Goal: Task Accomplishment & Management: Use online tool/utility

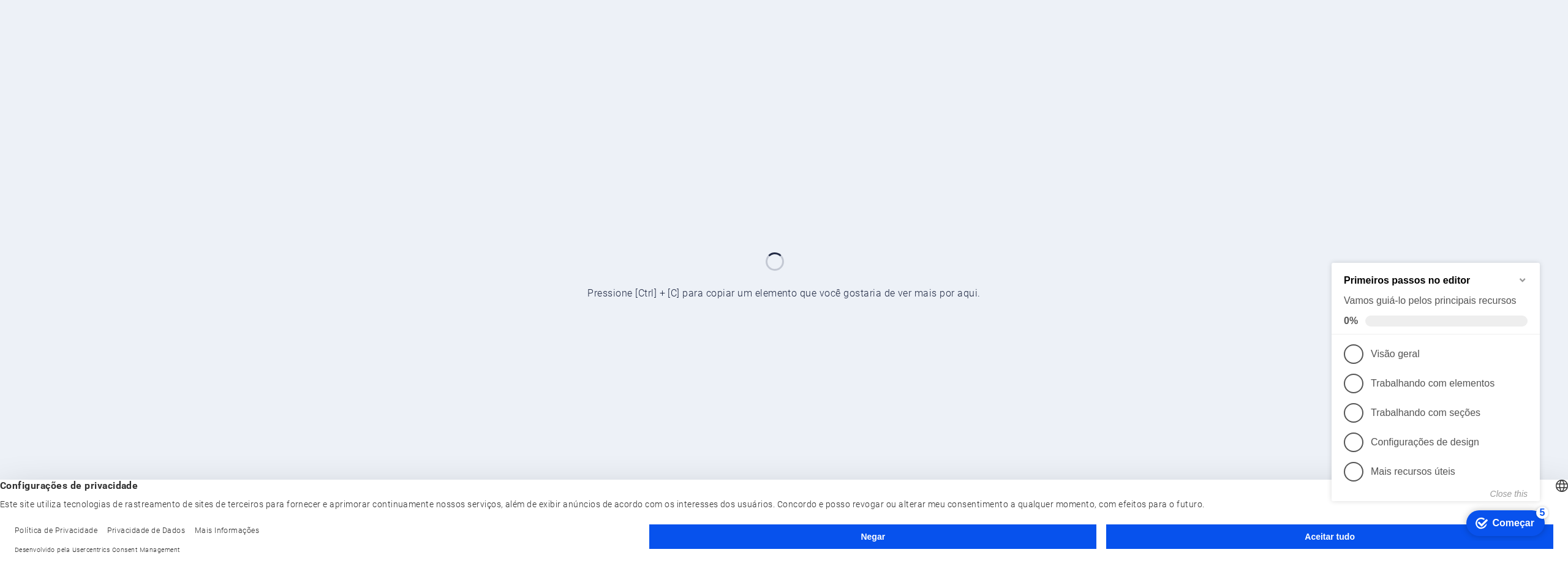
drag, startPoint x: 1346, startPoint y: 537, endPoint x: 2517, endPoint y: 797, distance: 1199.5
click div "checkmark Começar 5 Primeiros passos no editor Vamos guiá-lo pelos principais r…"
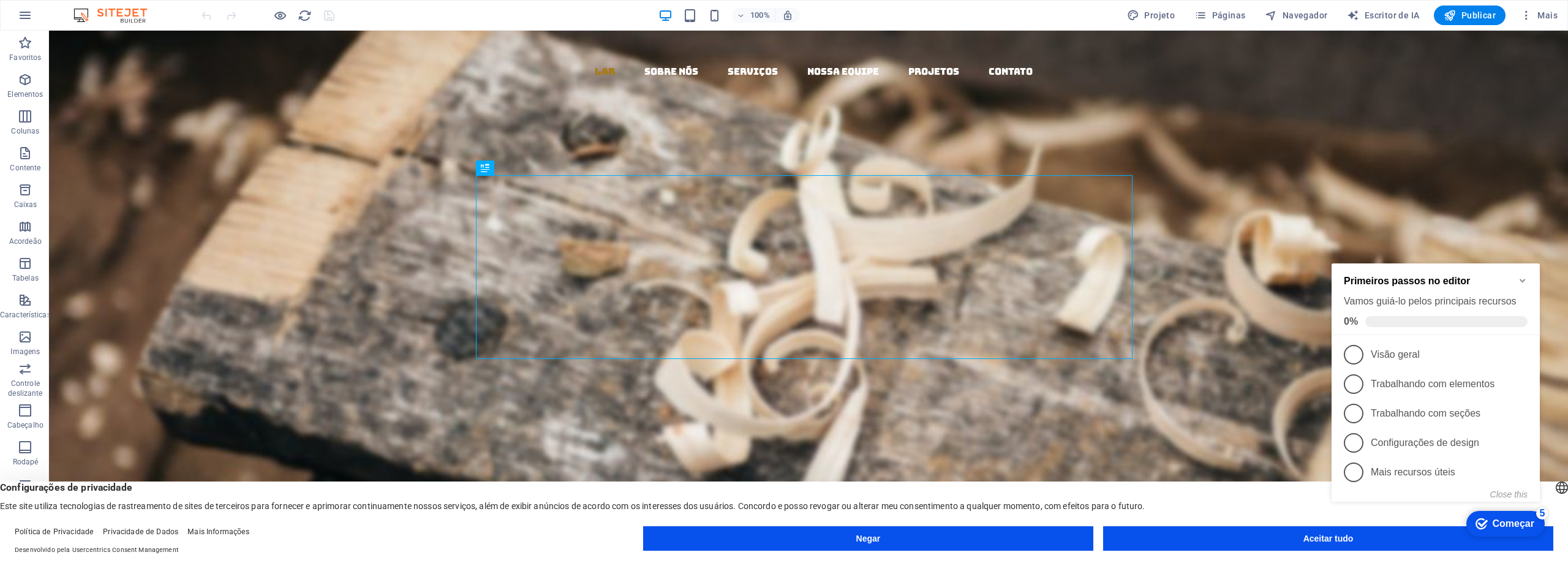
click at [1523, 279] on icon "Minimize checklist" at bounding box center [1522, 281] width 5 height 4
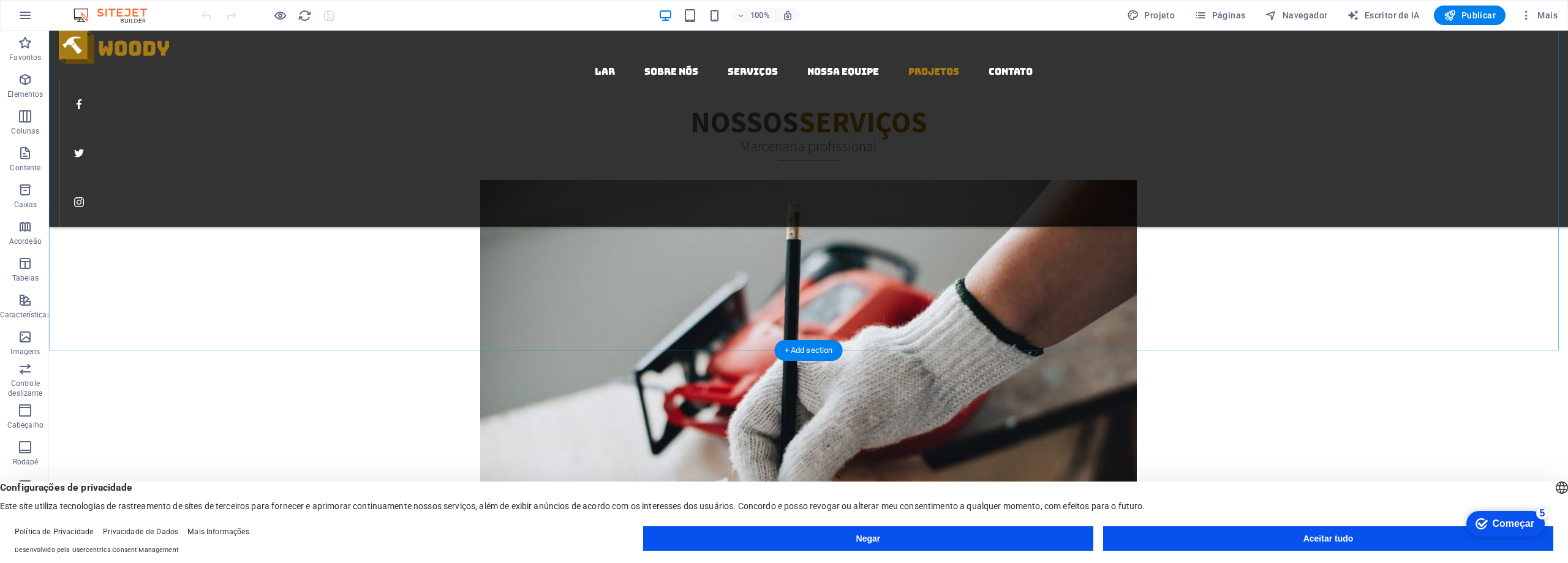
scroll to position [2574, 0]
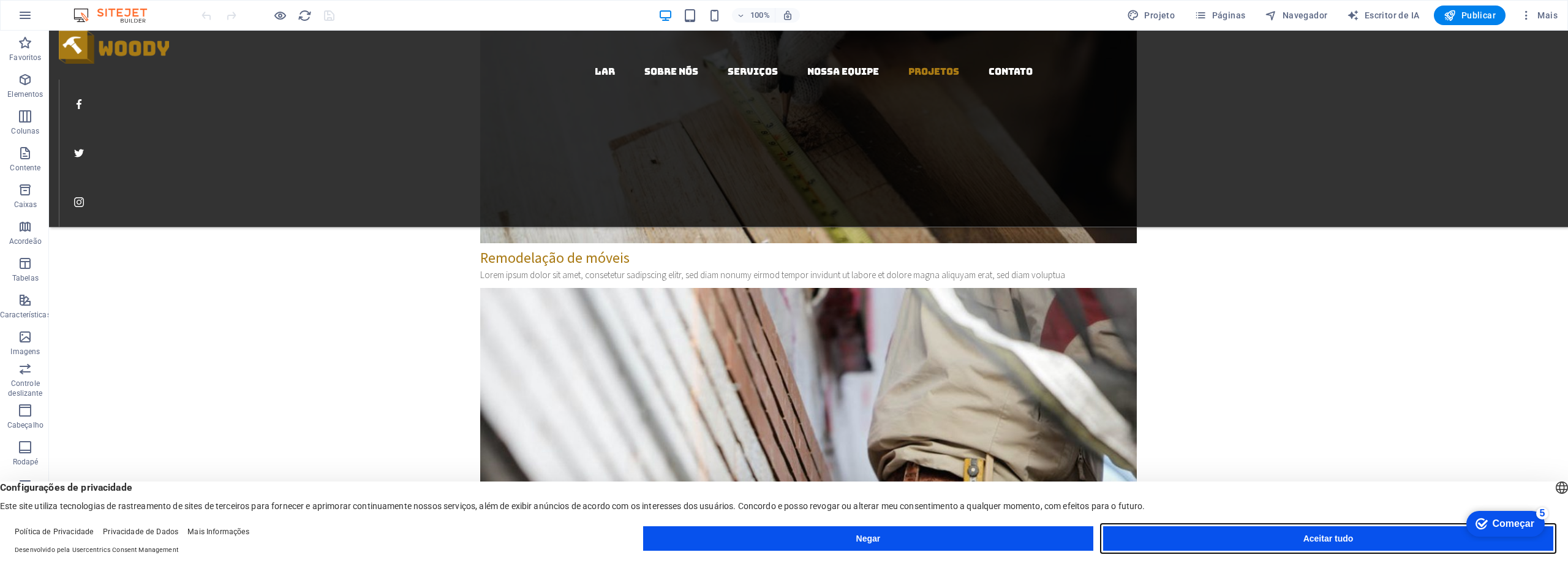
click at [1337, 533] on button "Aceitar tudo" at bounding box center [1328, 539] width 450 height 24
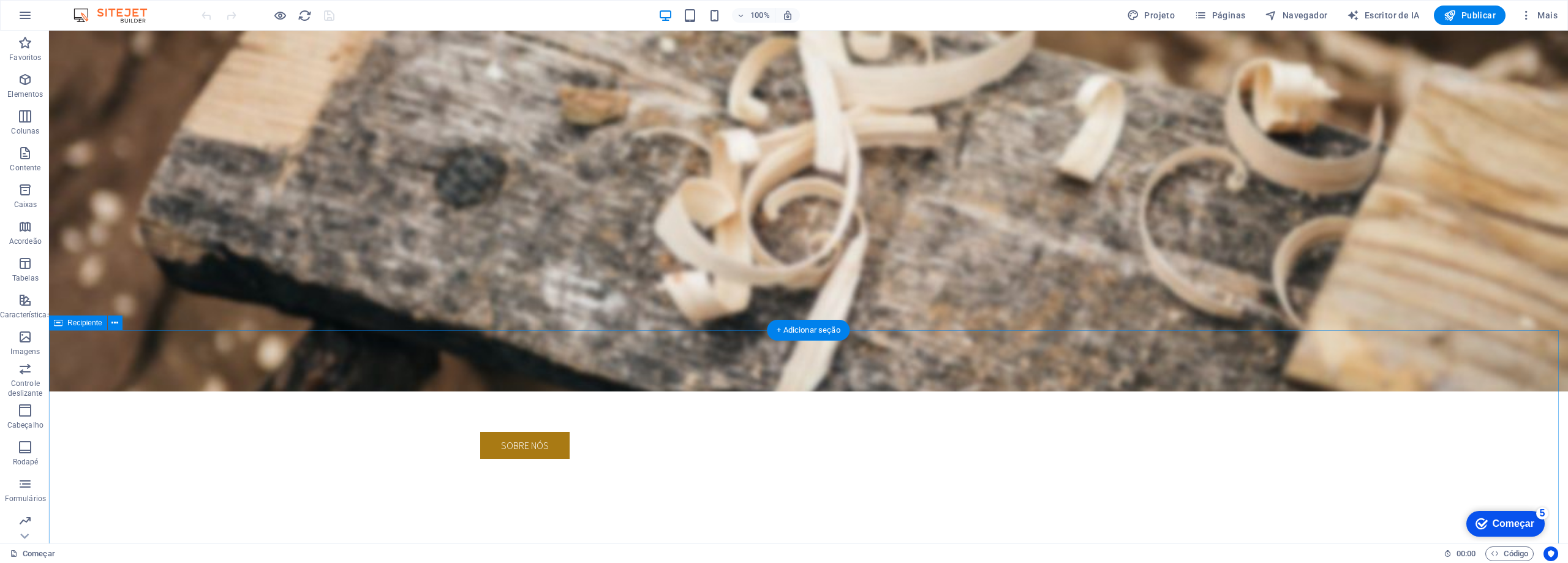
scroll to position [0, 0]
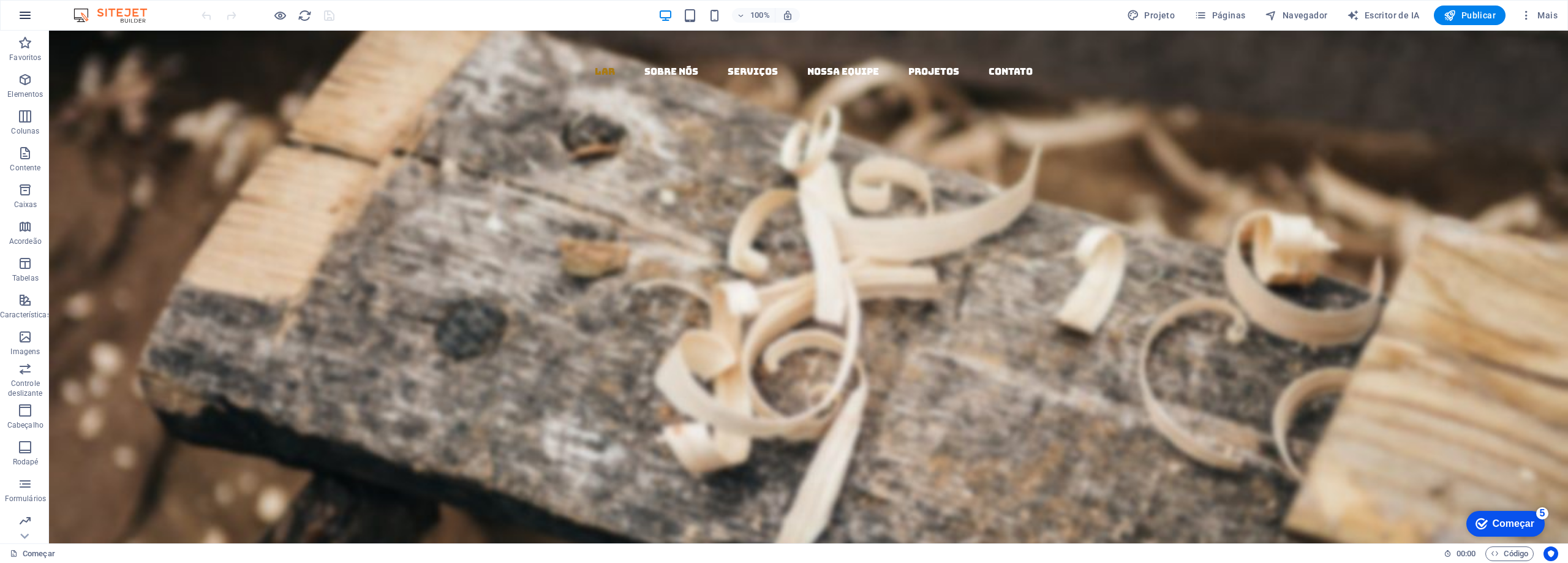
click at [28, 18] on icon "button" at bounding box center [25, 15] width 15 height 15
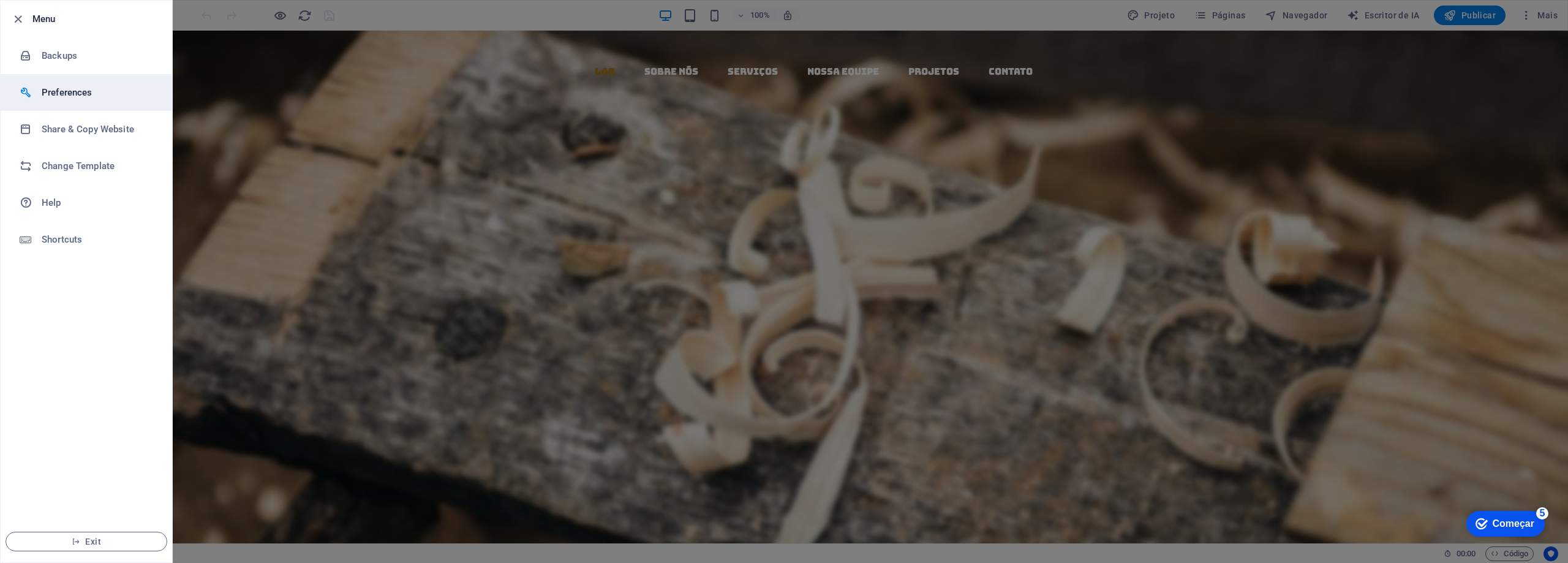
click at [95, 98] on h6 "Preferences" at bounding box center [98, 92] width 113 height 15
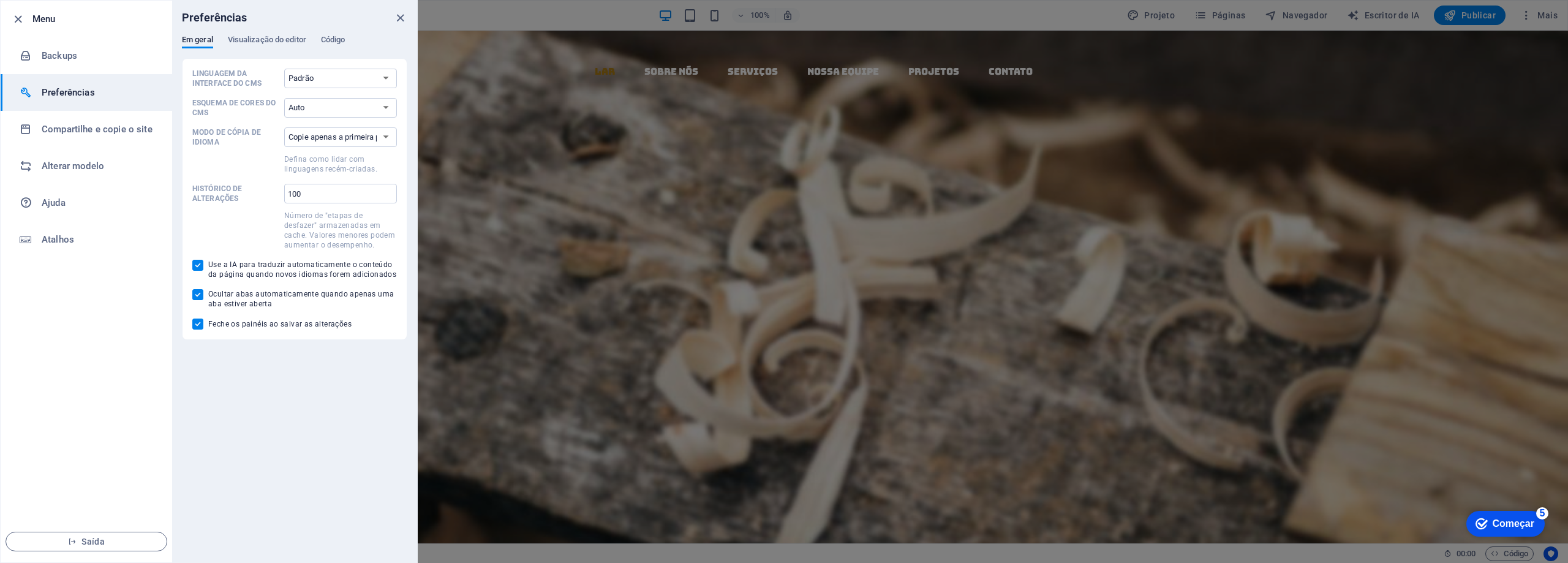
click at [1243, 131] on div at bounding box center [784, 281] width 1568 height 563
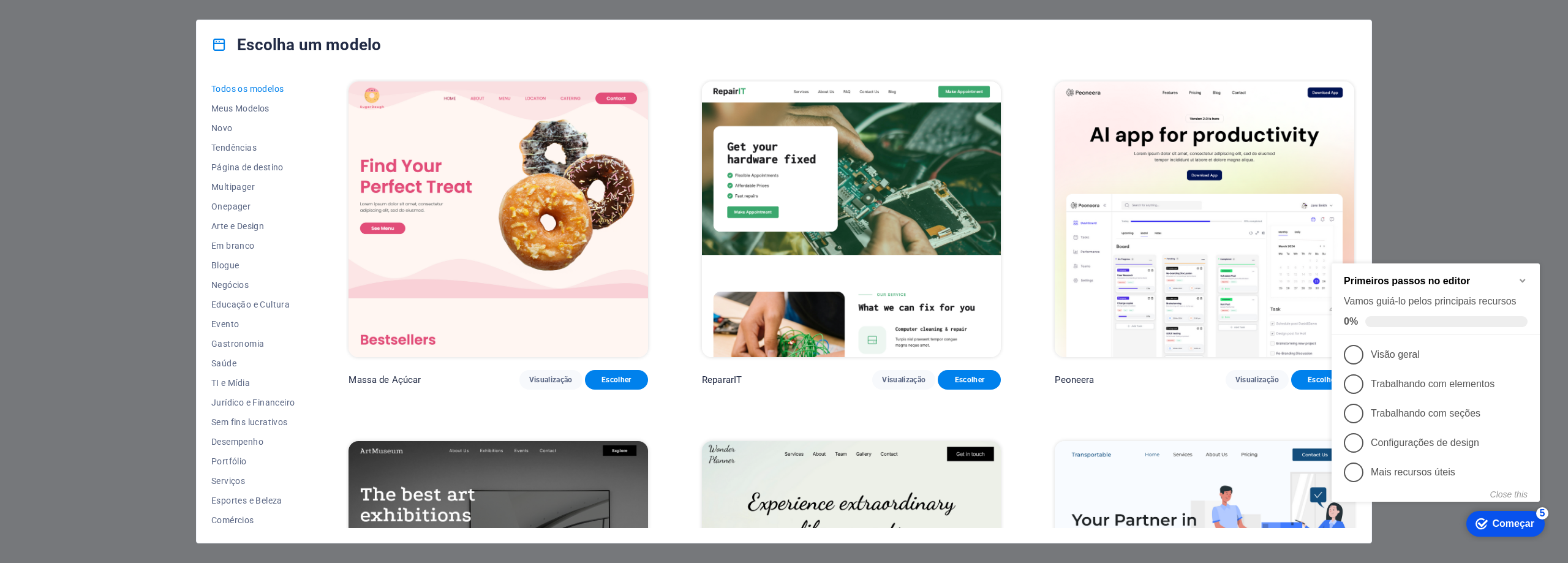
click at [1525, 281] on icon "Minimize checklist" at bounding box center [1522, 281] width 10 height 10
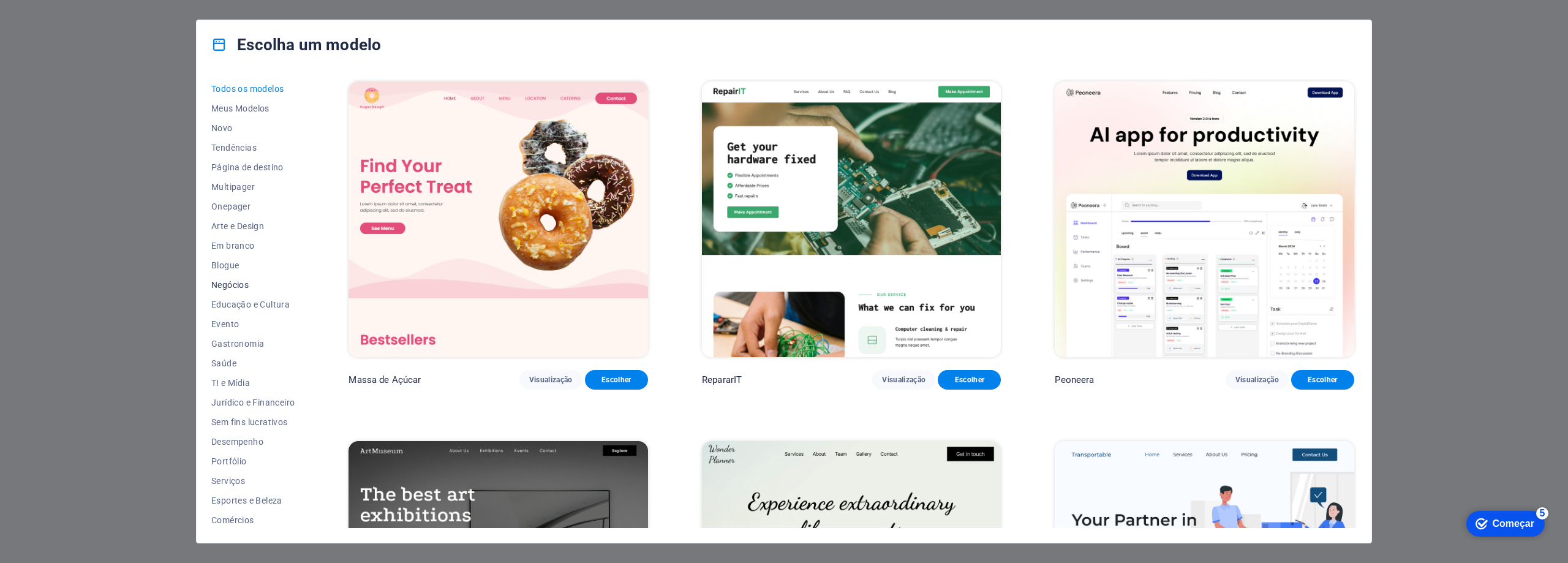
click at [234, 288] on font "Negócios" at bounding box center [230, 284] width 38 height 10
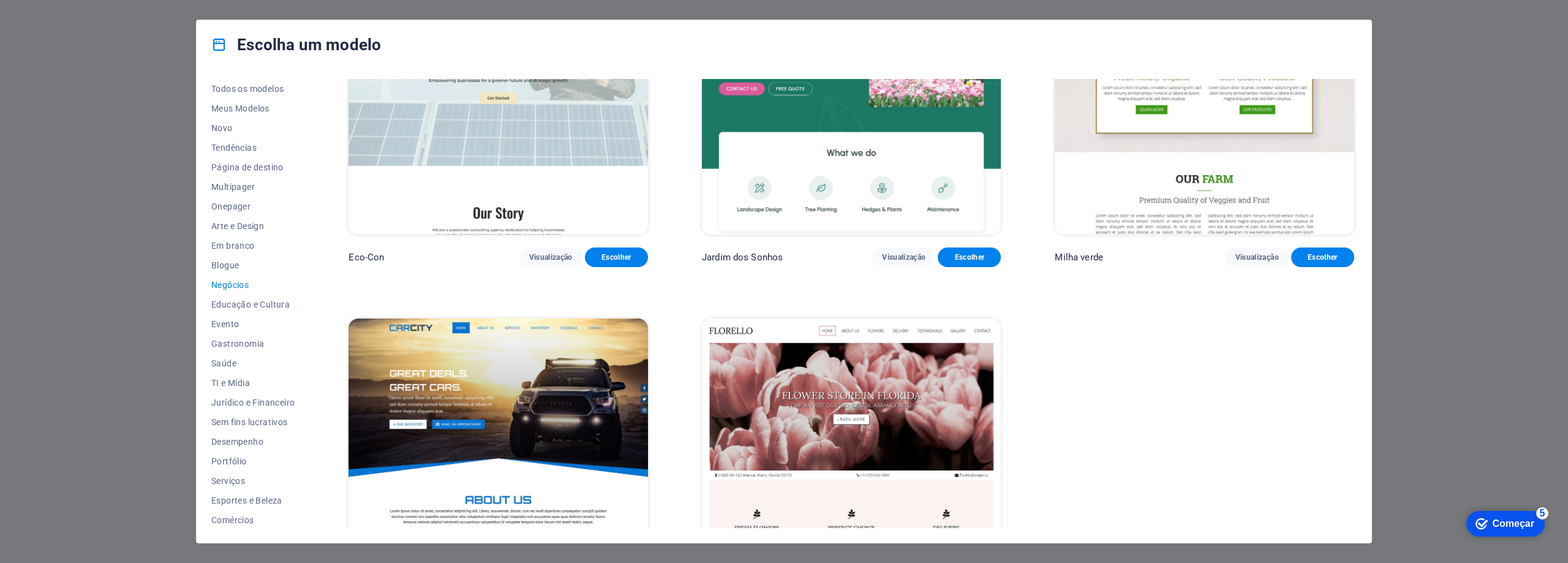
scroll to position [218, 0]
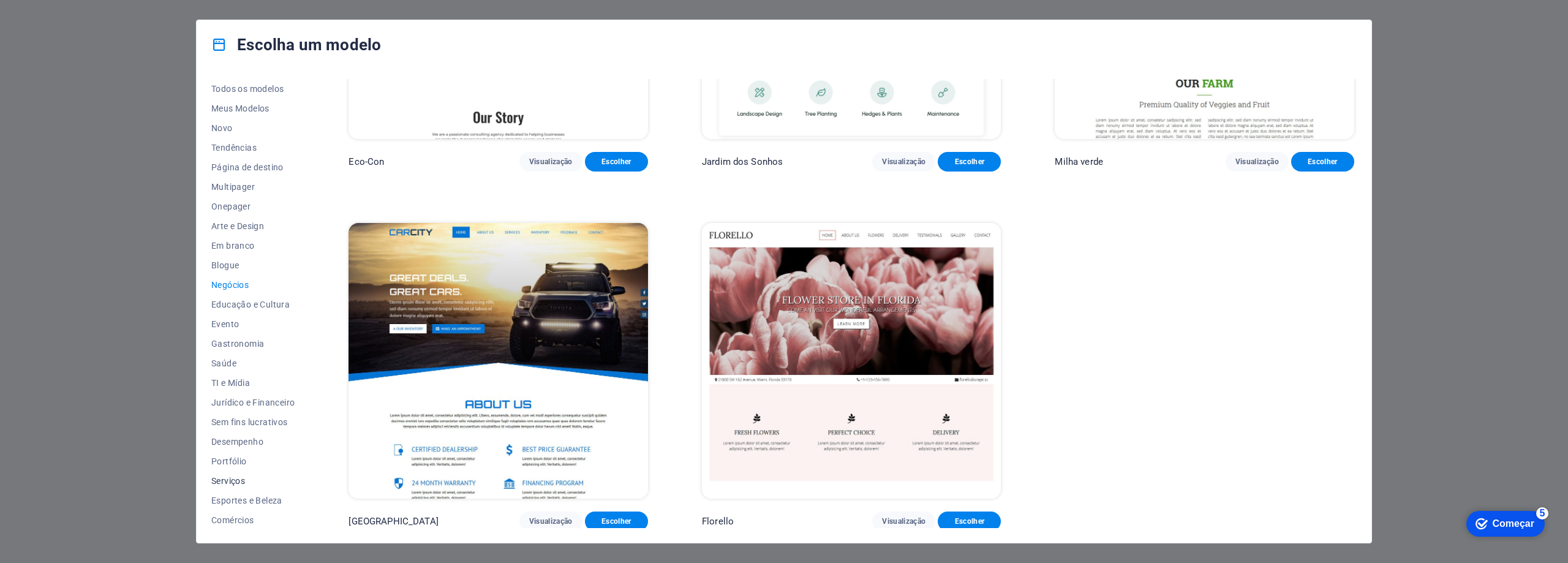
click at [232, 484] on font "Serviços" at bounding box center [228, 480] width 34 height 10
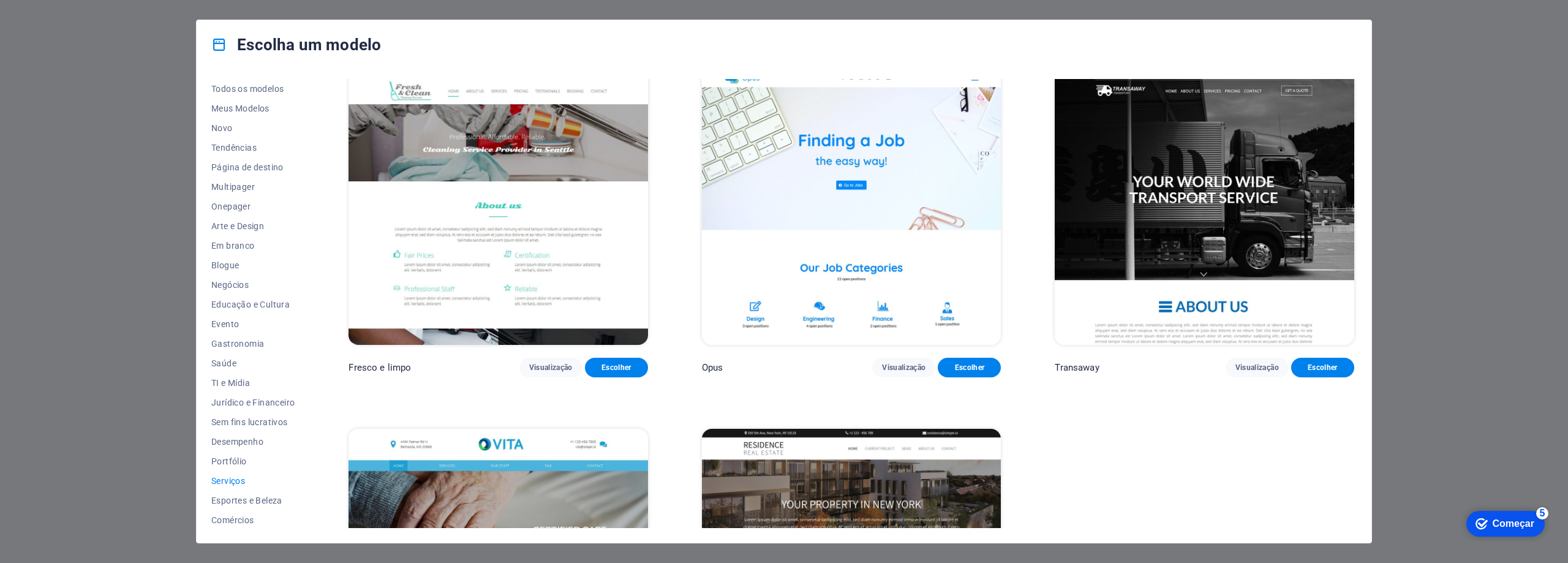
scroll to position [2010, 0]
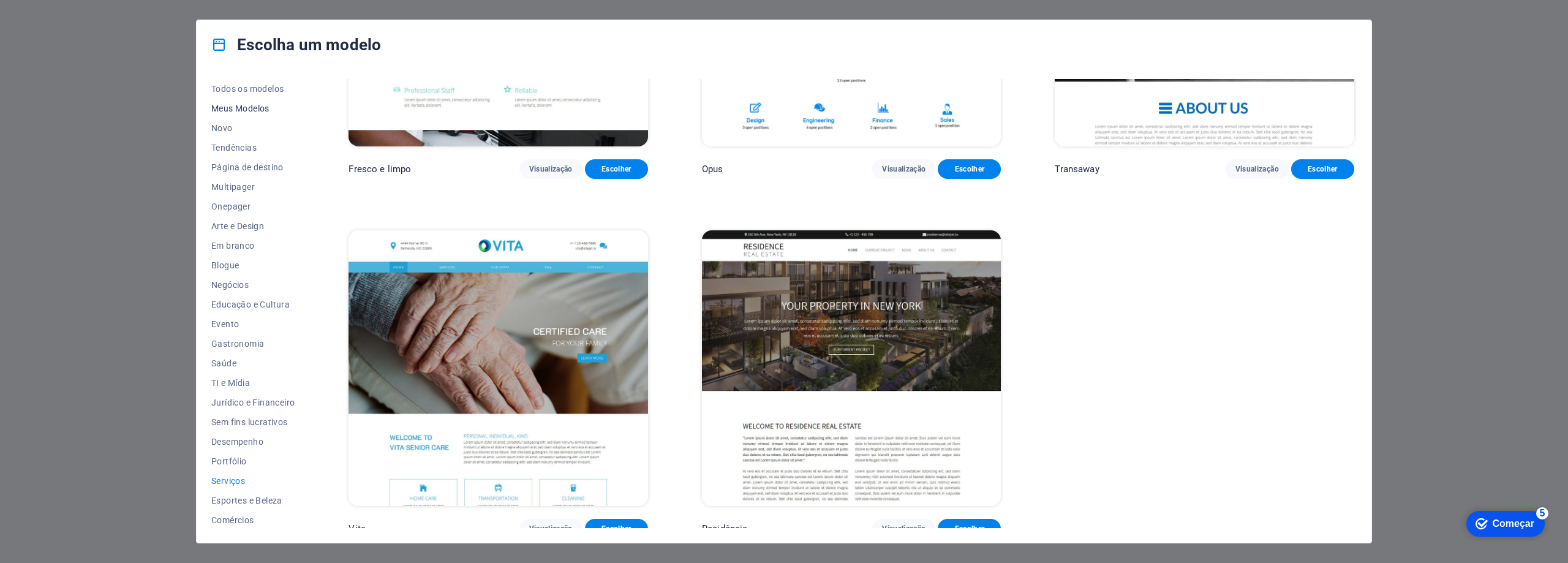
click at [250, 109] on font "Meus Modelos" at bounding box center [240, 108] width 58 height 10
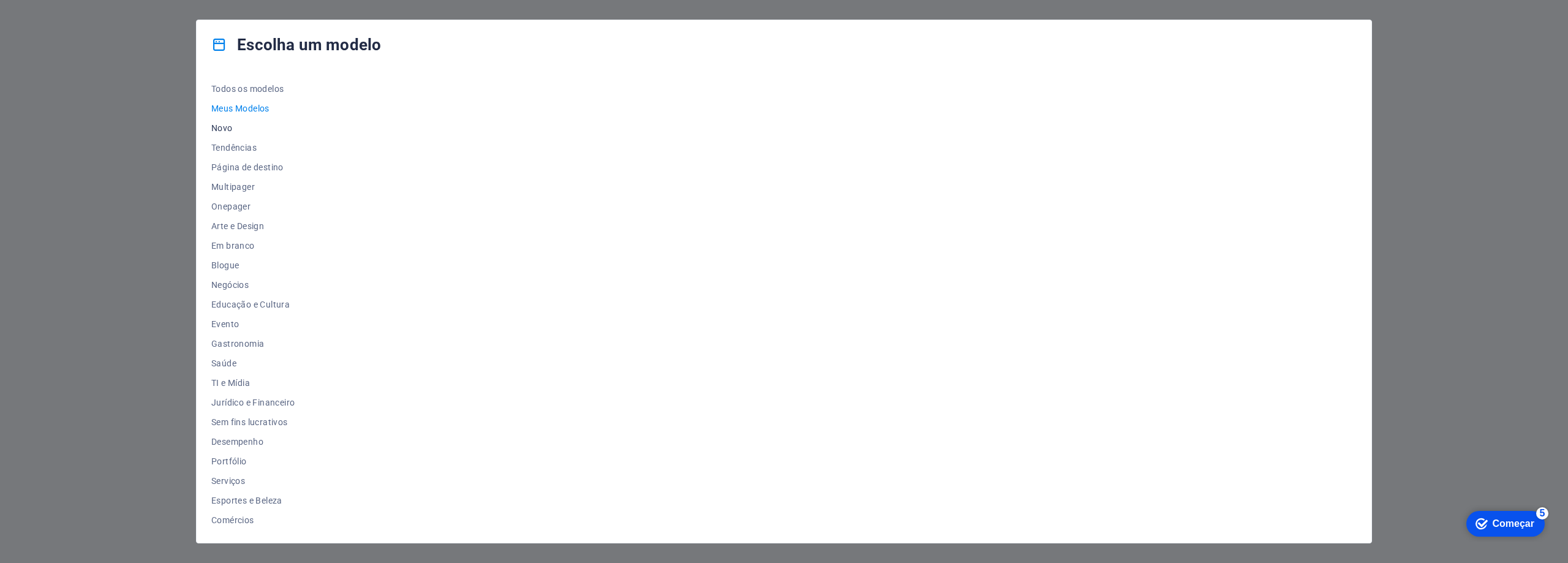
click at [217, 131] on font "Novo" at bounding box center [222, 128] width 21 height 10
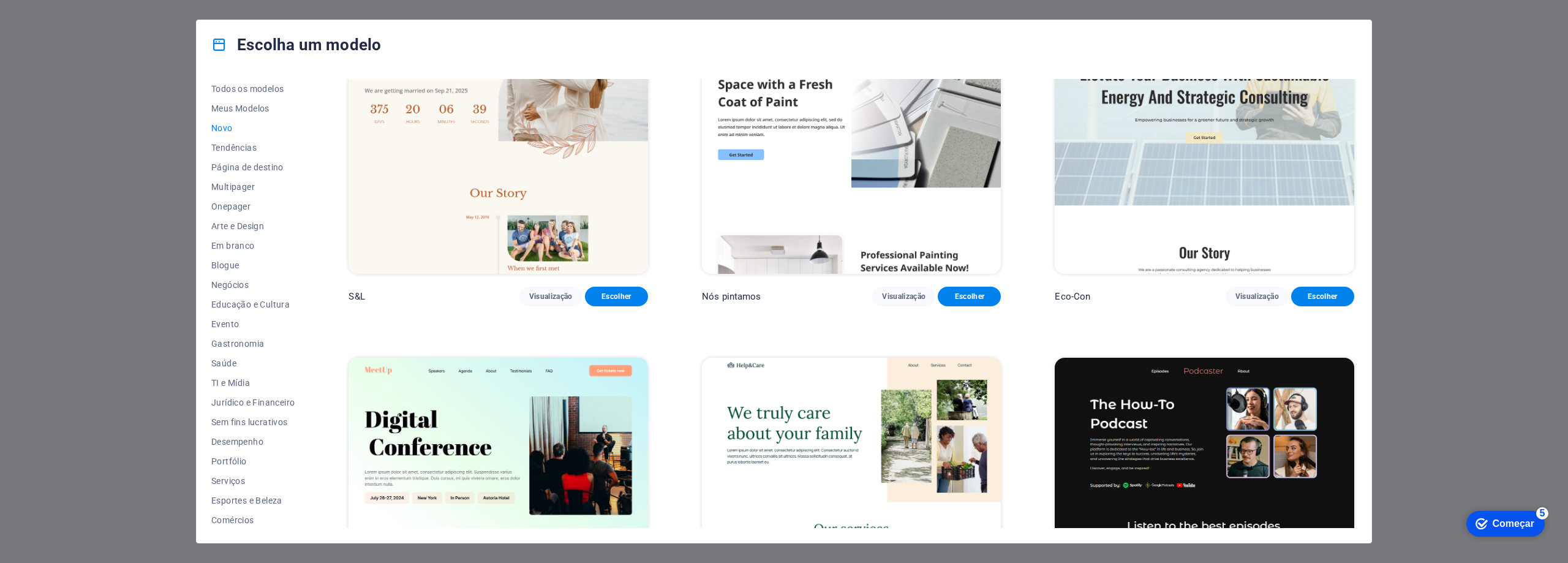
scroll to position [680, 0]
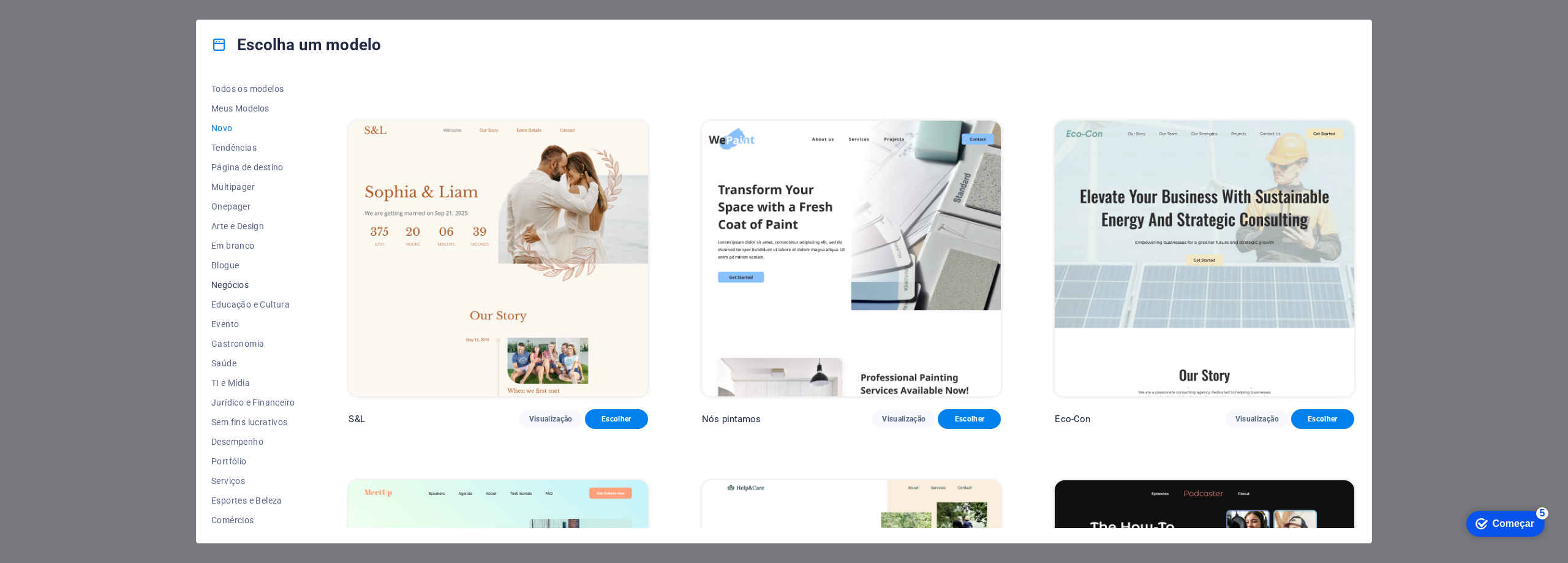
click at [228, 288] on font "Negócios" at bounding box center [230, 284] width 38 height 10
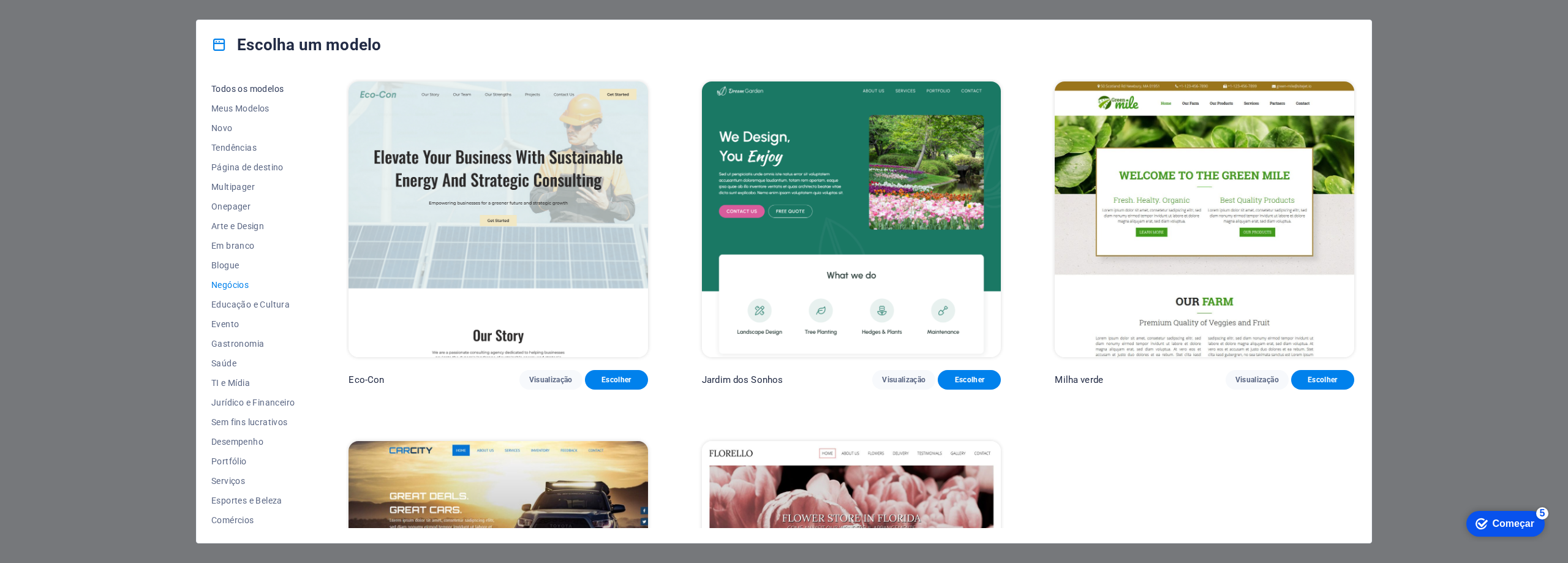
click at [239, 90] on font "Todos os modelos" at bounding box center [247, 88] width 73 height 10
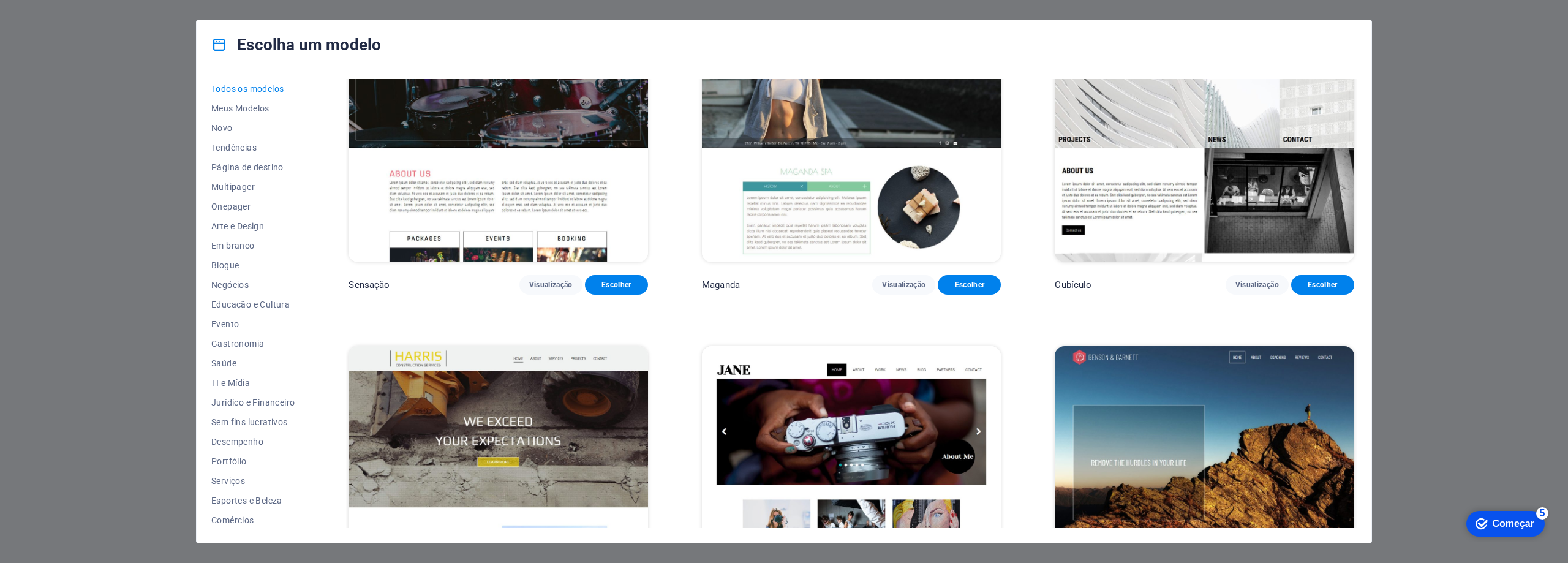
scroll to position [15628, 0]
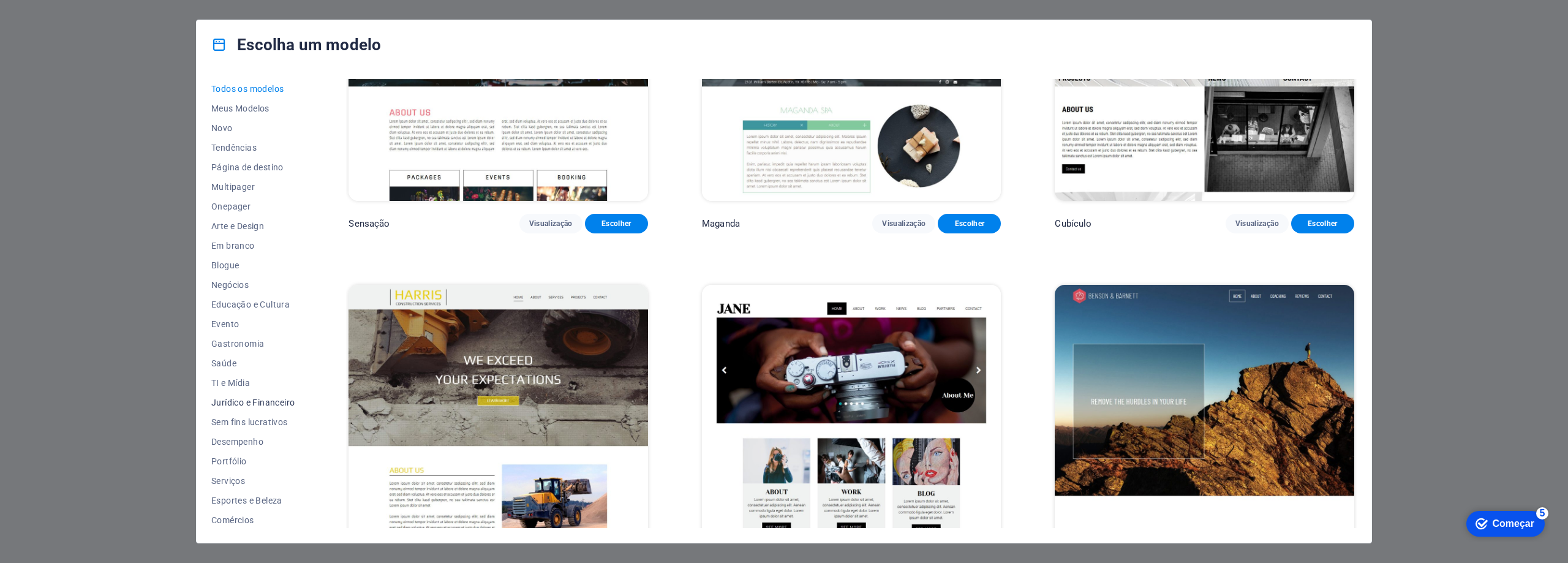
click at [253, 397] on button "Jurídico e Financeiro" at bounding box center [253, 403] width 83 height 20
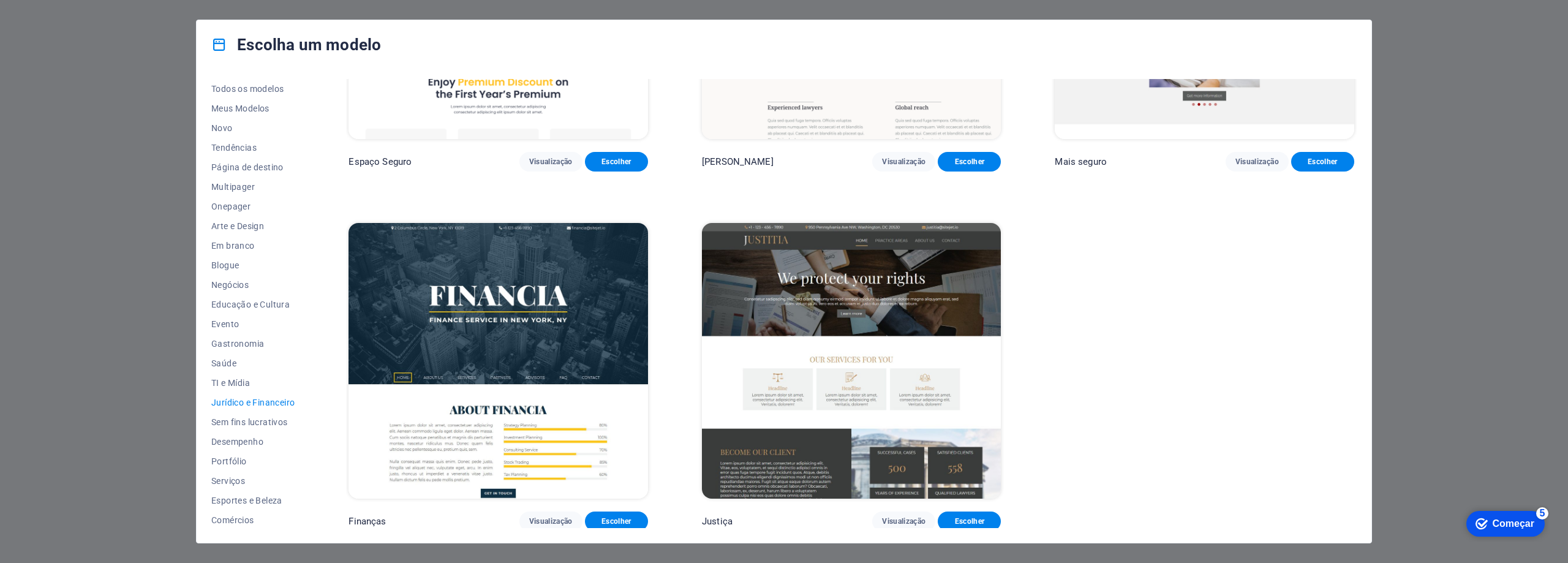
scroll to position [0, 0]
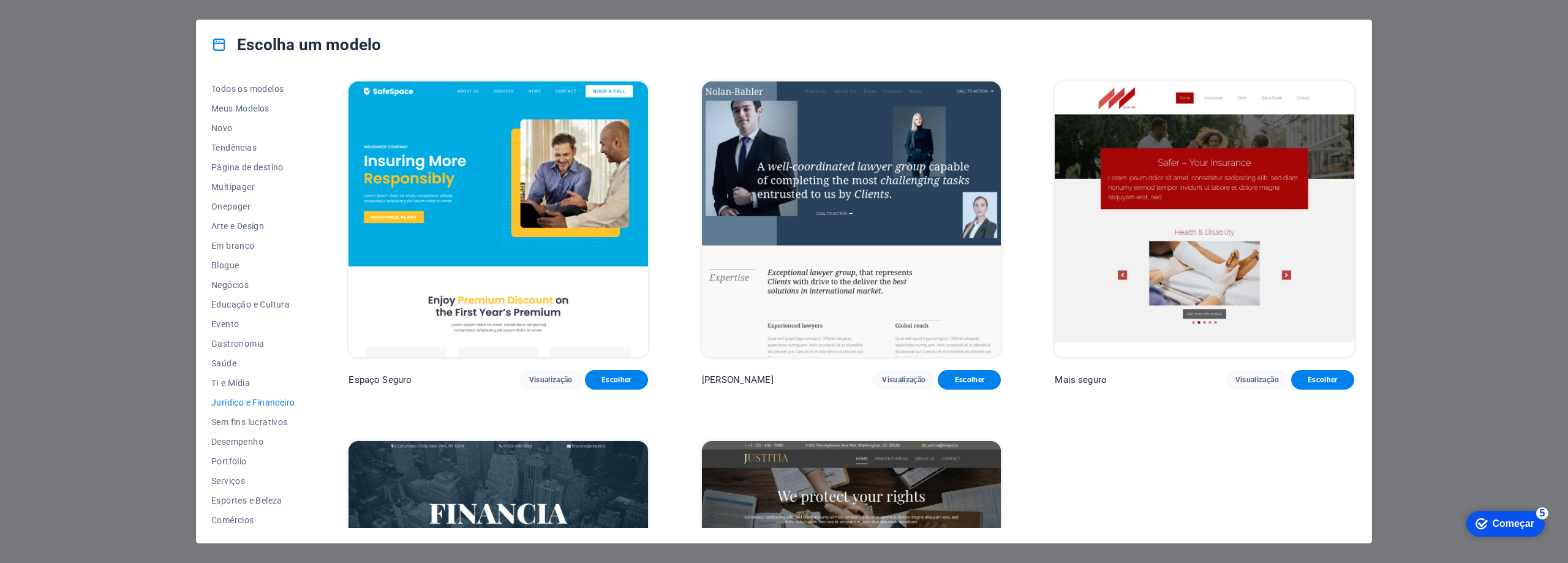
click at [481, 193] on img at bounding box center [498, 219] width 299 height 276
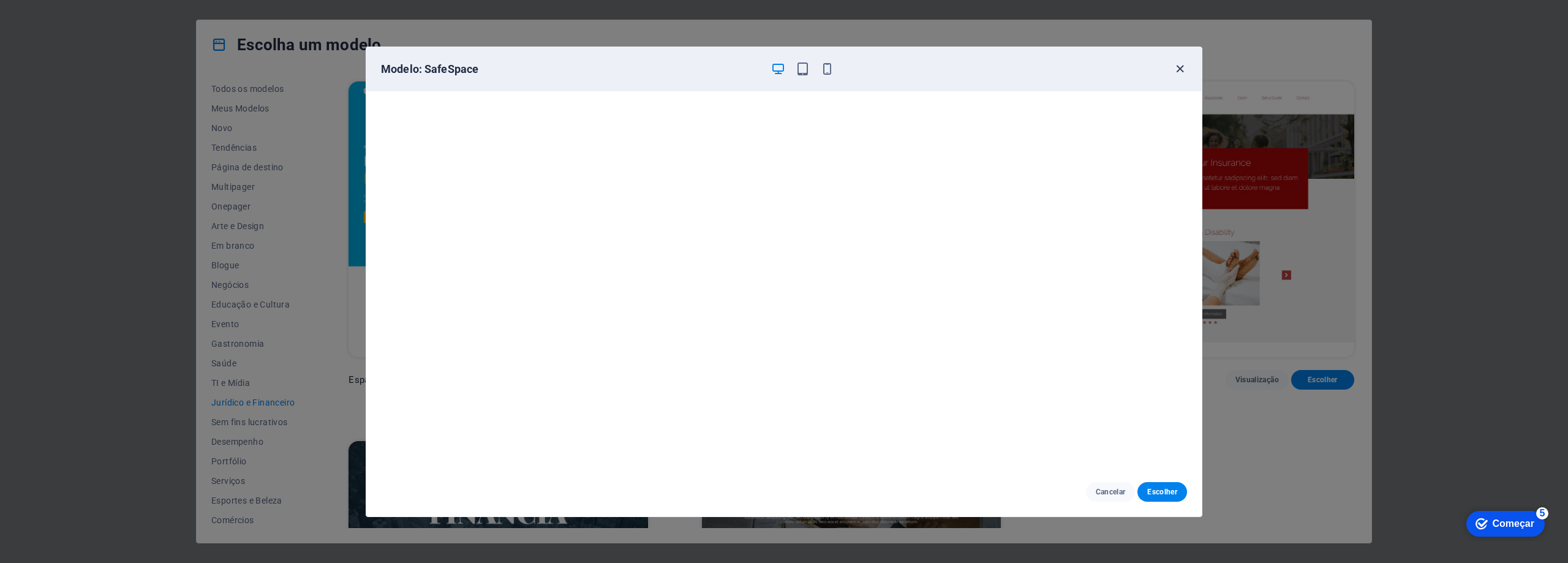
click at [1175, 65] on icon "button" at bounding box center [1179, 69] width 14 height 14
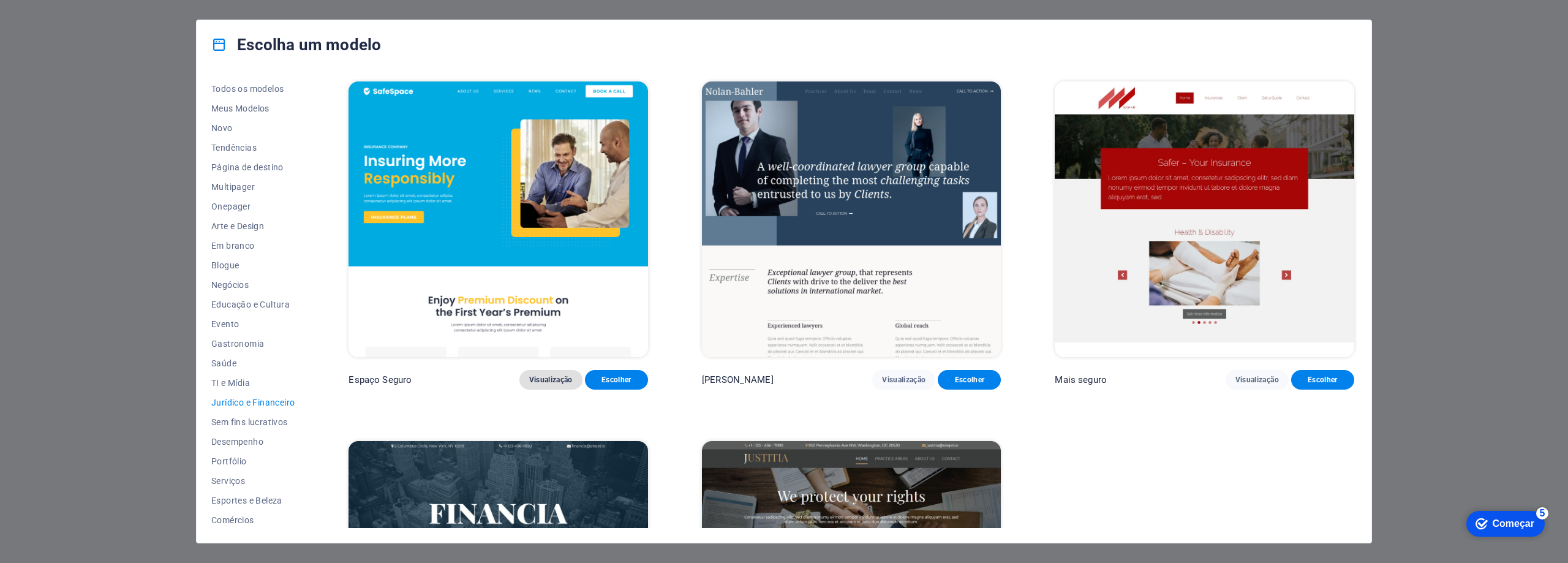
click at [551, 382] on font "Visualização" at bounding box center [551, 380] width 44 height 10
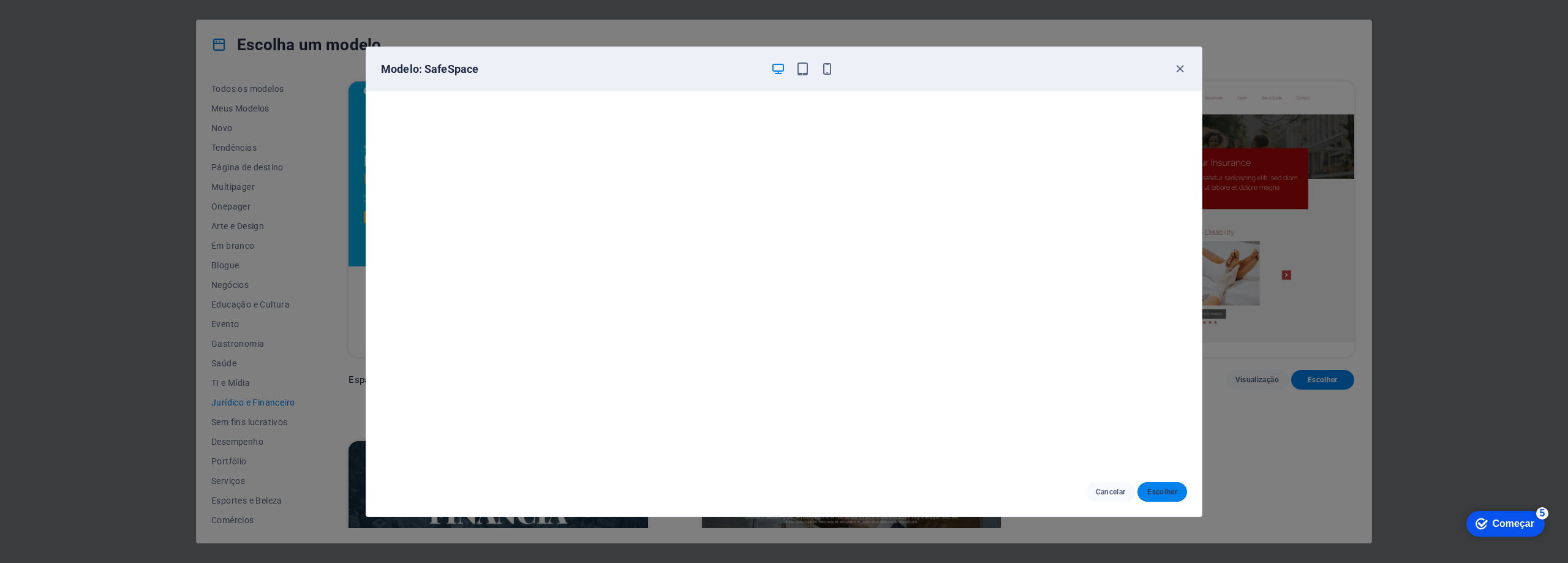
click at [1163, 494] on font "Escolher" at bounding box center [1162, 492] width 30 height 9
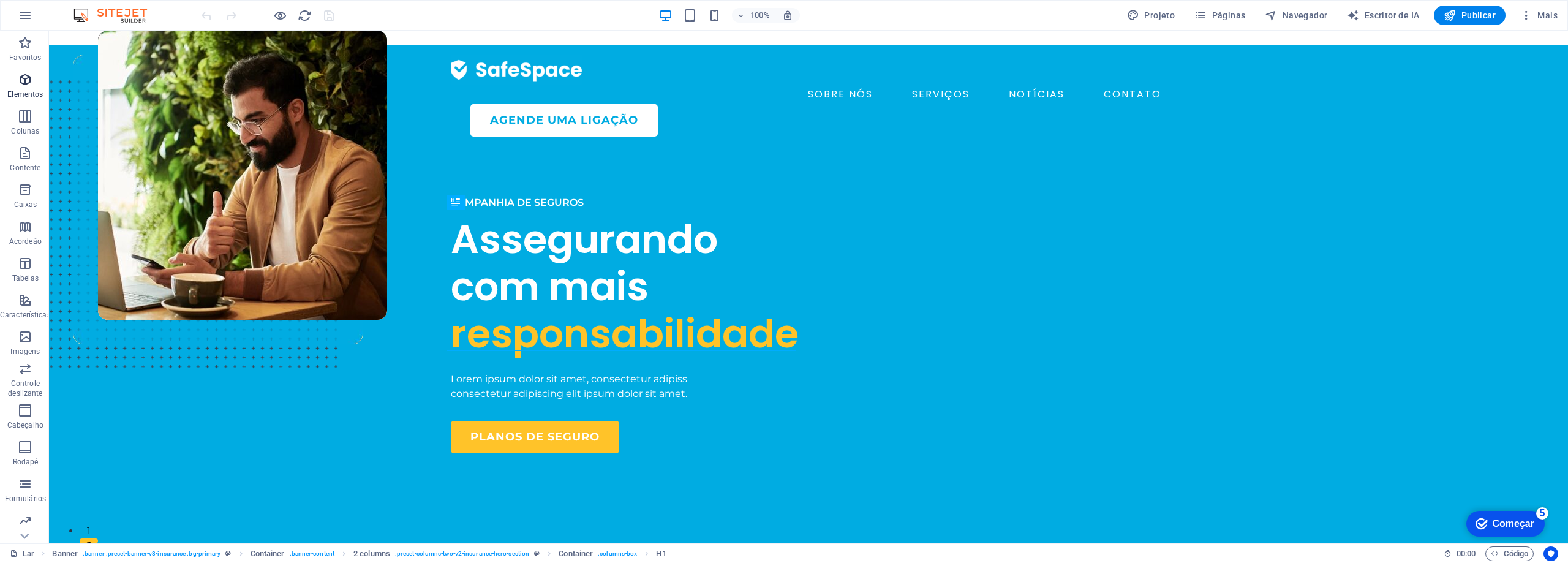
click at [30, 73] on icon "button" at bounding box center [25, 80] width 15 height 15
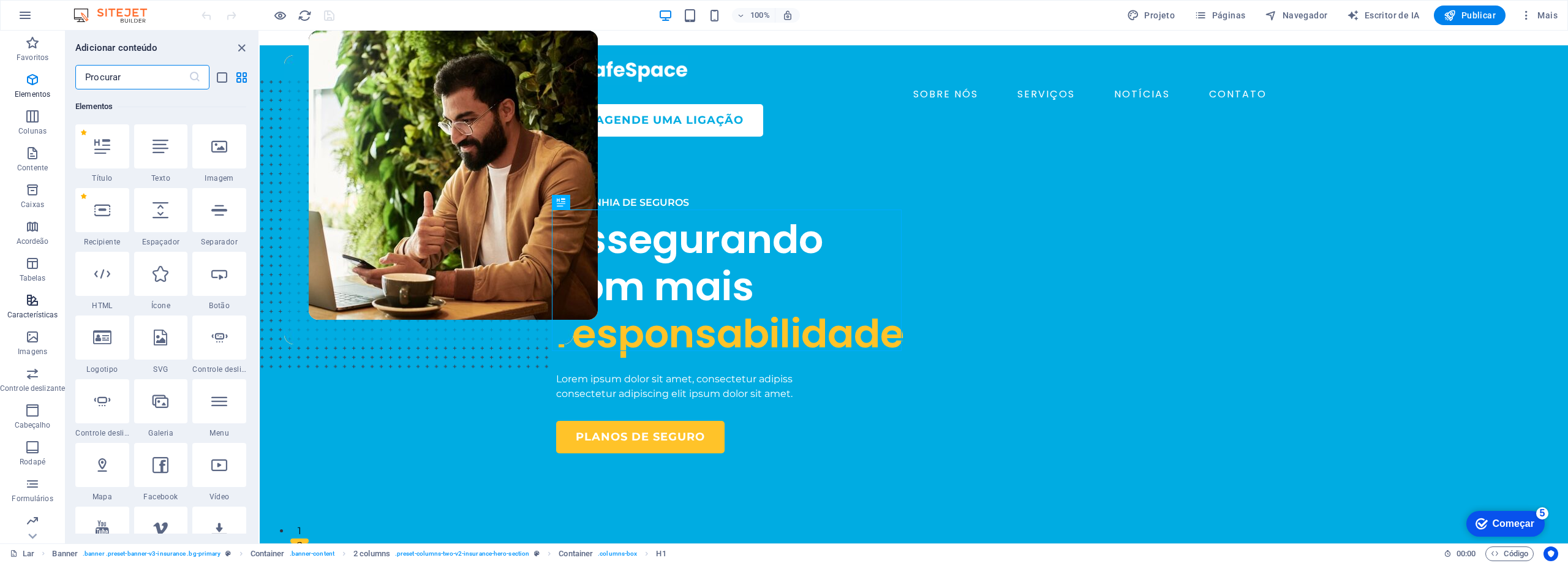
scroll to position [38, 0]
click at [25, 263] on icon "button" at bounding box center [32, 261] width 15 height 15
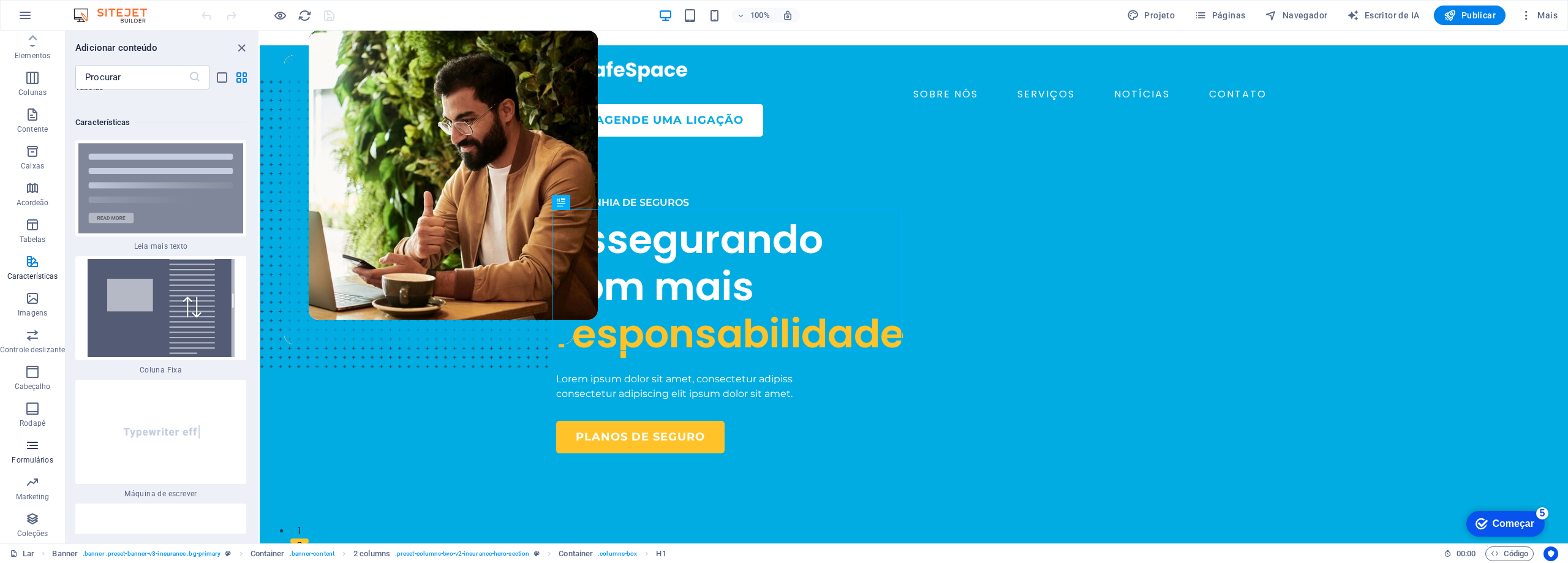
scroll to position [0, 0]
click at [1164, 11] on font "Projeto" at bounding box center [1160, 15] width 30 height 10
select select "600"
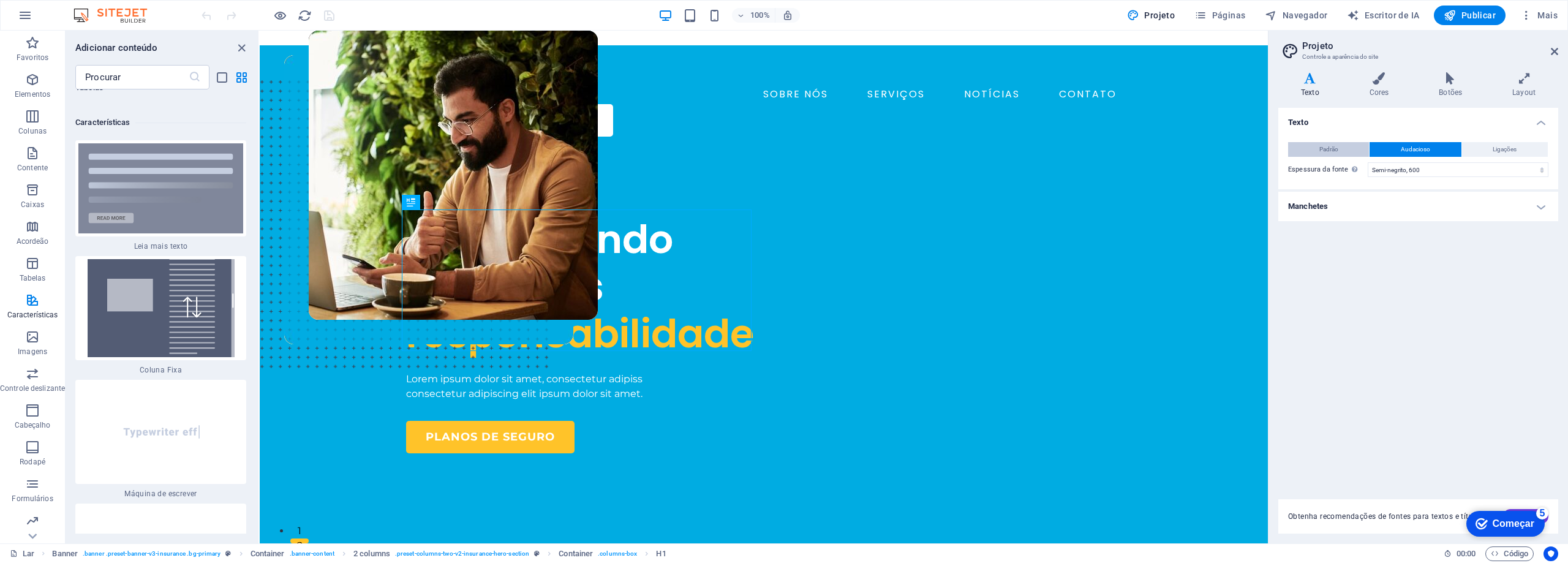
click at [1356, 150] on button "Padrão" at bounding box center [1329, 149] width 81 height 15
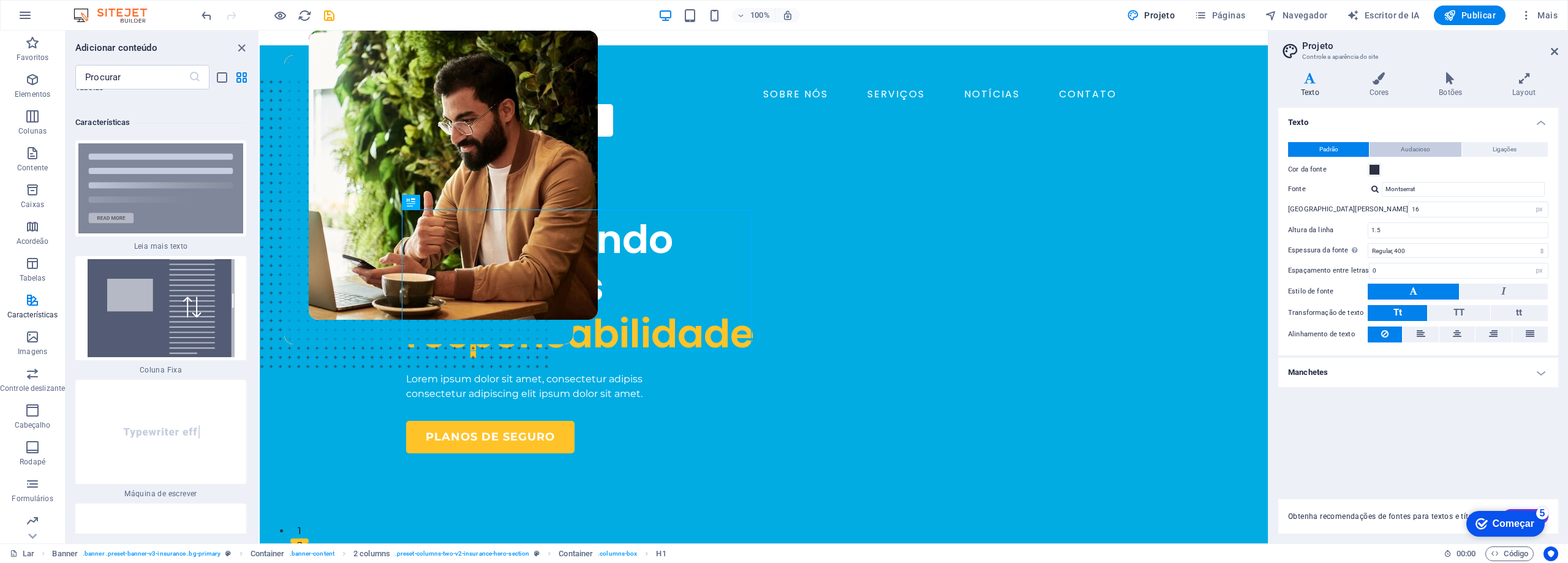
click at [1400, 150] on button "Audacioso" at bounding box center [1415, 149] width 91 height 15
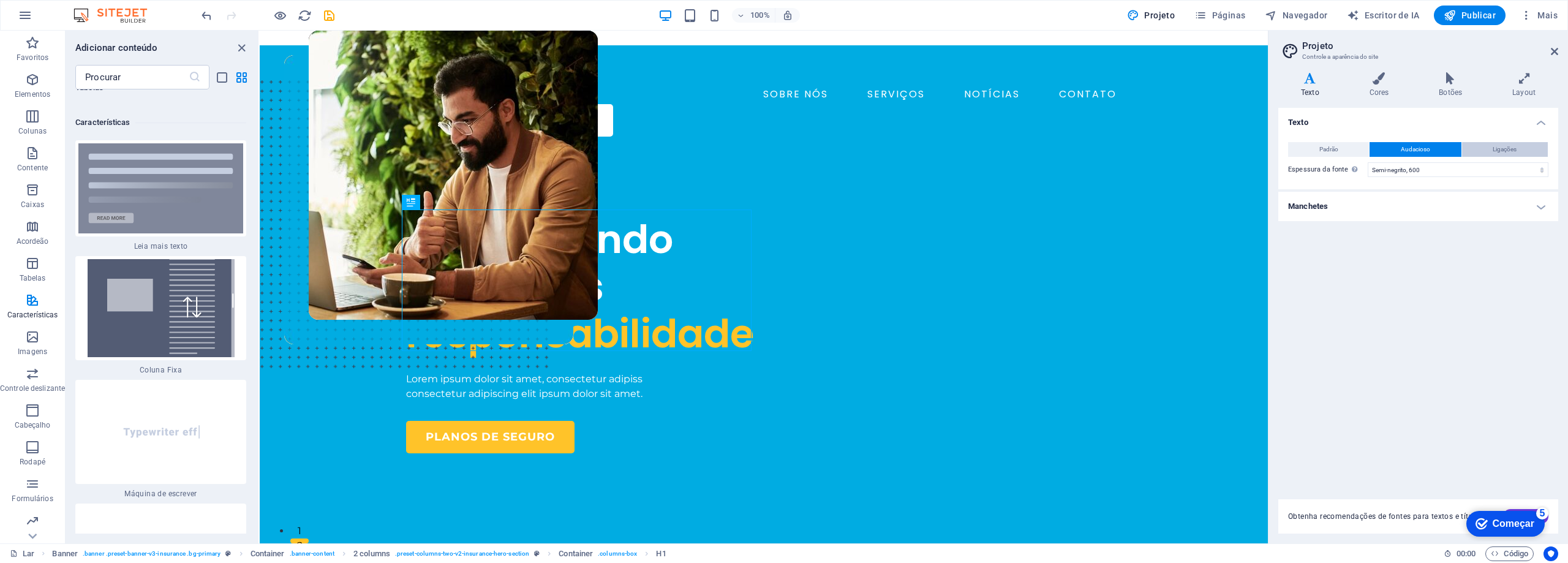
click at [1498, 154] on span "Ligações" at bounding box center [1505, 149] width 24 height 15
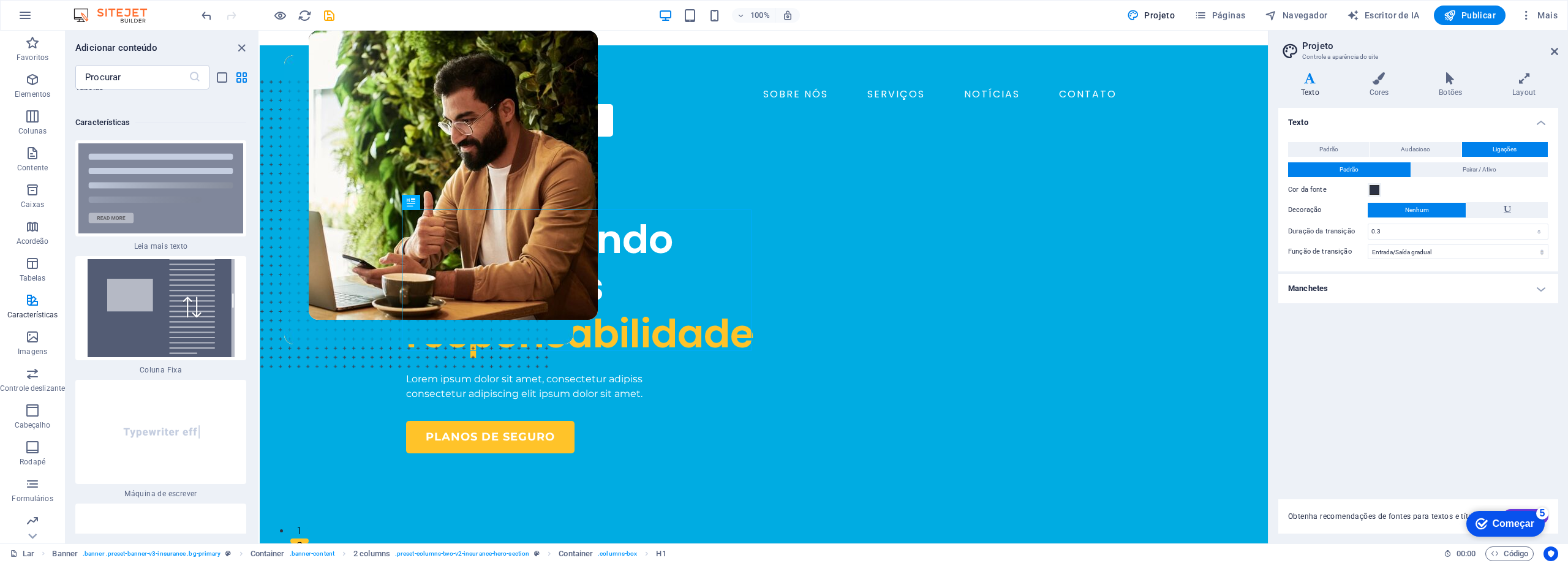
click at [1338, 163] on button "Padrão" at bounding box center [1350, 170] width 123 height 15
click at [1382, 92] on font "Cores" at bounding box center [1379, 92] width 20 height 9
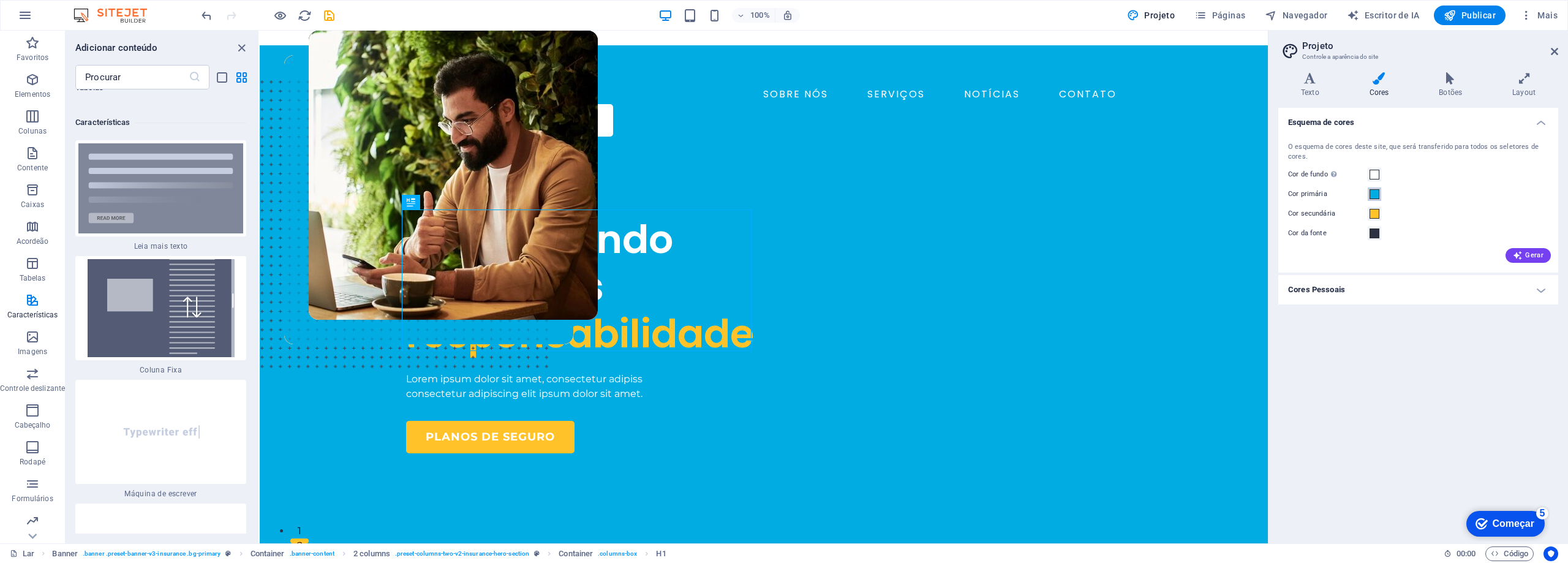
click at [1373, 197] on span at bounding box center [1374, 194] width 10 height 10
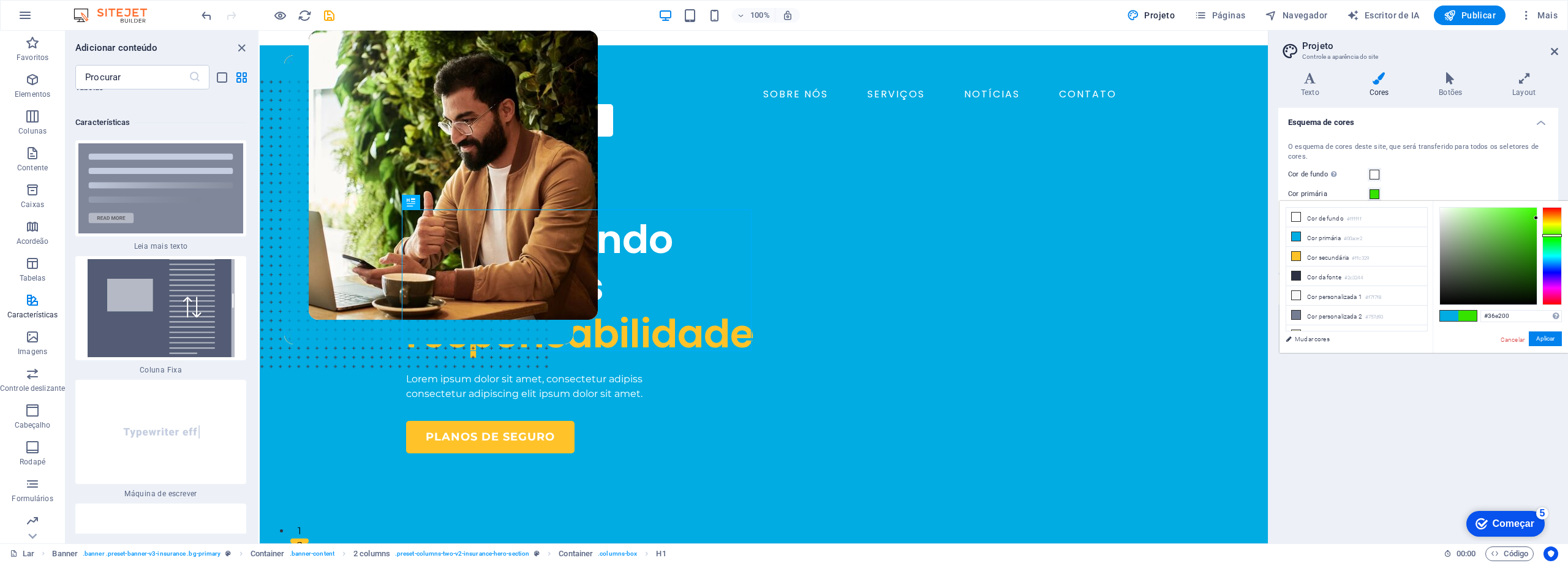
drag, startPoint x: 1552, startPoint y: 257, endPoint x: 1552, endPoint y: 236, distance: 21.0
click at [1552, 236] on div at bounding box center [1552, 236] width 20 height 3
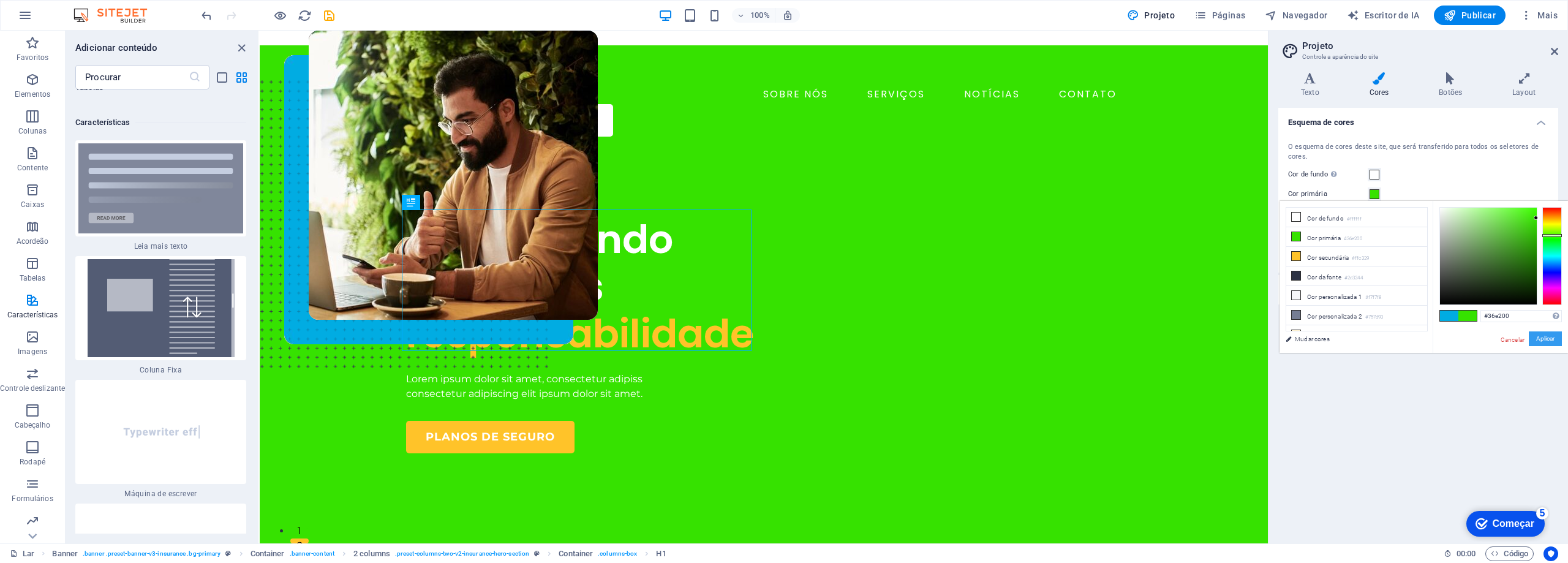
click at [1543, 337] on font "Aplicar" at bounding box center [1546, 339] width 18 height 7
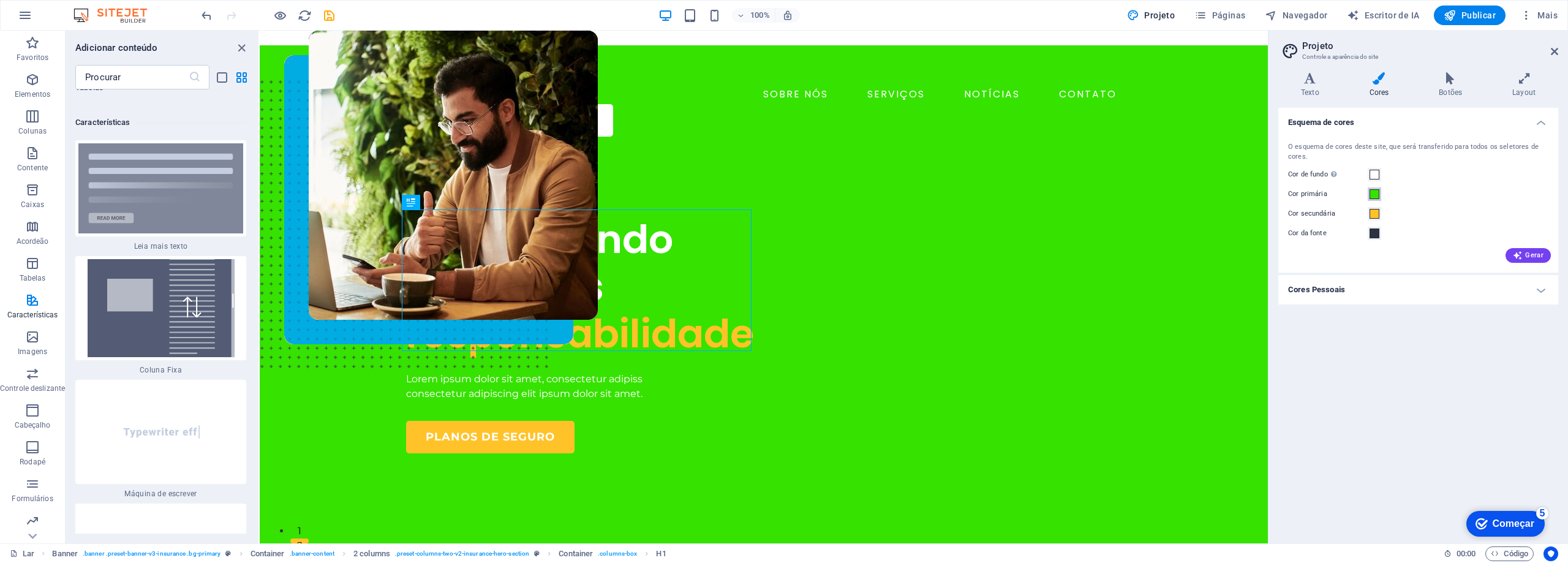
click at [1377, 194] on span at bounding box center [1374, 194] width 10 height 10
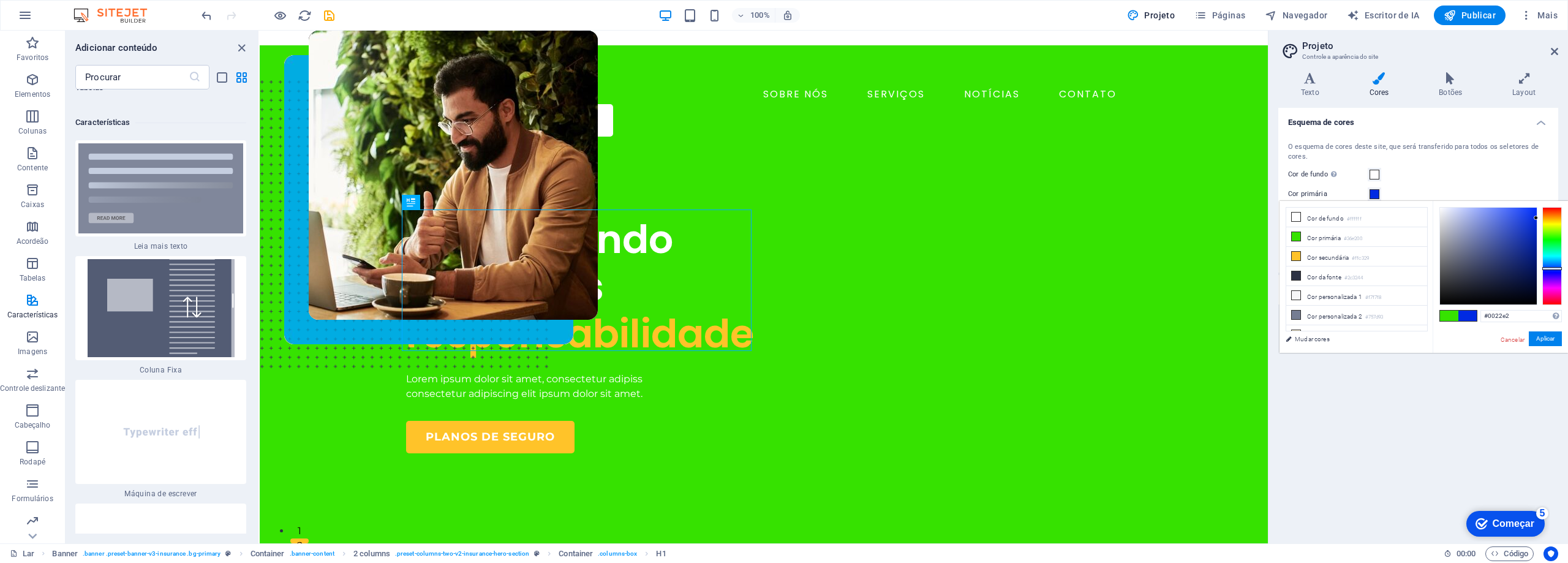
drag, startPoint x: 1552, startPoint y: 236, endPoint x: 1549, endPoint y: 269, distance: 33.1
click at [1549, 269] on div at bounding box center [1552, 269] width 20 height 3
click at [1299, 236] on icon at bounding box center [1296, 236] width 9 height 9
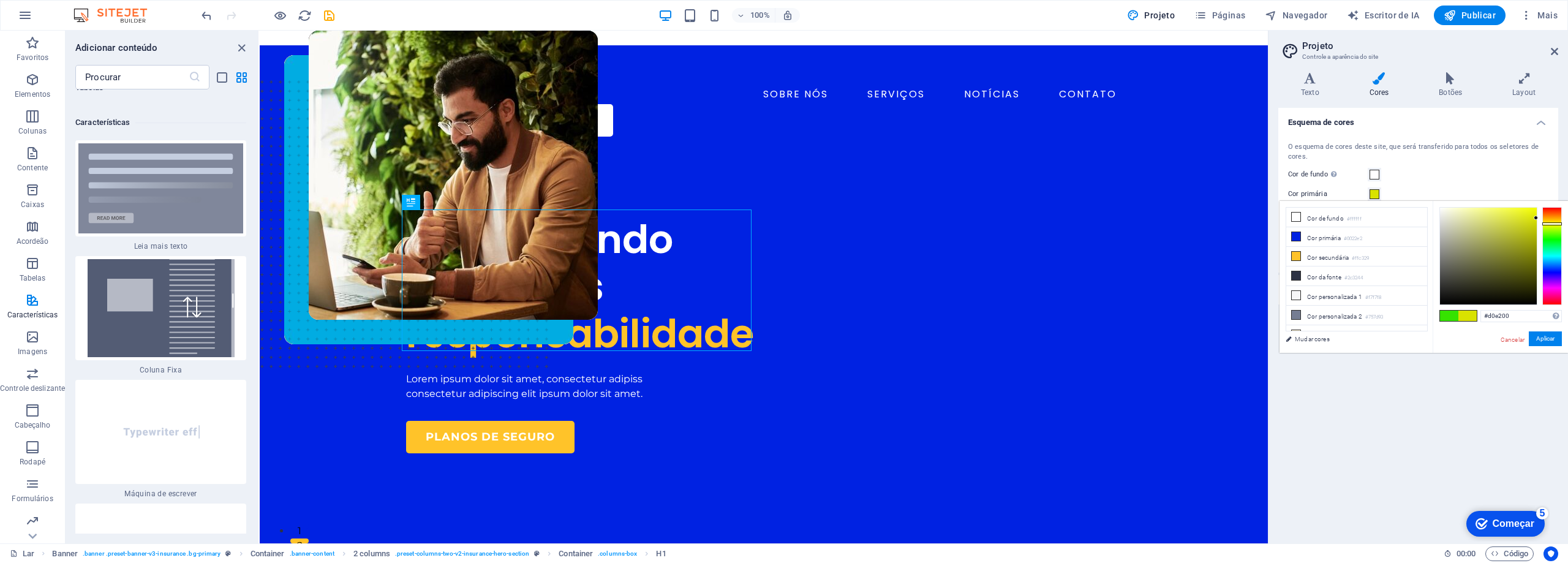
drag, startPoint x: 1550, startPoint y: 267, endPoint x: 1552, endPoint y: 224, distance: 43.0
click at [1552, 224] on div at bounding box center [1552, 256] width 20 height 98
drag, startPoint x: 1534, startPoint y: 215, endPoint x: 1445, endPoint y: 209, distance: 89.2
click at [1445, 209] on div at bounding box center [1488, 256] width 97 height 97
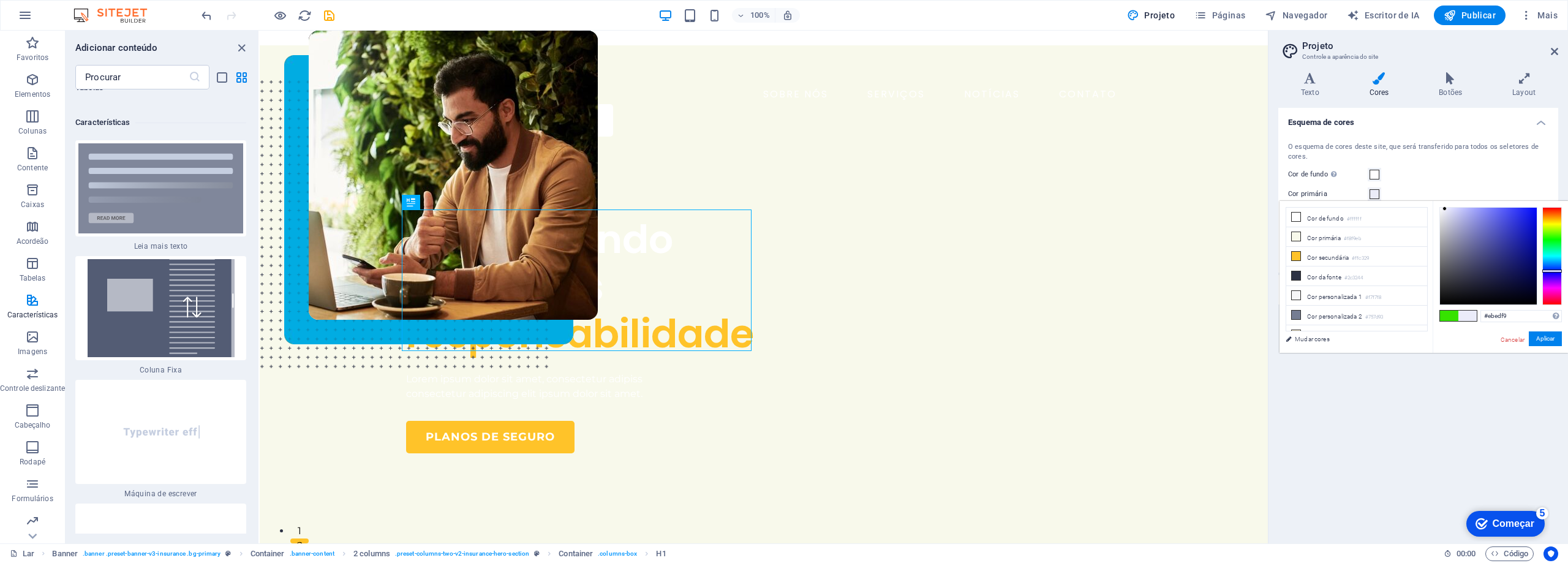
drag, startPoint x: 1553, startPoint y: 224, endPoint x: 1552, endPoint y: 270, distance: 46.0
click at [1552, 270] on div at bounding box center [1552, 271] width 20 height 3
drag, startPoint x: 1441, startPoint y: 209, endPoint x: 1529, endPoint y: 211, distance: 88.0
click at [1529, 211] on div at bounding box center [1488, 256] width 97 height 97
type input "#132cf5"
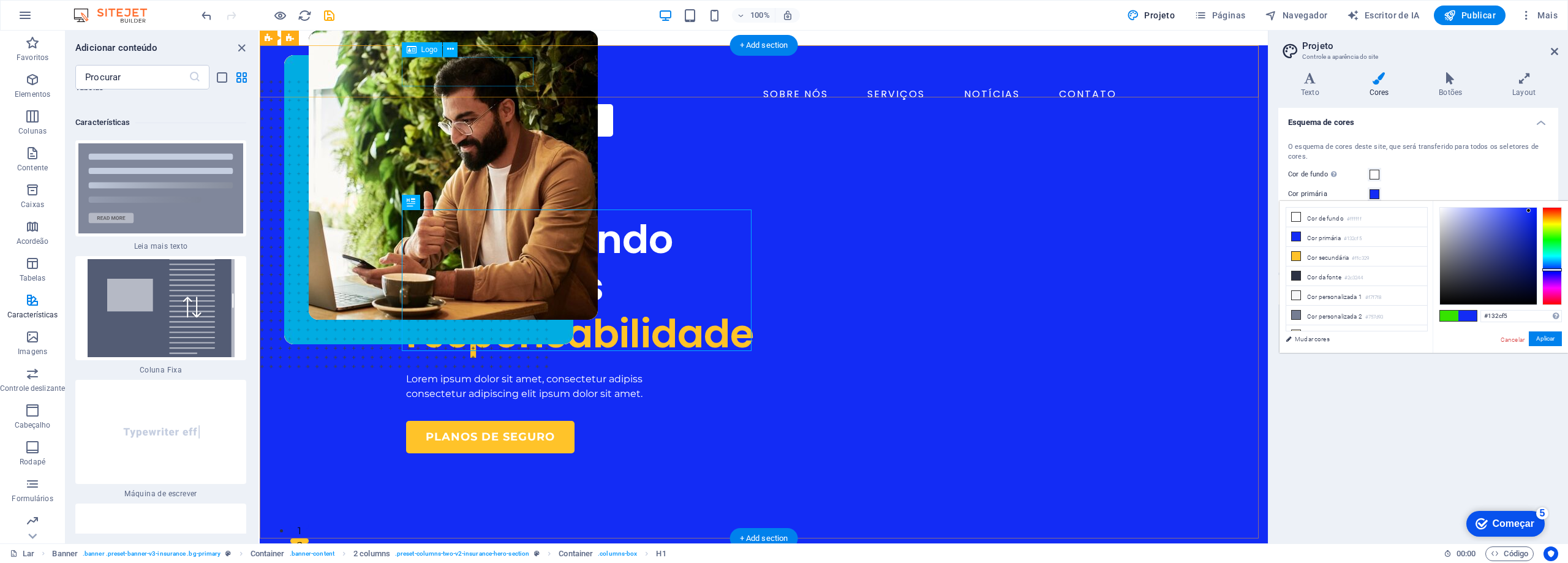
click at [522, 81] on div at bounding box center [764, 70] width 716 height 30
click at [428, 50] on font "Logotipo" at bounding box center [435, 50] width 28 height 9
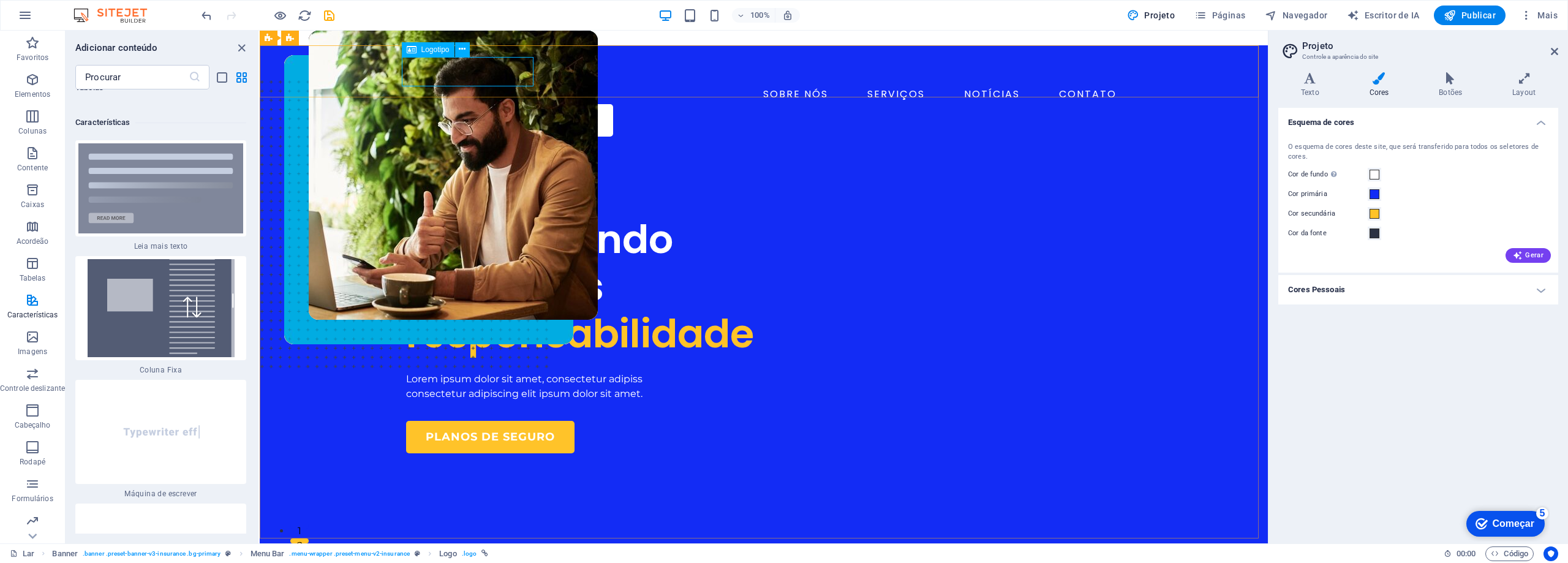
click at [437, 51] on font "Logotipo" at bounding box center [435, 50] width 28 height 9
select select "px"
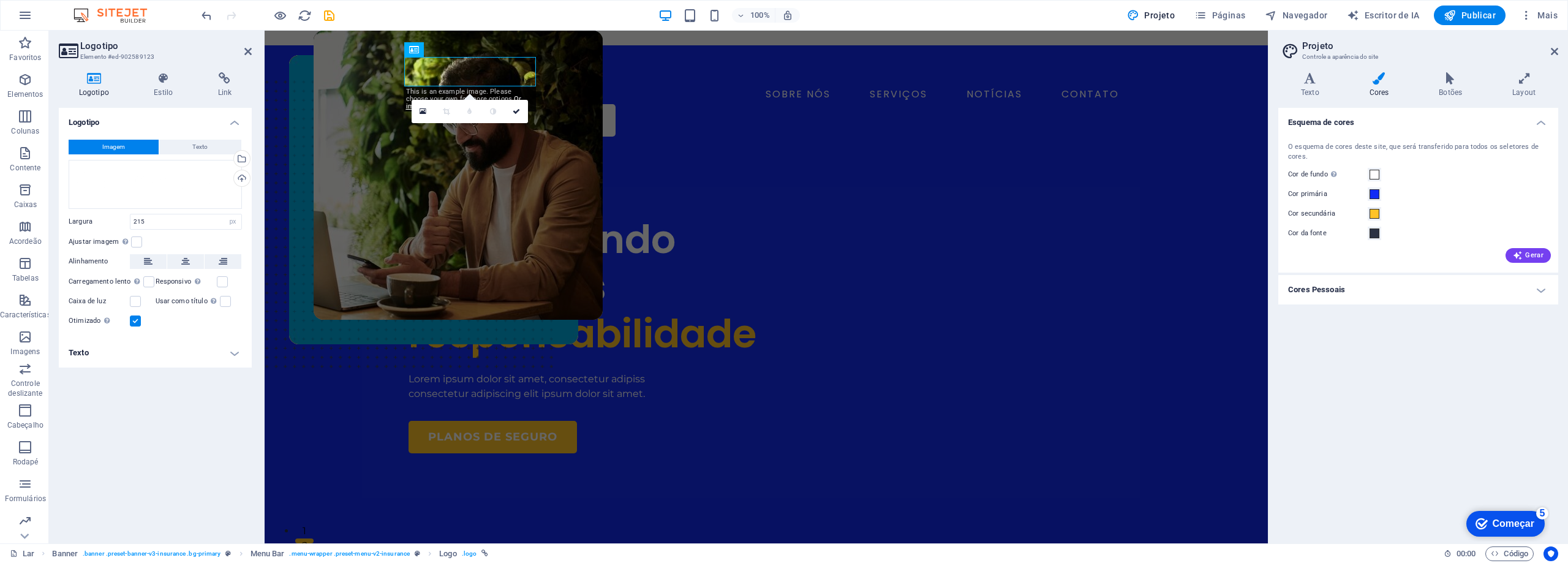
click at [124, 141] on span "Imagem" at bounding box center [113, 147] width 22 height 15
click at [241, 180] on div "Carregar" at bounding box center [241, 180] width 18 height 18
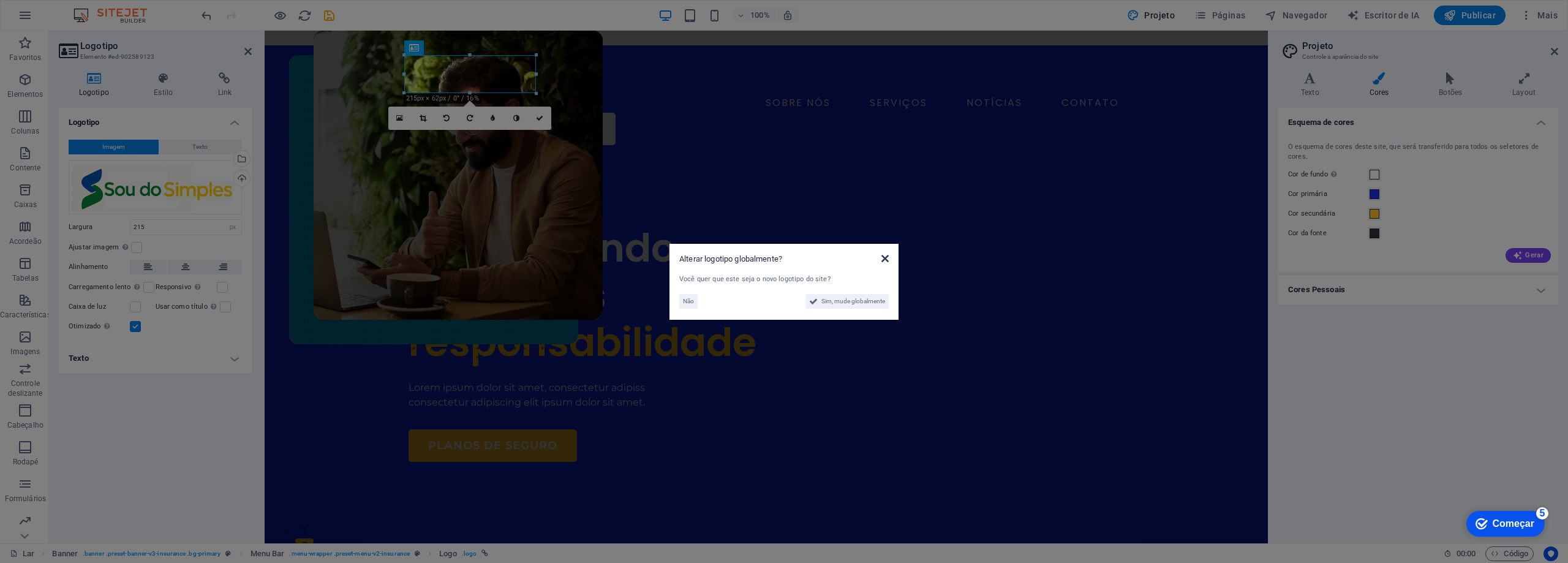
click at [887, 261] on icon at bounding box center [885, 258] width 7 height 10
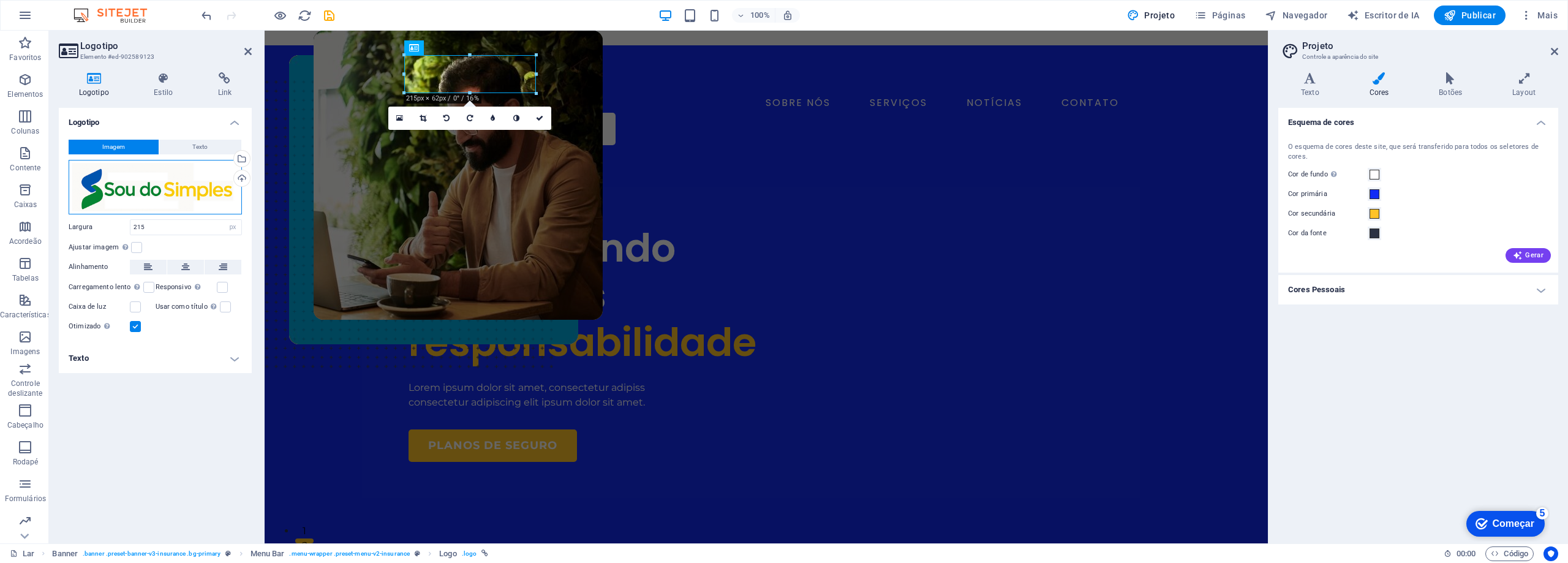
click at [175, 187] on div "Arraste os arquivos aqui, clique para escolher os arquivos ou selecione-os em A…" at bounding box center [155, 187] width 173 height 55
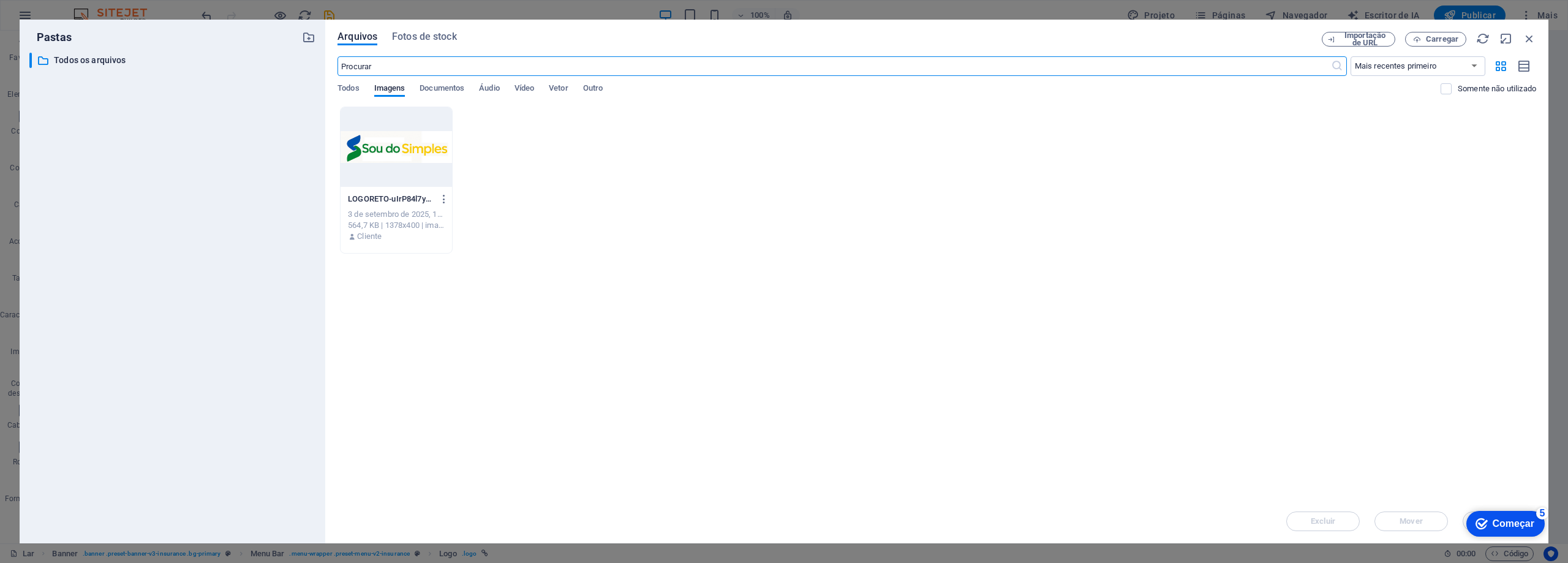
click at [412, 154] on div at bounding box center [396, 147] width 111 height 80
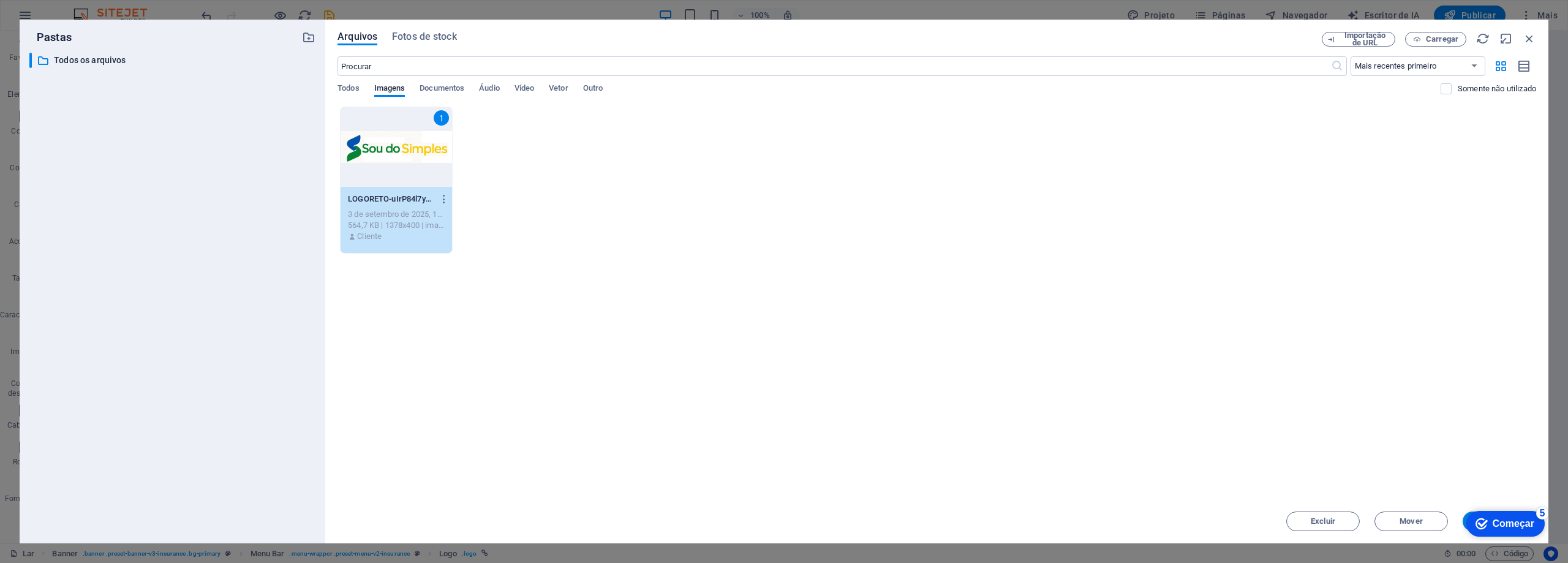
click at [412, 154] on div "1" at bounding box center [396, 147] width 111 height 80
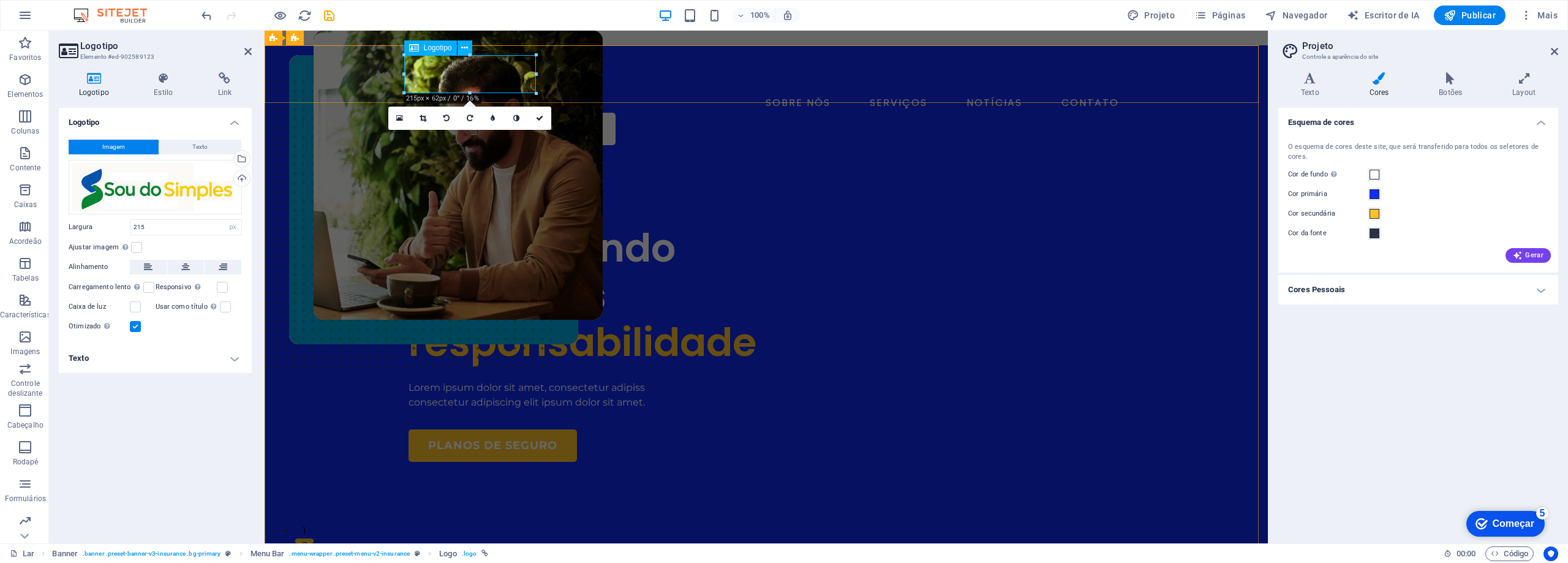
click at [435, 47] on font "Logotipo" at bounding box center [438, 48] width 28 height 9
click at [242, 180] on div "Carregar" at bounding box center [241, 180] width 18 height 18
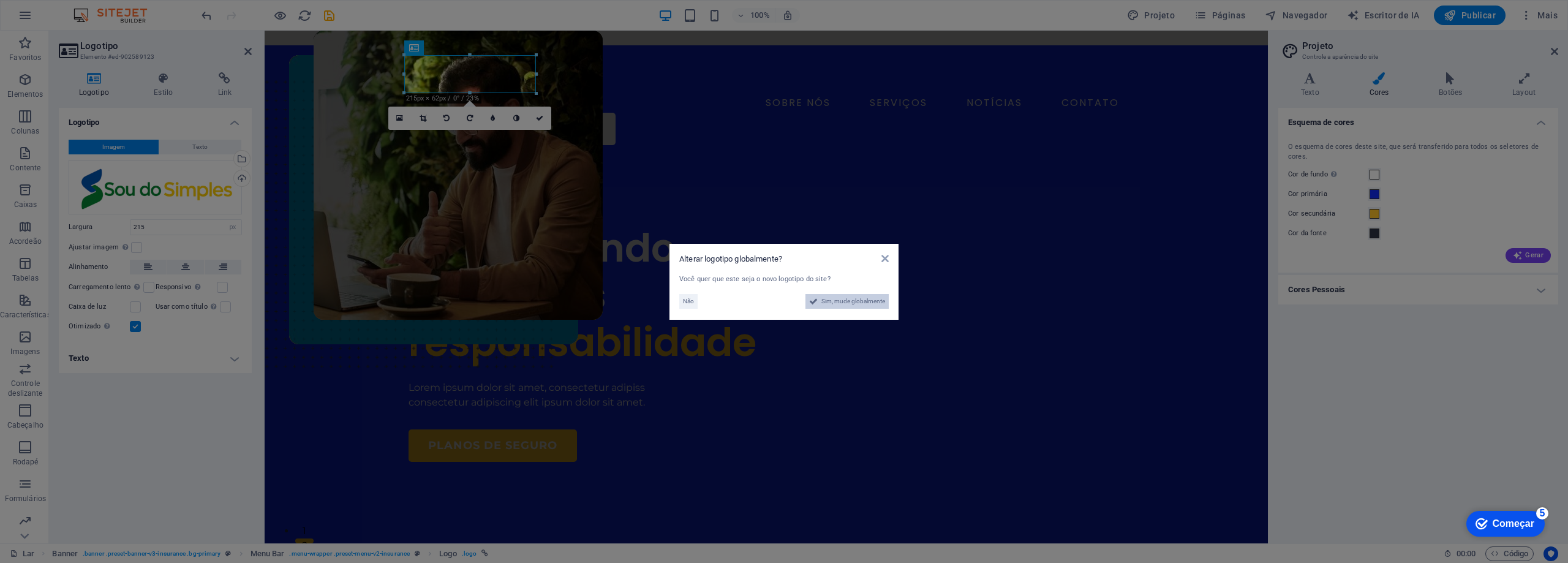
click at [840, 303] on font "Sim, mude globalmente" at bounding box center [853, 301] width 64 height 7
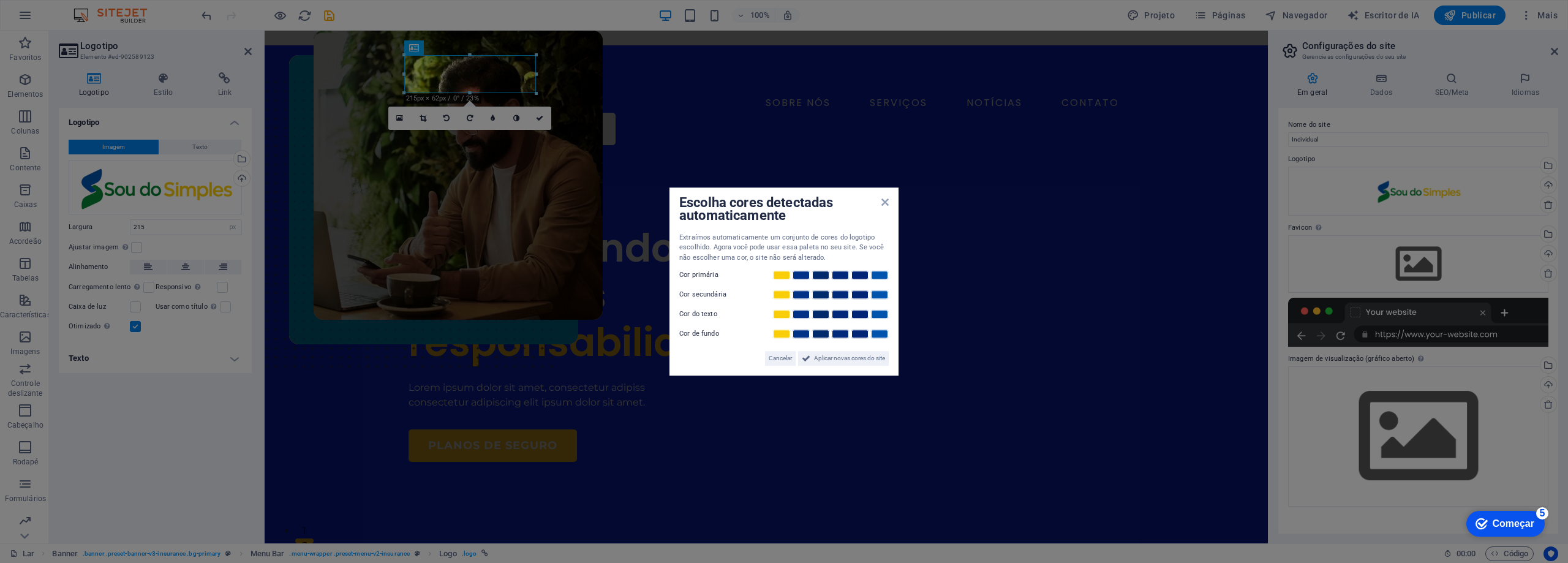
click at [481, 76] on aside "Escolha cores detectadas automaticamente Extraímos automaticamente um conjunto …" at bounding box center [784, 281] width 1568 height 563
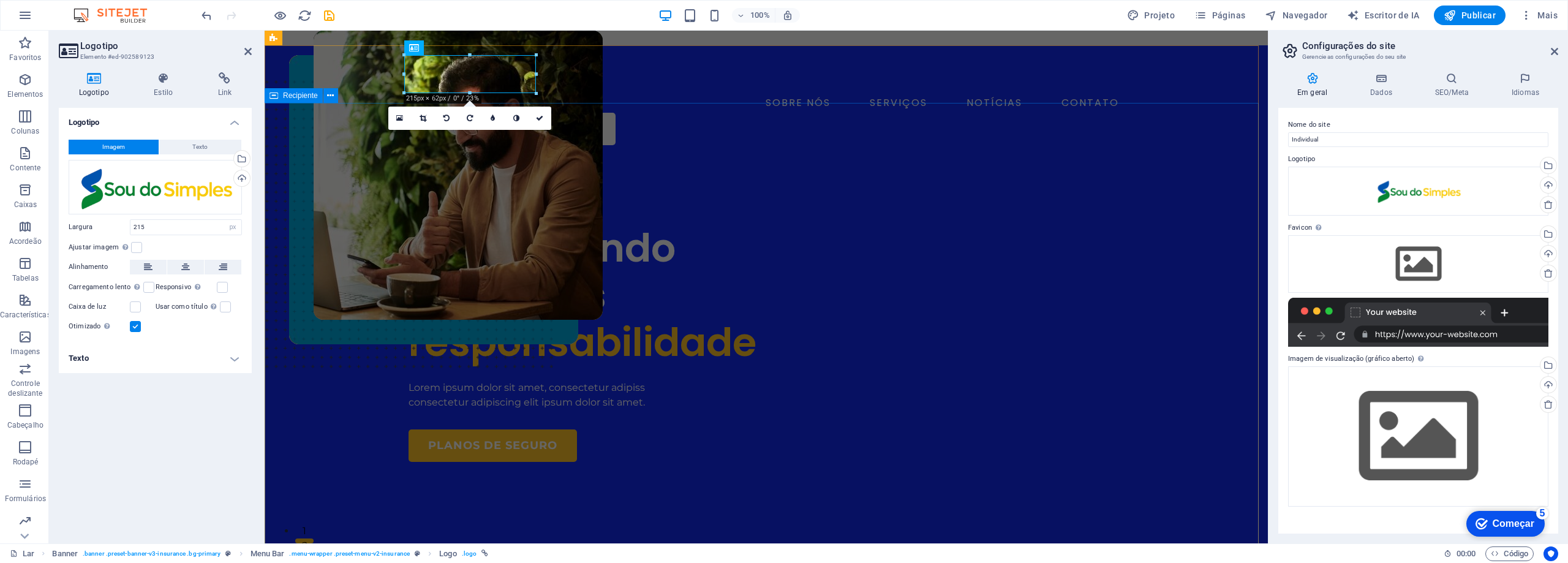
click at [694, 102] on div "SOBRE NÓS SERVIÇOS NOTÍCIAS CONTATO AGENDE UMA LIGAÇÃO" at bounding box center [766, 100] width 1003 height 110
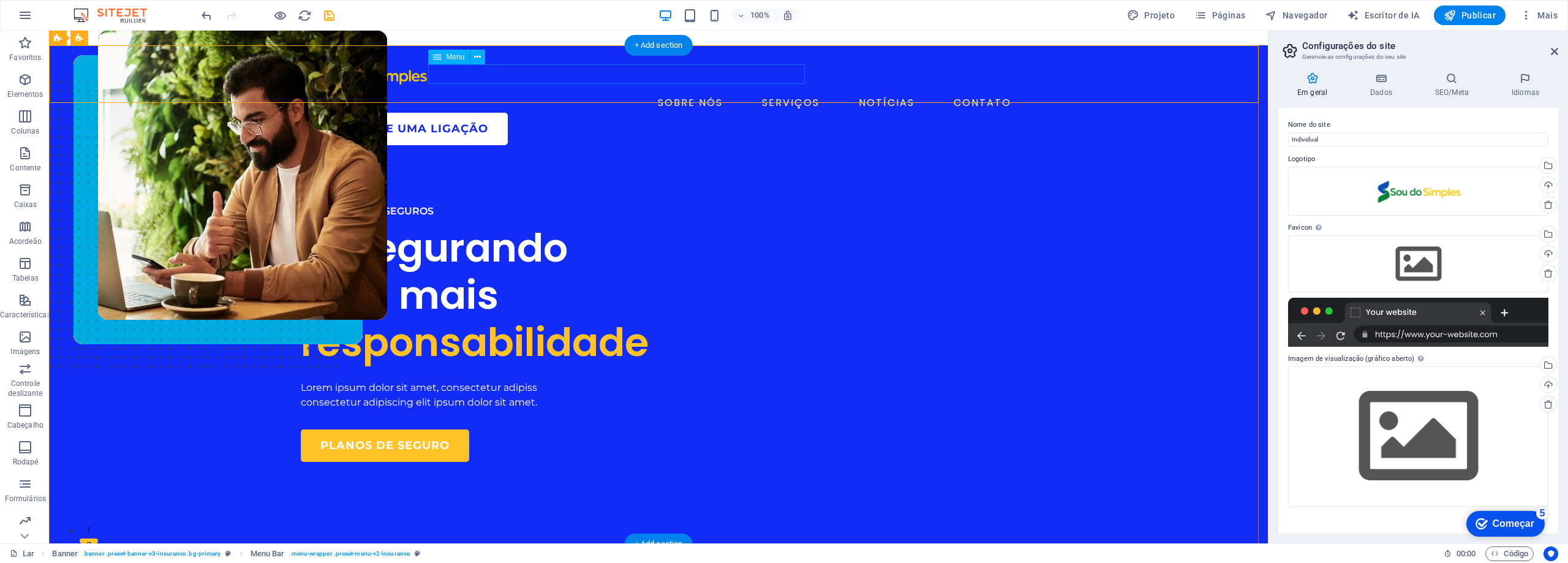
click at [508, 93] on nav "SOBRE NÓS SERVIÇOS NOTÍCIAS CONTATO" at bounding box center [658, 103] width 716 height 20
click at [352, 81] on div at bounding box center [658, 75] width 716 height 38
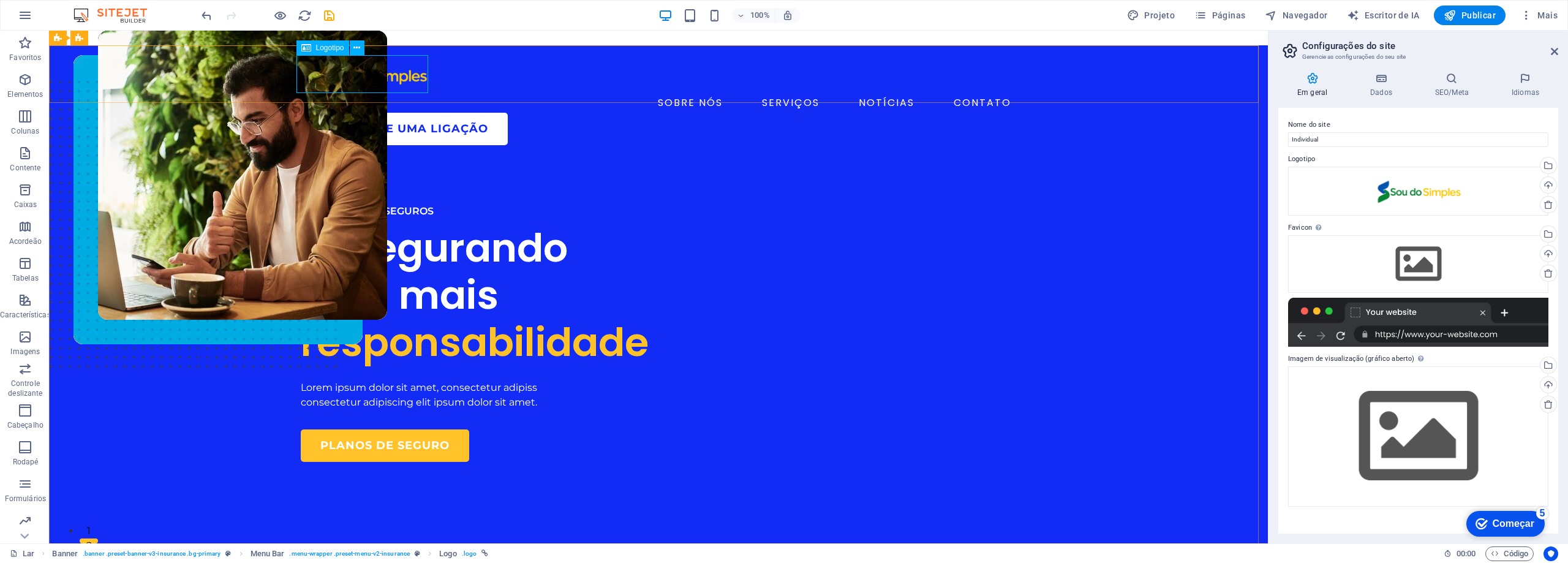
drag, startPoint x: 376, startPoint y: 71, endPoint x: 327, endPoint y: 40, distance: 58.0
click at [337, 48] on font "Logotipo" at bounding box center [330, 48] width 28 height 9
select select "px"
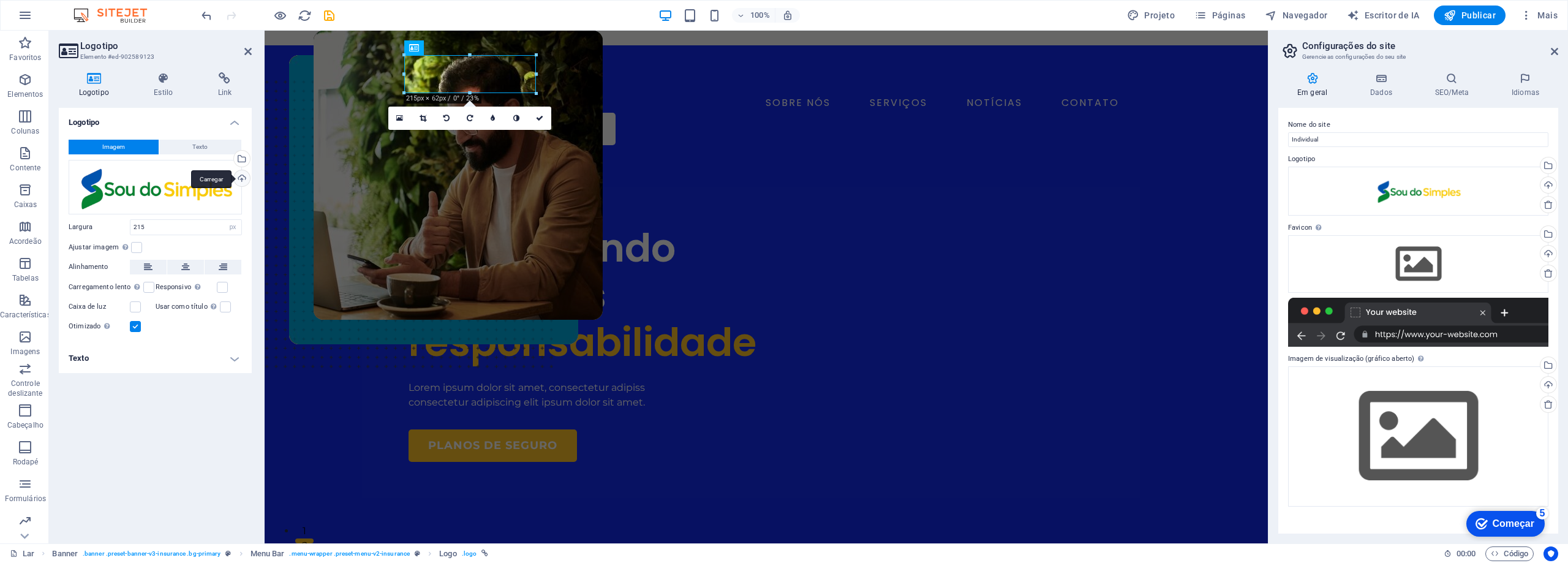
click at [237, 178] on div "Carregar" at bounding box center [241, 180] width 18 height 18
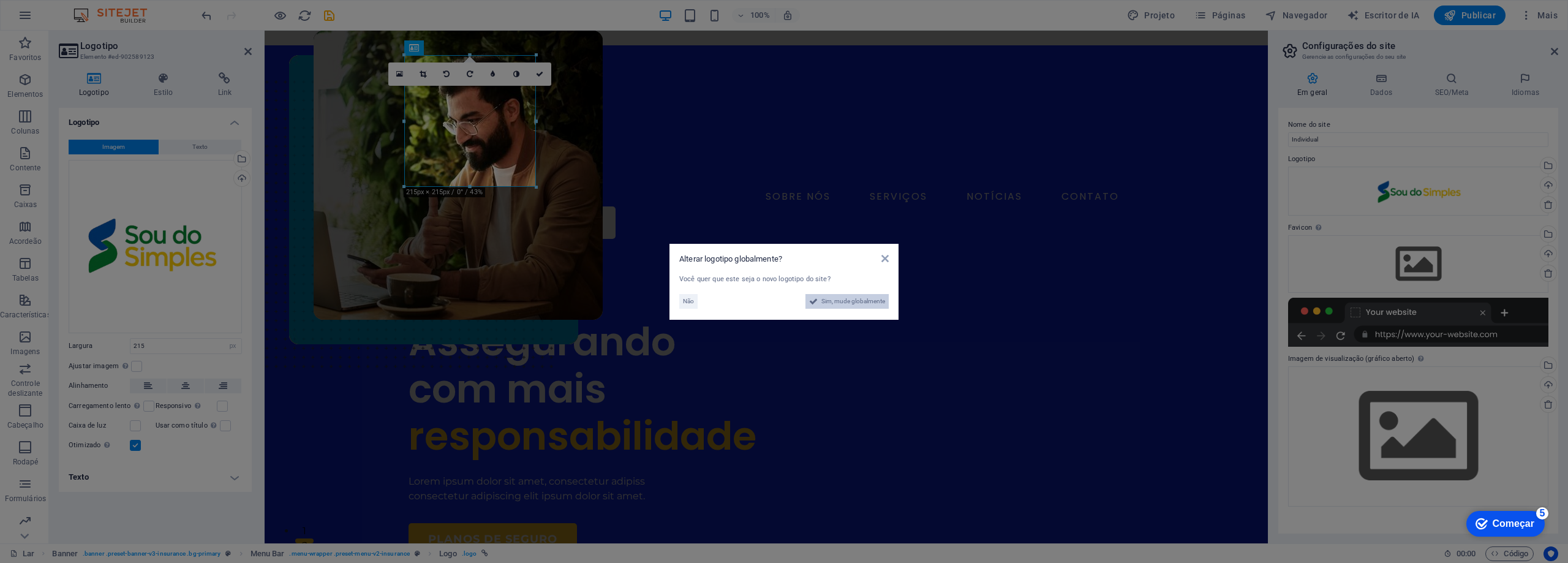
click at [847, 308] on span "Sim, mude globalmente" at bounding box center [853, 302] width 64 height 15
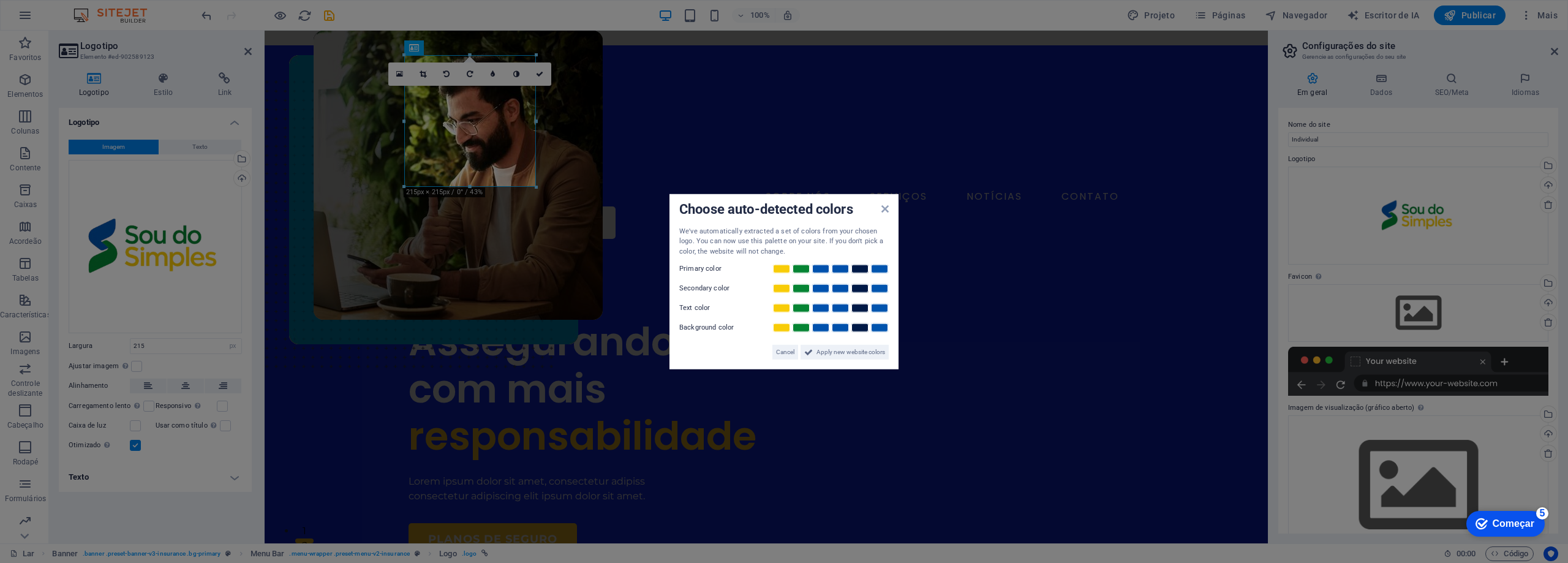
click at [613, 160] on aside "Choose auto-detected colors We've automatically extracted a set of colors from …" at bounding box center [784, 281] width 1568 height 563
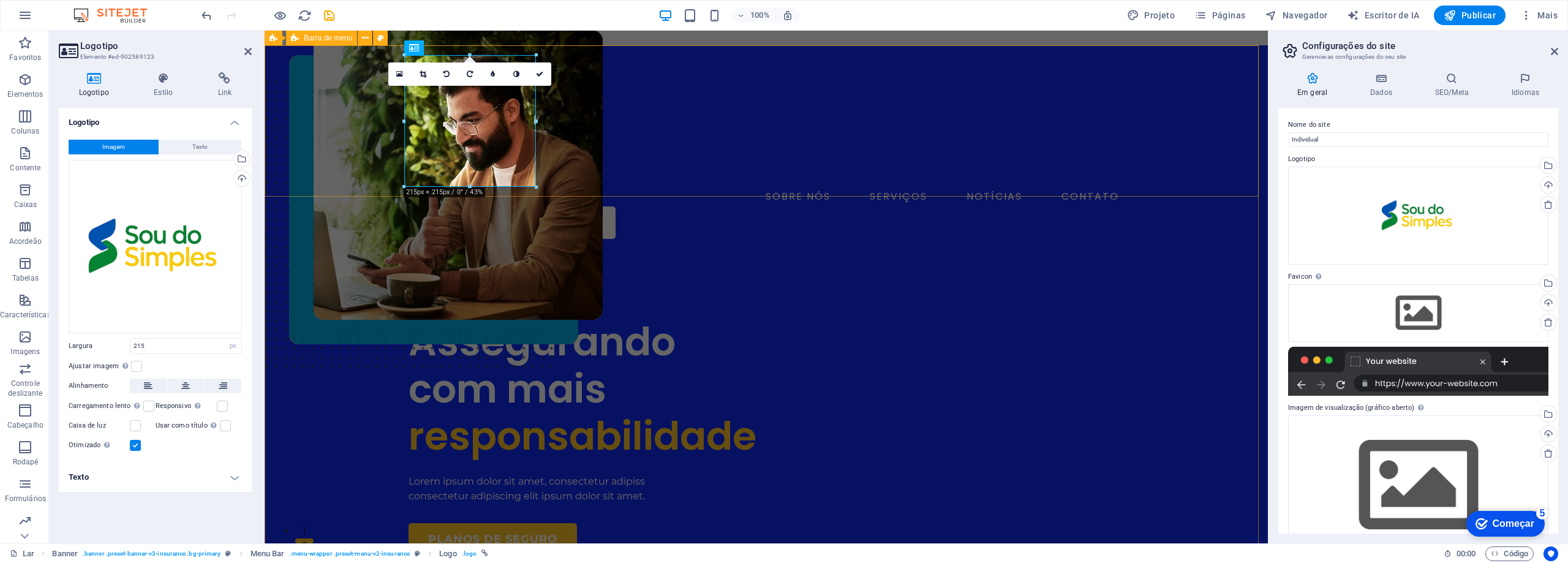
click at [608, 164] on div "SOBRE NÓS SERVIÇOS NOTÍCIAS CONTATO AGENDE UMA LIGAÇÃO" at bounding box center [766, 147] width 1003 height 203
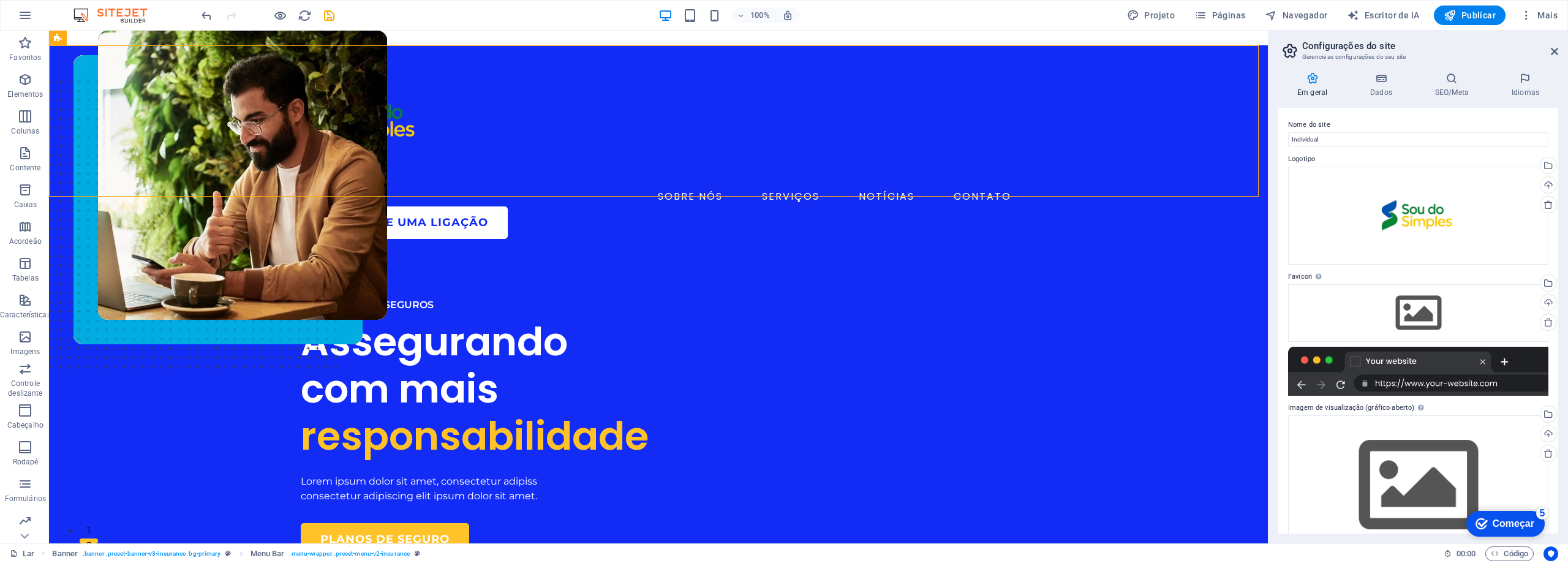
click at [1164, 4] on div "100% Projeto Páginas Navegador Escritor de IA Publicar Mais" at bounding box center [784, 15] width 1567 height 30
click at [1161, 13] on font "Projeto" at bounding box center [1160, 15] width 30 height 10
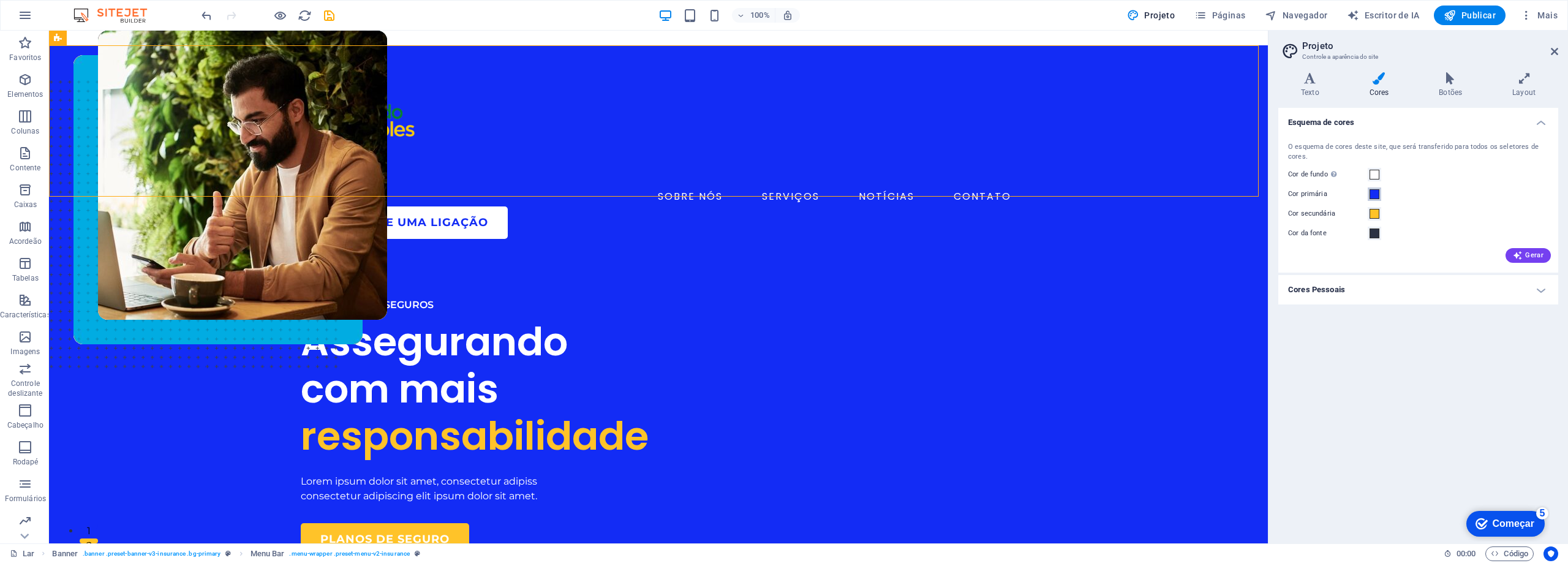
click at [1378, 197] on span at bounding box center [1374, 194] width 10 height 10
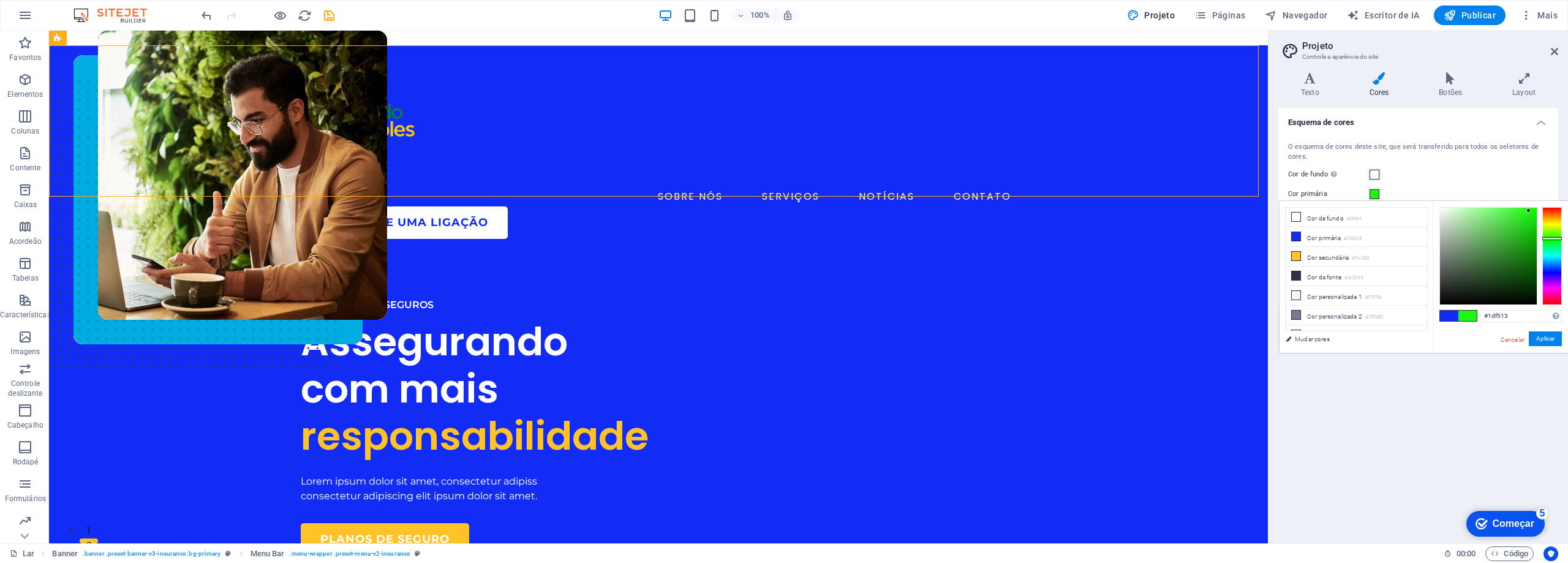
drag, startPoint x: 1552, startPoint y: 269, endPoint x: 1554, endPoint y: 238, distance: 31.1
click at [1554, 238] on div at bounding box center [1552, 238] width 20 height 3
click at [1537, 339] on font "Aplicar" at bounding box center [1546, 339] width 18 height 7
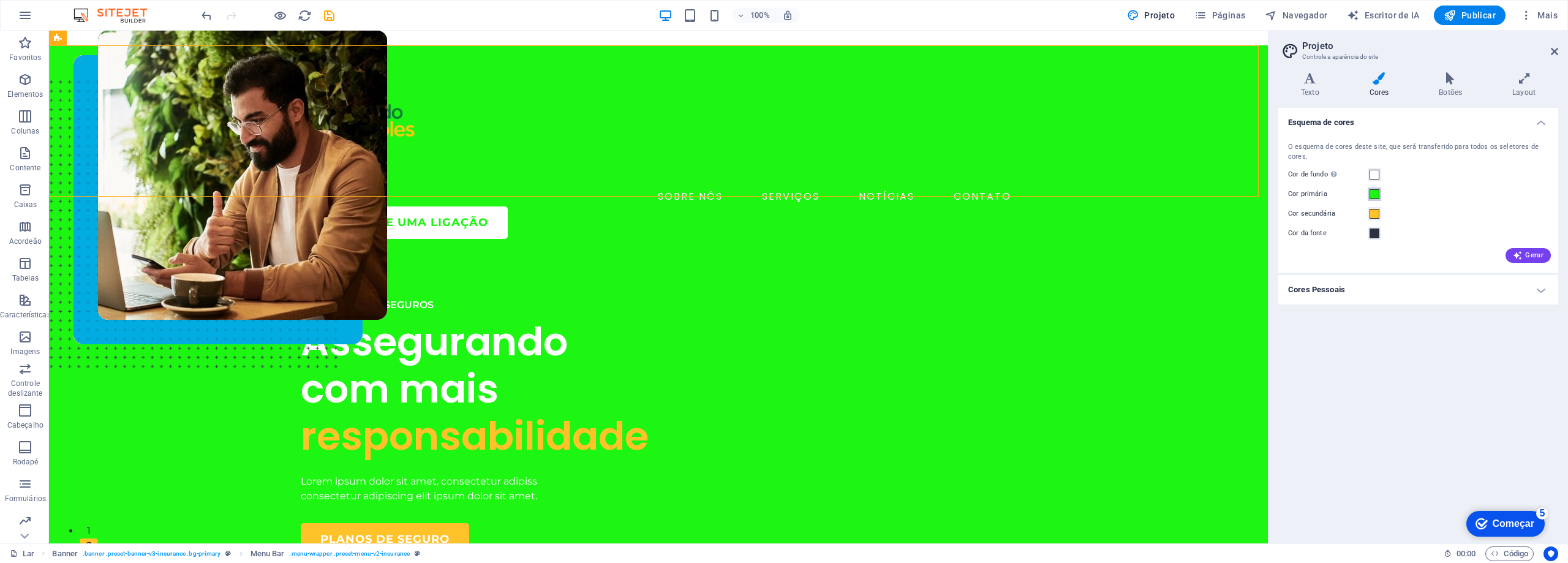
click at [1378, 195] on span at bounding box center [1374, 194] width 10 height 10
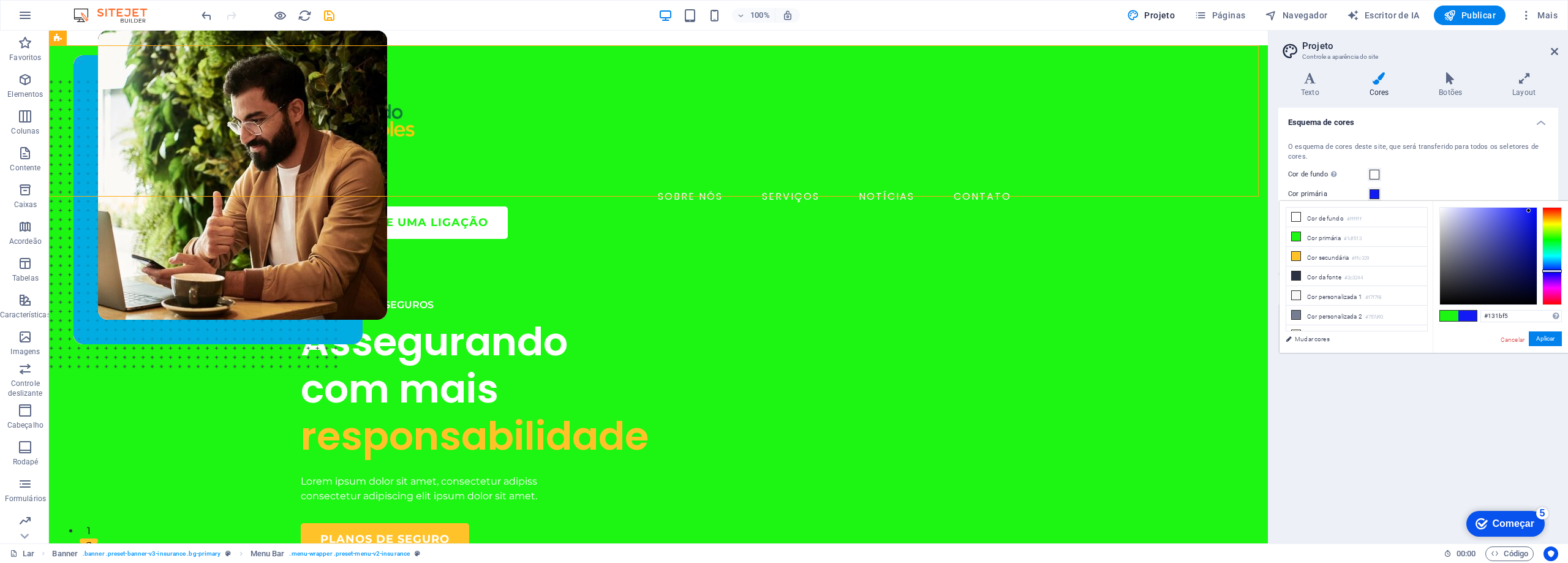
click at [1551, 271] on div at bounding box center [1552, 256] width 20 height 98
drag, startPoint x: 1551, startPoint y: 270, endPoint x: 1551, endPoint y: 257, distance: 13.0
click at [1551, 257] on div at bounding box center [1552, 257] width 20 height 3
click at [1544, 339] on font "Aplicar" at bounding box center [1546, 339] width 18 height 7
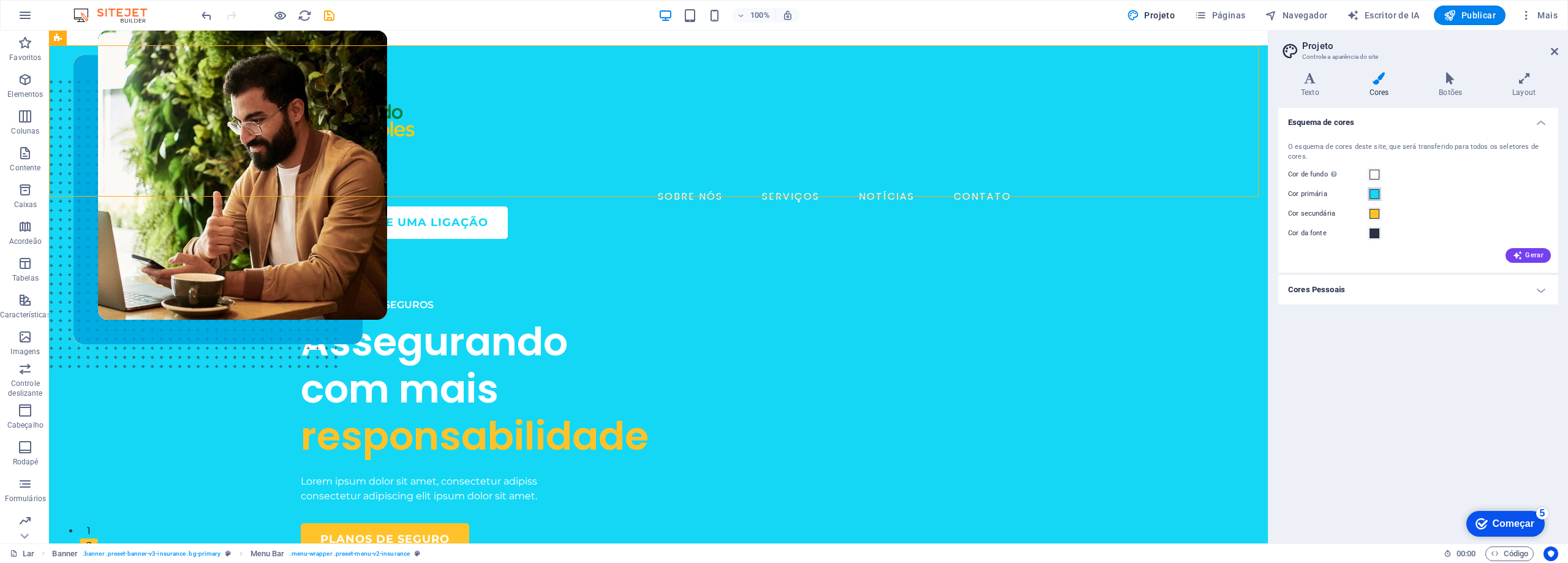
click at [1379, 194] on span at bounding box center [1374, 194] width 10 height 10
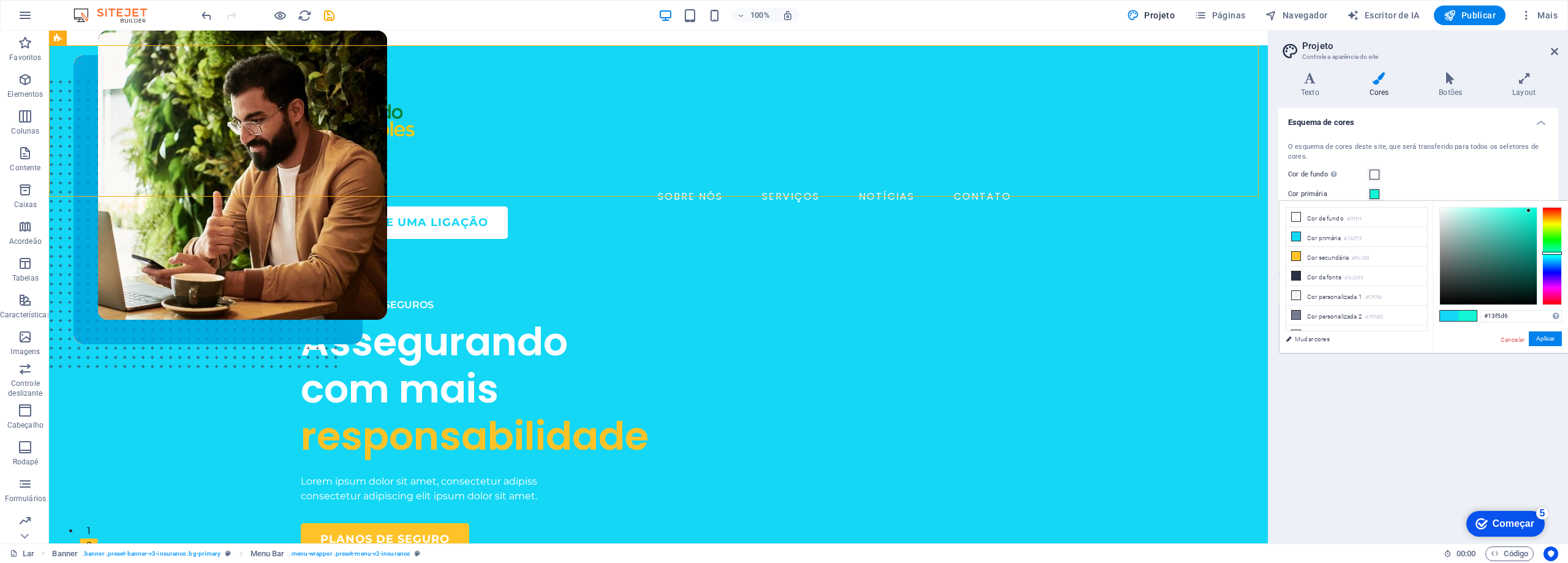
drag, startPoint x: 1552, startPoint y: 256, endPoint x: 1557, endPoint y: 253, distance: 5.8
click at [1557, 253] on div at bounding box center [1552, 253] width 20 height 3
drag, startPoint x: 1528, startPoint y: 209, endPoint x: 1447, endPoint y: 210, distance: 81.0
click at [1447, 210] on div at bounding box center [1488, 256] width 97 height 97
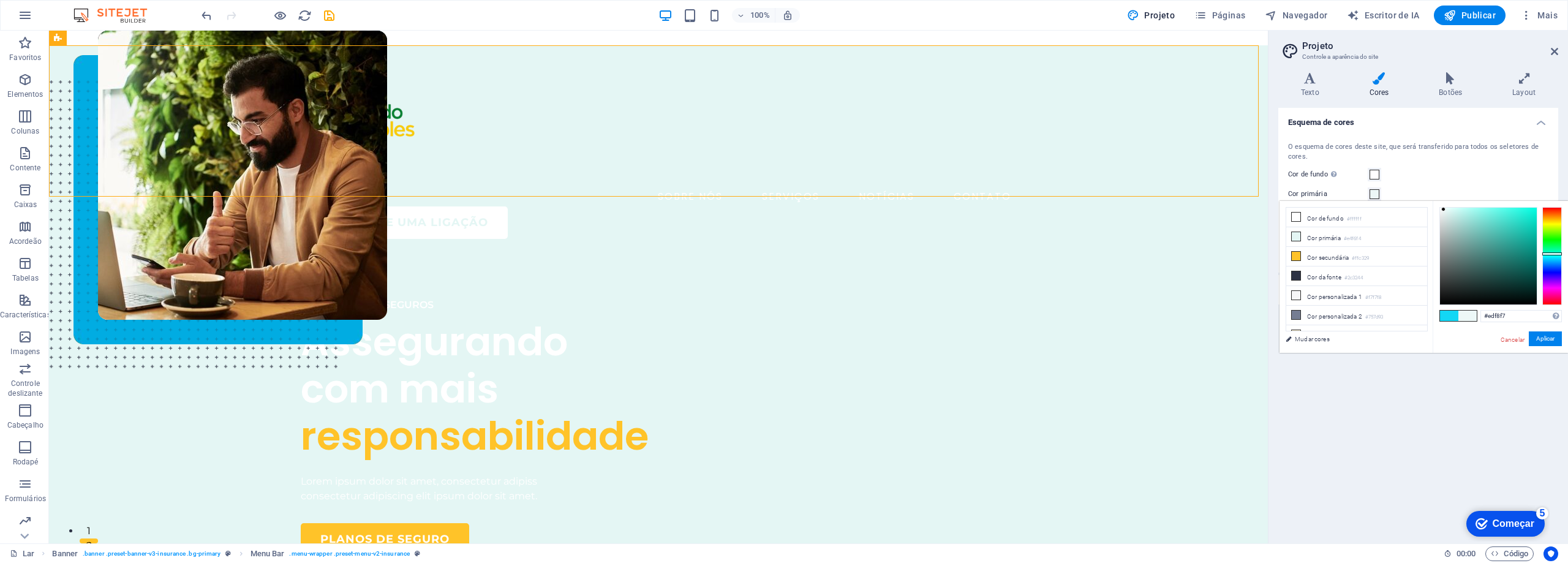
click at [1444, 210] on div at bounding box center [1443, 209] width 4 height 4
type input "#d7dedd"
drag, startPoint x: 1444, startPoint y: 210, endPoint x: 1443, endPoint y: 219, distance: 9.1
click at [1443, 219] on div at bounding box center [1442, 219] width 4 height 4
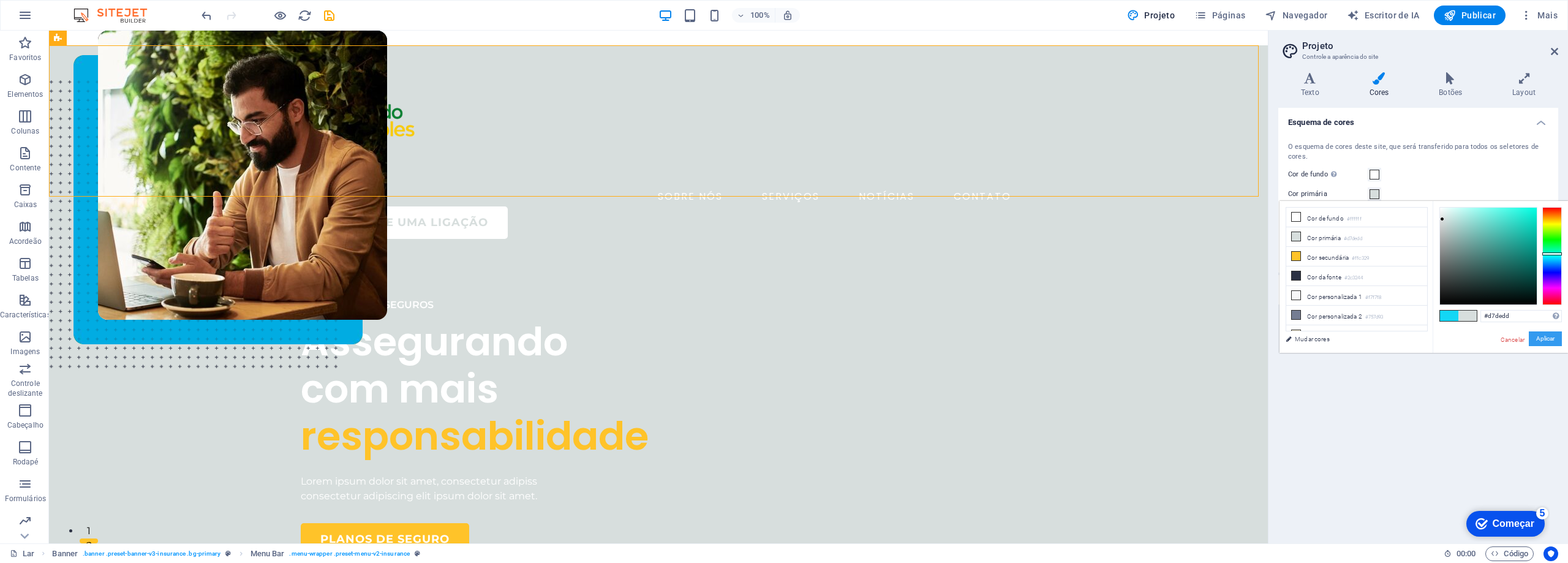
click at [1548, 335] on font "Aplicar" at bounding box center [1546, 339] width 18 height 7
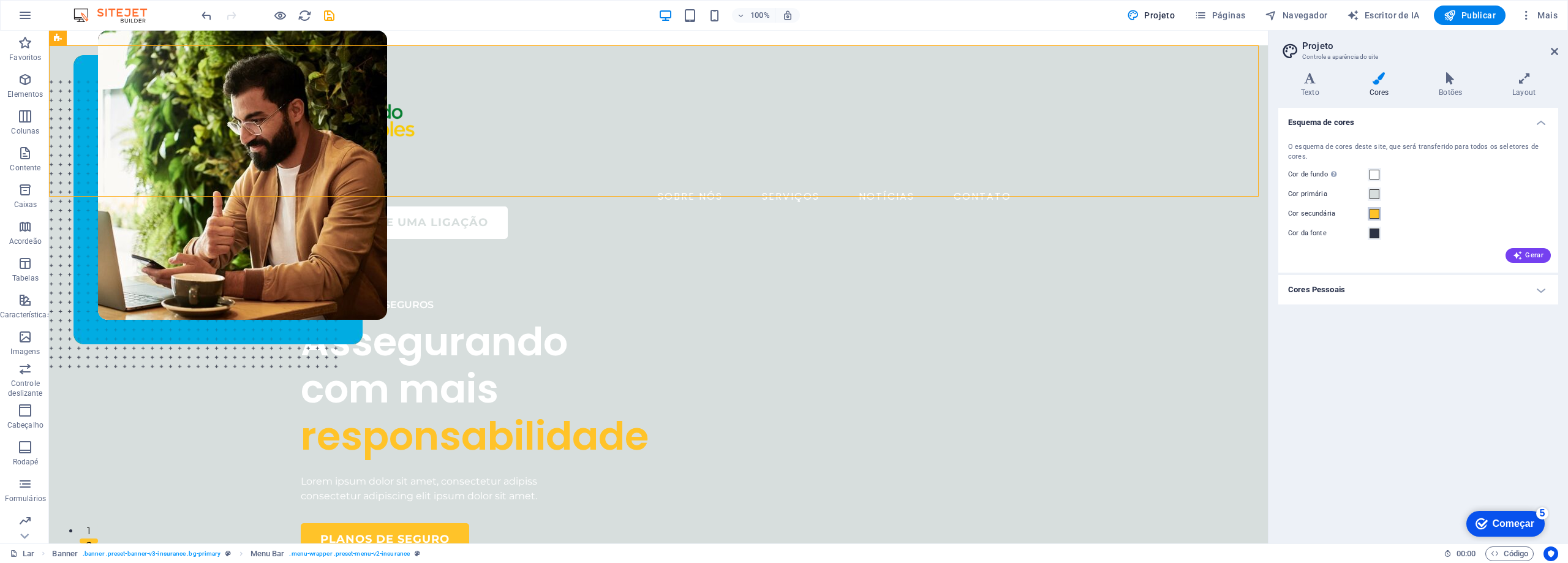
click at [1375, 215] on span at bounding box center [1374, 214] width 10 height 10
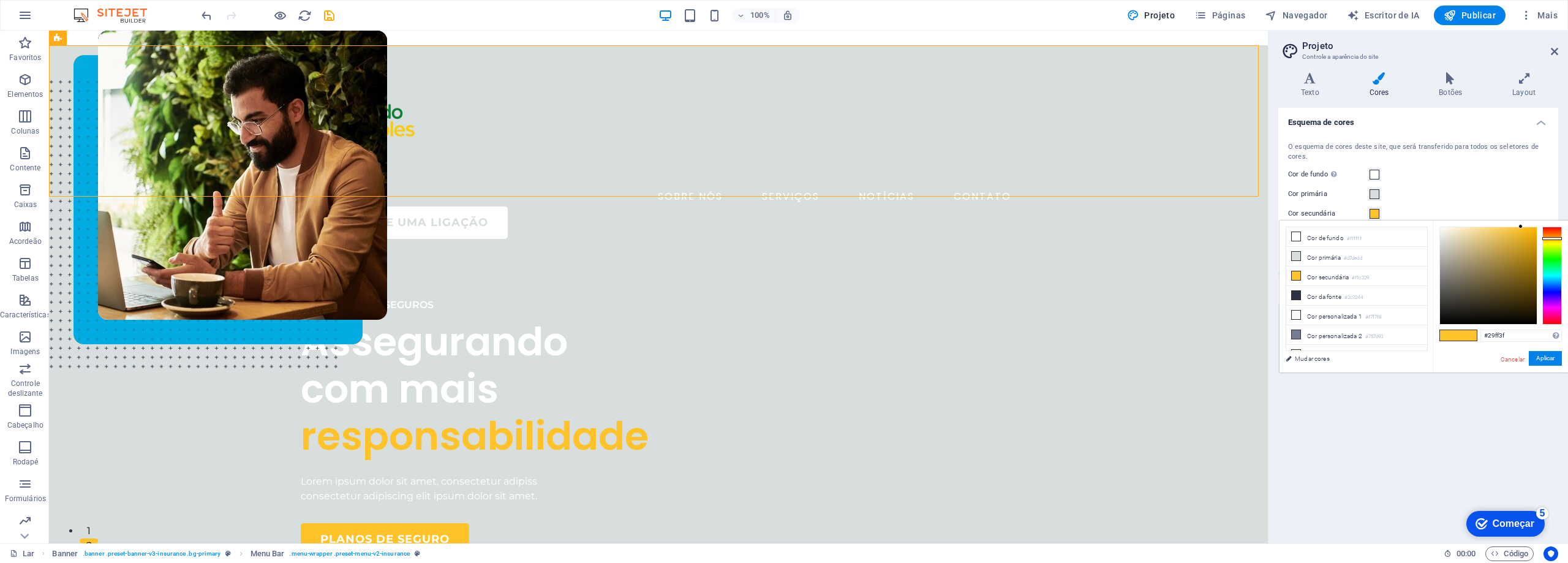
click at [1557, 261] on div at bounding box center [1552, 276] width 20 height 98
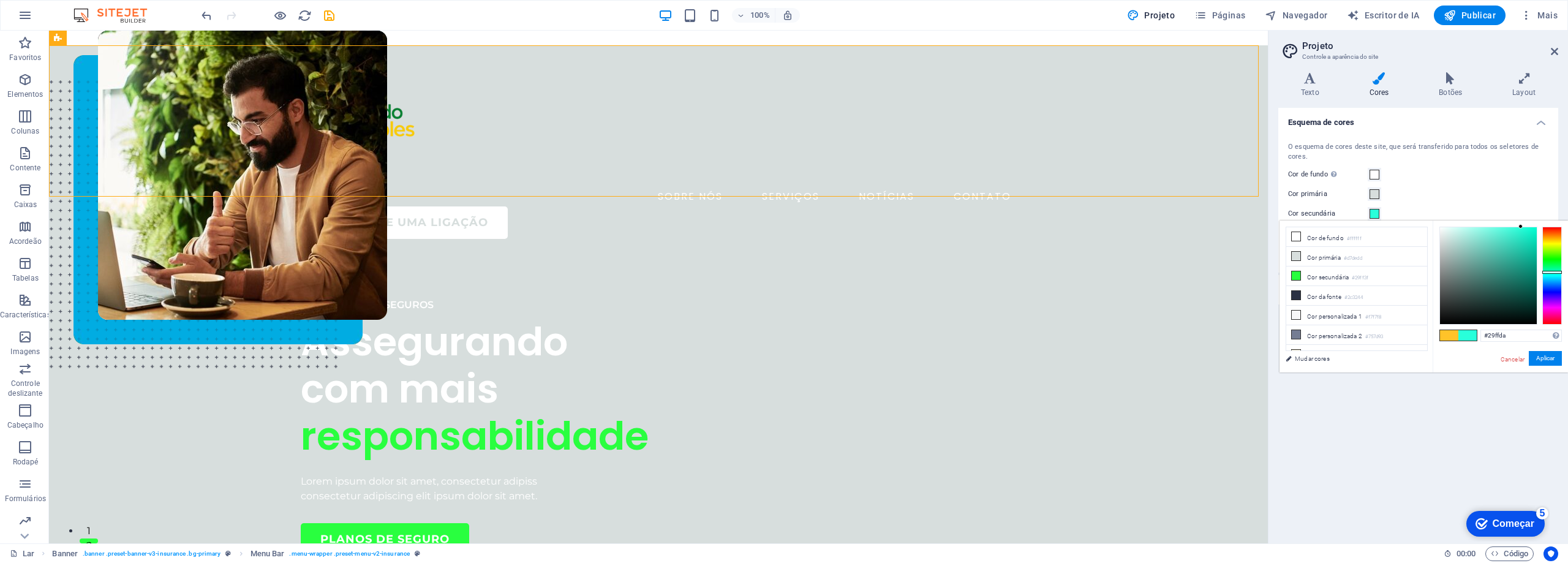
drag, startPoint x: 1552, startPoint y: 262, endPoint x: 1554, endPoint y: 272, distance: 10.2
click at [1554, 272] on div at bounding box center [1552, 276] width 20 height 98
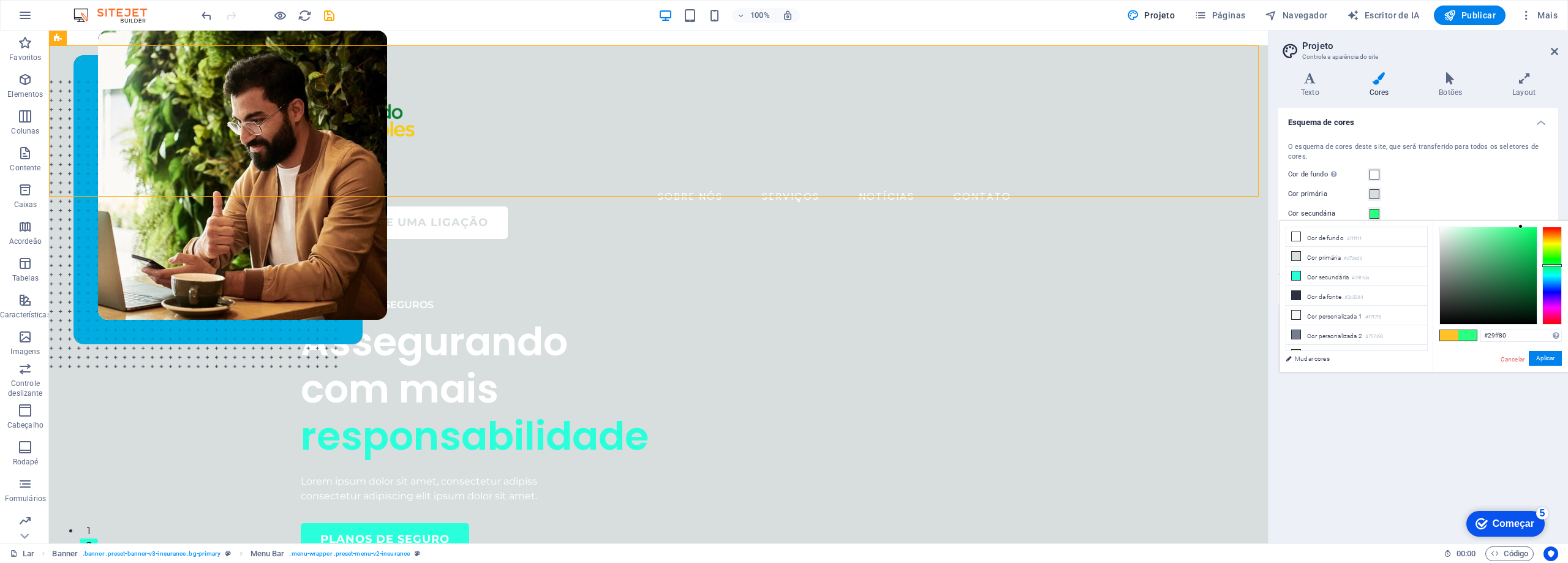
click at [1553, 265] on div at bounding box center [1552, 276] width 20 height 98
type input "#02c150"
drag, startPoint x: 1521, startPoint y: 226, endPoint x: 1535, endPoint y: 250, distance: 27.8
click at [1535, 250] on div at bounding box center [1534, 249] width 4 height 4
click at [1550, 358] on font "Aplicar" at bounding box center [1546, 358] width 18 height 7
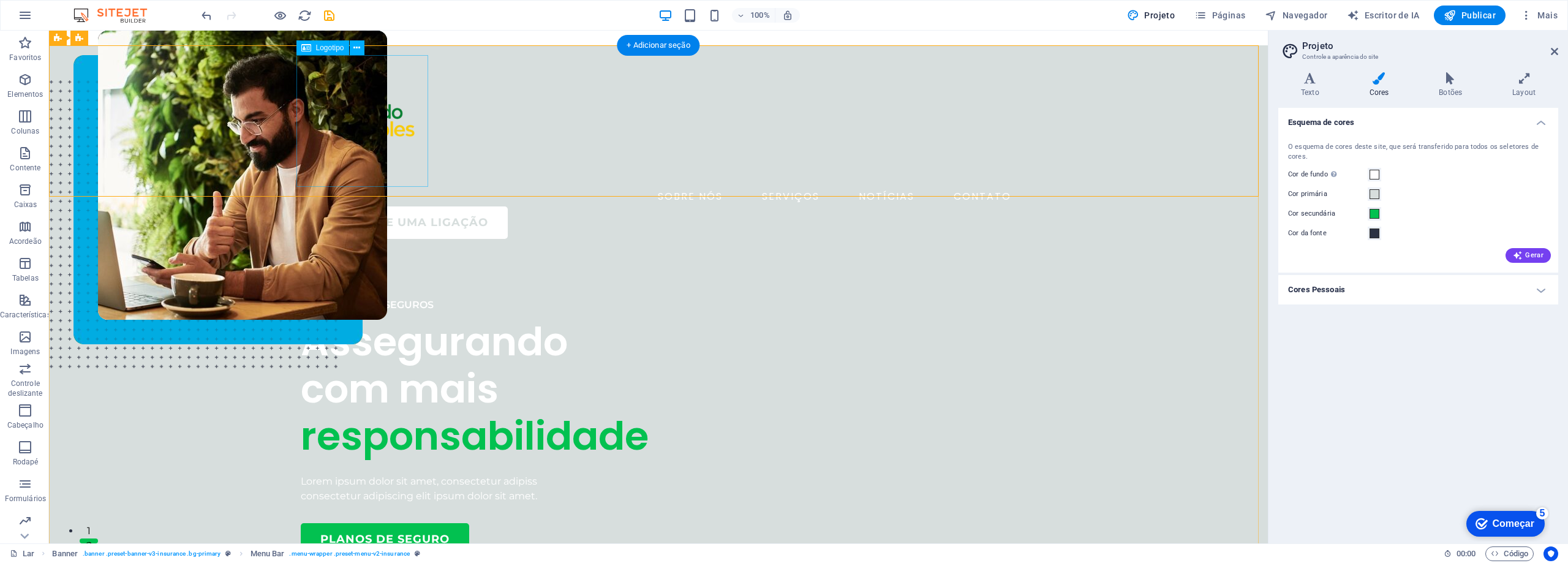
click at [381, 126] on div at bounding box center [658, 121] width 716 height 132
click at [329, 50] on font "Logotipo" at bounding box center [330, 48] width 28 height 9
click at [318, 46] on font "Logotipo" at bounding box center [330, 48] width 28 height 9
select select "px"
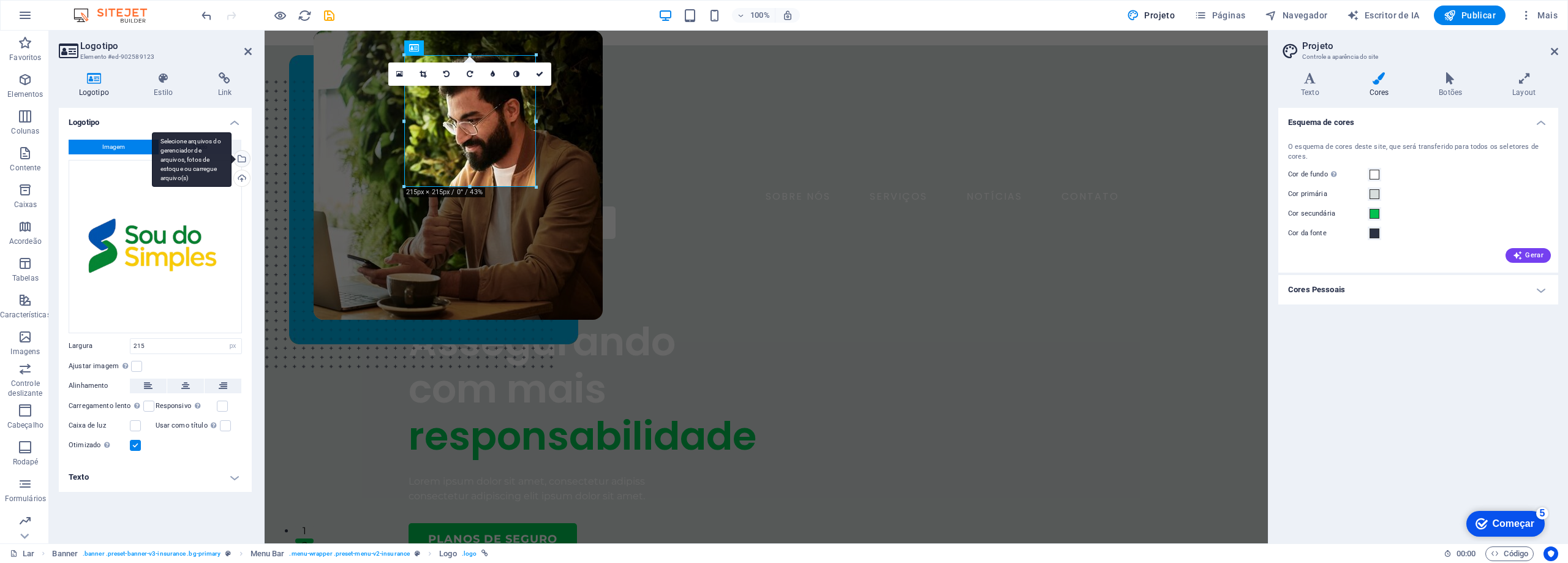
click at [243, 158] on div "Selecione arquivos do gerenciador de arquivos, fotos de estoque ou carregue arq…" at bounding box center [241, 160] width 18 height 18
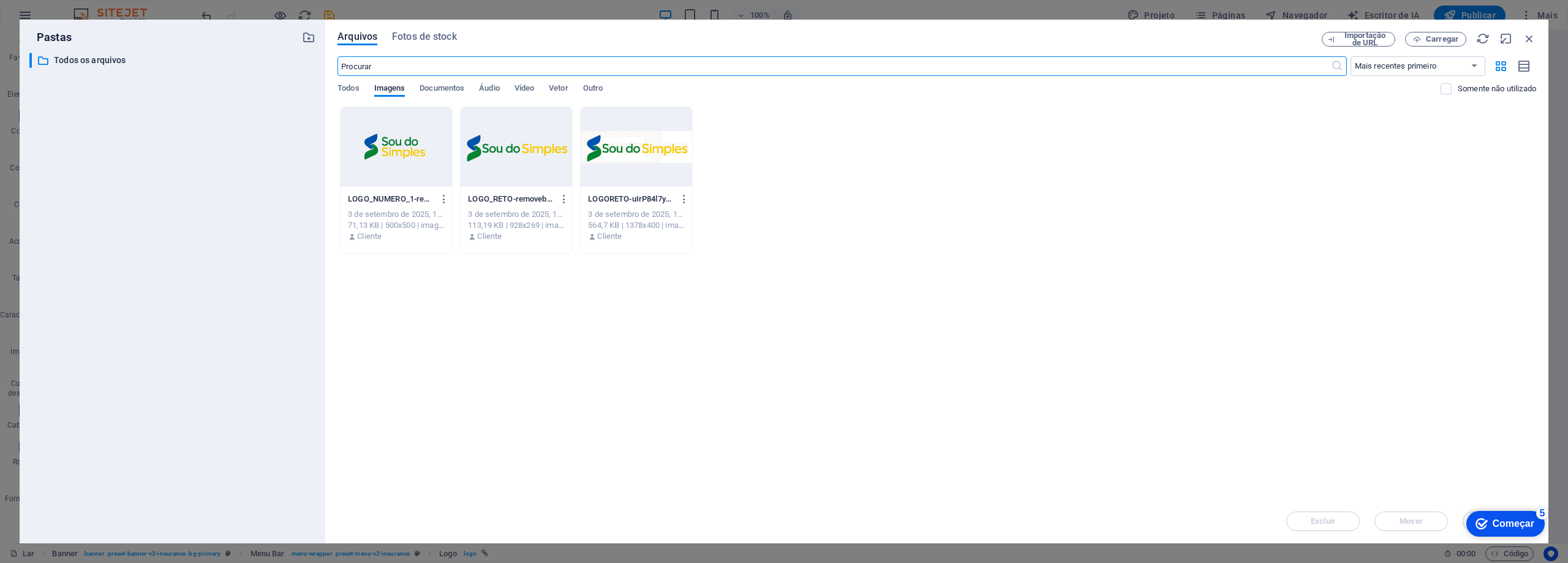
click at [497, 161] on div at bounding box center [516, 147] width 111 height 80
click at [1517, 521] on font "Começar" at bounding box center [1513, 524] width 42 height 11
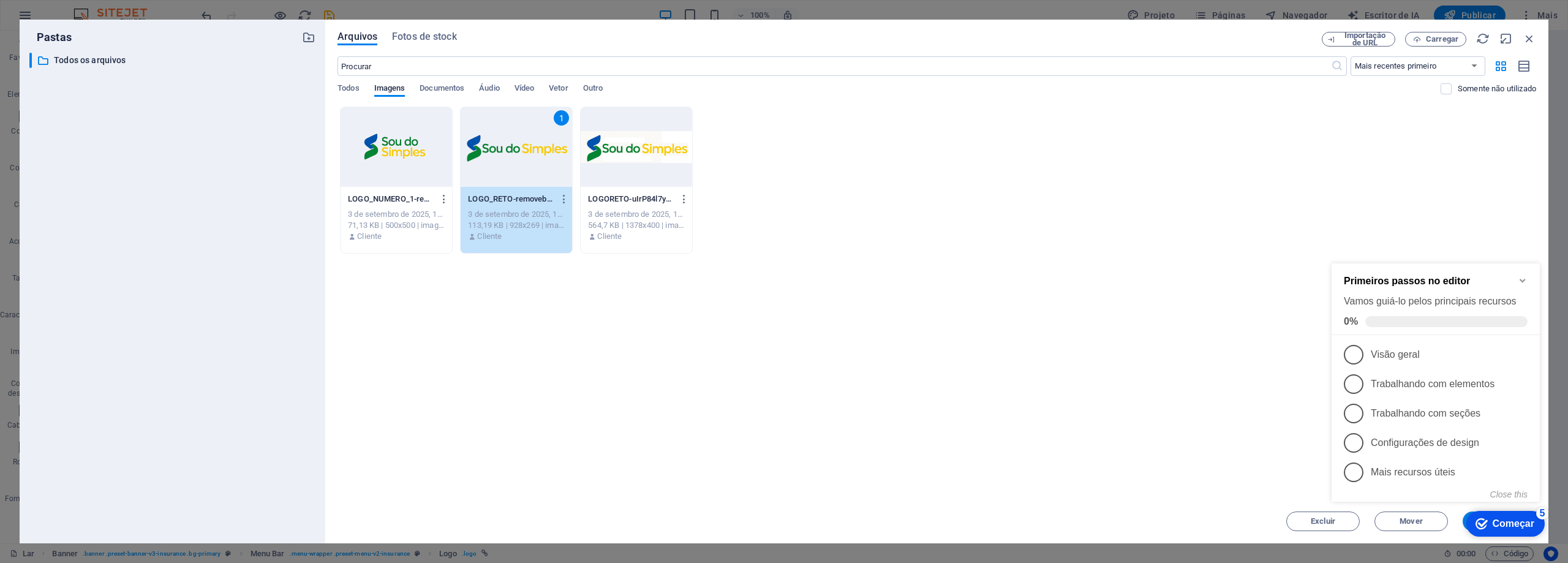
click at [1524, 281] on icon "Minimize checklist" at bounding box center [1522, 281] width 10 height 10
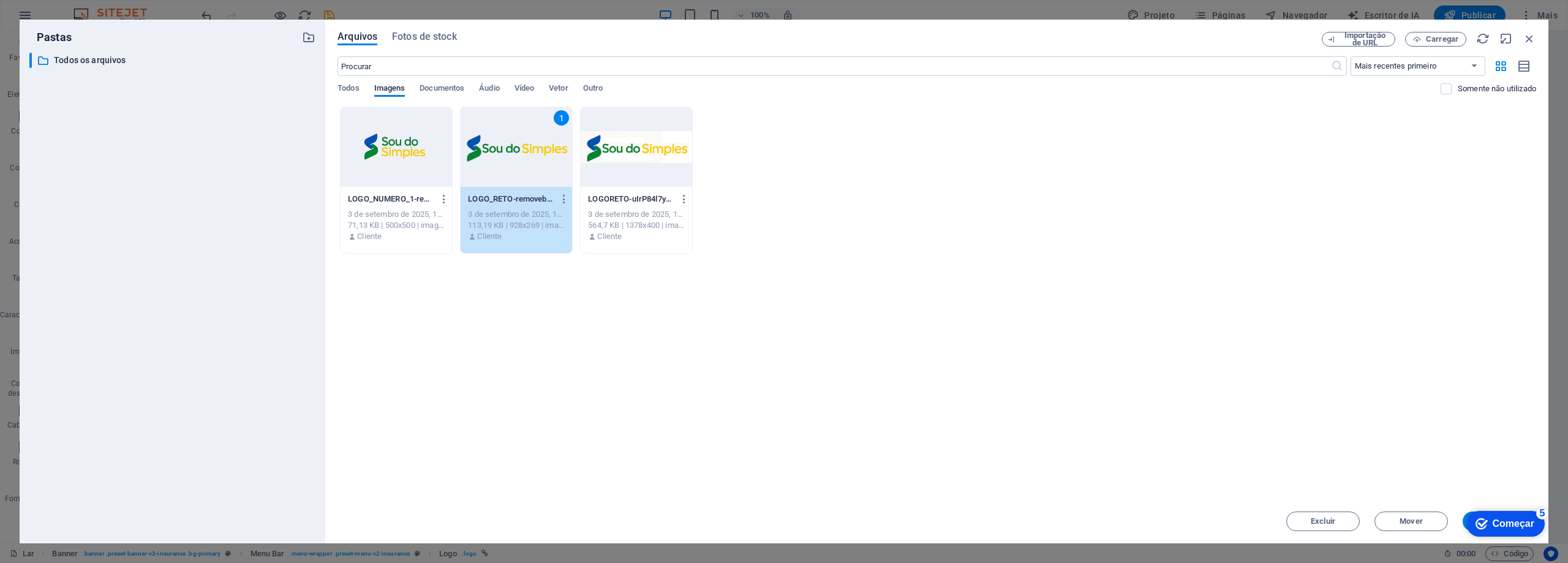
click at [519, 158] on div "1" at bounding box center [516, 147] width 111 height 80
click at [519, 158] on div at bounding box center [516, 147] width 111 height 80
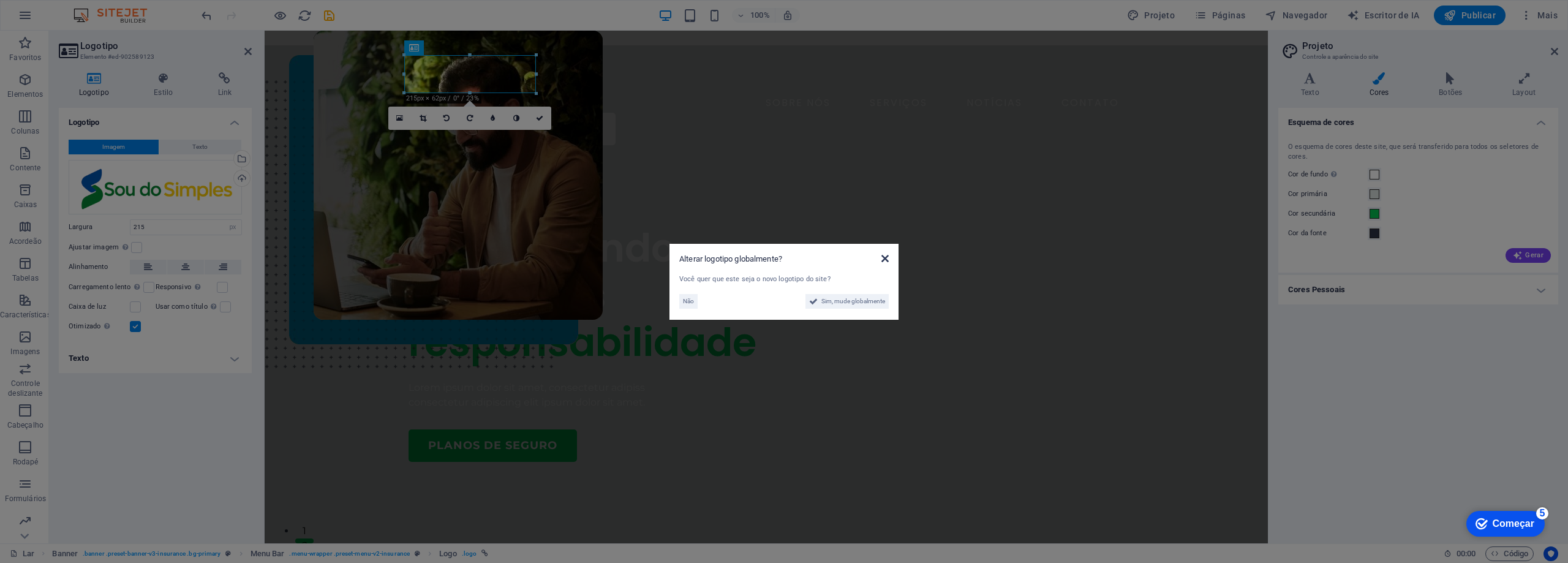
click at [888, 255] on icon at bounding box center [885, 258] width 7 height 10
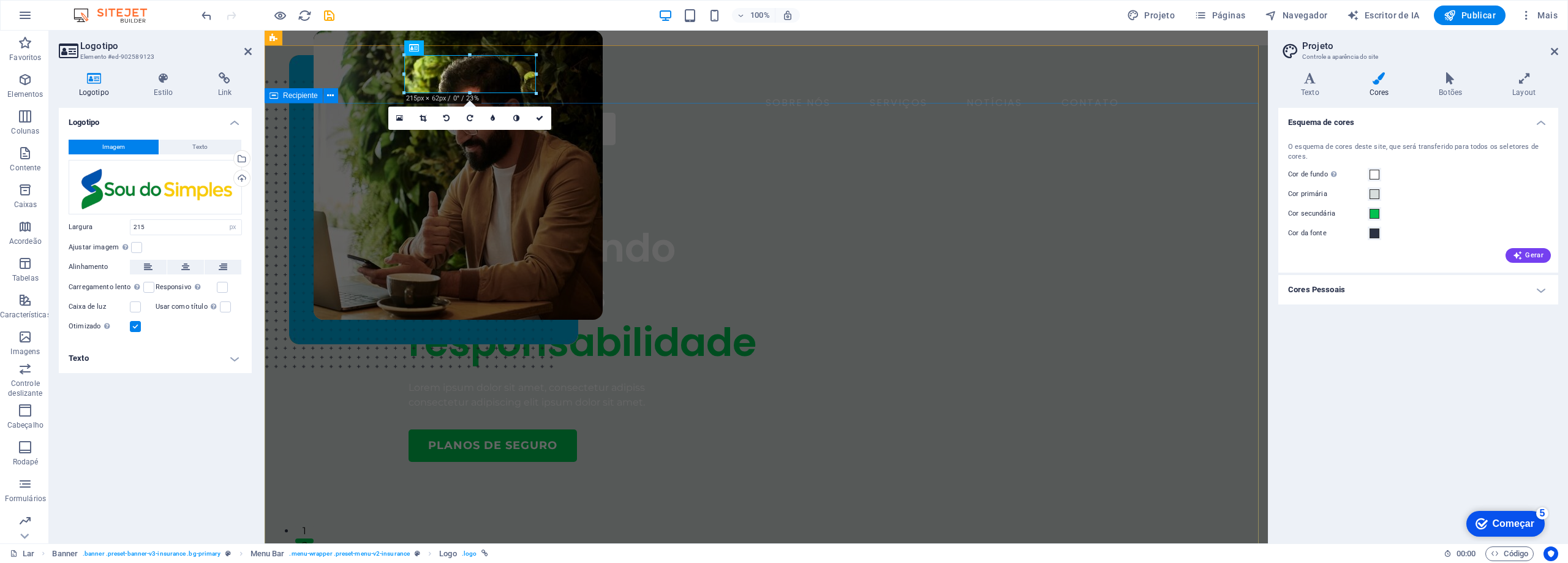
click at [619, 155] on div "COMPANHIA DE SEGUROS Assegurando com mais responsabilidade Lorem ipsum dolor si…" at bounding box center [766, 510] width 1003 height 709
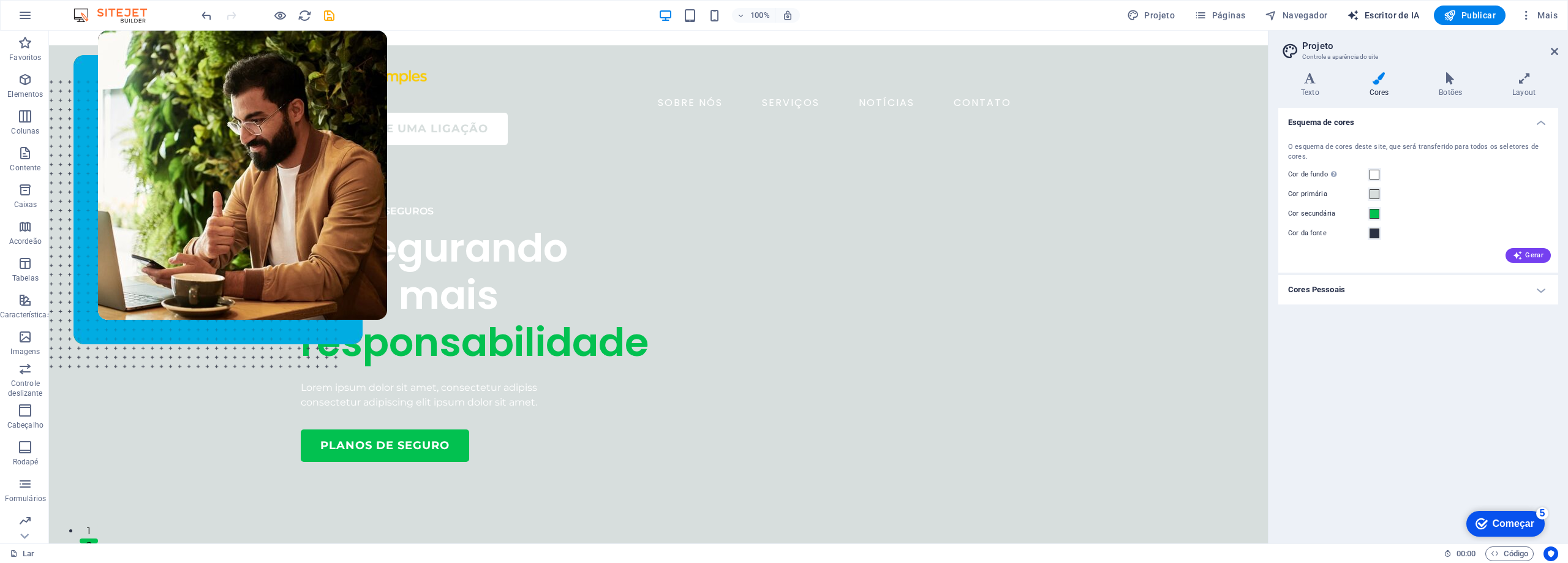
click at [1395, 19] on font "Escritor de IA" at bounding box center [1393, 15] width 55 height 10
select select "English"
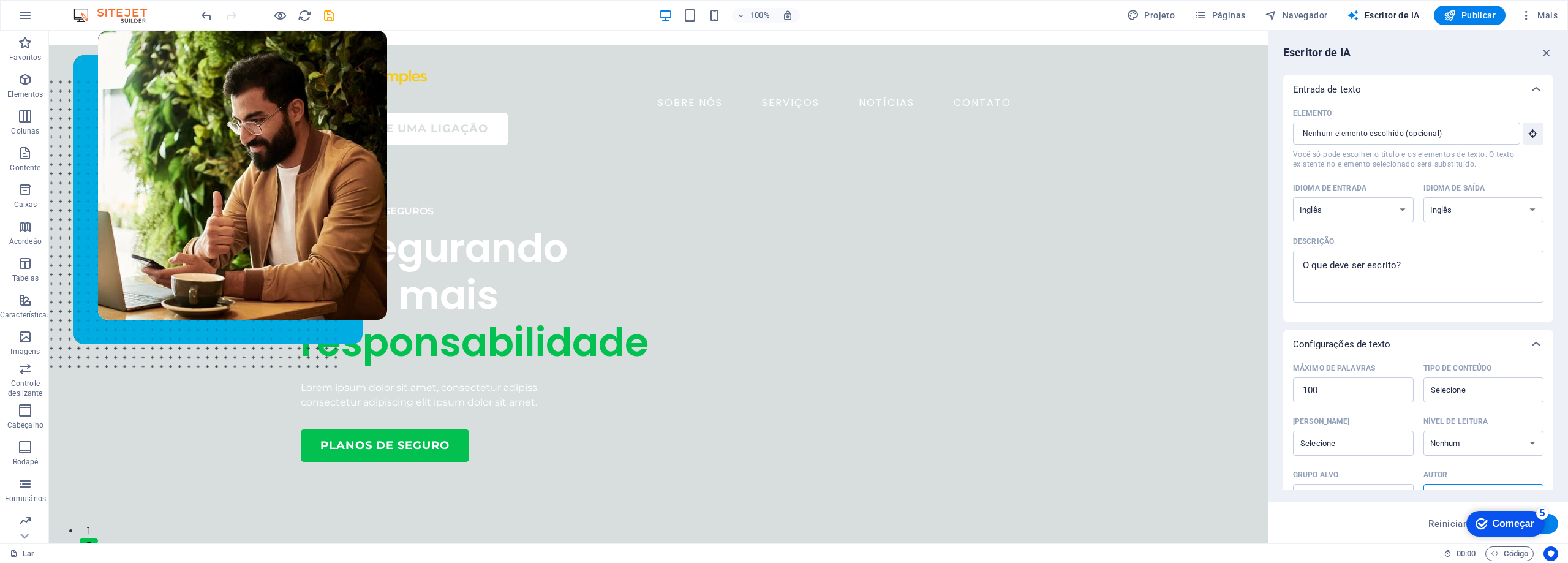
scroll to position [145, 0]
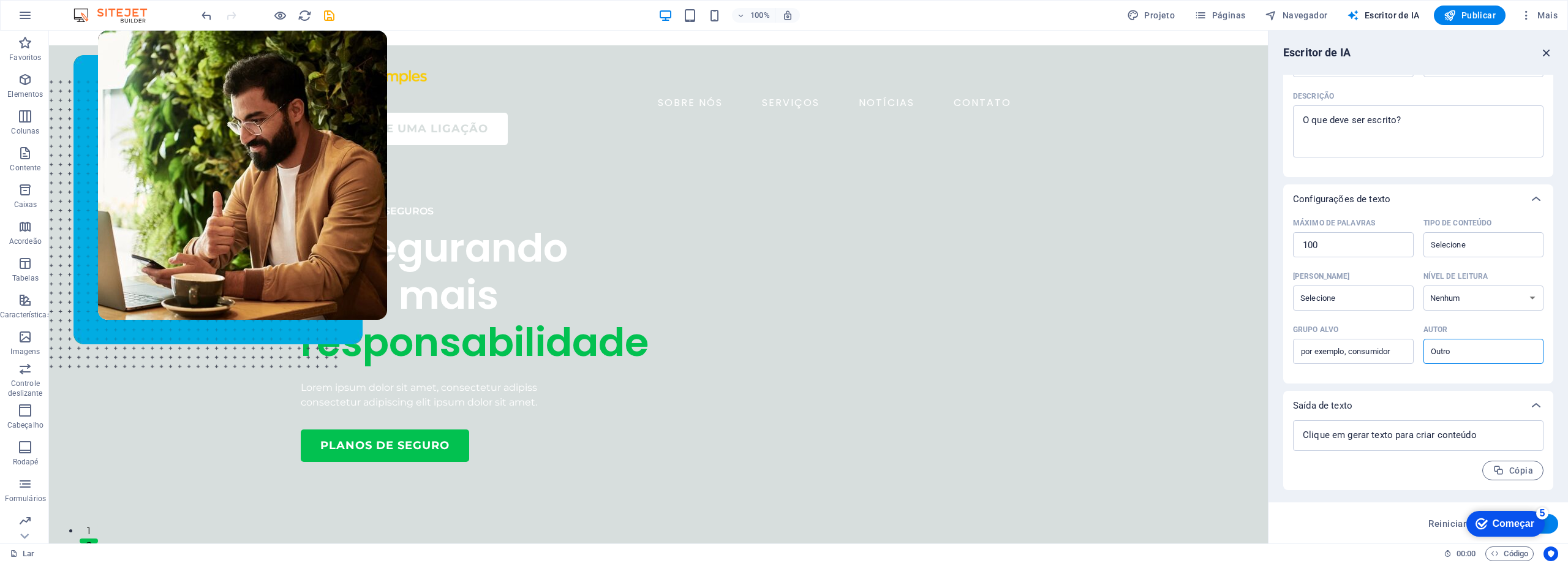
click at [1546, 54] on icon "button" at bounding box center [1546, 53] width 13 height 13
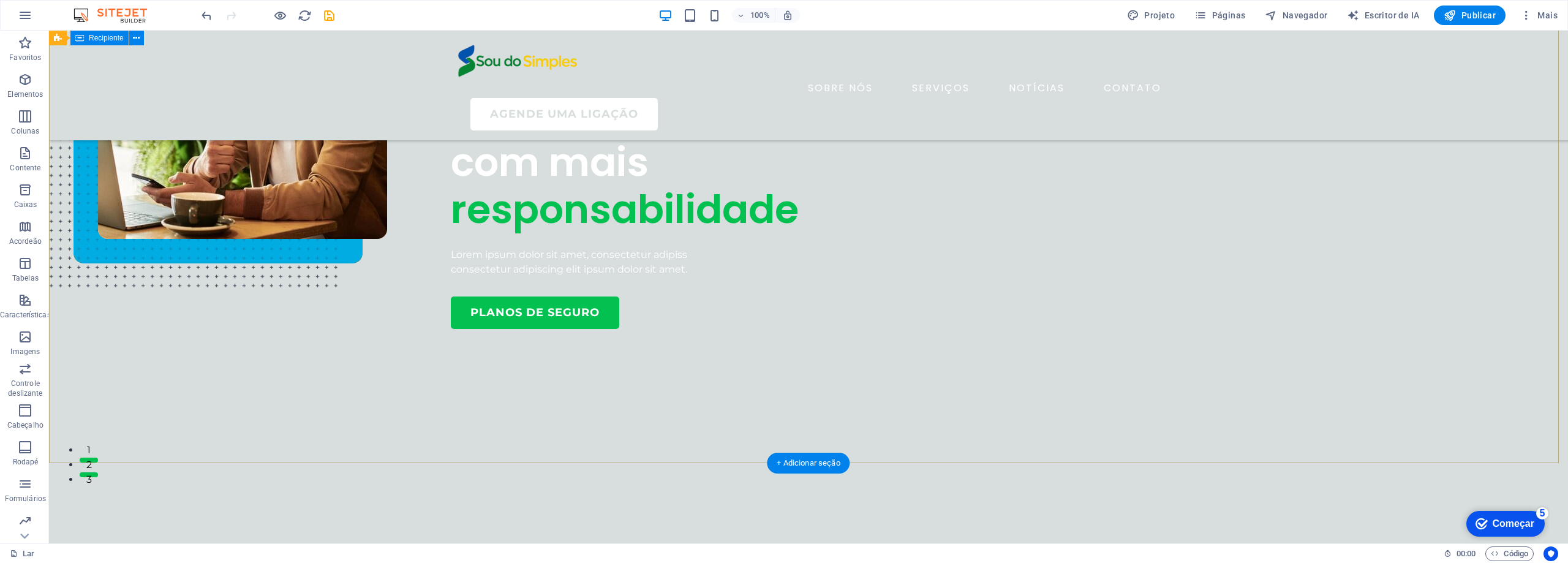
scroll to position [0, 0]
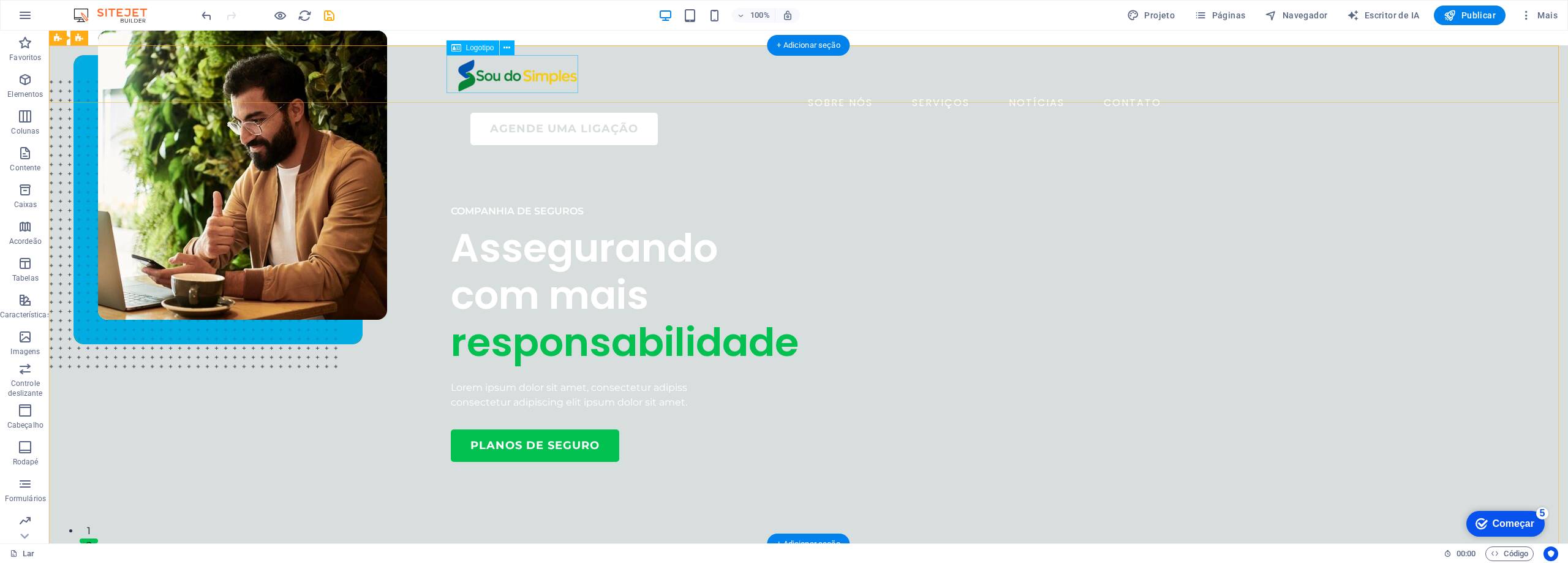
click at [529, 78] on div at bounding box center [808, 75] width 716 height 38
select select "px"
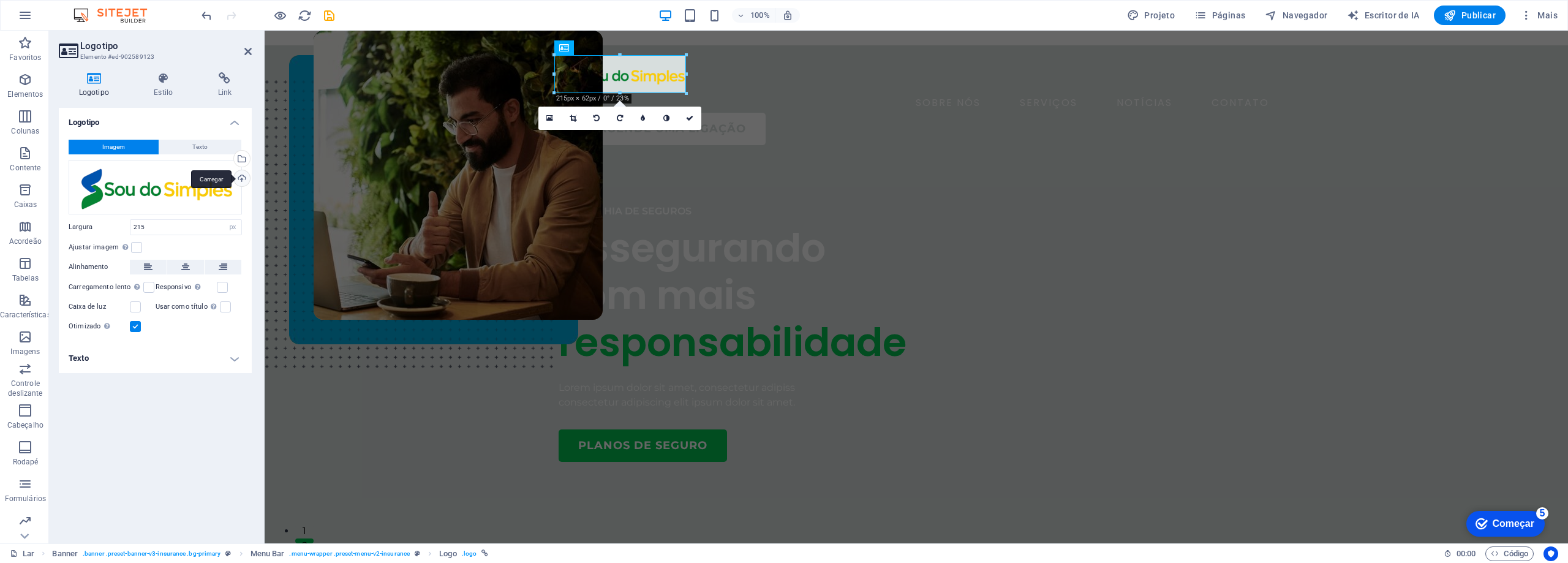
click at [239, 176] on div "Carregar" at bounding box center [241, 180] width 18 height 18
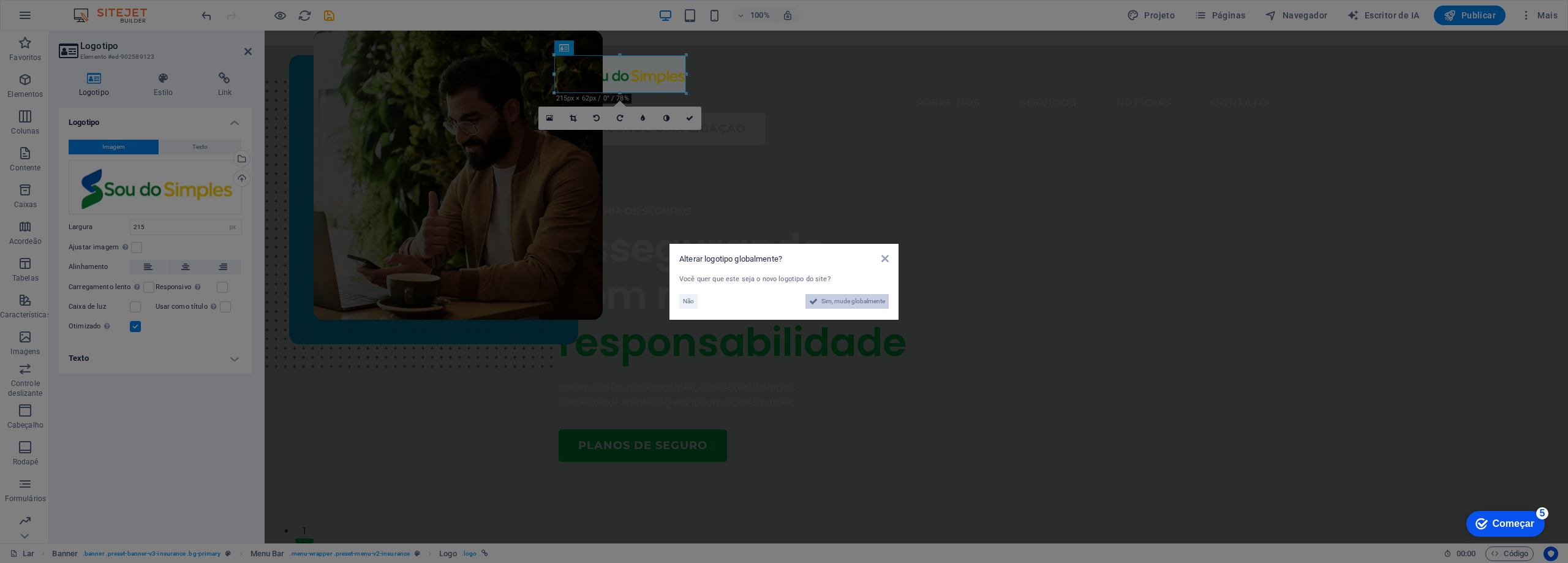
click at [851, 304] on font "Sim, mude globalmente" at bounding box center [853, 301] width 64 height 7
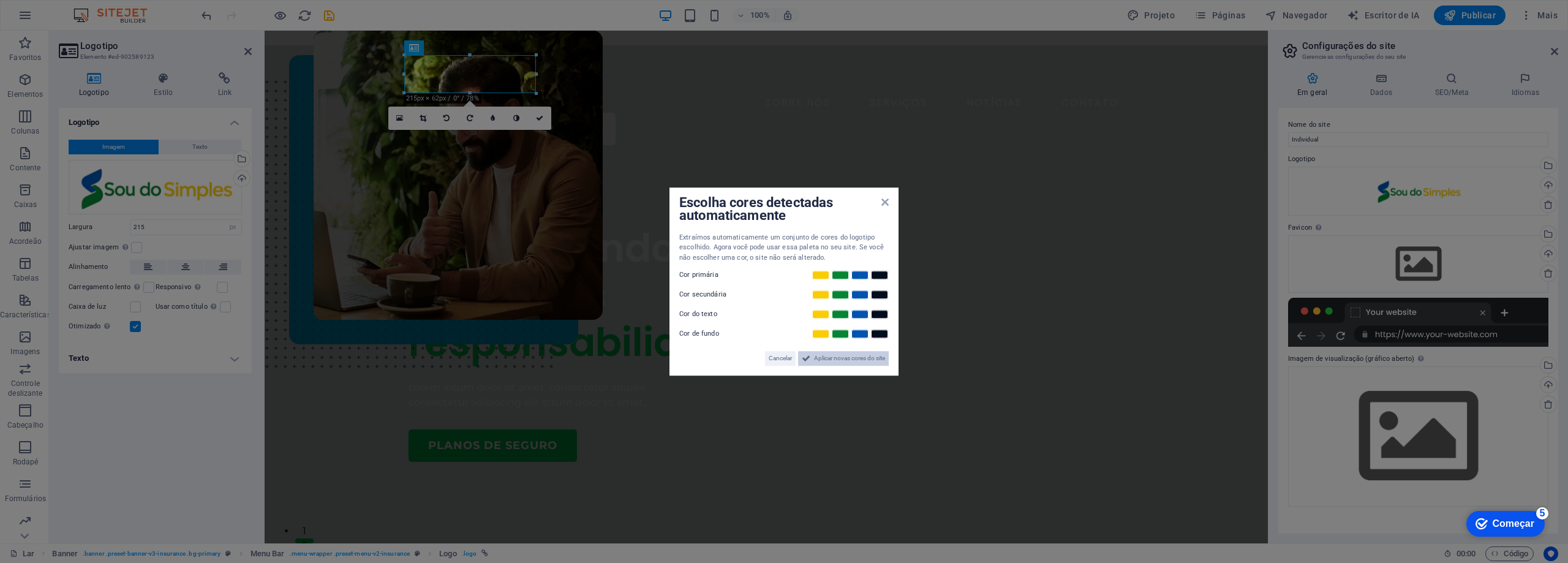
click at [831, 360] on font "Aplicar novas cores do site" at bounding box center [850, 358] width 71 height 7
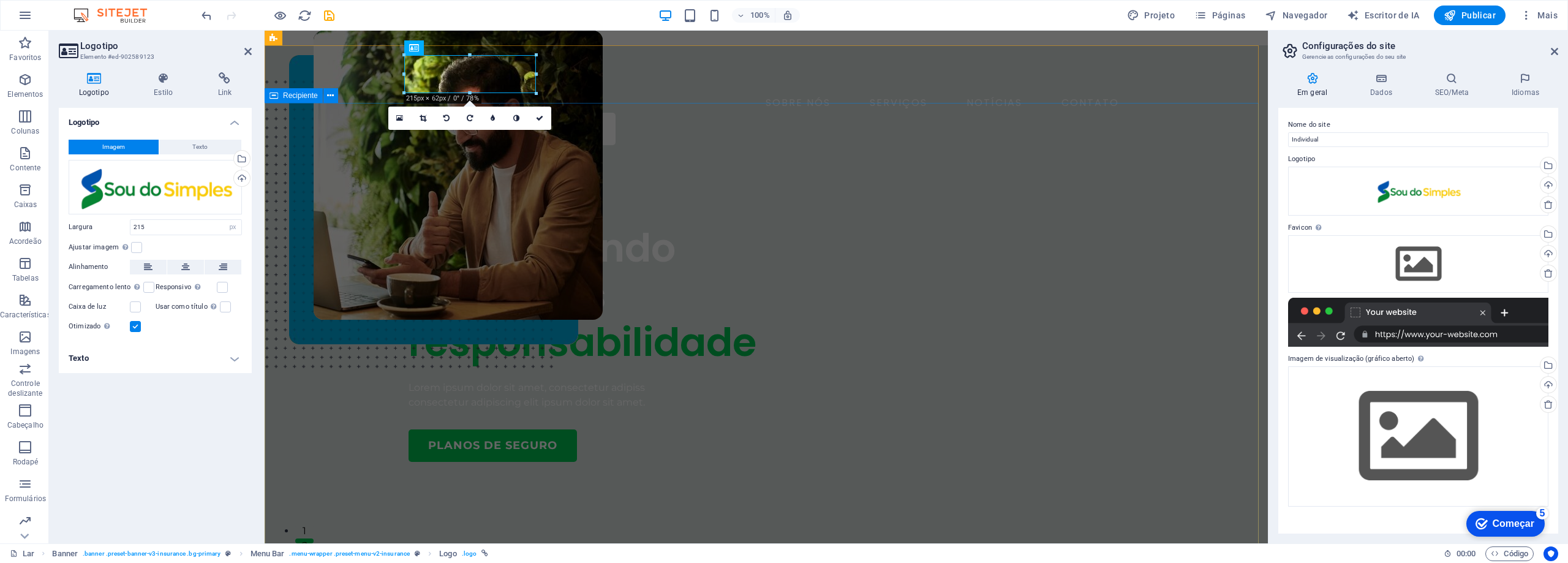
click at [955, 155] on div "COMPANHIA DE SEGUROS Assegurando com mais responsabilidade Lorem ipsum dolor si…" at bounding box center [766, 510] width 1003 height 709
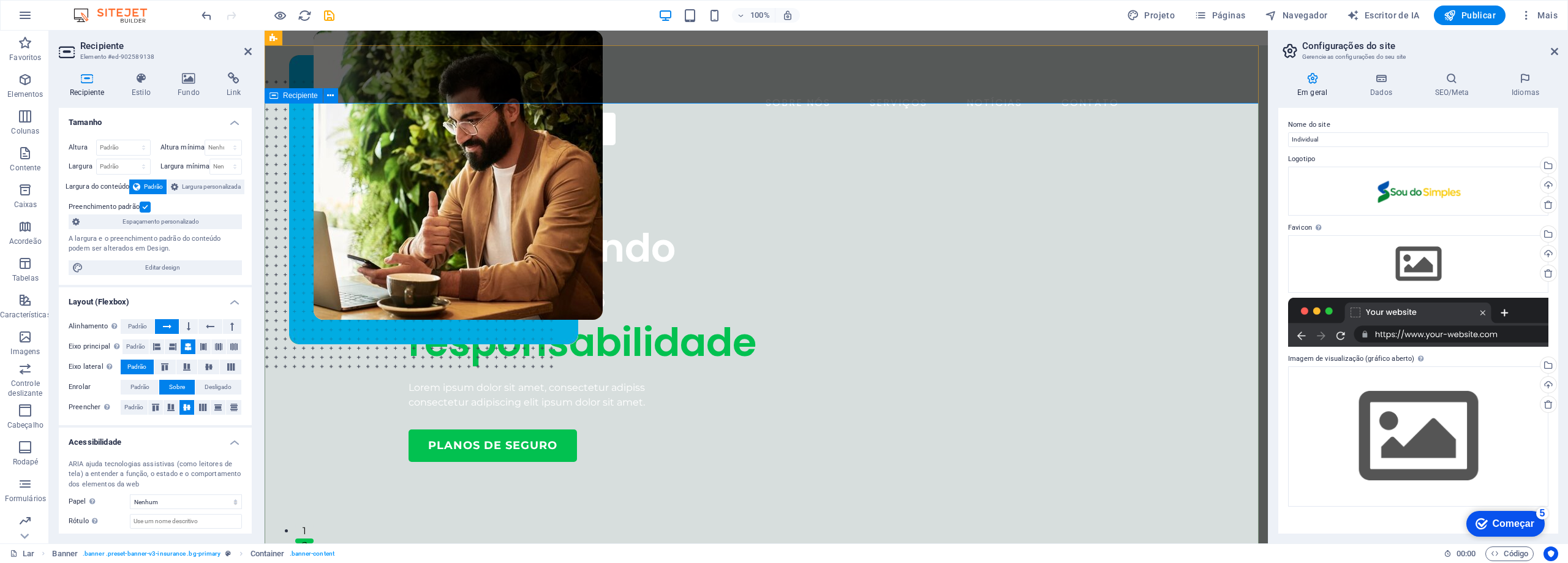
click at [613, 155] on div "COMPANHIA DE SEGUROS Assegurando com mais responsabilidade Lorem ipsum dolor si…" at bounding box center [766, 510] width 1003 height 709
click at [1221, 40] on div at bounding box center [766, 38] width 1003 height 15
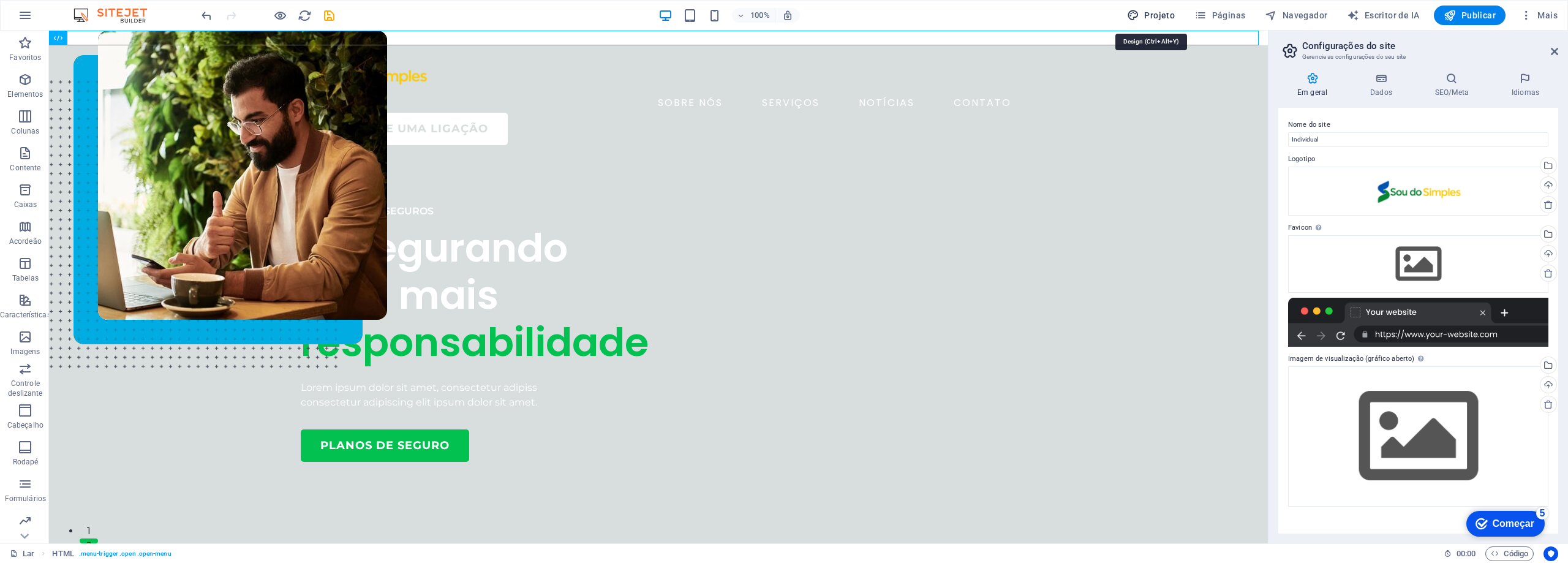
click at [1165, 19] on font "Projeto" at bounding box center [1160, 15] width 30 height 10
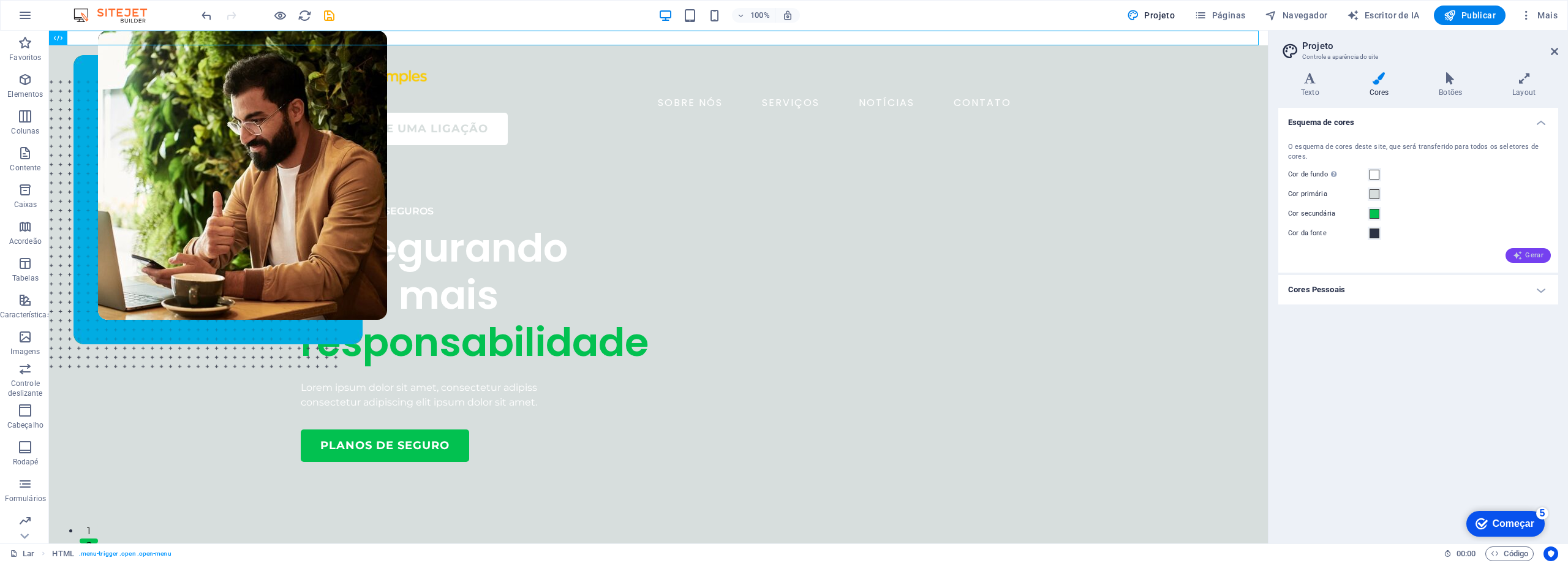
click at [1532, 259] on font "Gerar" at bounding box center [1534, 255] width 18 height 8
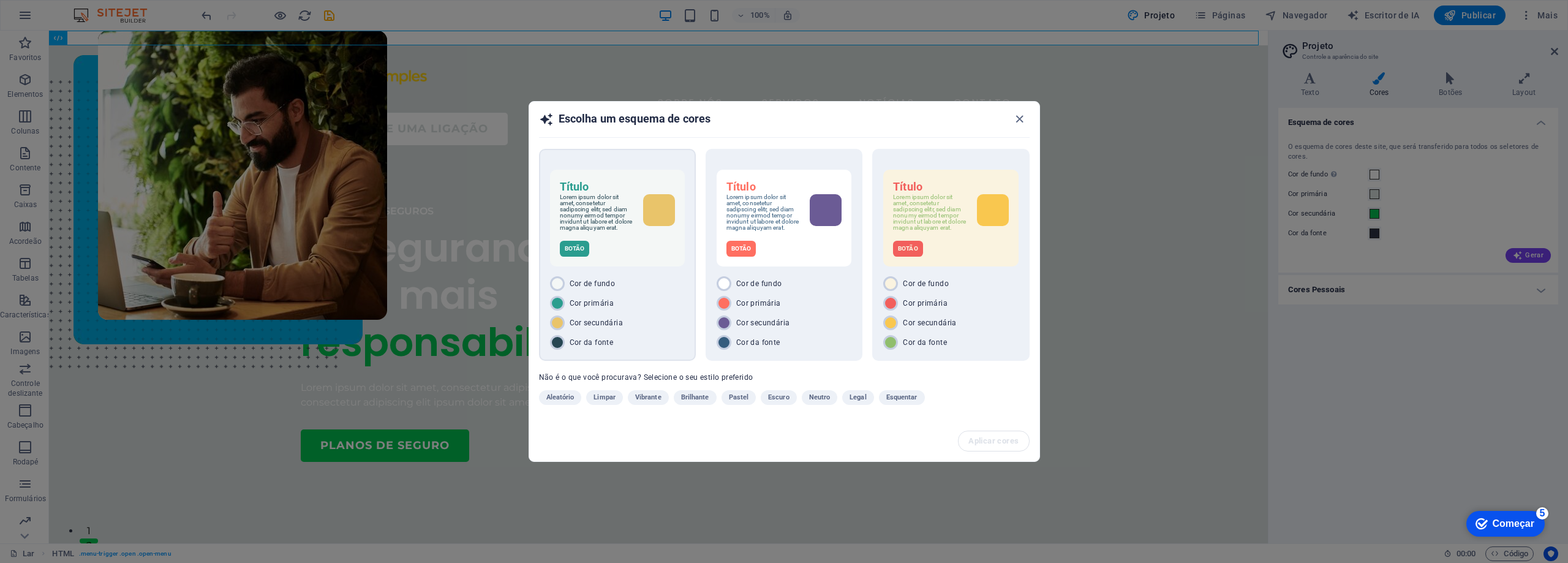
click at [673, 263] on div "Título Lorem ipsum dolor sit amet, consetetur sadipscing elitr, sed diam nonumy…" at bounding box center [617, 218] width 135 height 97
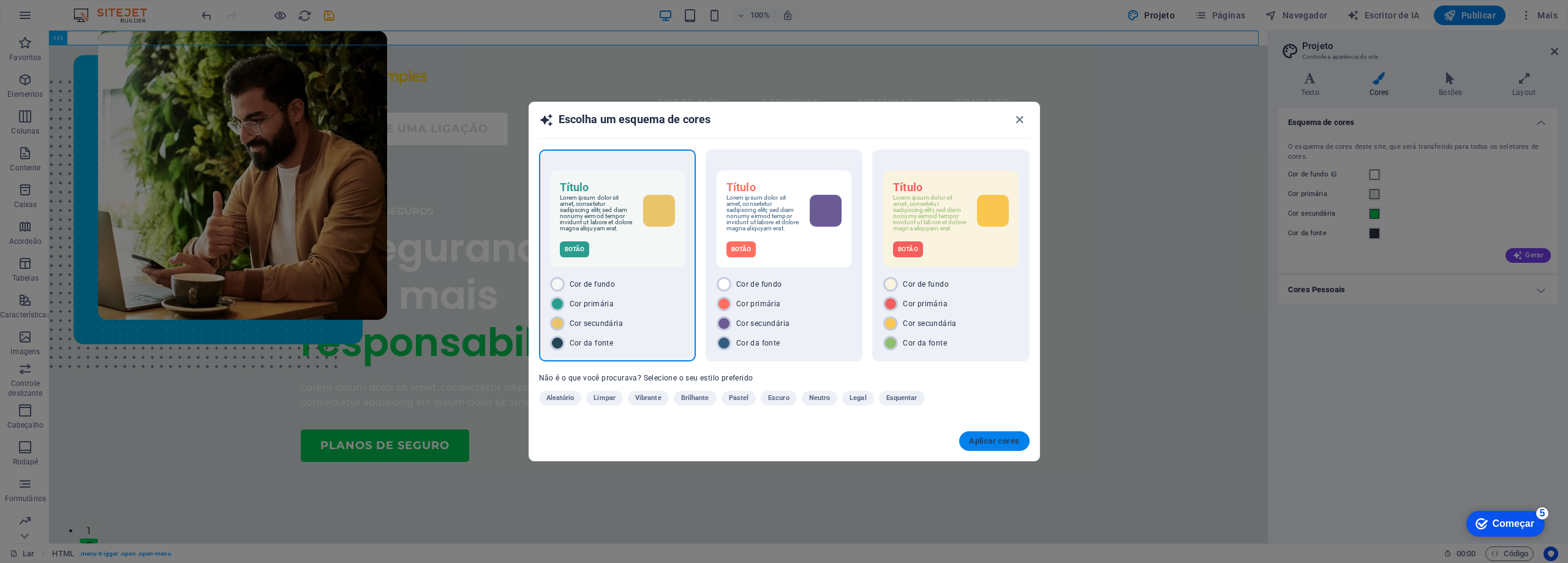
click at [1018, 443] on font "Aplicar cores" at bounding box center [994, 441] width 50 height 9
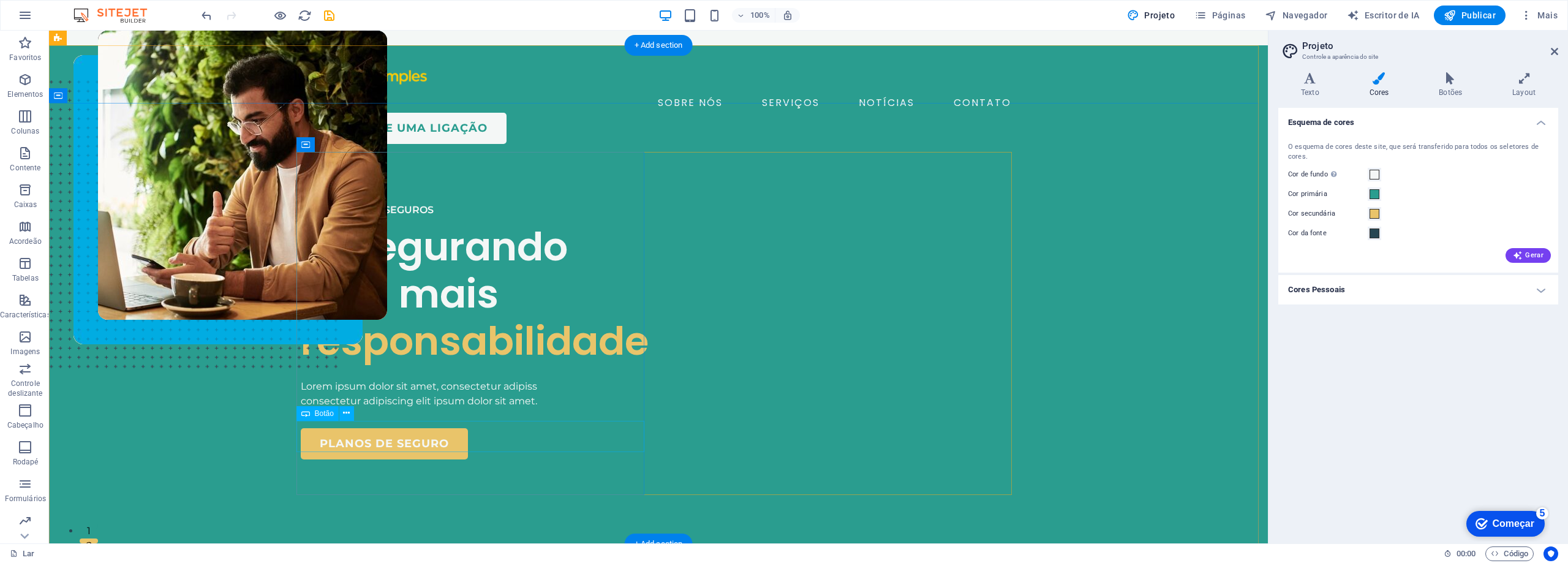
click at [433, 440] on div "planos de seguro" at bounding box center [474, 444] width 348 height 31
click at [338, 438] on div "planos de seguro" at bounding box center [474, 444] width 348 height 31
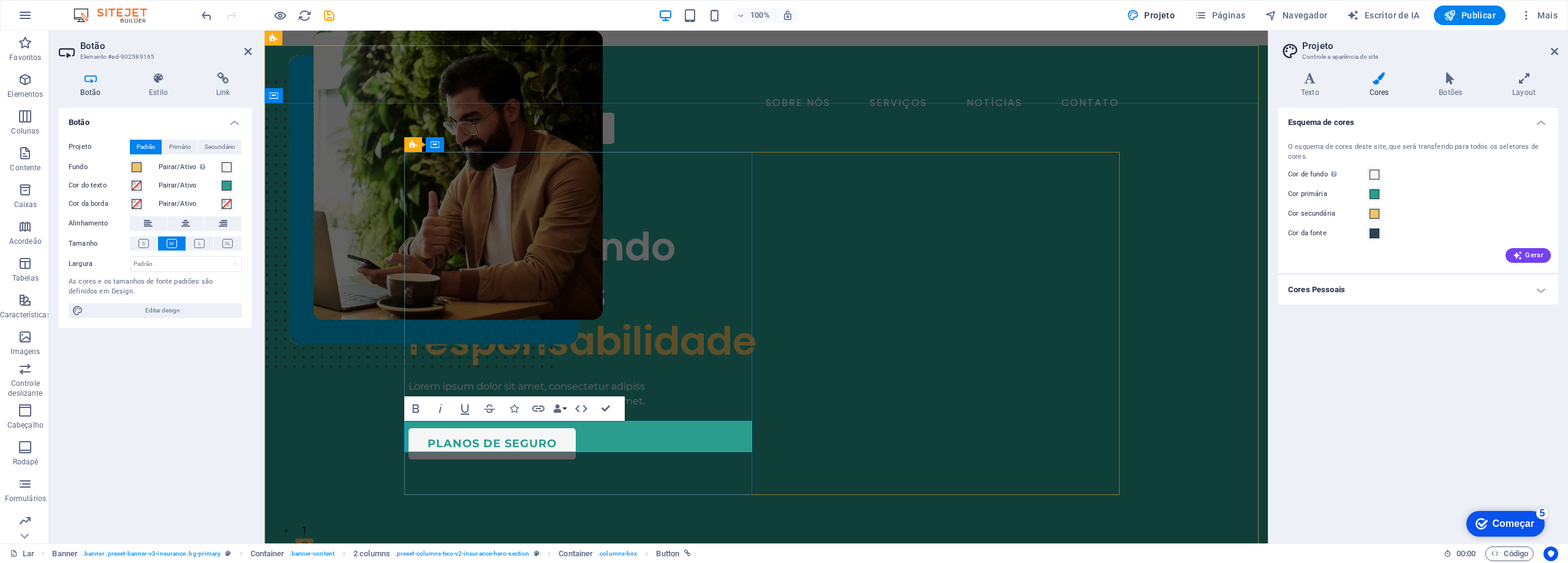
click at [459, 437] on font "planos de seguro" at bounding box center [492, 444] width 129 height 13
click at [460, 437] on font "planos de seguro" at bounding box center [492, 444] width 129 height 13
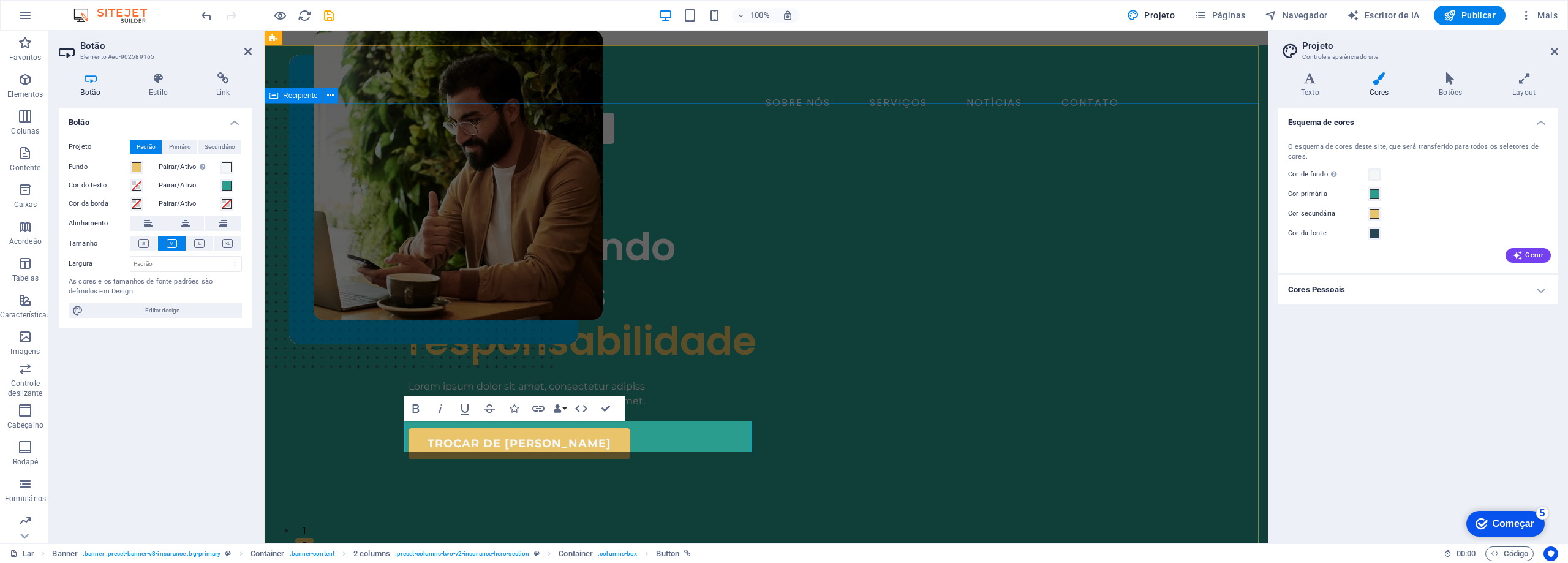
click at [340, 430] on div "COMPANHIA DE SEGUROS Assegurando com mais responsabilidade Lorem ipsum dolor si…" at bounding box center [766, 508] width 1003 height 708
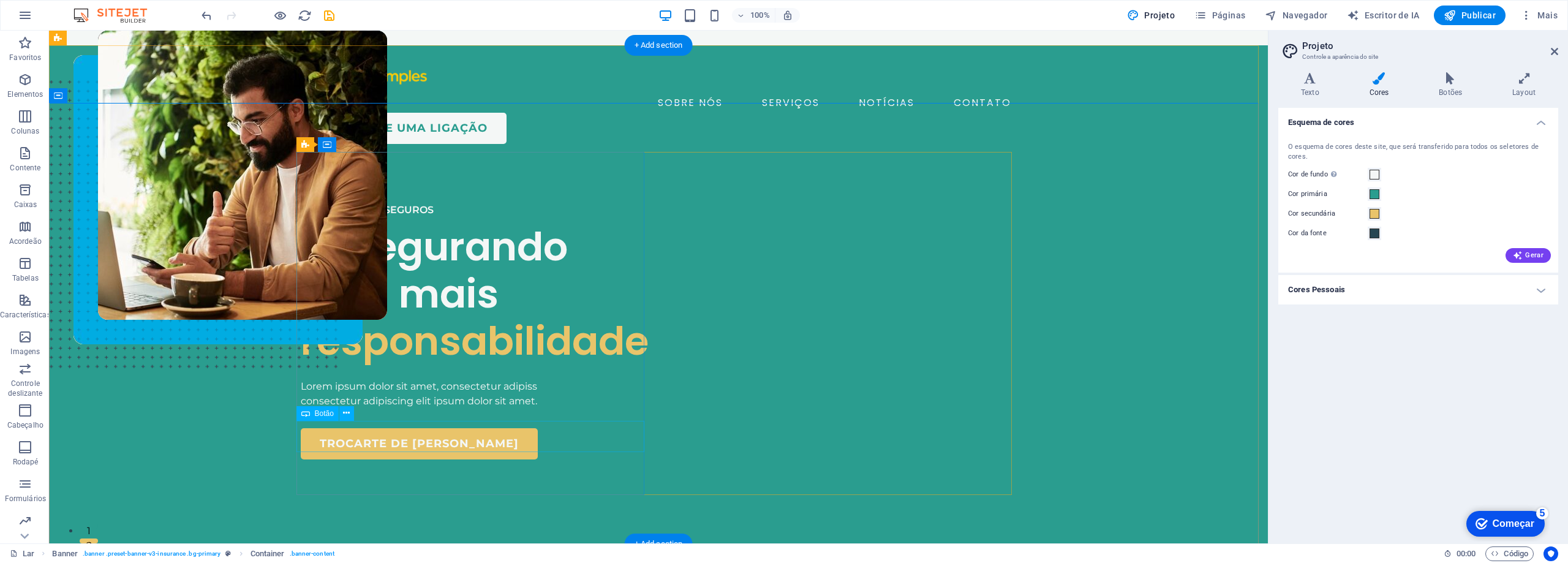
click at [392, 441] on div "trocarte de contador" at bounding box center [474, 444] width 348 height 31
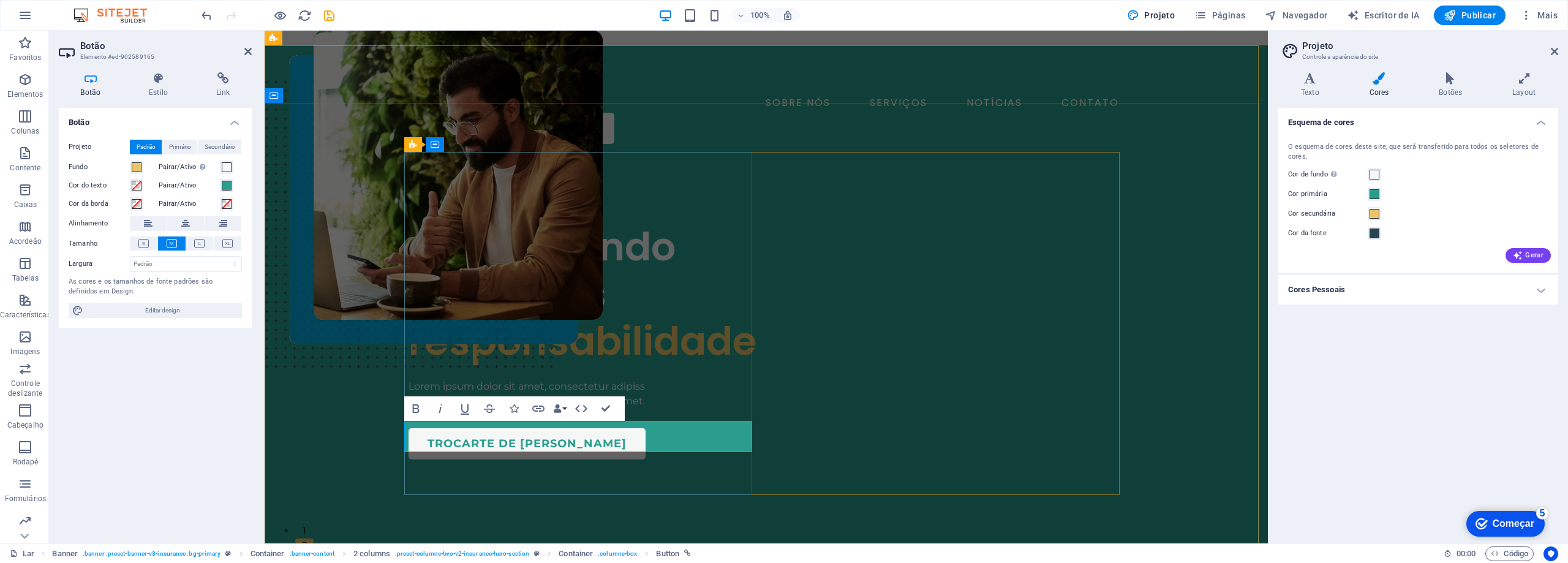
click at [476, 440] on font "trocarte de contador" at bounding box center [527, 444] width 199 height 13
click at [484, 440] on font "trocarte de contador" at bounding box center [527, 444] width 199 height 13
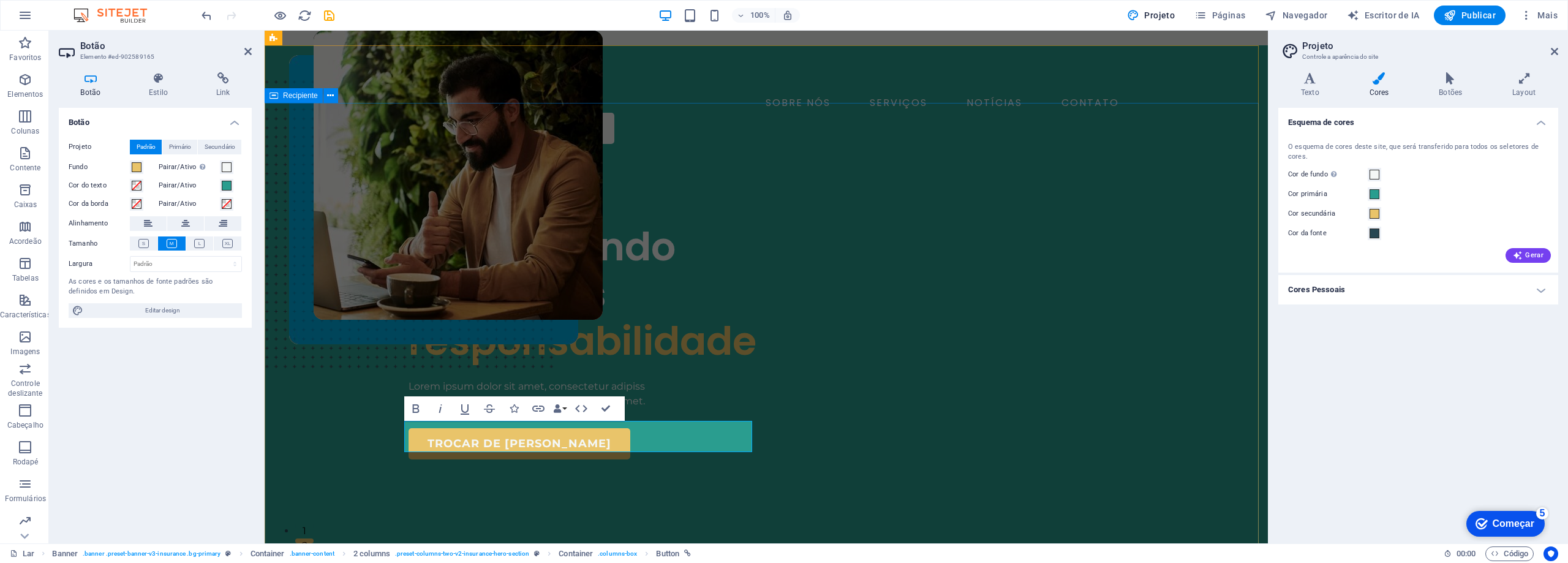
click at [1178, 395] on div "COMPANHIA DE SEGUROS Assegurando com mais responsabilidade Lorem ipsum dolor si…" at bounding box center [766, 508] width 1003 height 708
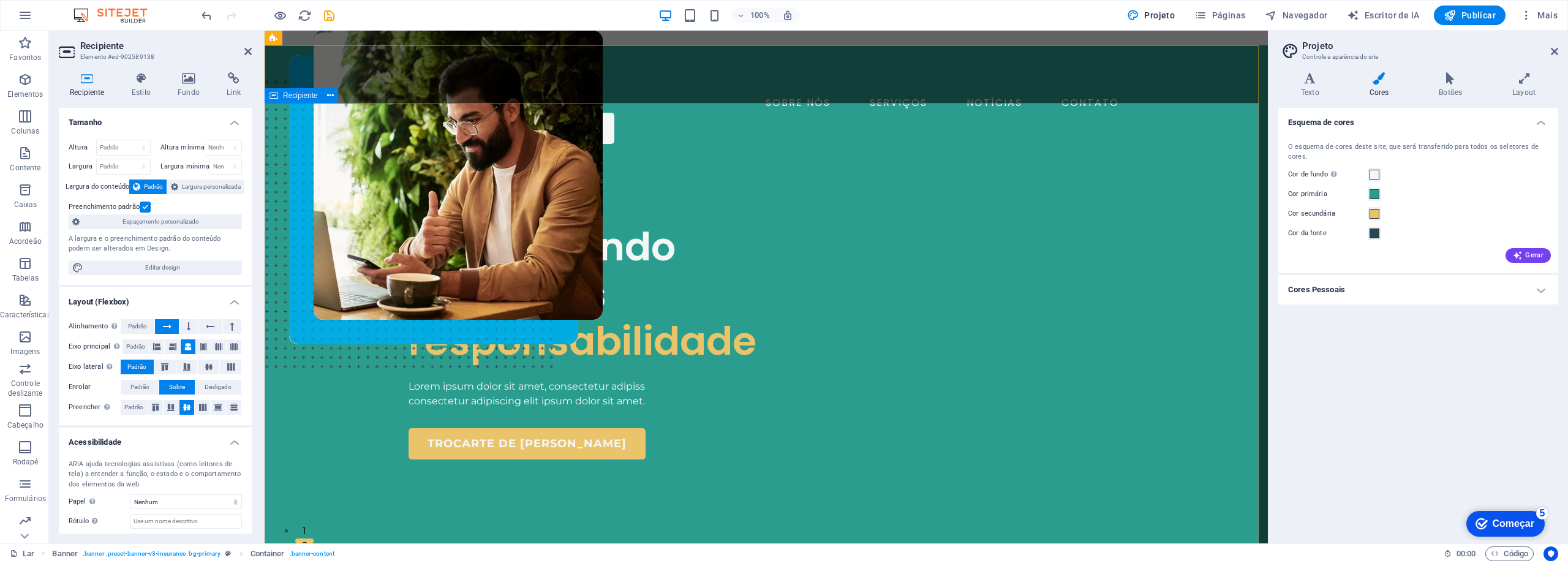
click at [1189, 317] on div "COMPANHIA DE SEGUROS Assegurando com mais responsabilidade Lorem ipsum dolor si…" at bounding box center [766, 508] width 1003 height 708
click at [1499, 292] on h4 "Cores Pessoais" at bounding box center [1418, 290] width 280 height 30
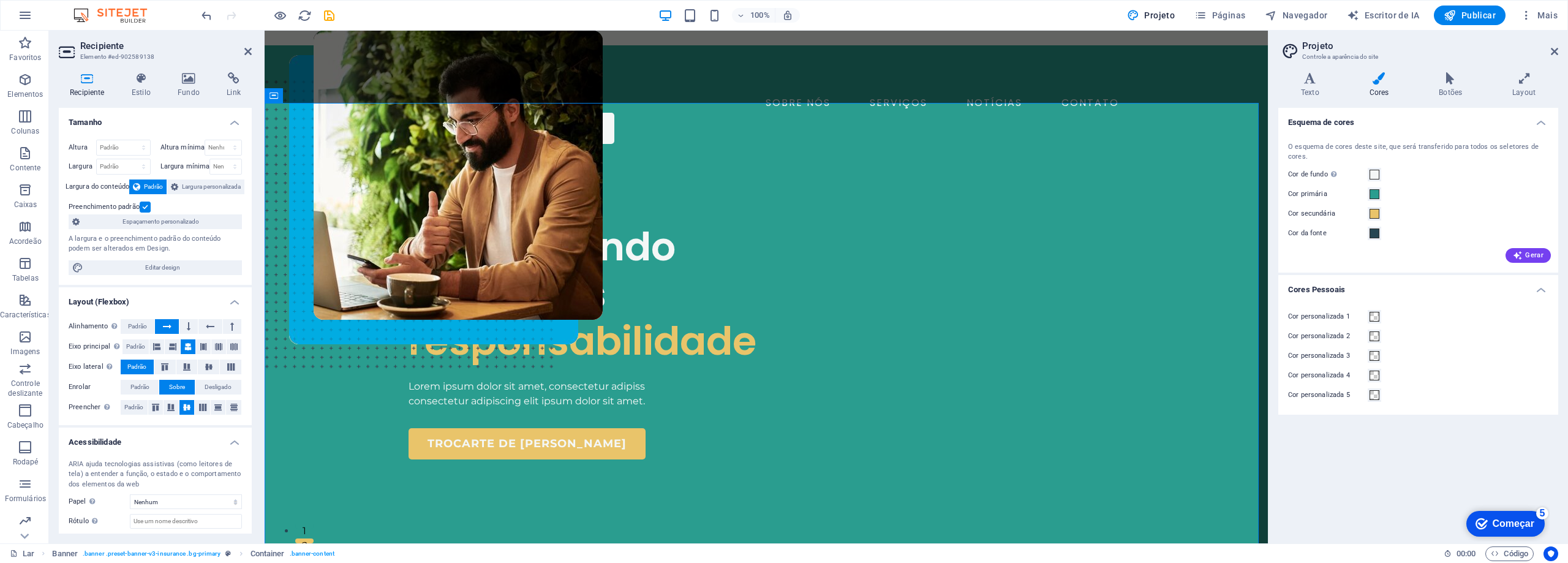
click at [1341, 527] on div "Esquema de cores O esquema de cores deste site, que será transferido para todos…" at bounding box center [1418, 320] width 280 height 426
click at [357, 154] on div "COMPANHIA DE SEGUROS Assegurando com mais responsabilidade Lorem ipsum dolor si…" at bounding box center [766, 508] width 1003 height 708
click at [1232, 193] on div "COMPANHIA DE SEGUROS Assegurando com mais responsabilidade Lorem ipsum dolor si…" at bounding box center [766, 508] width 1003 height 708
click at [1179, 38] on div at bounding box center [766, 38] width 1003 height 15
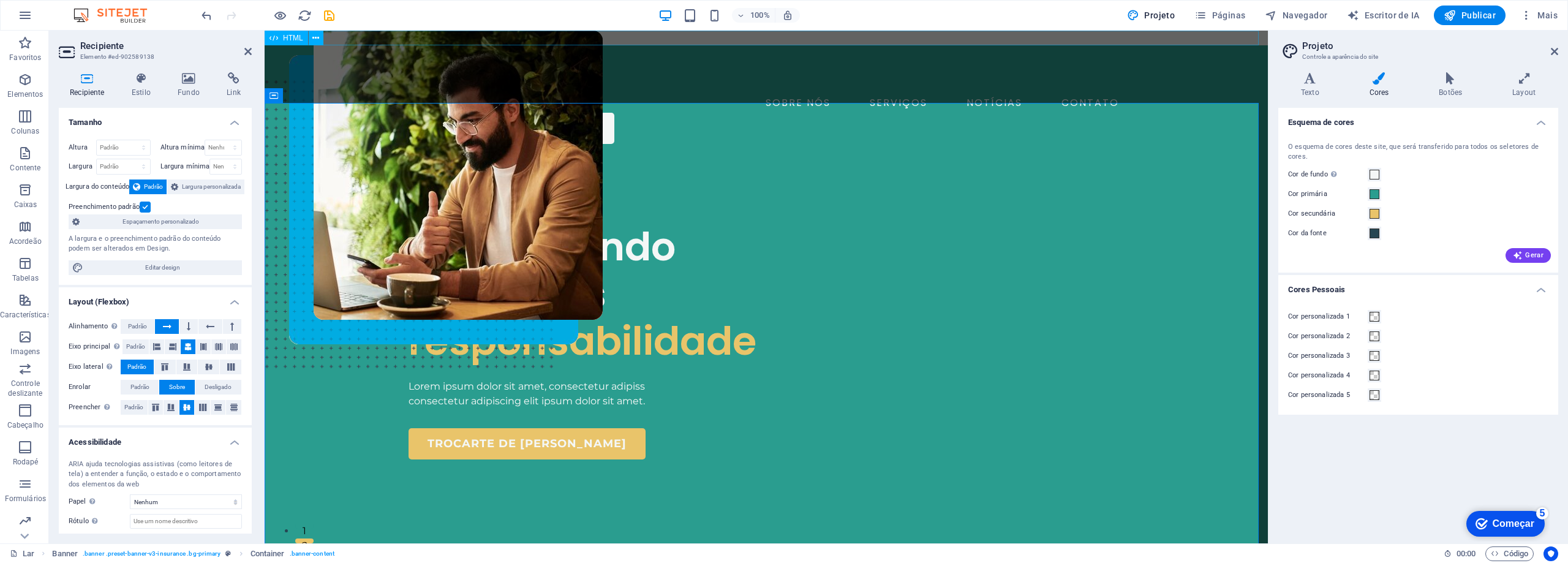
click at [1179, 38] on div at bounding box center [766, 38] width 1003 height 15
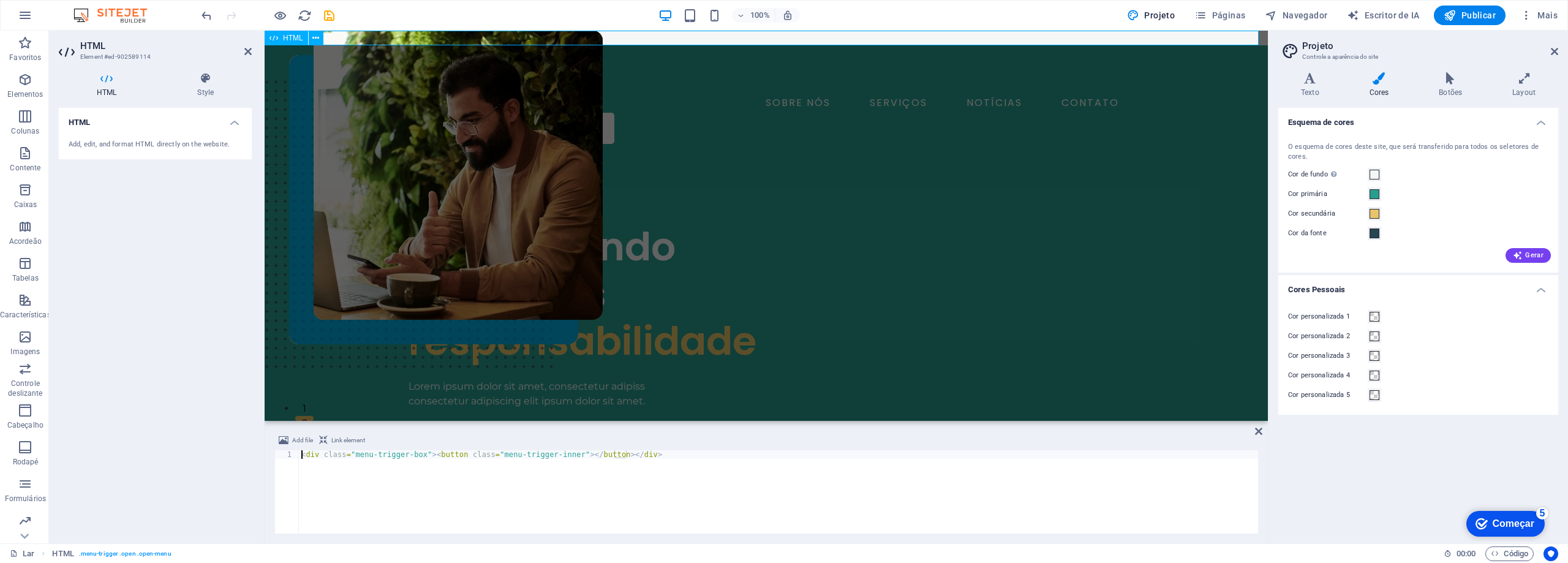
click at [1179, 40] on div at bounding box center [766, 38] width 1003 height 15
click at [1216, 455] on div "< div class = "caixa-gatilho-de-menu" > < button class = "gatilho-de-menu-inter…" at bounding box center [778, 500] width 959 height 100
click at [147, 304] on div "HTML Adicione, edite e formate HTML diretamente no site." at bounding box center [155, 320] width 193 height 426
drag, startPoint x: 20, startPoint y: 121, endPoint x: 24, endPoint y: 84, distance: 37.2
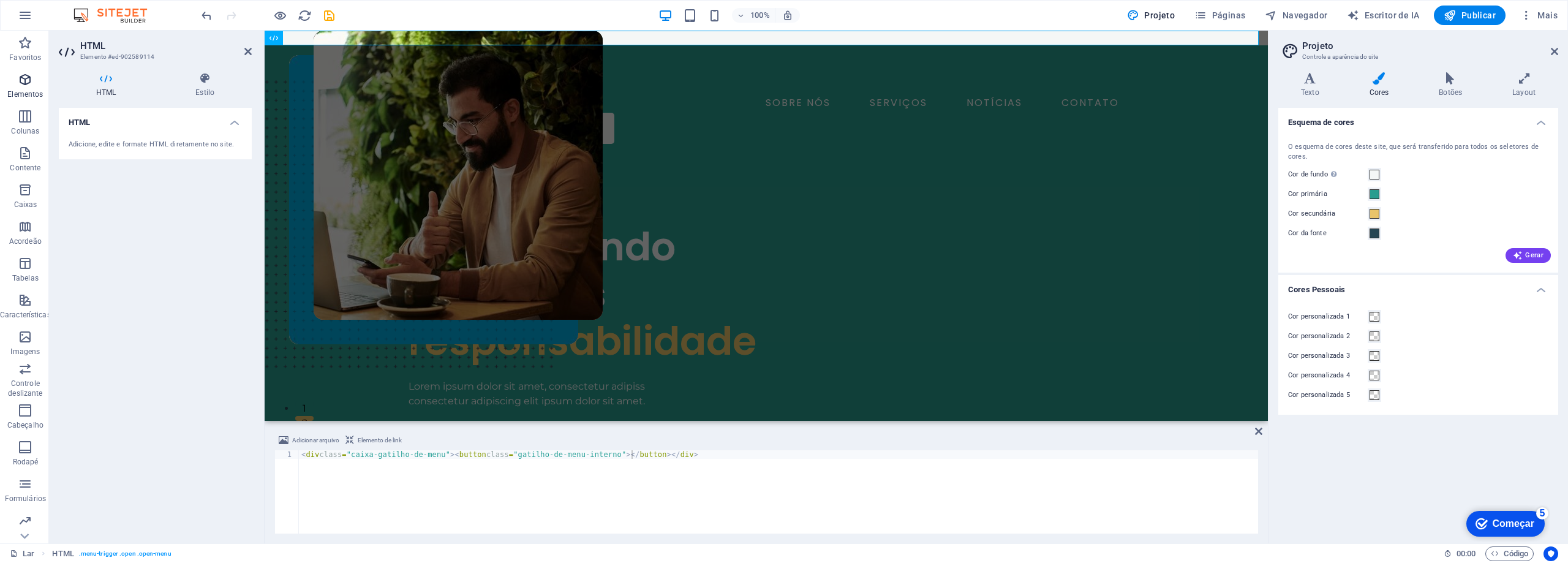
click at [20, 121] on icon "button" at bounding box center [25, 116] width 15 height 15
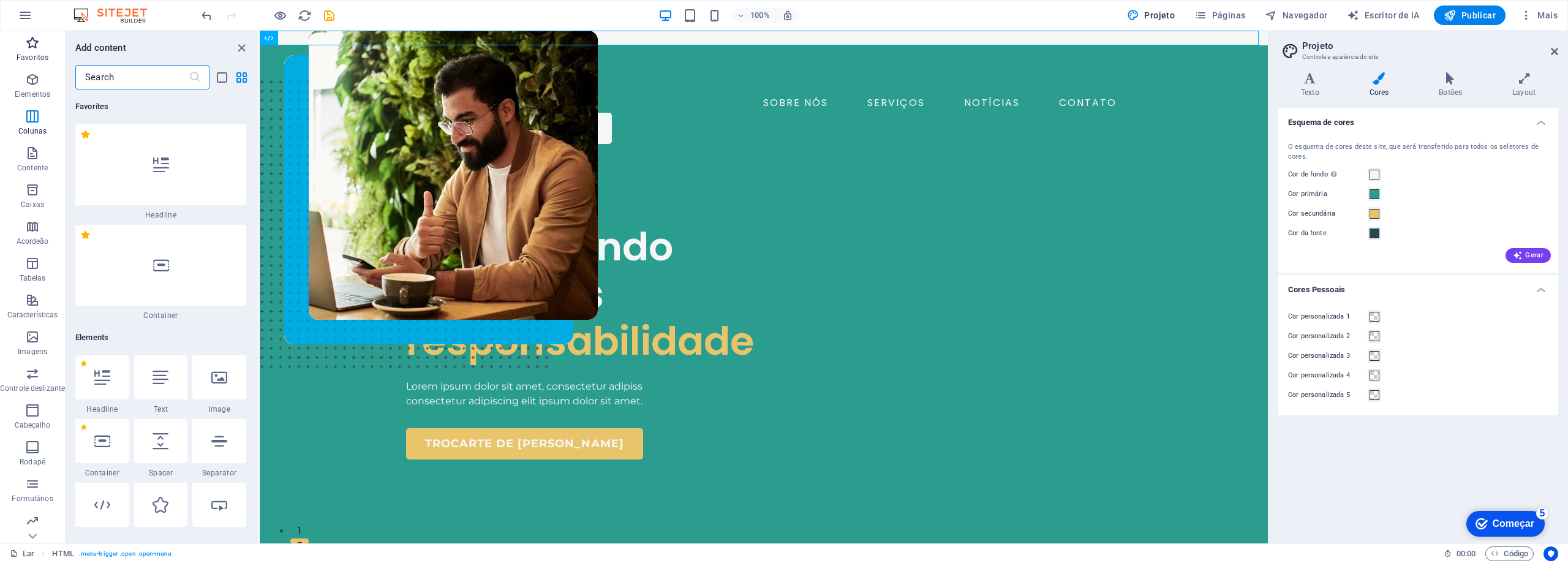
scroll to position [117, 0]
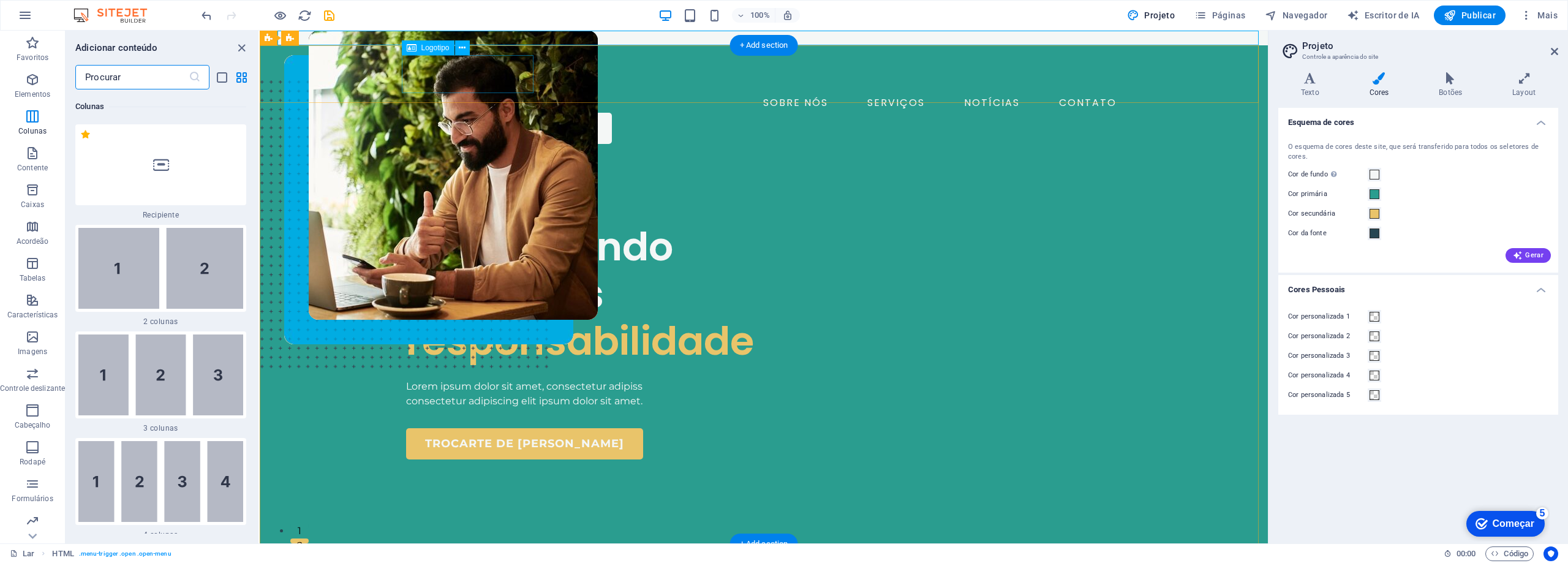
click at [471, 78] on div at bounding box center [764, 75] width 716 height 38
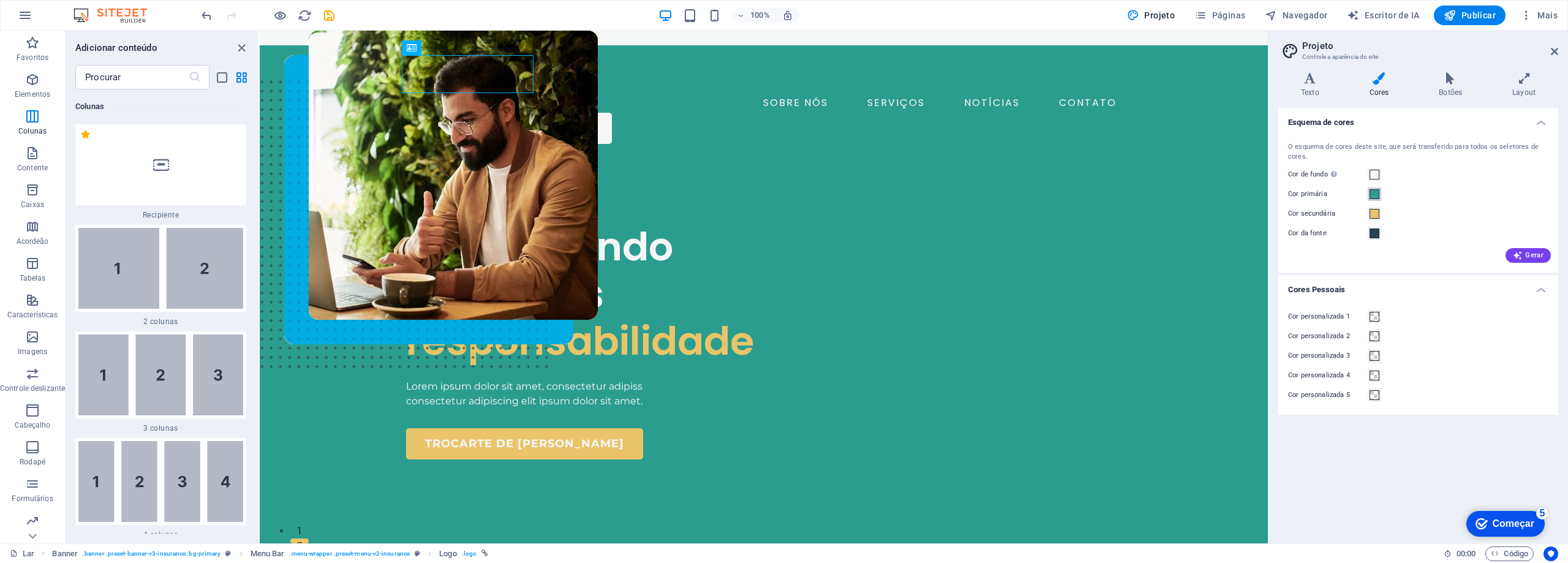
click at [1373, 187] on button "Cor primária" at bounding box center [1374, 194] width 13 height 13
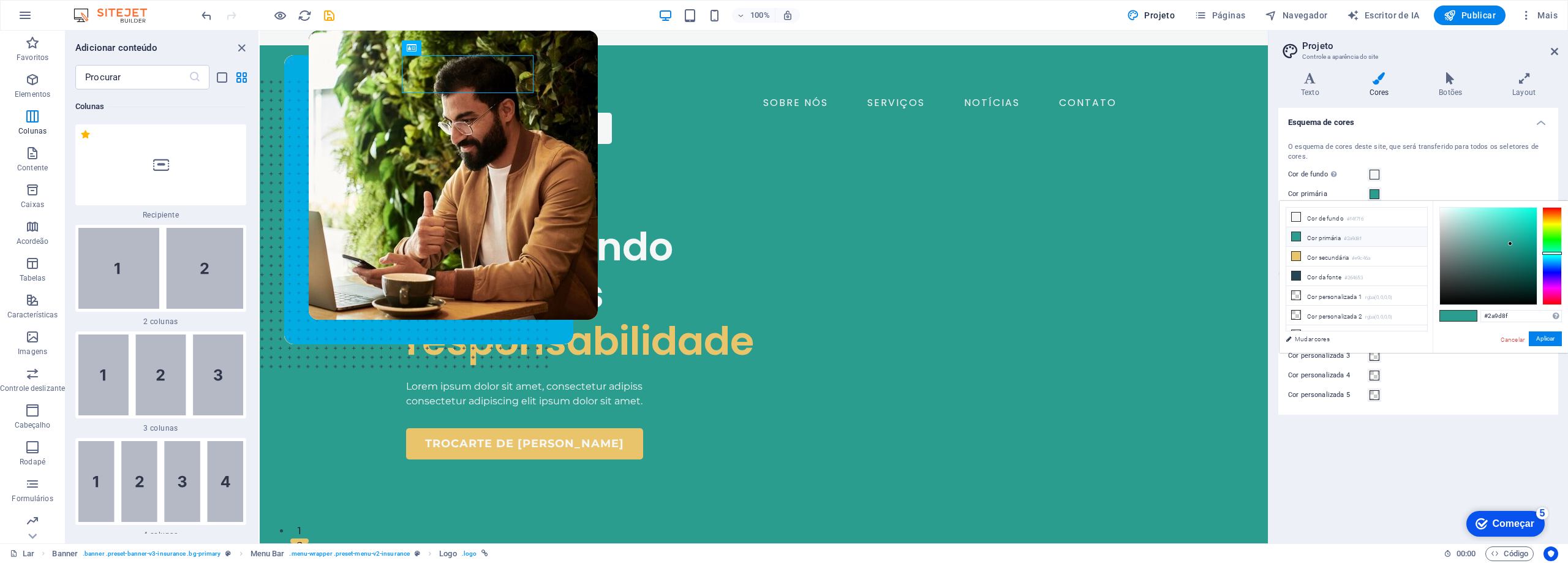
click at [1315, 238] on font "Cor primária" at bounding box center [1323, 238] width 34 height 7
click at [1503, 316] on input "#2a9d8f" at bounding box center [1521, 316] width 81 height 13
drag, startPoint x: 1522, startPoint y: 319, endPoint x: 1448, endPoint y: 309, distance: 74.7
click at [1448, 309] on div "#2a9d8f Formatos suportados #0852ed rgb(8, 82, 237) rgba(8, 82, 237, 90%) hsv(2…" at bounding box center [1500, 366] width 135 height 330
paste input "F4F4F4"
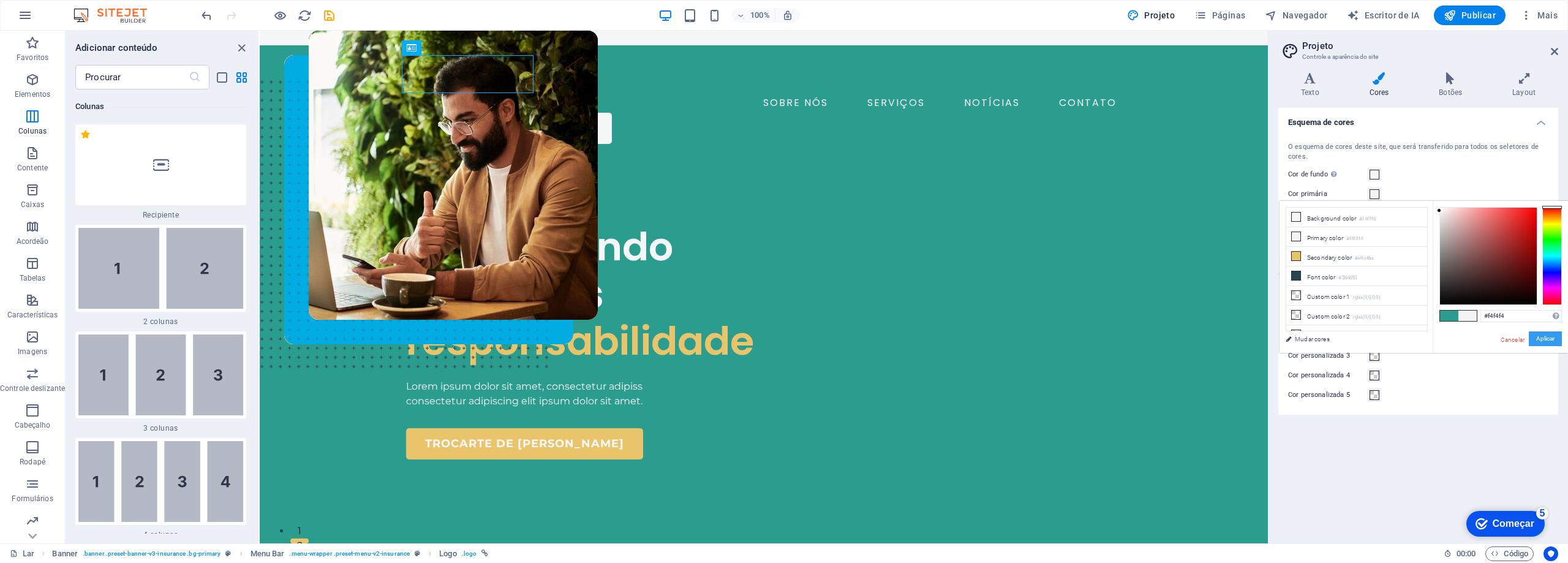
click at [1547, 339] on font "Aplicar" at bounding box center [1546, 339] width 18 height 7
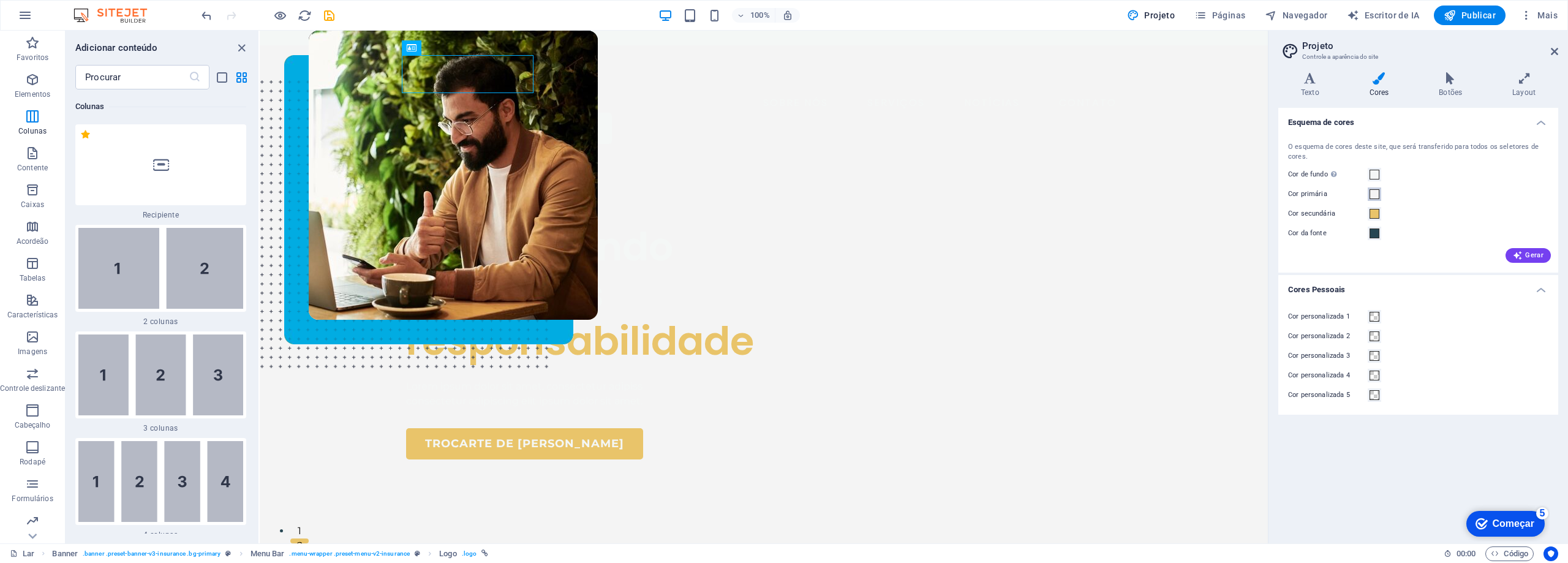
click at [1374, 195] on span at bounding box center [1374, 194] width 10 height 10
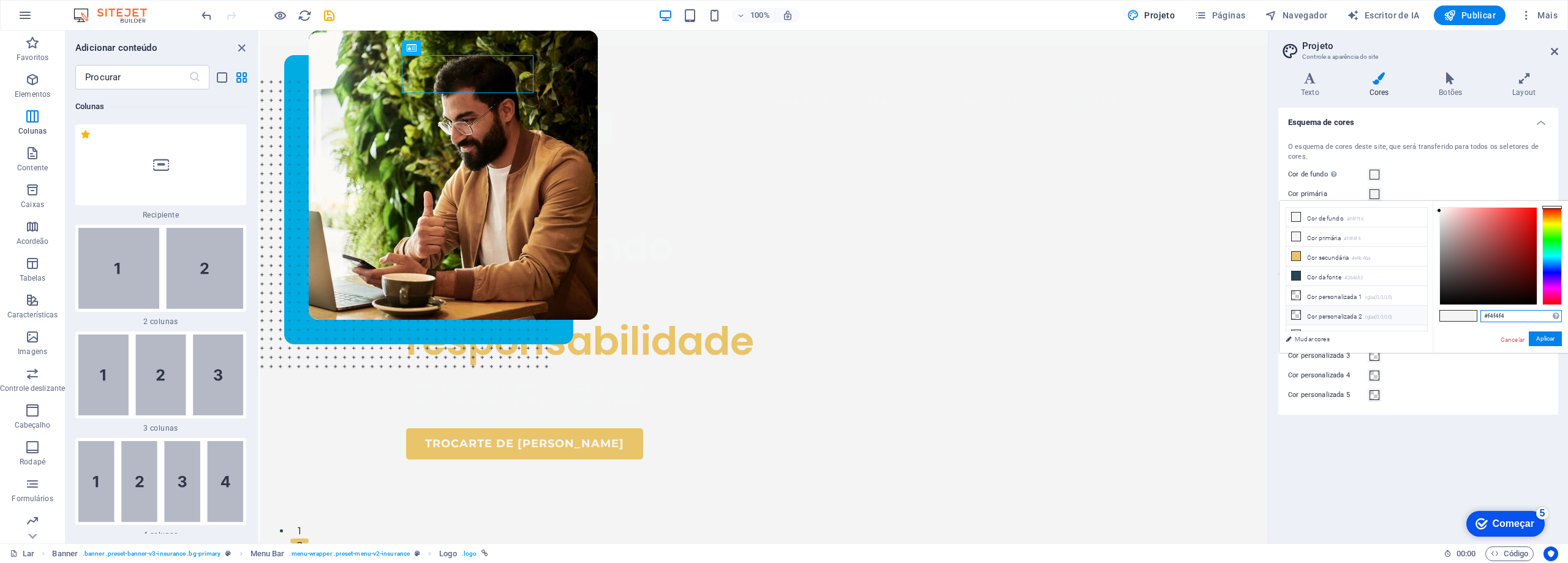
drag, startPoint x: 1525, startPoint y: 317, endPoint x: 1402, endPoint y: 313, distance: 123.1
click at [1404, 313] on div "menos Cor de fundo #f4f7f6 Cor primária #f4f4f4 Cor secundária #e9c46a Cor da f…" at bounding box center [1424, 277] width 288 height 152
paste input "0055A5"
type input "#0055a5"
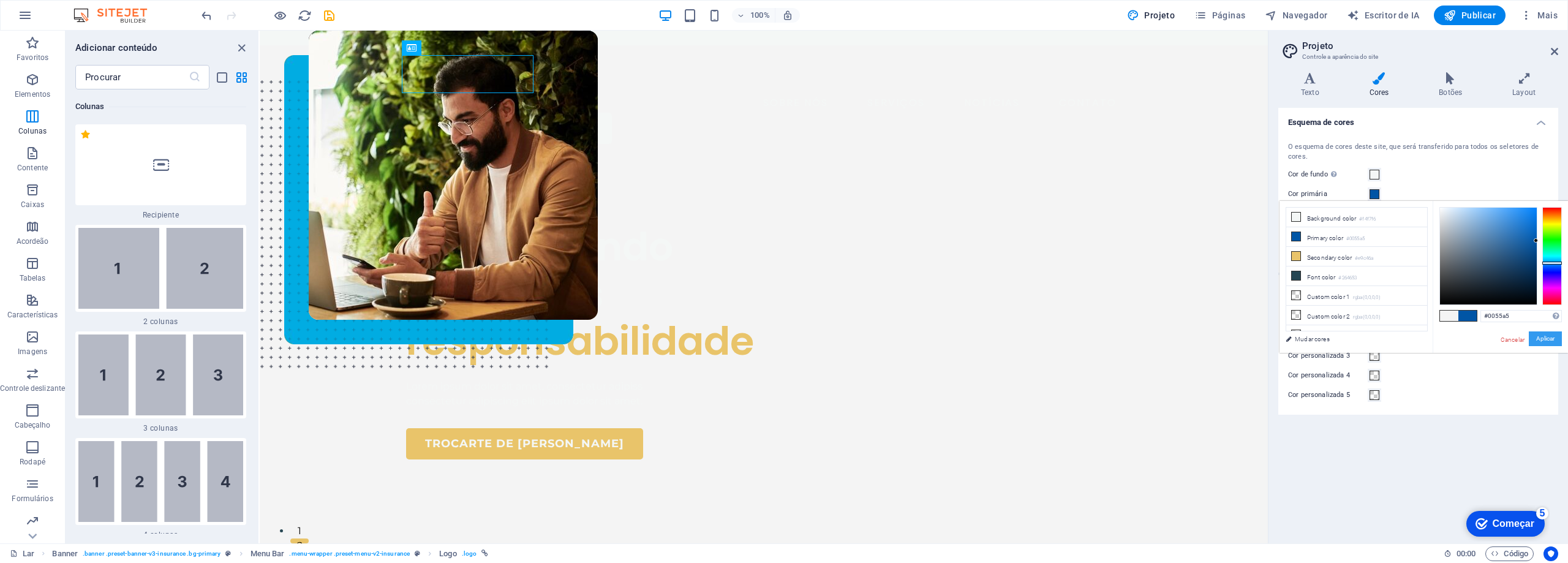
click at [1548, 339] on font "Aplicar" at bounding box center [1546, 339] width 18 height 7
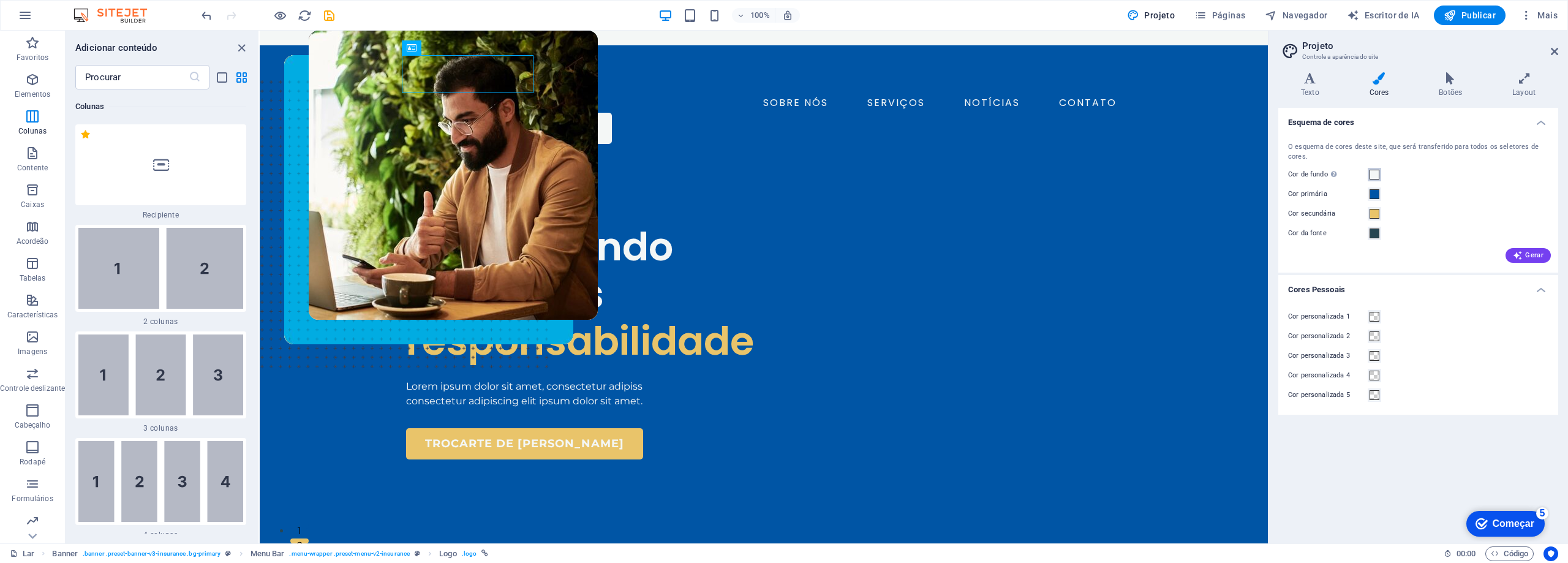
click at [1375, 176] on span at bounding box center [1374, 174] width 10 height 10
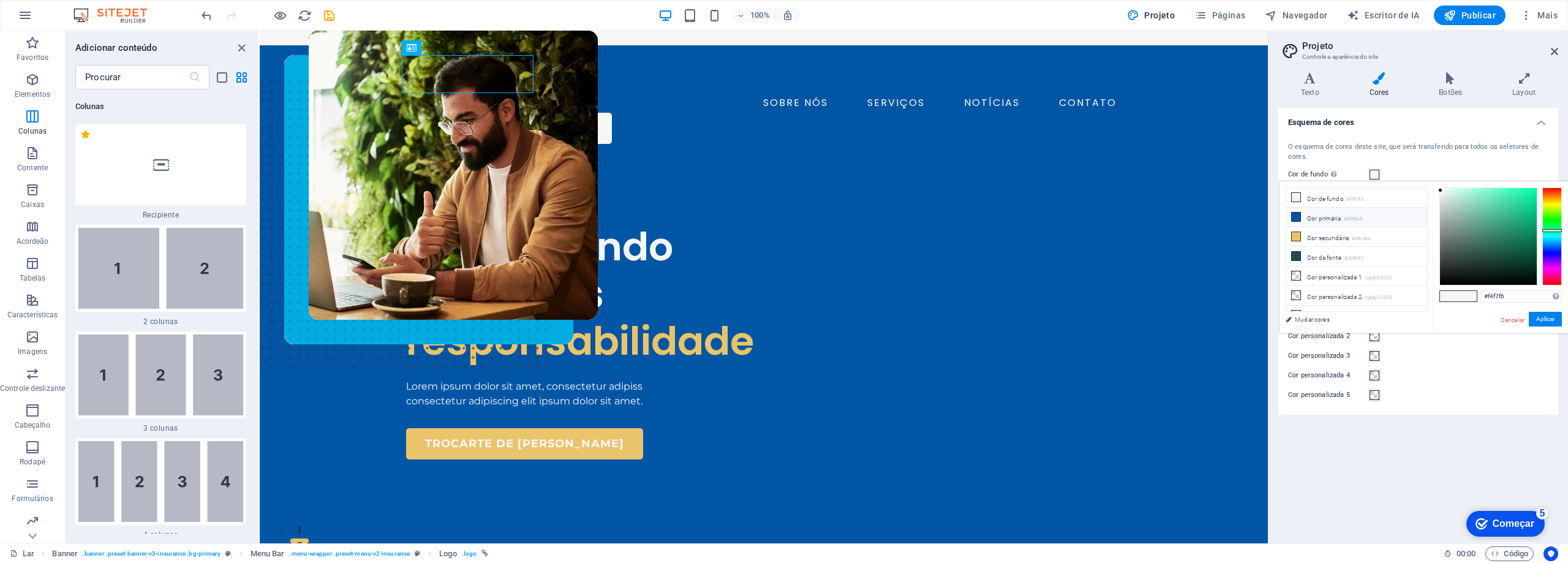
click at [1340, 218] on font "Cor primária" at bounding box center [1323, 218] width 34 height 7
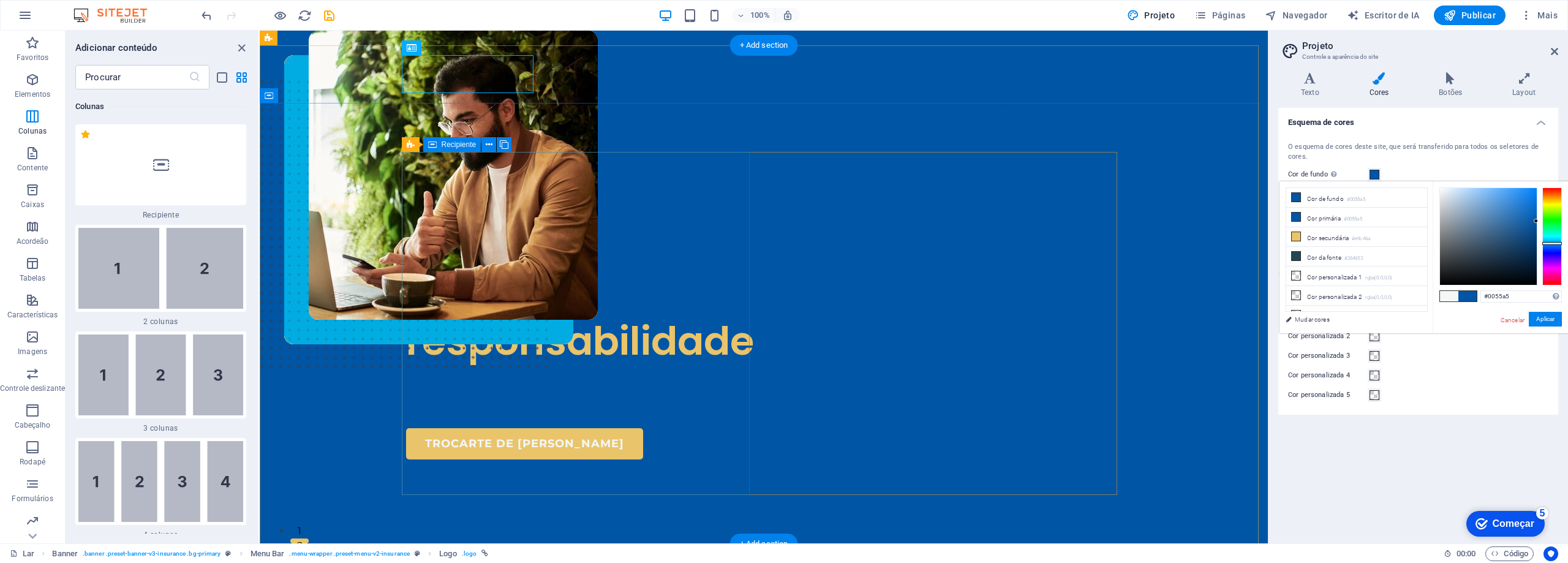
click at [706, 203] on div "COMPANHIA DE SEGUROS Assegurando com mais responsabilidade Lorem ipsum dolor si…" at bounding box center [580, 331] width 348 height 257
click at [286, 154] on div "COMPANHIA DE SEGUROS Assegurando com mais responsabilidade Lorem ipsum dolor si…" at bounding box center [764, 508] width 1008 height 708
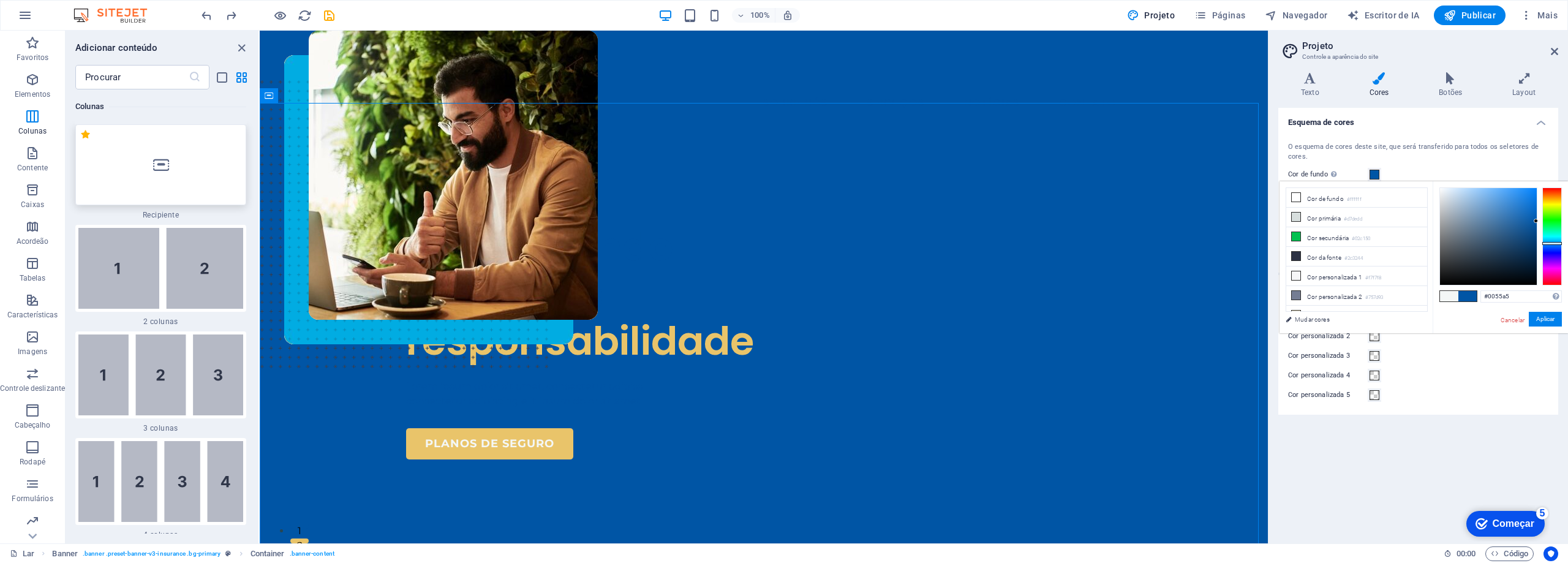
type input "#ffffff"
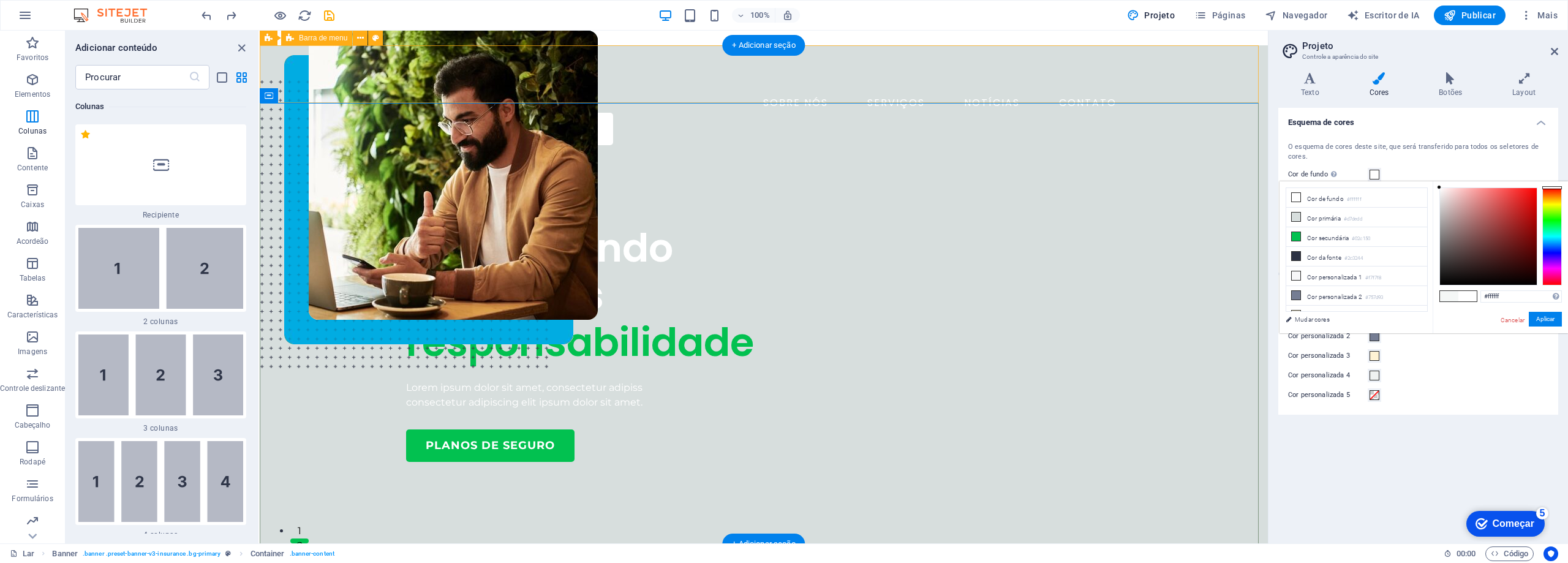
click at [1172, 86] on div "SOBRE NÓS SERVIÇOS NOTÍCIAS CONTATO AGENDE UMA LIGAÇÃO" at bounding box center [764, 100] width 1008 height 110
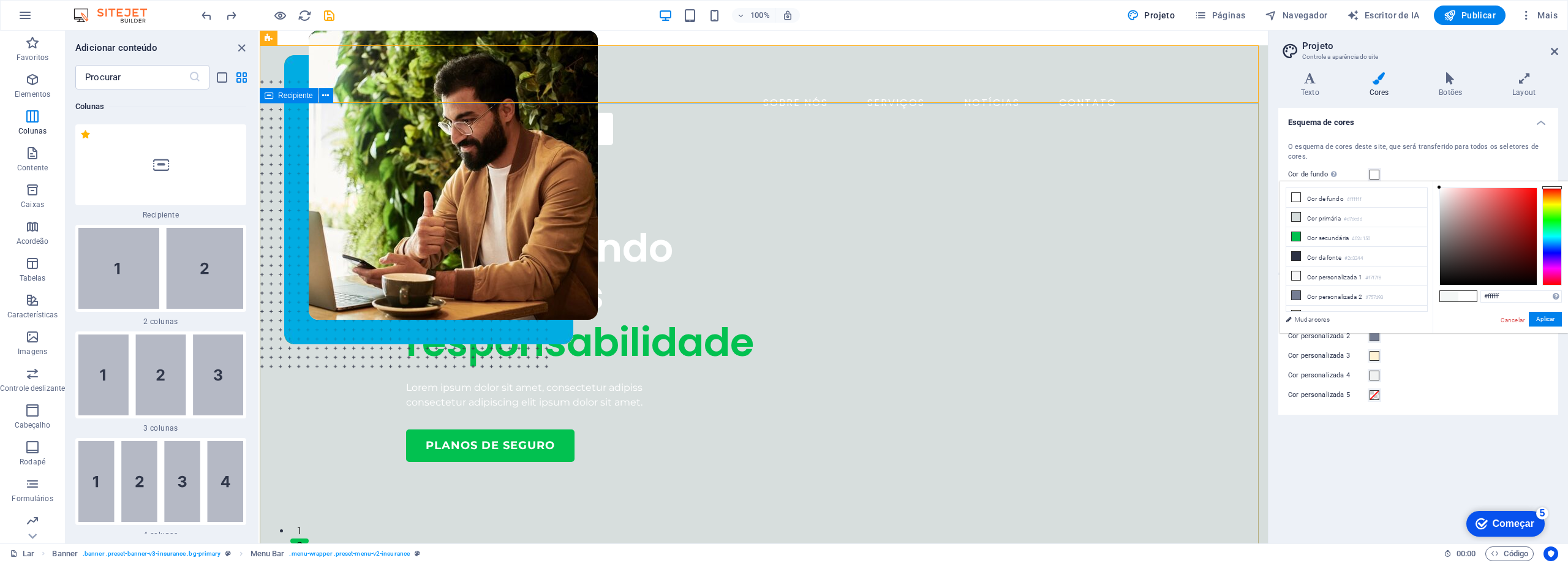
click at [294, 99] on font "Recipiente" at bounding box center [296, 95] width 35 height 9
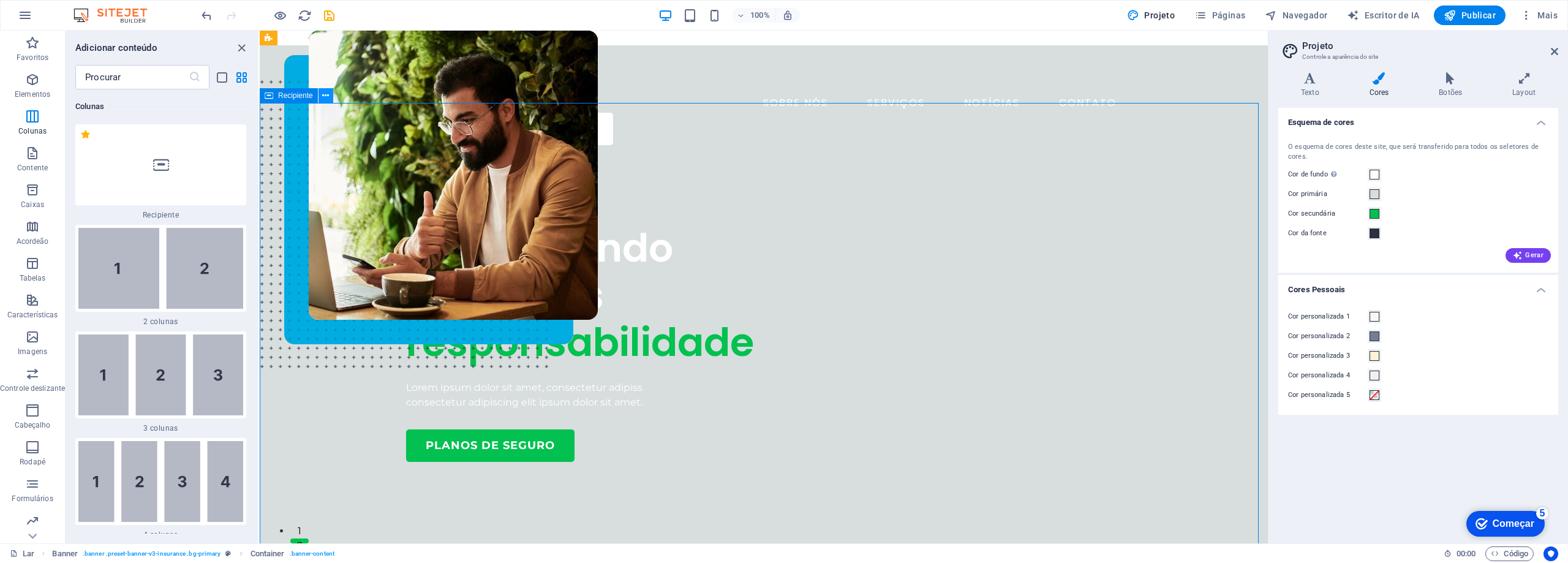
click at [325, 98] on icon at bounding box center [325, 96] width 7 height 13
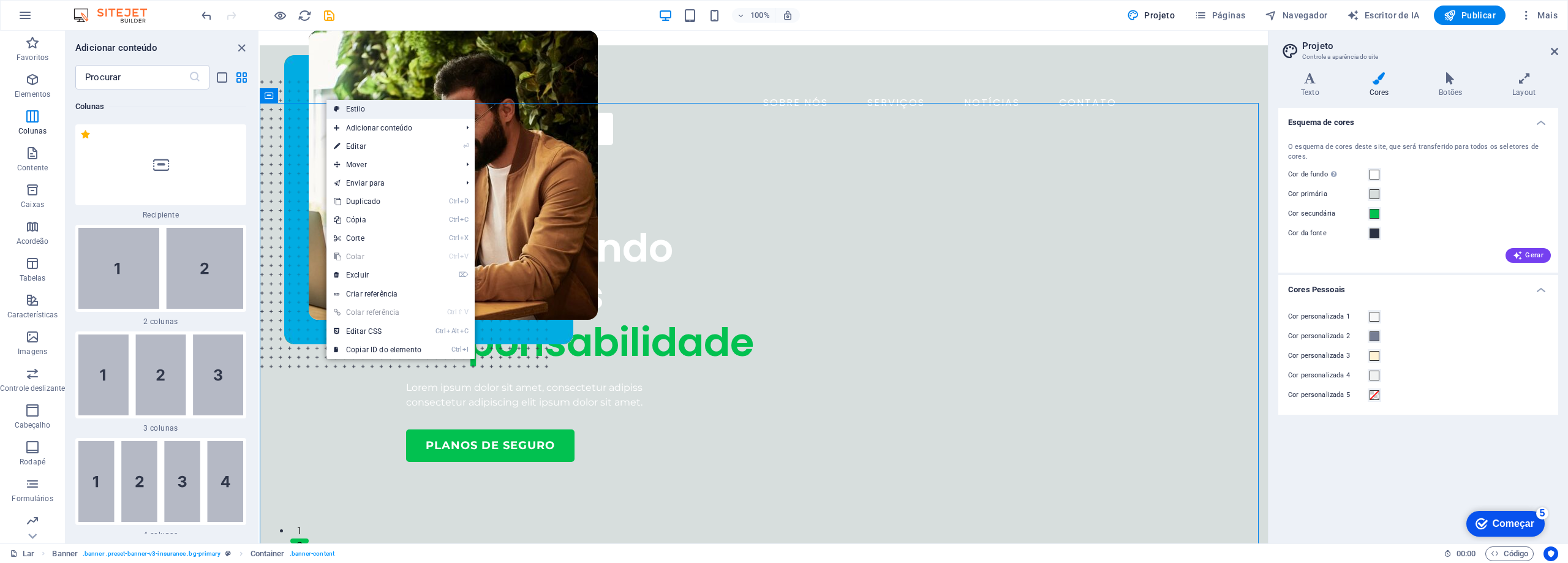
click at [363, 106] on font "Estilo" at bounding box center [356, 109] width 19 height 9
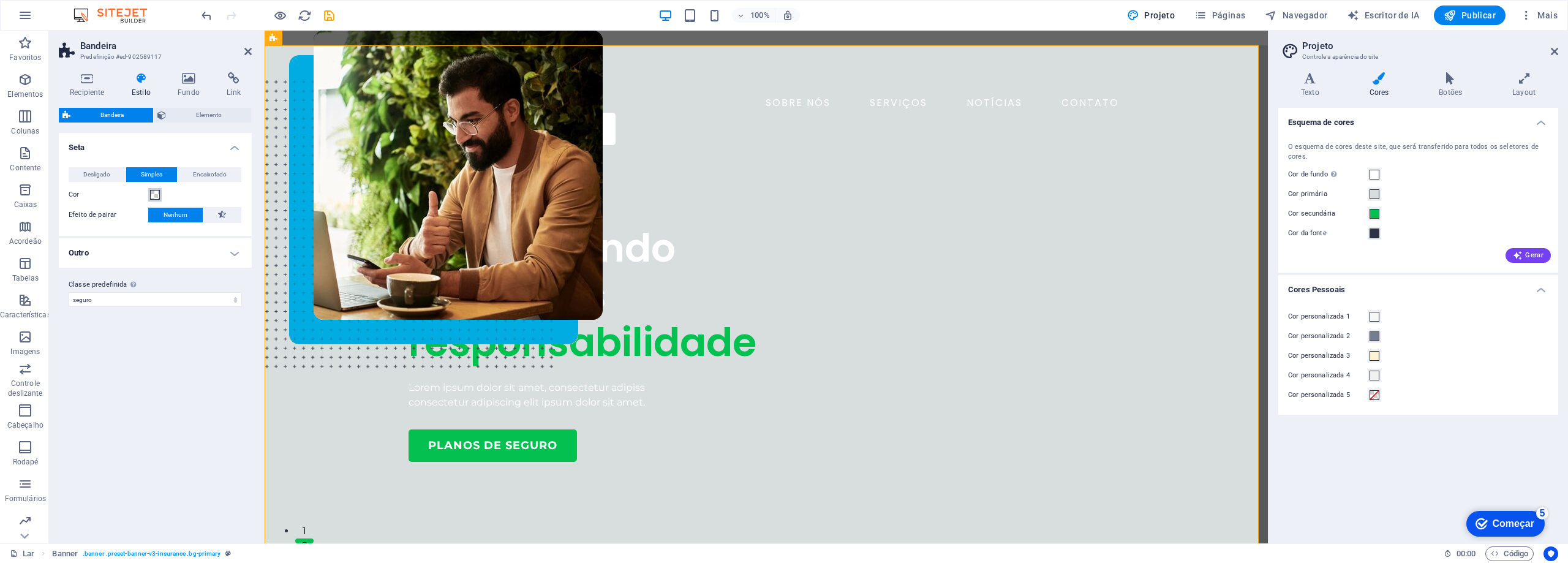
click at [152, 199] on span at bounding box center [154, 195] width 10 height 10
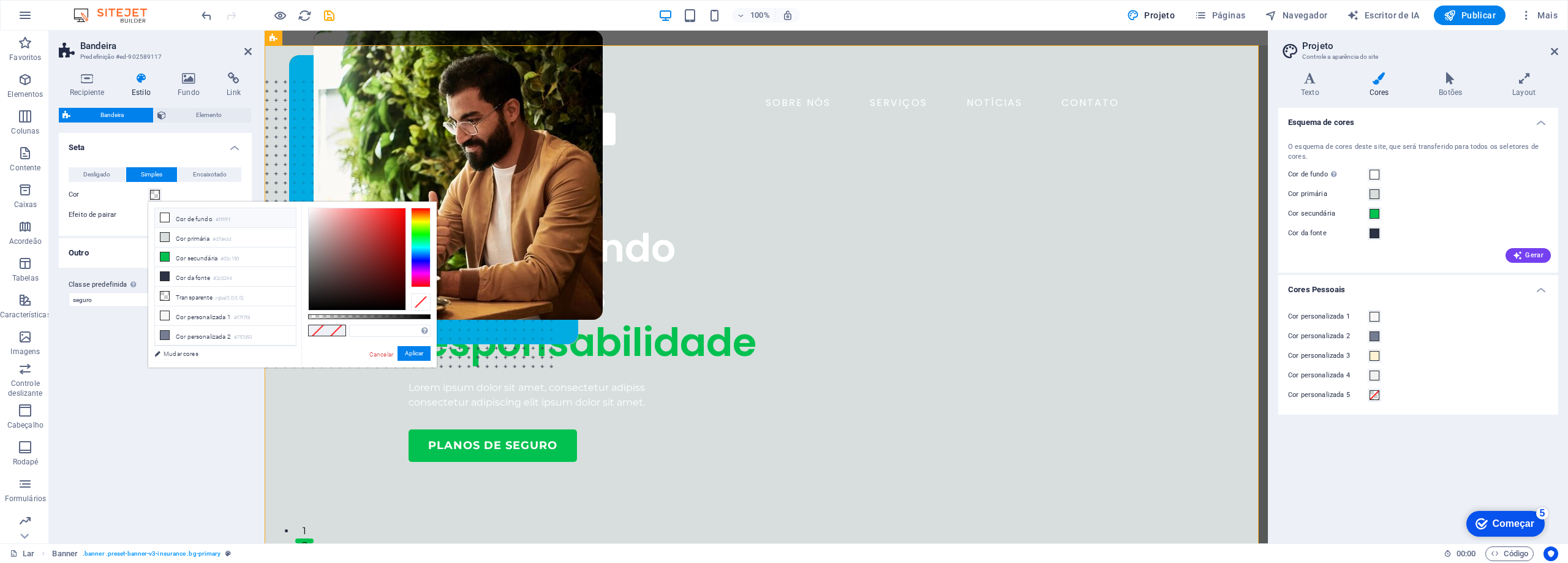
click at [168, 218] on icon at bounding box center [164, 217] width 9 height 9
type input "#ffffff"
click at [414, 354] on font "Aplicar" at bounding box center [414, 353] width 18 height 7
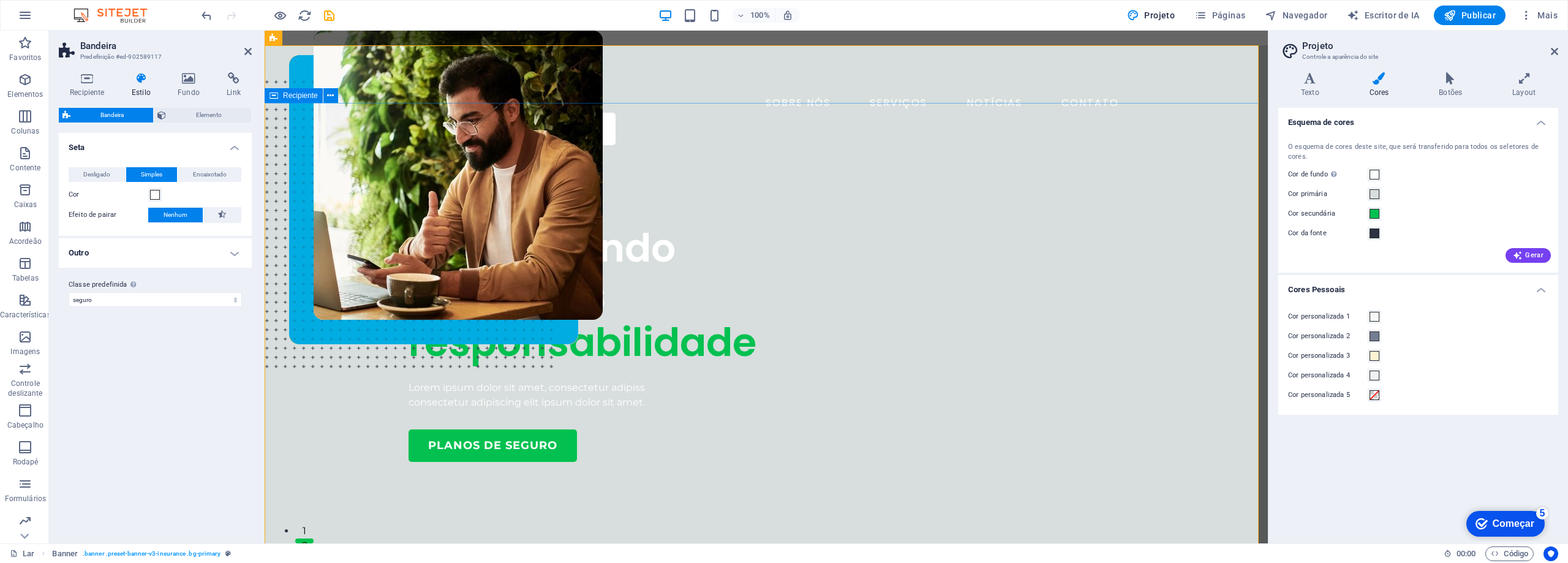
click at [1165, 155] on div "COMPANHIA DE SEGUROS Assegurando com mais responsabilidade Lorem ipsum dolor si…" at bounding box center [766, 510] width 1003 height 709
click at [1505, 528] on font "Começar" at bounding box center [1513, 524] width 42 height 11
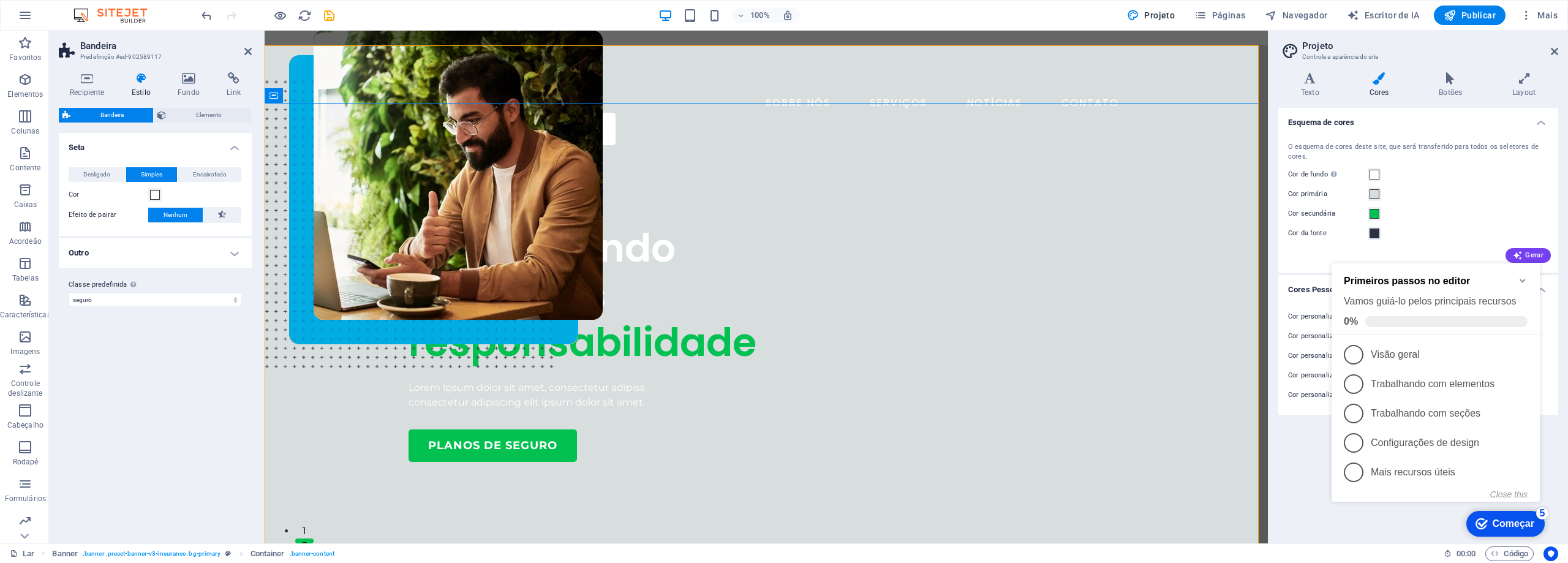
click at [1520, 277] on icon "Minimize checklist" at bounding box center [1522, 281] width 10 height 10
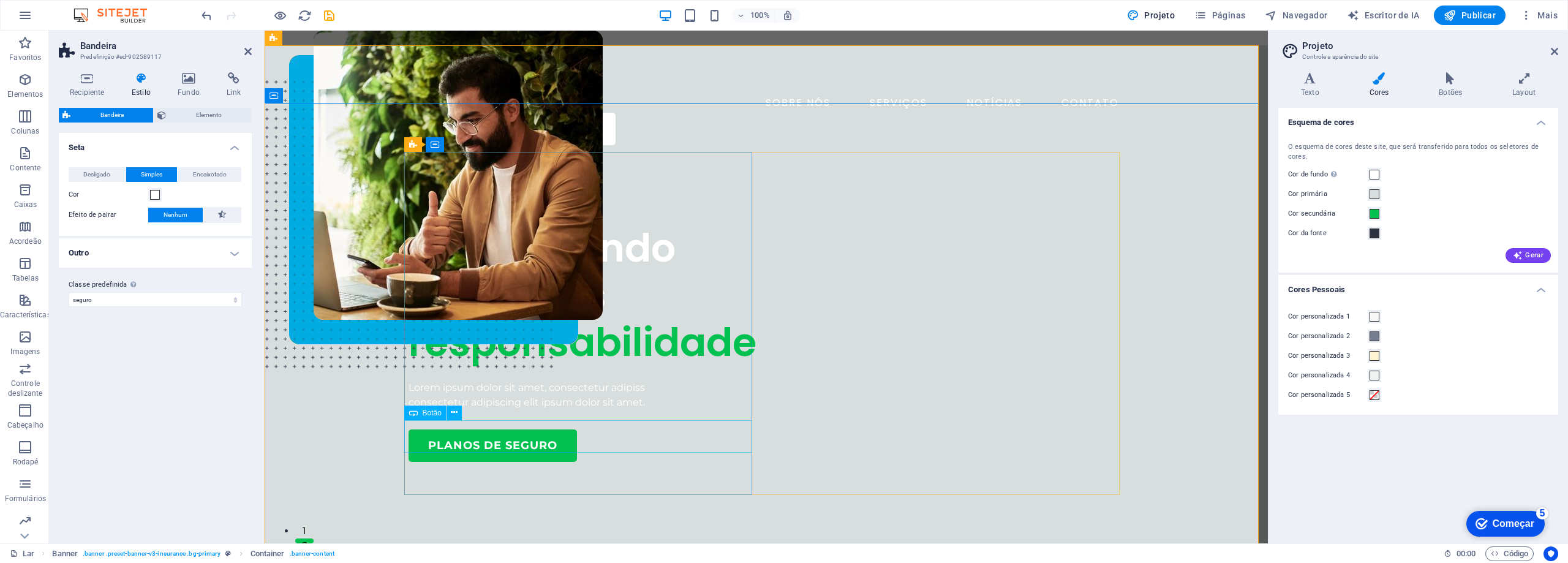
click at [536, 442] on div "planos de seguro" at bounding box center [582, 446] width 348 height 32
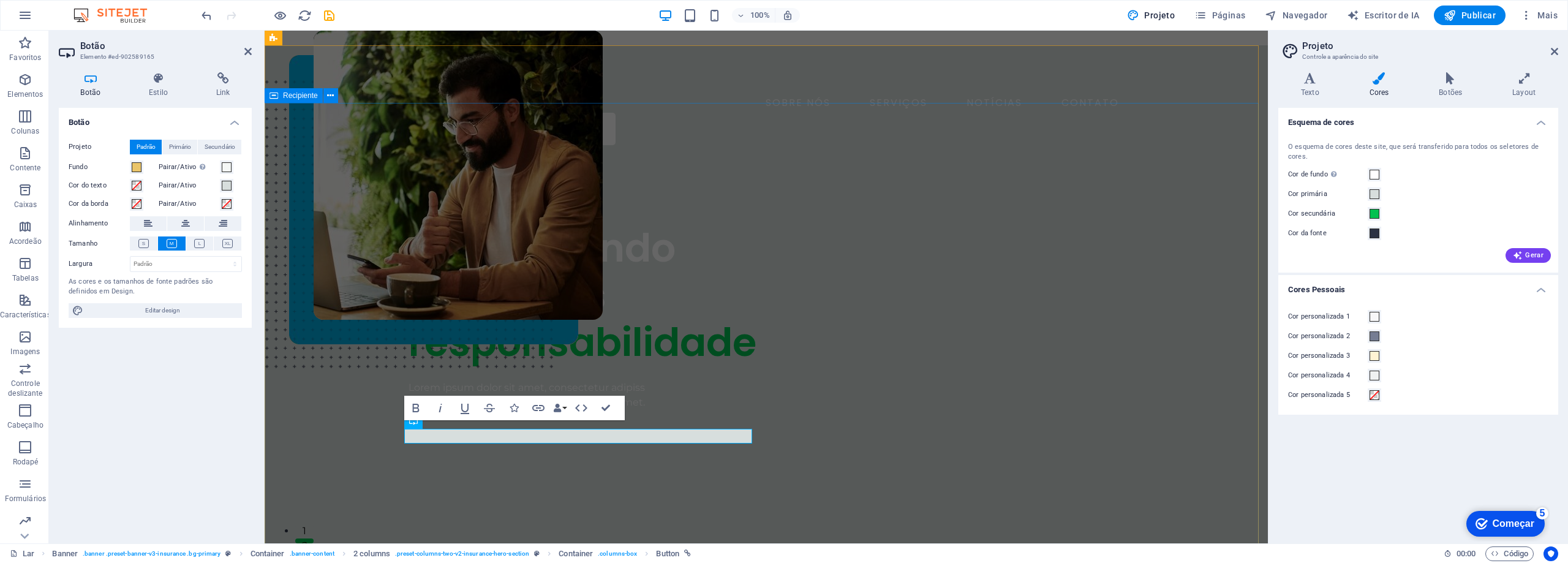
click at [313, 352] on div "COMPANHIA DE SEGUROS Assegurando com mais responsabilidade Lorem ipsum dolor si…" at bounding box center [766, 500] width 1003 height 691
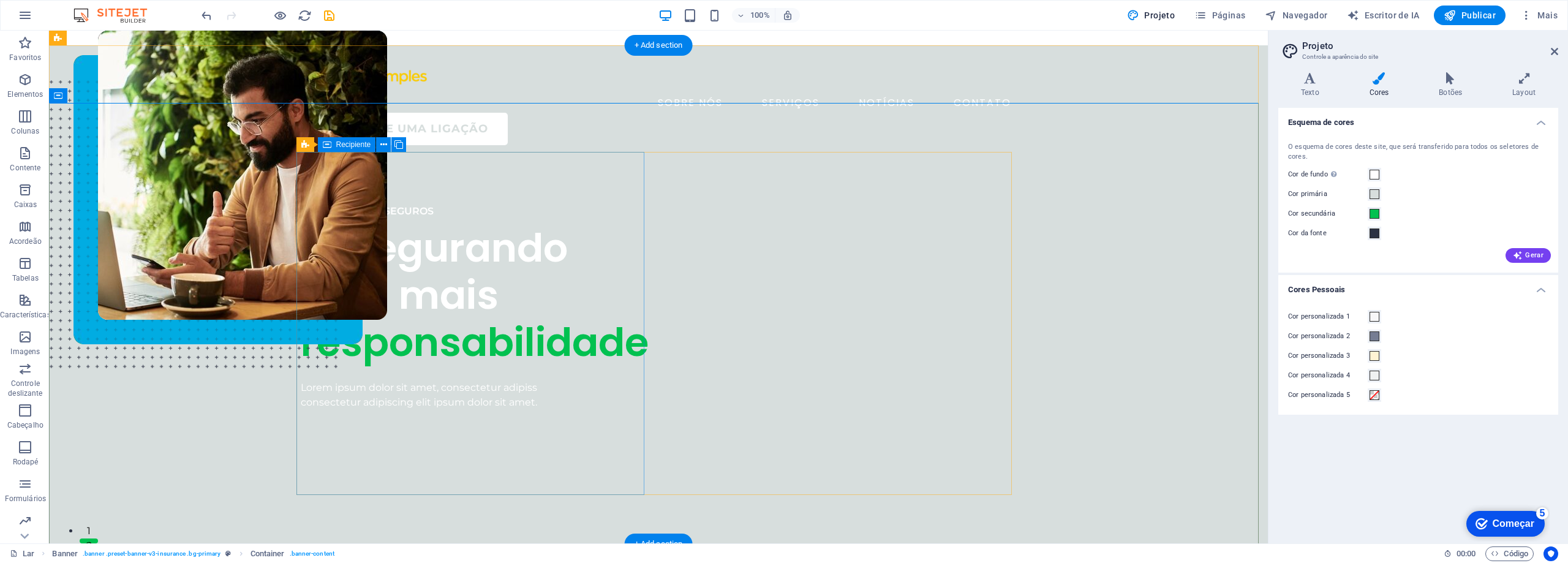
click at [453, 430] on div "COMPANHIA DE SEGUROS Assegurando com mais responsabilidade Lorem ipsum dolor si…" at bounding box center [474, 317] width 348 height 226
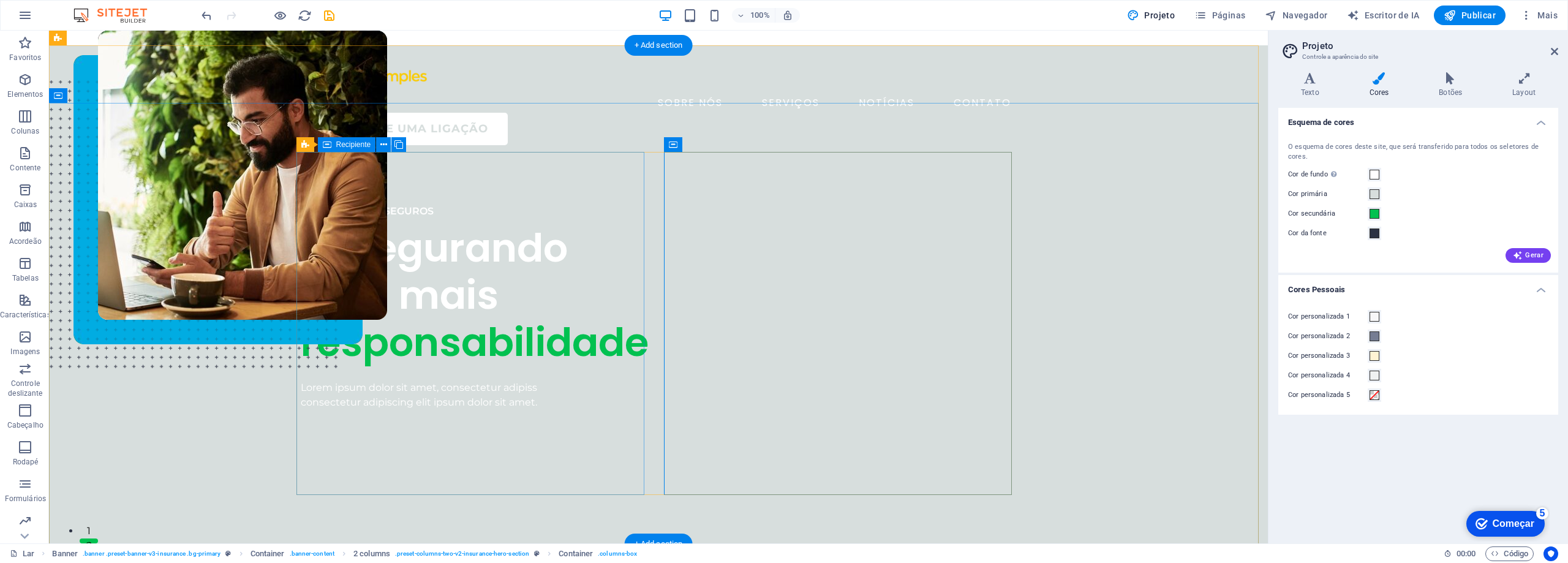
click at [391, 430] on div "COMPANHIA DE SEGUROS Assegurando com mais responsabilidade Lorem ipsum dolor si…" at bounding box center [474, 317] width 348 height 226
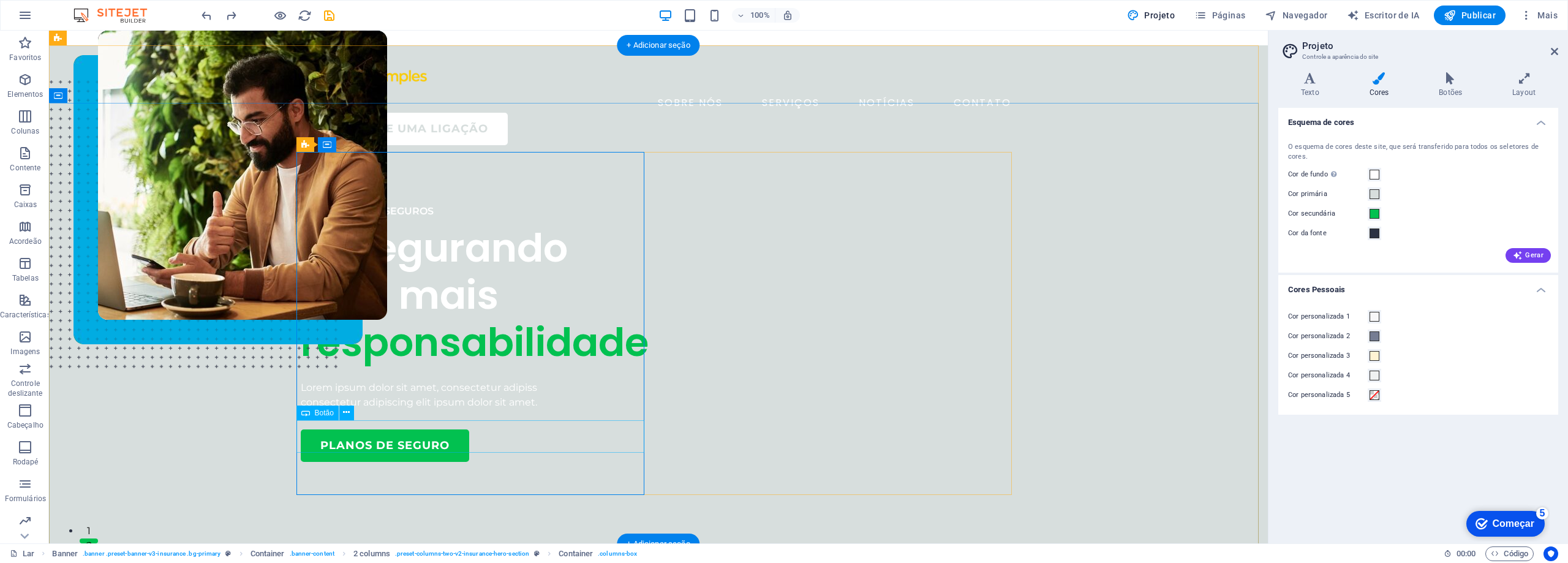
click at [387, 434] on div "planos de seguro" at bounding box center [474, 446] width 348 height 32
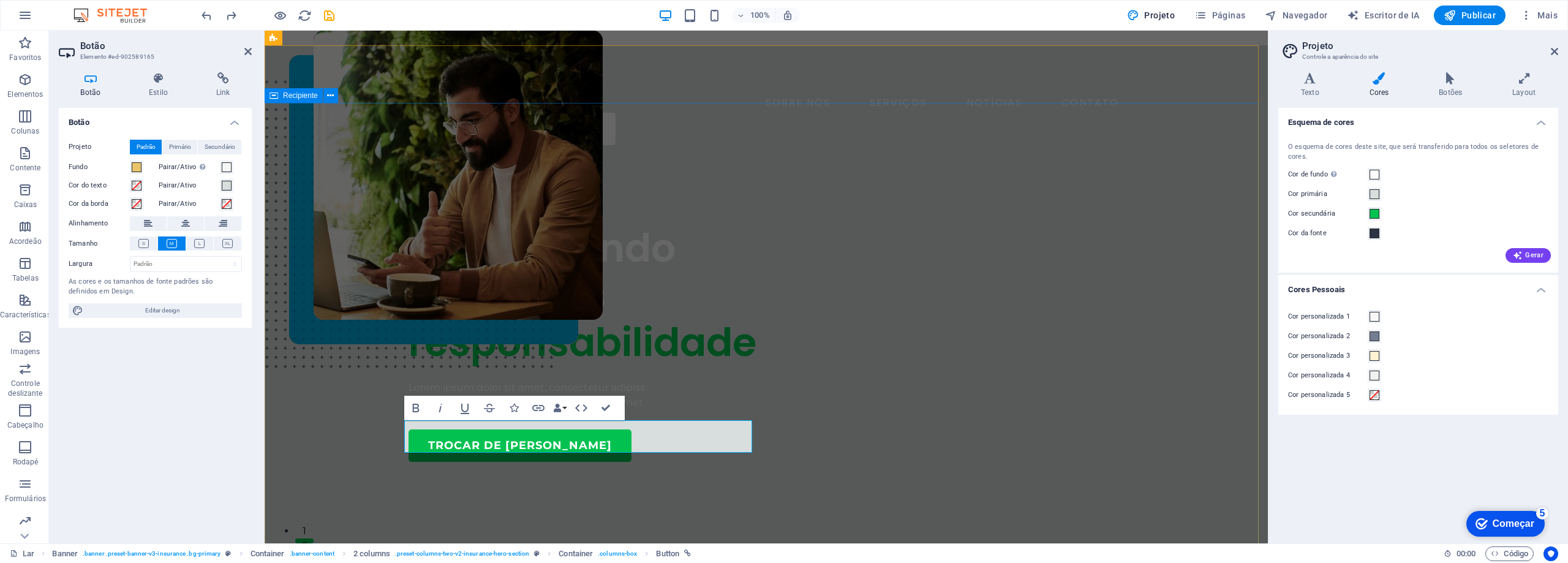
click at [1205, 457] on div "COMPANHIA DE SEGUROS Assegurando com mais responsabilidade Lorem ipsum dolor si…" at bounding box center [766, 510] width 1003 height 709
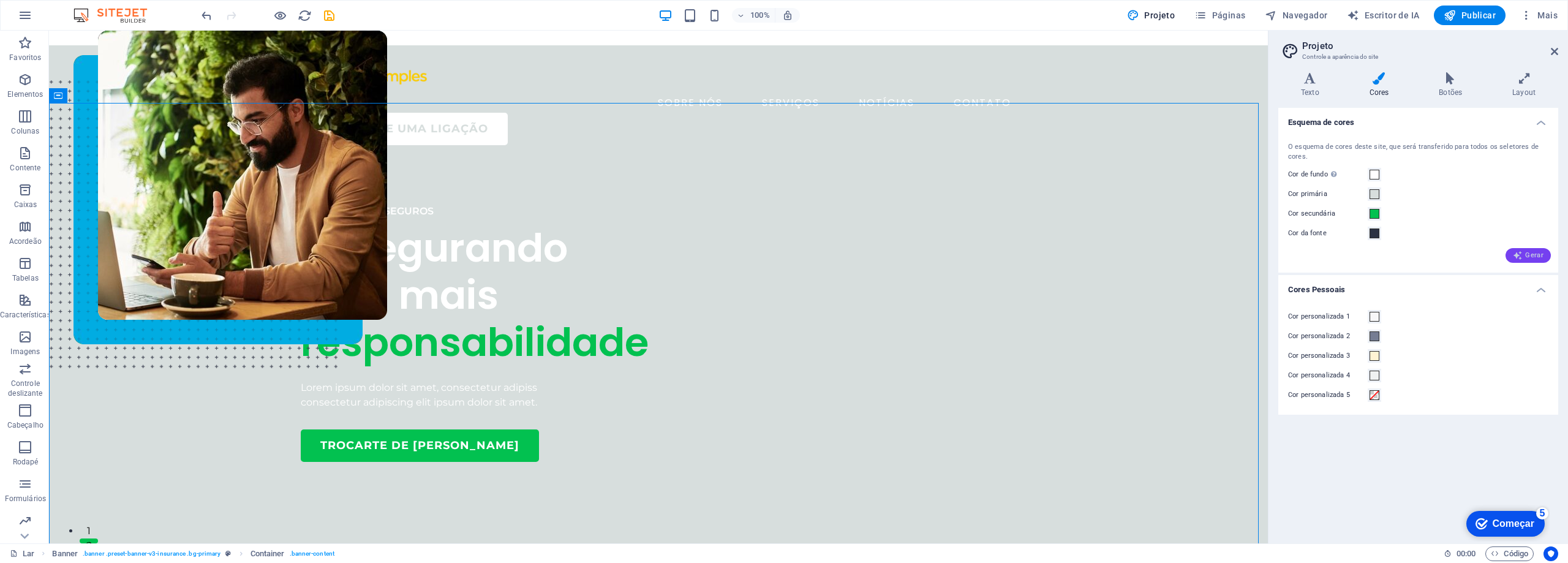
click at [1528, 253] on font "Gerar" at bounding box center [1534, 255] width 18 height 8
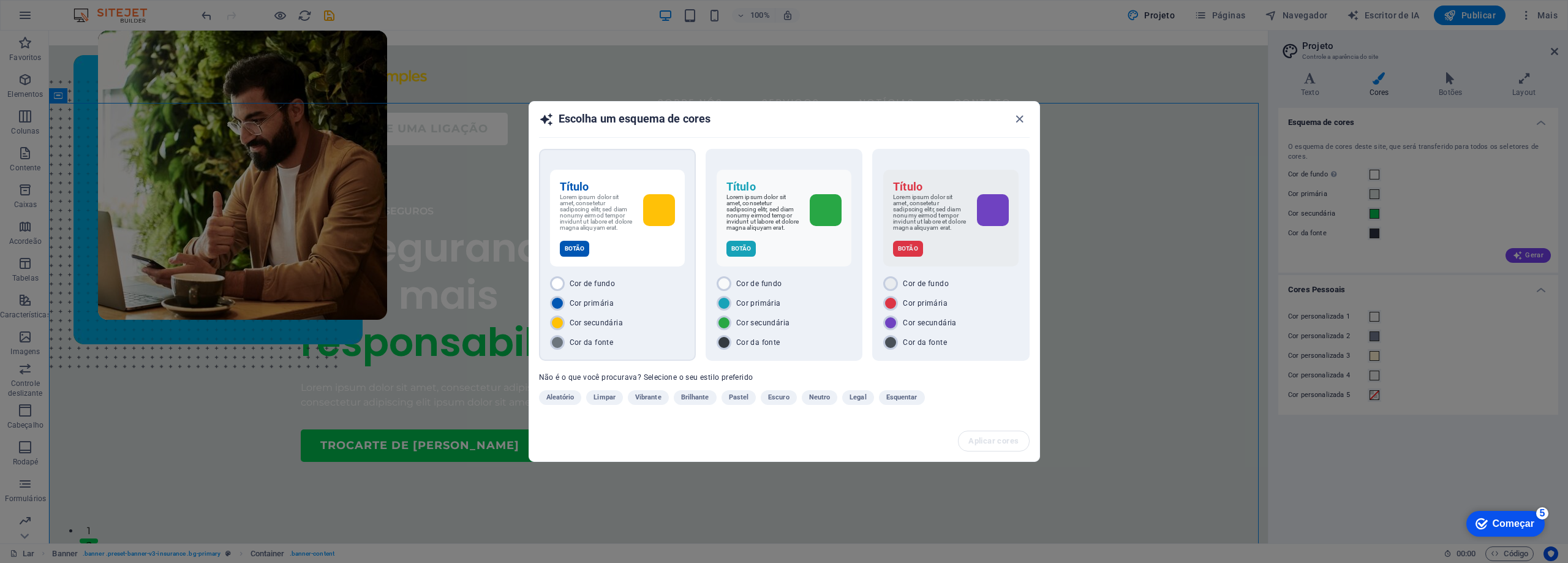
click at [681, 313] on div "Cor de fundo Cor primária Cor secundária Cor da fonte" at bounding box center [617, 313] width 135 height 73
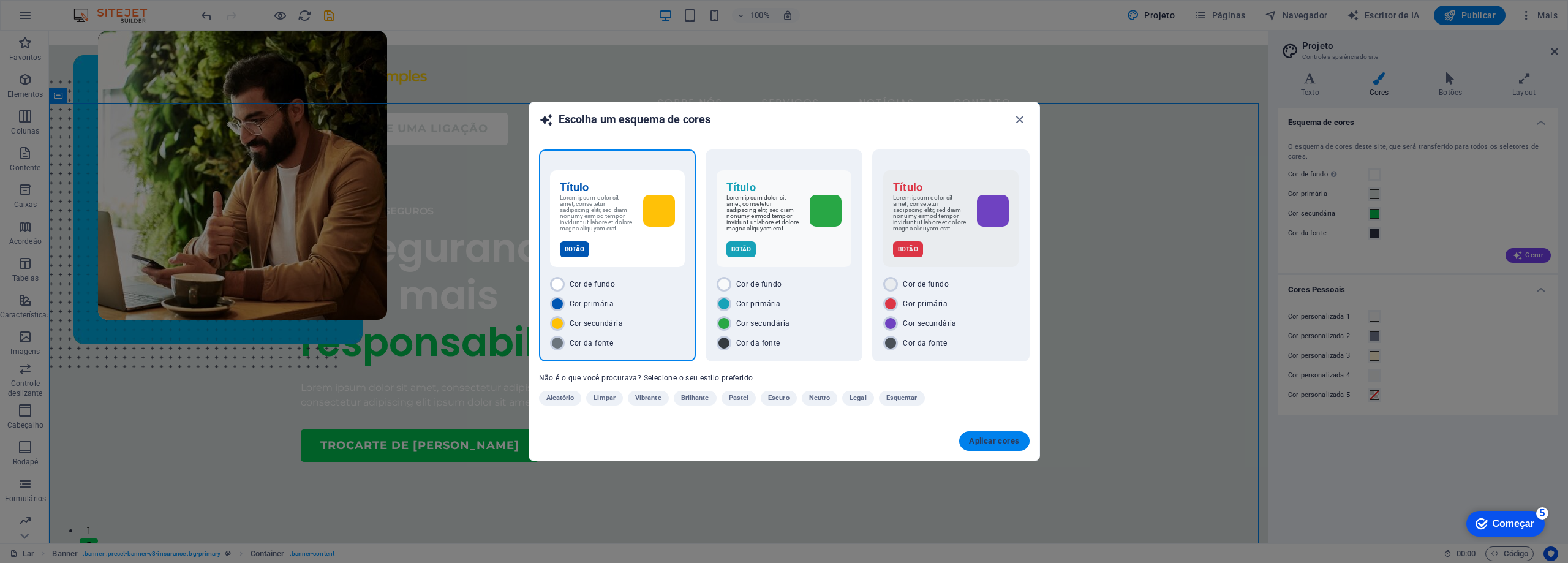
click at [995, 440] on font "Aplicar cores" at bounding box center [994, 441] width 50 height 9
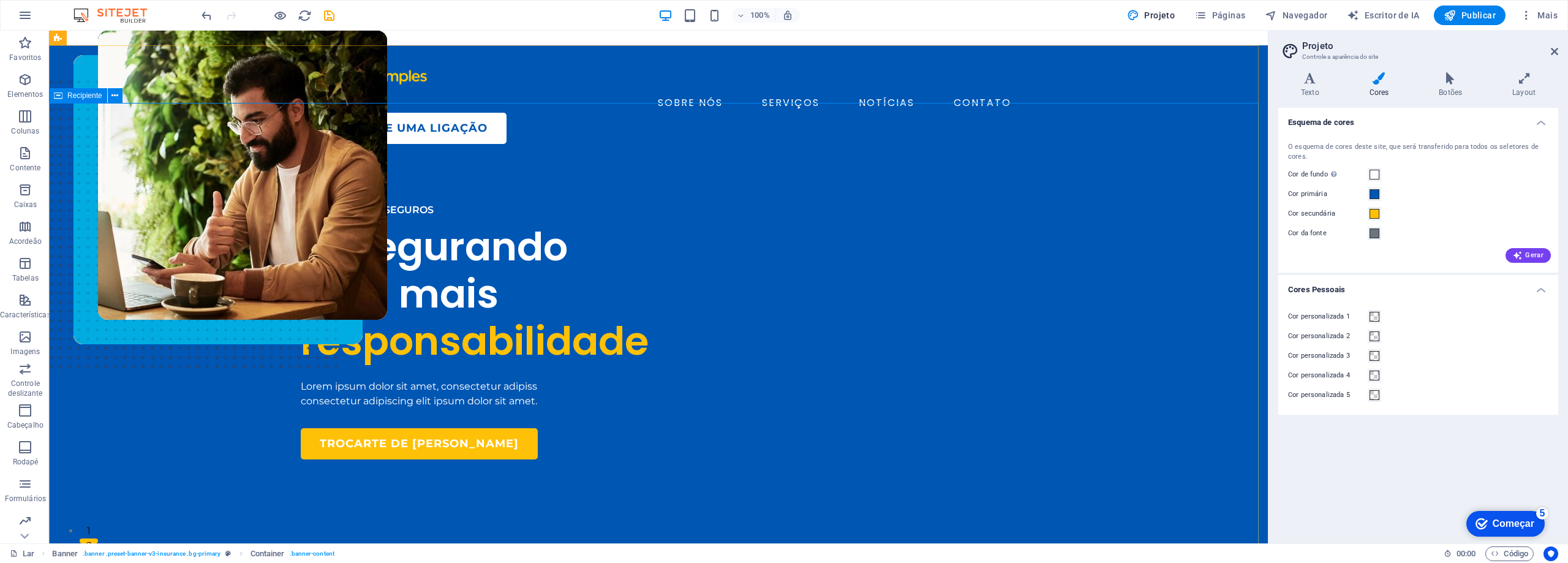
click at [59, 98] on icon at bounding box center [58, 96] width 9 height 15
click at [117, 97] on icon at bounding box center [115, 96] width 7 height 13
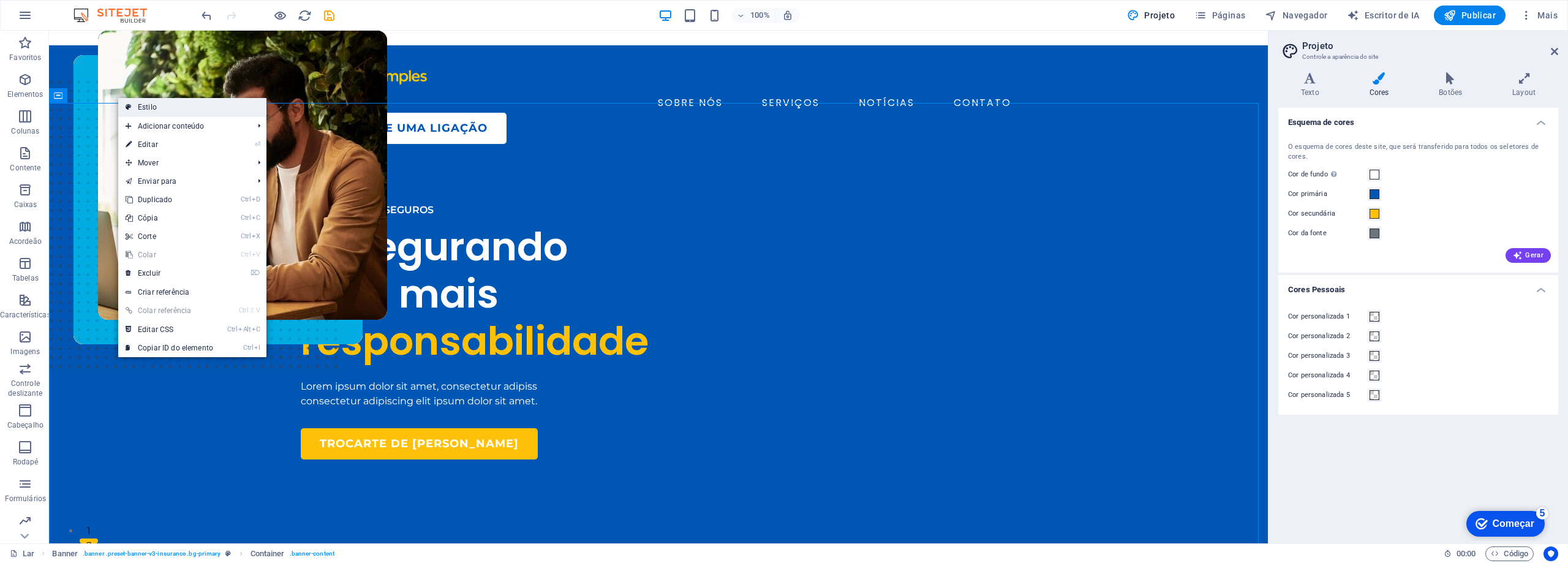
click at [166, 109] on link "Estilo" at bounding box center [192, 108] width 148 height 18
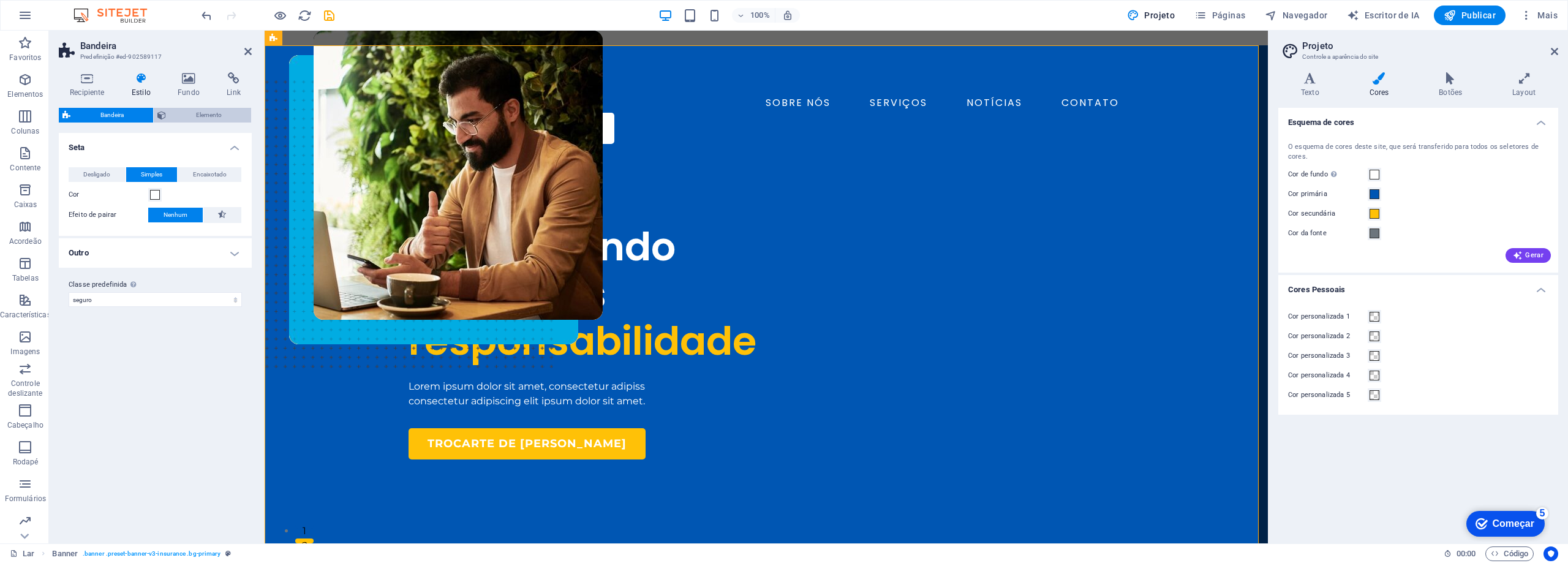
click at [191, 113] on span "Elemento" at bounding box center [208, 115] width 78 height 15
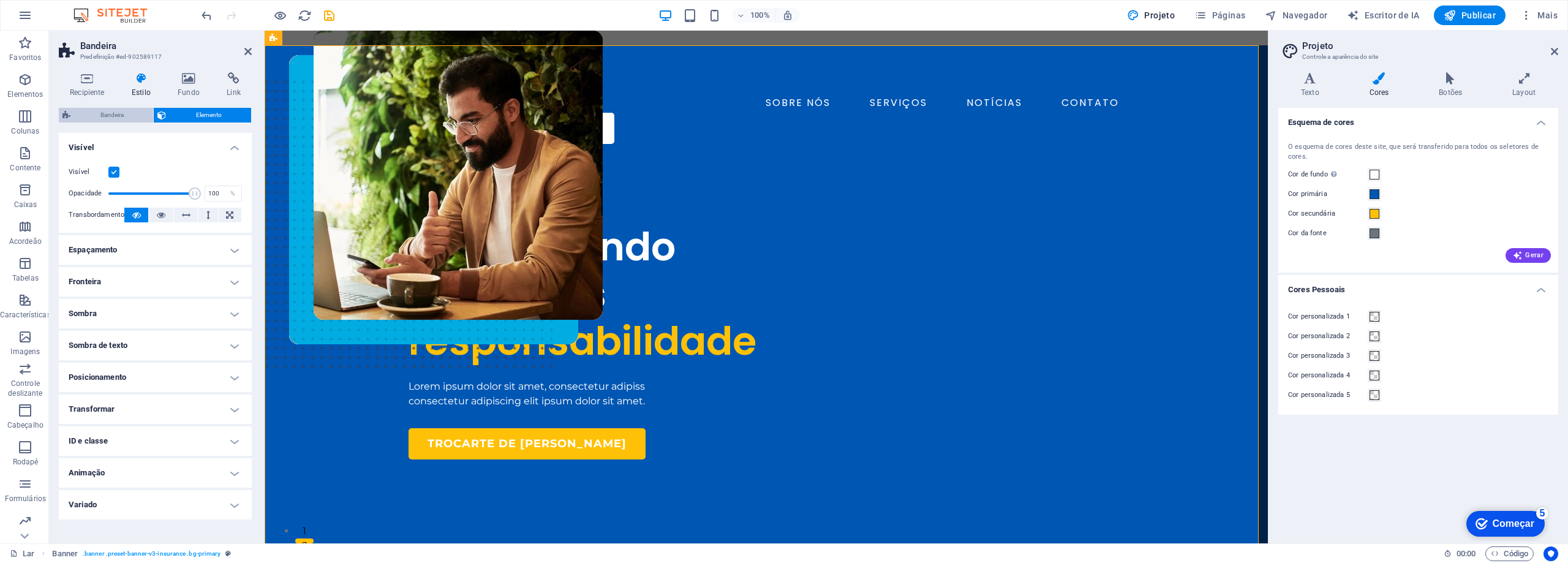
click at [129, 114] on span "Bandeira" at bounding box center [111, 115] width 75 height 15
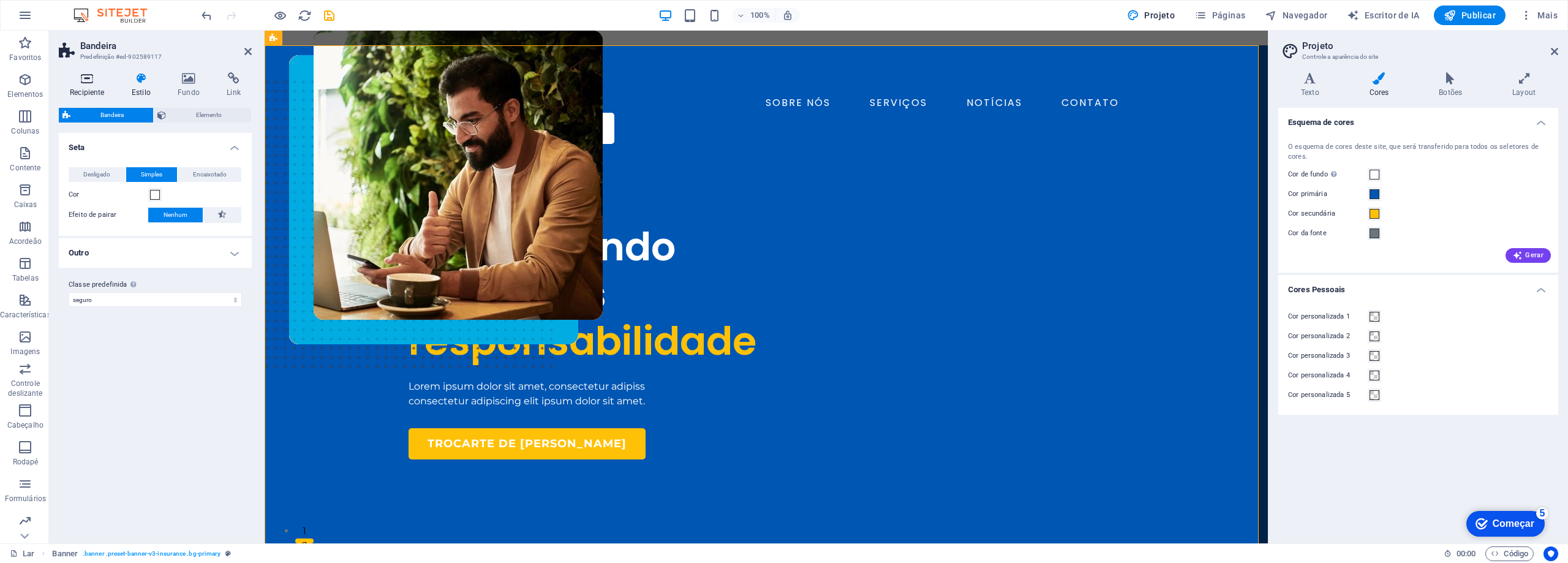
click at [84, 80] on icon at bounding box center [87, 79] width 57 height 13
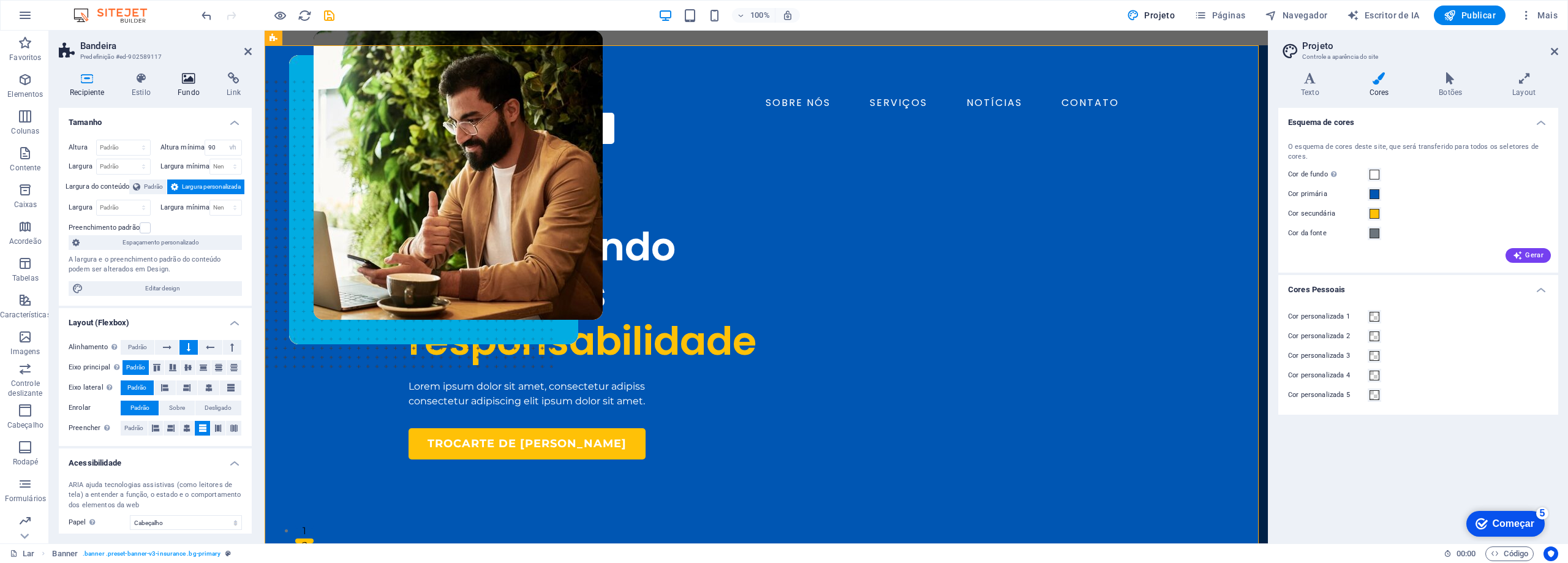
click at [195, 78] on icon at bounding box center [189, 79] width 44 height 13
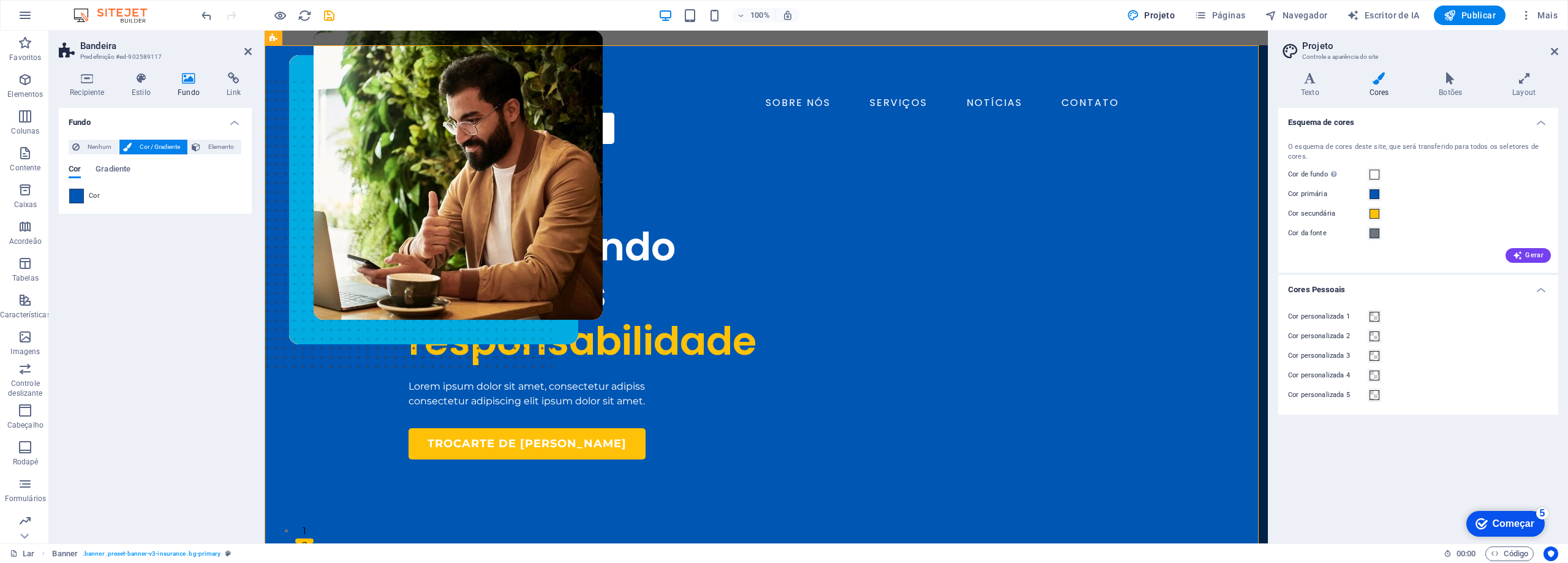
click at [79, 191] on span at bounding box center [77, 196] width 13 height 13
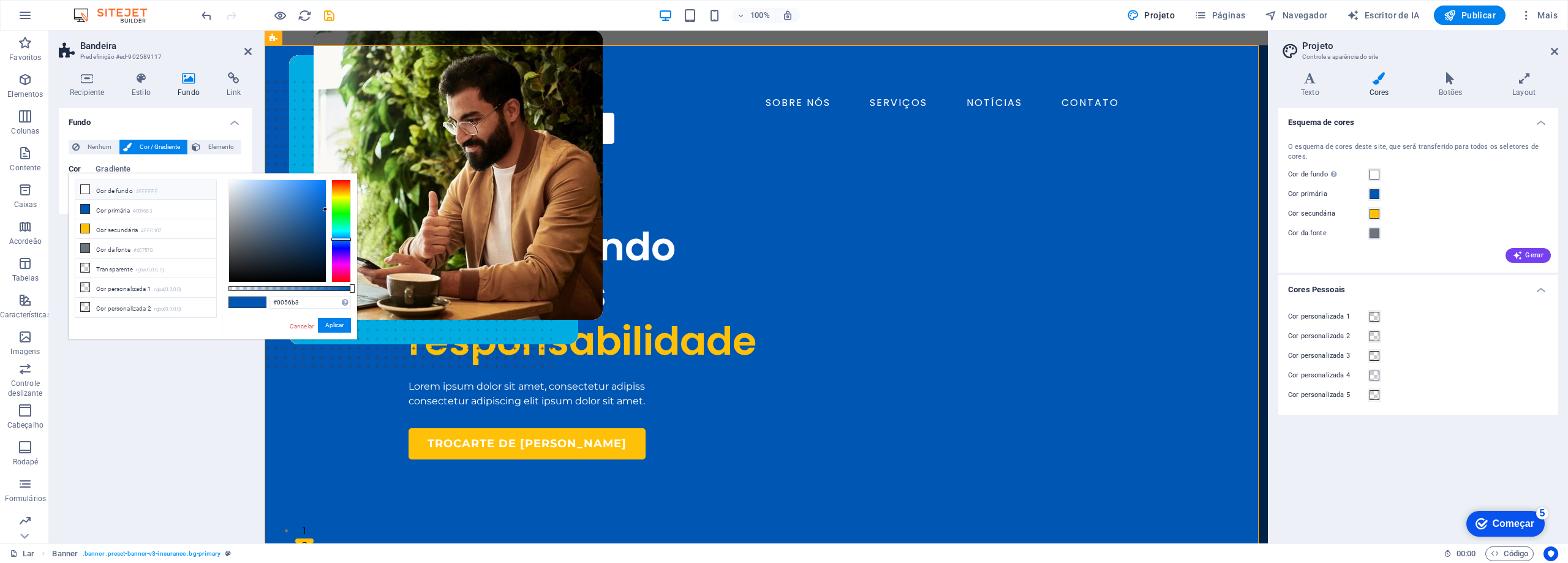
click at [115, 187] on font "Cor de fundo" at bounding box center [115, 191] width 37 height 7
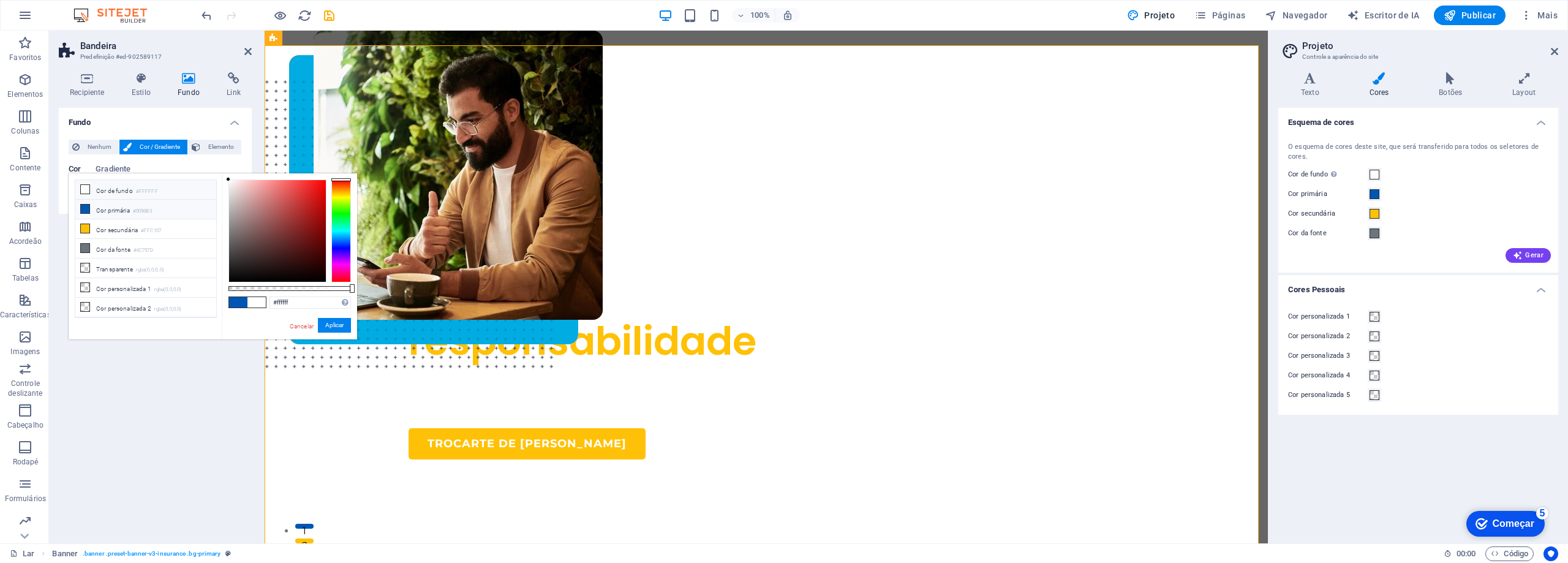
click at [85, 213] on span at bounding box center [85, 209] width 10 height 10
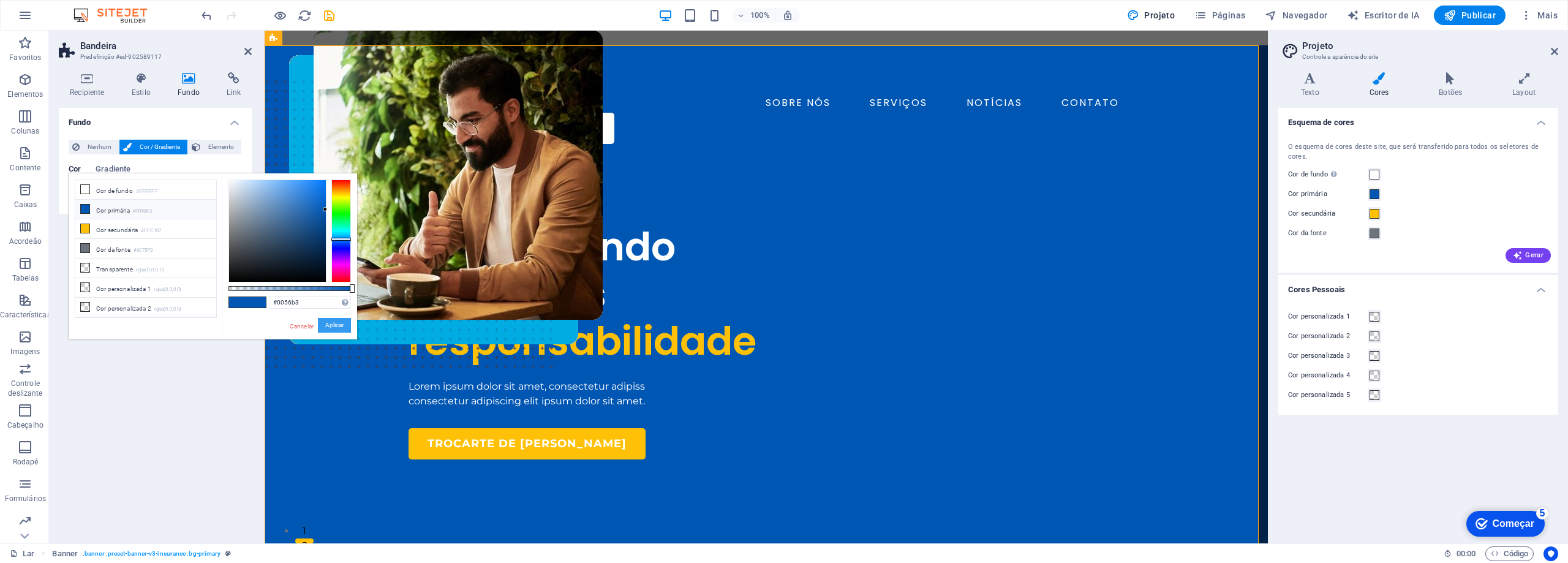
click at [329, 325] on font "Aplicar" at bounding box center [334, 325] width 18 height 7
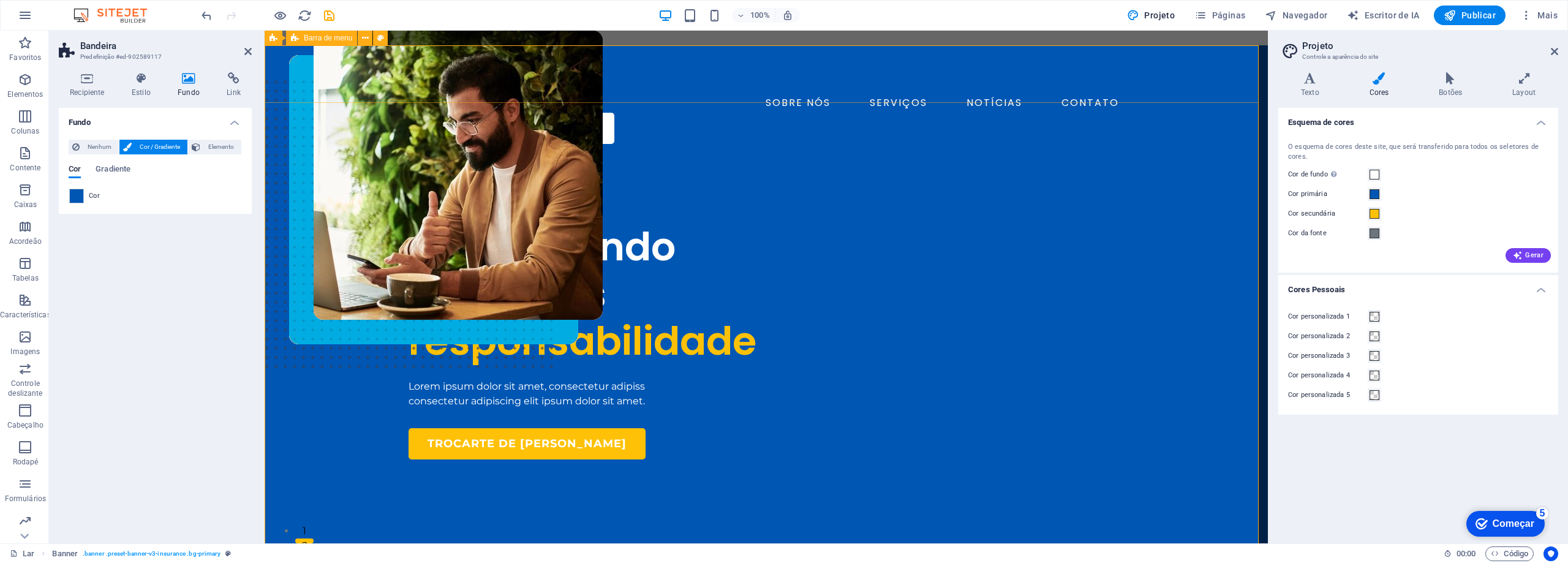
click at [1234, 95] on div "SOBRE NÓS SERVIÇOS NOTÍCIAS CONTATO AGENDE UMA LIGAÇÃO" at bounding box center [766, 100] width 1003 height 108
click at [687, 21] on icon "button" at bounding box center [689, 15] width 14 height 14
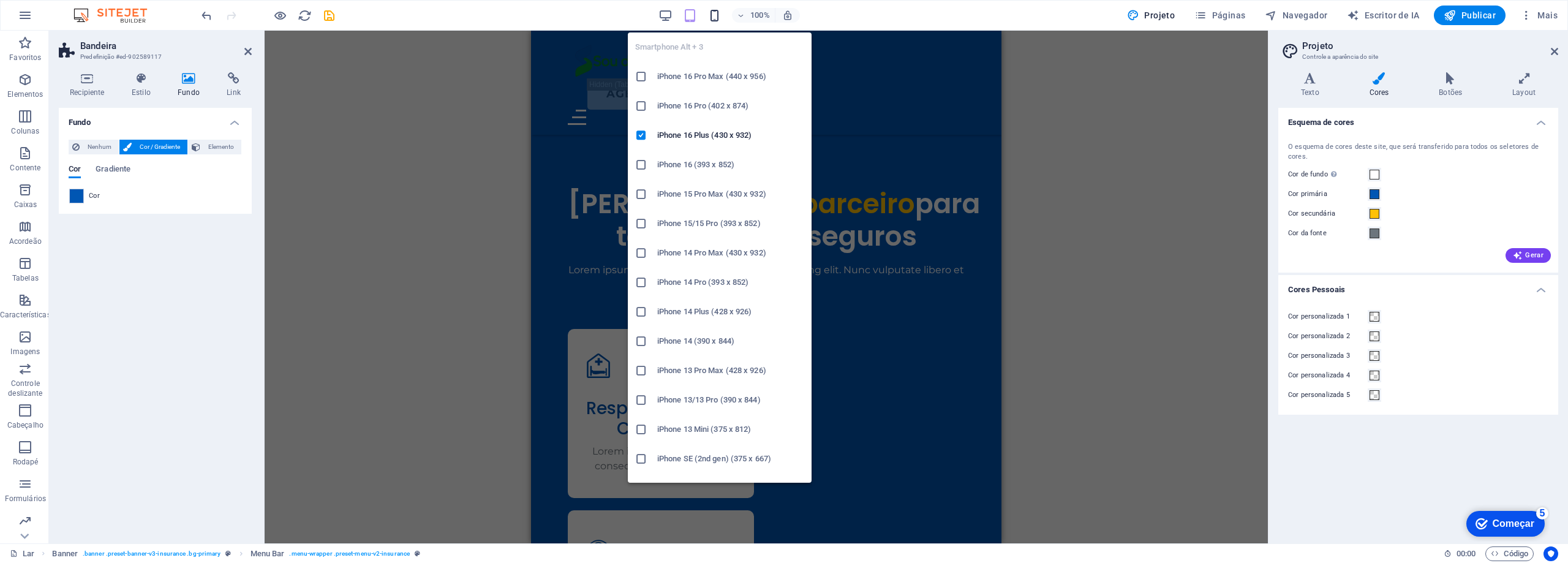
click at [709, 16] on icon "button" at bounding box center [714, 15] width 14 height 14
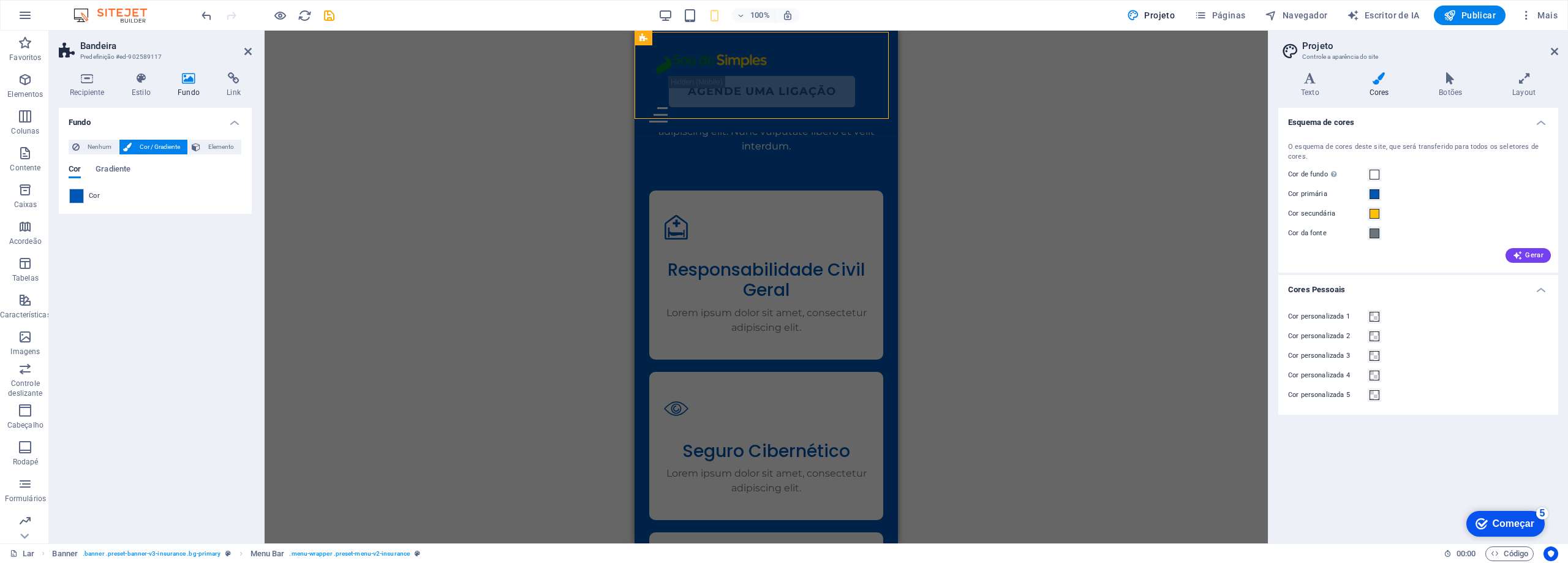
scroll to position [1560, 0]
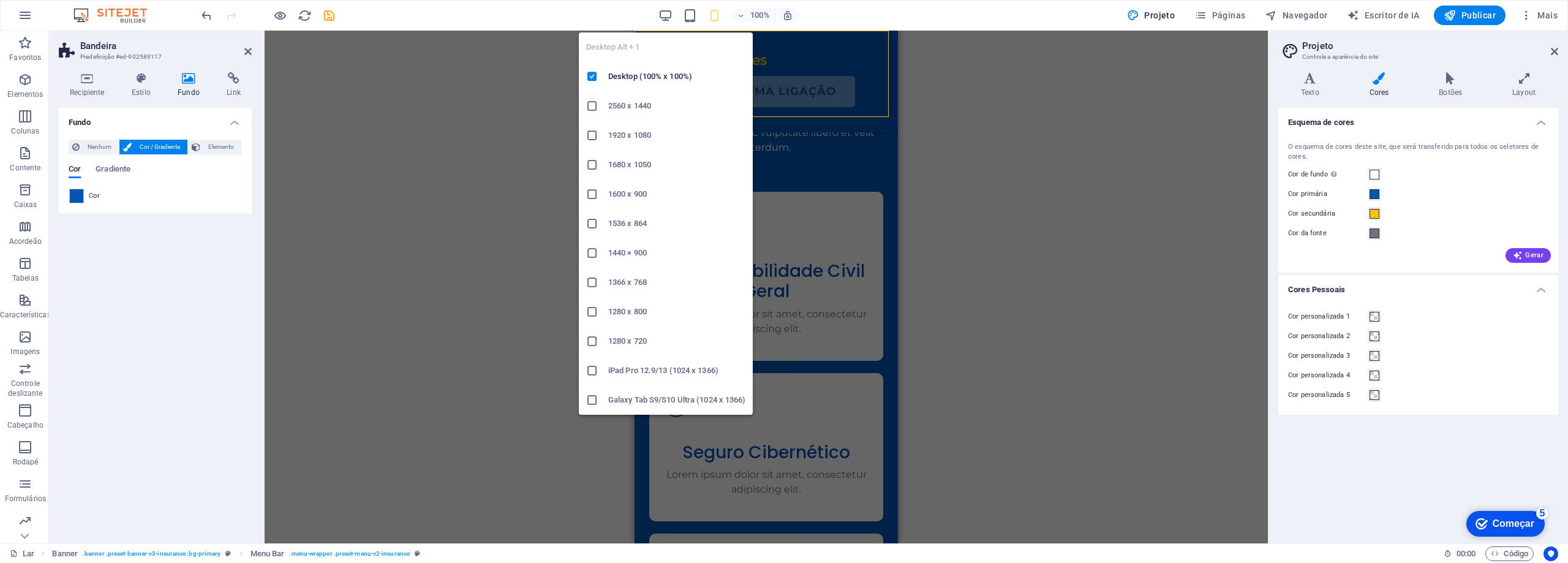
click at [664, 14] on icon "button" at bounding box center [665, 15] width 14 height 14
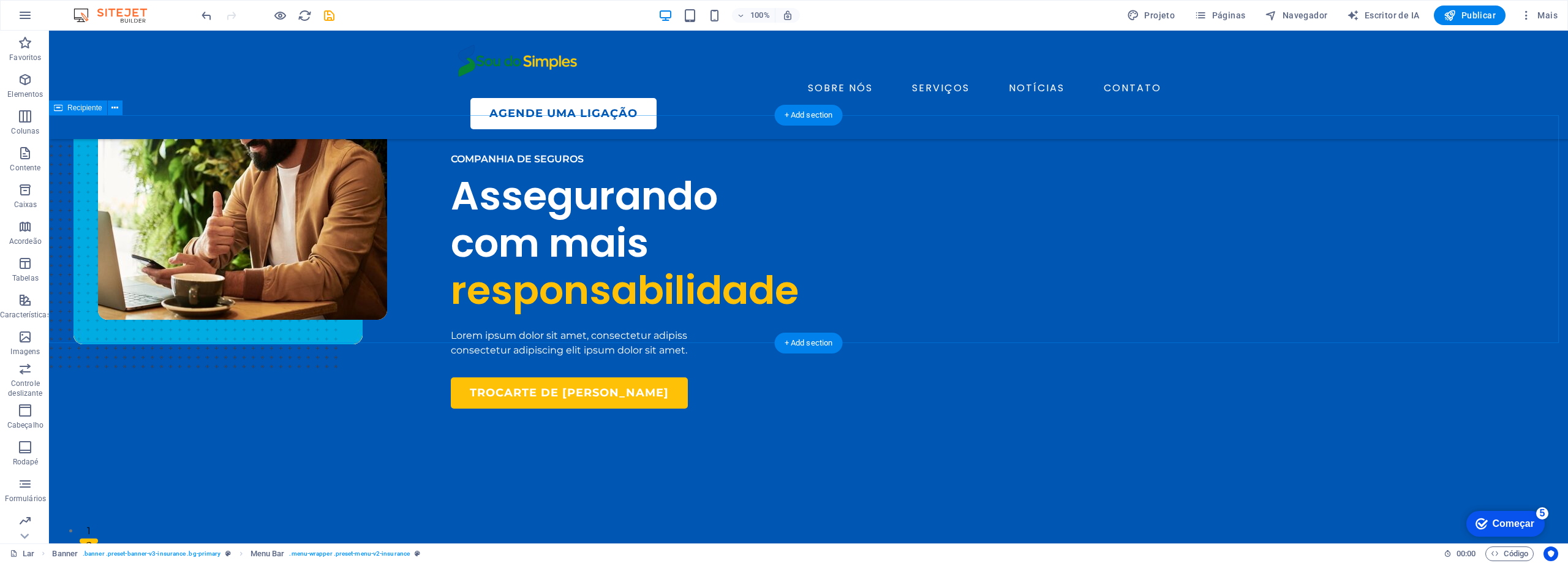
scroll to position [552, 0]
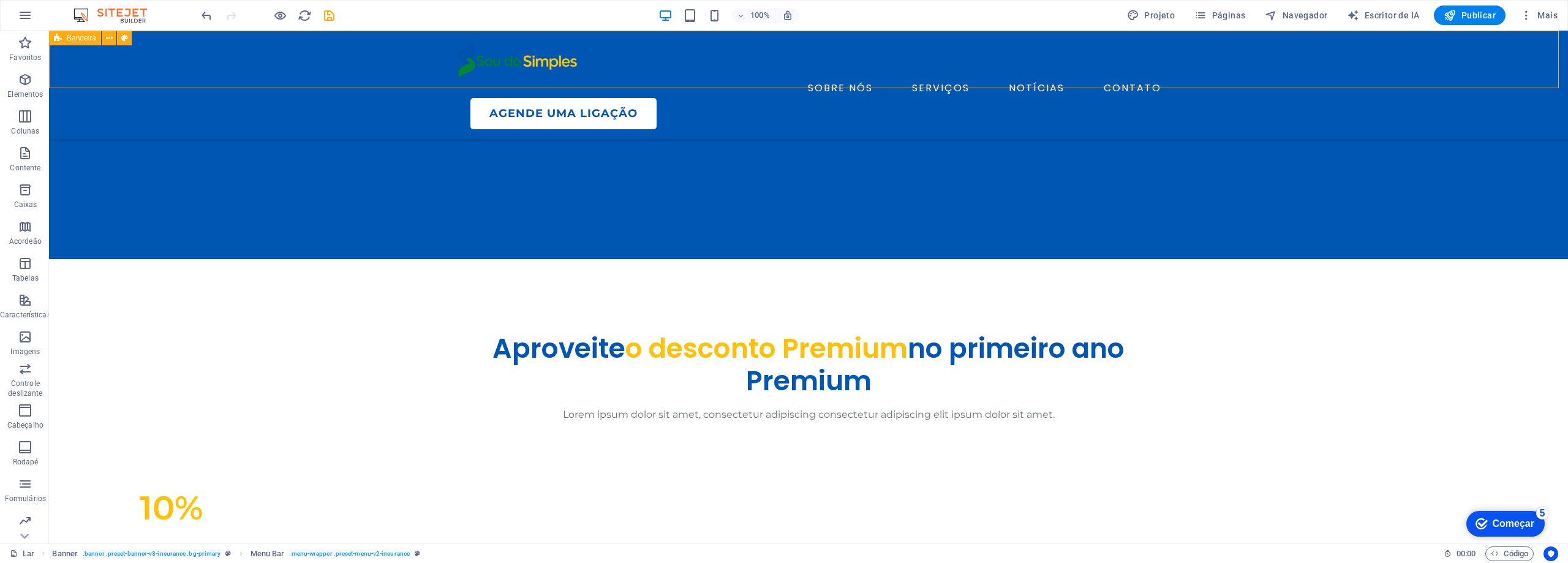
click at [54, 40] on icon at bounding box center [58, 38] width 8 height 15
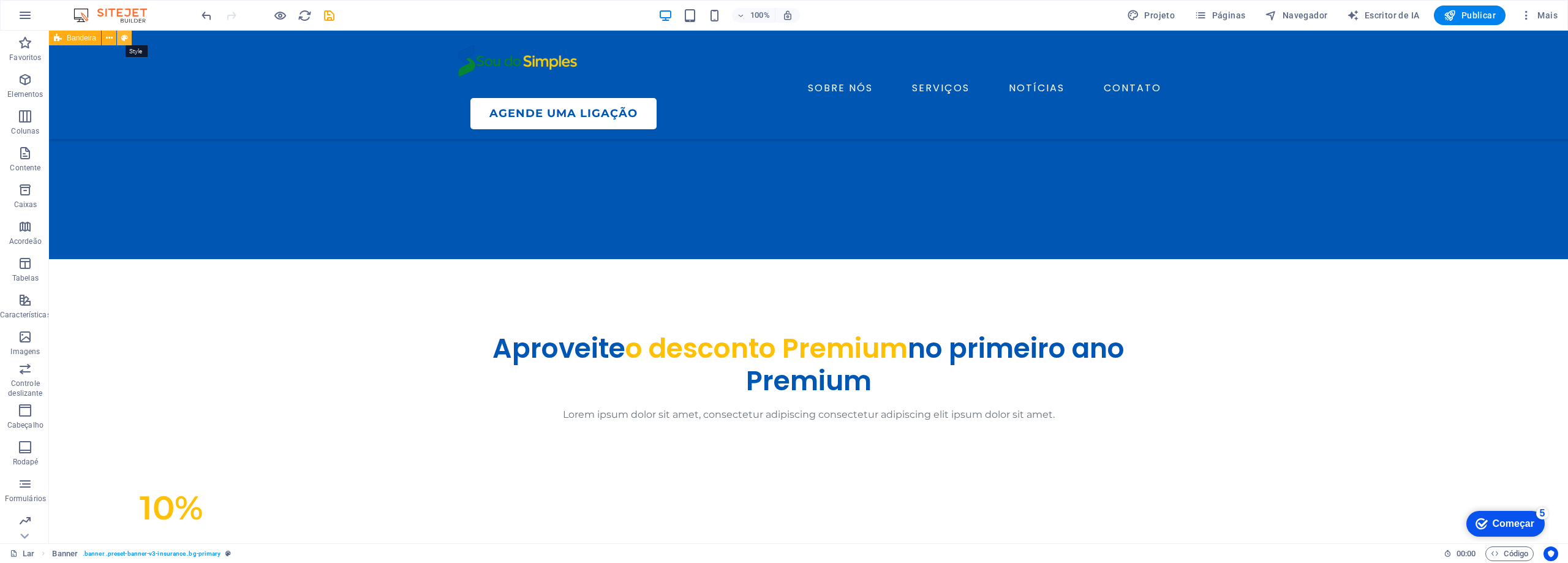
click at [127, 40] on icon at bounding box center [125, 38] width 7 height 13
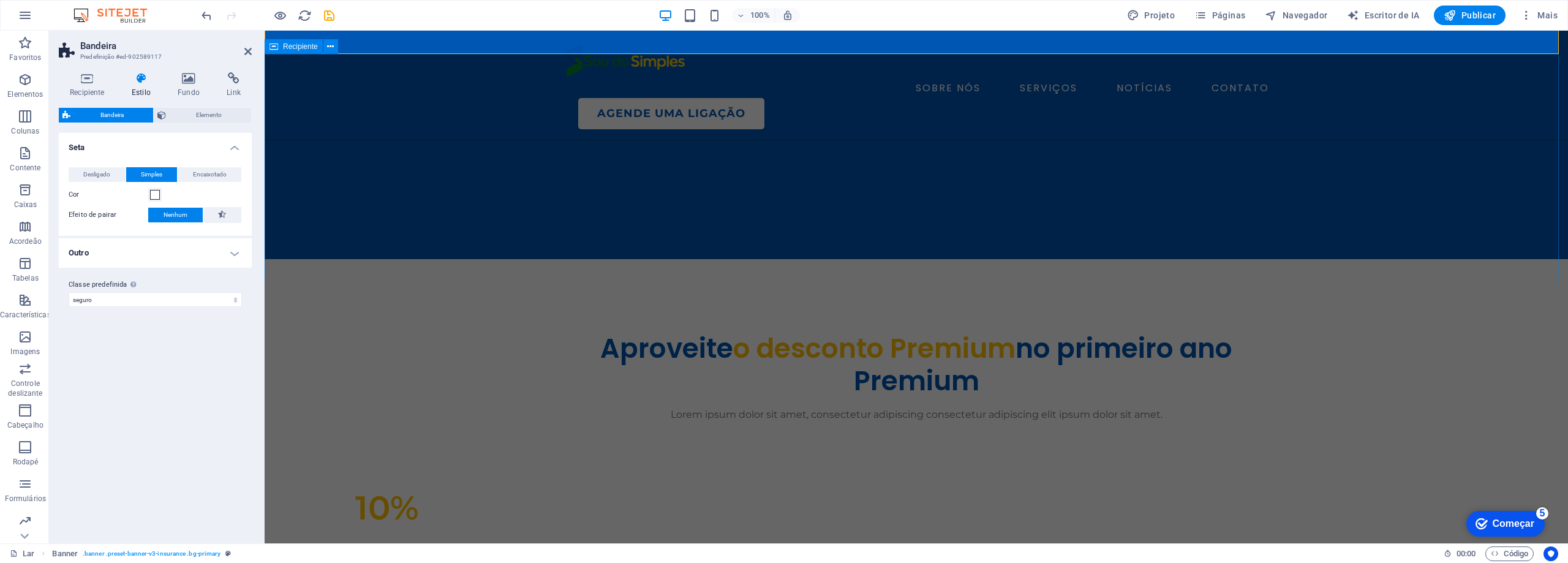
scroll to position [490, 0]
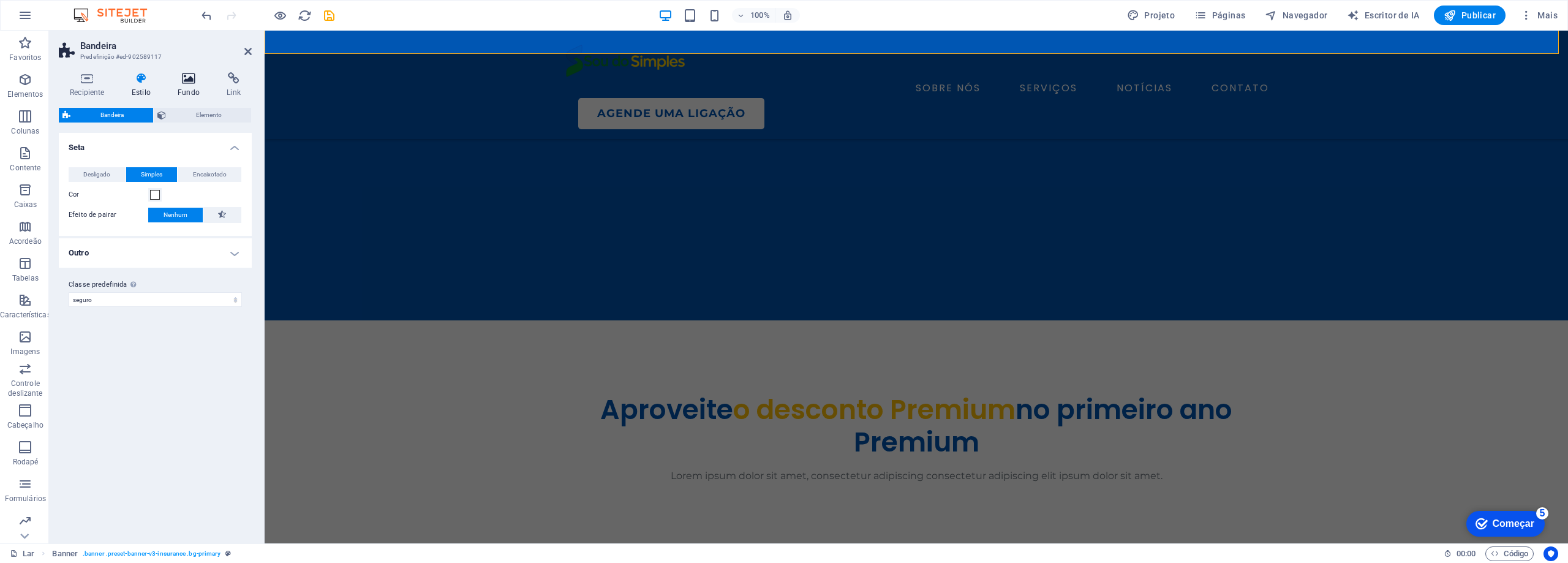
click at [188, 84] on icon at bounding box center [189, 79] width 44 height 13
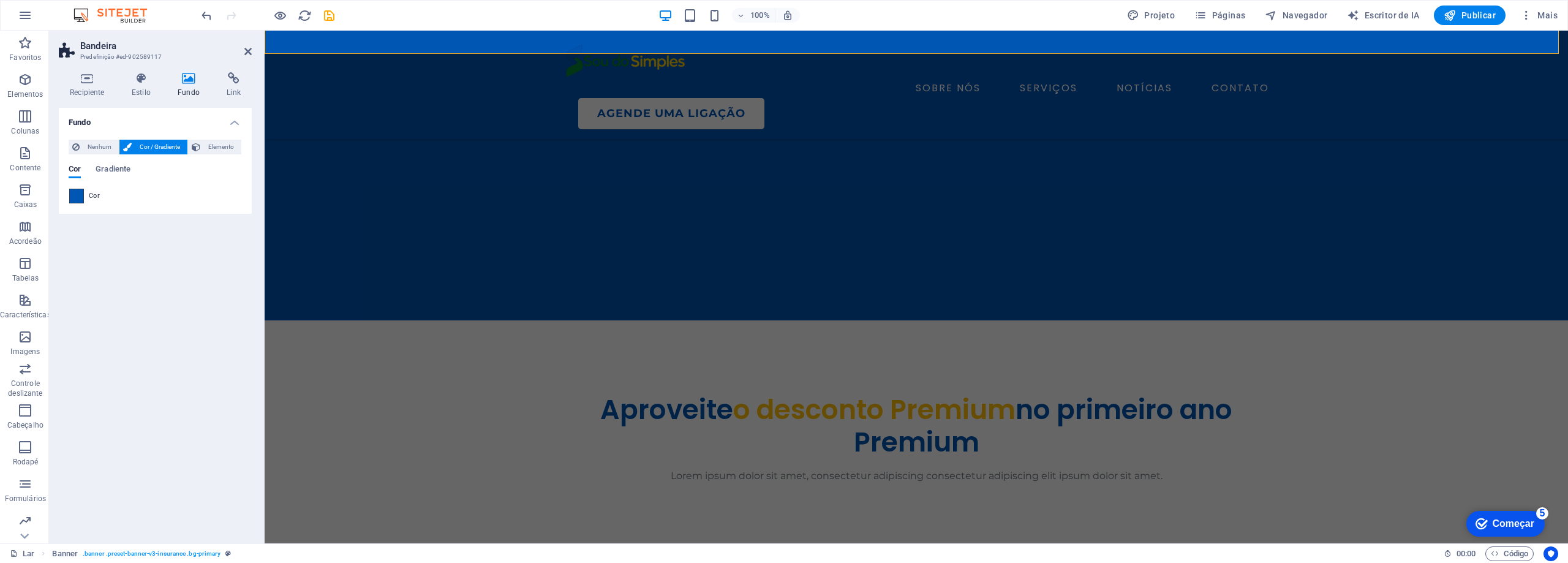
click at [81, 201] on span at bounding box center [77, 196] width 13 height 13
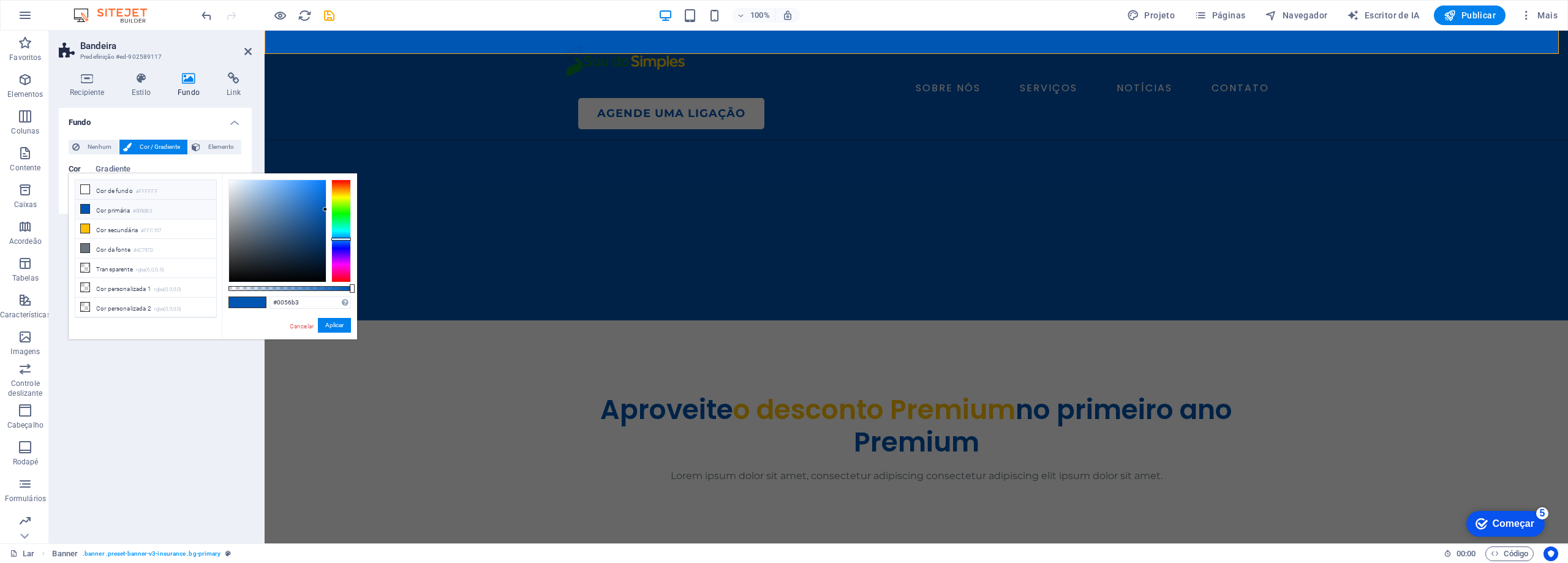
click at [98, 191] on font "Cor de fundo" at bounding box center [115, 191] width 37 height 7
type input "#ffffff"
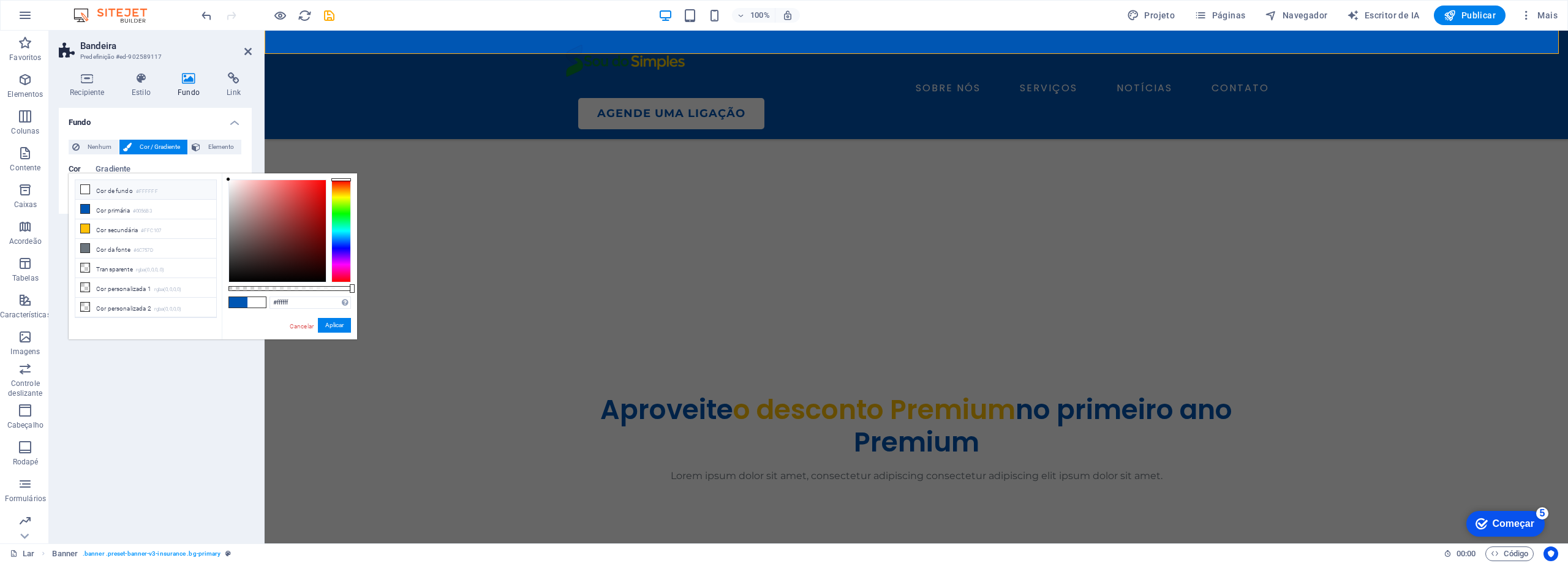
click at [85, 190] on icon at bounding box center [85, 189] width 9 height 9
click at [327, 328] on font "Aplicar" at bounding box center [334, 325] width 18 height 7
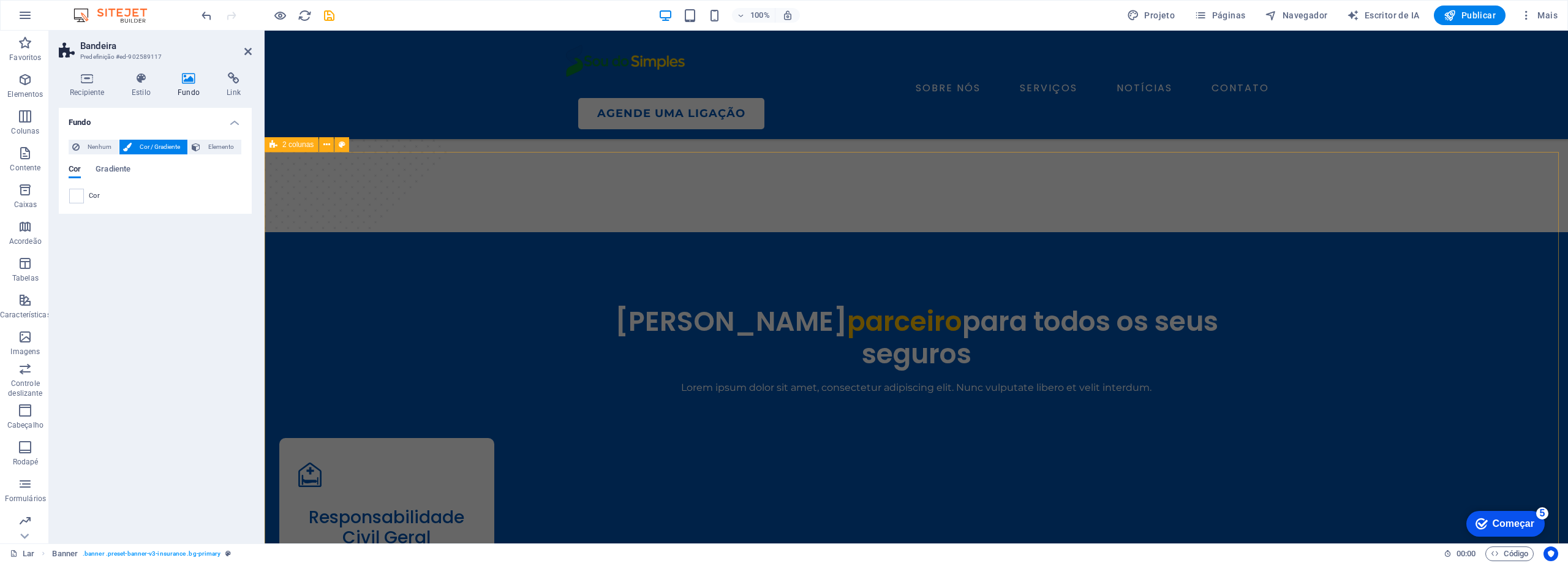
scroll to position [1593, 0]
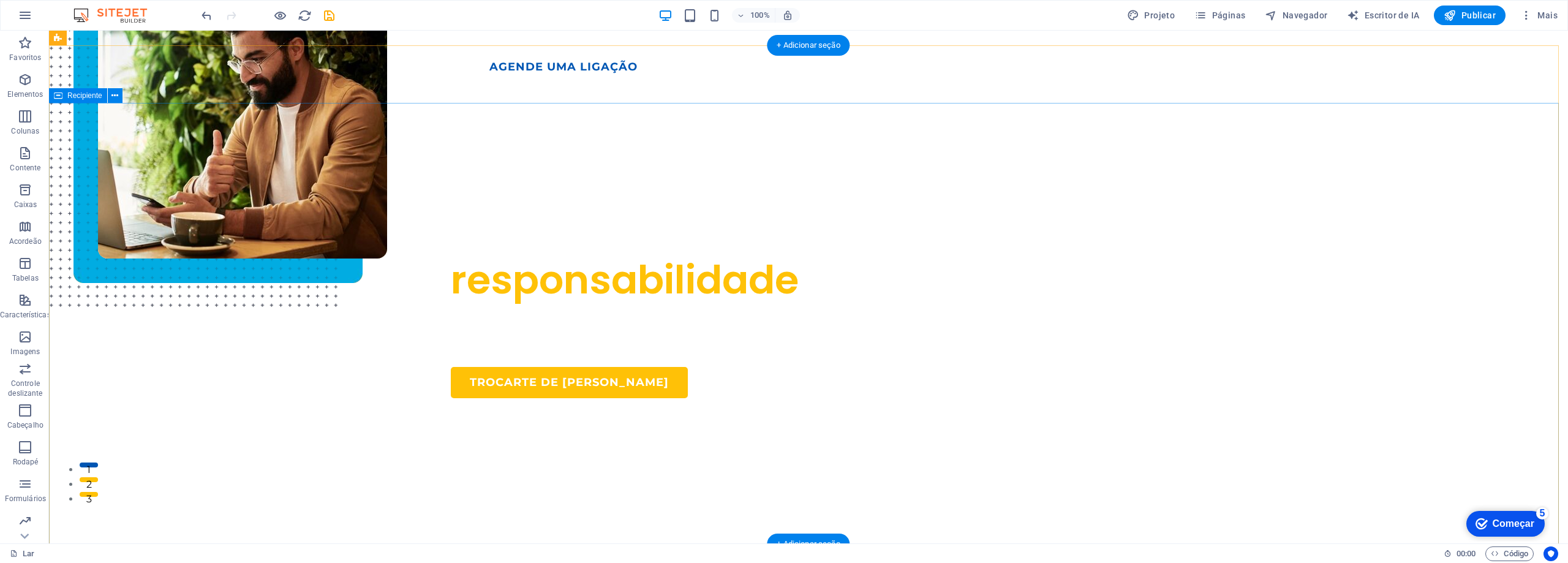
scroll to position [0, 0]
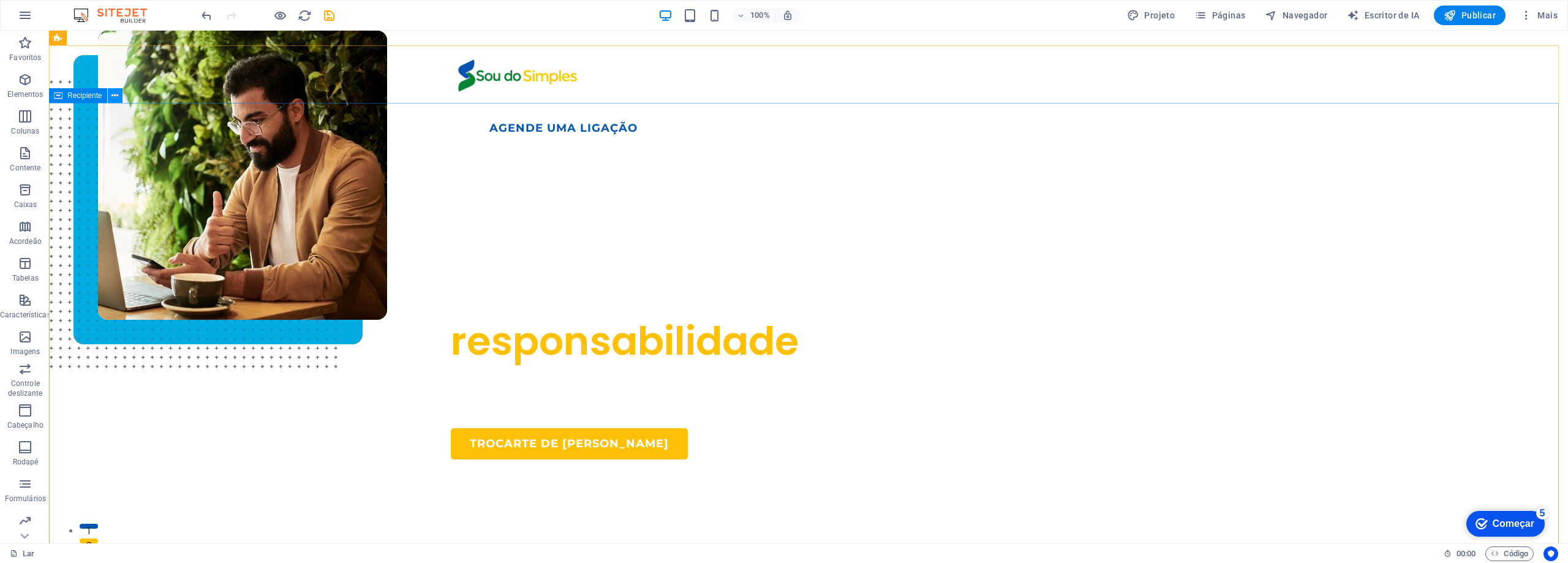
click at [117, 100] on icon at bounding box center [115, 96] width 7 height 13
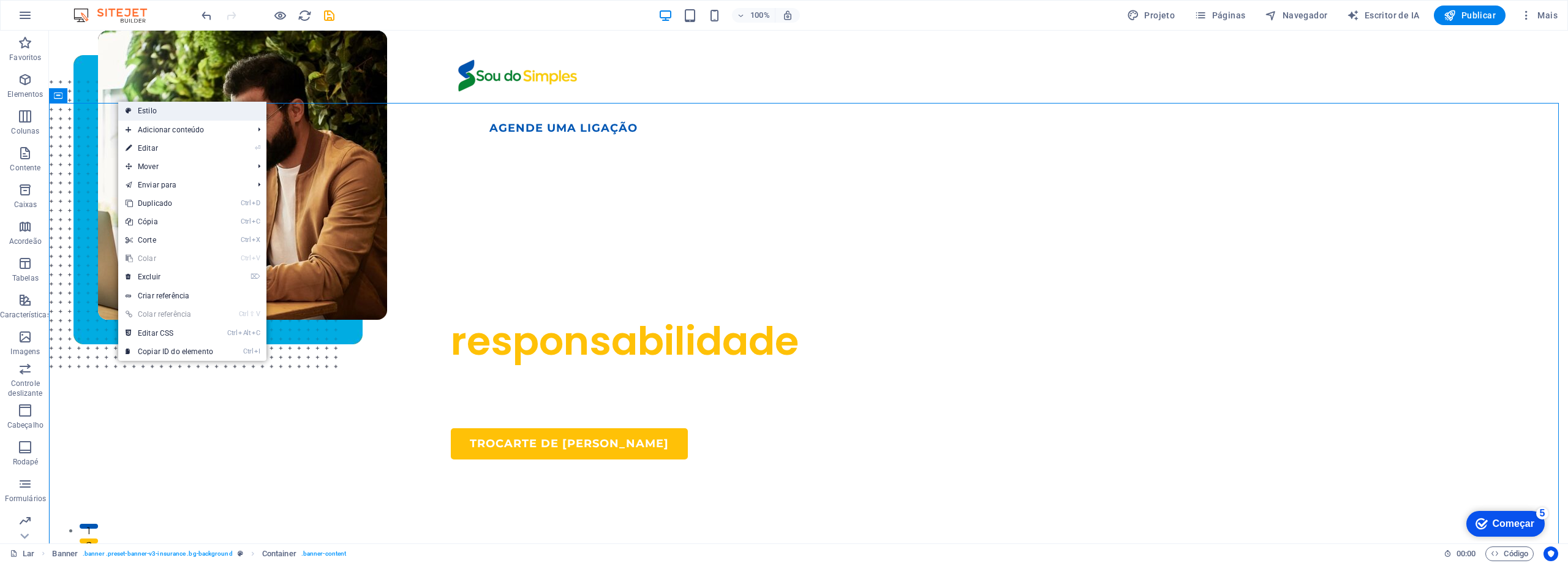
click at [161, 104] on link "Estilo" at bounding box center [192, 111] width 148 height 18
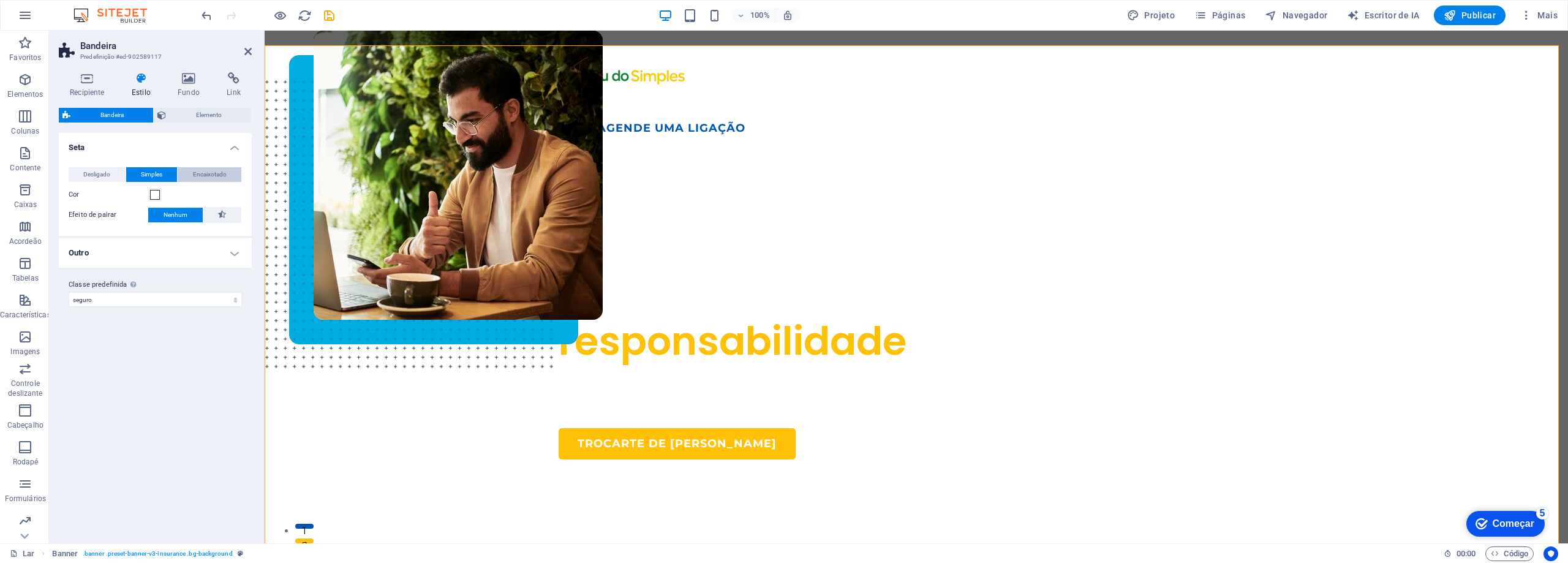
click at [210, 178] on span "Encaixotado" at bounding box center [209, 174] width 34 height 15
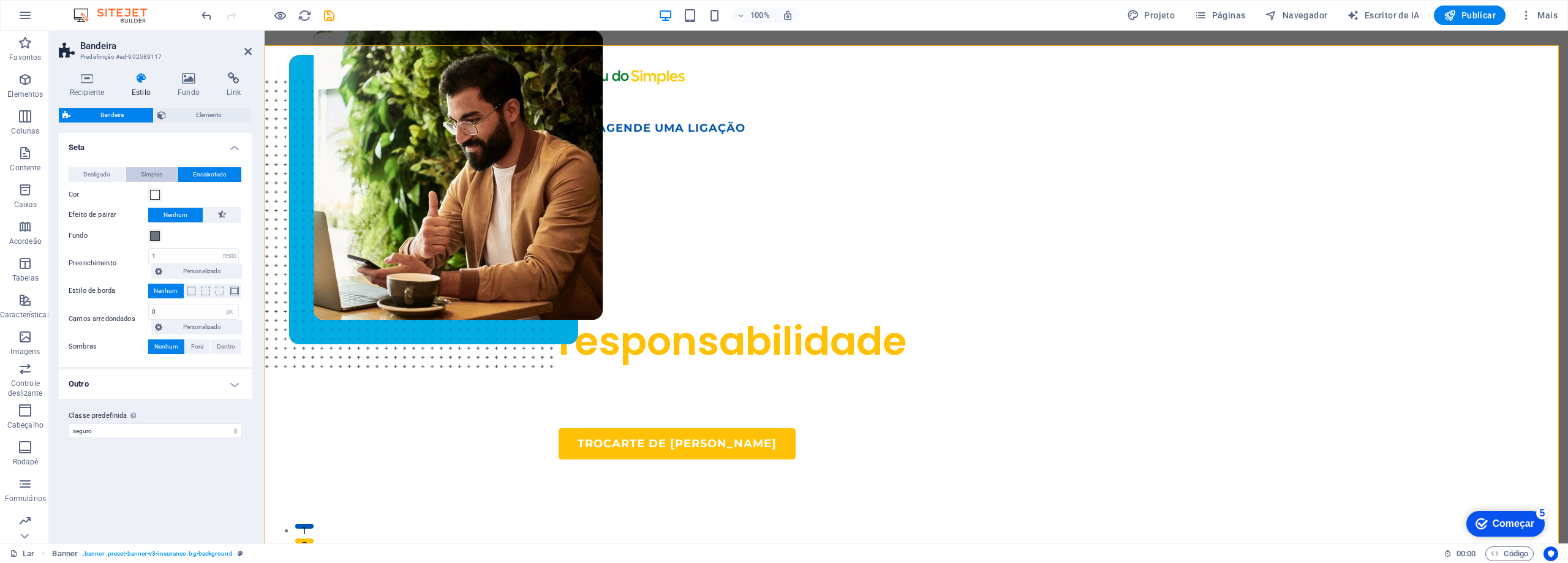
click at [150, 180] on span "Simples" at bounding box center [152, 174] width 21 height 15
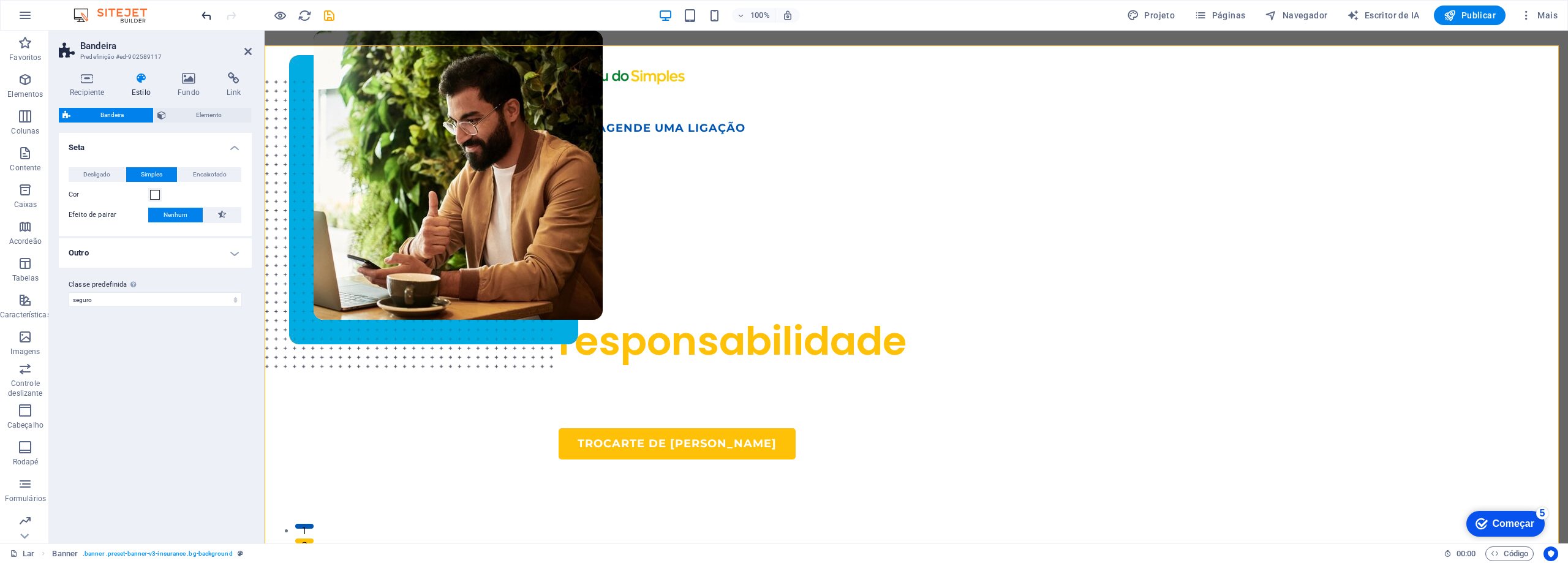
click at [210, 17] on icon "desfazer" at bounding box center [206, 15] width 14 height 14
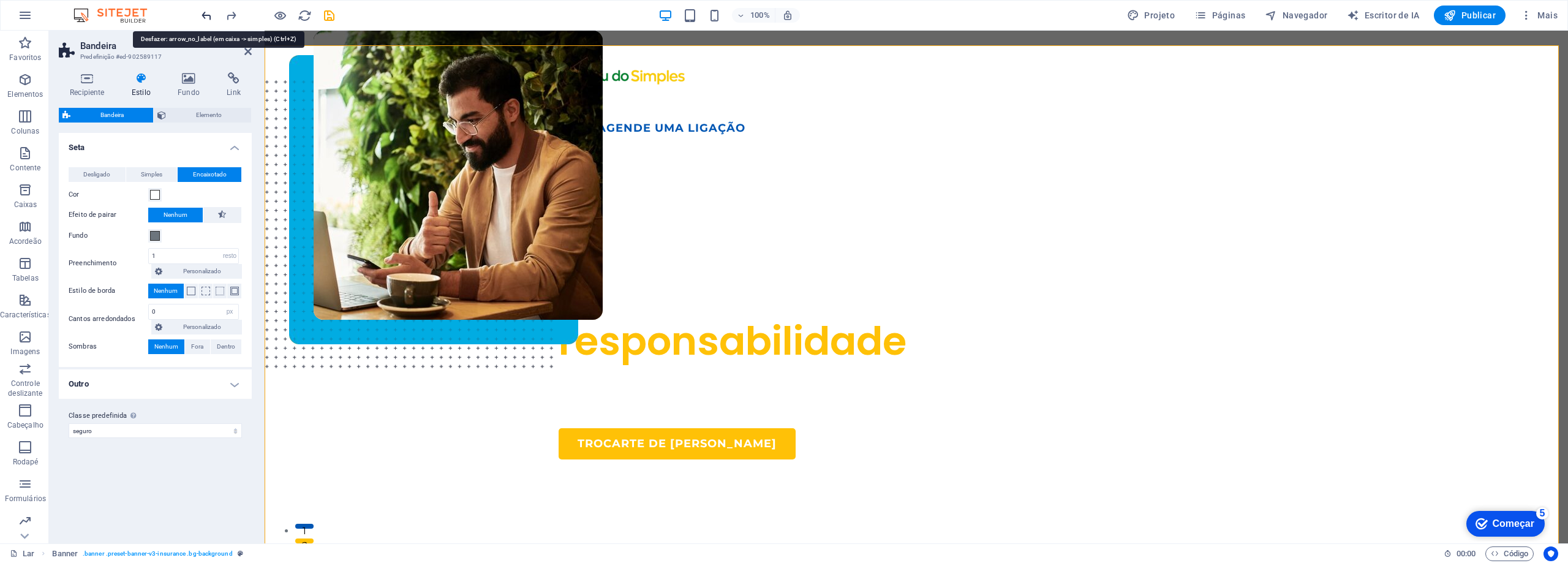
click at [210, 17] on icon "desfazer" at bounding box center [206, 15] width 14 height 14
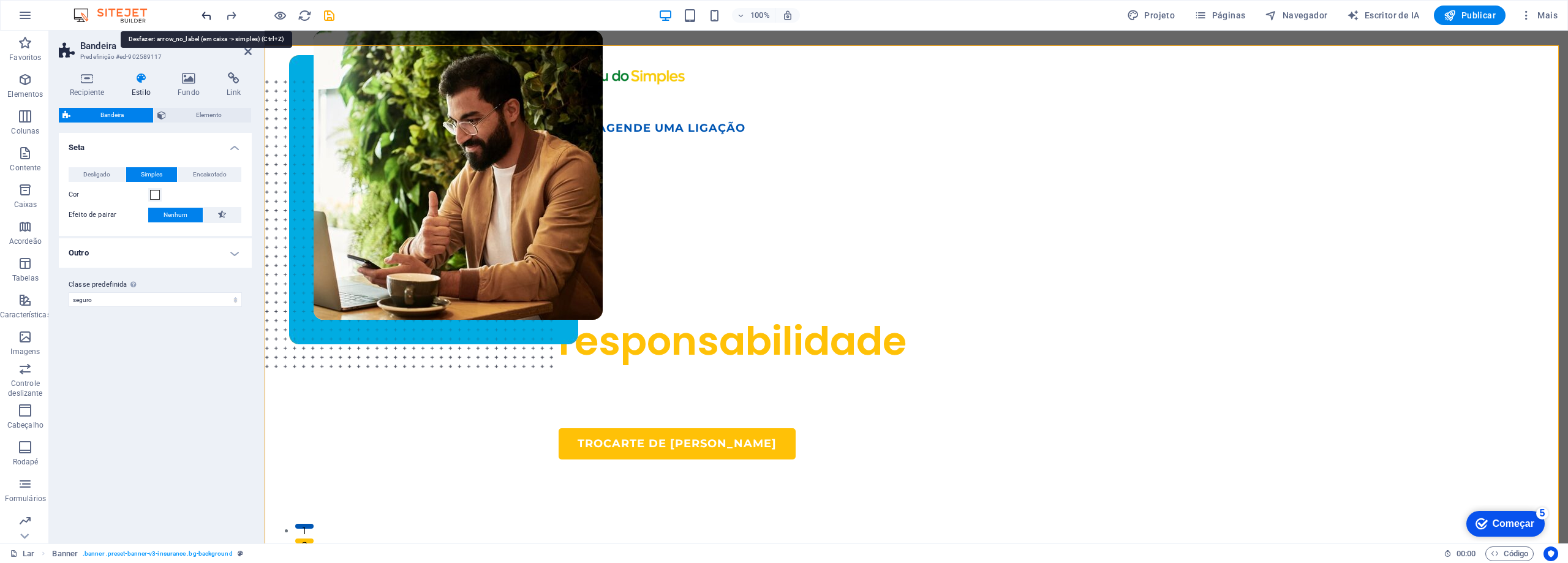
click at [210, 17] on icon "desfazer" at bounding box center [206, 15] width 14 height 14
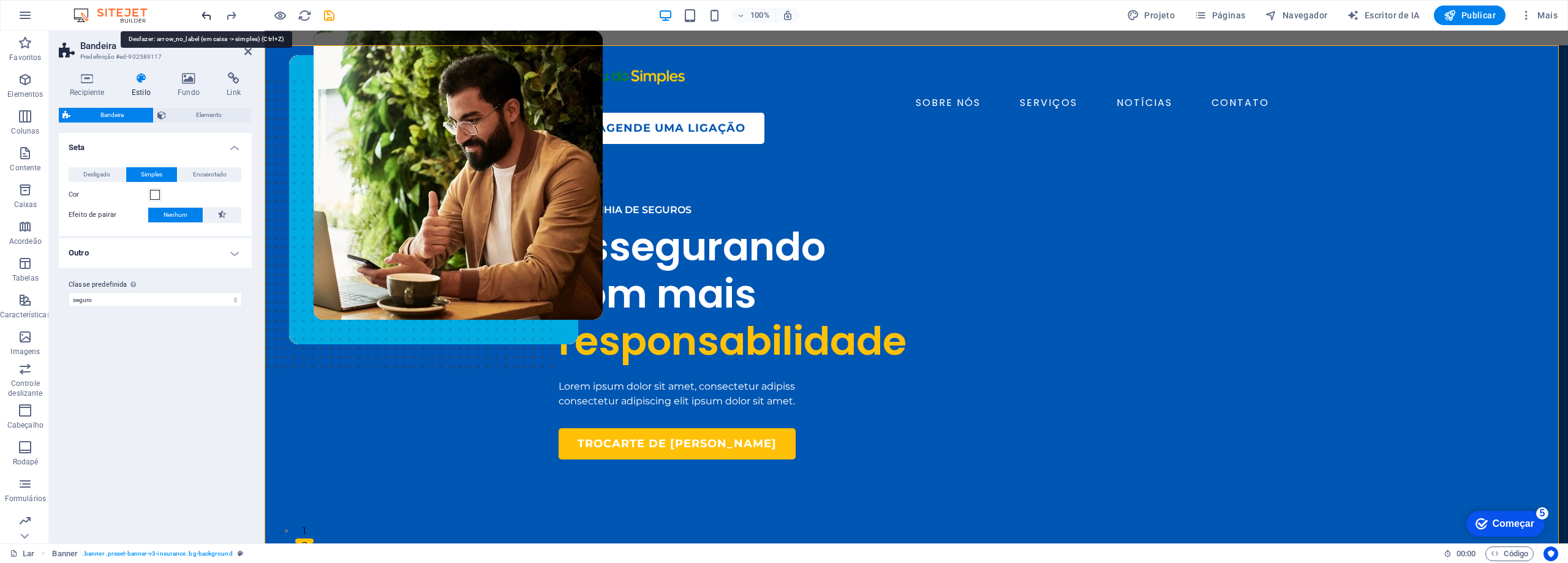
click at [210, 17] on icon "desfazer" at bounding box center [206, 15] width 14 height 14
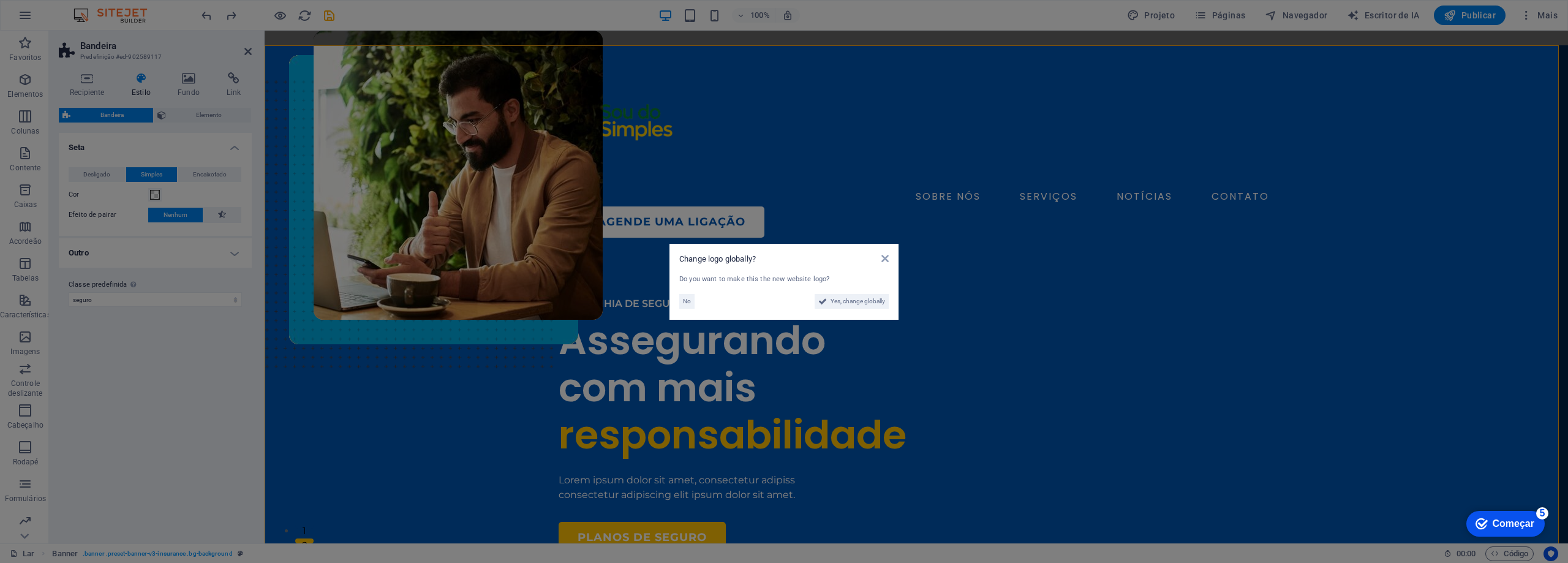
click at [210, 17] on aside "Change logo globally? Do you want to make this the new website logo? No Yes, ch…" at bounding box center [784, 281] width 1568 height 563
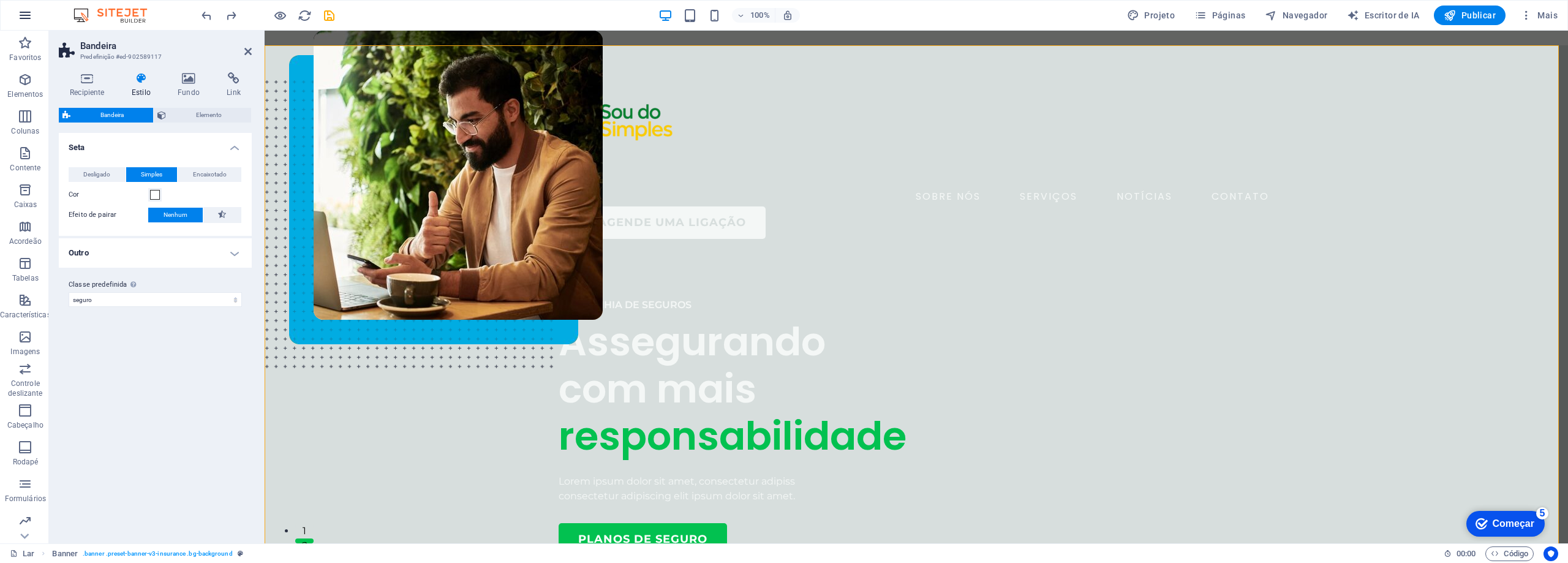
click at [18, 22] on button "button" at bounding box center [25, 15] width 30 height 30
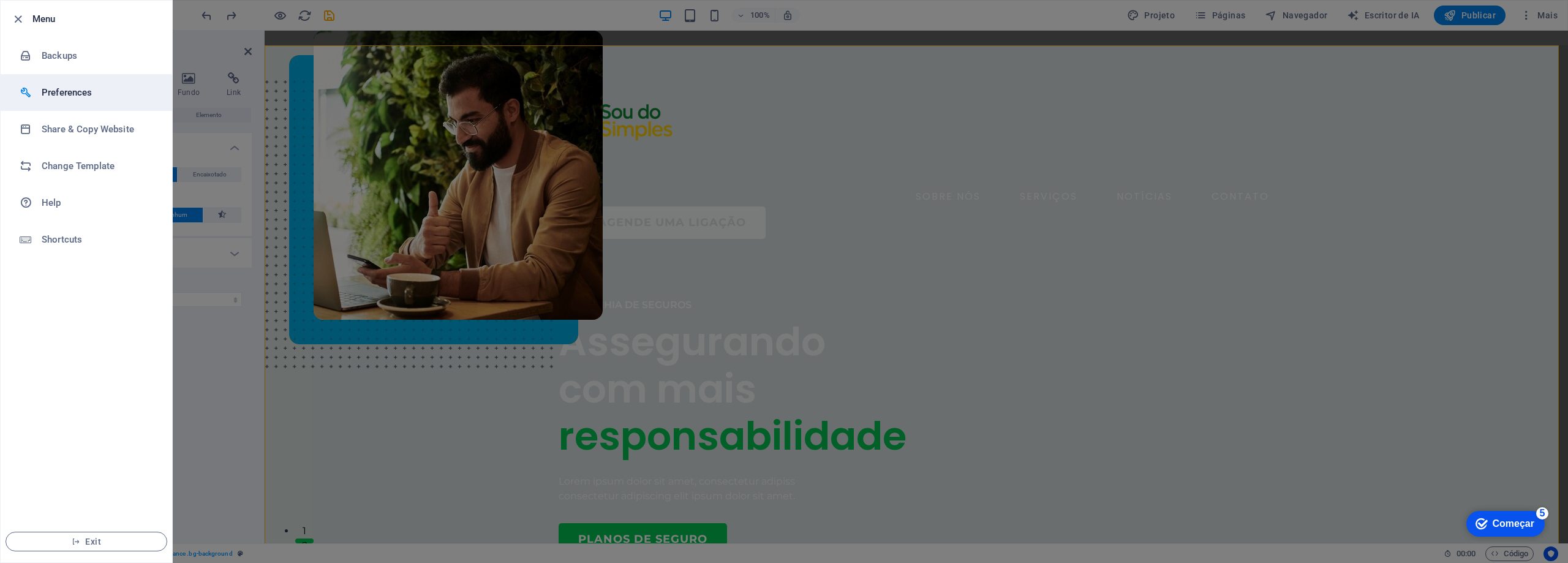
click at [77, 98] on h6 "Preferences" at bounding box center [98, 92] width 113 height 15
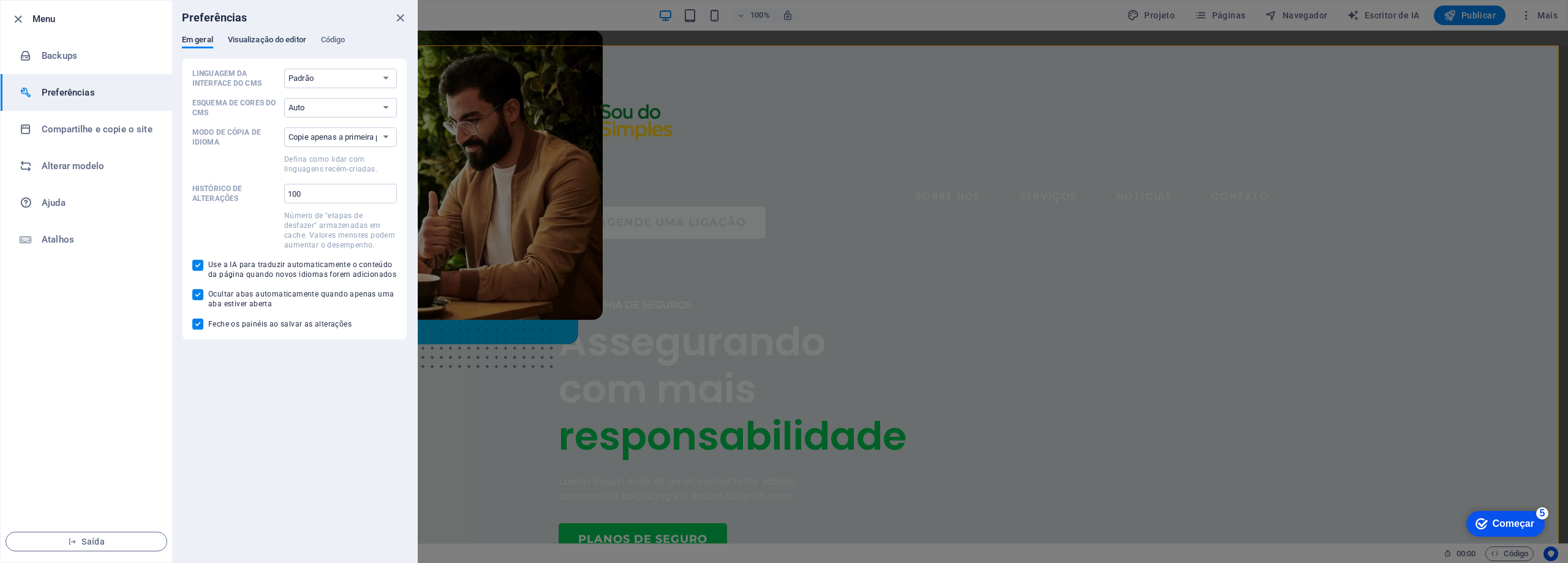
click at [280, 40] on font "Visualização do editor" at bounding box center [267, 40] width 78 height 9
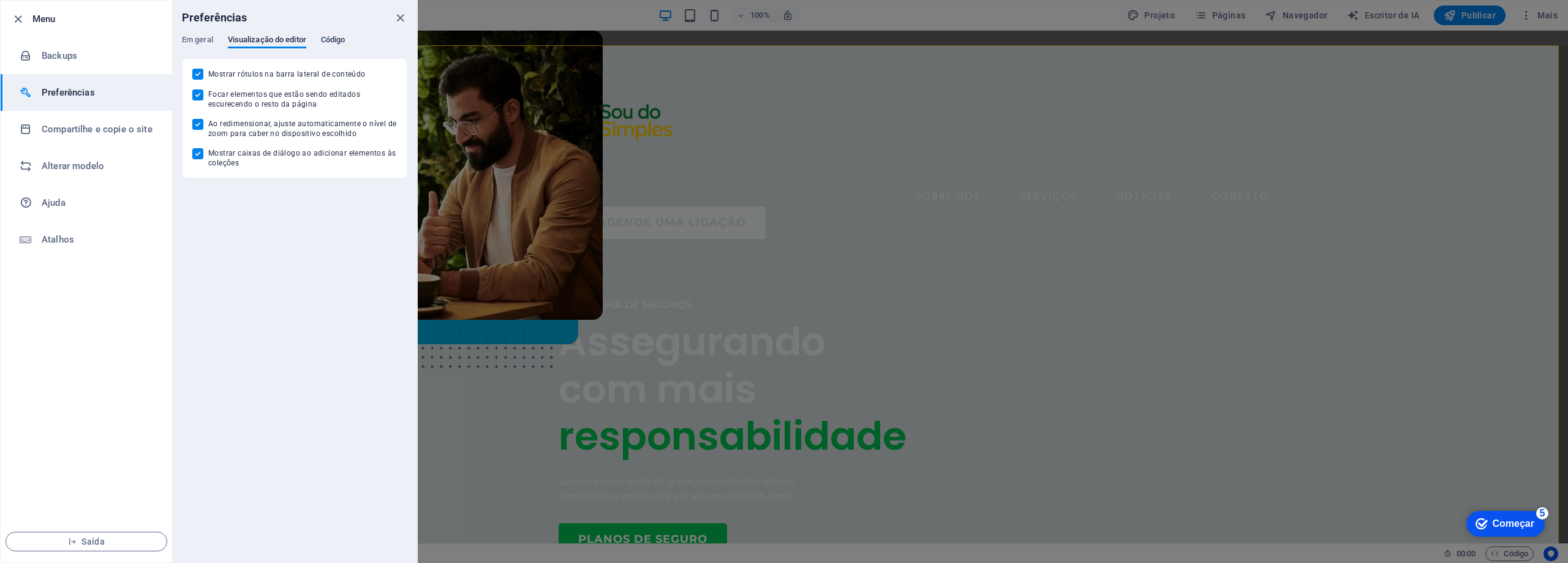
click at [326, 38] on font "Código" at bounding box center [333, 40] width 24 height 9
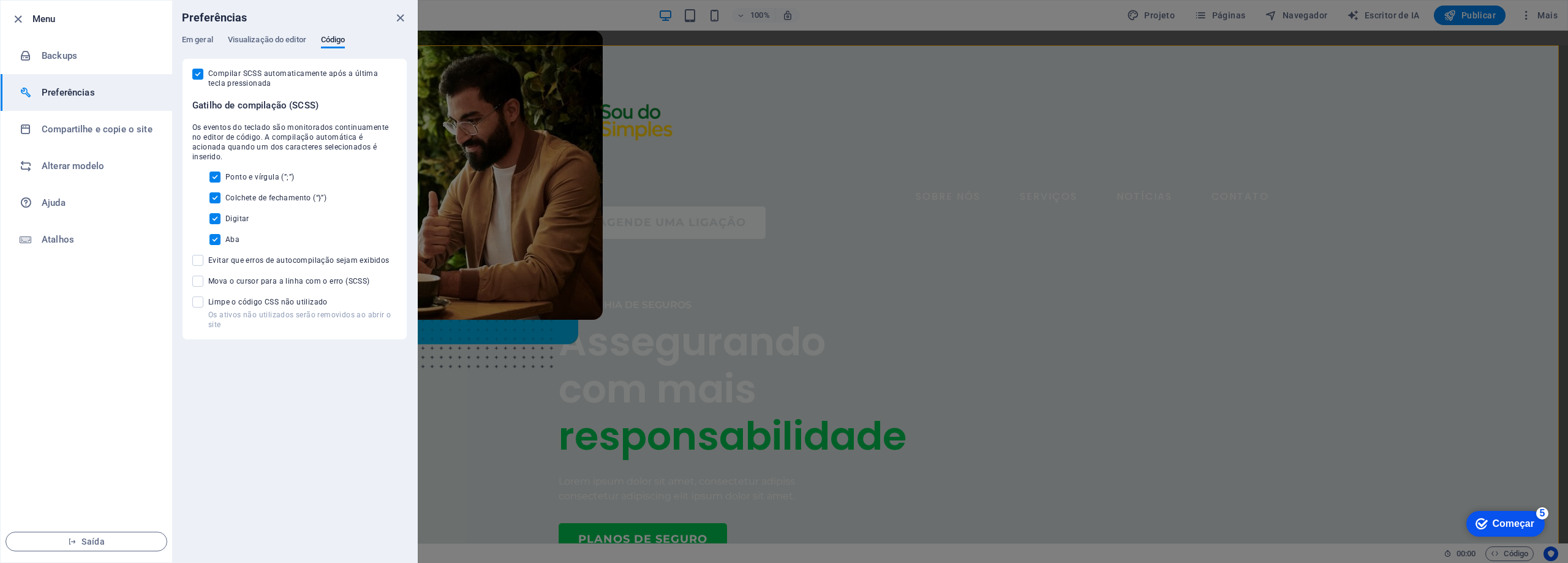
click at [405, 22] on icon "fechar" at bounding box center [400, 18] width 14 height 14
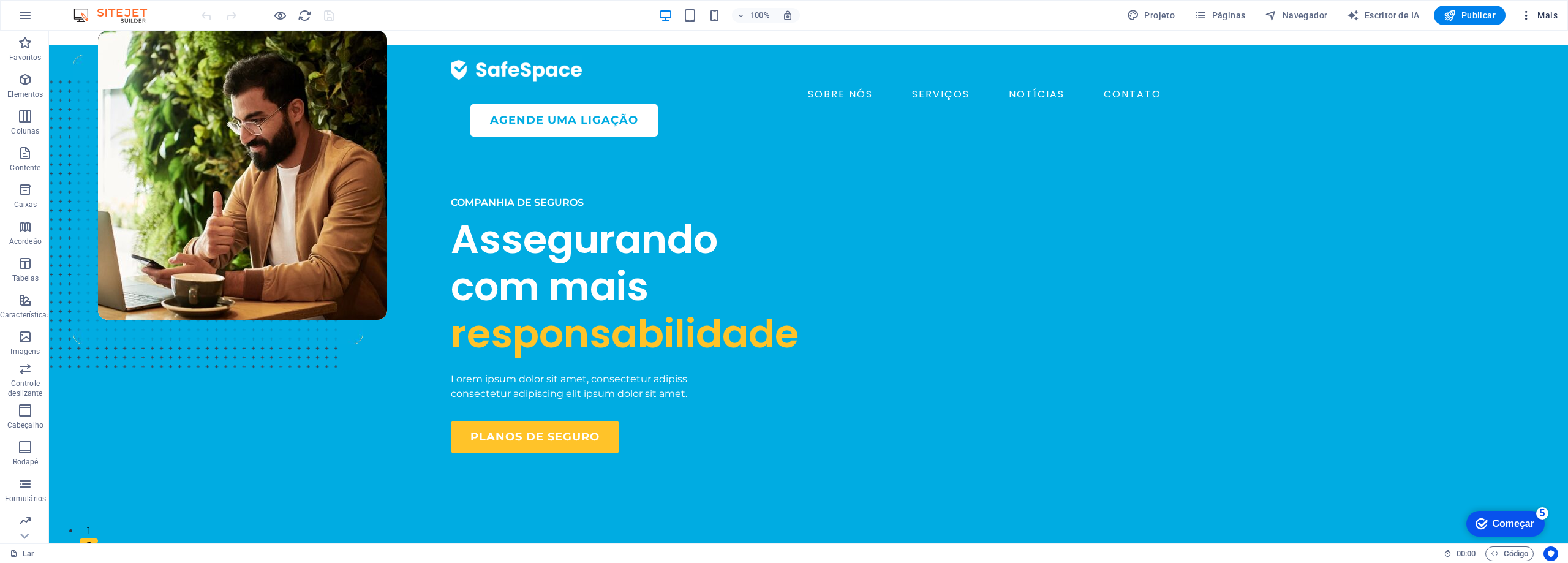
click at [1532, 18] on icon "button" at bounding box center [1526, 15] width 13 height 13
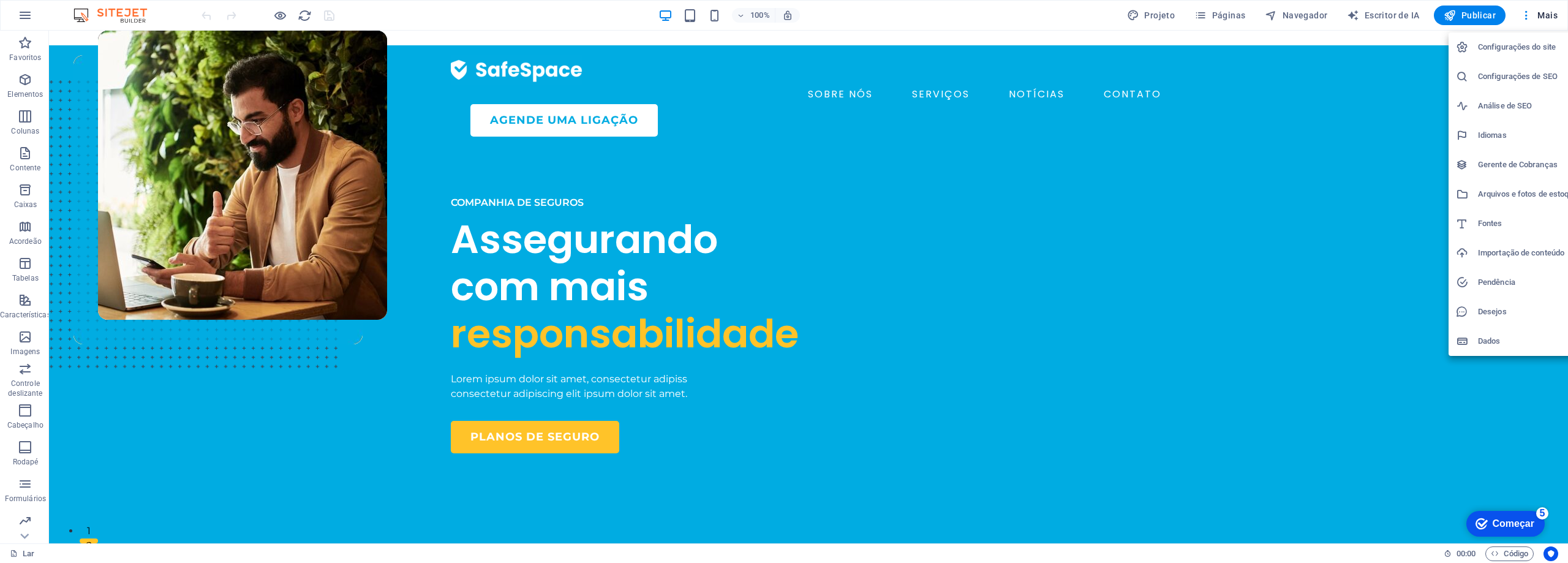
click at [1226, 18] on div at bounding box center [784, 281] width 1568 height 563
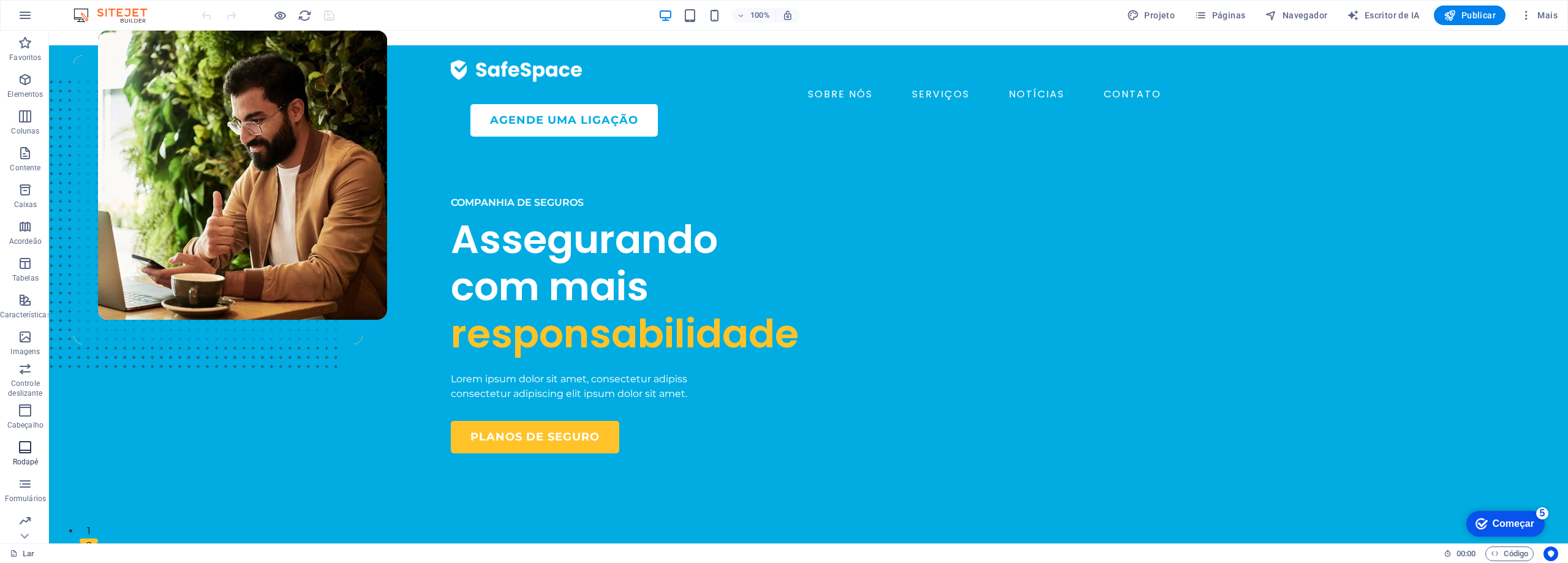
scroll to position [38, 0]
click at [36, 15] on button "button" at bounding box center [25, 15] width 30 height 30
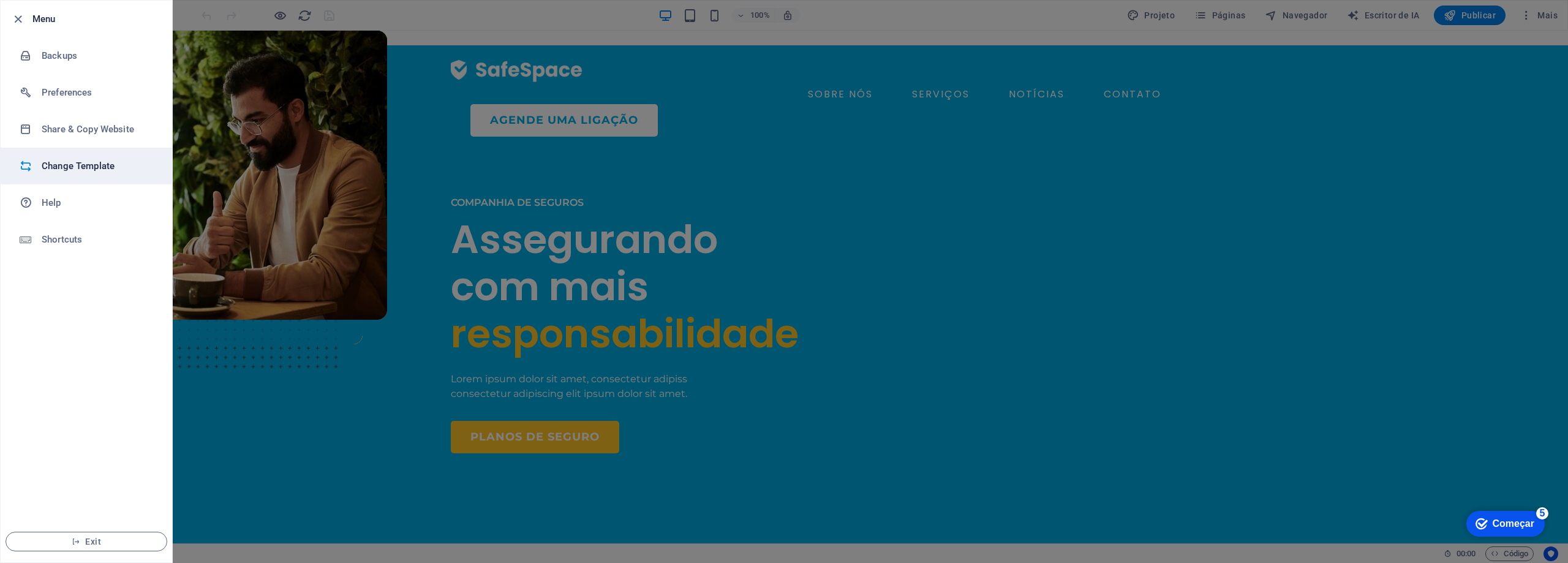
click at [90, 167] on h6 "Change Template" at bounding box center [98, 166] width 113 height 15
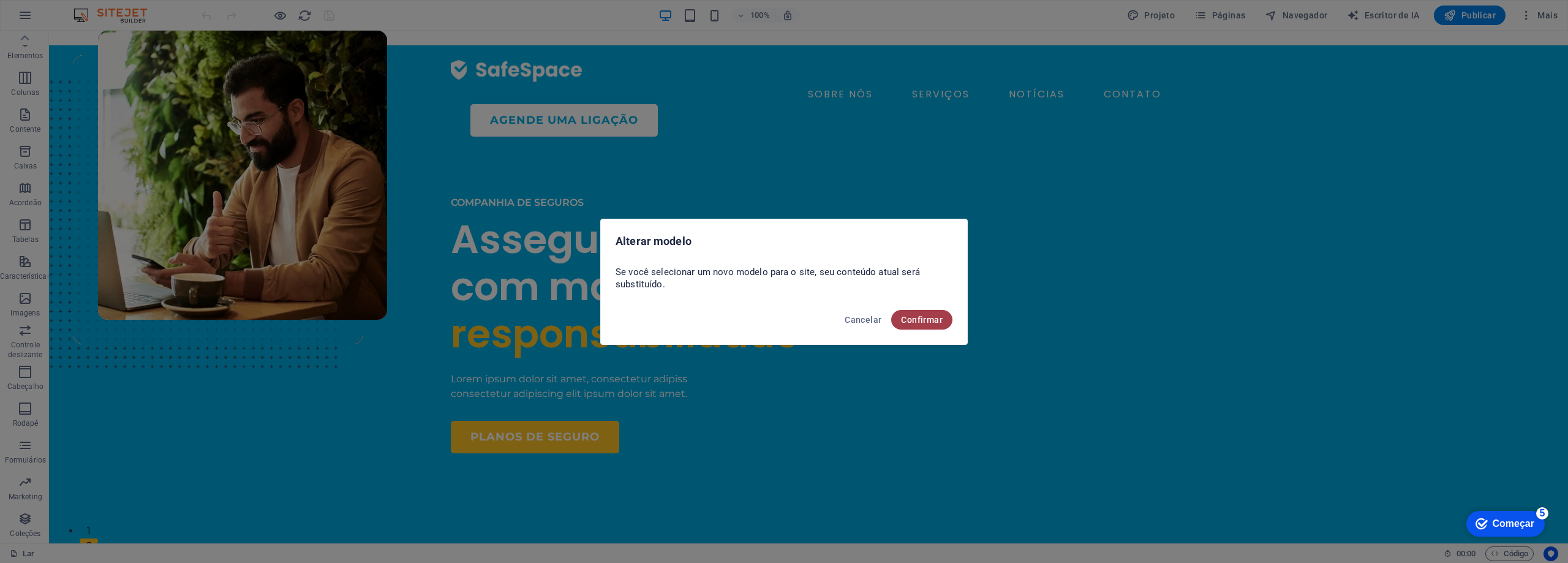
click at [909, 317] on font "Confirmar" at bounding box center [922, 319] width 42 height 10
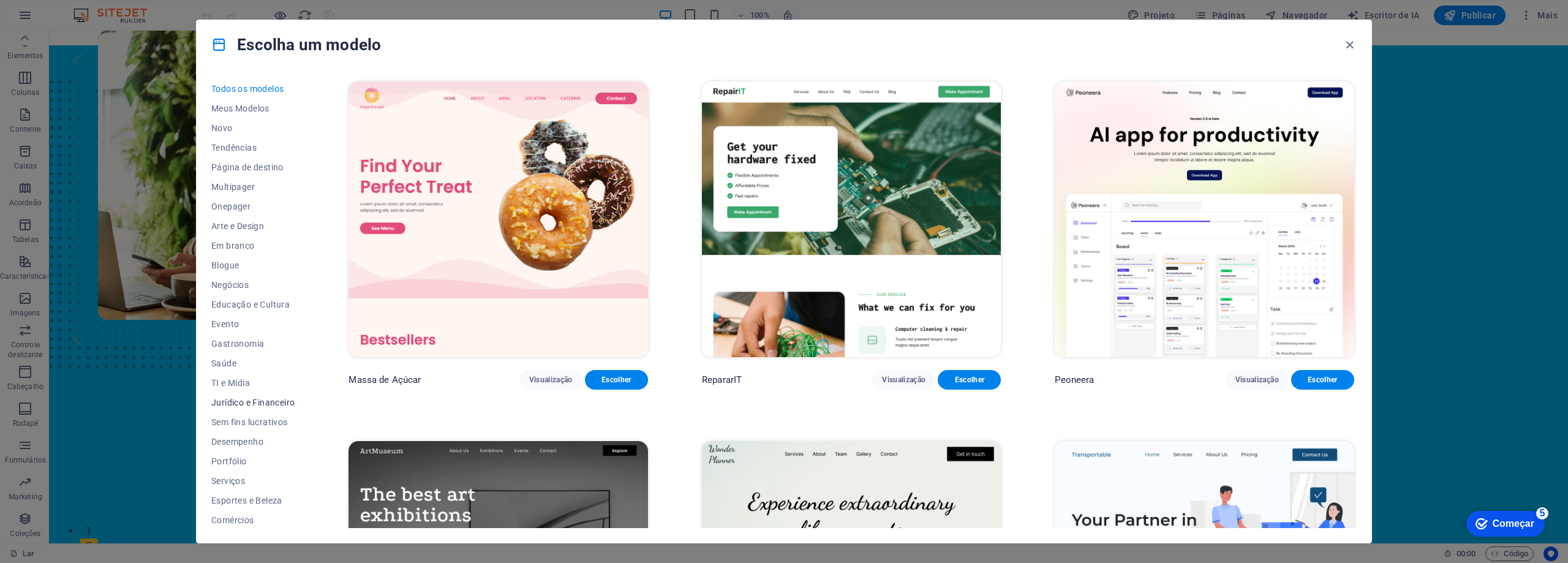
click at [264, 401] on font "Jurídico e Financeiro" at bounding box center [253, 403] width 83 height 10
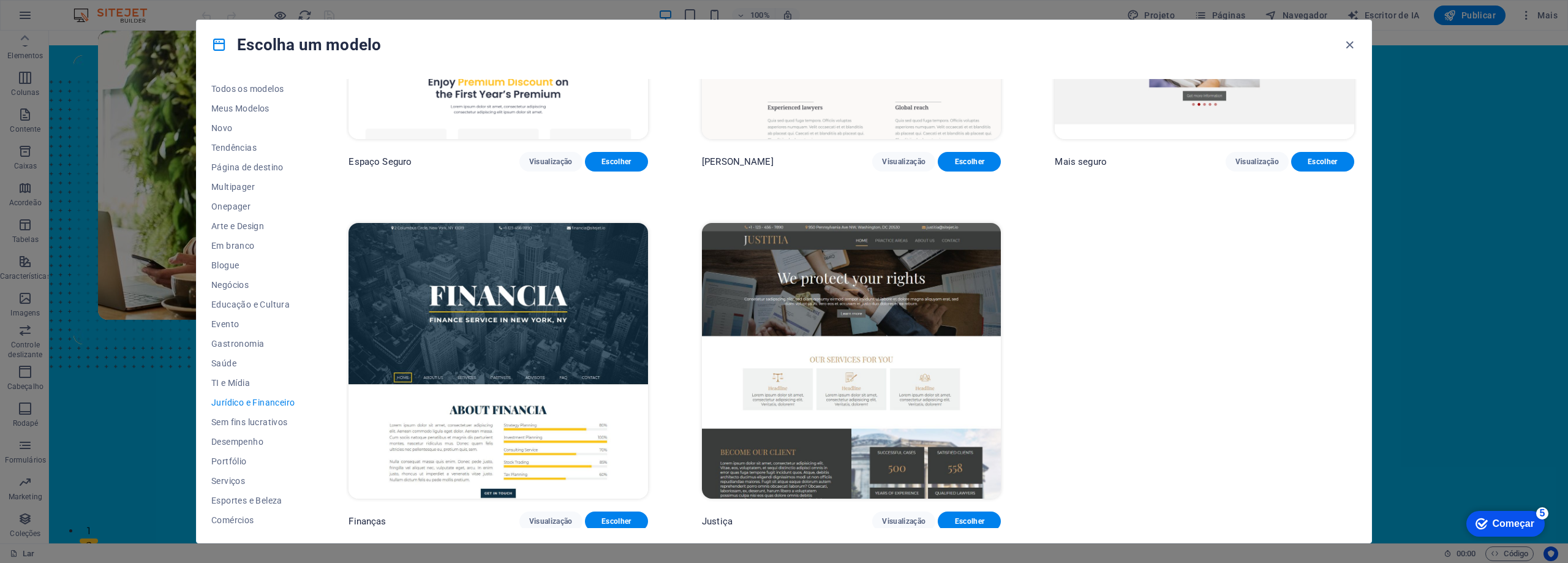
scroll to position [0, 0]
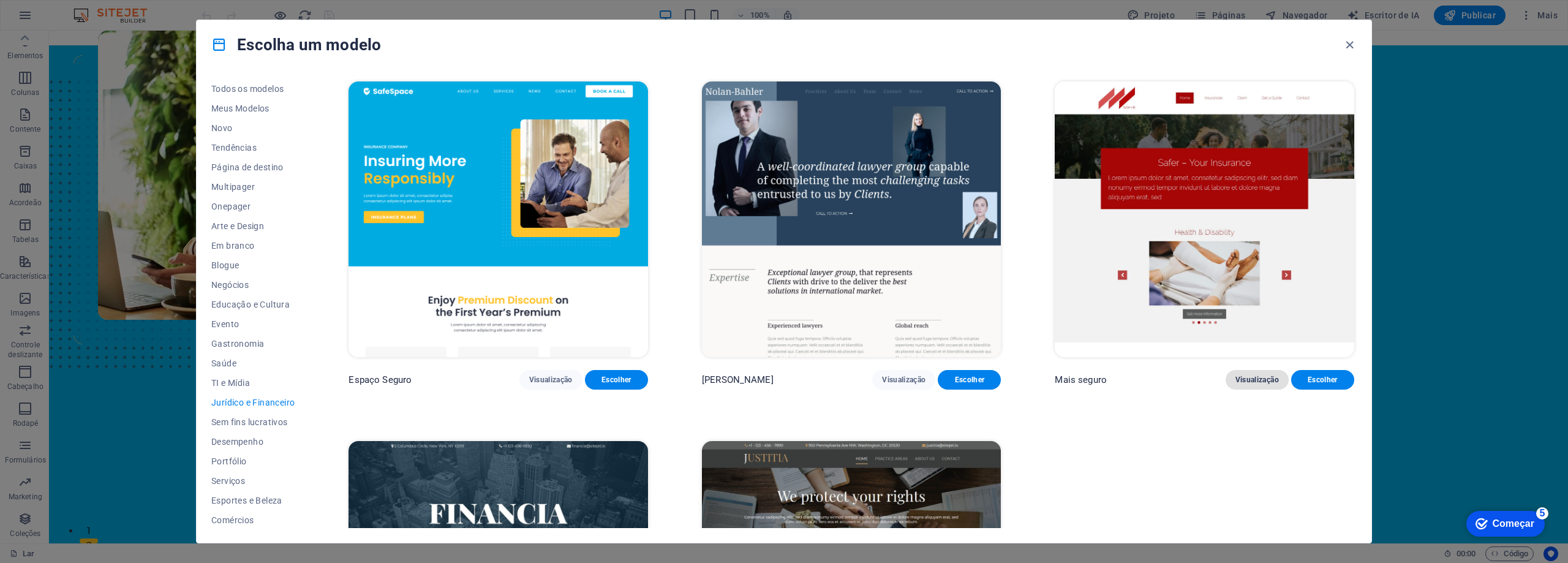
click at [1249, 381] on font "Visualização" at bounding box center [1257, 380] width 44 height 9
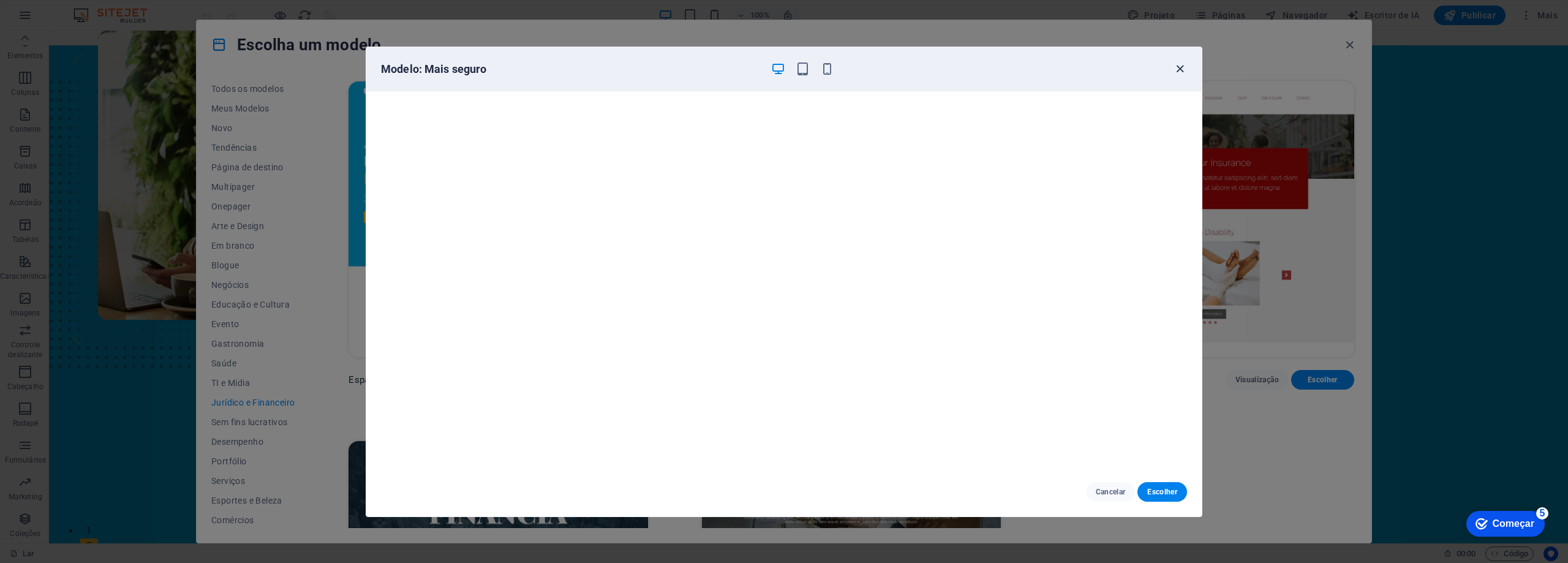
click at [1176, 68] on icon "button" at bounding box center [1179, 69] width 14 height 14
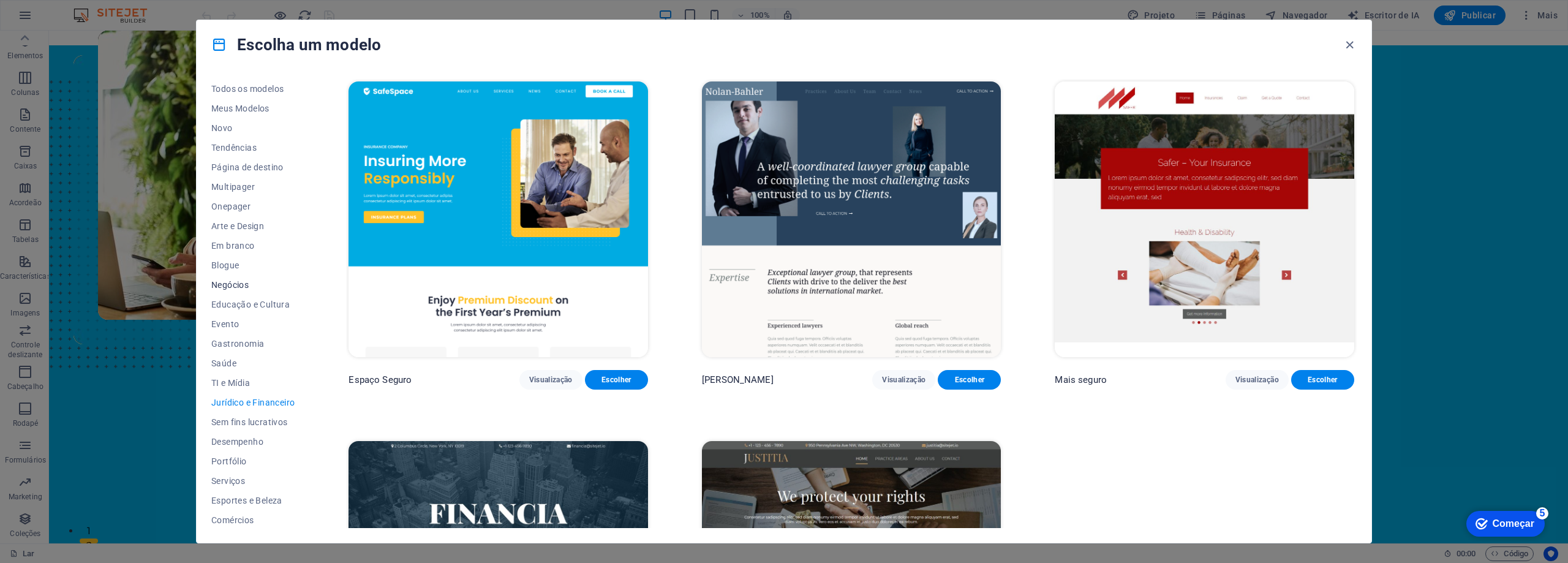
click at [234, 288] on font "Negócios" at bounding box center [230, 284] width 38 height 10
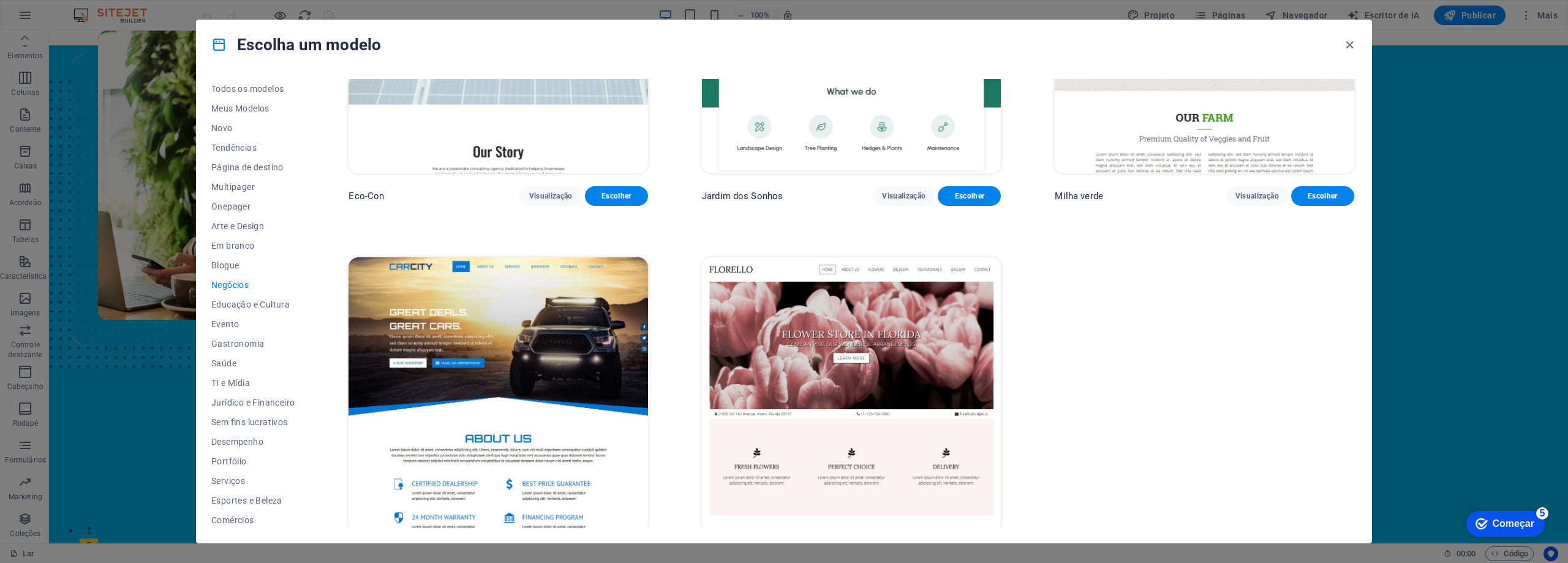
scroll to position [218, 0]
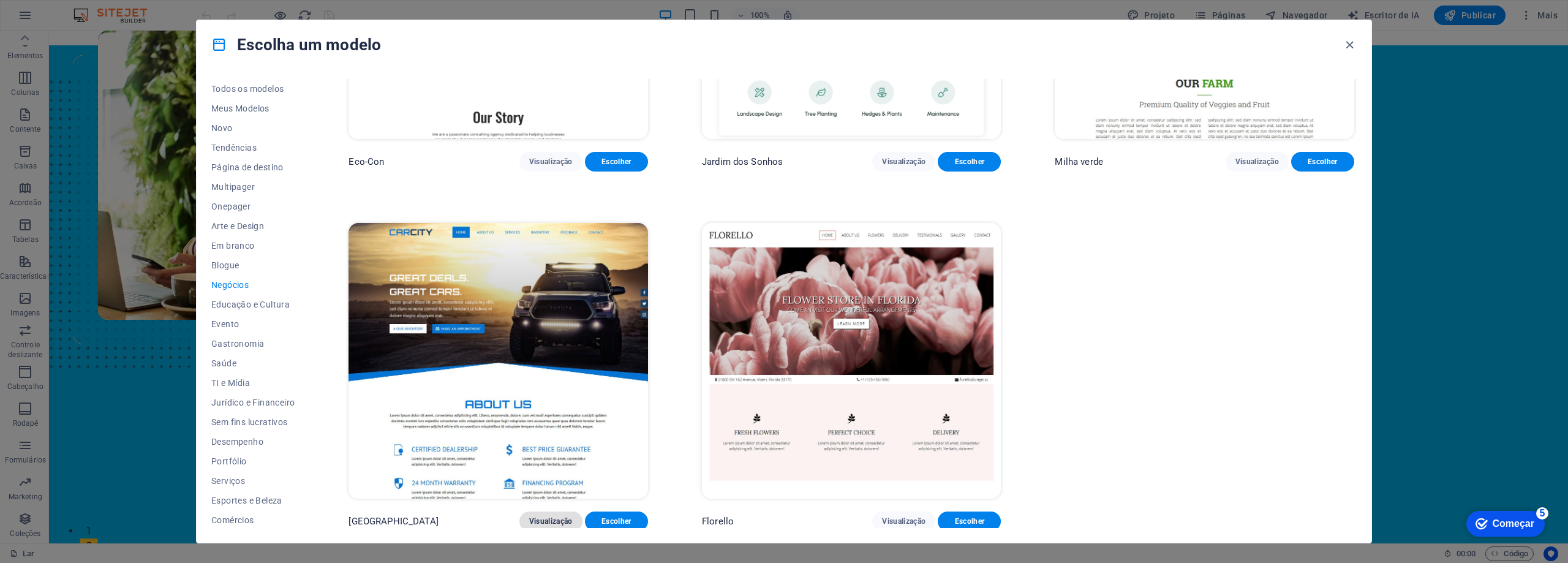
click at [545, 512] on button "Visualização" at bounding box center [551, 521] width 63 height 20
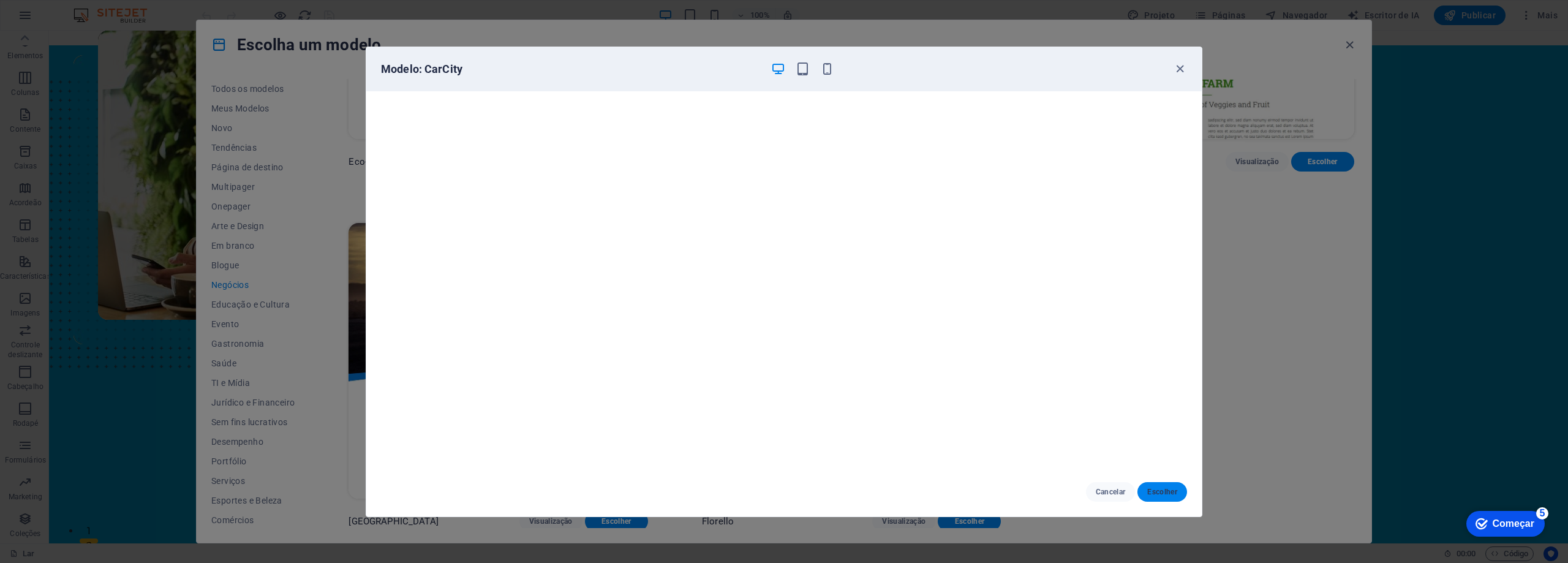
click at [1164, 493] on font "Escolher" at bounding box center [1162, 492] width 30 height 9
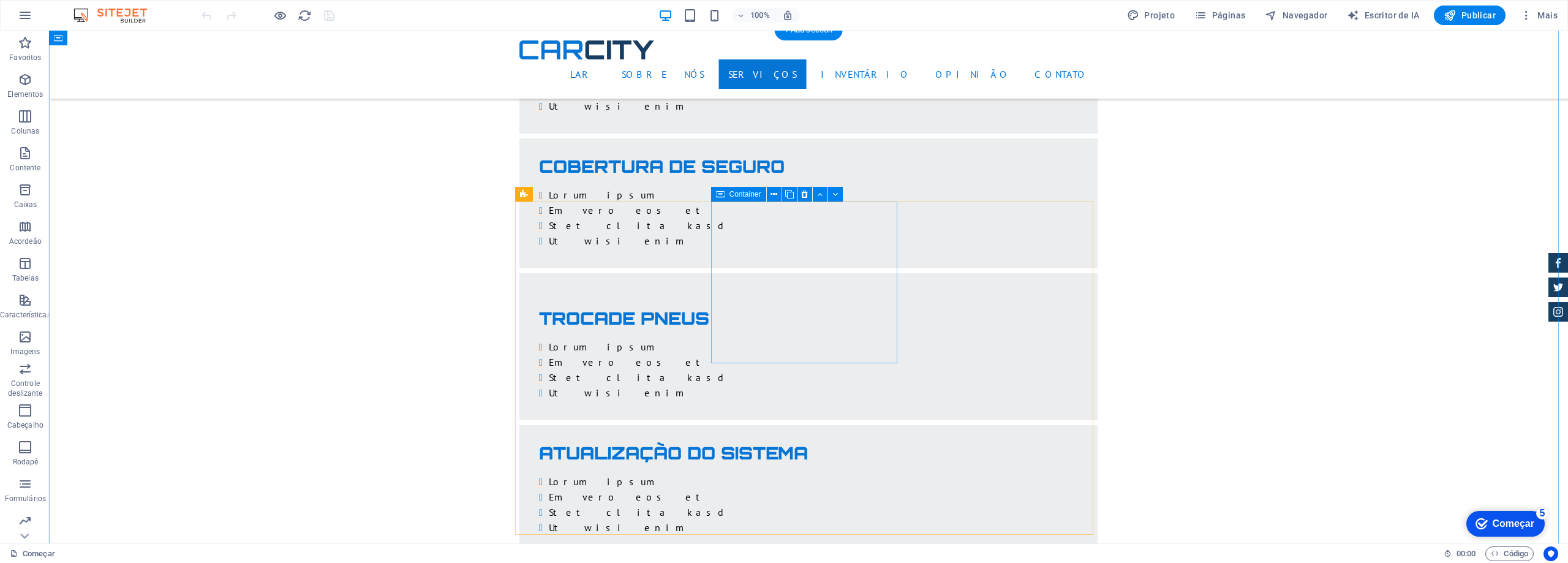
scroll to position [1042, 0]
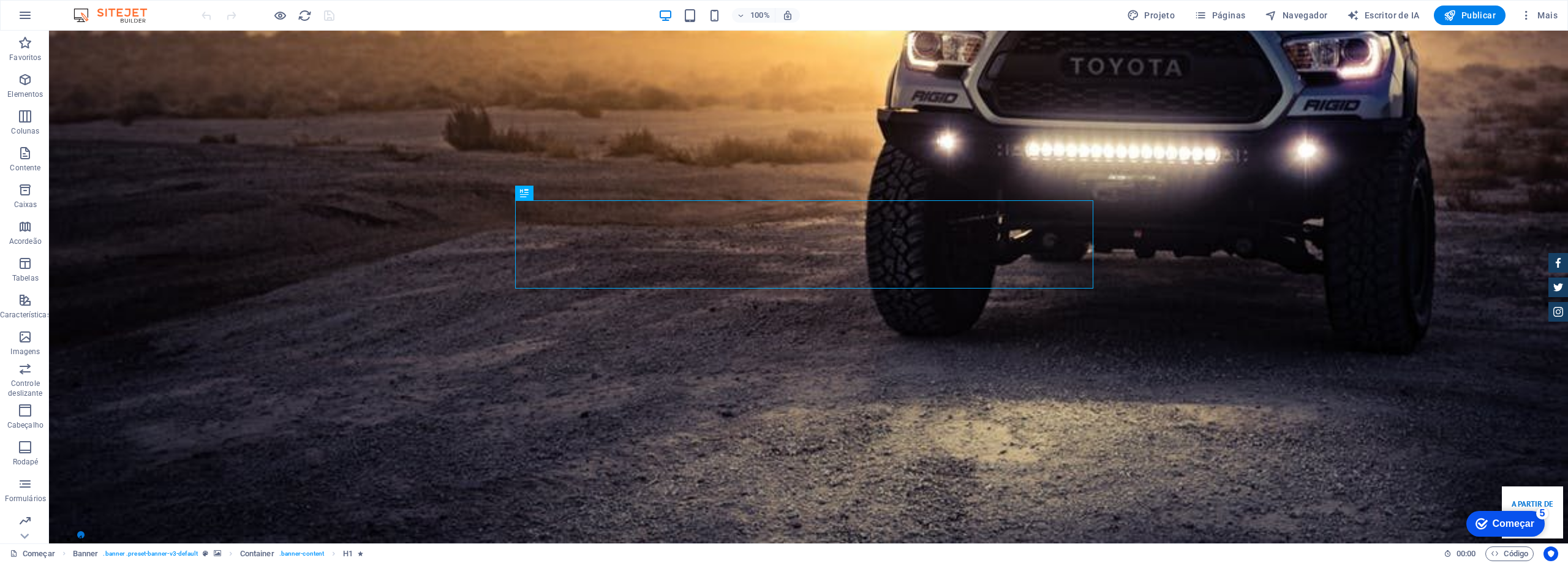
click at [291, 19] on div at bounding box center [268, 15] width 137 height 20
click at [303, 18] on icon "recarregar" at bounding box center [304, 15] width 14 height 14
click at [304, 17] on icon "recarregar" at bounding box center [304, 15] width 14 height 14
click at [22, 17] on icon "button" at bounding box center [25, 15] width 15 height 15
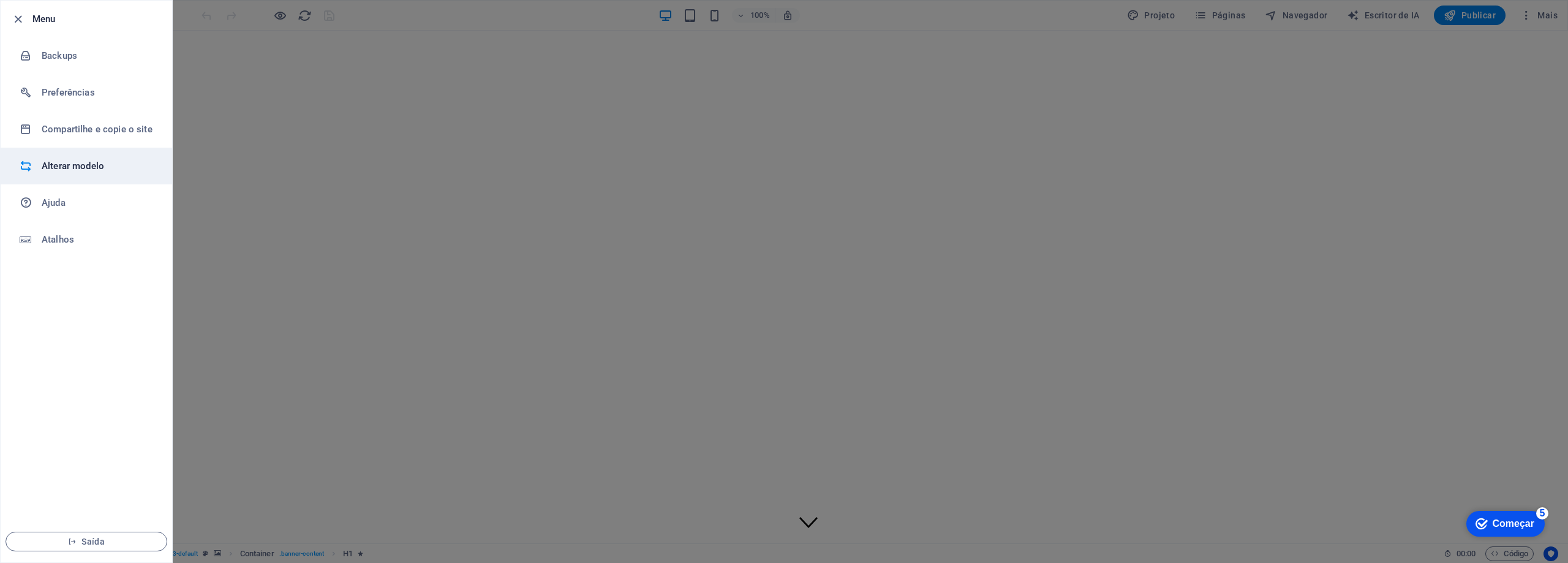
click at [86, 166] on font "Alterar modelo" at bounding box center [73, 166] width 63 height 11
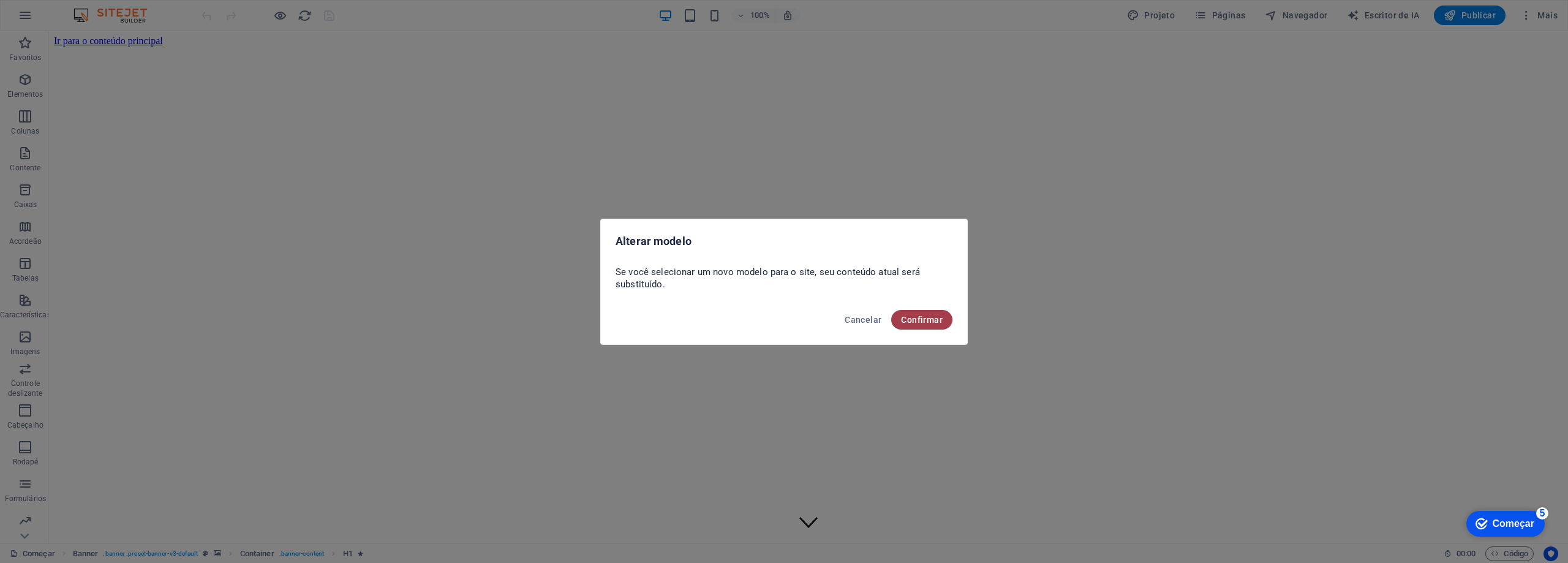
click at [920, 323] on font "Confirmar" at bounding box center [922, 319] width 42 height 10
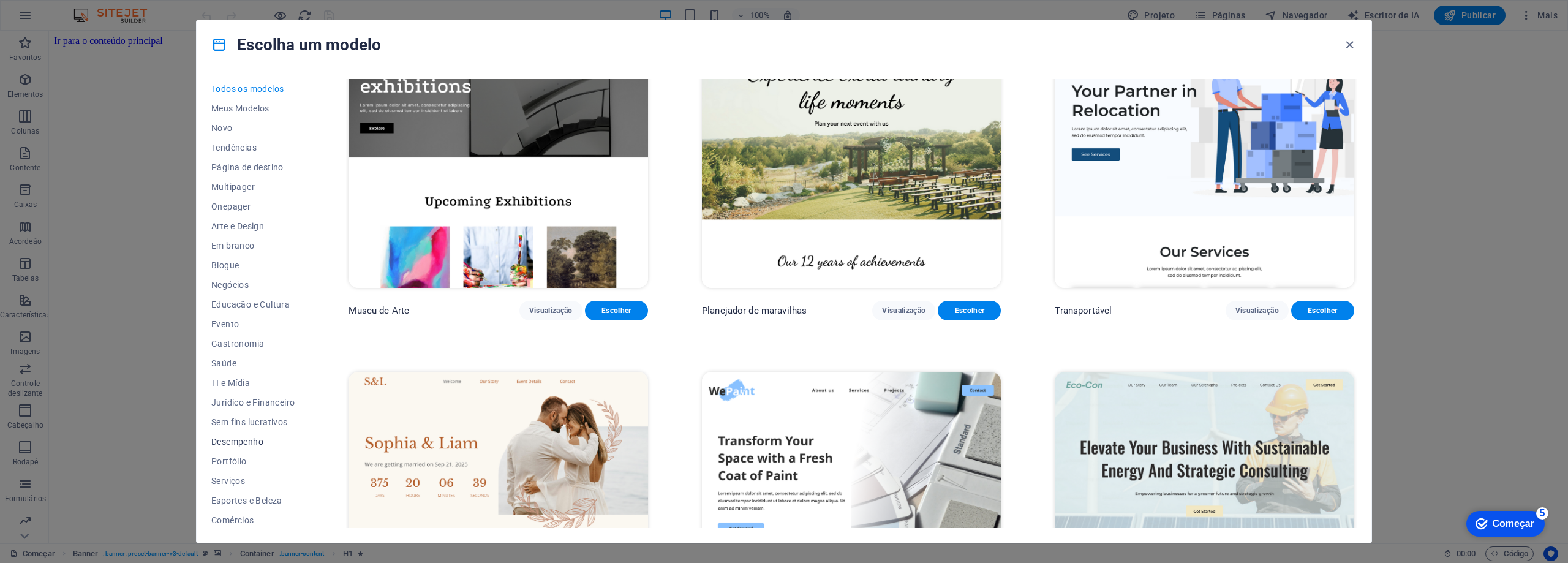
scroll to position [41, 0]
click at [270, 521] on font "Estrutura de arame" at bounding box center [250, 518] width 78 height 10
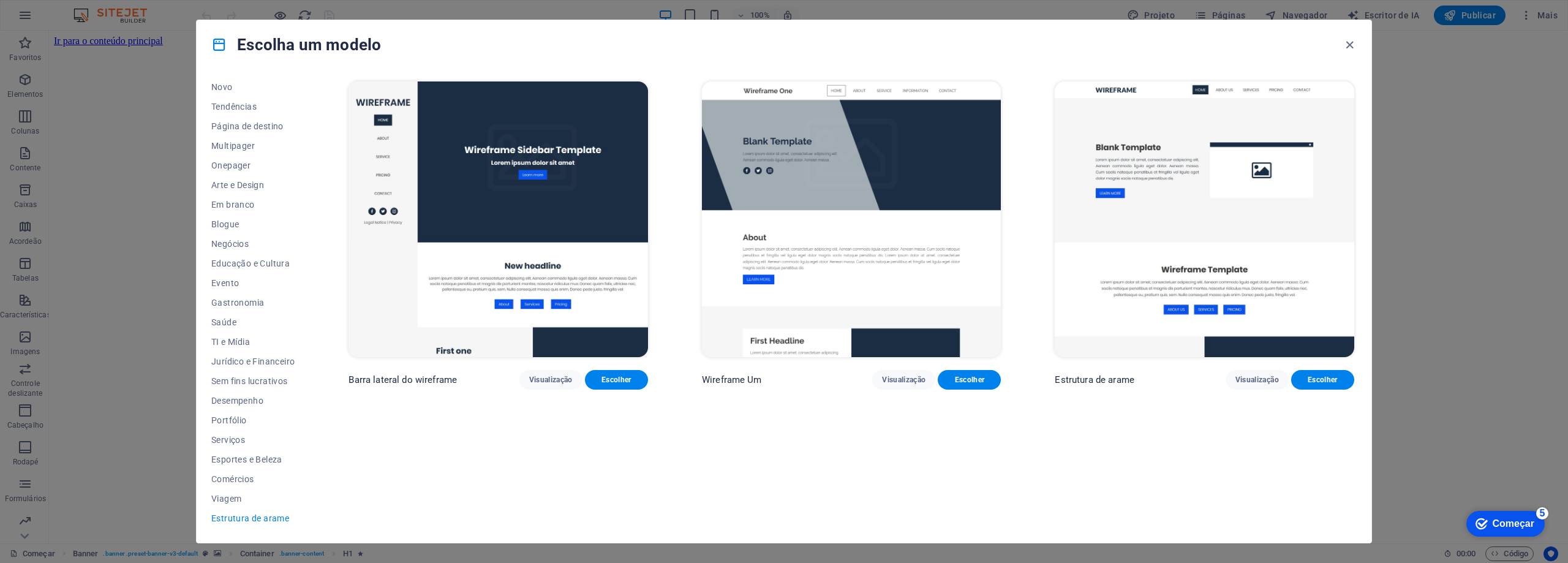
scroll to position [0, 0]
click at [922, 380] on font "Visualização" at bounding box center [904, 380] width 44 height 9
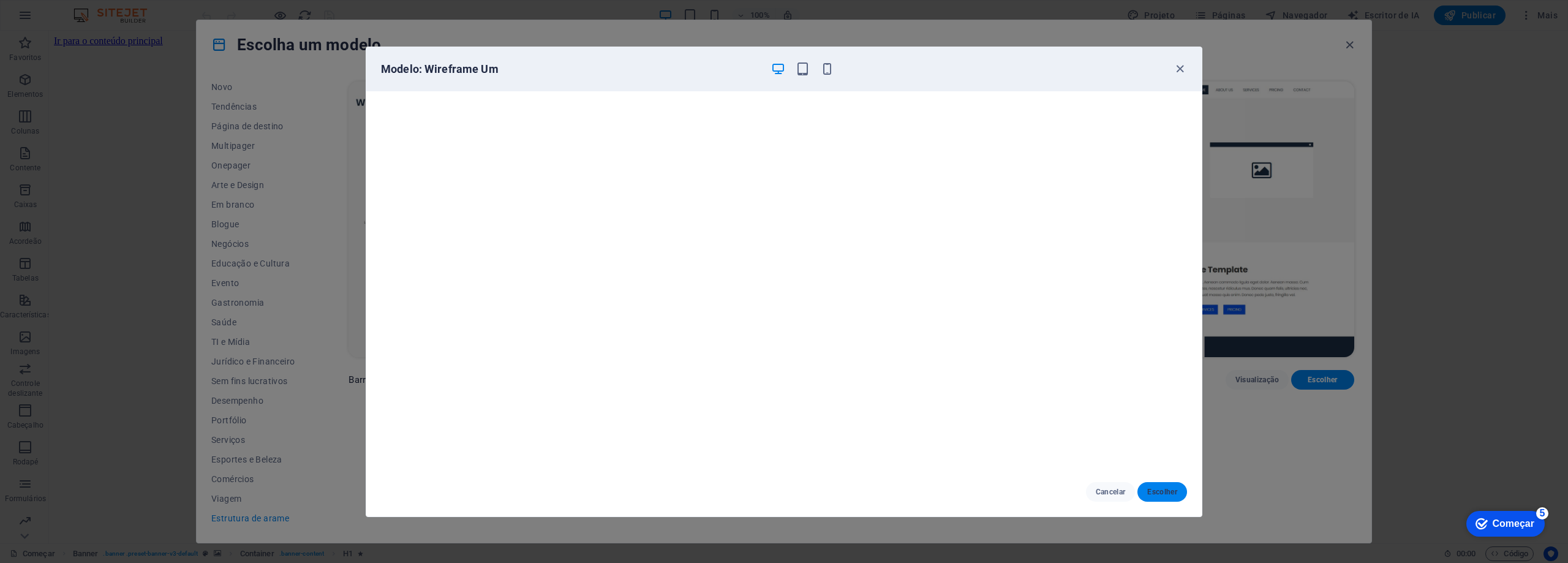
click at [1166, 490] on font "Escolher" at bounding box center [1162, 492] width 30 height 9
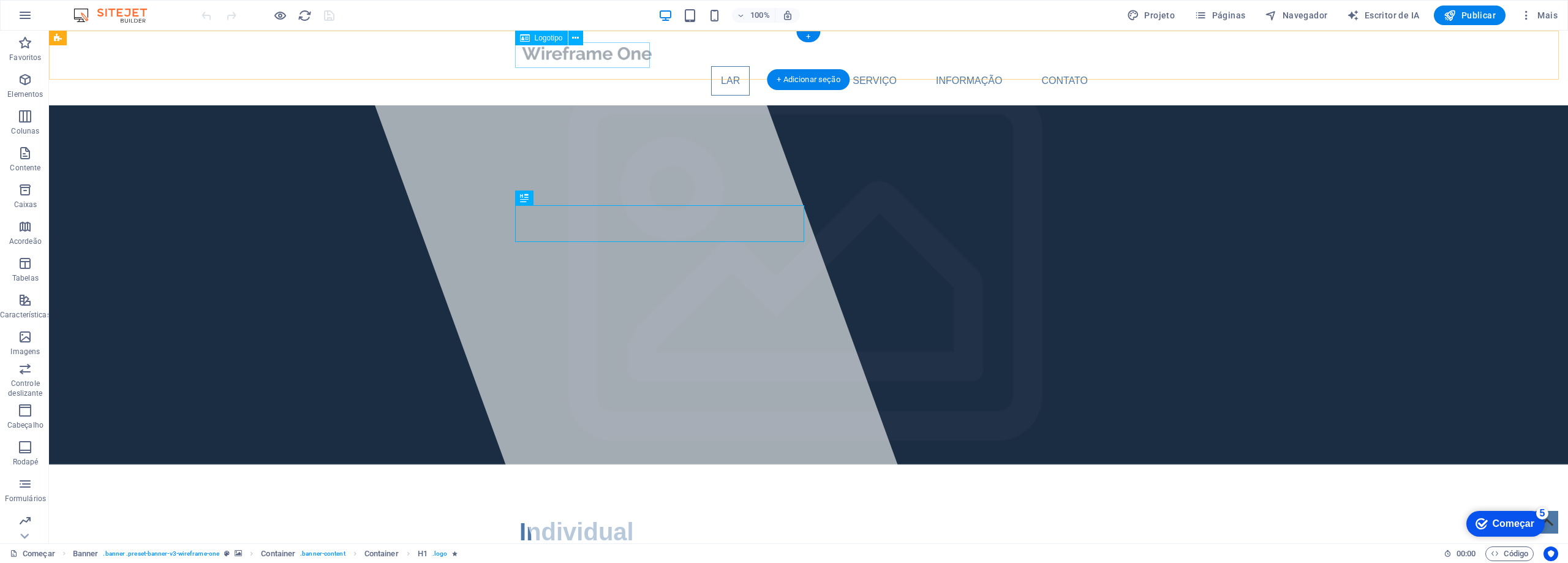
click at [623, 53] on div at bounding box center [808, 53] width 579 height 26
click at [536, 40] on font "Logotipo" at bounding box center [549, 38] width 28 height 9
select select "px"
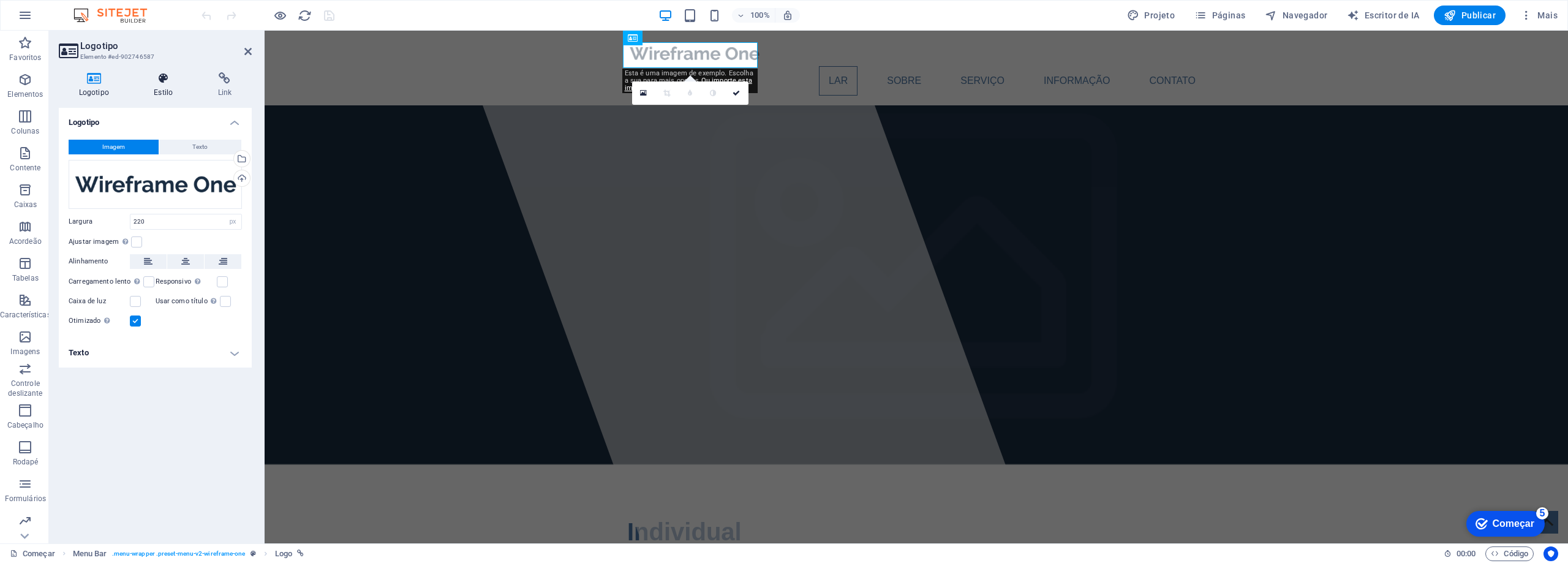
click at [166, 89] on font "Estilo" at bounding box center [163, 92] width 19 height 9
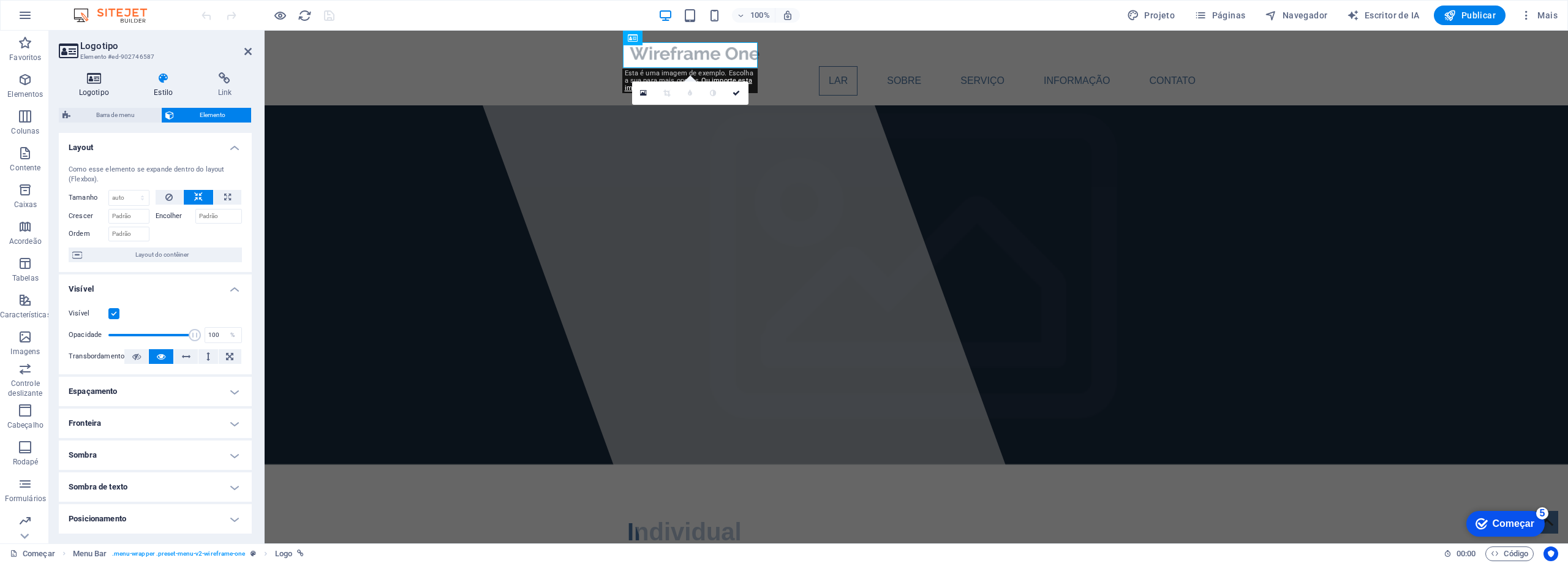
click at [90, 84] on icon at bounding box center [94, 79] width 71 height 13
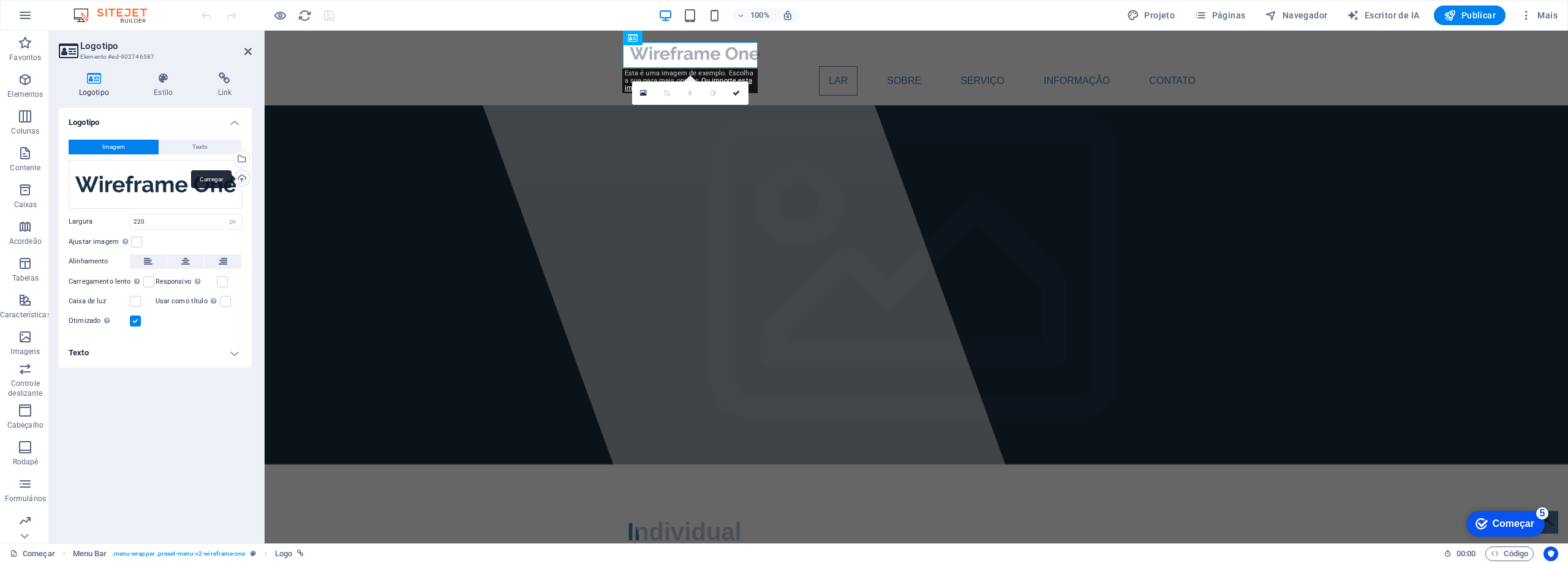
click at [243, 178] on div "Carregar" at bounding box center [241, 180] width 18 height 18
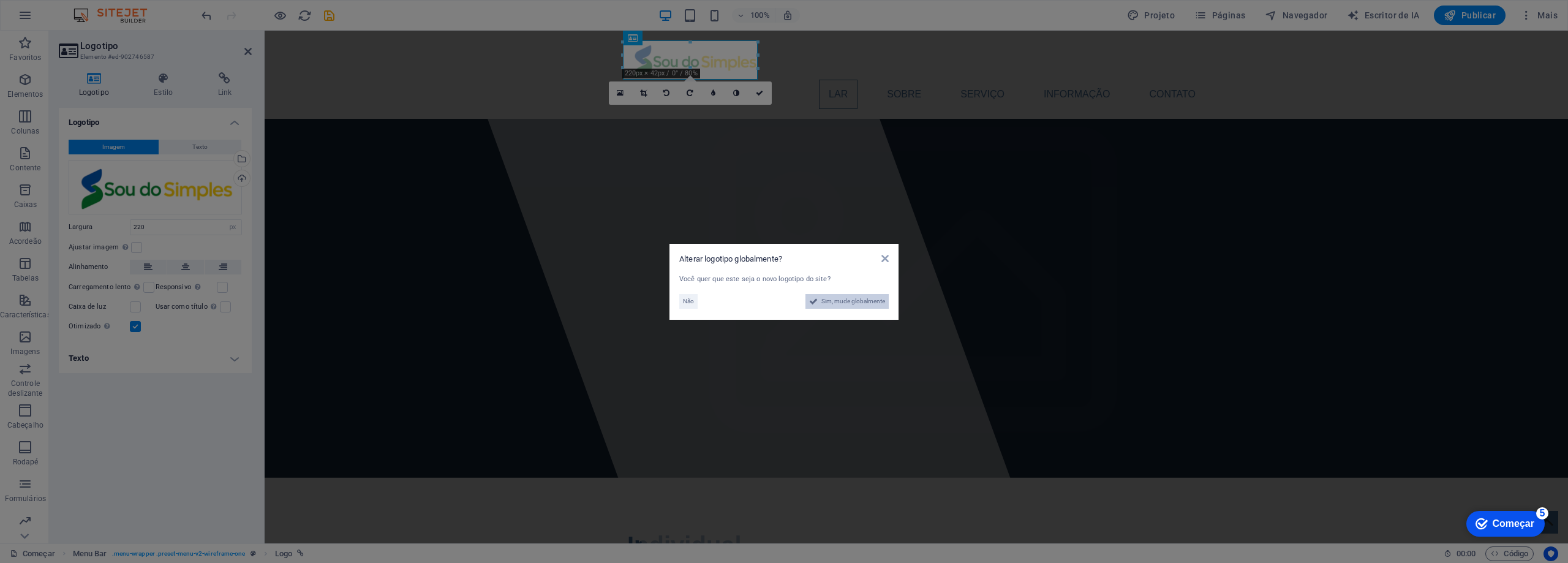
click at [862, 299] on font "Sim, mude globalmente" at bounding box center [853, 301] width 64 height 7
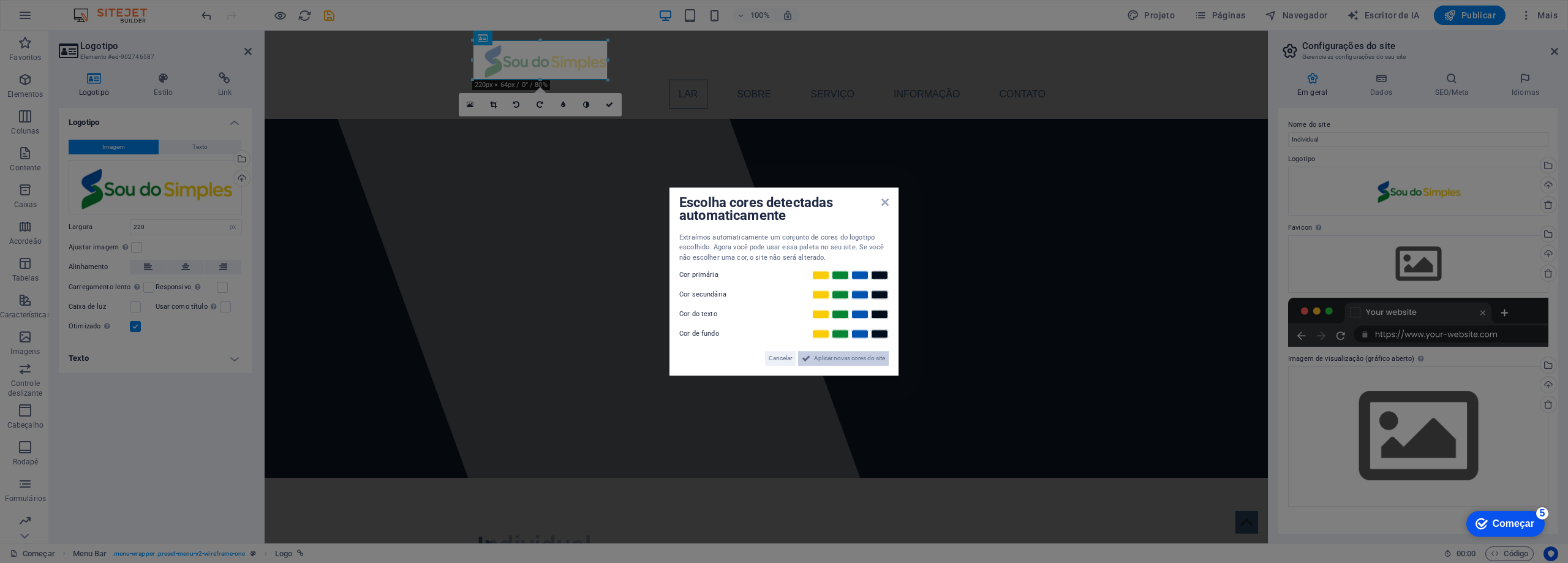
click at [867, 359] on font "Aplicar novas cores do site" at bounding box center [850, 358] width 71 height 7
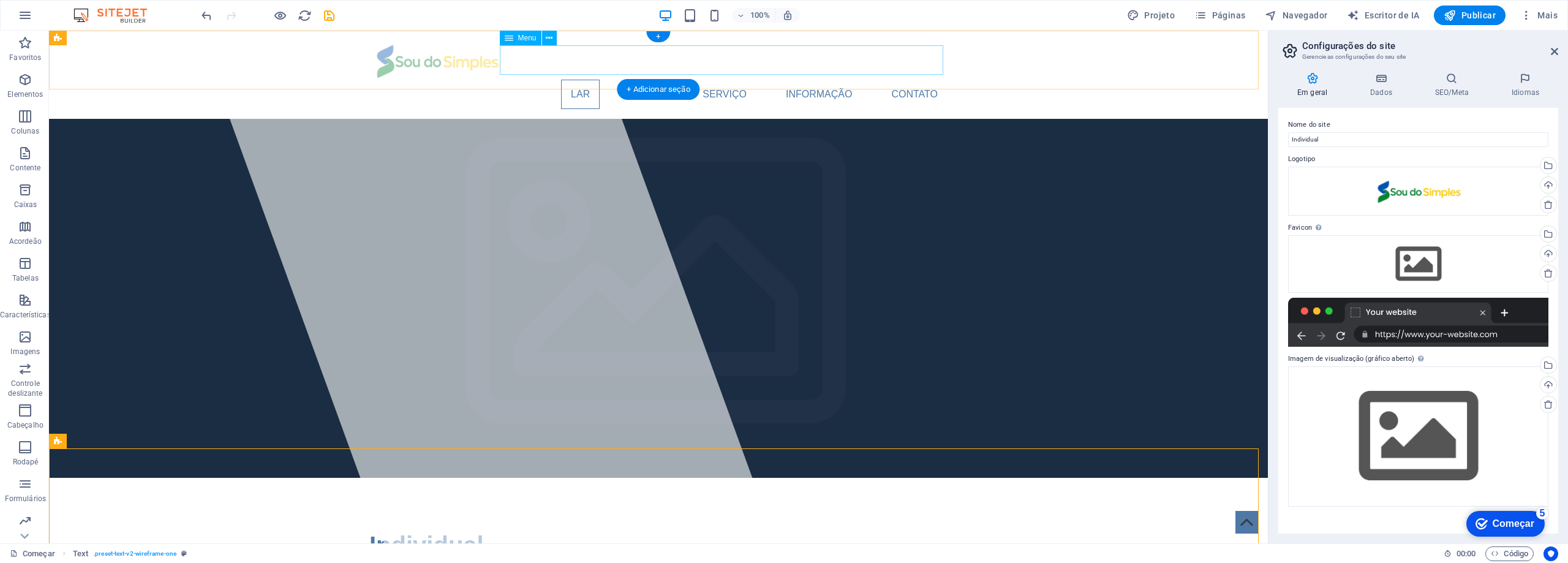
click at [580, 80] on nav "Lar Sobre Serviço Informação Contato" at bounding box center [658, 94] width 579 height 30
select select
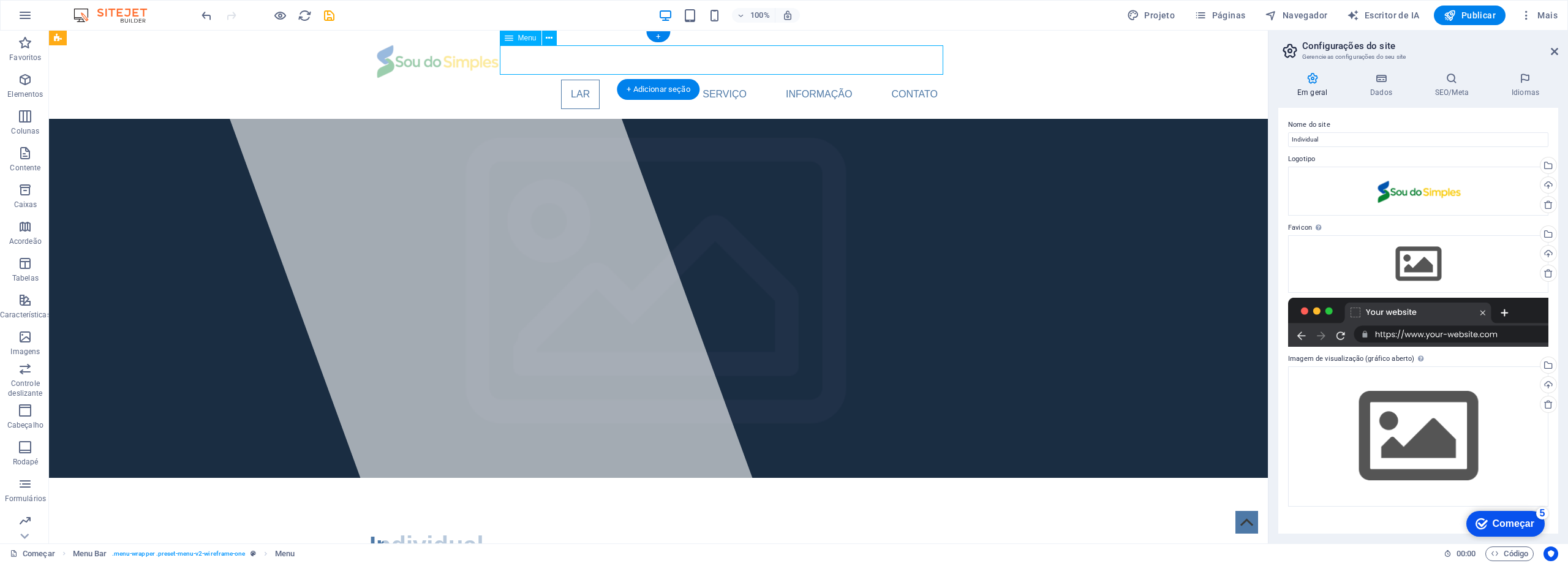
select select
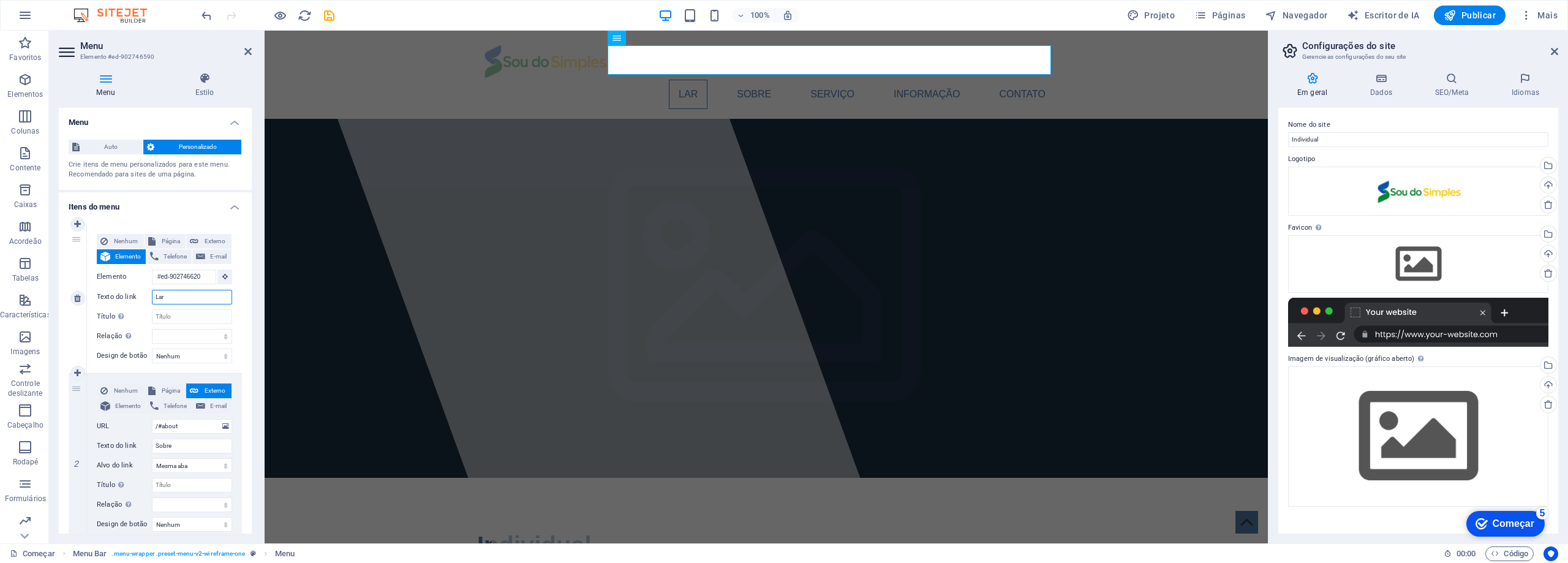
drag, startPoint x: 189, startPoint y: 292, endPoint x: 104, endPoint y: 292, distance: 85.0
click at [104, 292] on div "Texto do link Lar" at bounding box center [164, 297] width 135 height 15
type input "Homes"
select select
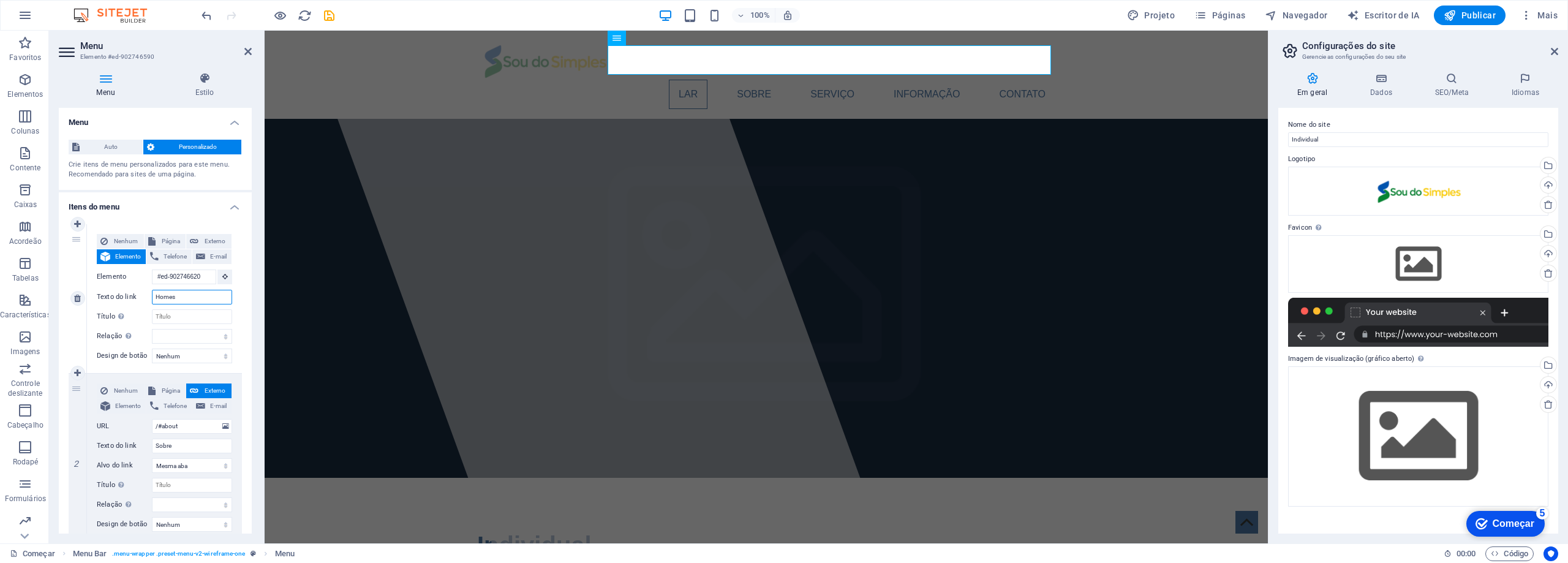
select select
type input "Home"
select select
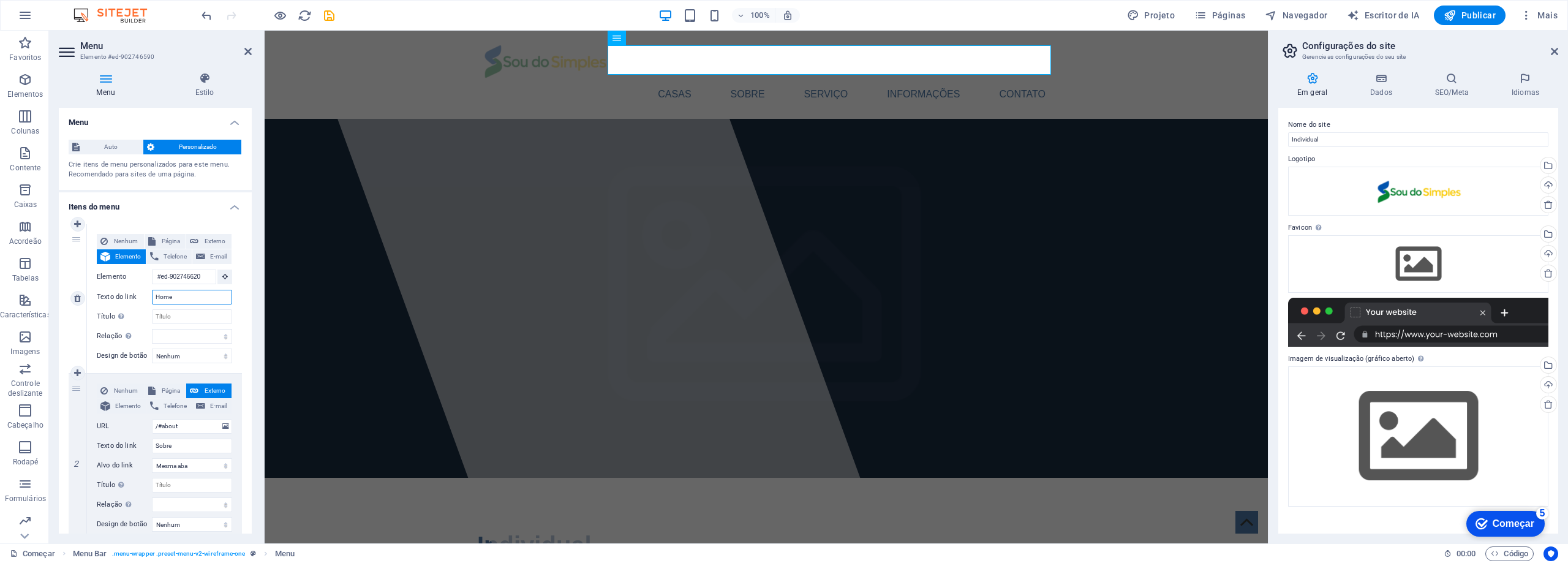
select select
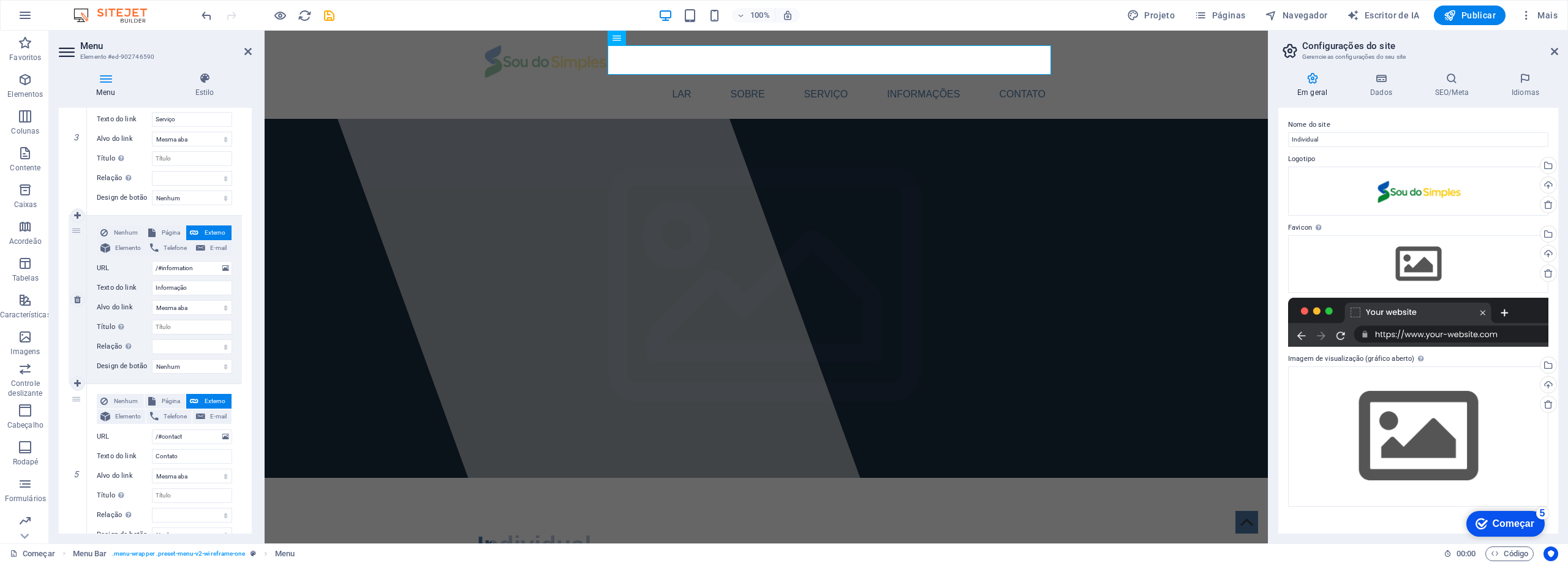
scroll to position [548, 0]
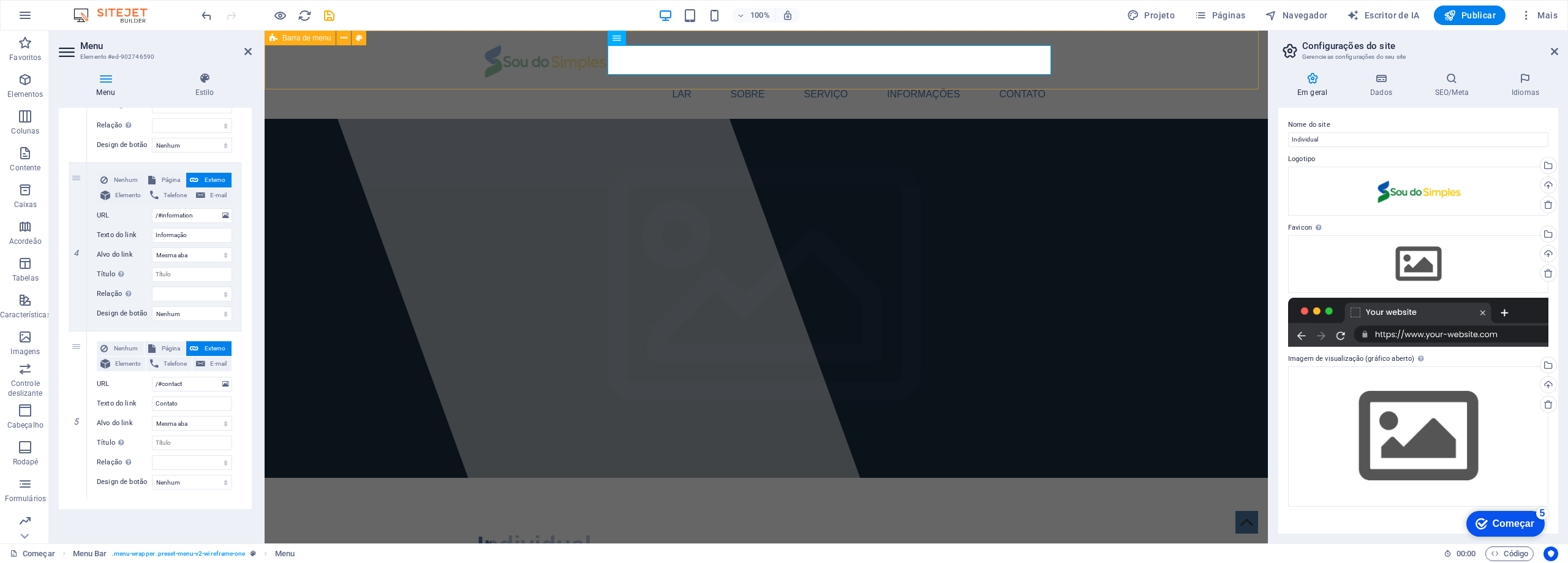
type input "Home"
click at [1152, 59] on div "Lar Sobre Serviço Informações Contato" at bounding box center [766, 75] width 1003 height 88
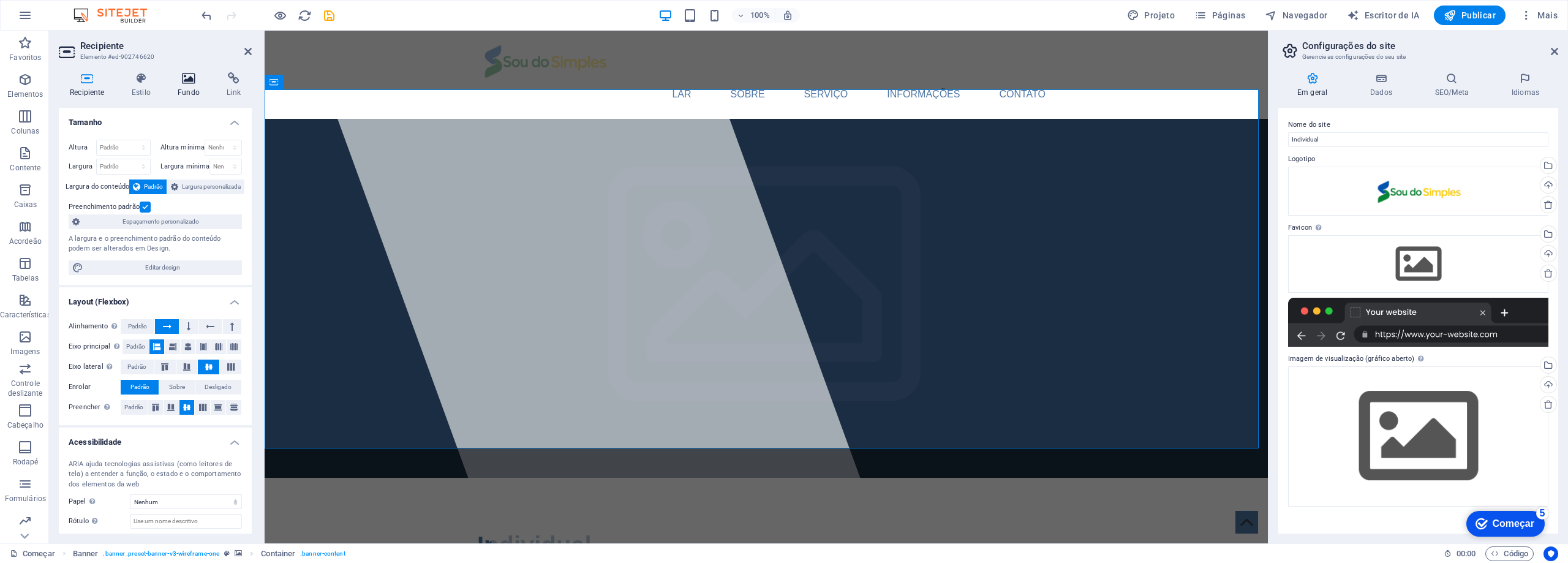
click at [183, 75] on icon at bounding box center [189, 79] width 44 height 13
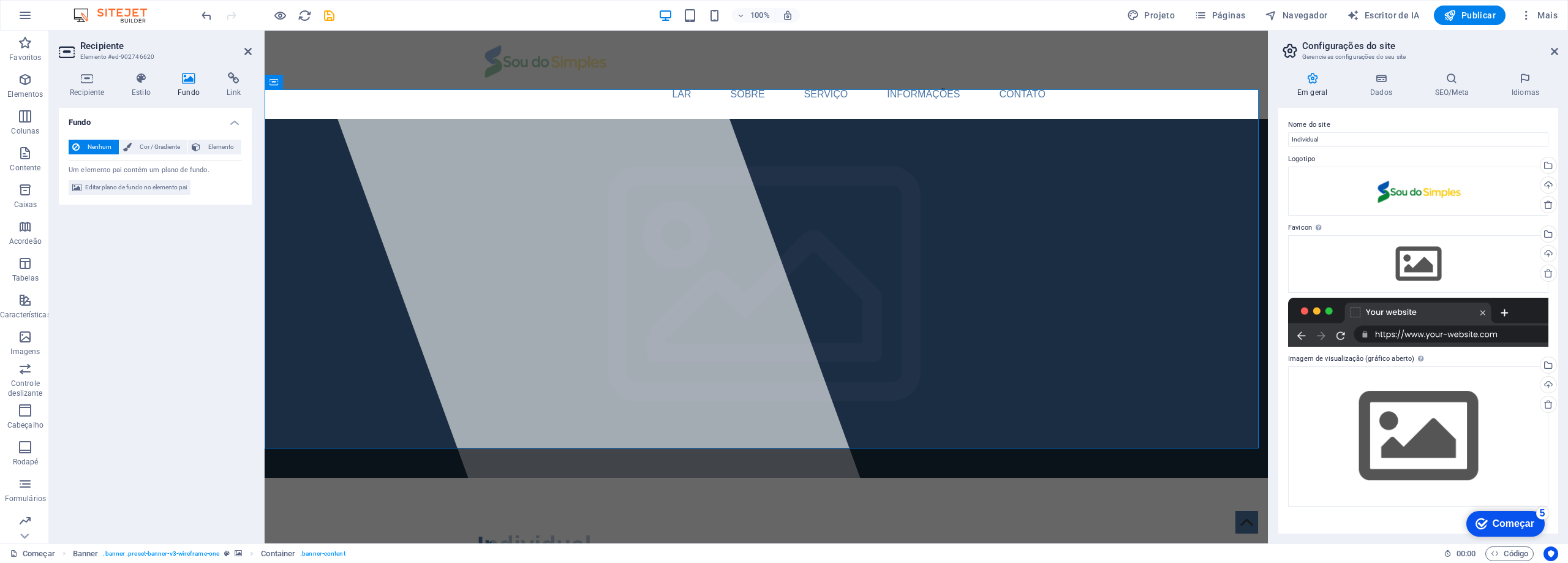
click at [185, 79] on icon at bounding box center [189, 79] width 44 height 13
click at [187, 83] on icon at bounding box center [189, 79] width 44 height 13
click at [90, 86] on h4 "Recipiente" at bounding box center [90, 85] width 62 height 26
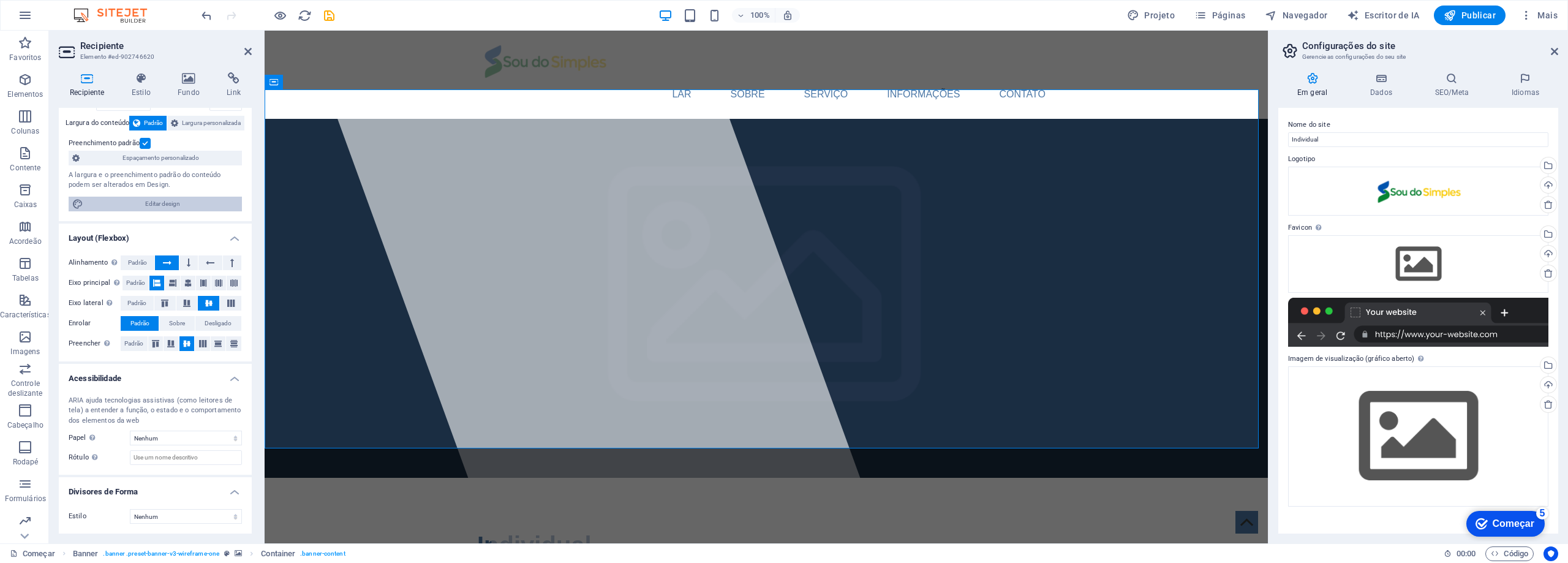
scroll to position [0, 0]
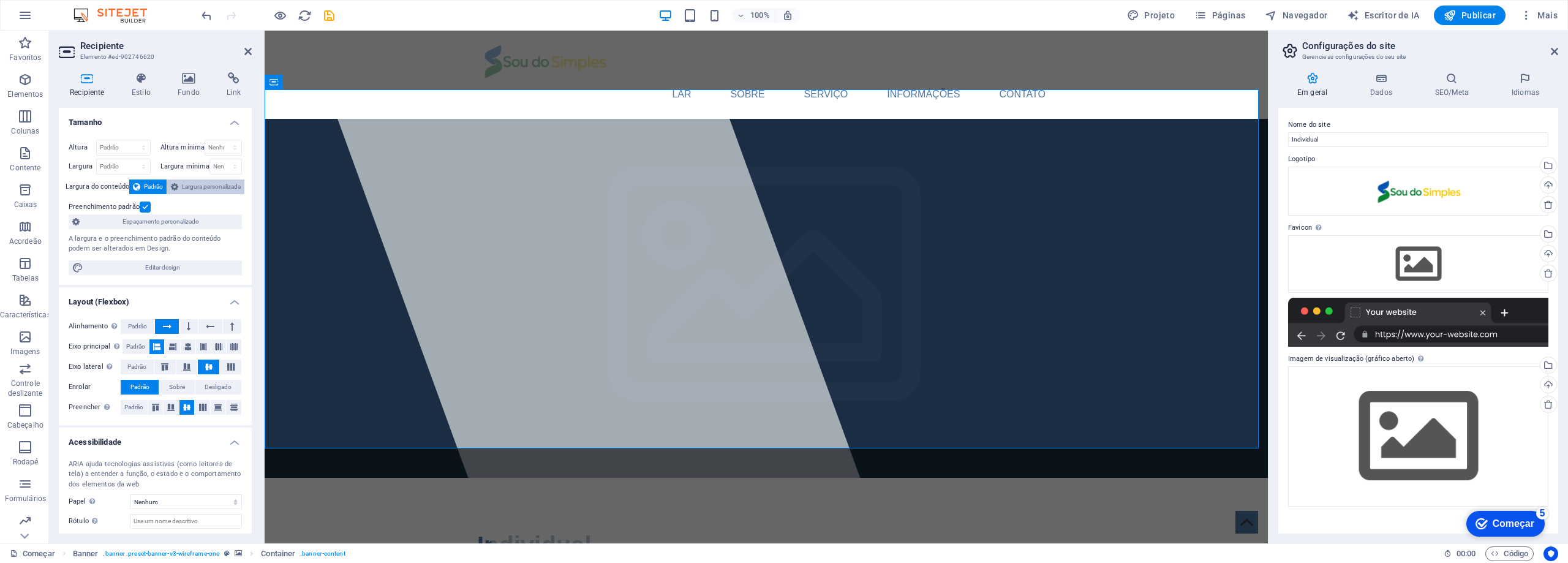
click at [199, 183] on font "Largura personalizada" at bounding box center [211, 187] width 59 height 7
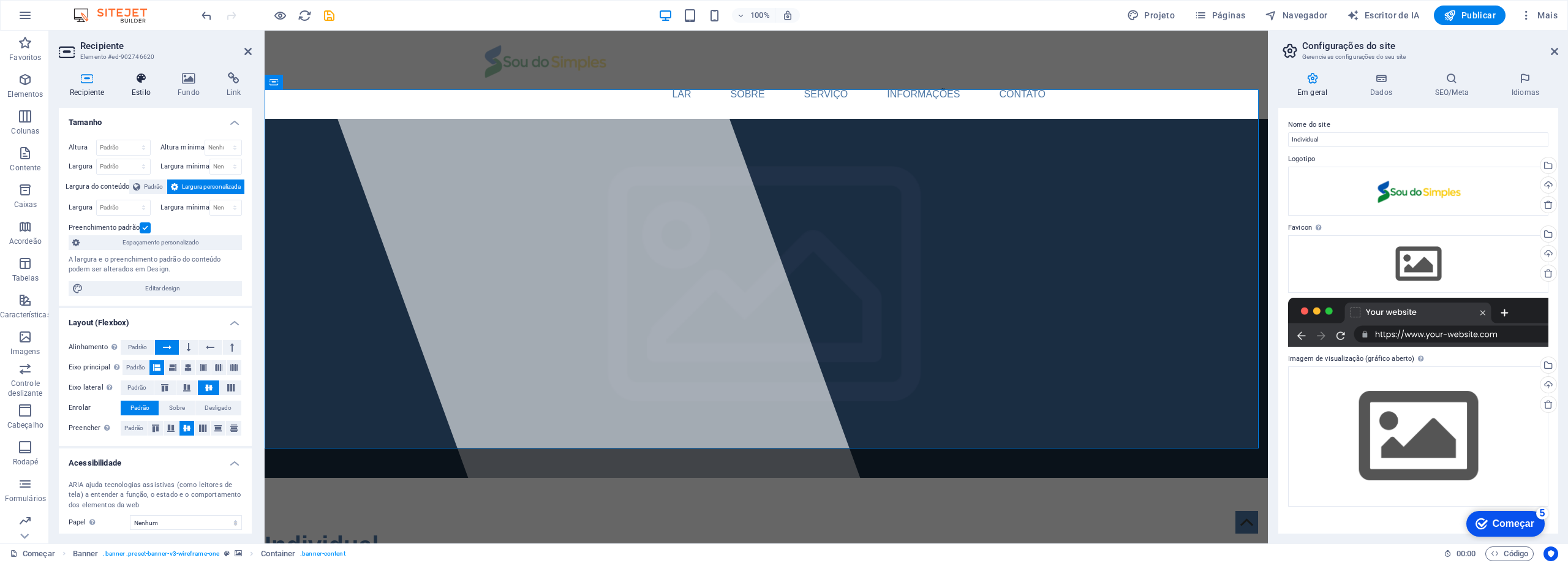
click at [141, 89] on font "Estilo" at bounding box center [141, 92] width 19 height 9
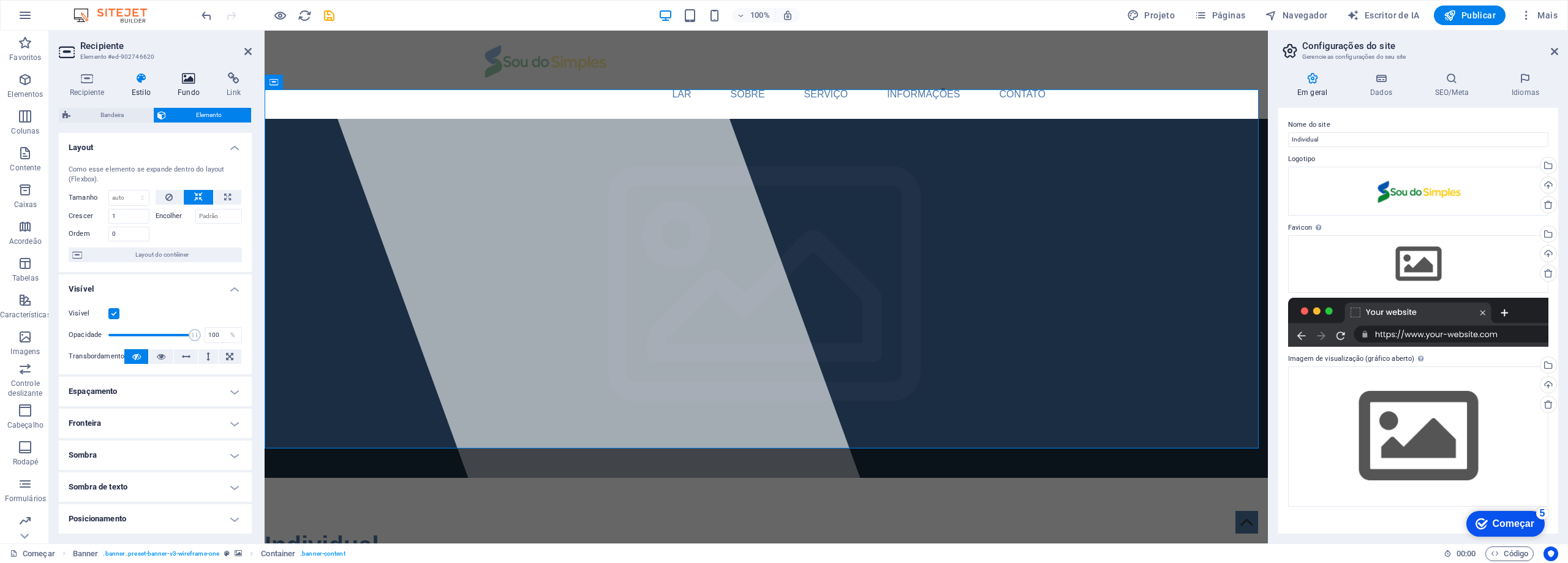
click at [184, 83] on icon at bounding box center [189, 79] width 44 height 13
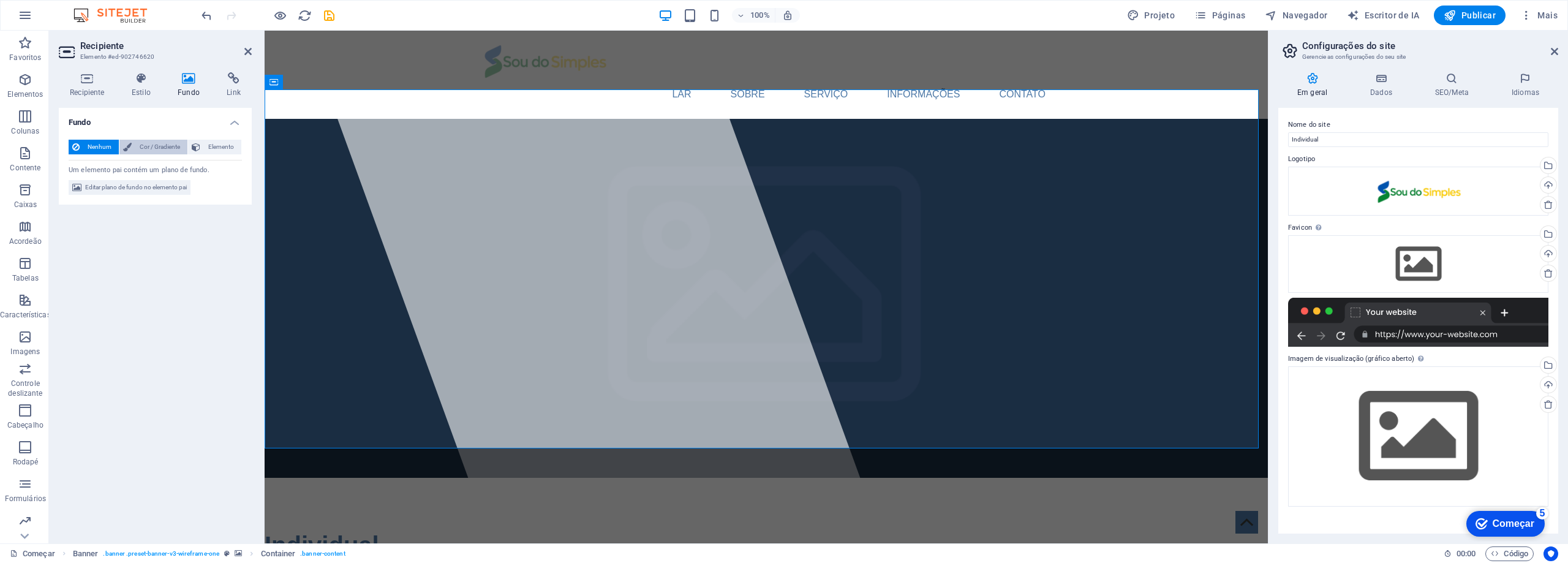
click at [159, 147] on font "Cor / Gradiente" at bounding box center [160, 147] width 40 height 7
click at [215, 143] on font "Elemento" at bounding box center [221, 147] width 26 height 7
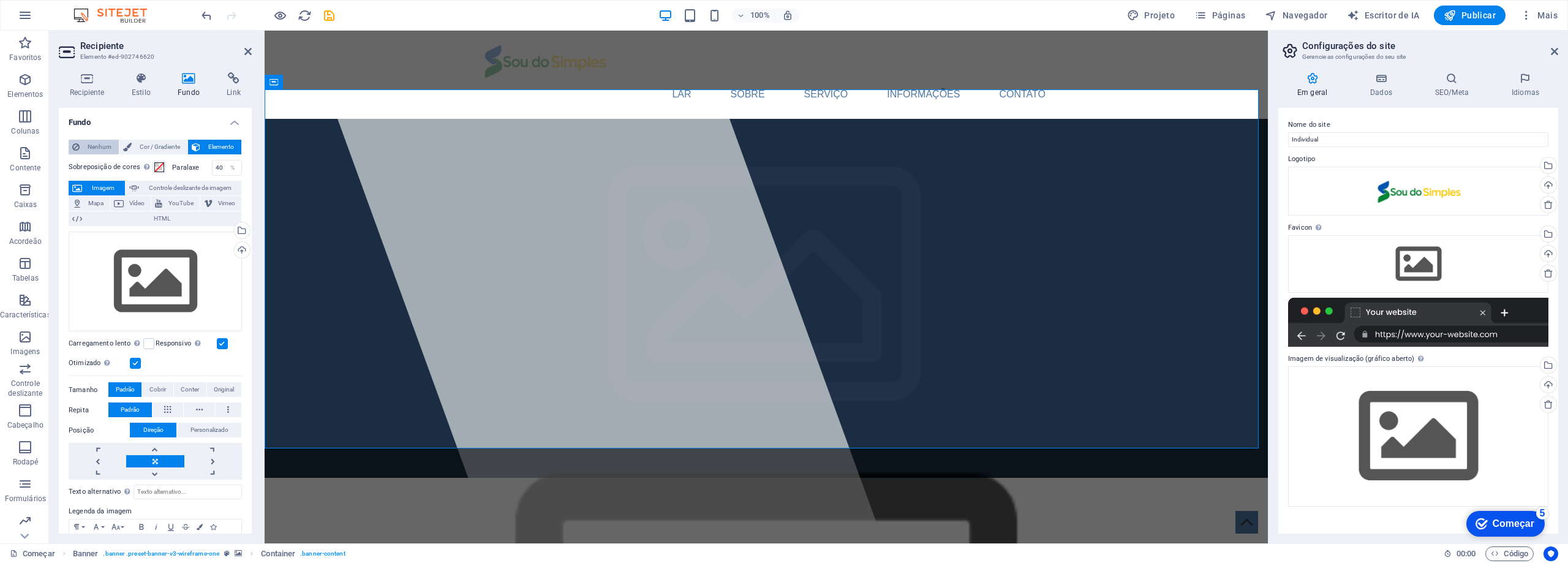
click at [90, 142] on span "Nenhum" at bounding box center [99, 147] width 32 height 15
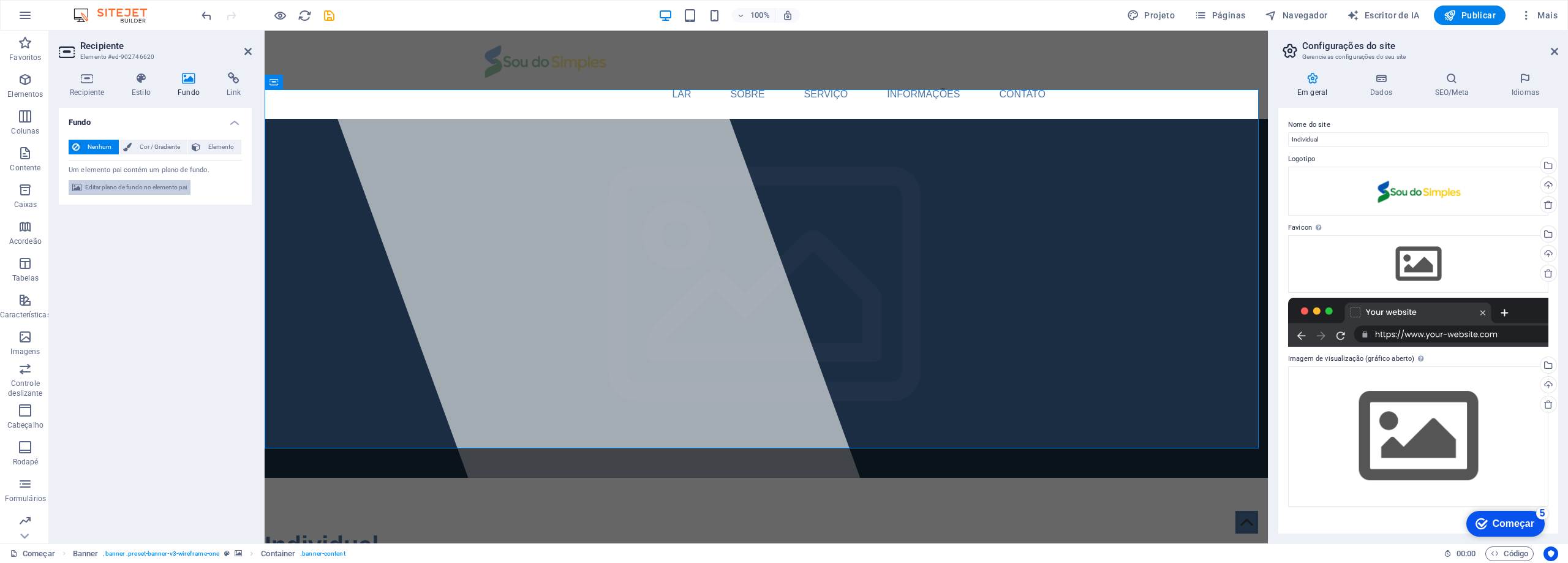
click at [120, 189] on font "Editar plano de fundo no elemento pai" at bounding box center [136, 187] width 102 height 7
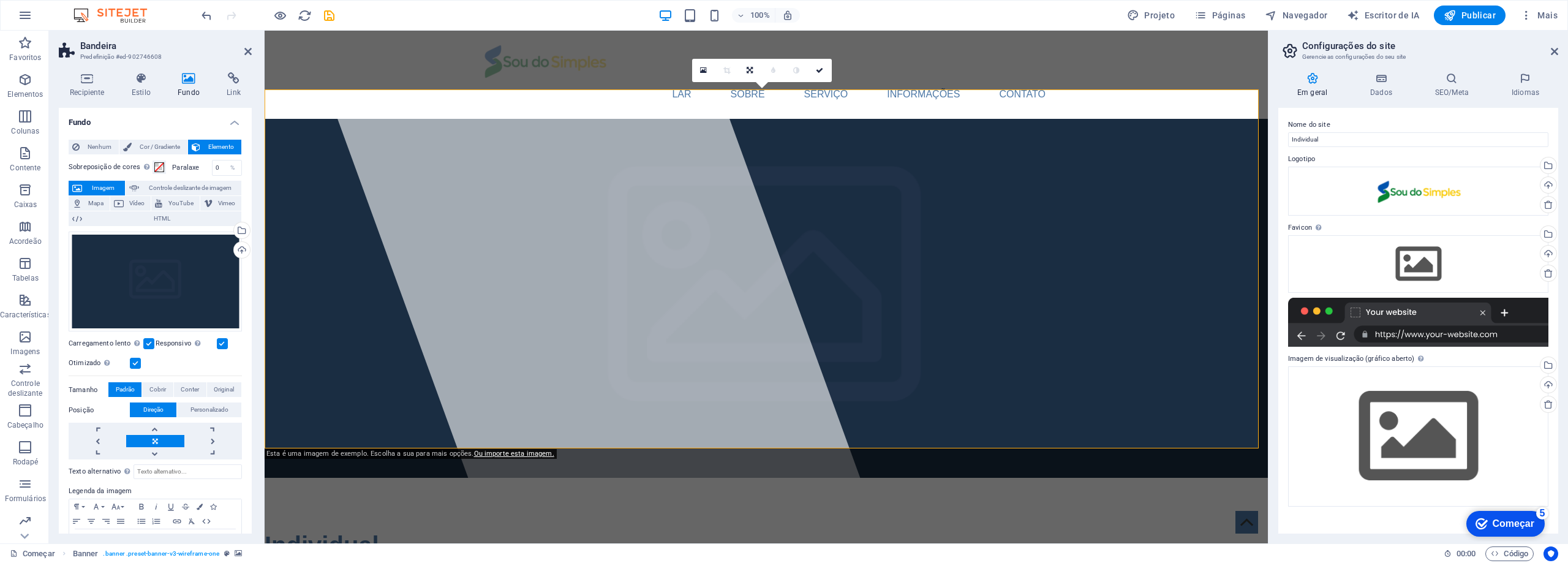
click at [98, 190] on font "Imagem" at bounding box center [103, 187] width 22 height 7
click at [239, 249] on div "Carregar" at bounding box center [241, 251] width 18 height 18
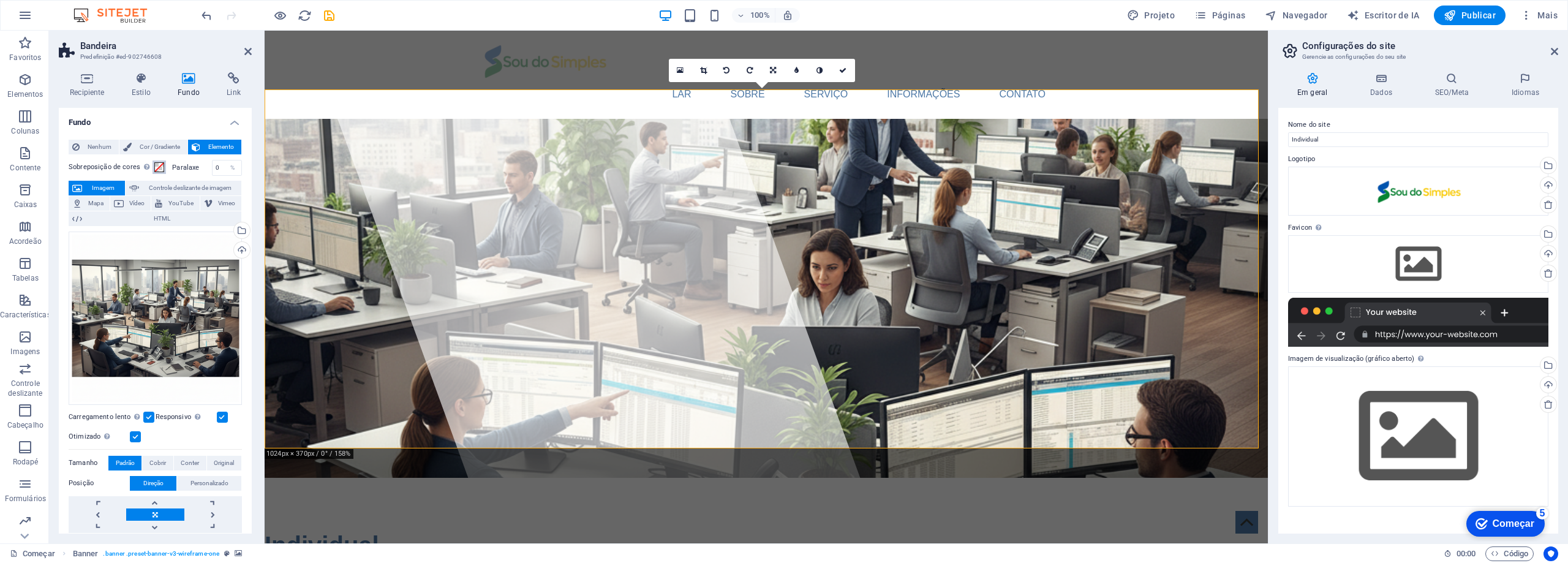
click at [156, 169] on span at bounding box center [159, 167] width 10 height 10
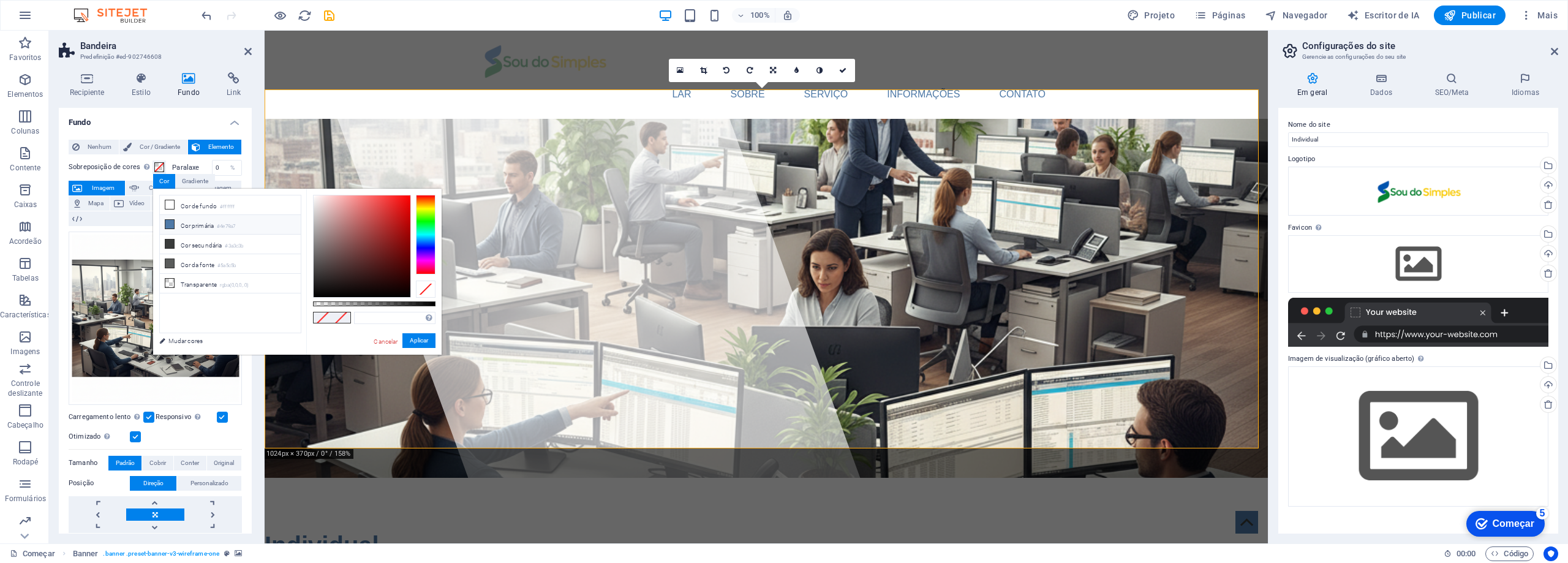
click at [170, 222] on icon at bounding box center [170, 224] width 9 height 9
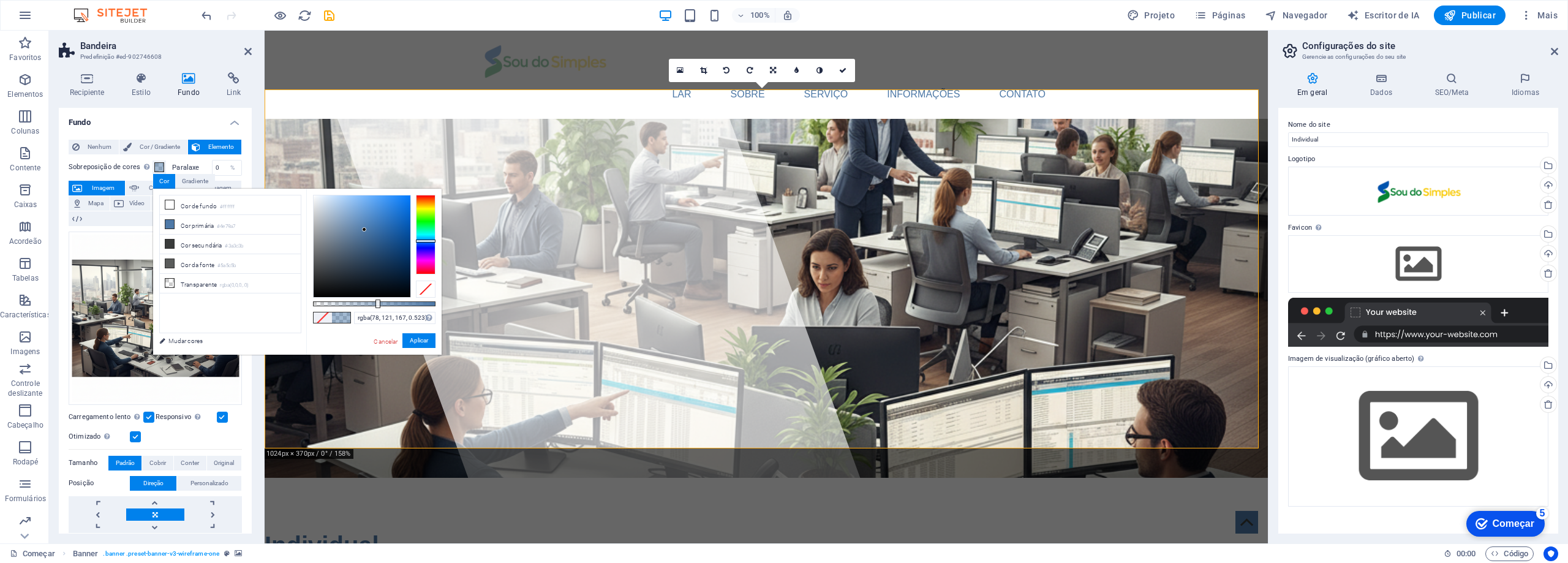
drag, startPoint x: 435, startPoint y: 304, endPoint x: 377, endPoint y: 306, distance: 58.0
click at [377, 306] on div at bounding box center [377, 304] width 5 height 9
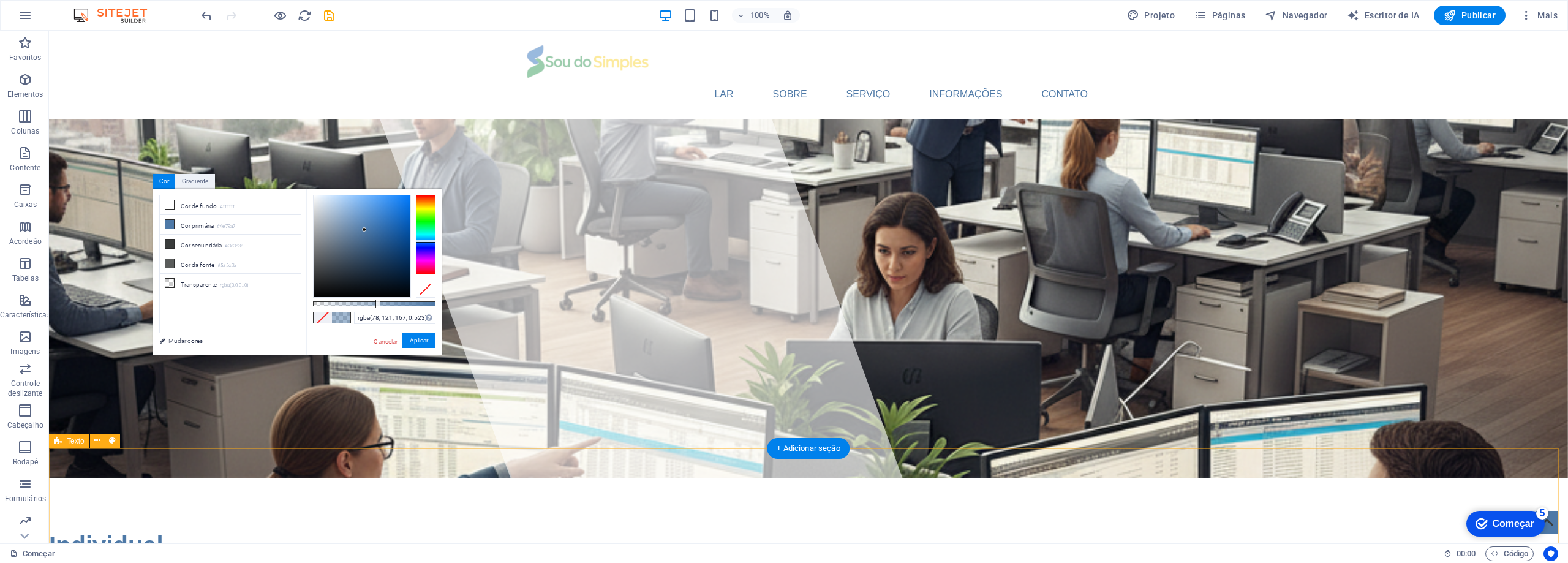
click at [416, 342] on font "Aplicar" at bounding box center [419, 341] width 18 height 7
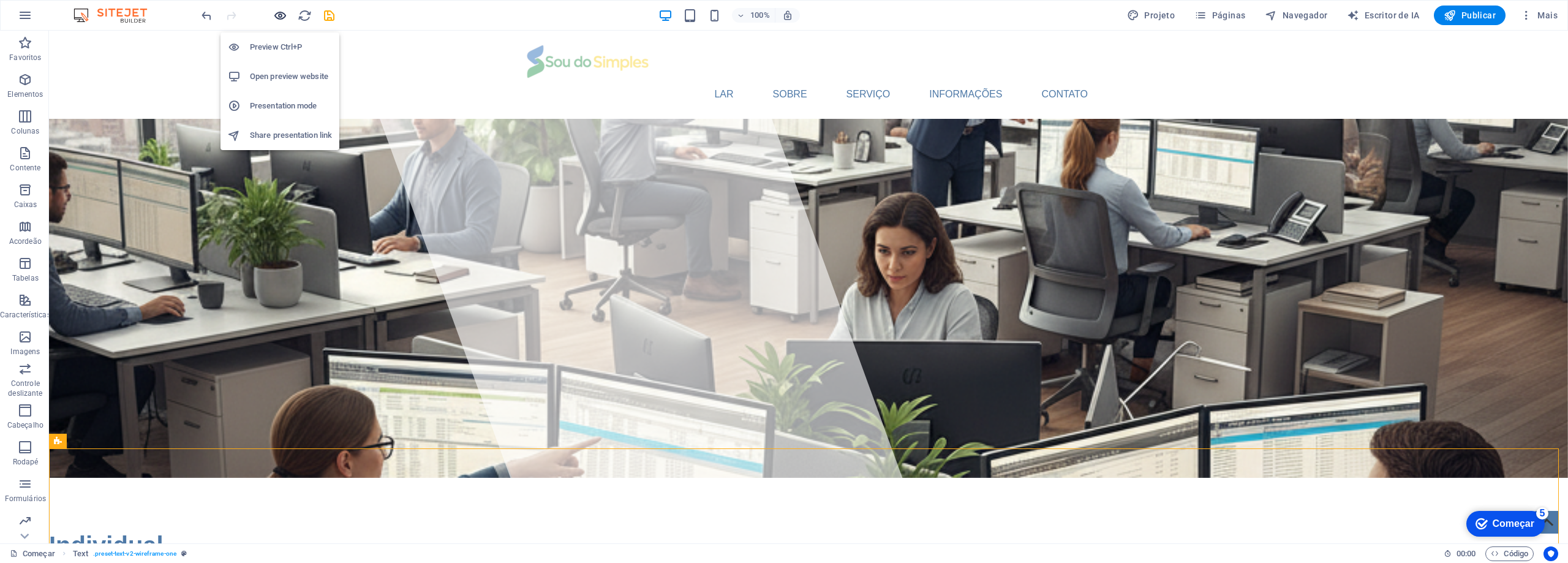
click at [281, 14] on icon "button" at bounding box center [280, 15] width 14 height 14
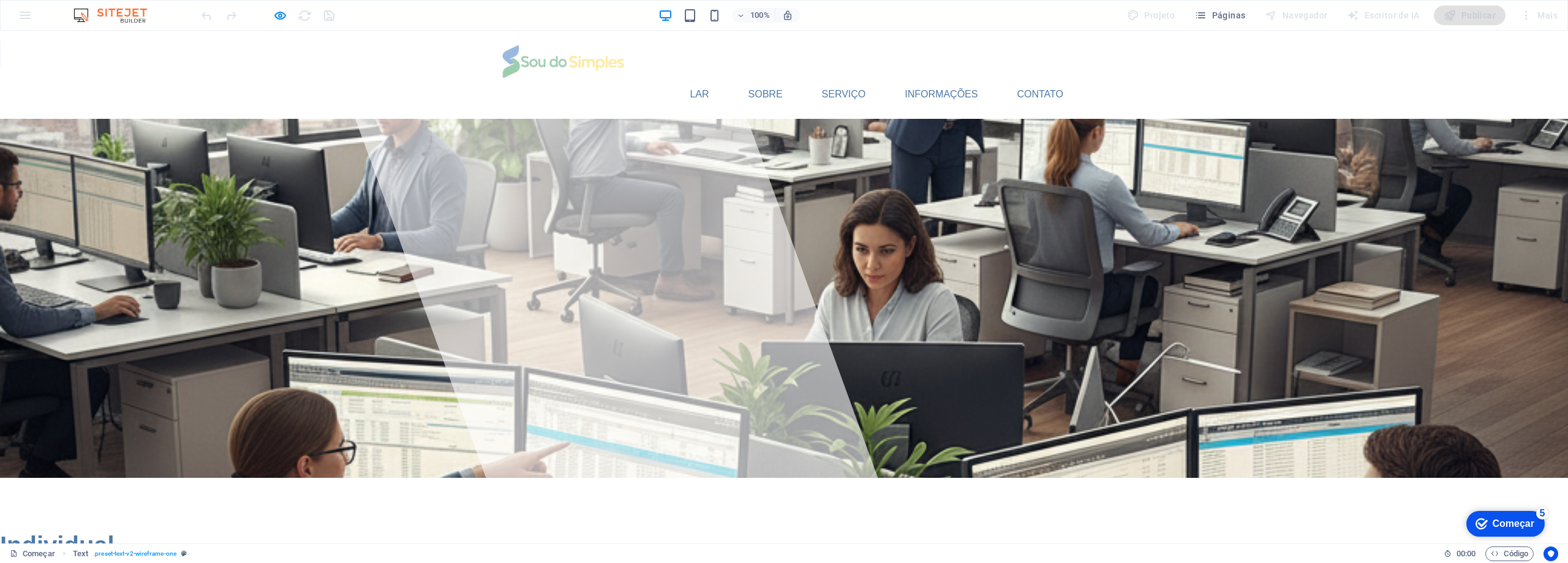
click at [663, 154] on div at bounding box center [612, 286] width 579 height 513
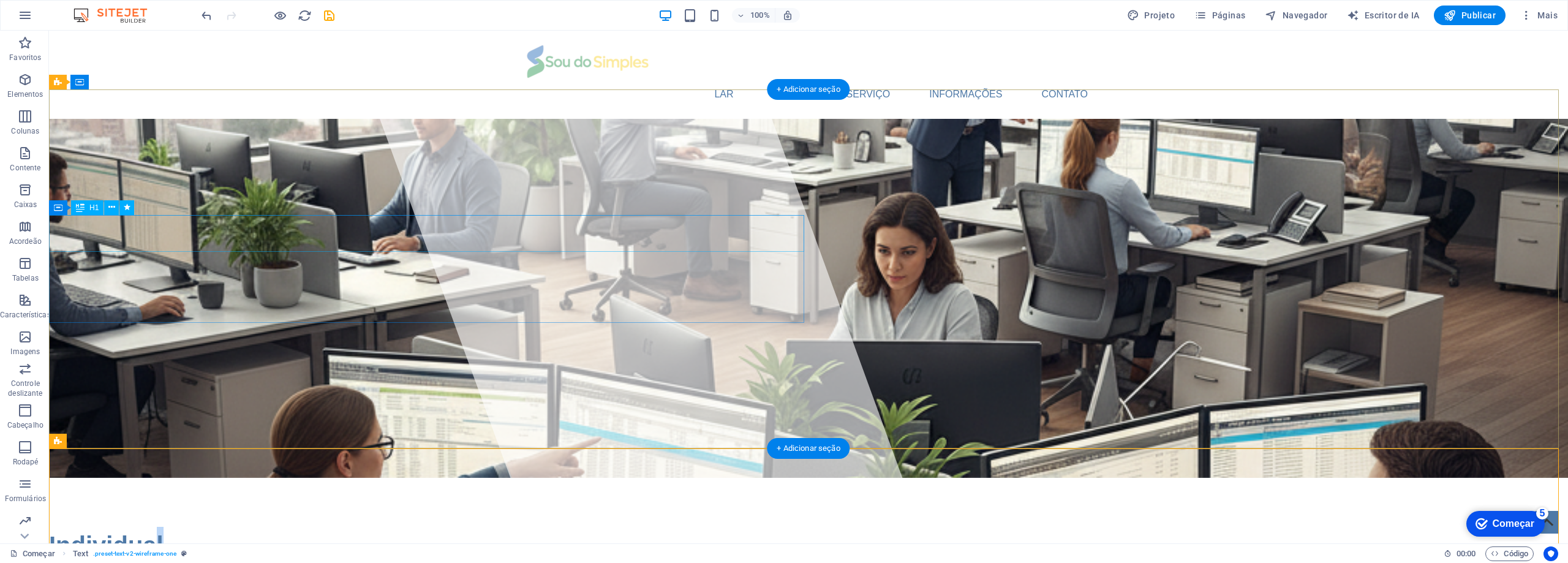
drag, startPoint x: 153, startPoint y: 232, endPoint x: 365, endPoint y: 232, distance: 212.0
click at [365, 527] on div "Individual" at bounding box center [808, 546] width 1519 height 37
click at [264, 527] on div "Individual" at bounding box center [808, 546] width 1519 height 37
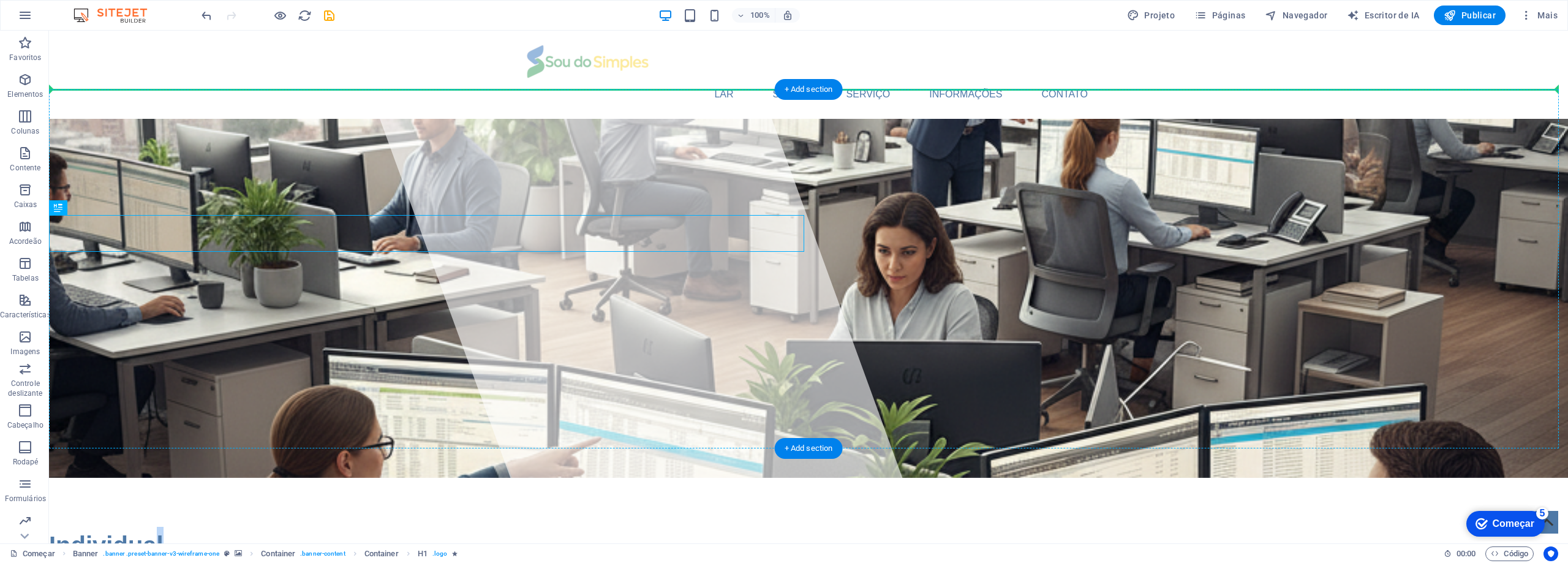
drag, startPoint x: 248, startPoint y: 232, endPoint x: 592, endPoint y: 209, distance: 344.8
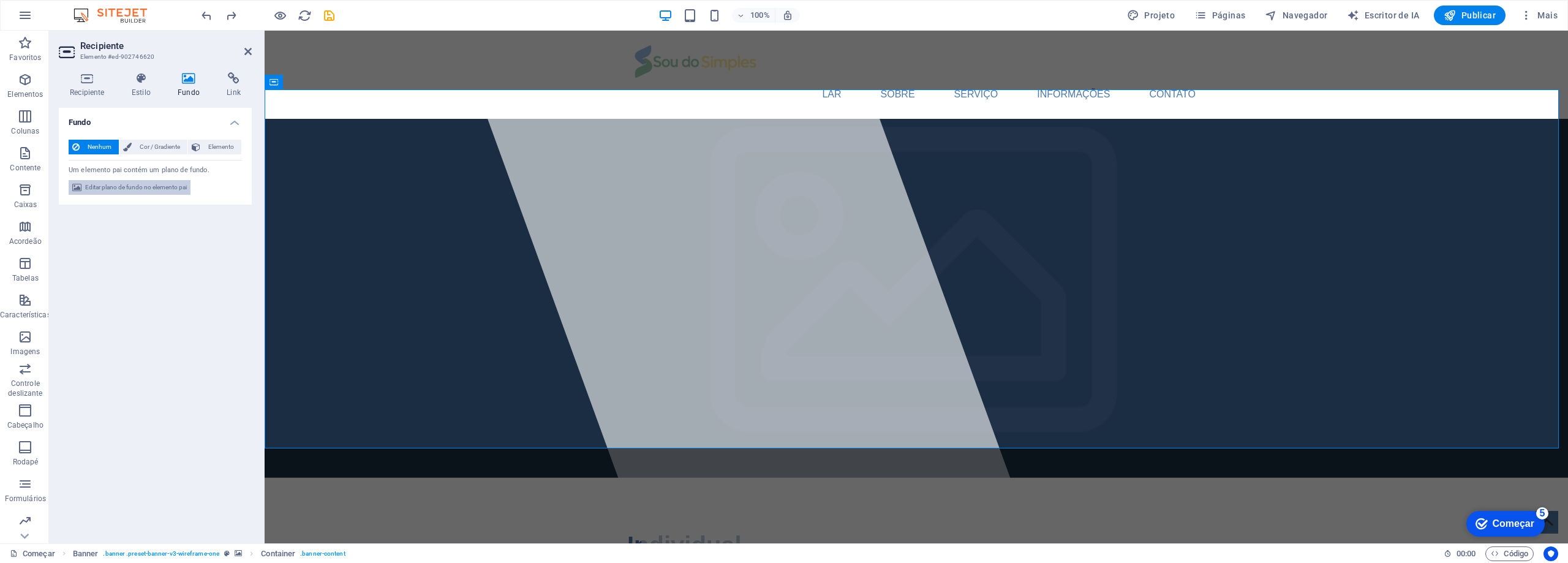
click at [170, 189] on font "Editar plano de fundo no elemento pai" at bounding box center [136, 187] width 102 height 7
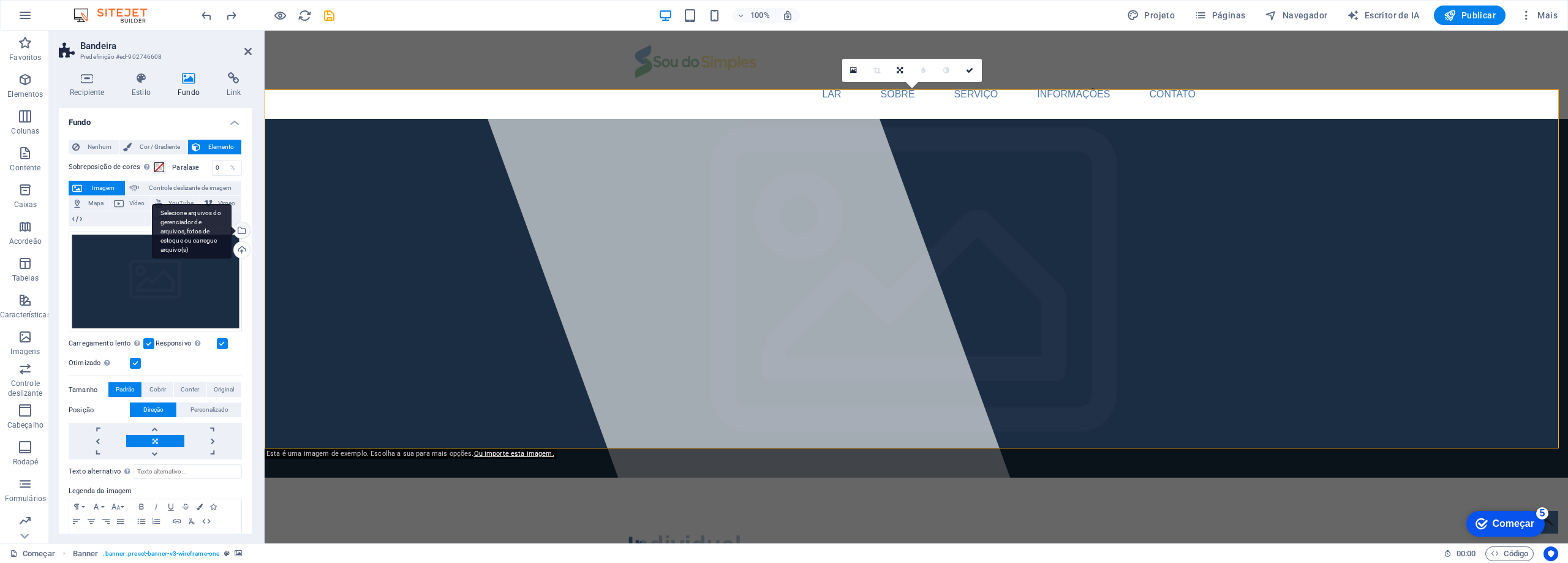
click at [239, 233] on div "Selecione arquivos do gerenciador de arquivos, fotos de estoque ou carregue arq…" at bounding box center [241, 232] width 18 height 18
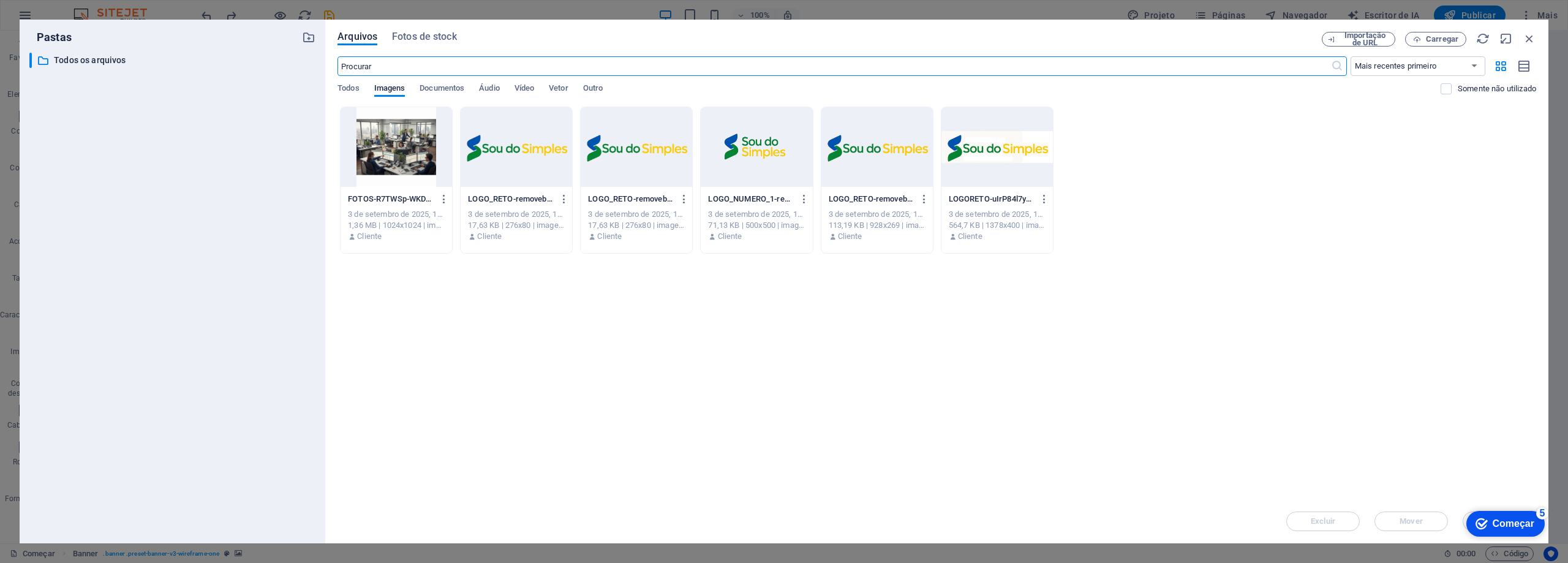
click at [390, 162] on div at bounding box center [396, 147] width 111 height 80
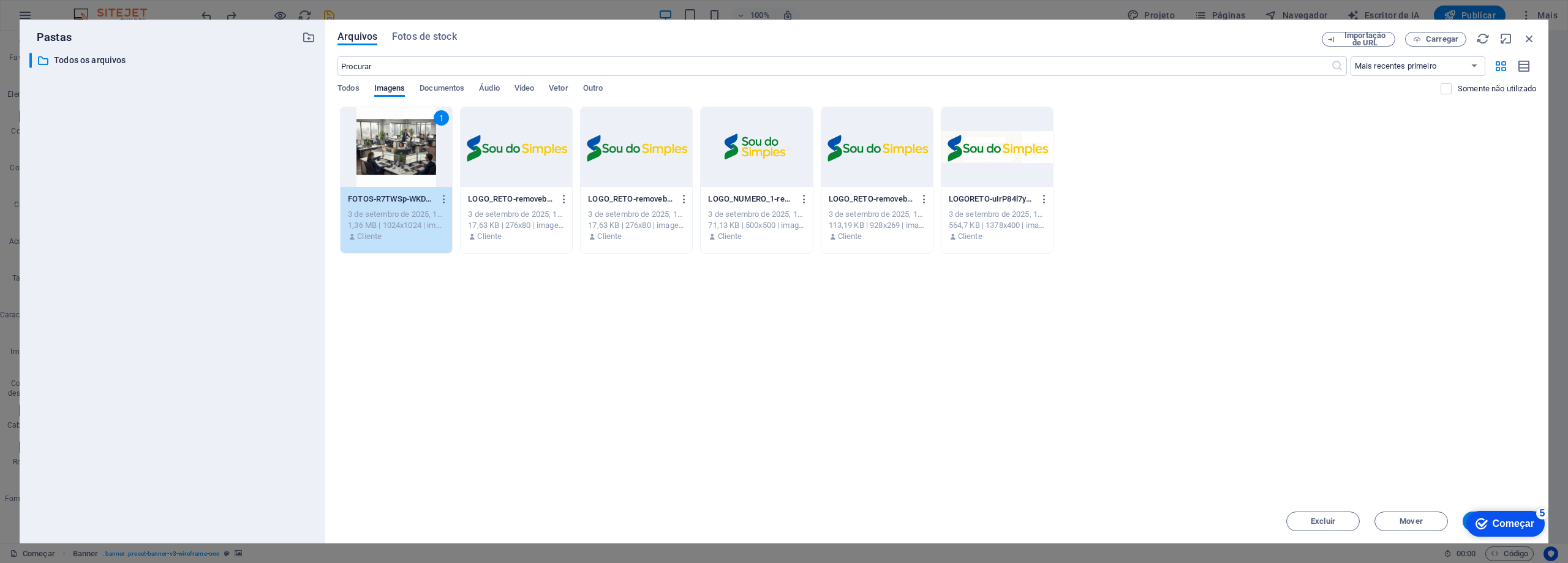
click at [408, 156] on div "1" at bounding box center [396, 147] width 111 height 80
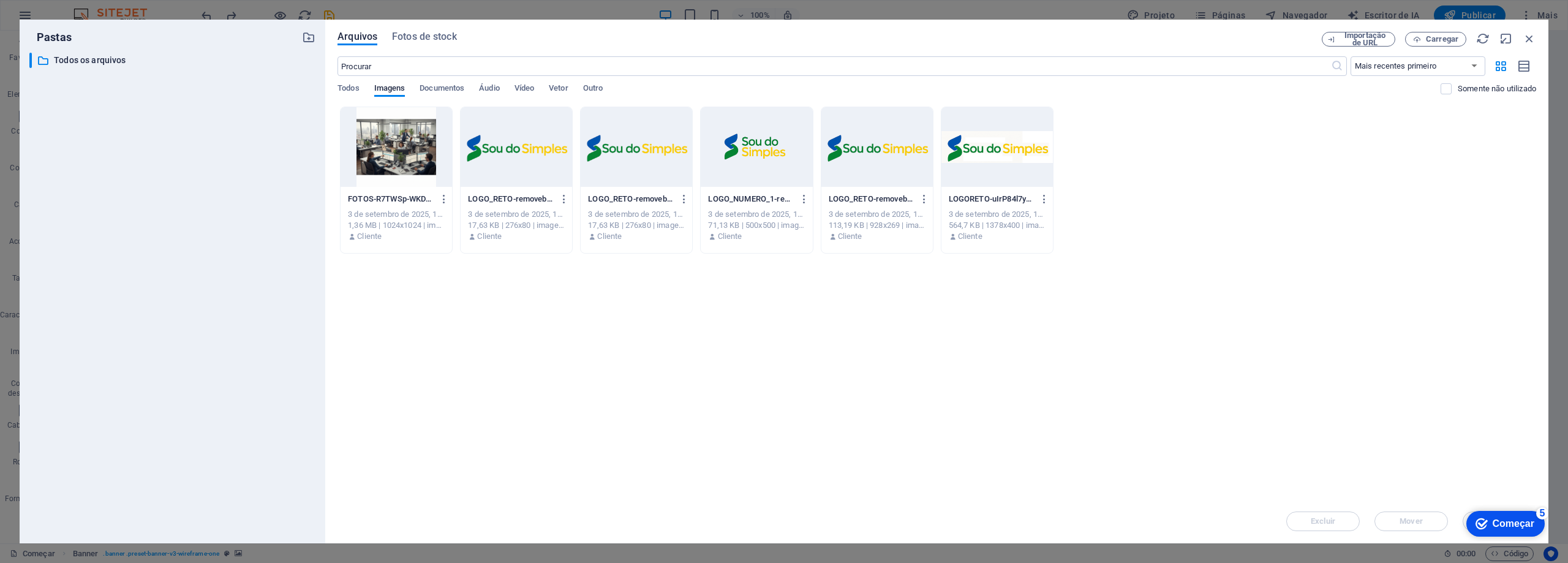
click at [408, 156] on div at bounding box center [396, 147] width 111 height 80
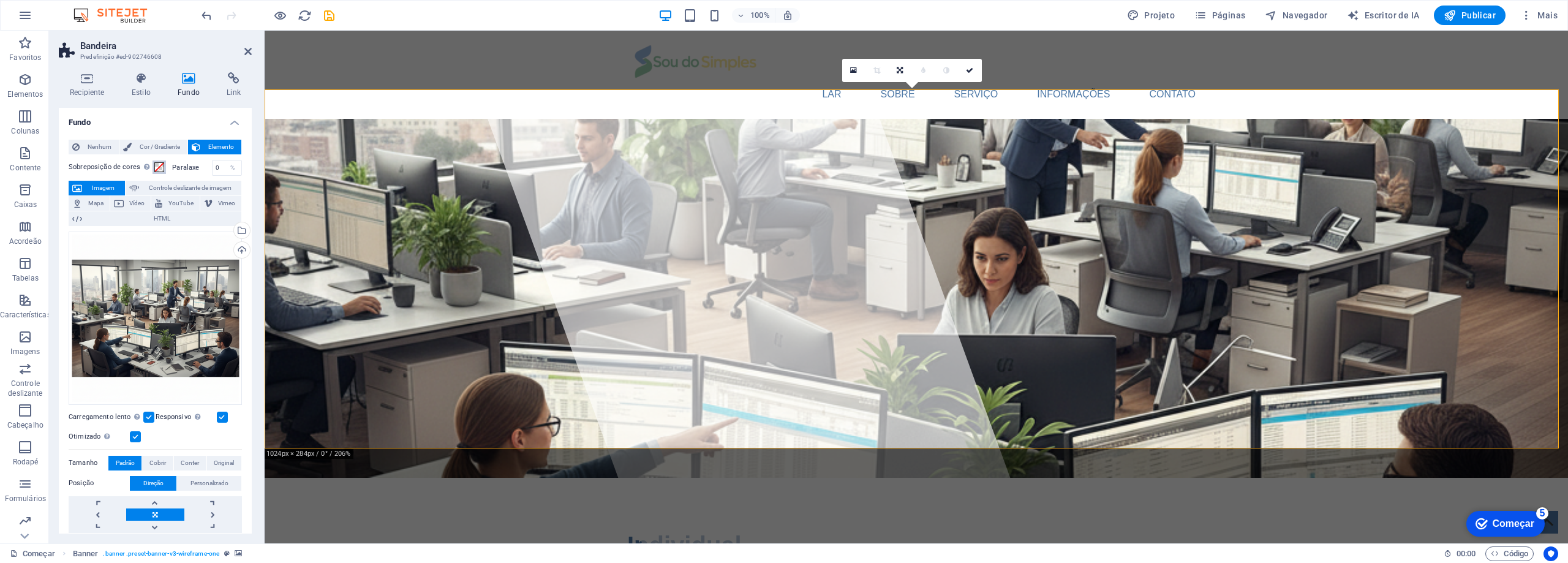
click at [159, 169] on span at bounding box center [159, 167] width 10 height 10
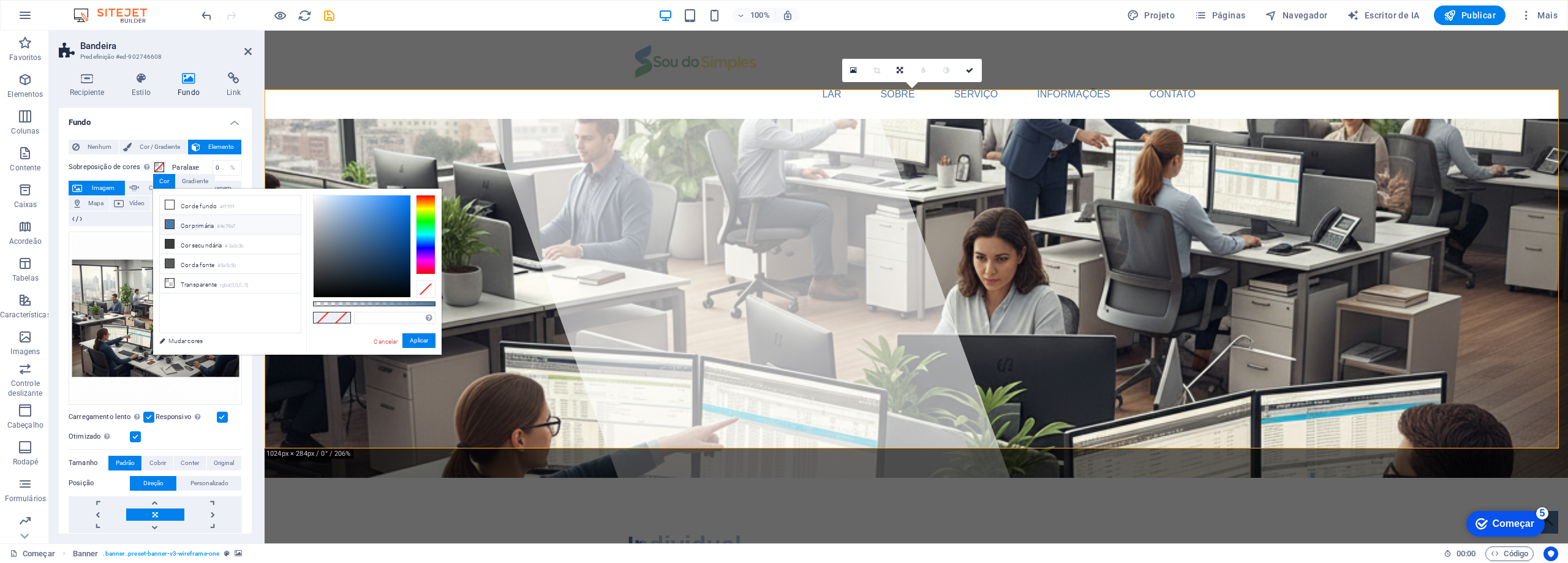
click at [168, 223] on icon at bounding box center [170, 224] width 9 height 9
drag, startPoint x: 434, startPoint y: 304, endPoint x: 369, endPoint y: 306, distance: 65.0
click at [369, 306] on div at bounding box center [370, 304] width 5 height 9
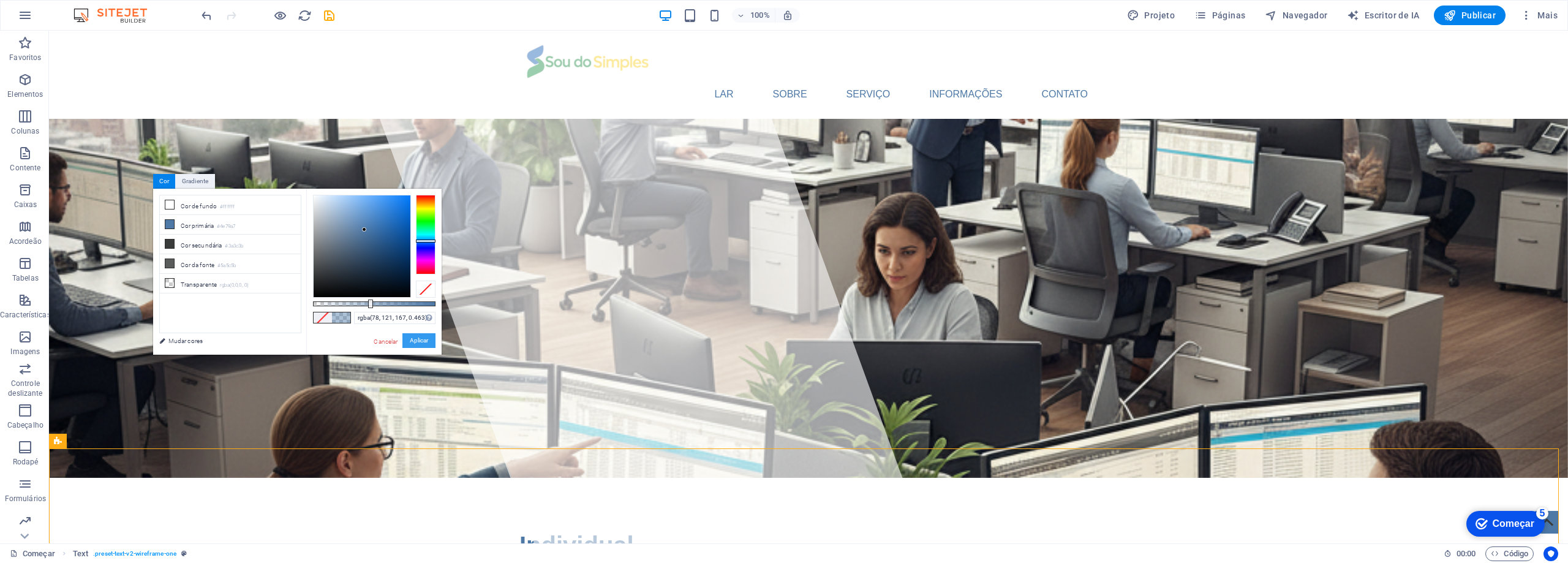
click at [421, 339] on font "Aplicar" at bounding box center [419, 341] width 18 height 7
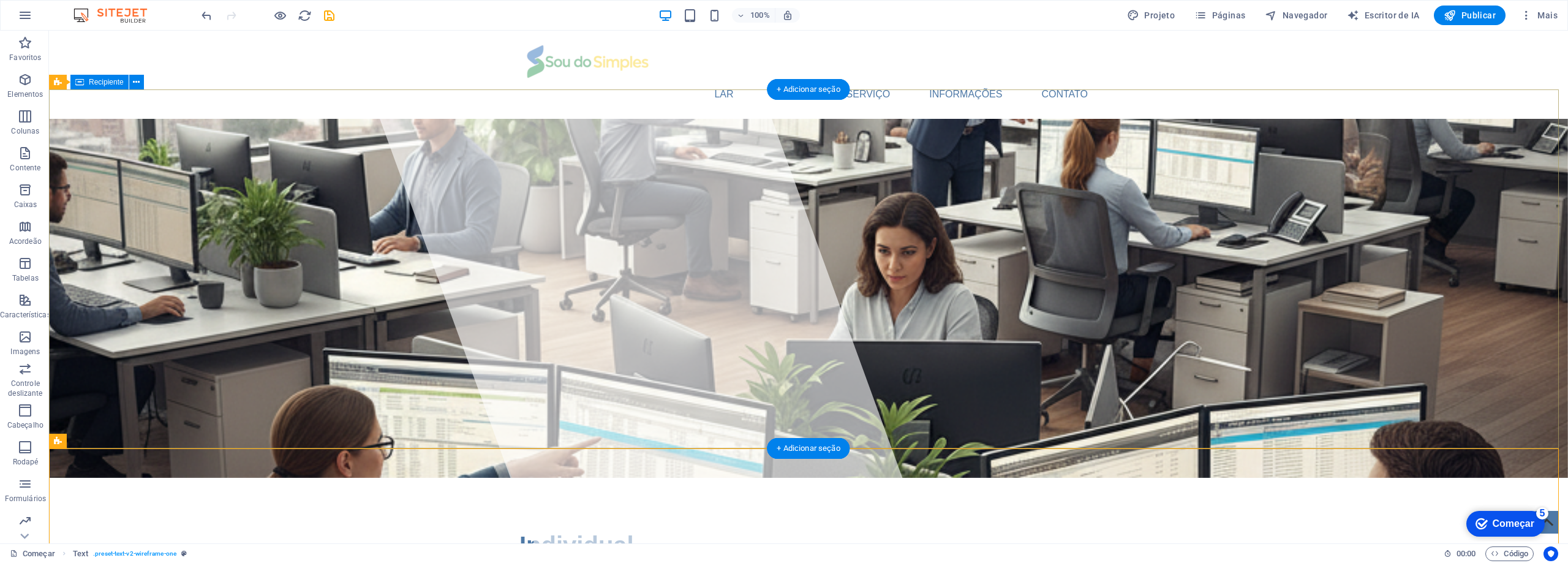
drag, startPoint x: 1348, startPoint y: 185, endPoint x: 1132, endPoint y: 185, distance: 216.0
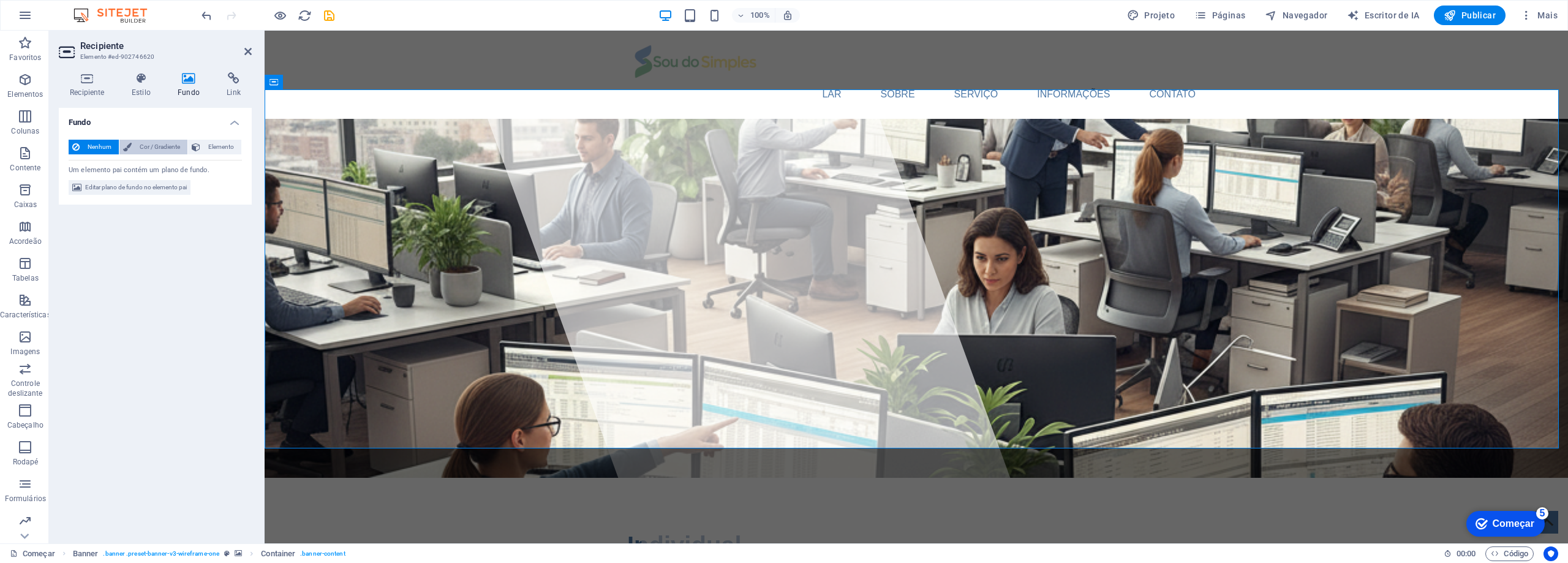
click at [148, 148] on font "Cor / Gradiente" at bounding box center [160, 147] width 40 height 7
click at [96, 83] on icon at bounding box center [87, 79] width 57 height 13
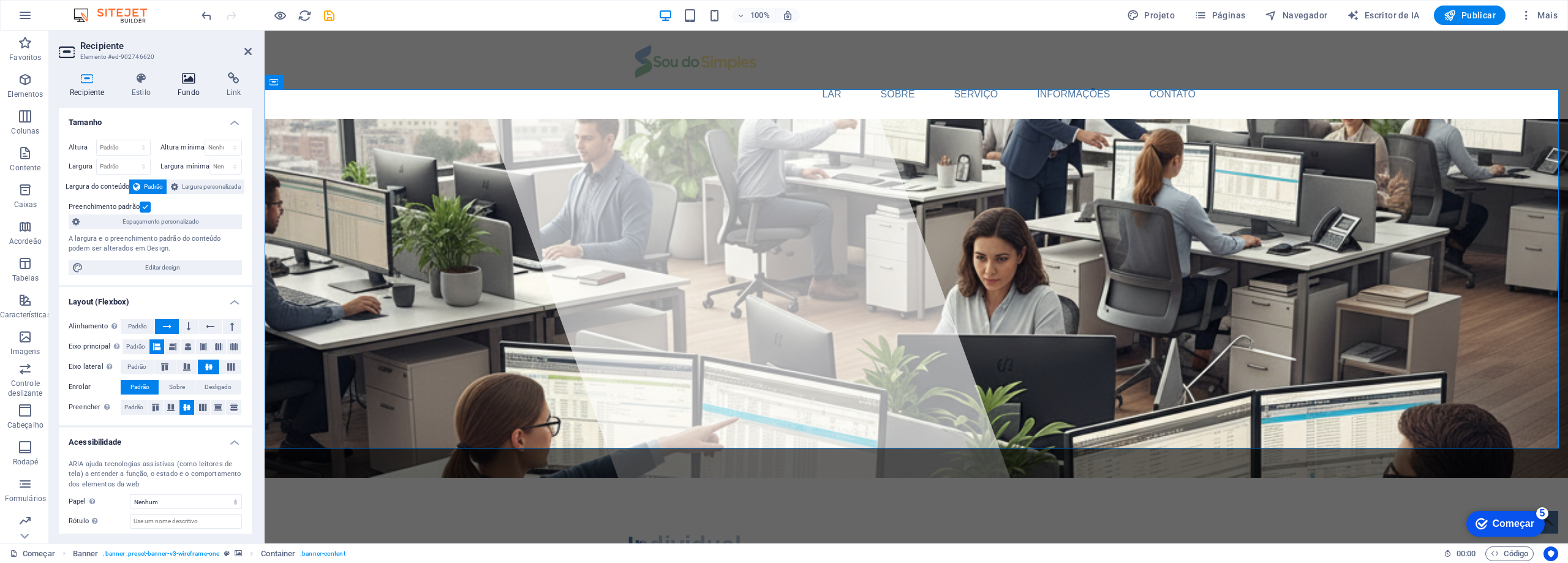
click at [191, 79] on icon at bounding box center [189, 79] width 44 height 13
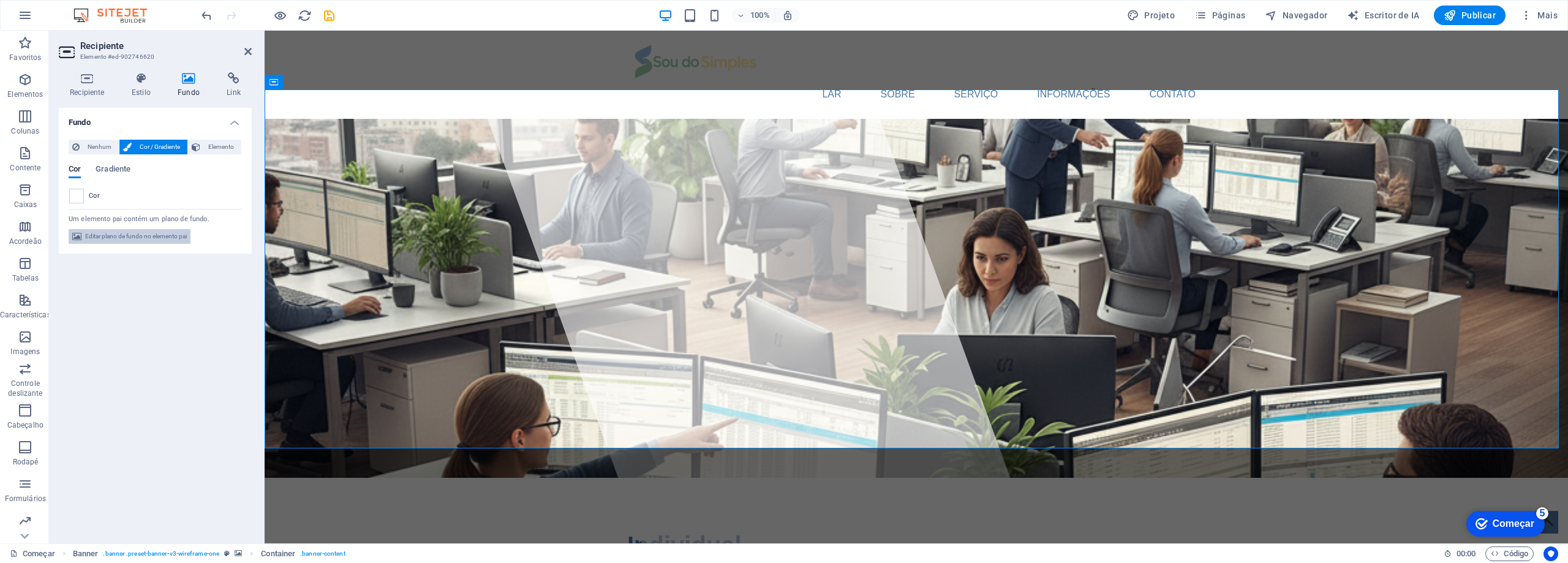
click at [111, 236] on font "Editar plano de fundo no elemento pai" at bounding box center [136, 236] width 102 height 7
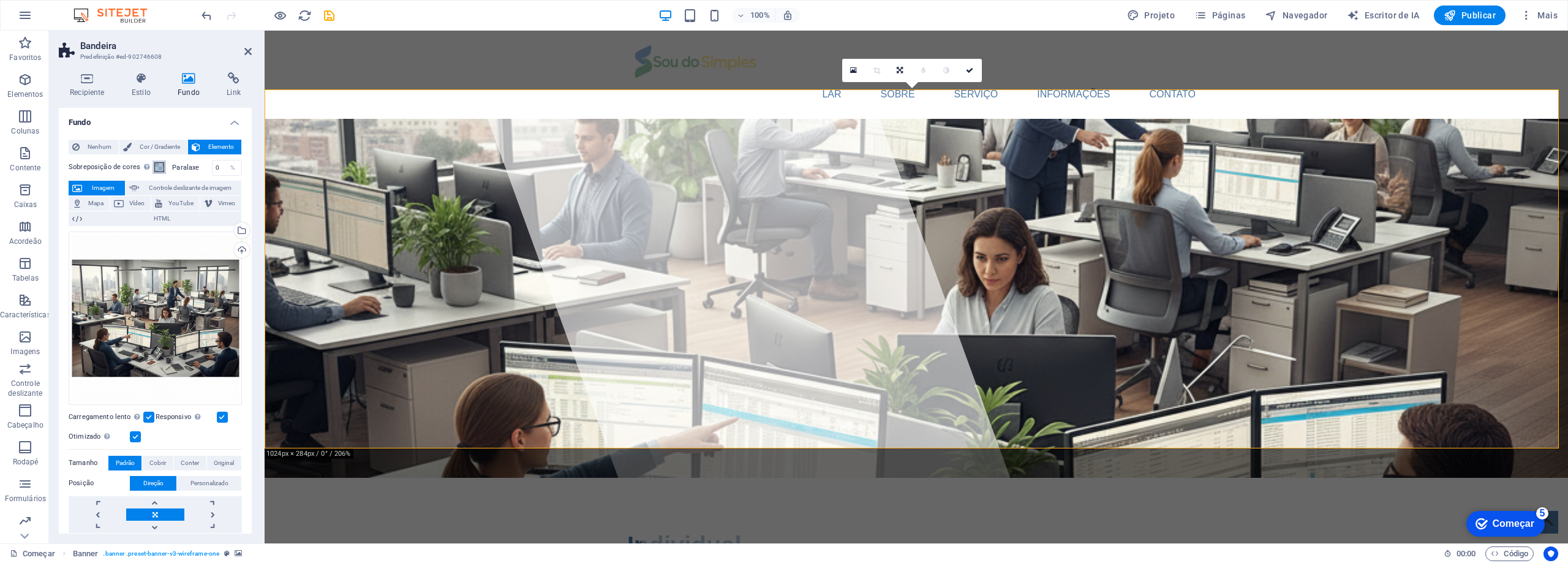
click at [158, 162] on span at bounding box center [159, 167] width 10 height 10
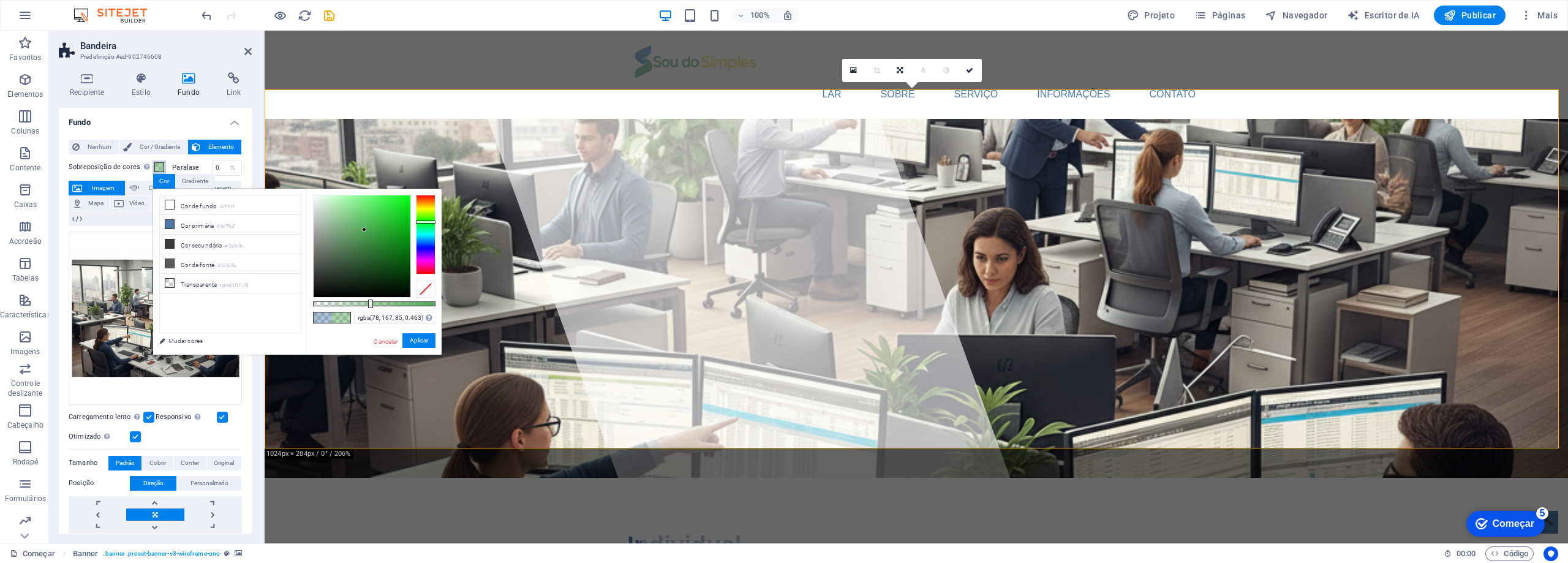
drag, startPoint x: 422, startPoint y: 238, endPoint x: 422, endPoint y: 222, distance: 16.0
click at [424, 222] on div at bounding box center [425, 234] width 20 height 80
drag, startPoint x: 363, startPoint y: 229, endPoint x: 400, endPoint y: 225, distance: 37.2
click at [400, 225] on div at bounding box center [400, 224] width 4 height 4
type input "rgba(18, 179, 30, 0.723)"
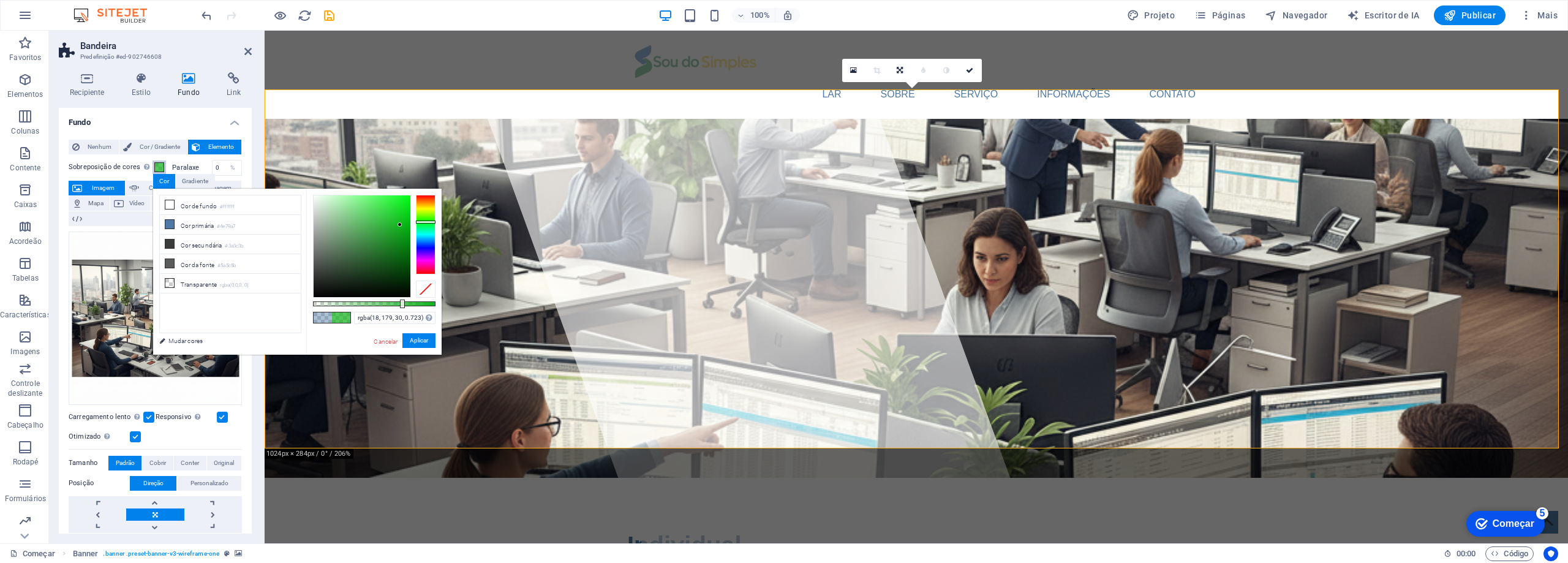
drag, startPoint x: 371, startPoint y: 303, endPoint x: 401, endPoint y: 303, distance: 30.0
click at [401, 303] on div at bounding box center [402, 304] width 5 height 9
click at [417, 345] on button "Aplicar" at bounding box center [419, 341] width 33 height 15
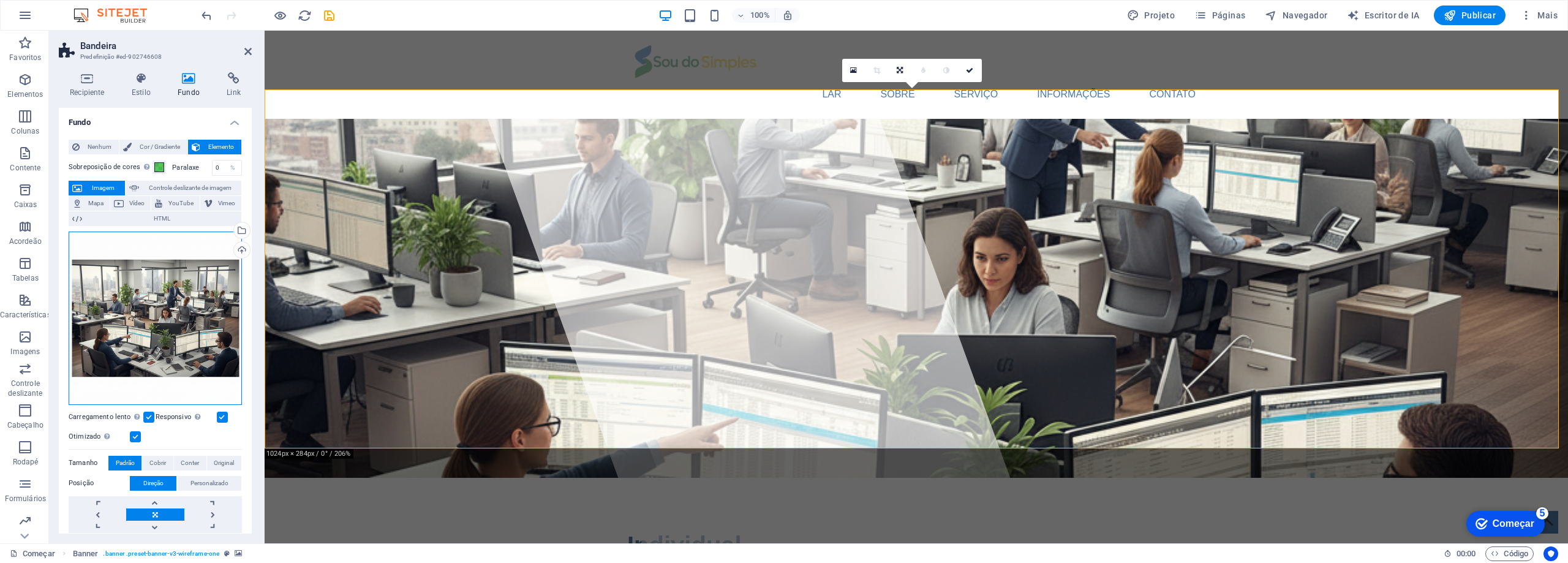
click at [193, 314] on div "Arraste os arquivos aqui, clique para escolher os arquivos ou selecione-os em A…" at bounding box center [155, 318] width 173 height 174
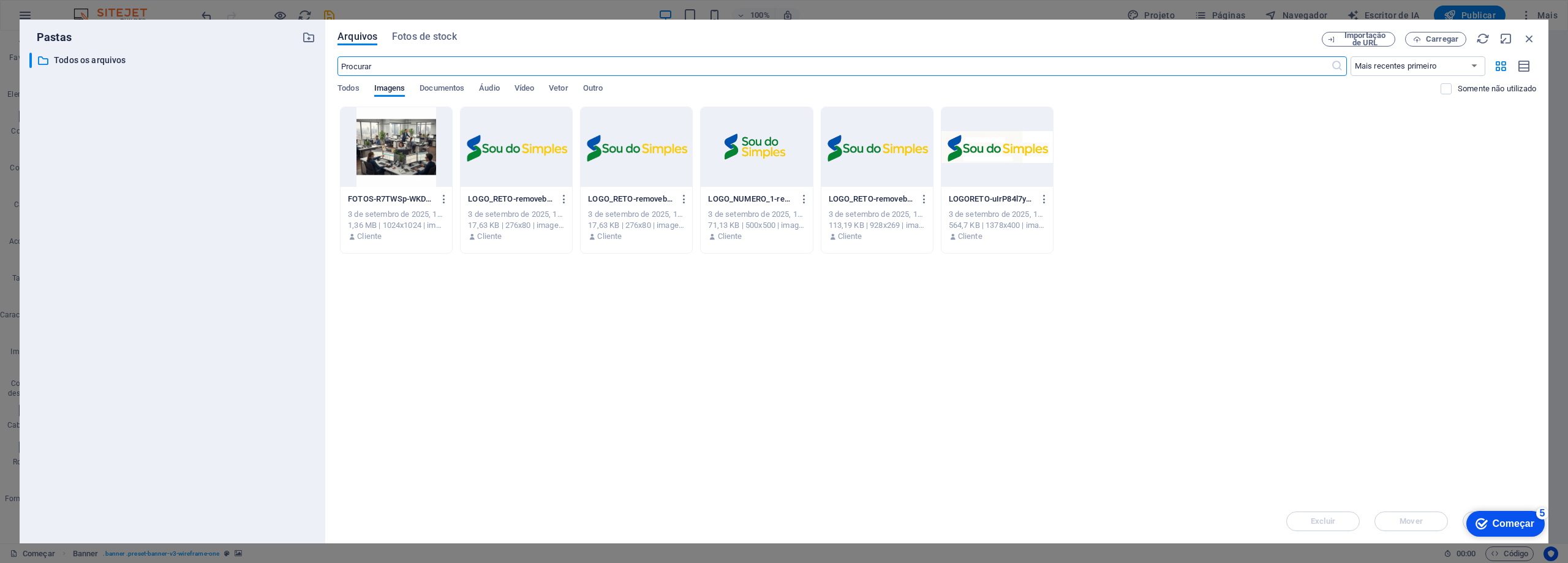
click at [408, 141] on div at bounding box center [396, 147] width 111 height 80
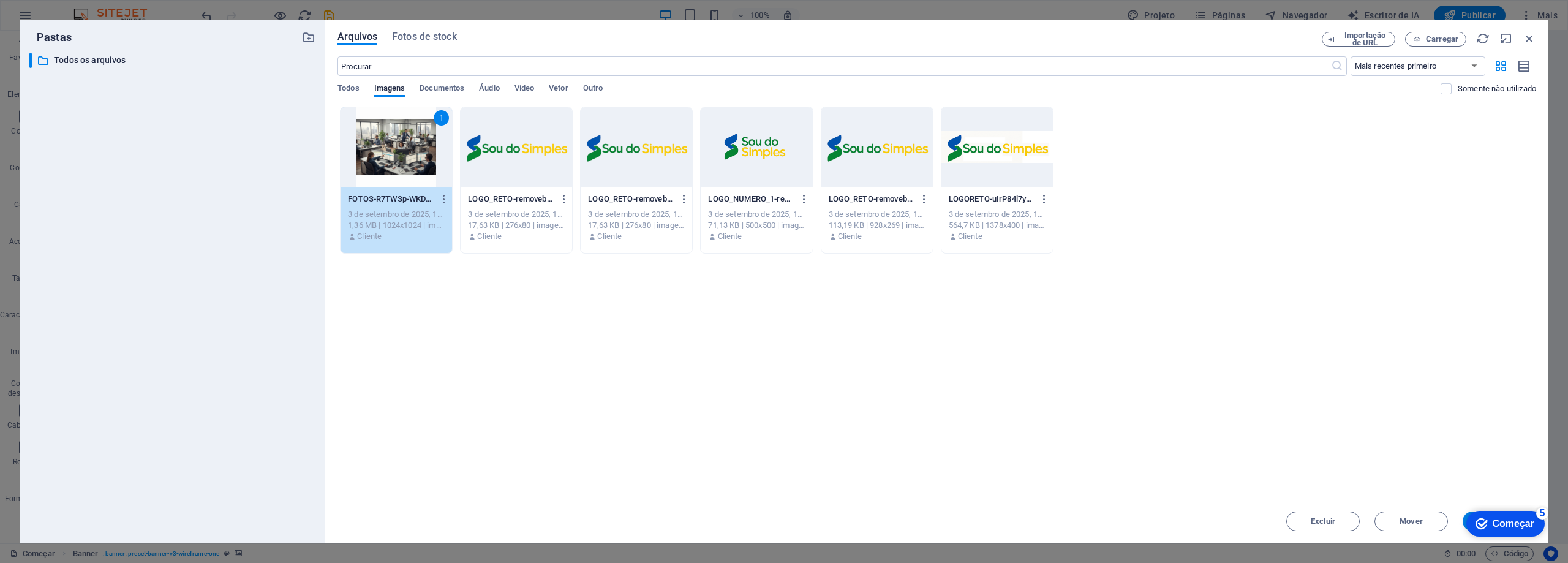
click at [434, 164] on div "1" at bounding box center [396, 147] width 111 height 80
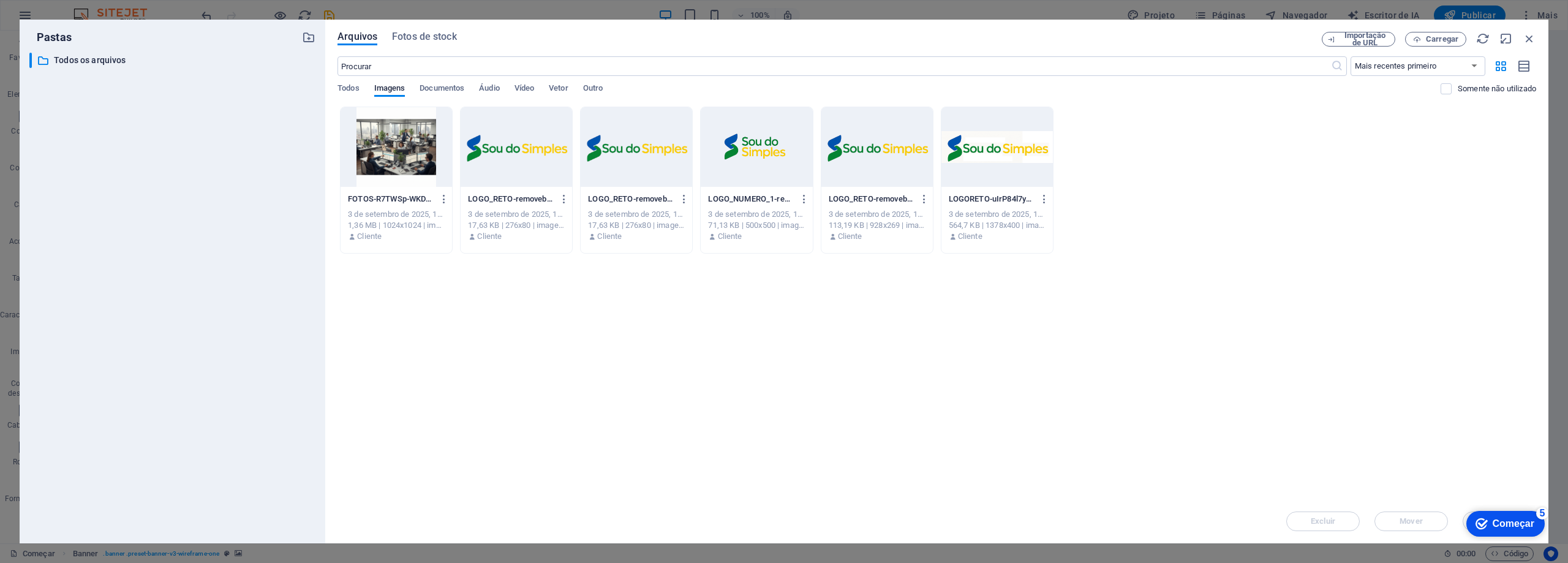
click at [434, 163] on div at bounding box center [396, 147] width 111 height 80
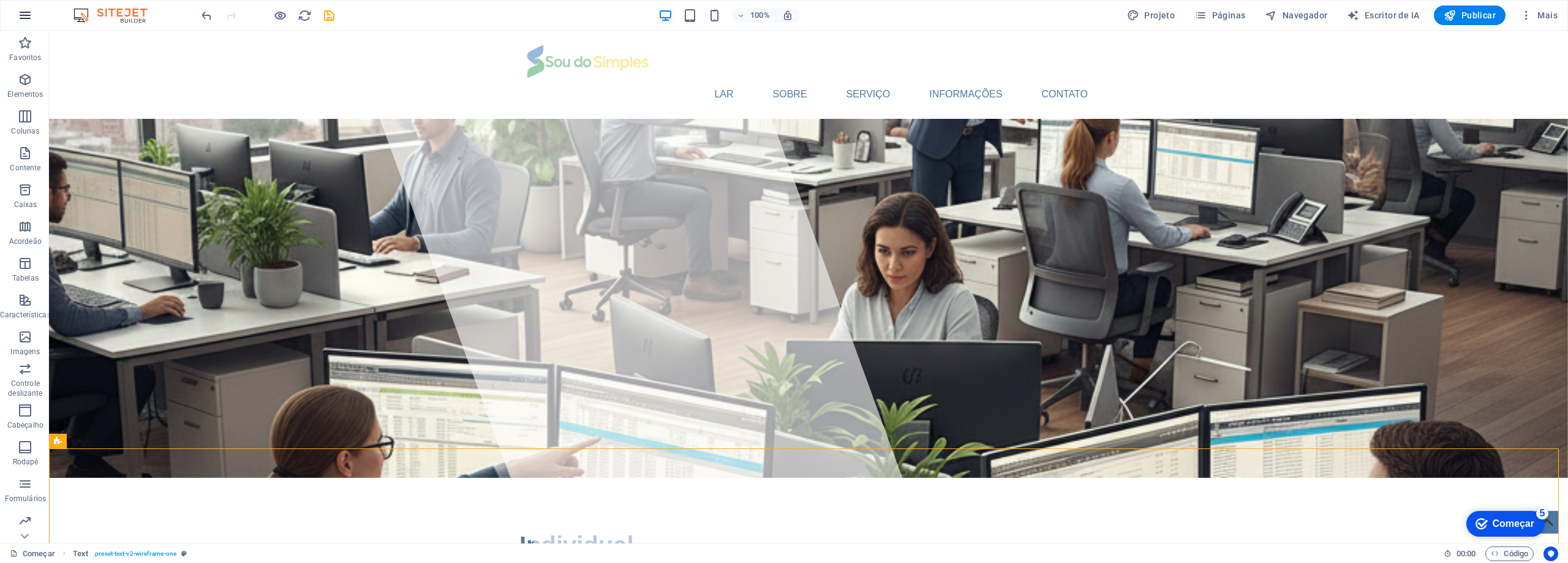
click at [25, 15] on icon "button" at bounding box center [25, 15] width 15 height 15
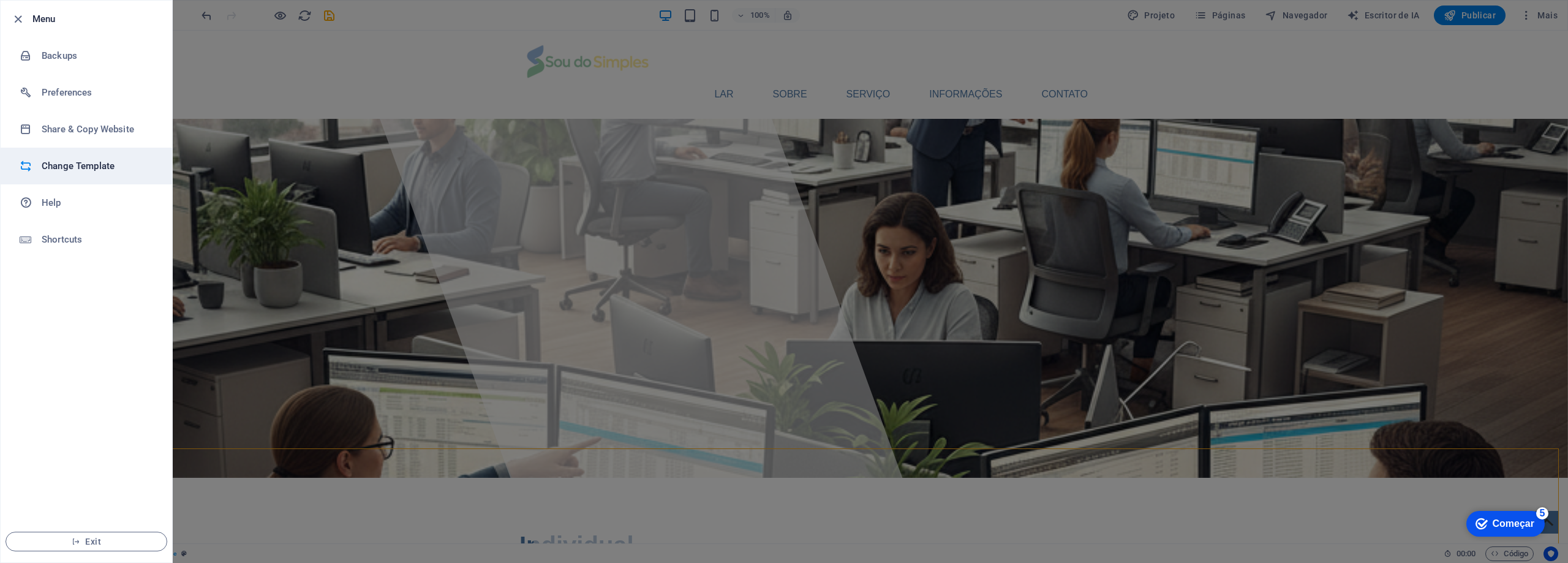
click at [73, 170] on h6 "Change Template" at bounding box center [98, 166] width 113 height 15
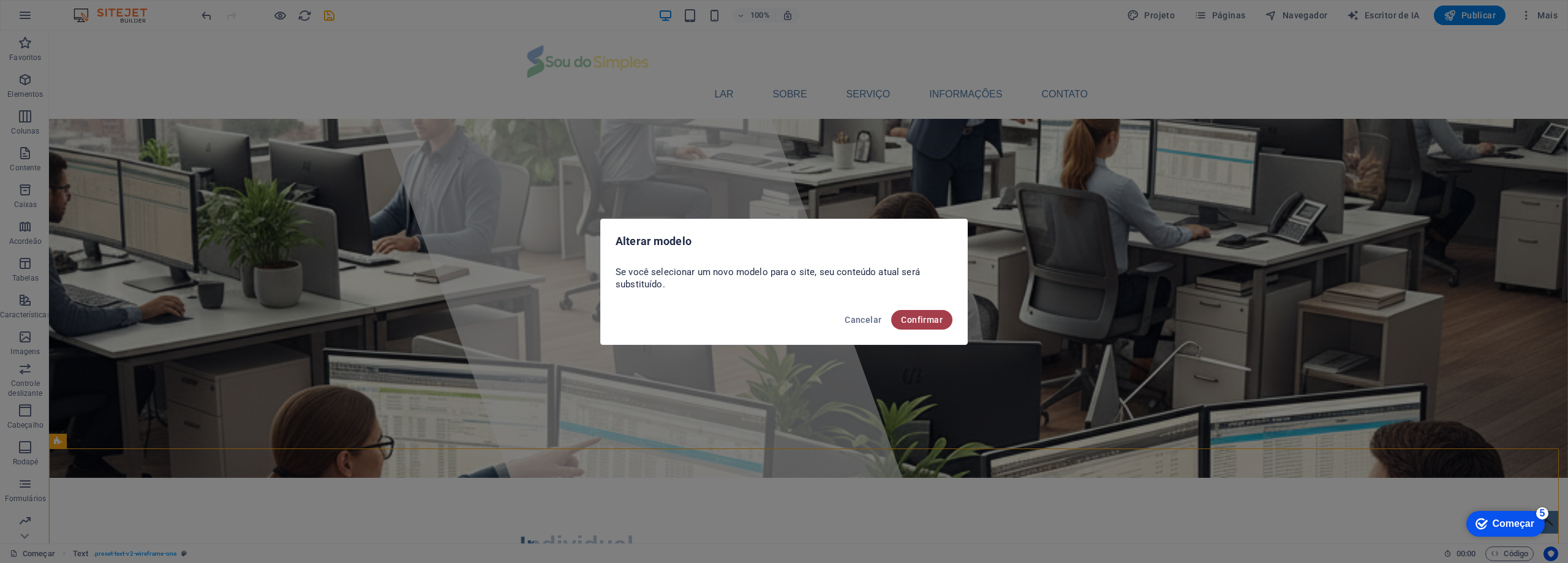
click at [920, 320] on font "Confirmar" at bounding box center [922, 319] width 42 height 10
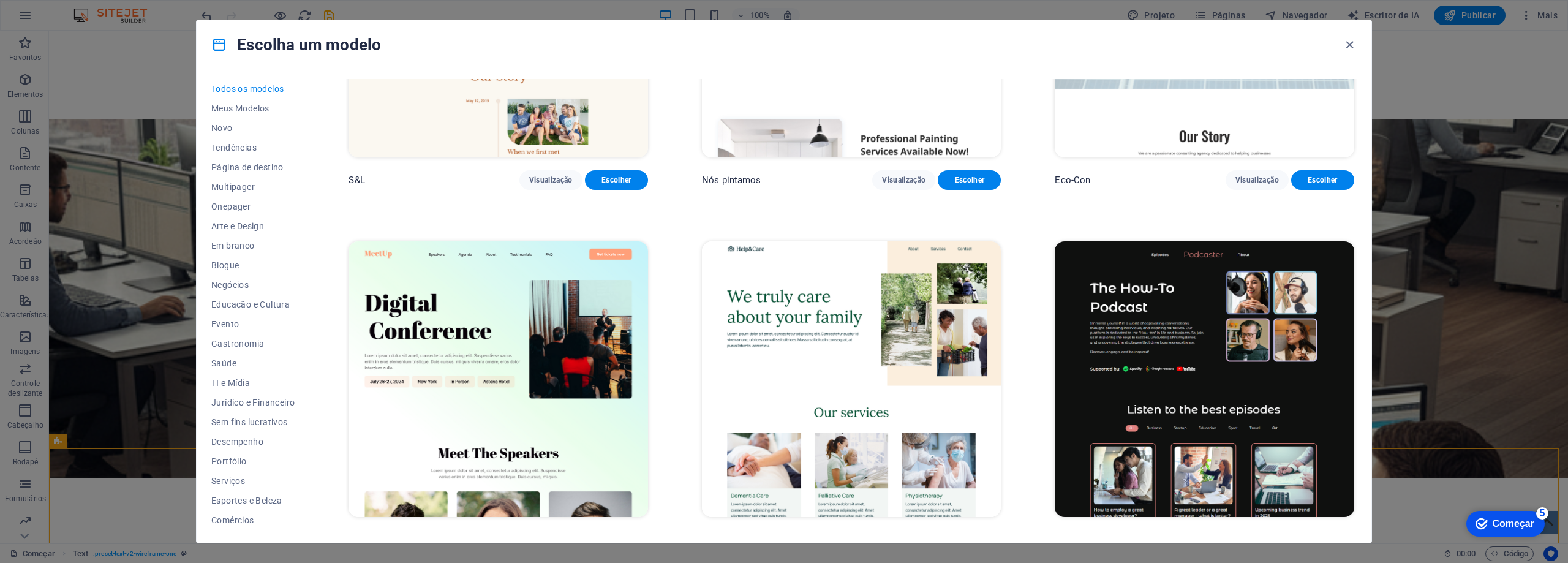
scroll to position [981, 0]
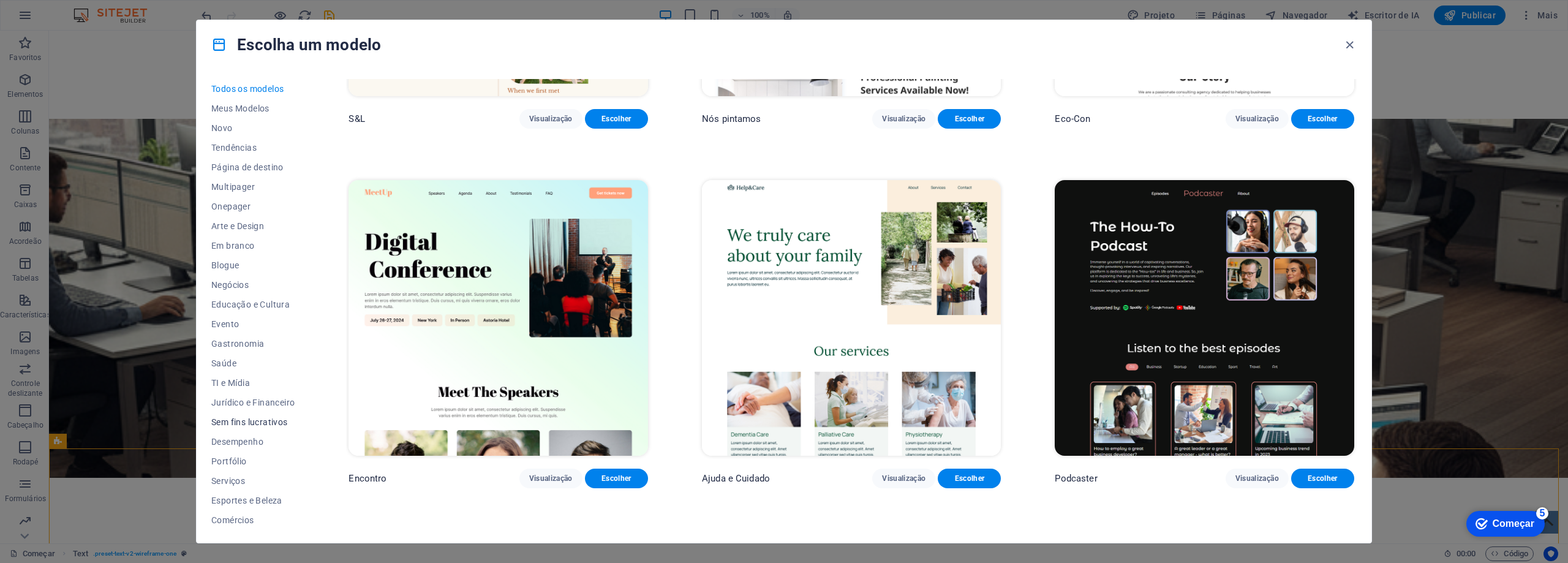
click at [254, 424] on font "Sem fins lucrativos" at bounding box center [249, 422] width 77 height 10
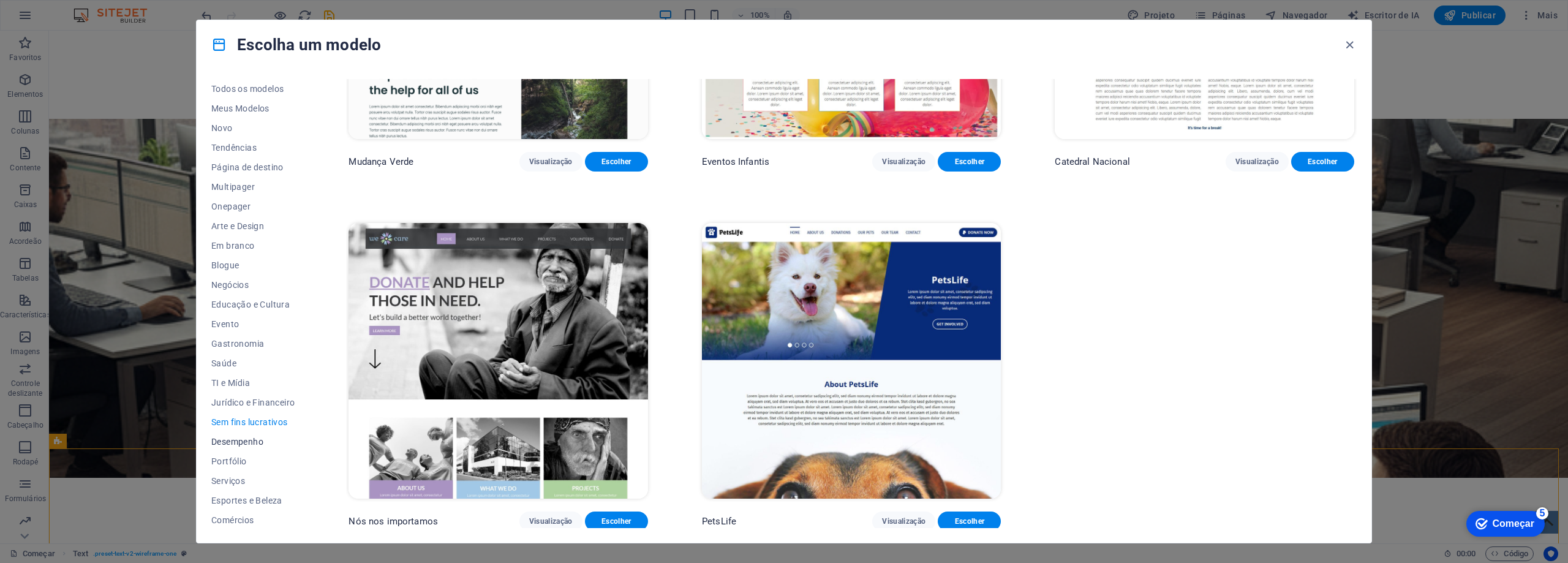
click at [256, 442] on font "Desempenho" at bounding box center [237, 442] width 52 height 10
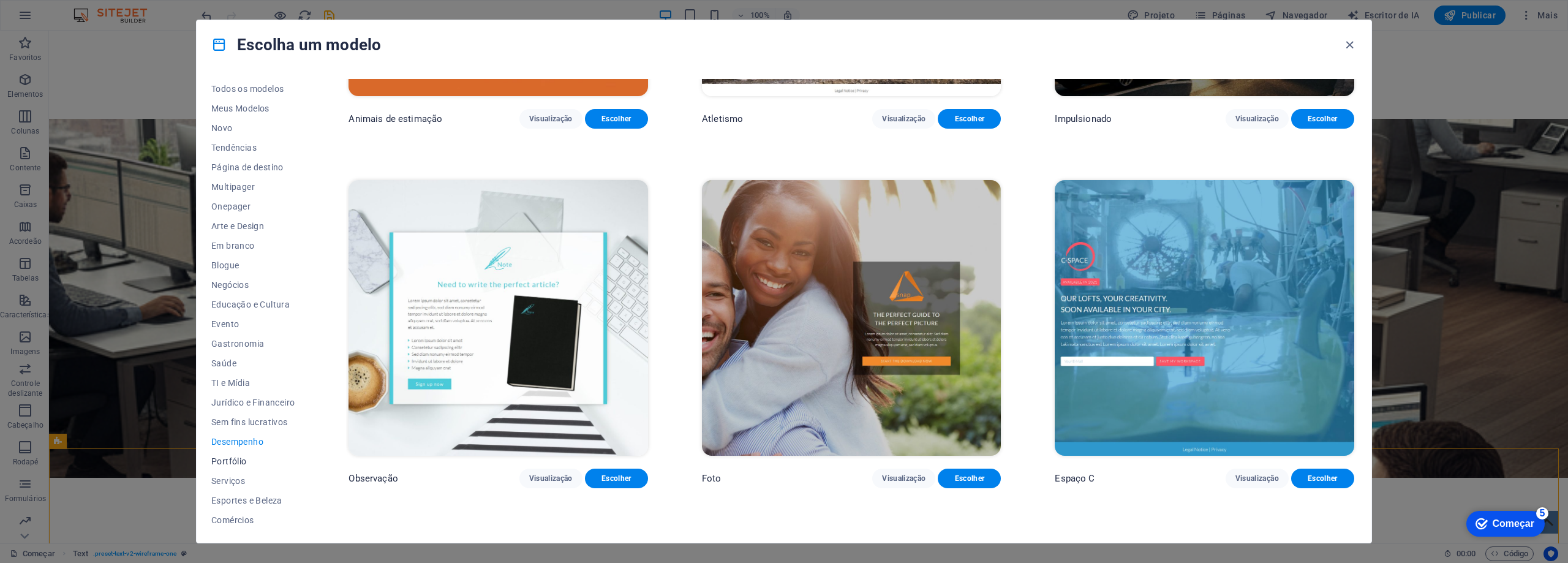
click at [235, 463] on font "Portfólio" at bounding box center [229, 461] width 36 height 10
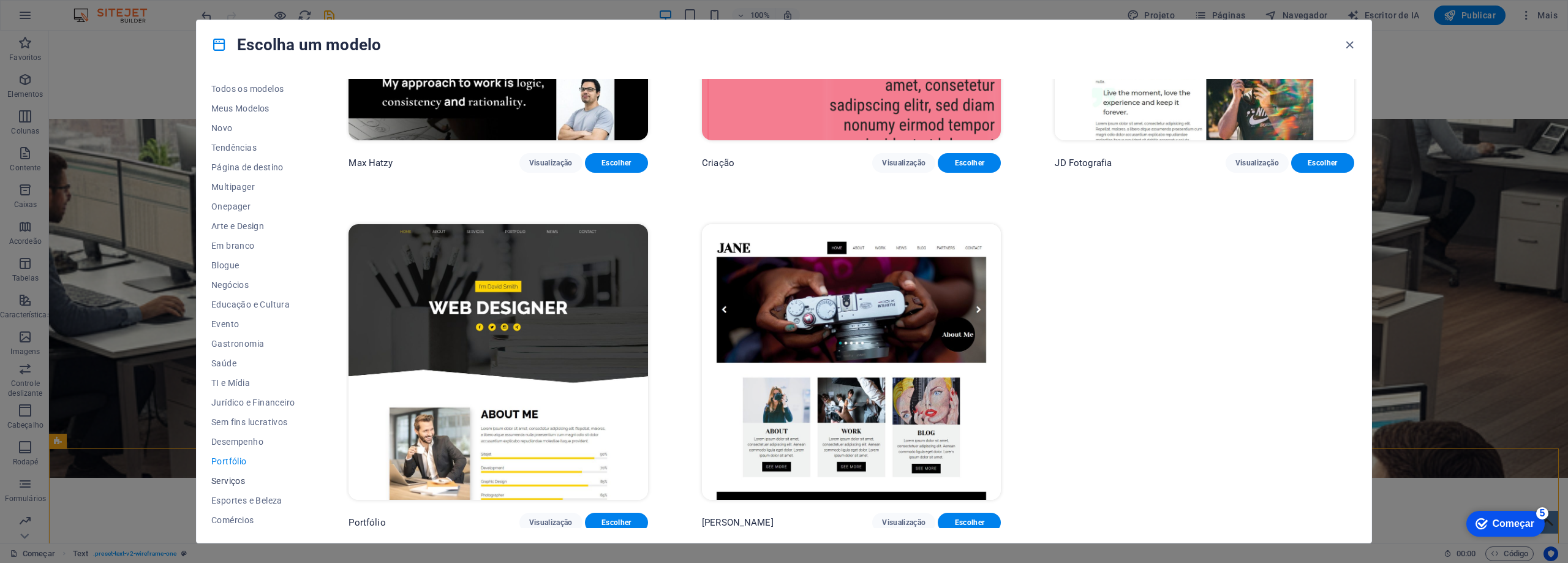
click at [235, 484] on font "Serviços" at bounding box center [228, 480] width 34 height 10
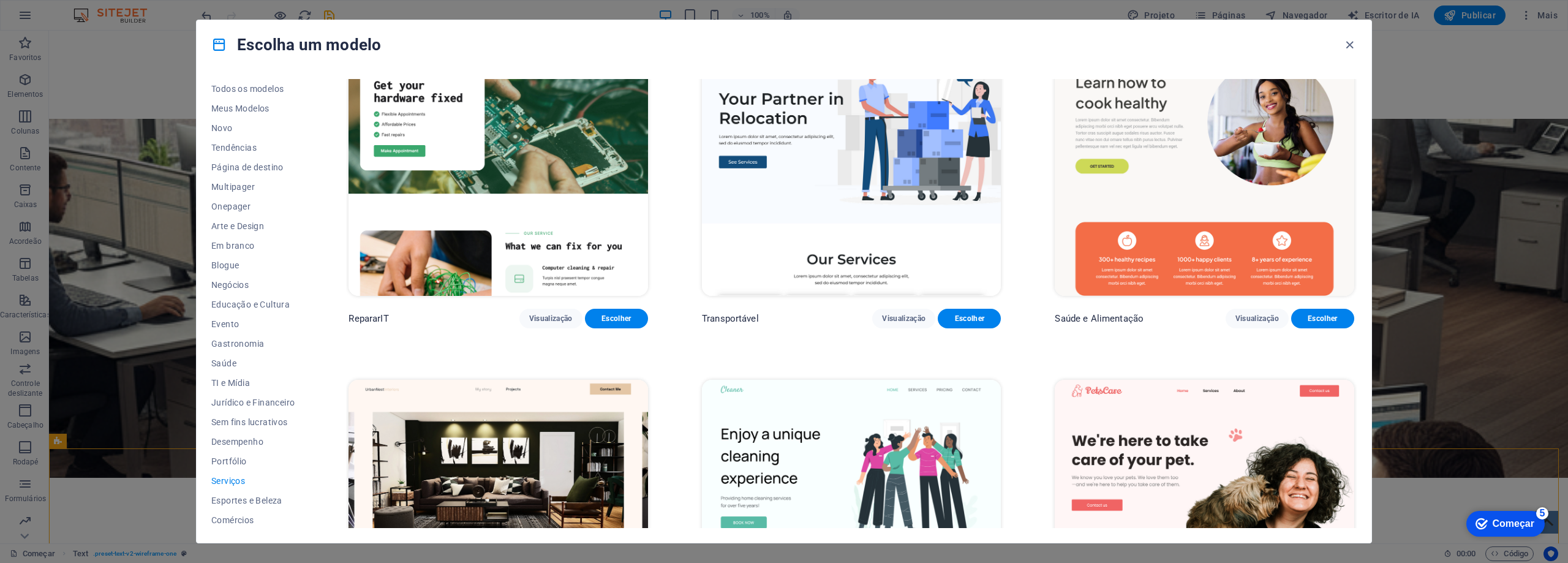
scroll to position [0, 0]
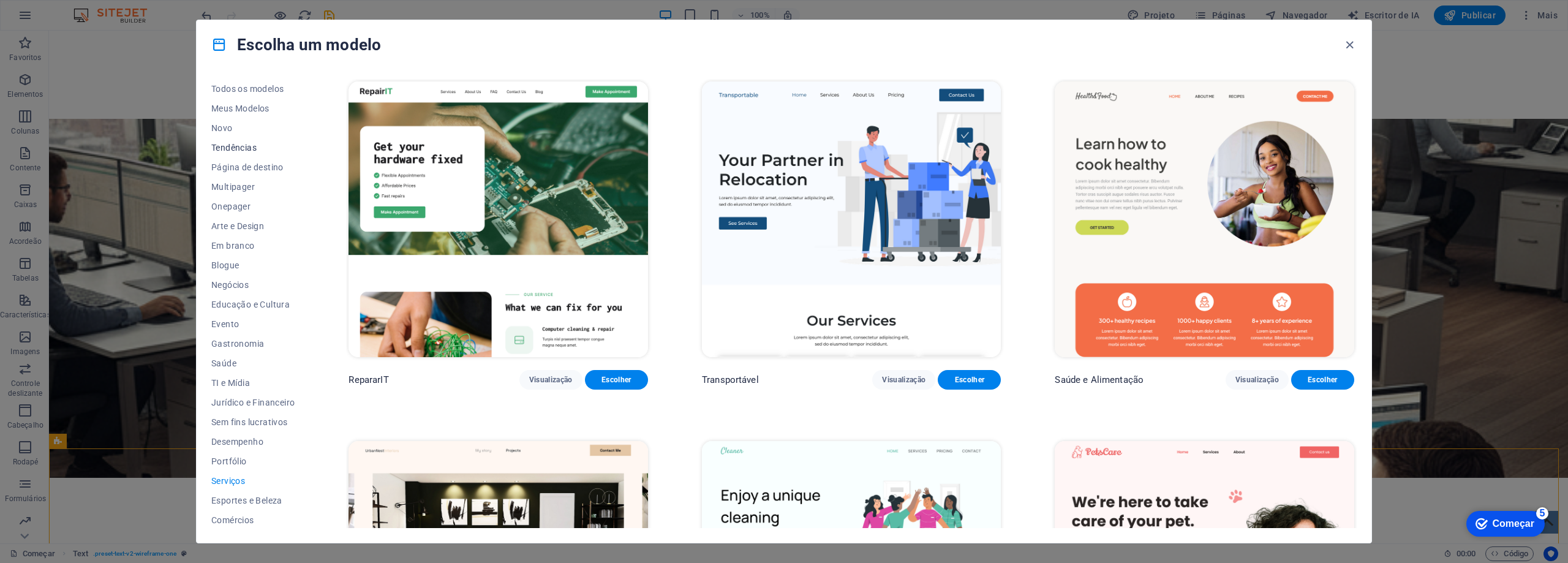
click at [230, 147] on font "Tendências" at bounding box center [234, 147] width 46 height 10
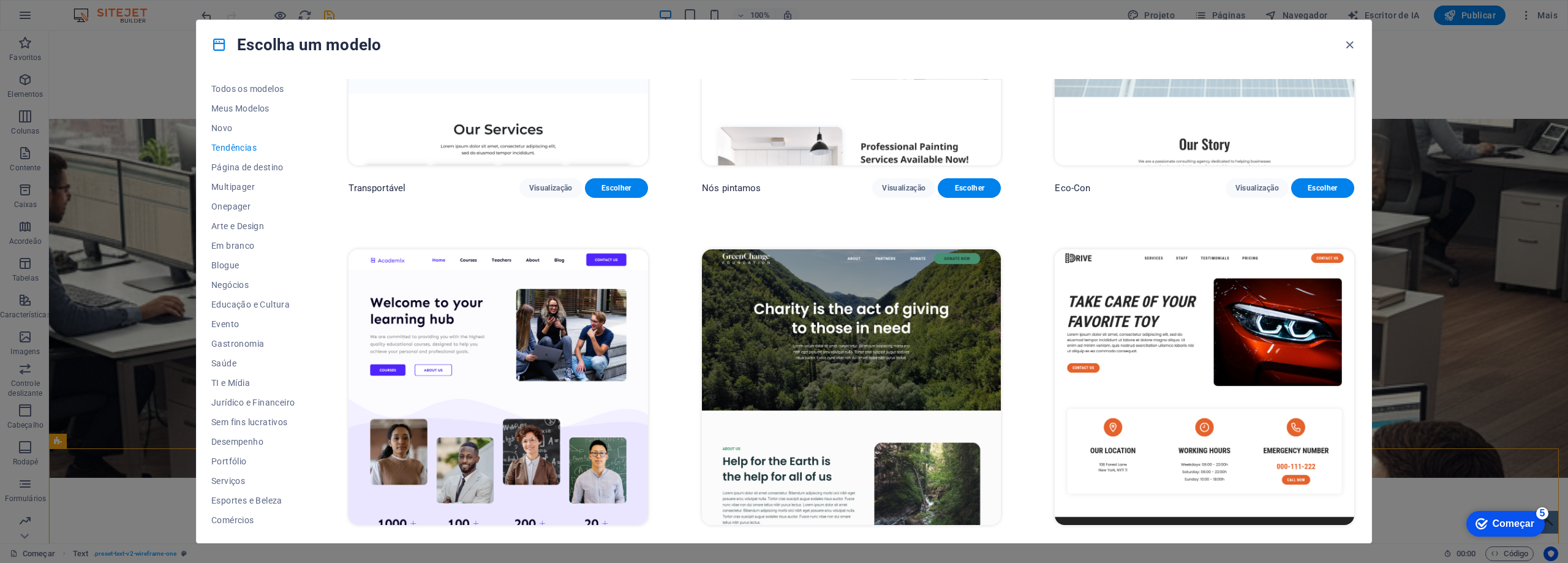
scroll to position [674, 0]
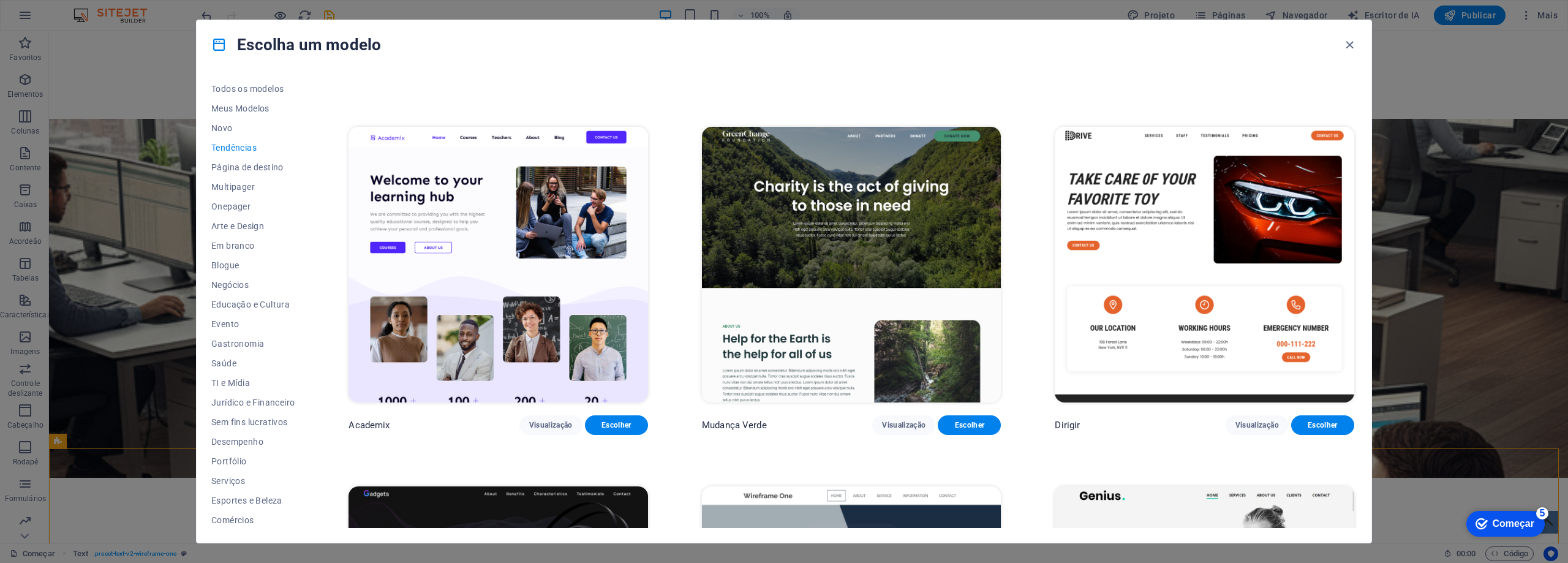
click at [472, 277] on img at bounding box center [498, 265] width 299 height 276
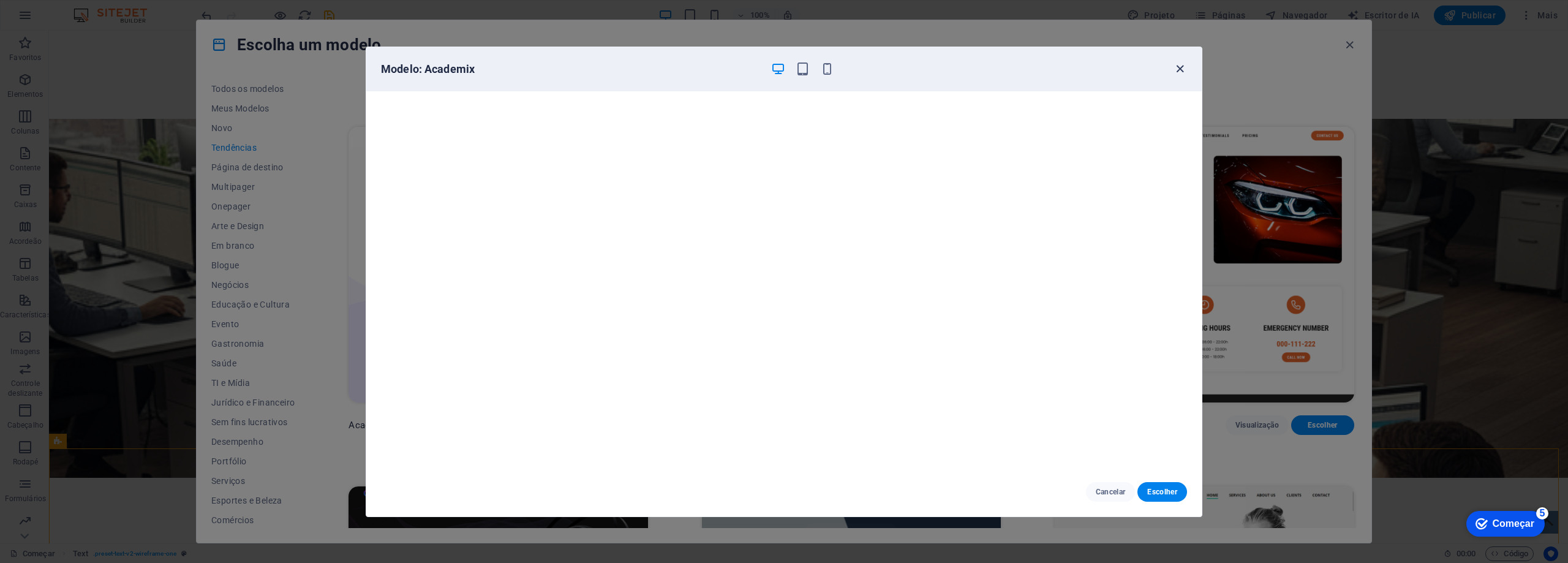
click at [1185, 66] on icon "button" at bounding box center [1179, 69] width 14 height 14
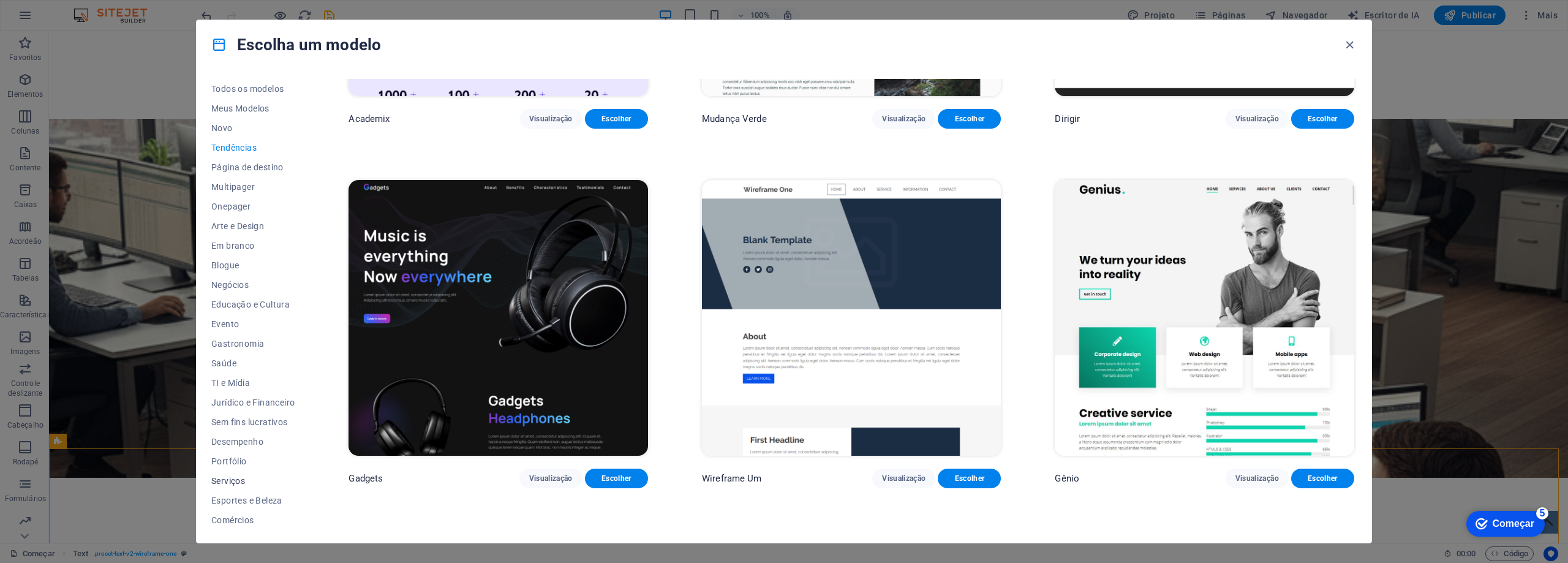
scroll to position [41, 0]
click at [236, 519] on font "Estrutura de arame" at bounding box center [250, 518] width 78 height 10
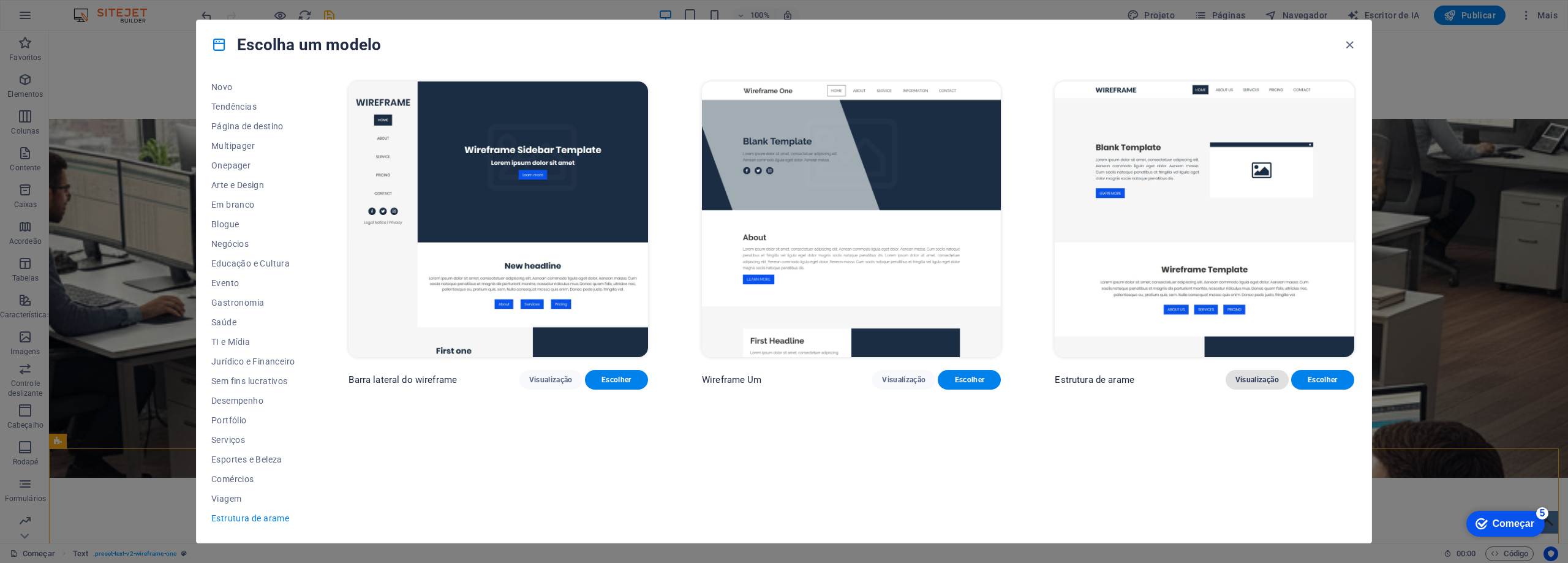
click at [1253, 378] on font "Visualização" at bounding box center [1257, 380] width 44 height 9
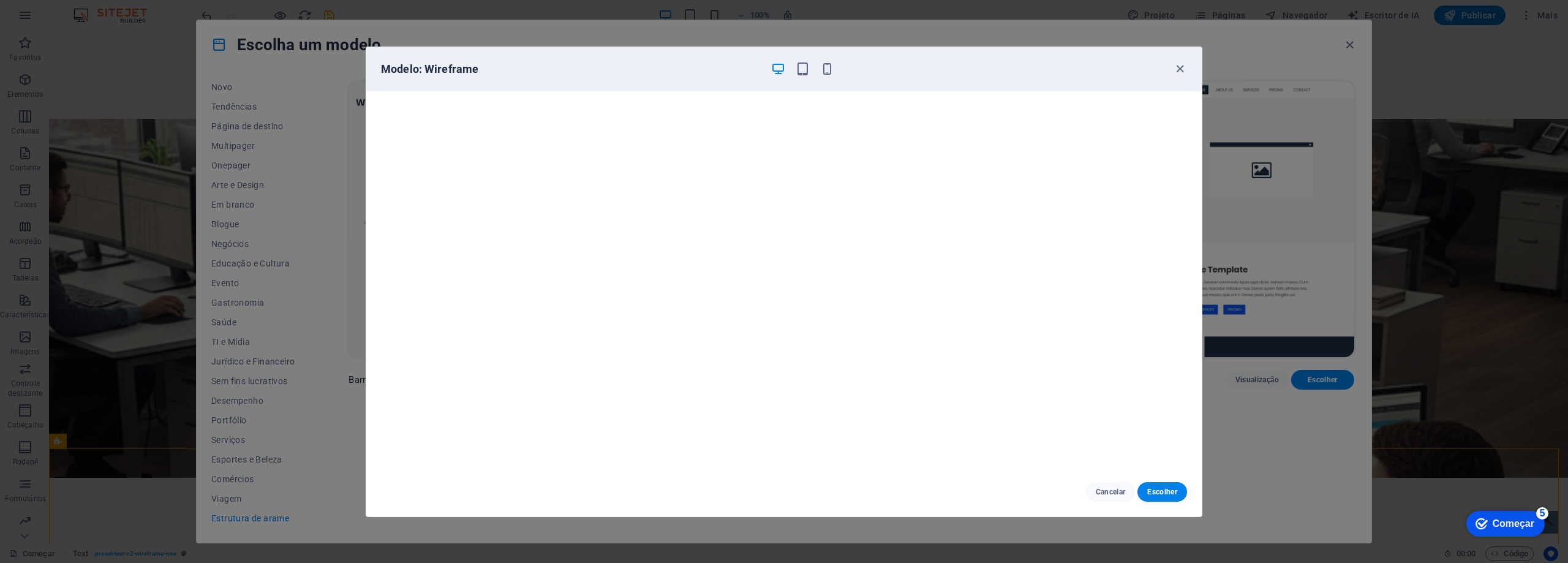
scroll to position [3, 0]
click at [1164, 492] on font "Escolher" at bounding box center [1162, 492] width 30 height 9
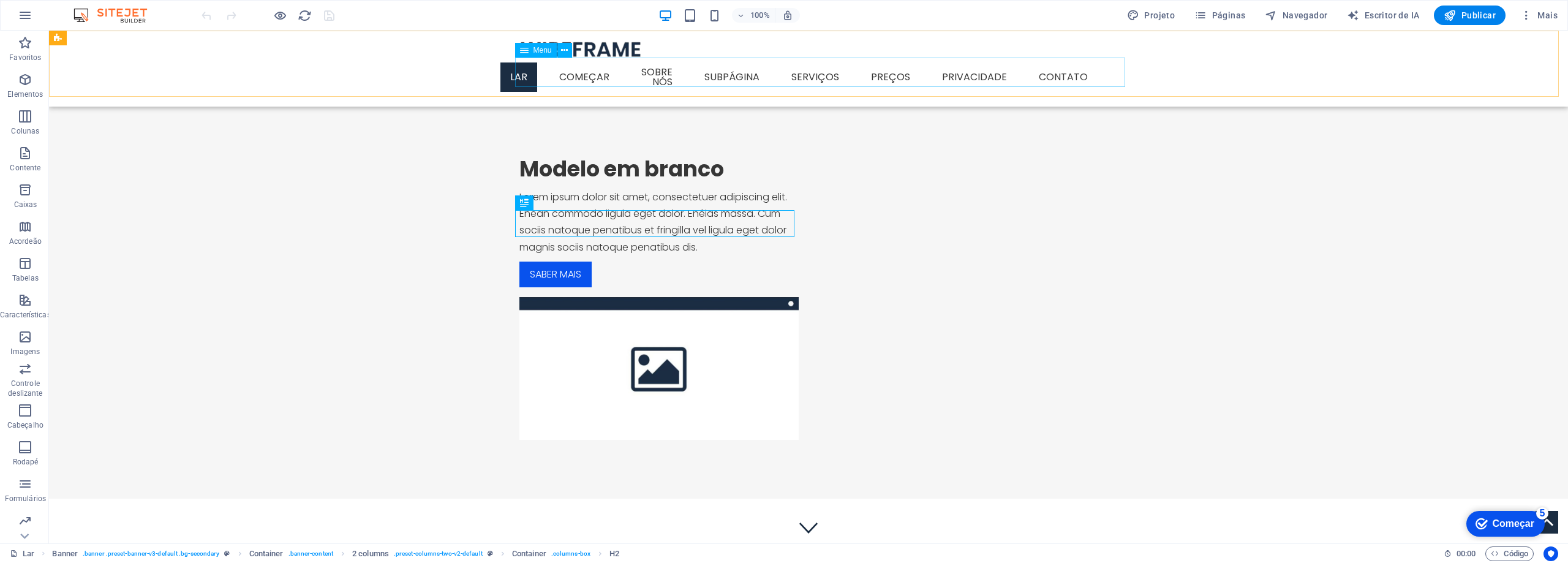
click at [734, 73] on nav "Lar Começar Sobre nós Subpágina Serviços Detalhe do serviço Preços Privacidade …" at bounding box center [808, 77] width 579 height 39
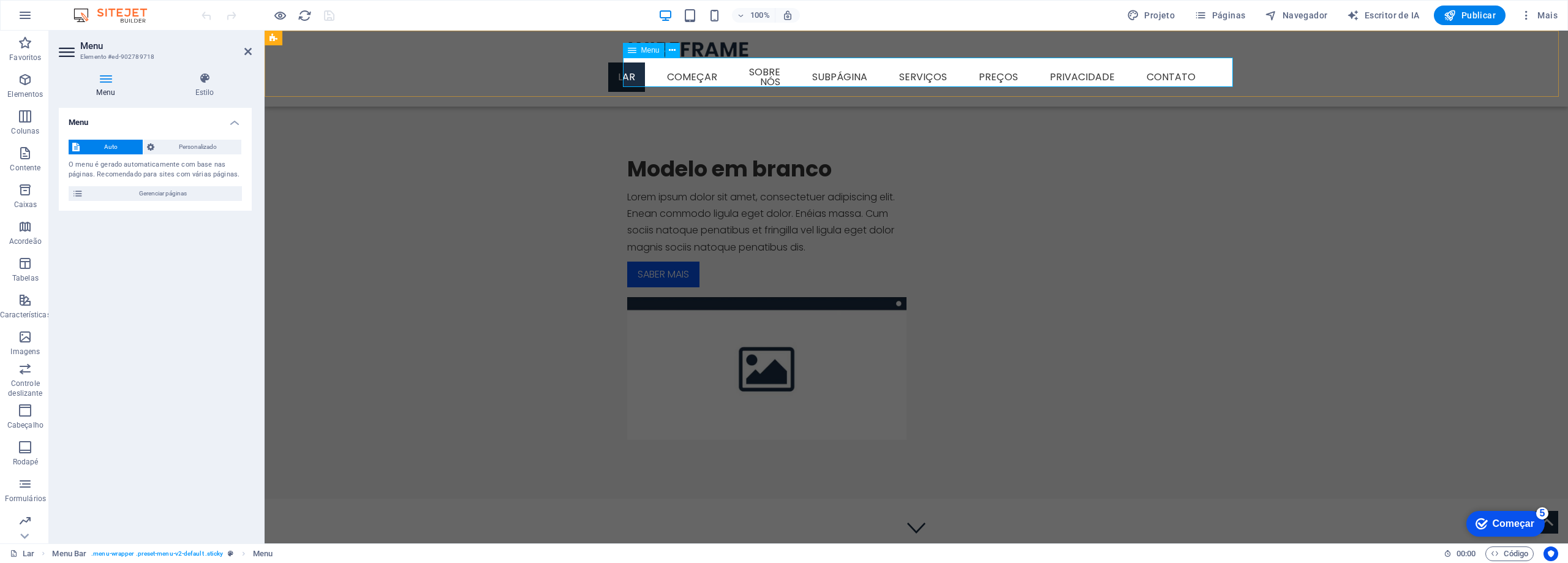
click at [753, 71] on nav "Lar Começar Sobre nós Subpágina Serviços Detalhe do serviço Preços Privacidade …" at bounding box center [916, 77] width 579 height 39
click at [108, 90] on font "Menu" at bounding box center [106, 92] width 19 height 9
click at [131, 191] on span "Gerenciar páginas" at bounding box center [162, 193] width 151 height 15
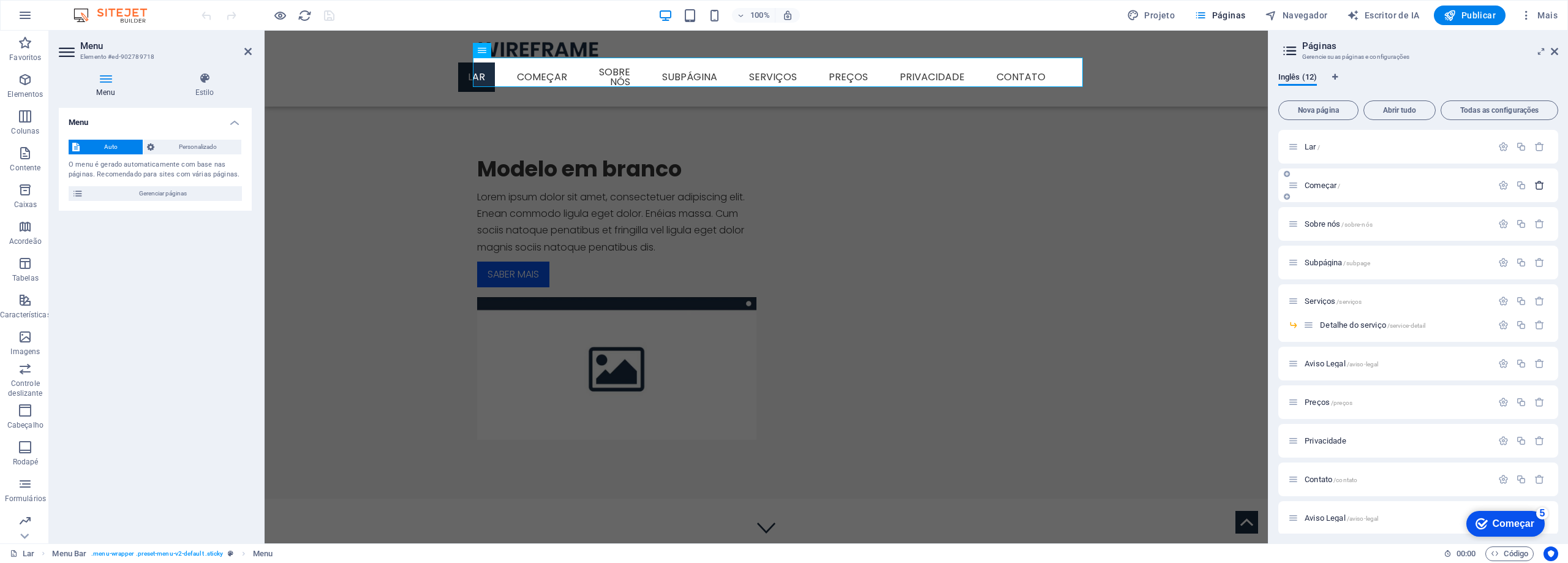
click at [1539, 185] on icon "button" at bounding box center [1540, 185] width 11 height 11
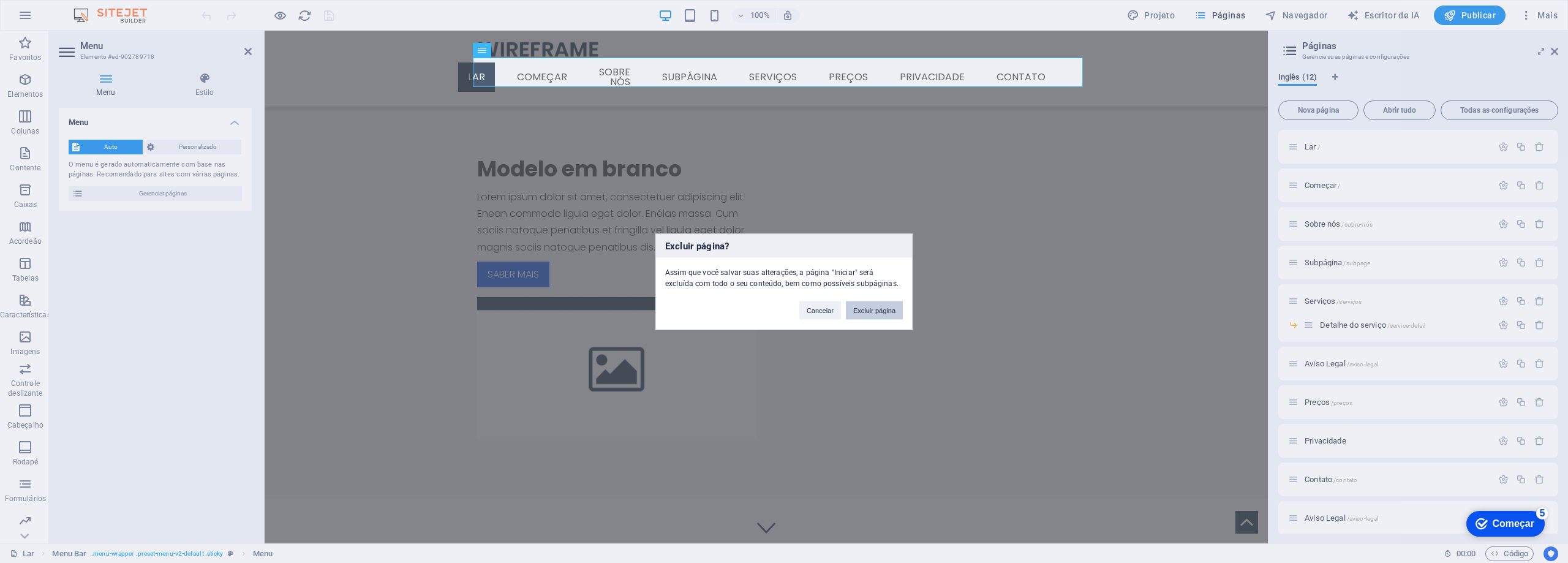
click at [879, 308] on font "Excluir página" at bounding box center [874, 310] width 42 height 7
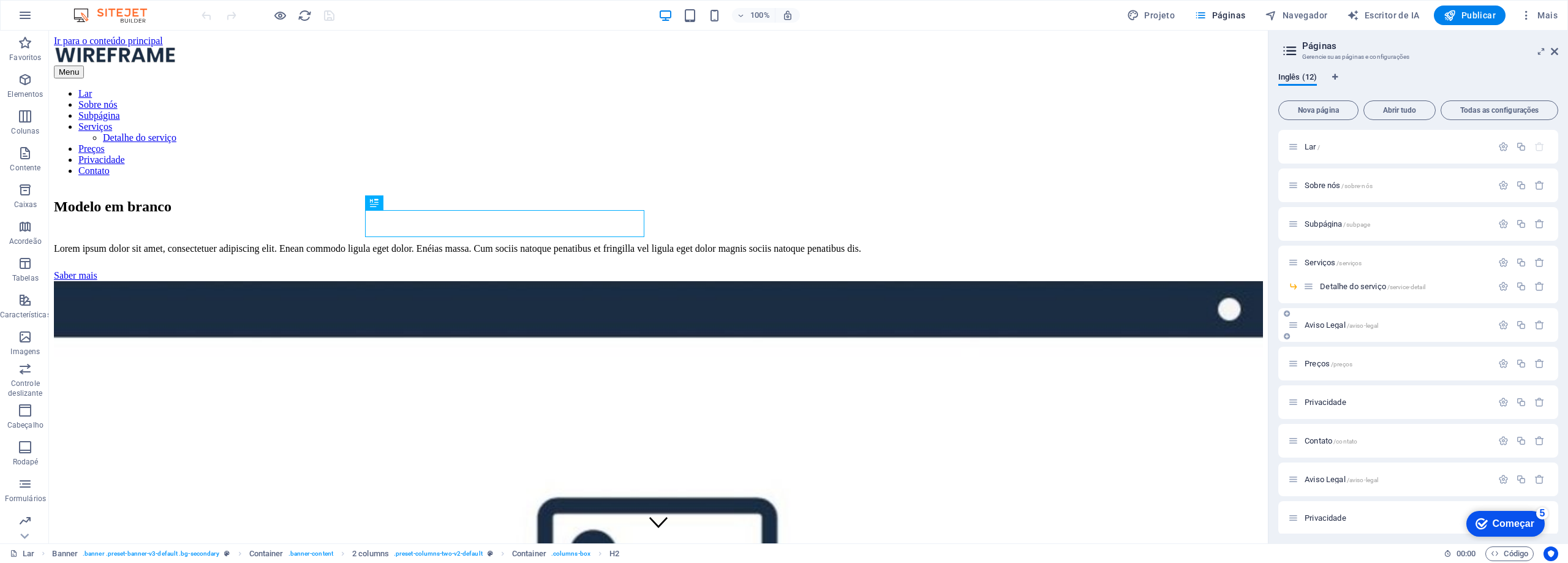
scroll to position [6, 0]
click at [1447, 477] on p "Aviso Legal /aviso-legal" at bounding box center [1396, 473] width 184 height 8
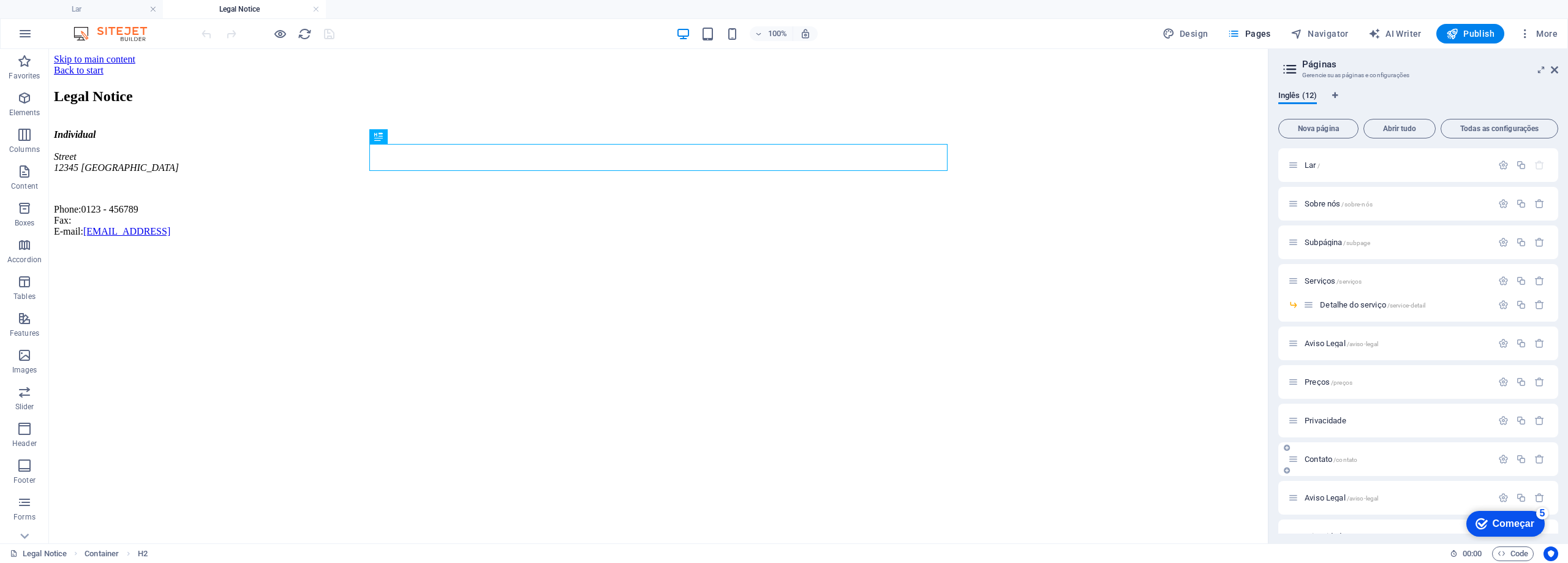
scroll to position [0, 0]
click at [1537, 416] on icon "button" at bounding box center [1540, 421] width 11 height 11
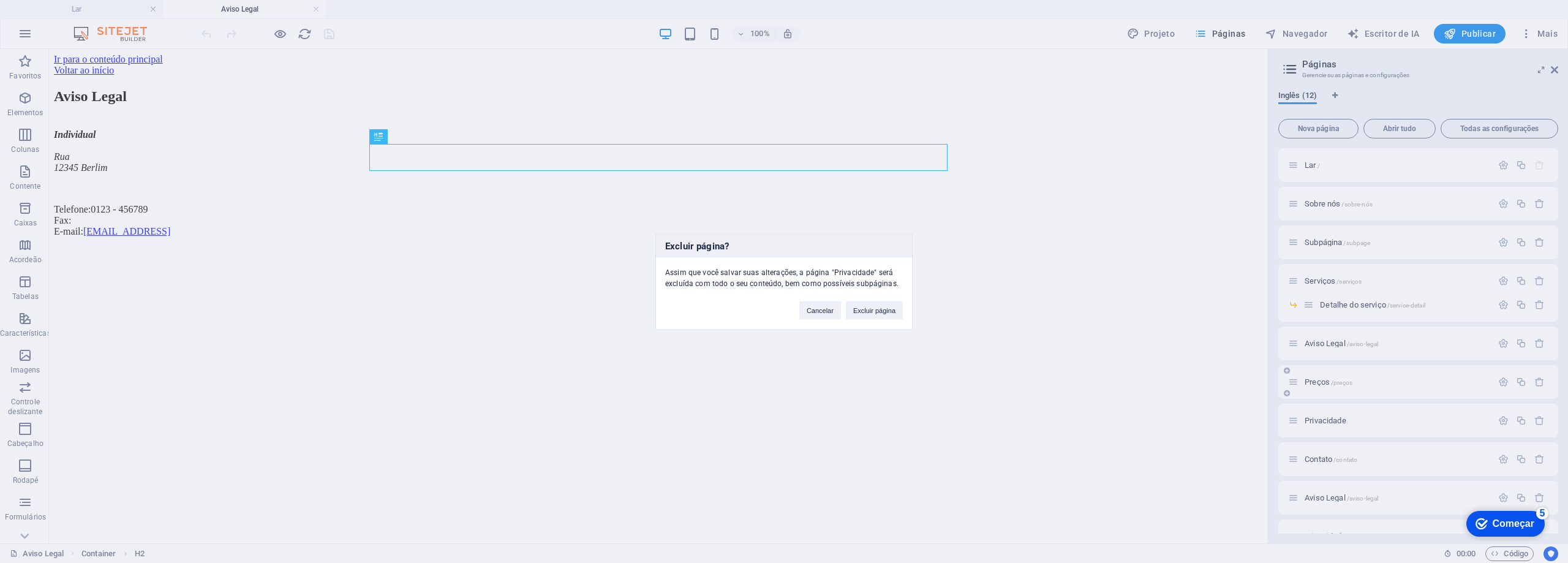
drag, startPoint x: 869, startPoint y: 312, endPoint x: 1530, endPoint y: 396, distance: 666.3
click at [869, 312] on font "Excluir página" at bounding box center [874, 310] width 42 height 7
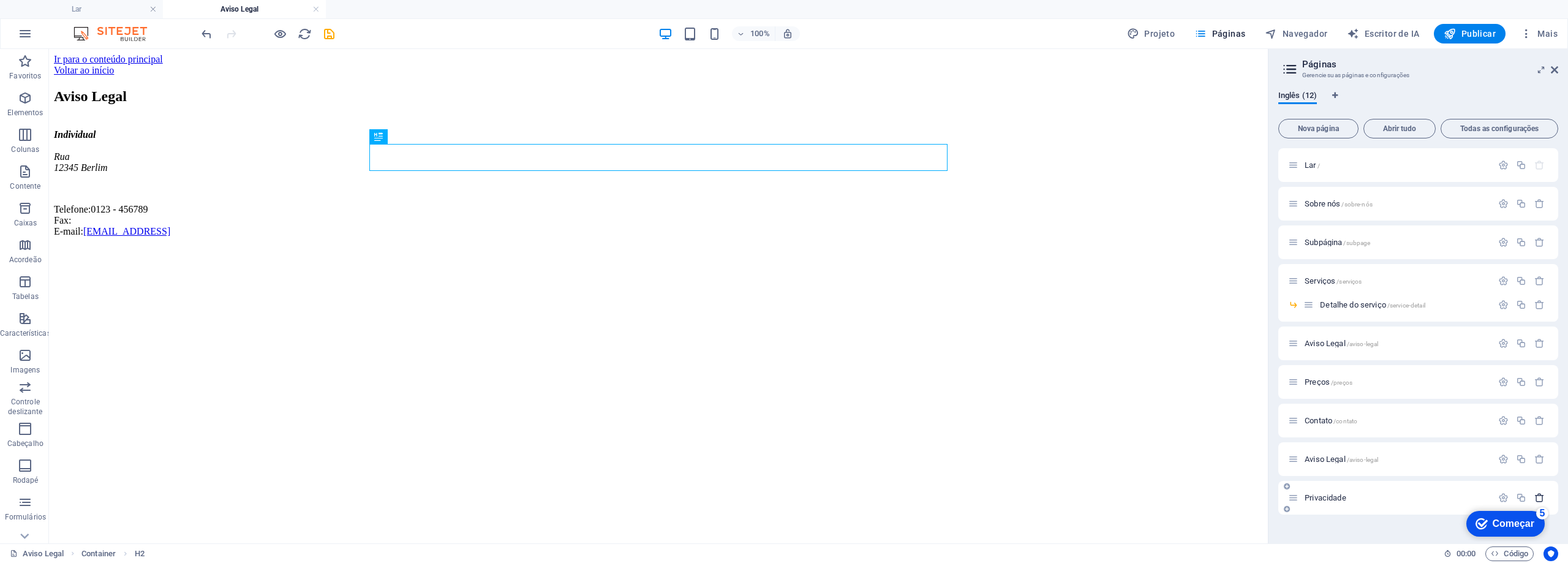
click at [1544, 497] on icon "button" at bounding box center [1540, 498] width 11 height 11
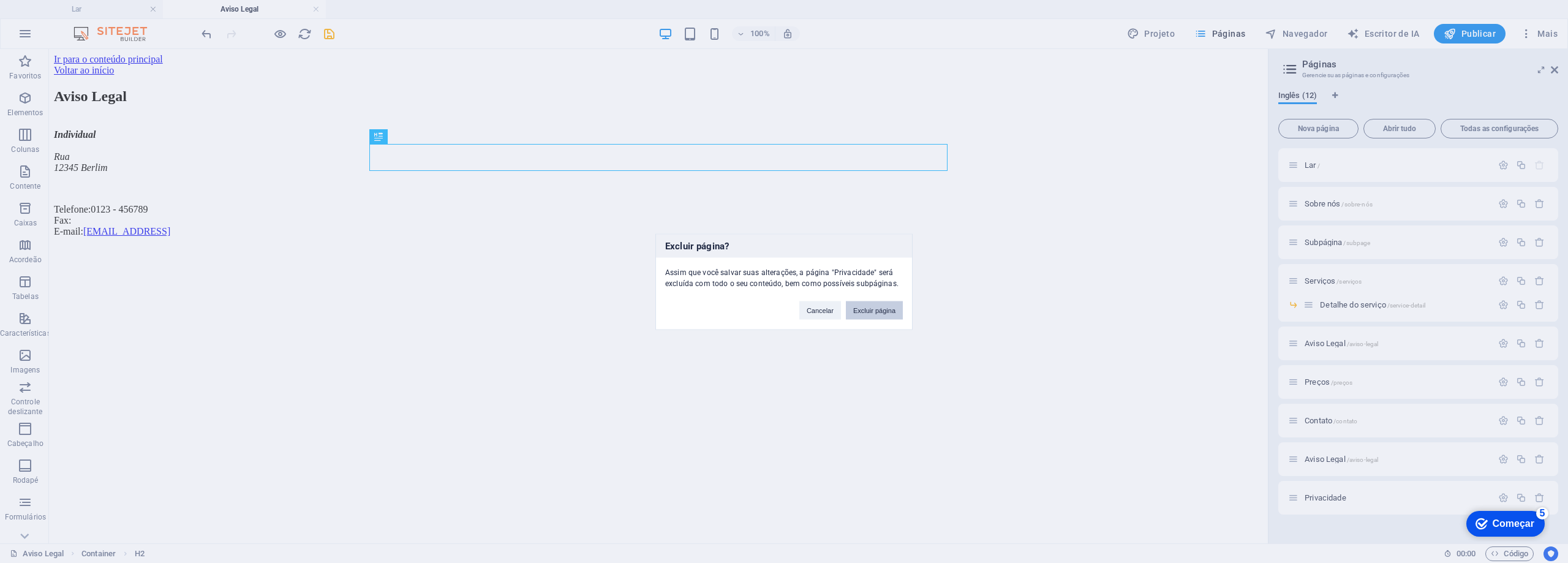
click at [882, 318] on button "Excluir página" at bounding box center [874, 310] width 57 height 18
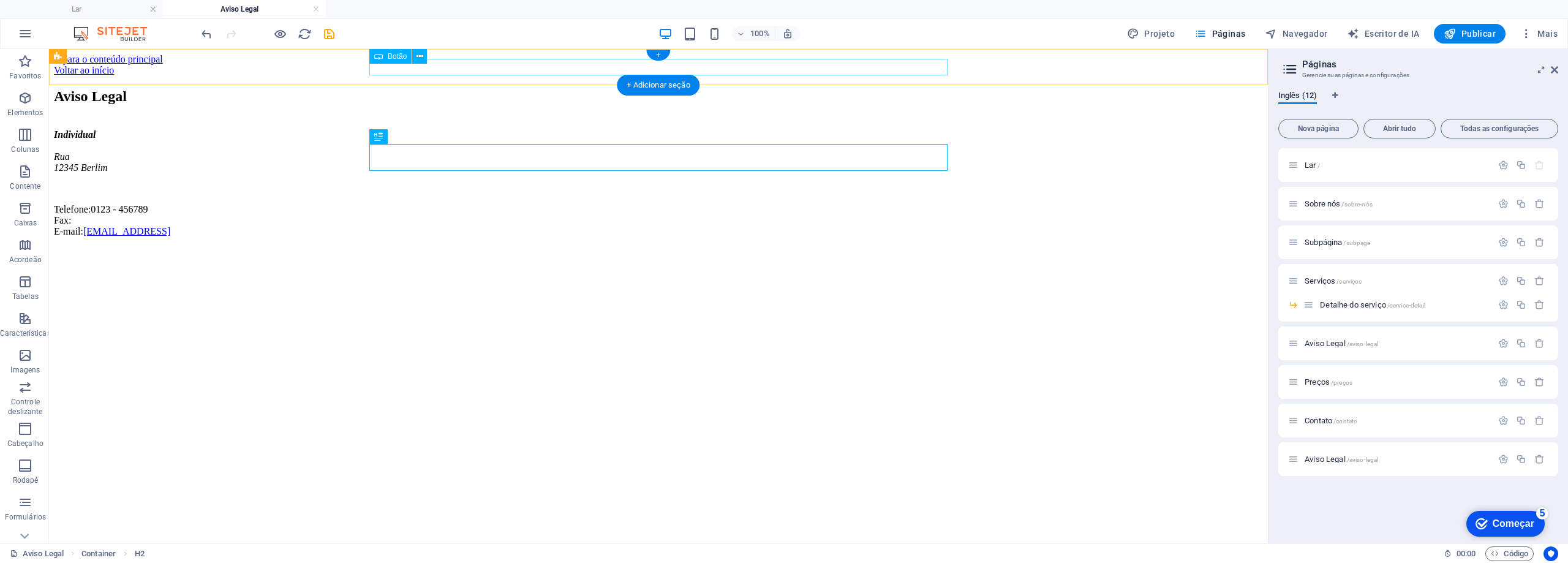
click at [441, 67] on div "Voltar ao início" at bounding box center [658, 70] width 1209 height 11
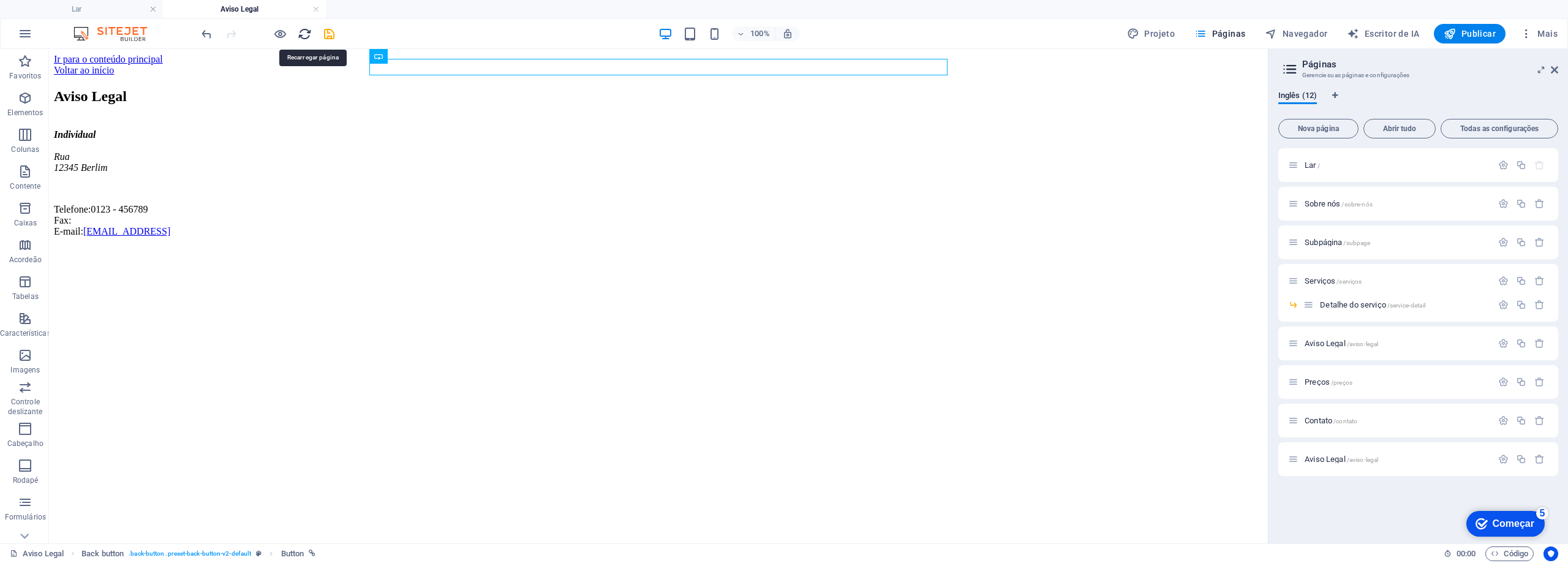
click at [298, 36] on icon "recarregar" at bounding box center [304, 34] width 14 height 14
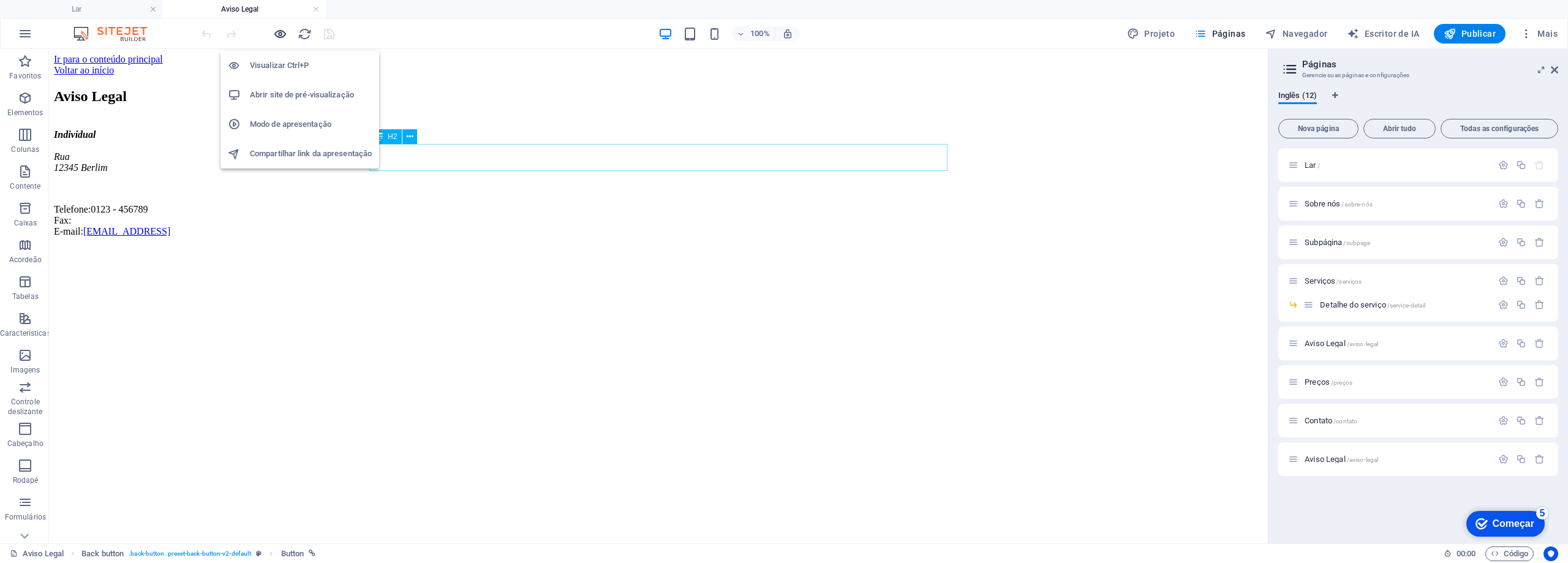
click at [281, 34] on icon "button" at bounding box center [280, 34] width 14 height 14
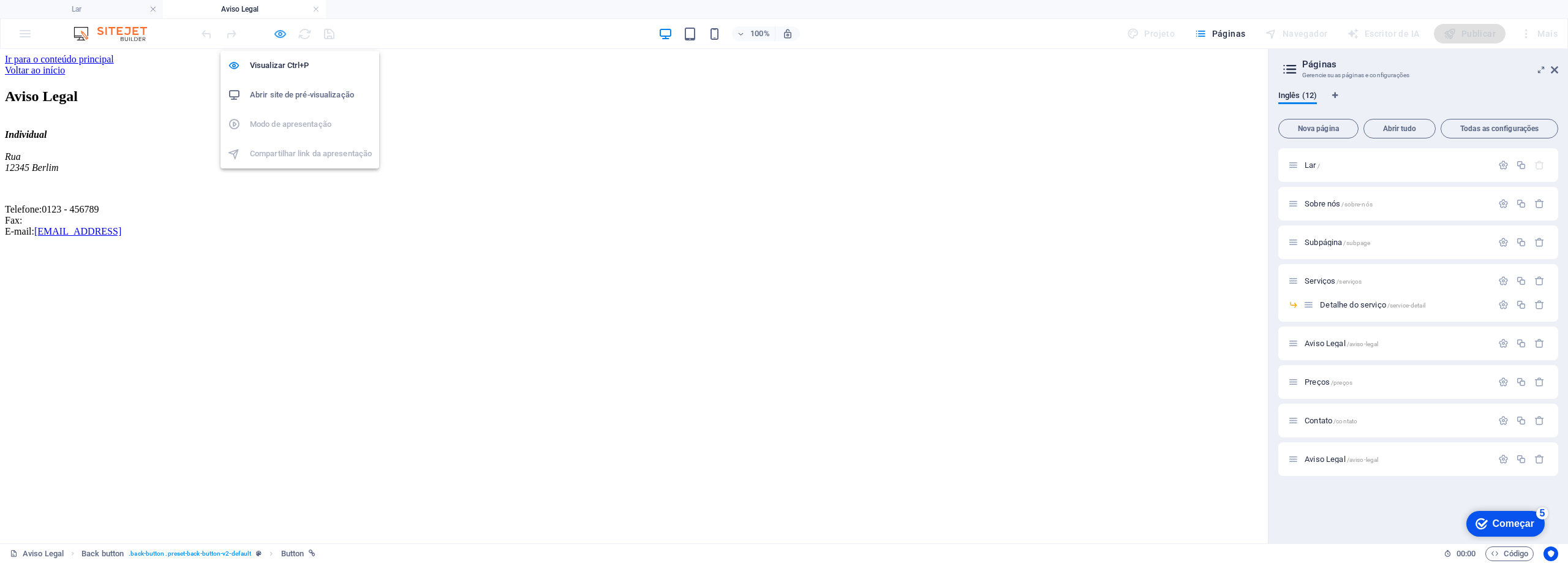
click at [277, 33] on icon "button" at bounding box center [280, 34] width 14 height 14
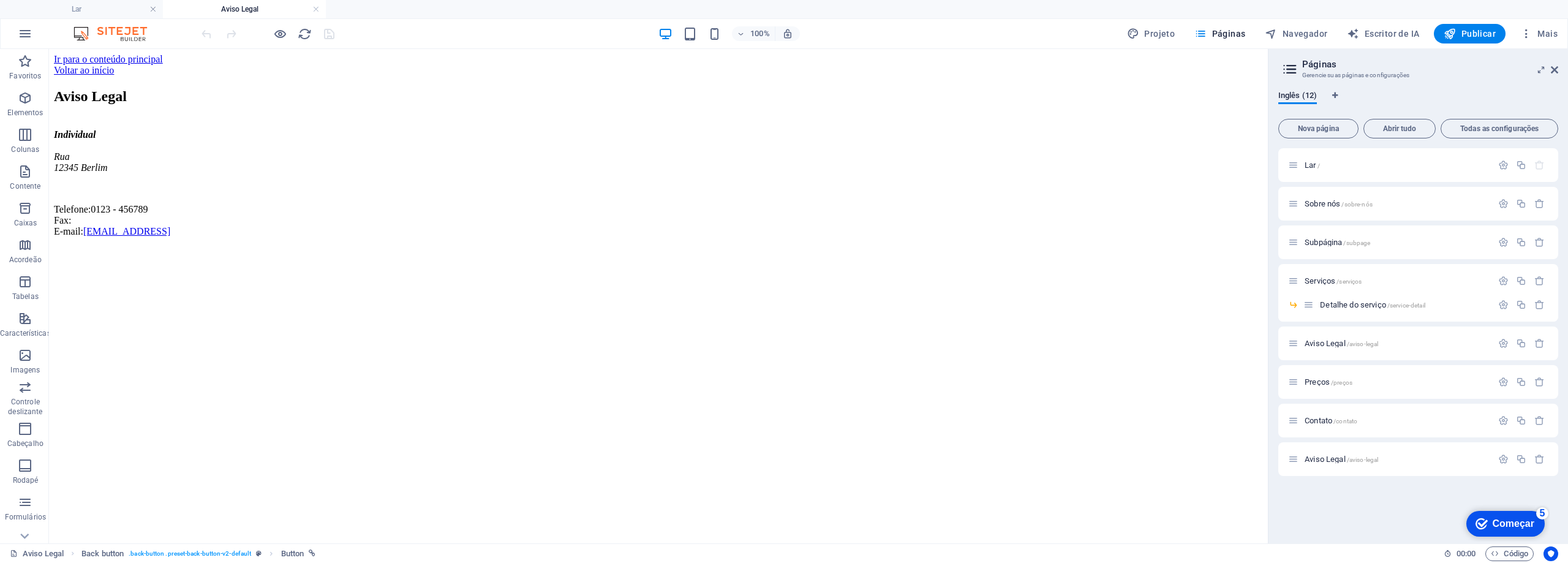
click at [665, 36] on icon "button" at bounding box center [665, 34] width 14 height 14
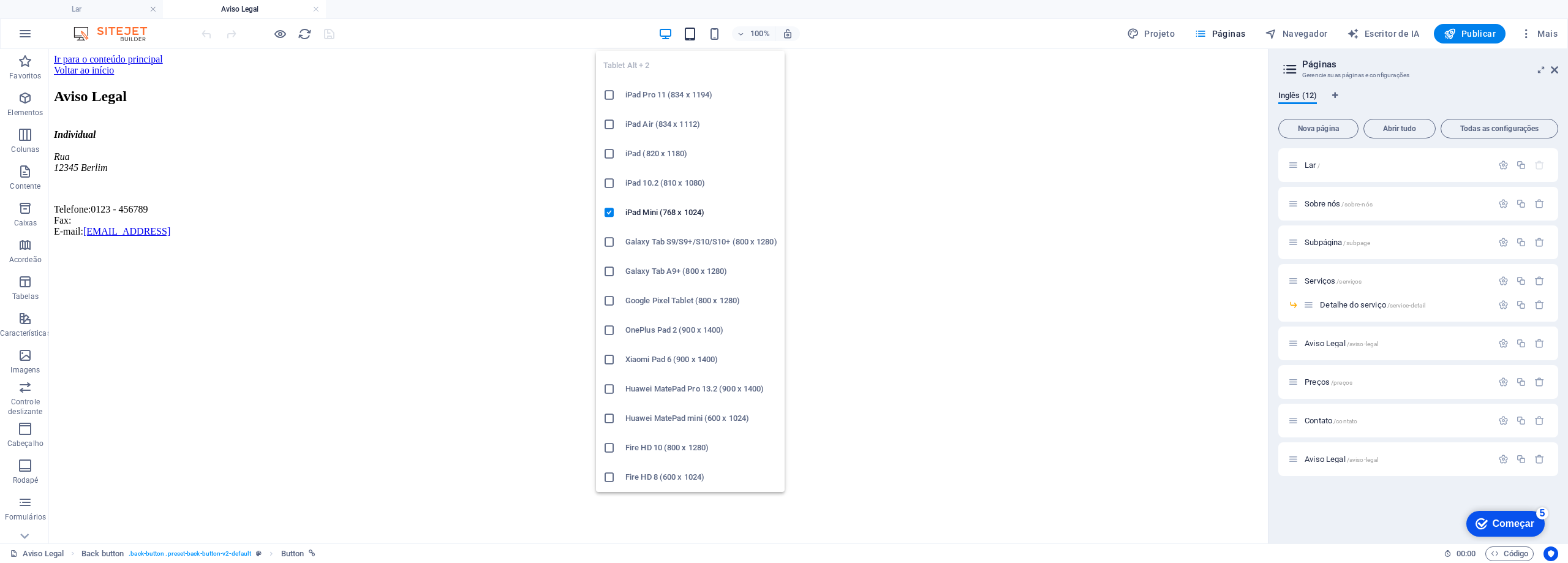
click at [688, 38] on icon "button" at bounding box center [689, 34] width 14 height 14
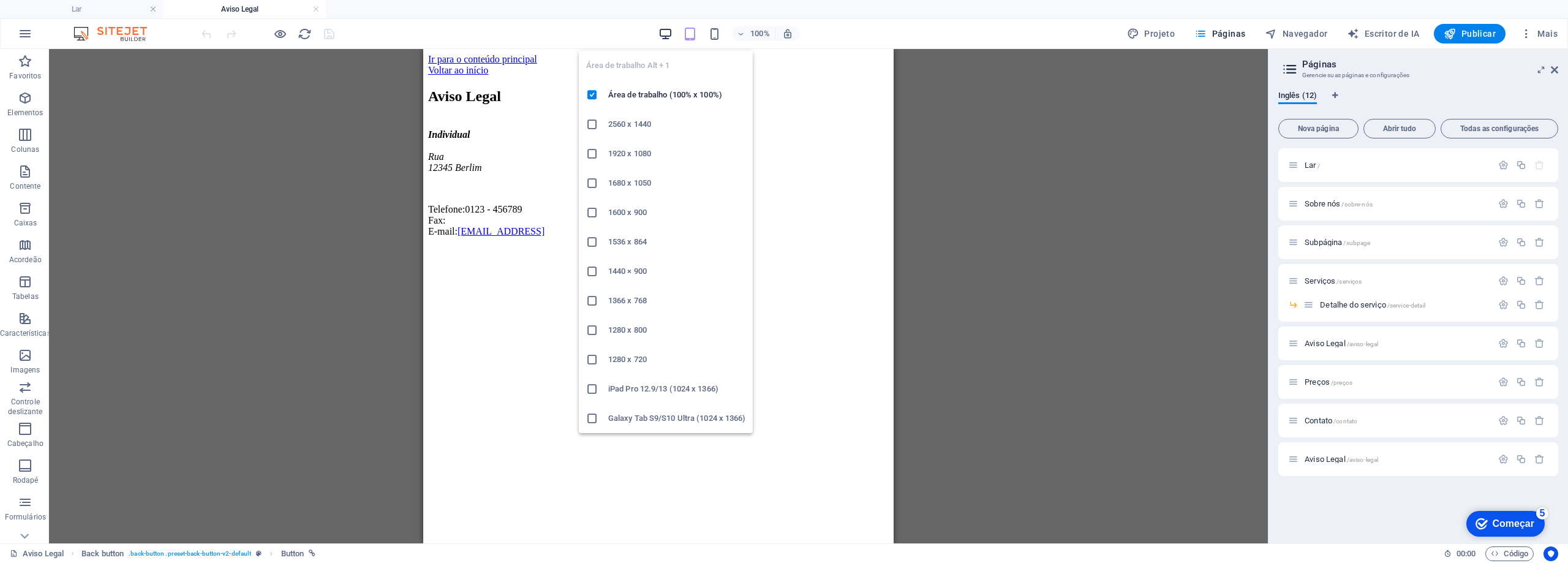
click at [673, 38] on icon "button" at bounding box center [665, 34] width 14 height 14
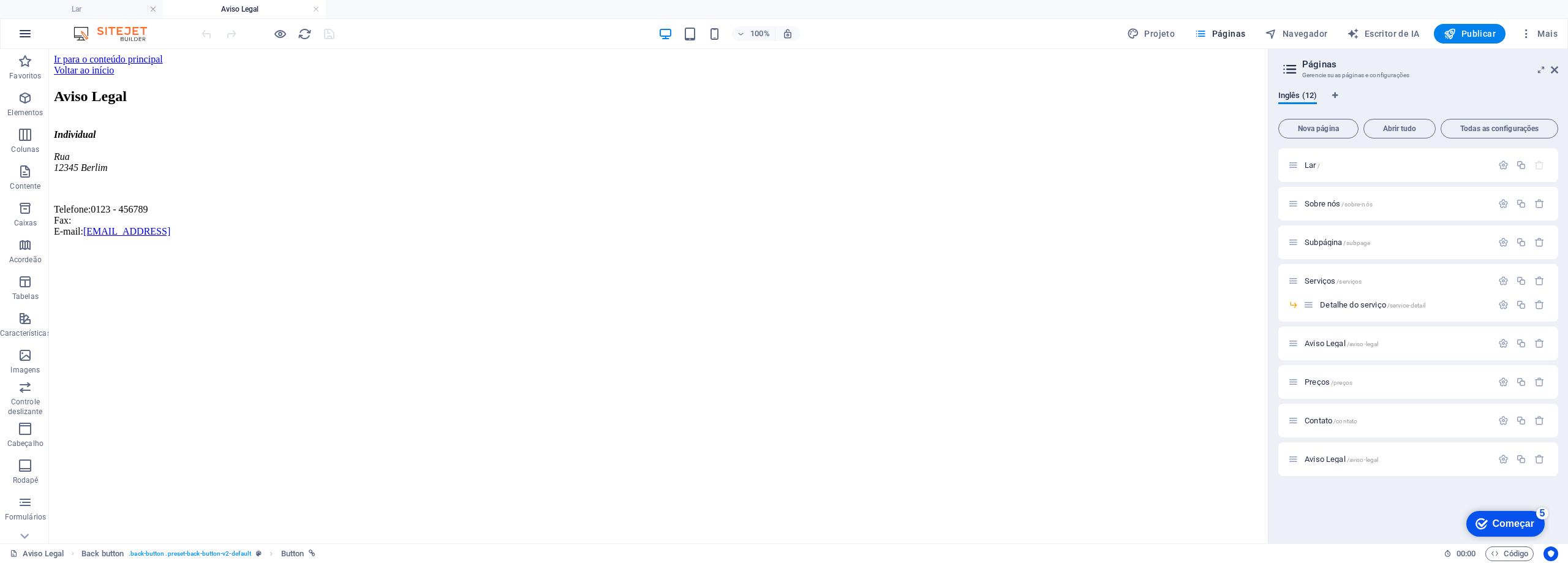
click at [25, 33] on icon "button" at bounding box center [25, 34] width 15 height 15
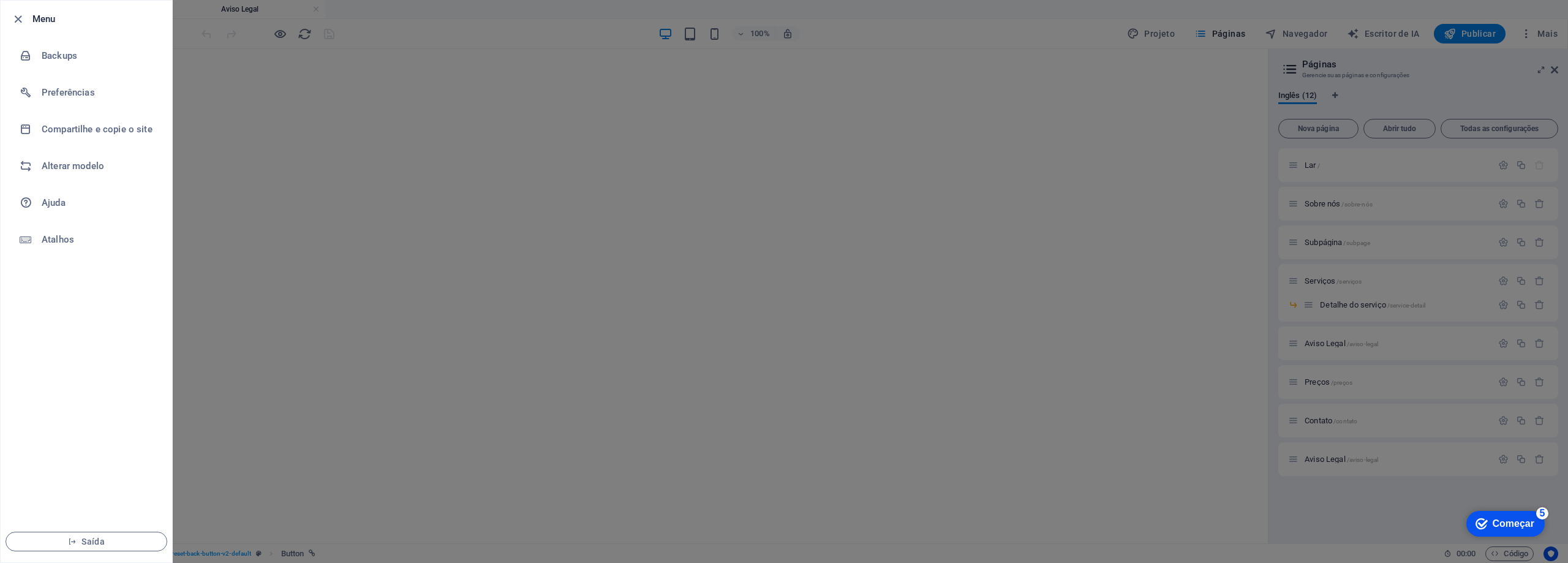
click at [391, 24] on div at bounding box center [784, 281] width 1568 height 563
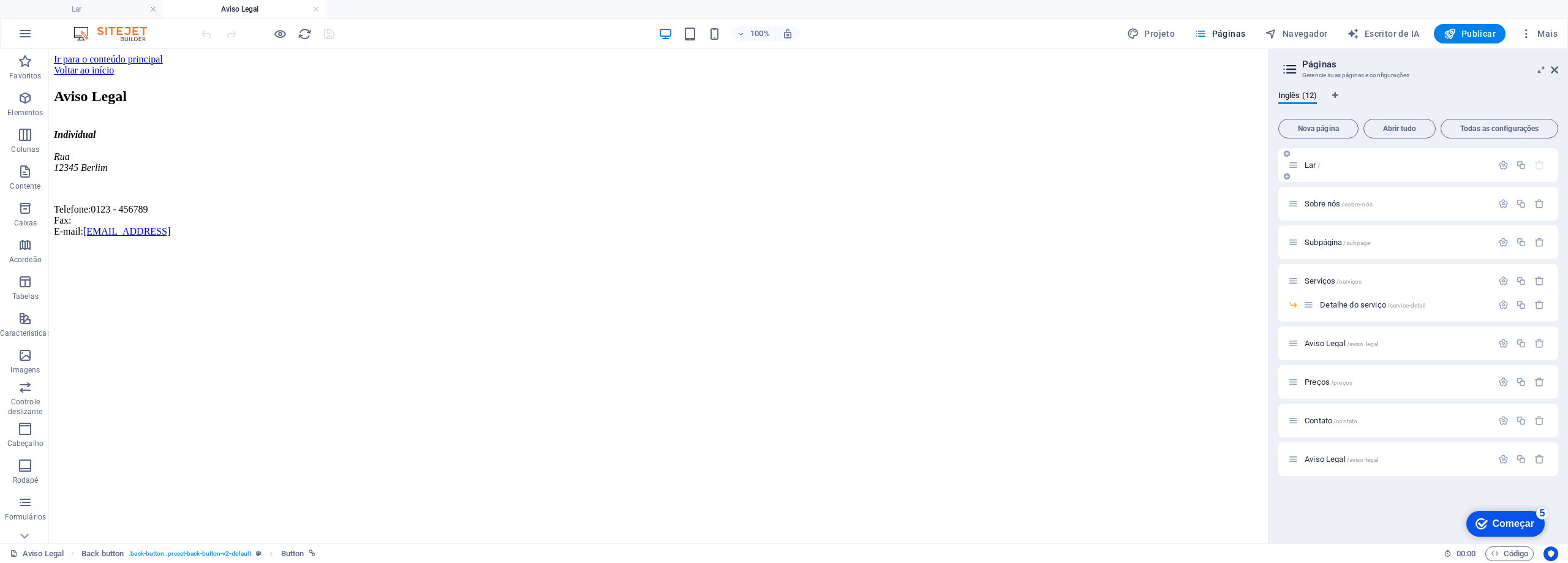
click at [1364, 164] on p "Lar /" at bounding box center [1396, 165] width 184 height 8
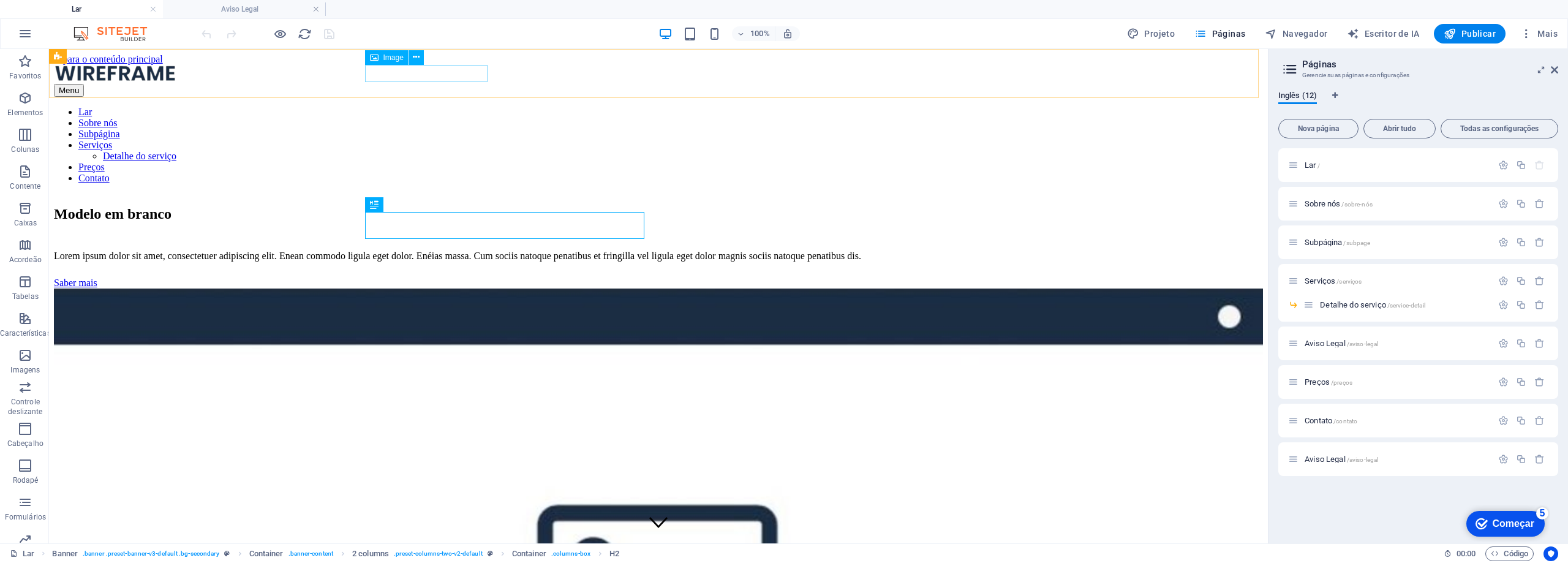
click at [436, 75] on figure at bounding box center [658, 74] width 1209 height 19
click at [390, 53] on font "Imagem" at bounding box center [396, 57] width 26 height 9
click at [390, 55] on font "Imagem" at bounding box center [396, 57] width 26 height 9
select select "px"
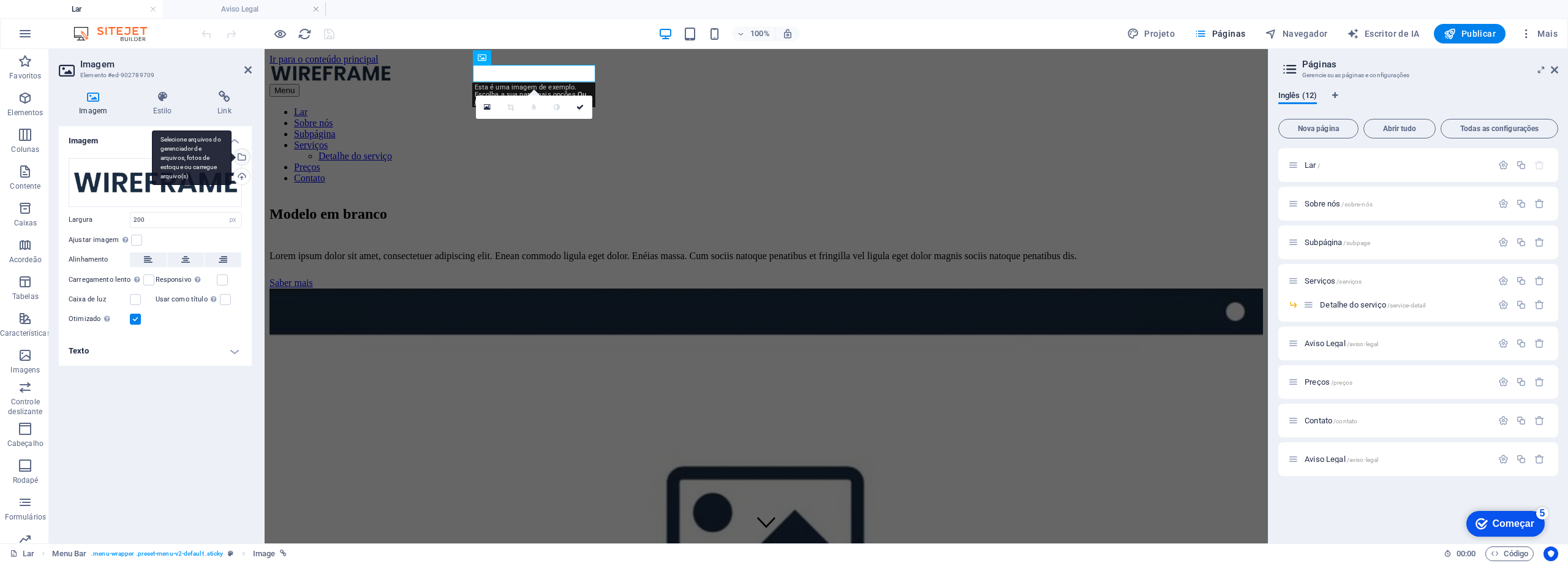
click at [241, 162] on div "Selecione arquivos do gerenciador de arquivos, fotos de estoque ou carregue arq…" at bounding box center [241, 158] width 18 height 18
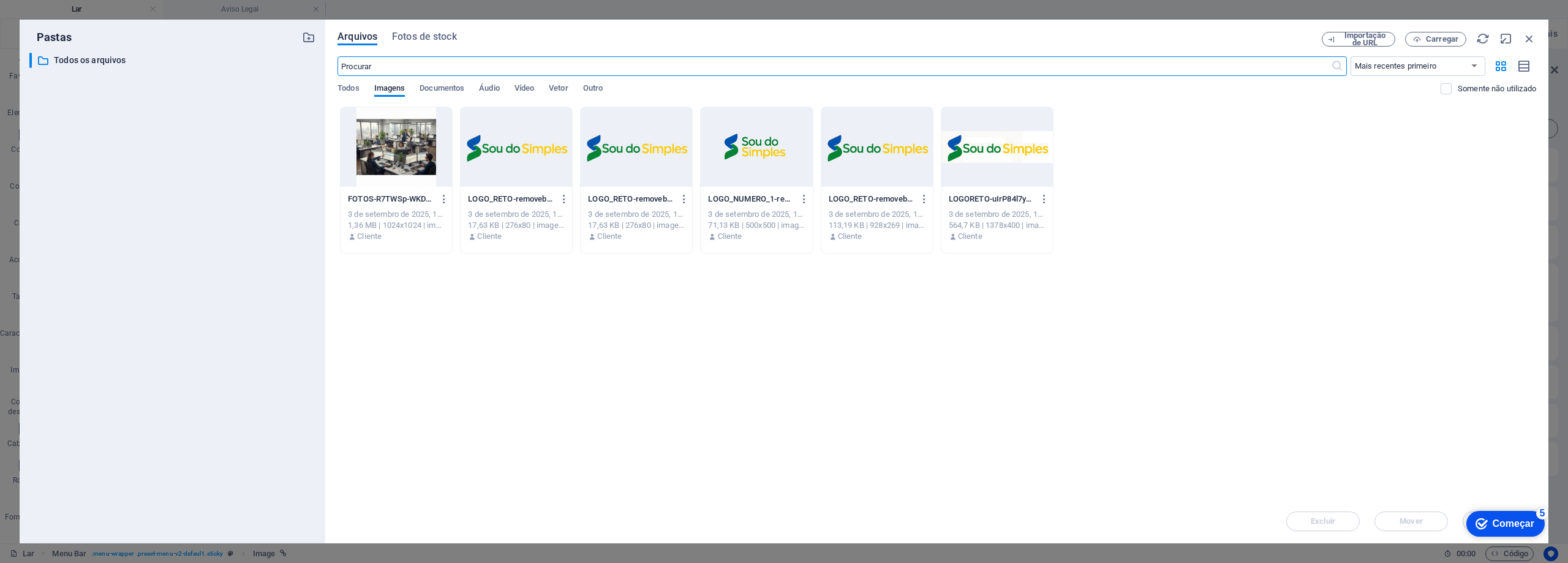
click at [871, 164] on div at bounding box center [877, 147] width 111 height 80
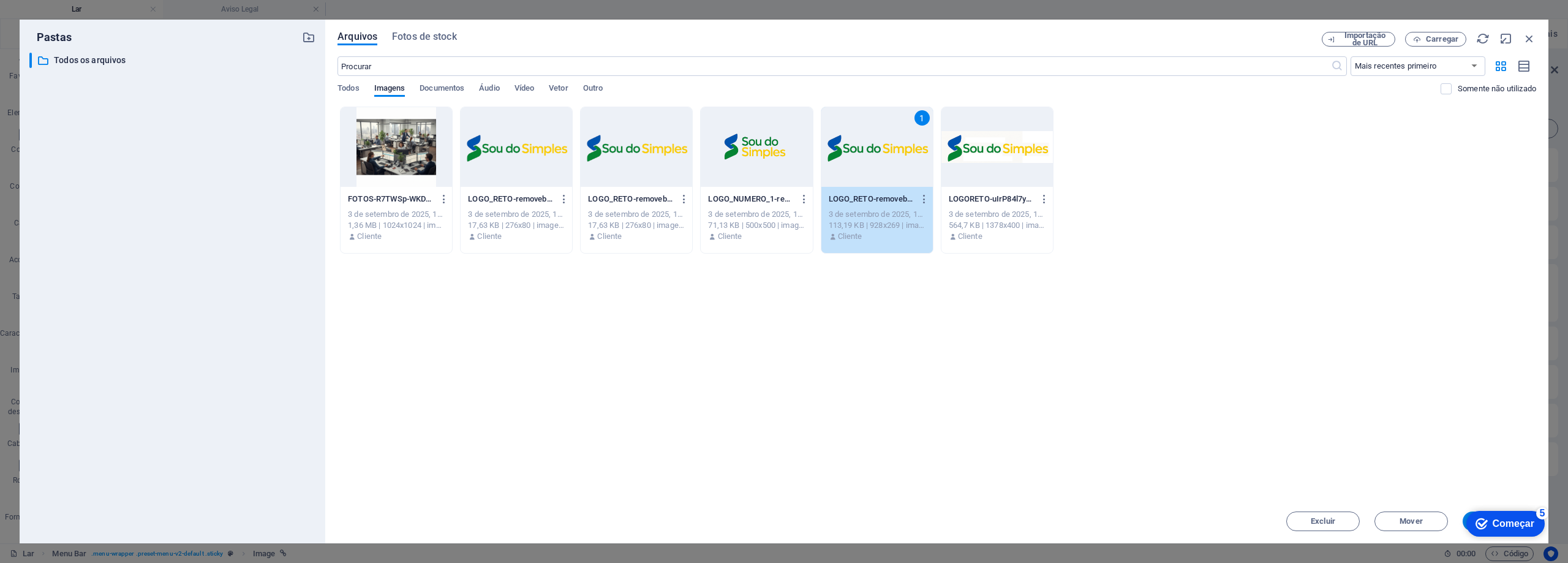
click at [1510, 521] on font "Começar" at bounding box center [1513, 524] width 42 height 11
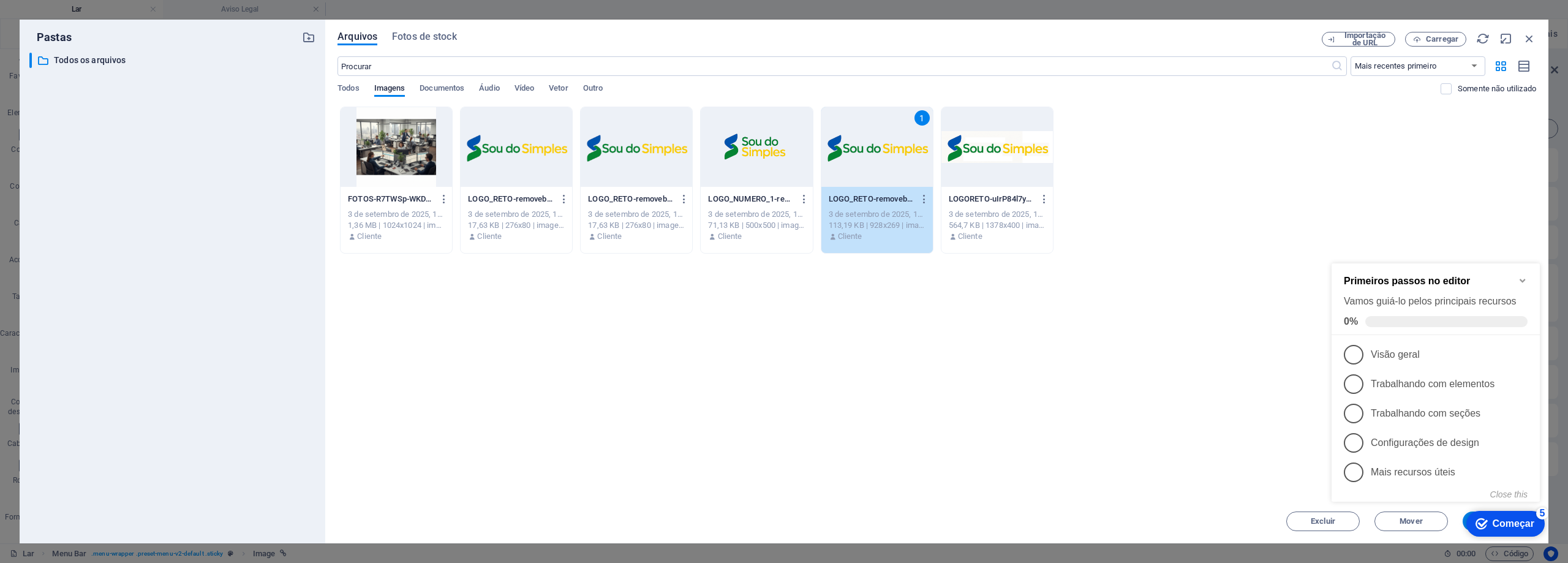
click at [1027, 276] on div "Solte os arquivos aqui para enviá-los instantaneamente FOTOS-R7TWSp-WKD4NFbQTDF…" at bounding box center [937, 303] width 1199 height 393
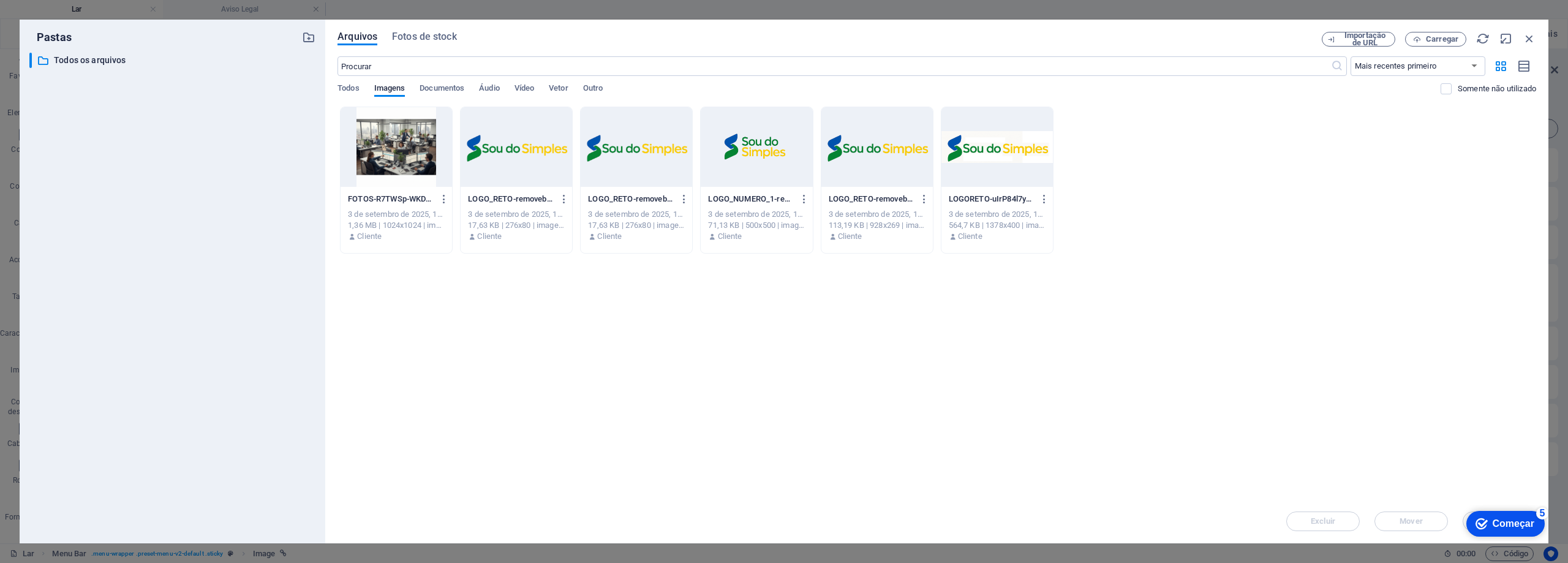
click at [893, 177] on div at bounding box center [877, 147] width 111 height 80
click at [893, 177] on div "1" at bounding box center [877, 147] width 111 height 80
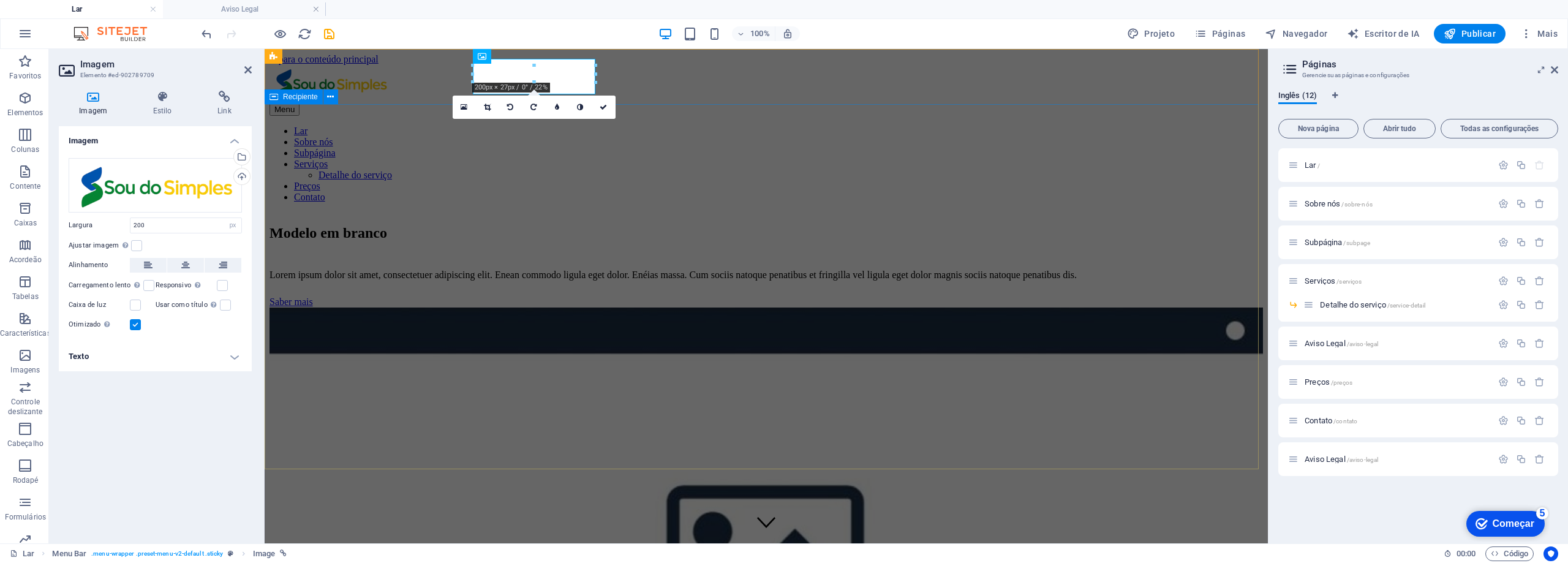
click at [1249, 250] on div "Modelo em branco Lorem ipsum dolor sit amet, consectetuer adipiscing elit. Enea…" at bounding box center [767, 515] width 993 height 606
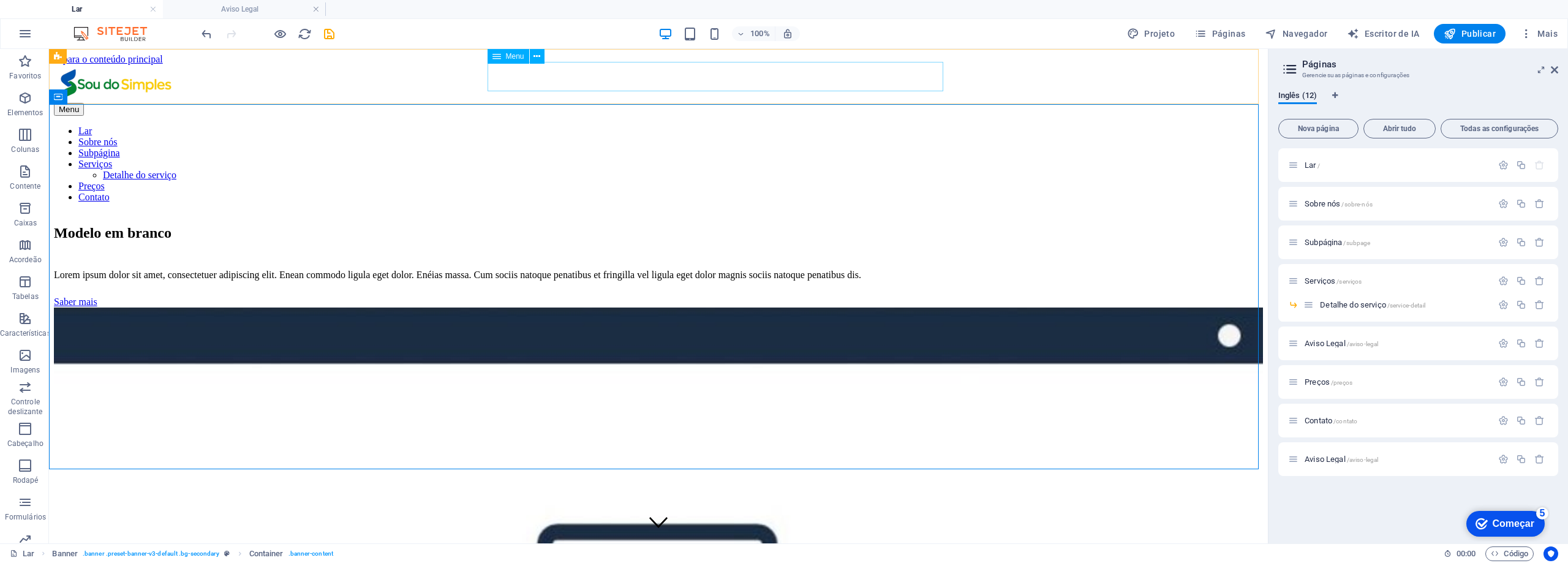
click at [534, 125] on nav "Lar Sobre nós Subpágina Serviços Detalhe do serviço Preços Contato" at bounding box center [658, 164] width 1209 height 77
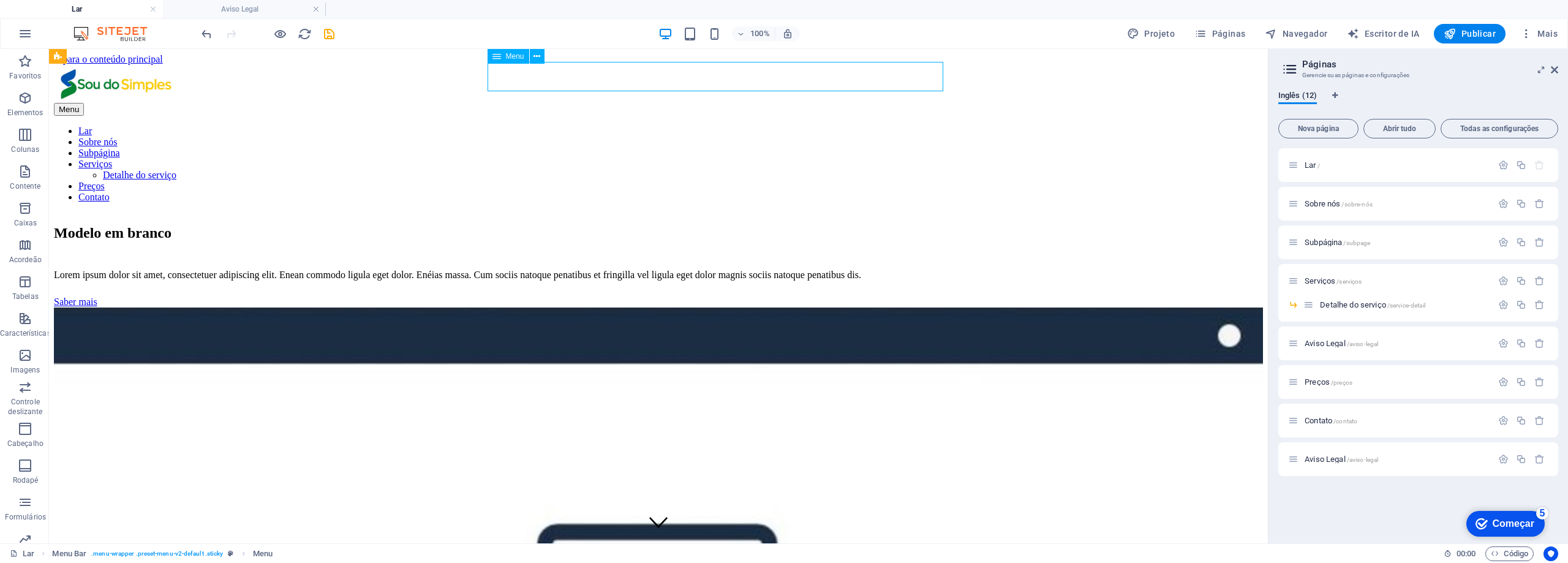
click at [534, 125] on nav "Lar Sobre nós Subpágina Serviços Detalhe do serviço Preços Contato" at bounding box center [658, 164] width 1209 height 77
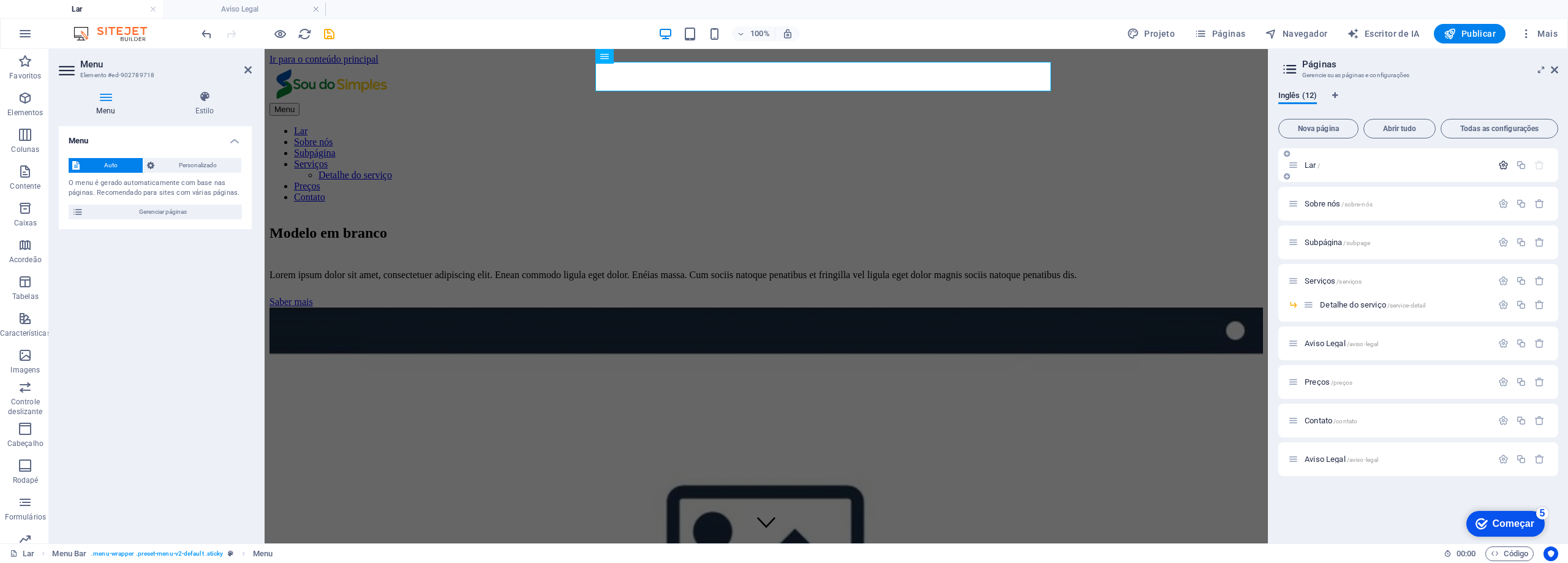
click at [1506, 165] on icon "button" at bounding box center [1503, 165] width 11 height 11
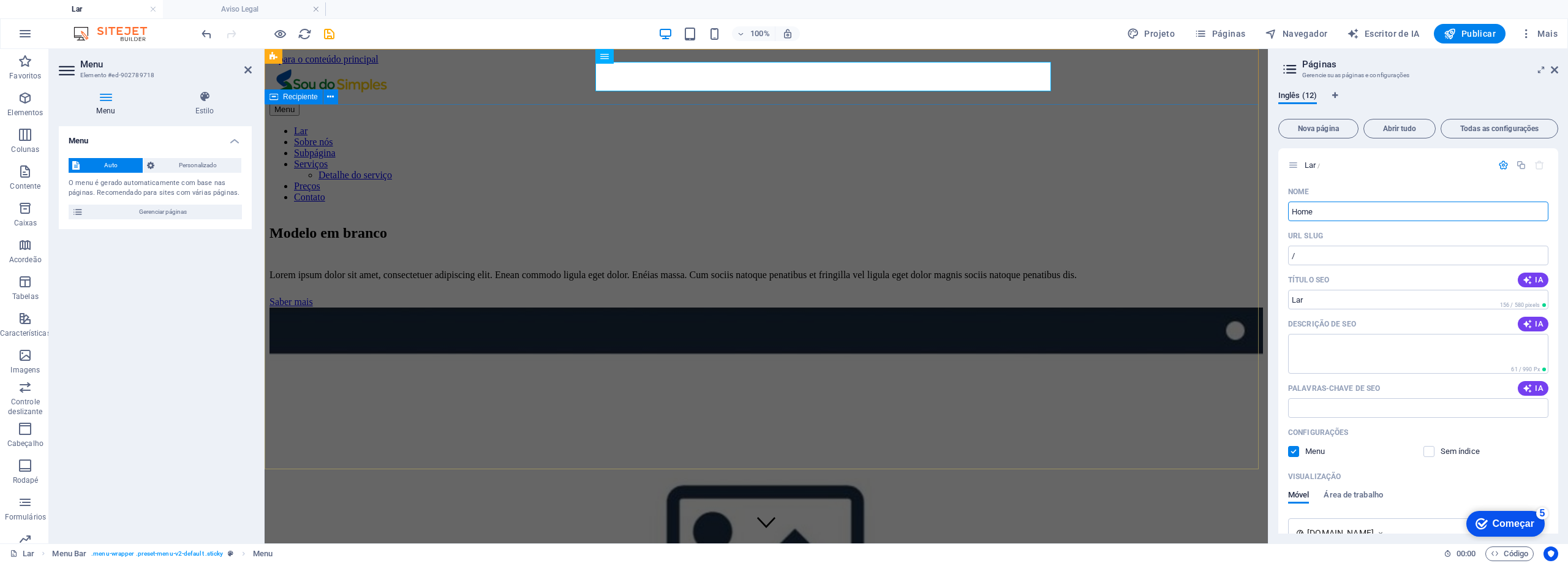
drag, startPoint x: 1673, startPoint y: 261, endPoint x: 1121, endPoint y: 213, distance: 554.1
click at [1395, 178] on div "Lar /" at bounding box center [1418, 165] width 280 height 34
click at [412, 213] on div "Modelo em branco Lorem ipsum dolor sit amet, consectetuer adipiscing elit. Enea…" at bounding box center [767, 515] width 993 height 606
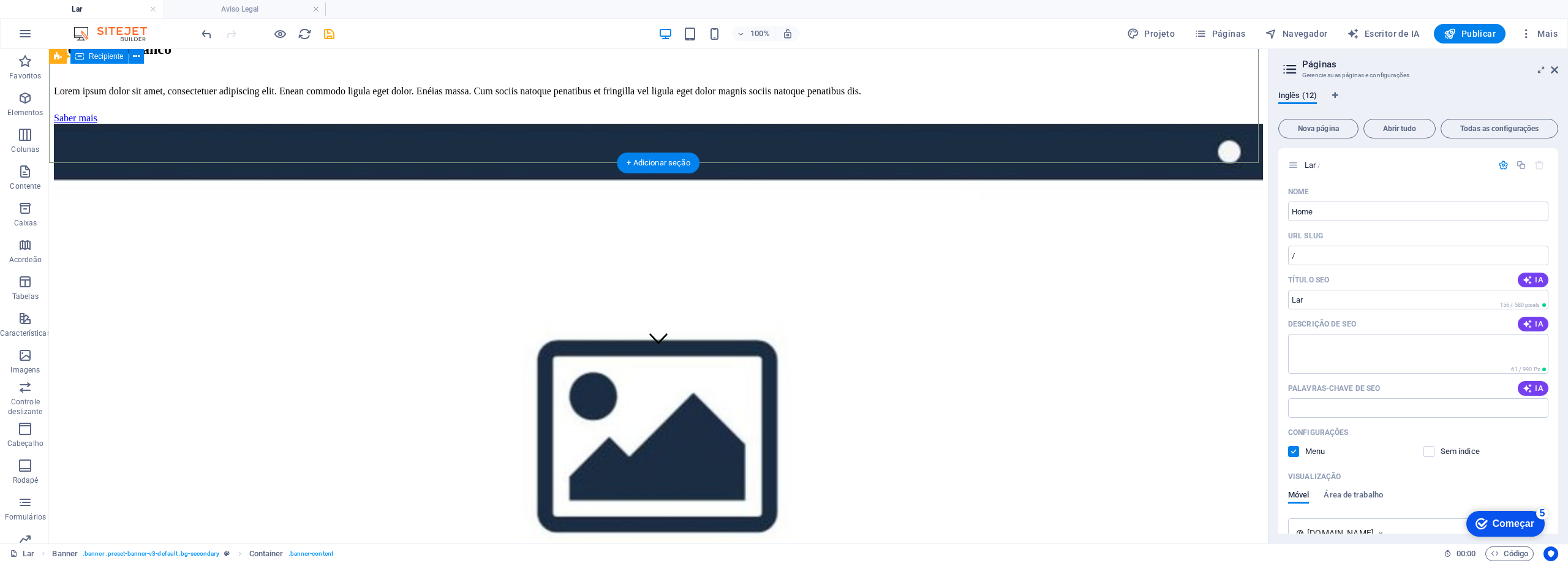
scroll to position [368, 0]
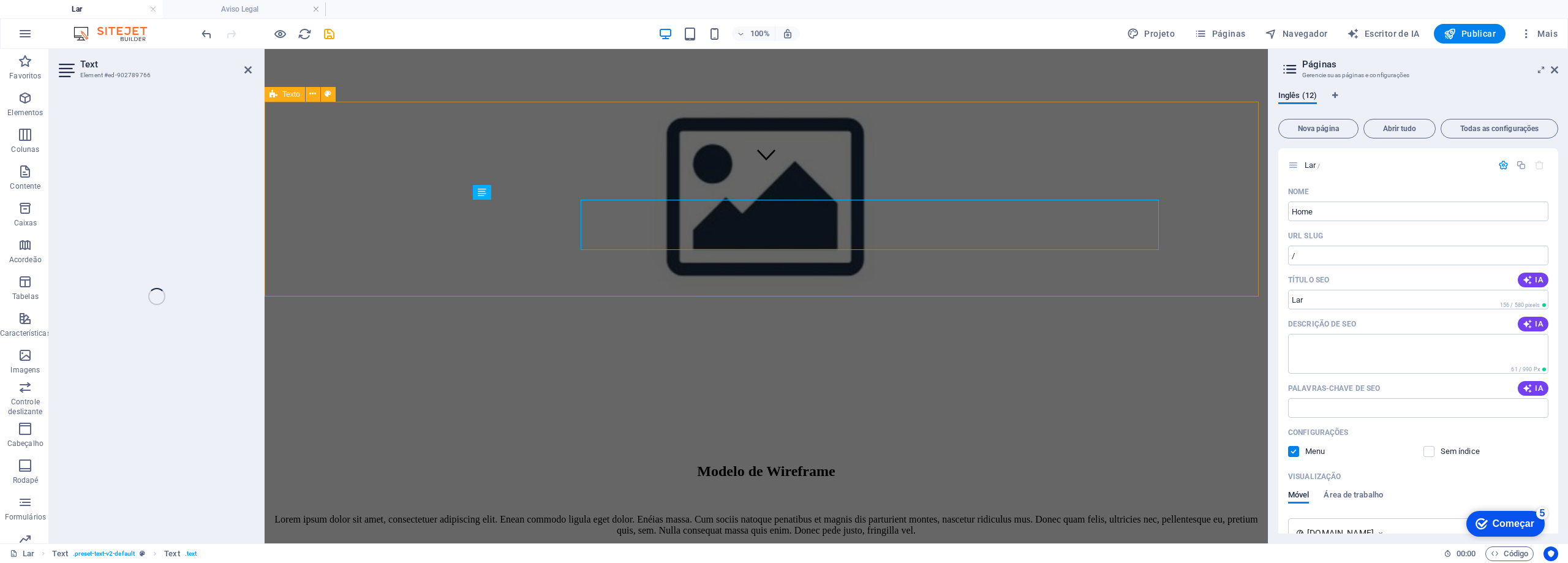
click at [373, 463] on div "Modelo de Wireframe Lorem ipsum dolor sit amet, consectetuer adipiscing elit. E…" at bounding box center [767, 527] width 993 height 128
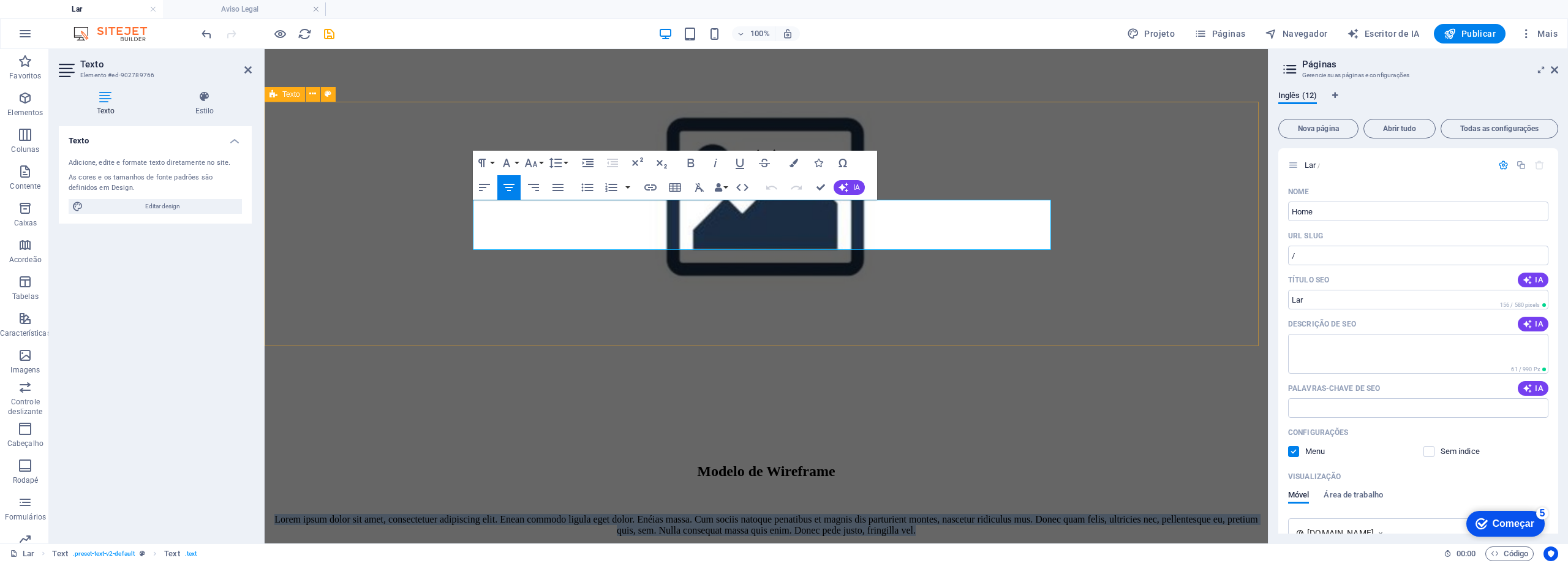
drag, startPoint x: 476, startPoint y: 211, endPoint x: 1059, endPoint y: 248, distance: 584.2
click at [1059, 463] on div "Modelo de Wireframe Lorem ipsum dolor sit amet, consectetuer adipiscing elit. E…" at bounding box center [767, 527] width 993 height 128
copy font "Lorem ipsum dolor sit amet, consectetuer adipiscing elit. Enean commodo ligula …"
click at [964, 463] on div "Modelo de Wireframe Lorem ipsum dolor sit amet, consectetuer adipiscing elit. E…" at bounding box center [767, 527] width 993 height 128
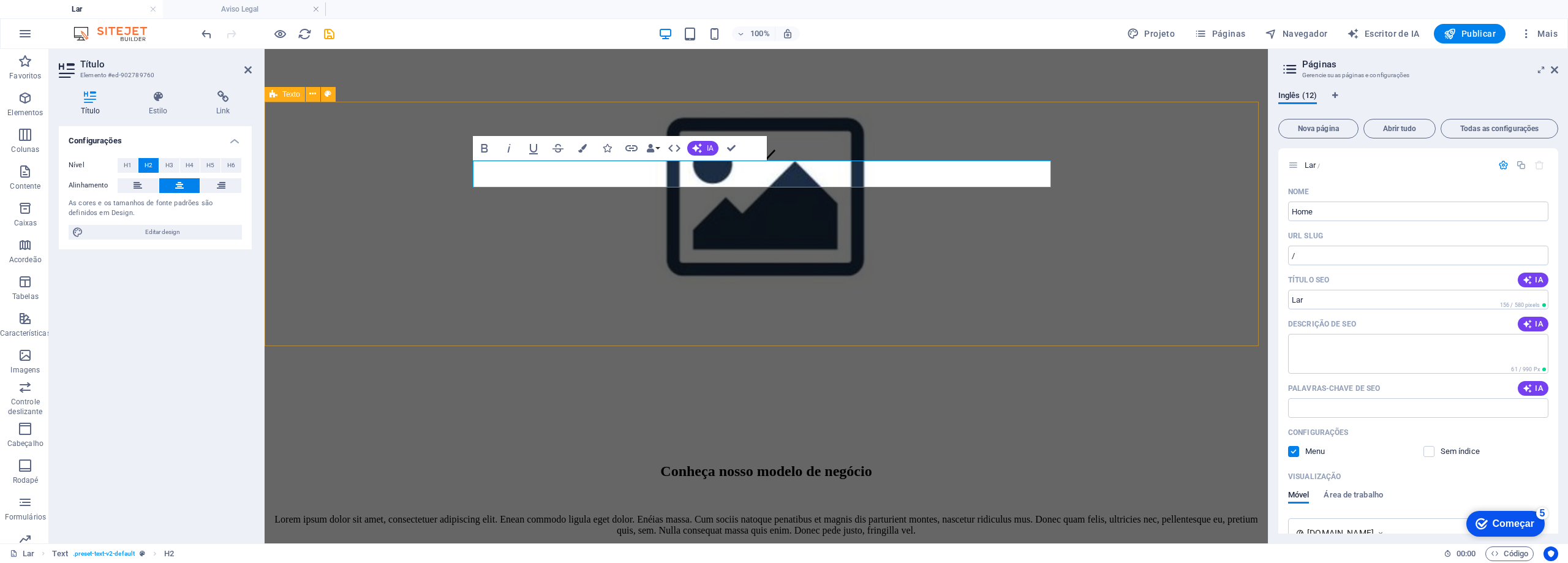
click at [1073, 463] on div "Conheça nosso modelo de negócio Lorem ipsum dolor sit amet, consectetuer adipis…" at bounding box center [767, 527] width 993 height 128
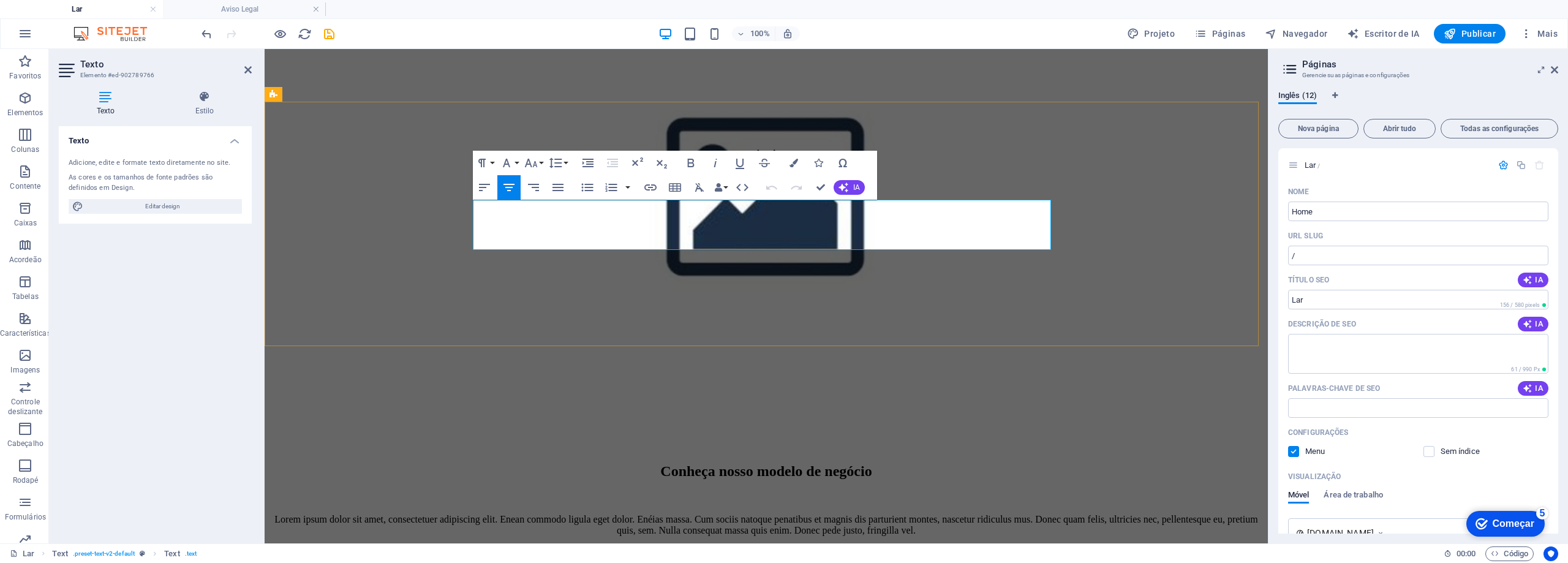
drag, startPoint x: 820, startPoint y: 218, endPoint x: 604, endPoint y: 218, distance: 216.0
click at [604, 514] on font "Lorem ipsum dolor sit amet, consectetuer adipiscing elit. Enean commodo ligula …" at bounding box center [766, 525] width 983 height 21
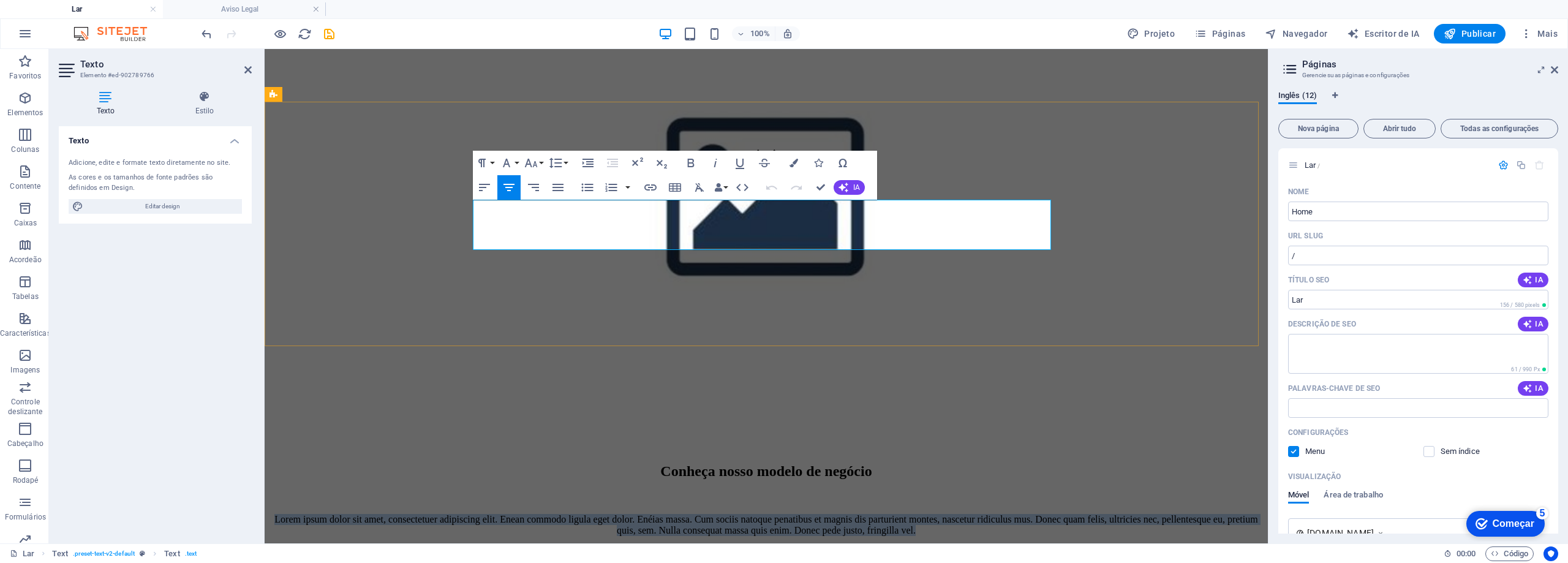
click at [604, 514] on font "Lorem ipsum dolor sit amet, consectetuer adipiscing elit. Enean commodo ligula …" at bounding box center [766, 525] width 983 height 21
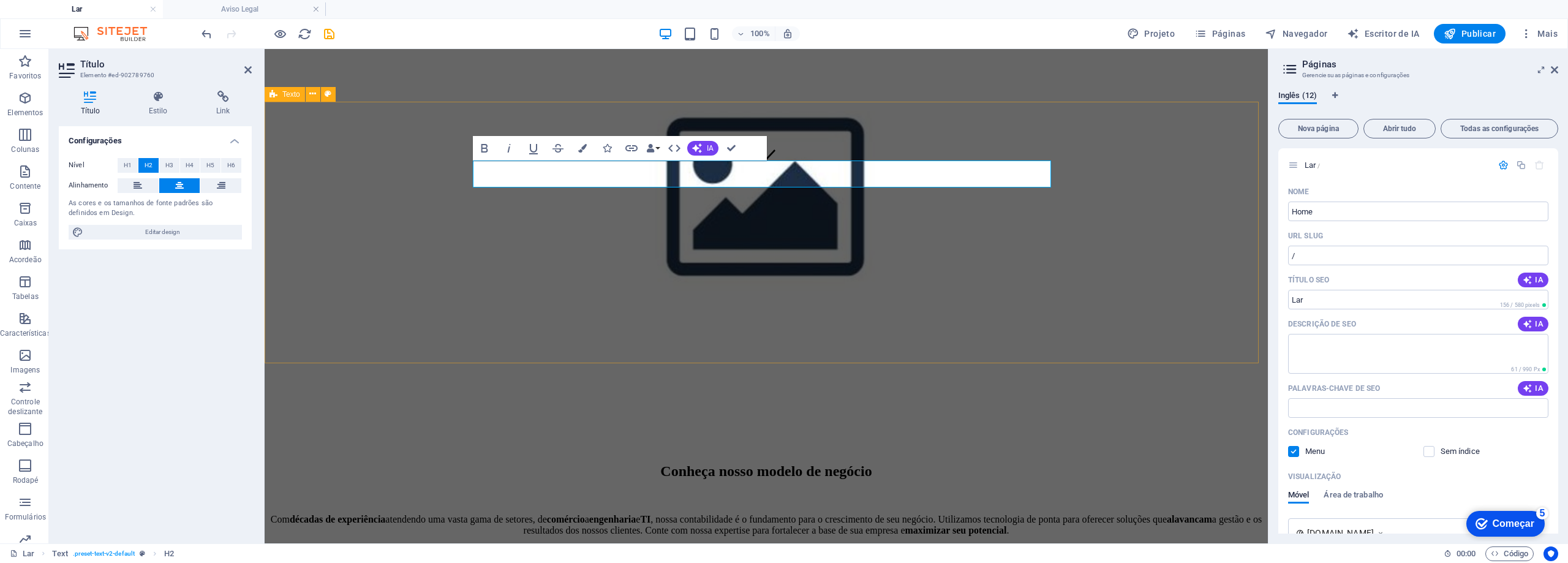
click at [1150, 463] on div "Conheça nosso modelo de negócio Com décadas de experiência atendendo uma vasta …" at bounding box center [767, 527] width 993 height 128
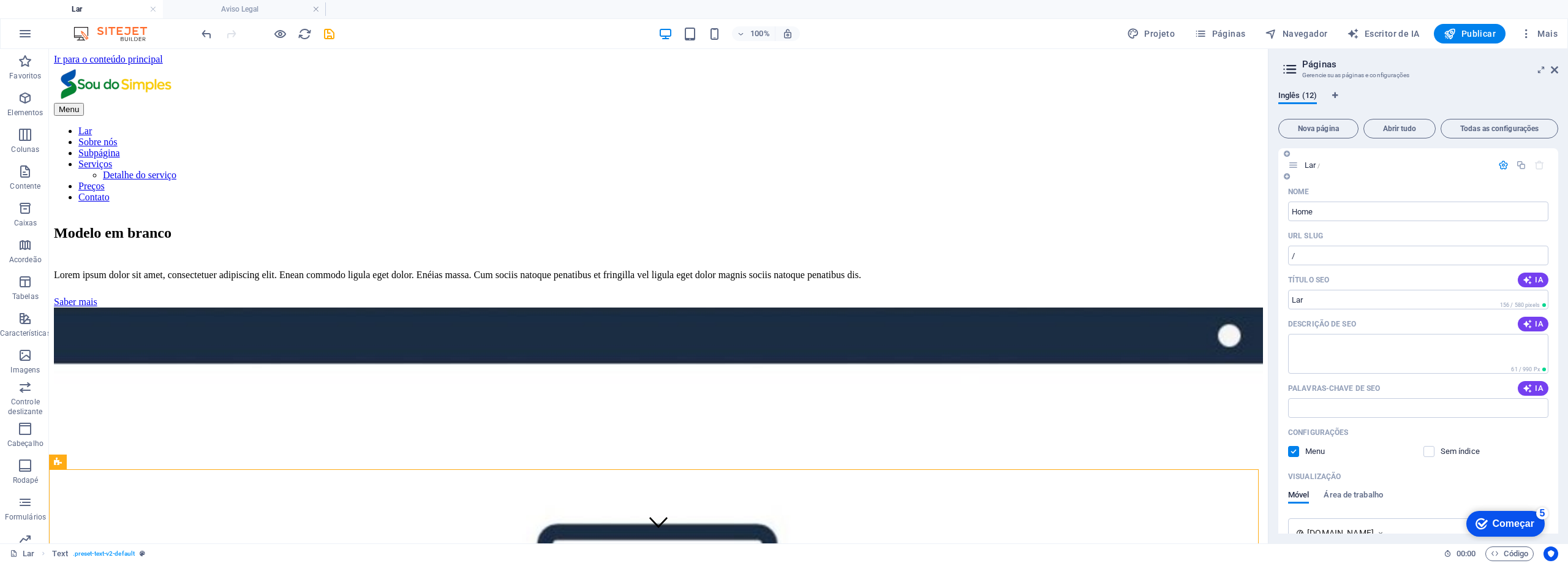
scroll to position [123, 0]
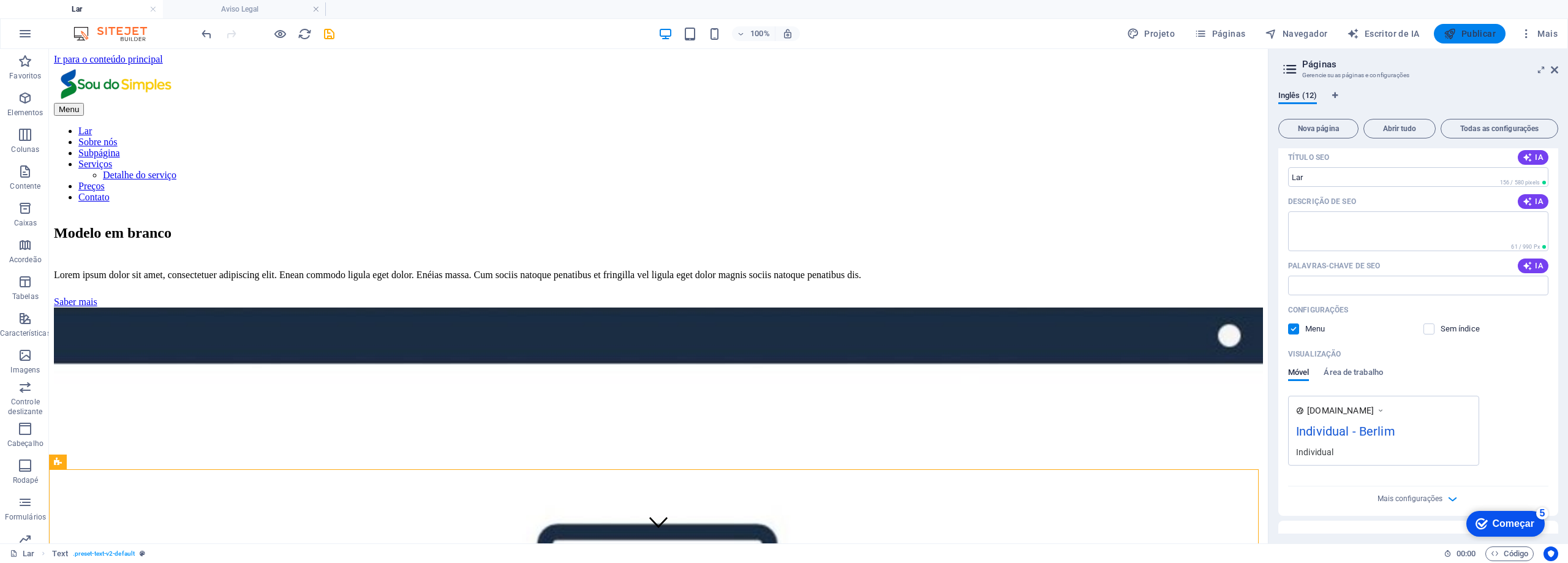
click at [1464, 33] on font "Publicar" at bounding box center [1478, 34] width 34 height 10
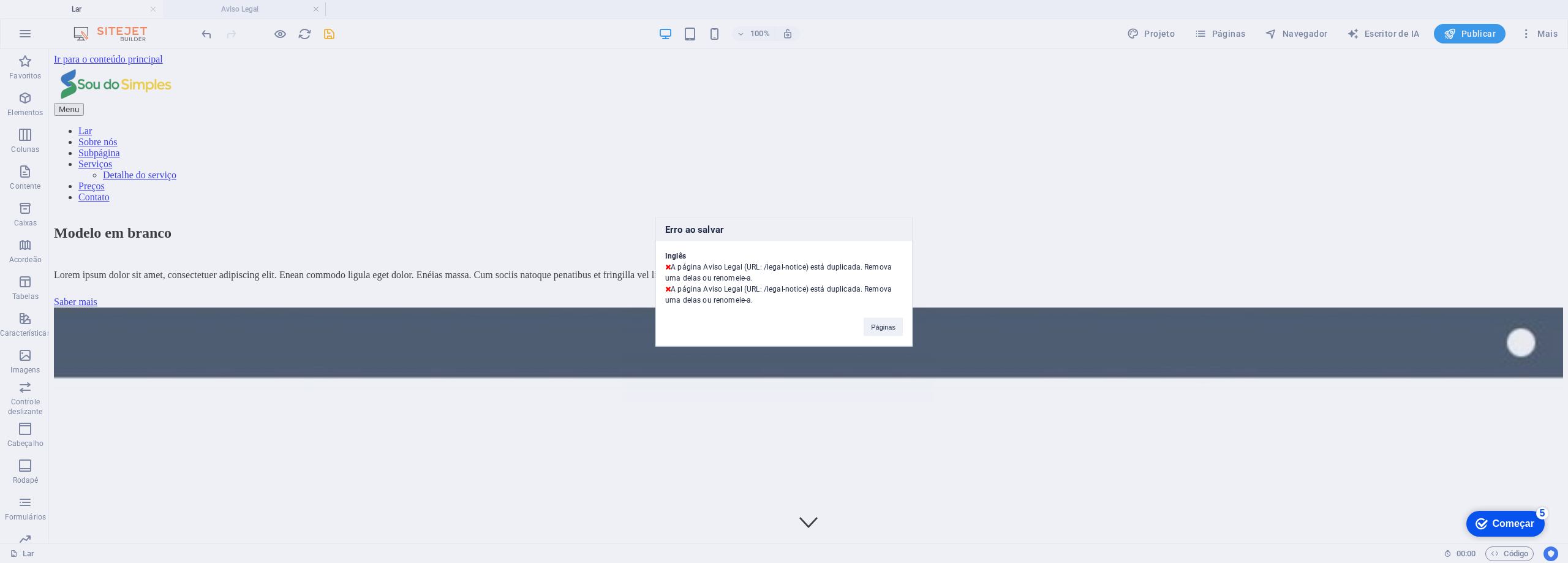
click at [1464, 33] on div "Erro ao salvar [PERSON_NAME] A página Aviso Legal (URL: /legal-notice) está dup…" at bounding box center [784, 281] width 1568 height 563
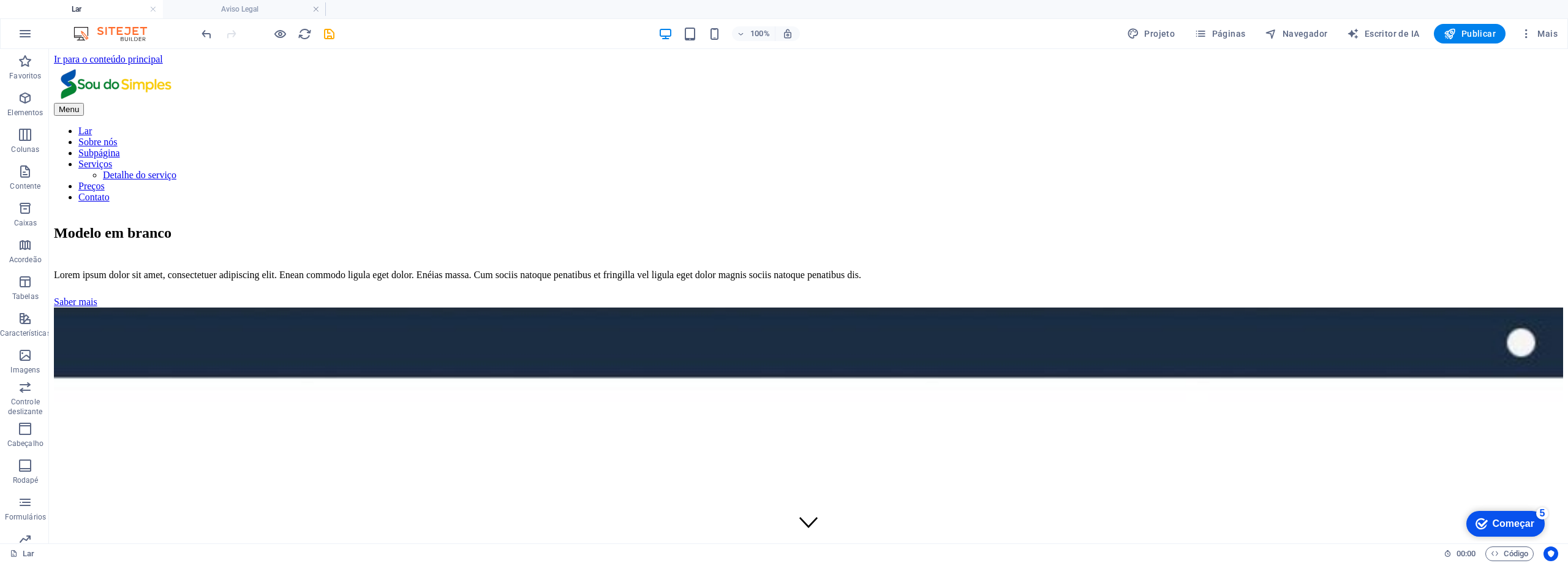
click at [1464, 33] on font "Publicar" at bounding box center [1478, 34] width 34 height 10
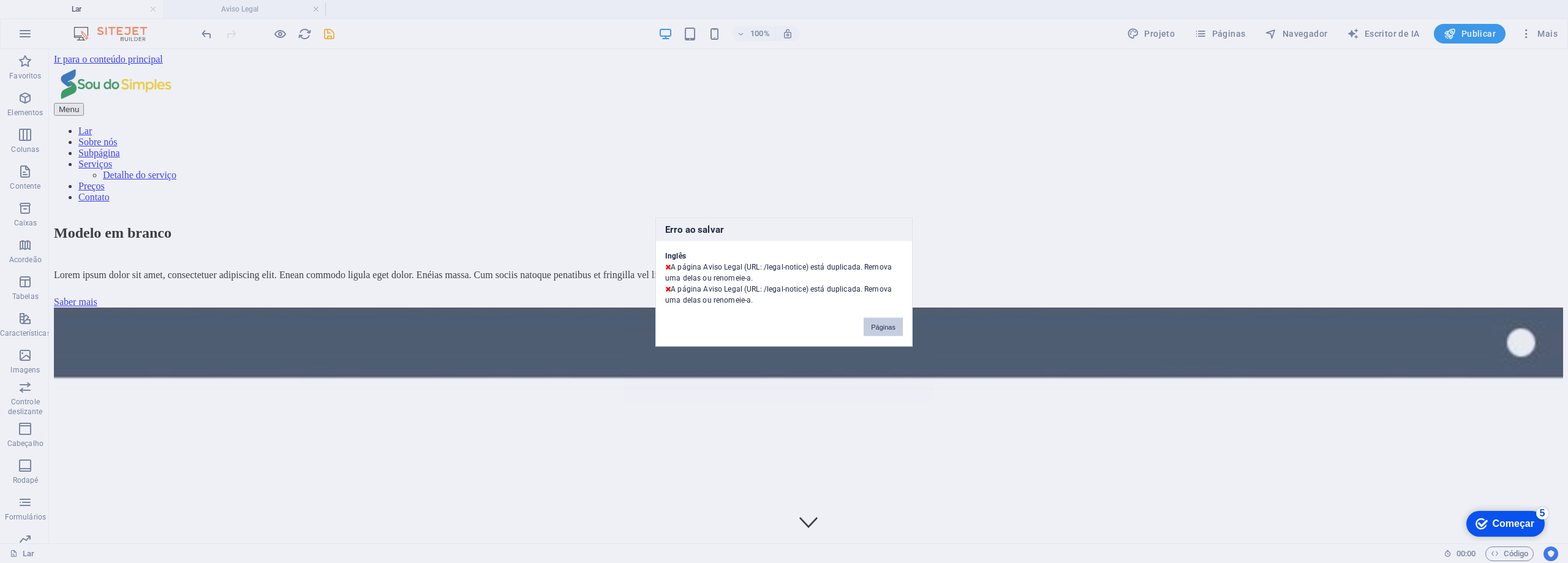
click at [881, 327] on font "Páginas" at bounding box center [883, 326] width 24 height 7
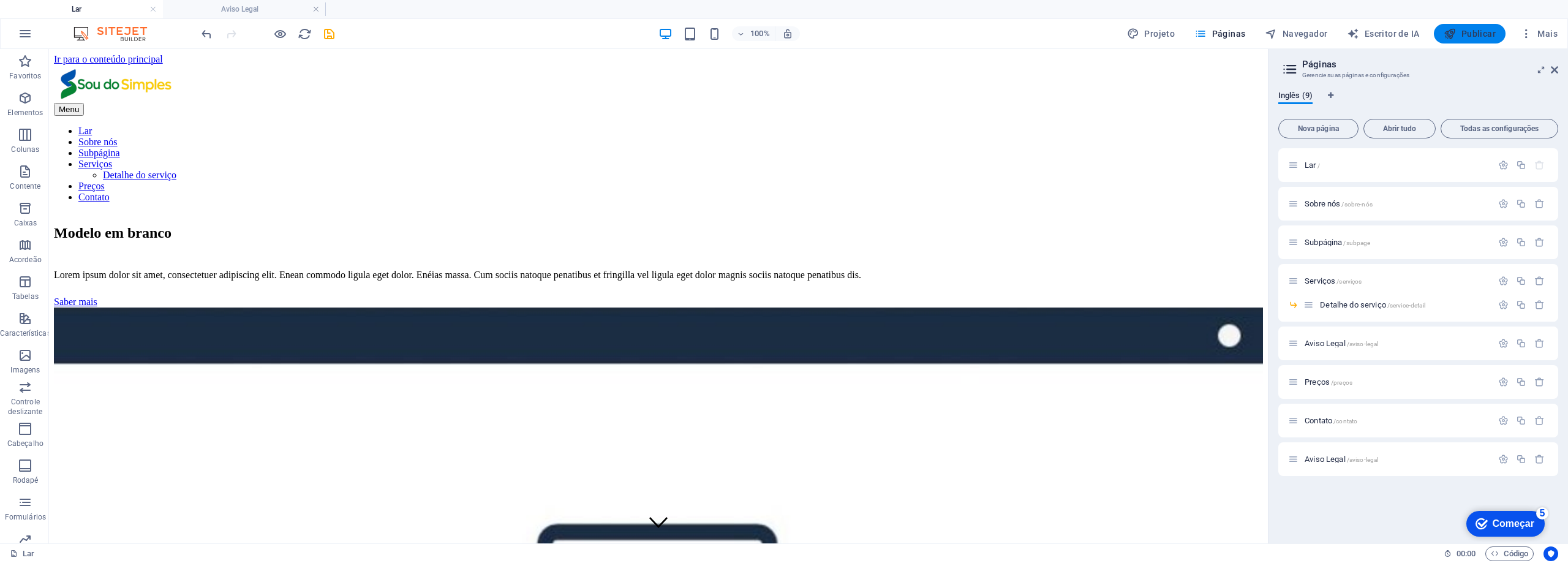
click at [1464, 29] on font "Publicar" at bounding box center [1478, 34] width 34 height 10
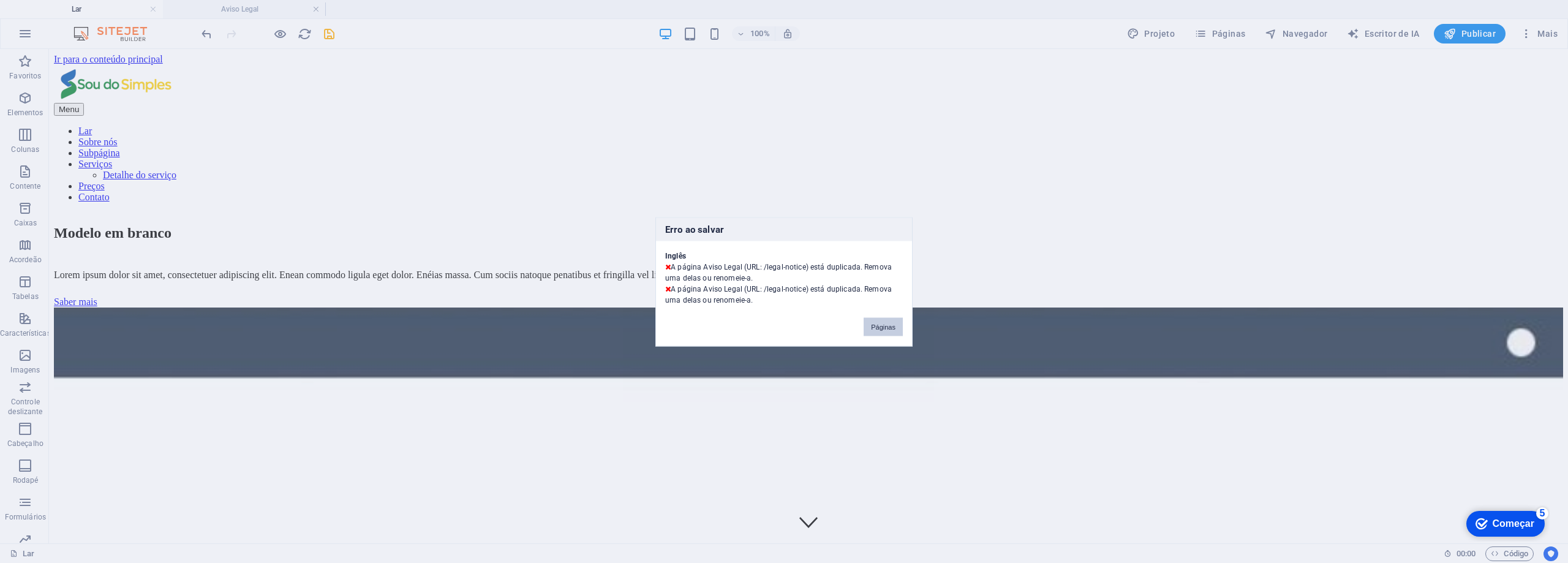
drag, startPoint x: 878, startPoint y: 328, endPoint x: 830, endPoint y: 279, distance: 68.6
click at [878, 328] on font "Páginas" at bounding box center [883, 326] width 24 height 7
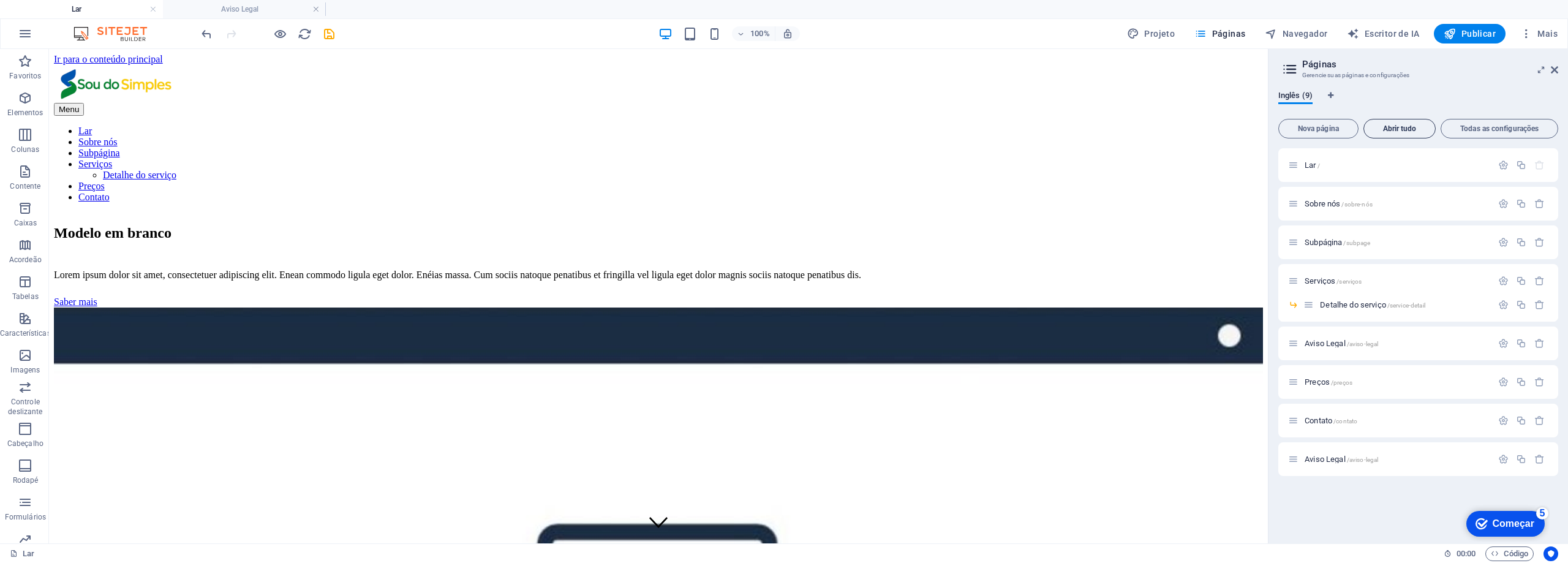
click at [1409, 131] on font "Abrir tudo" at bounding box center [1400, 128] width 34 height 9
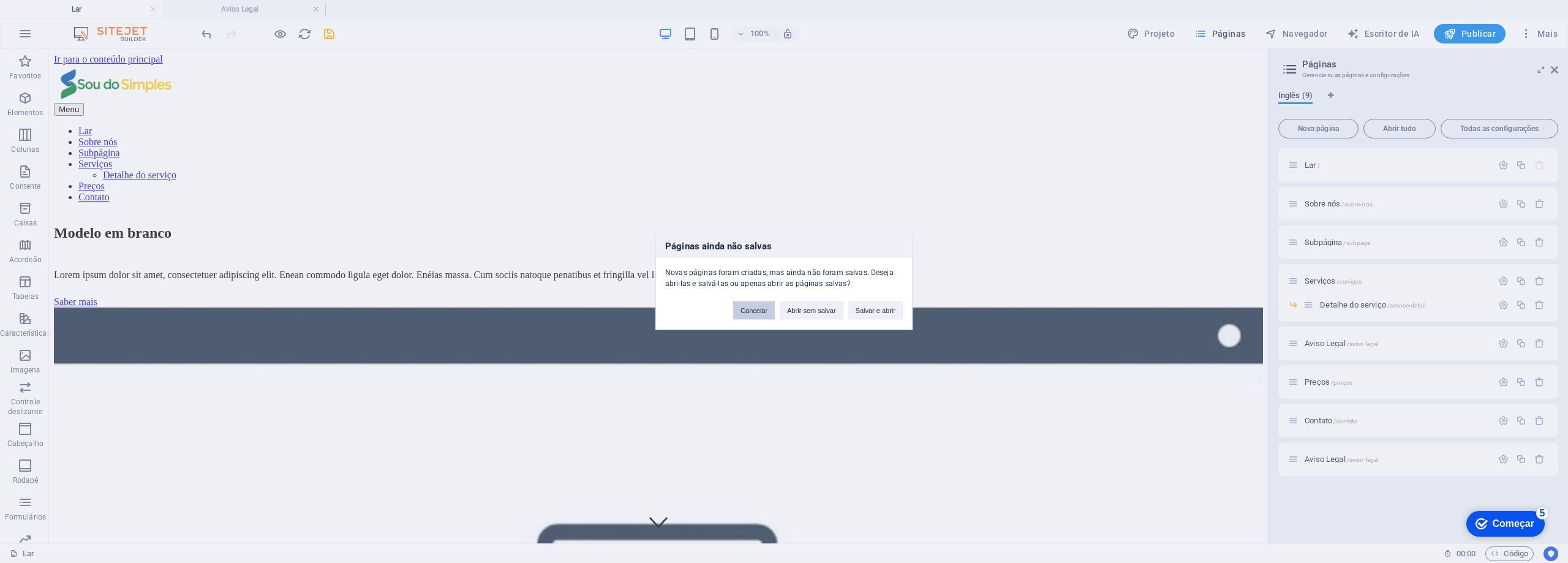
click at [754, 315] on button "Cancelar" at bounding box center [753, 310] width 42 height 18
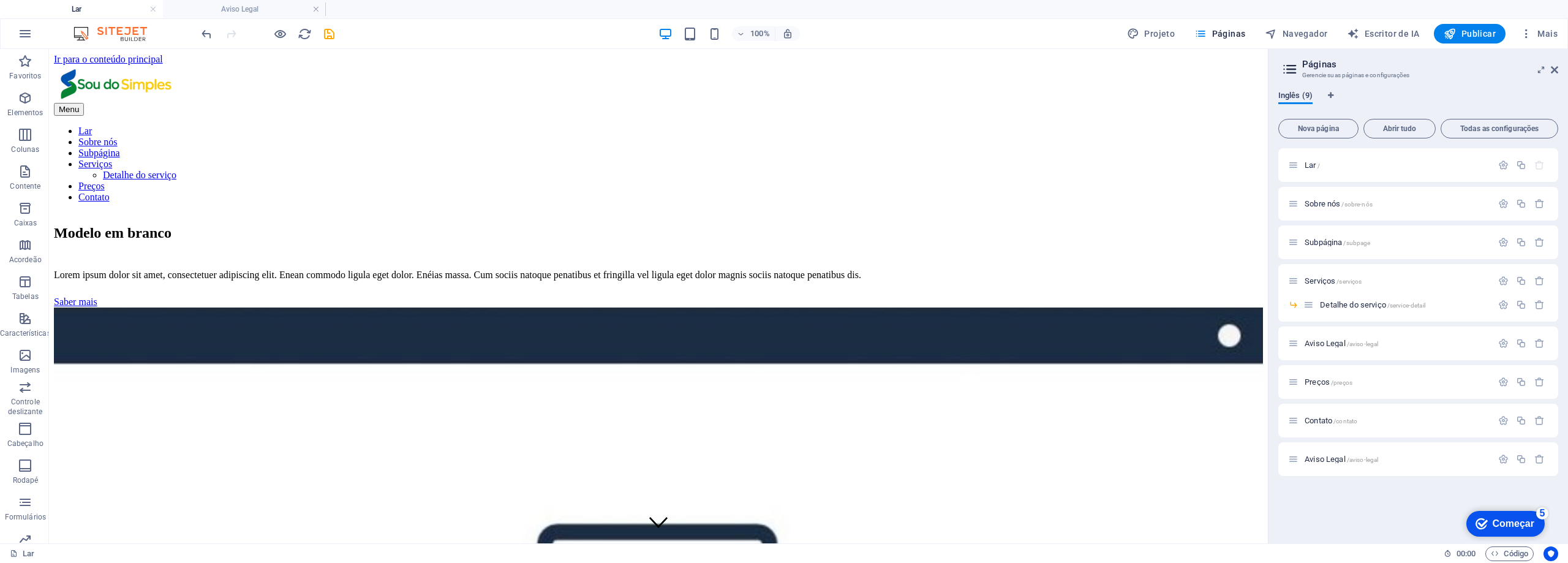
click at [1306, 96] on font "Inglês (9)" at bounding box center [1296, 95] width 34 height 9
click at [1344, 304] on font "Detalhe do serviço" at bounding box center [1353, 305] width 66 height 9
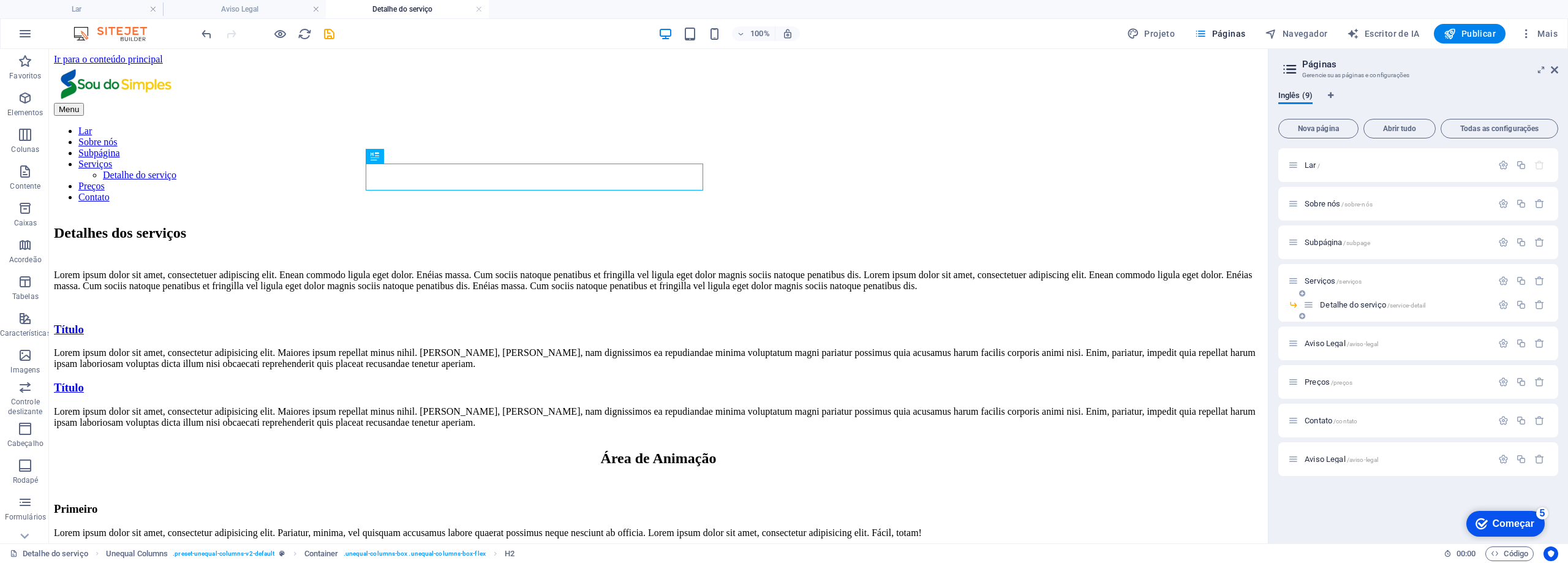
scroll to position [0, 0]
click at [1411, 126] on font "Abrir tudo" at bounding box center [1400, 128] width 34 height 9
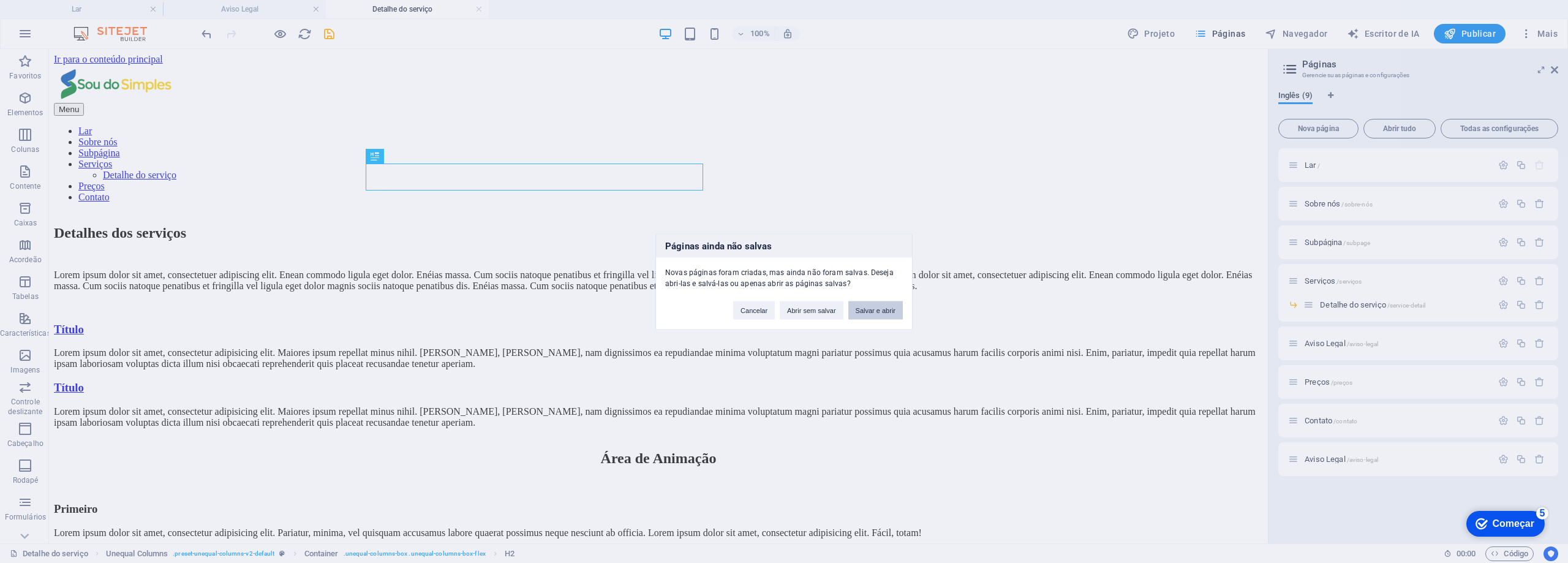
click at [883, 312] on font "Salvar e abrir" at bounding box center [875, 310] width 40 height 7
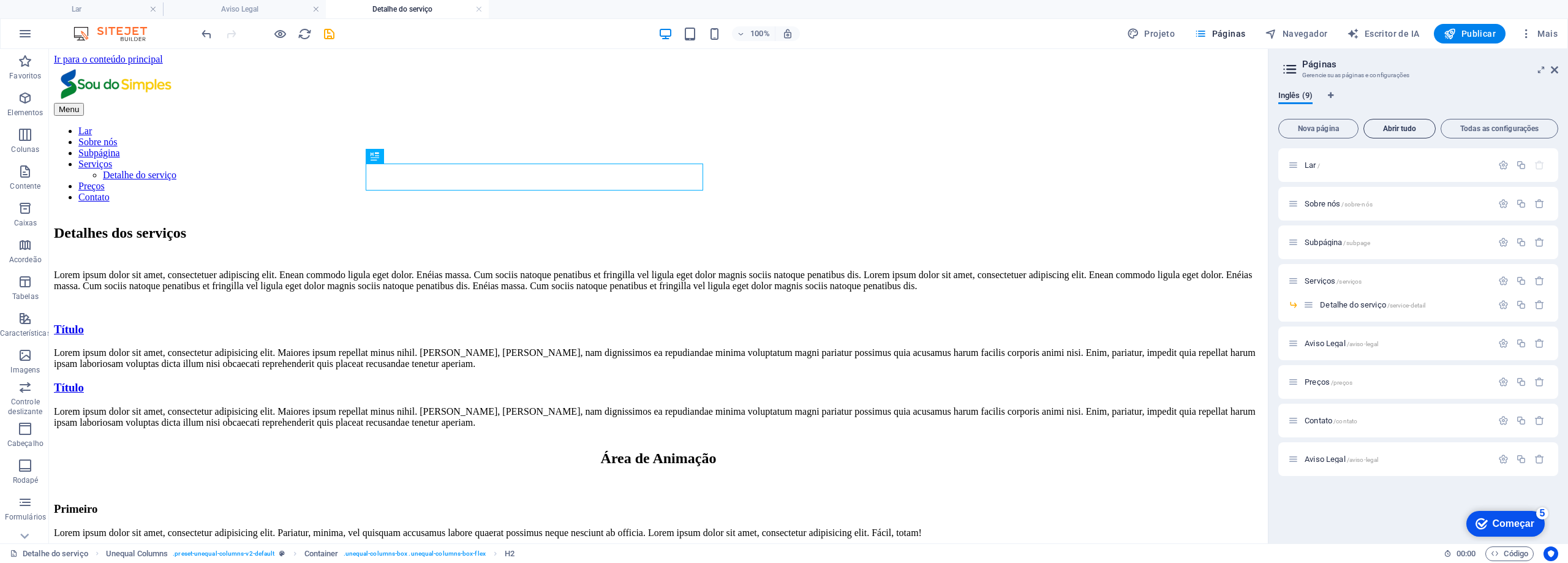
click at [1389, 129] on font "Abrir tudo" at bounding box center [1400, 128] width 34 height 9
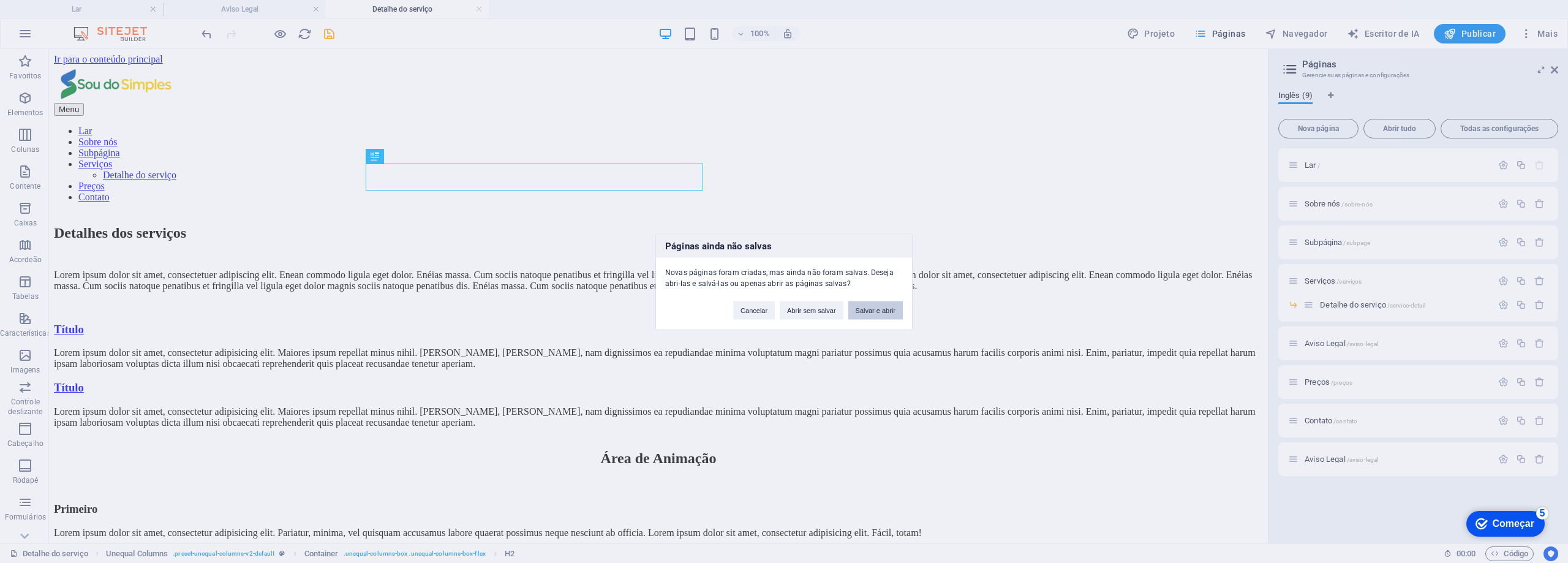
drag, startPoint x: 889, startPoint y: 313, endPoint x: 842, endPoint y: 262, distance: 69.4
click at [889, 313] on font "Salvar e abrir" at bounding box center [875, 310] width 40 height 7
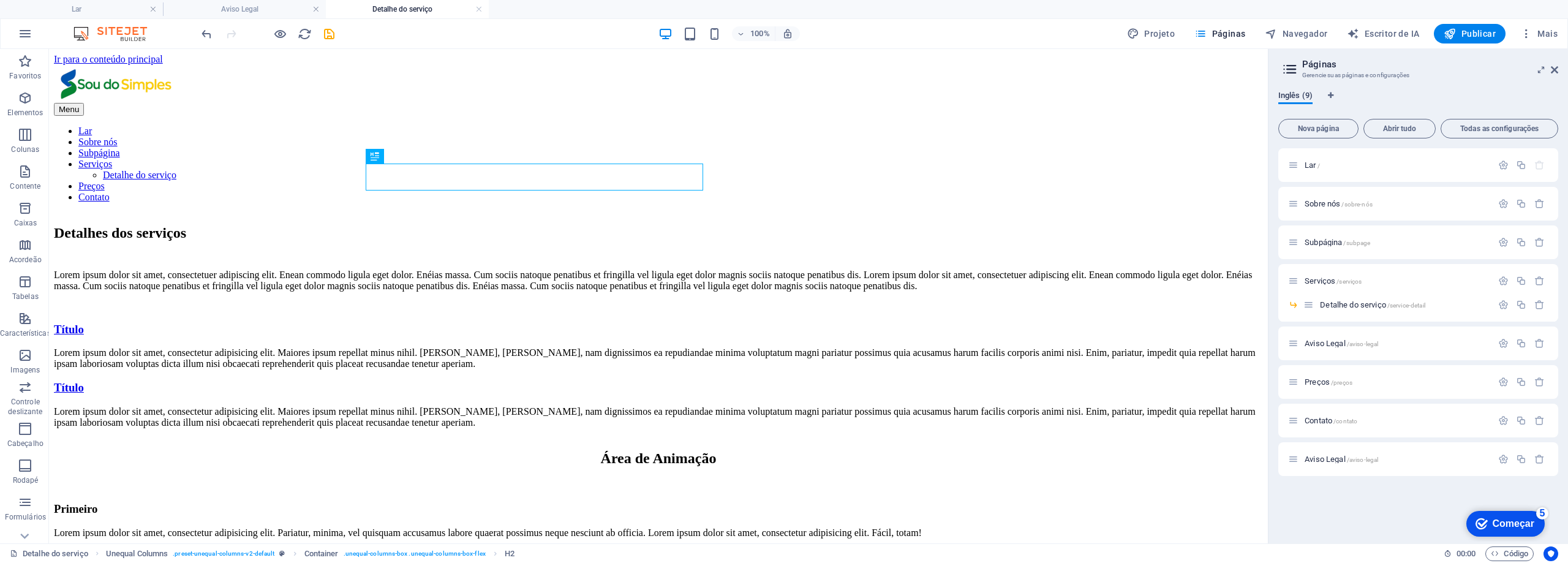
click at [1279, 98] on font "Inglês (9)" at bounding box center [1296, 95] width 34 height 9
click at [1292, 64] on icon at bounding box center [1290, 69] width 18 height 17
click at [1292, 74] on icon at bounding box center [1290, 69] width 18 height 17
click at [1326, 246] on font "Subpágina" at bounding box center [1323, 242] width 38 height 9
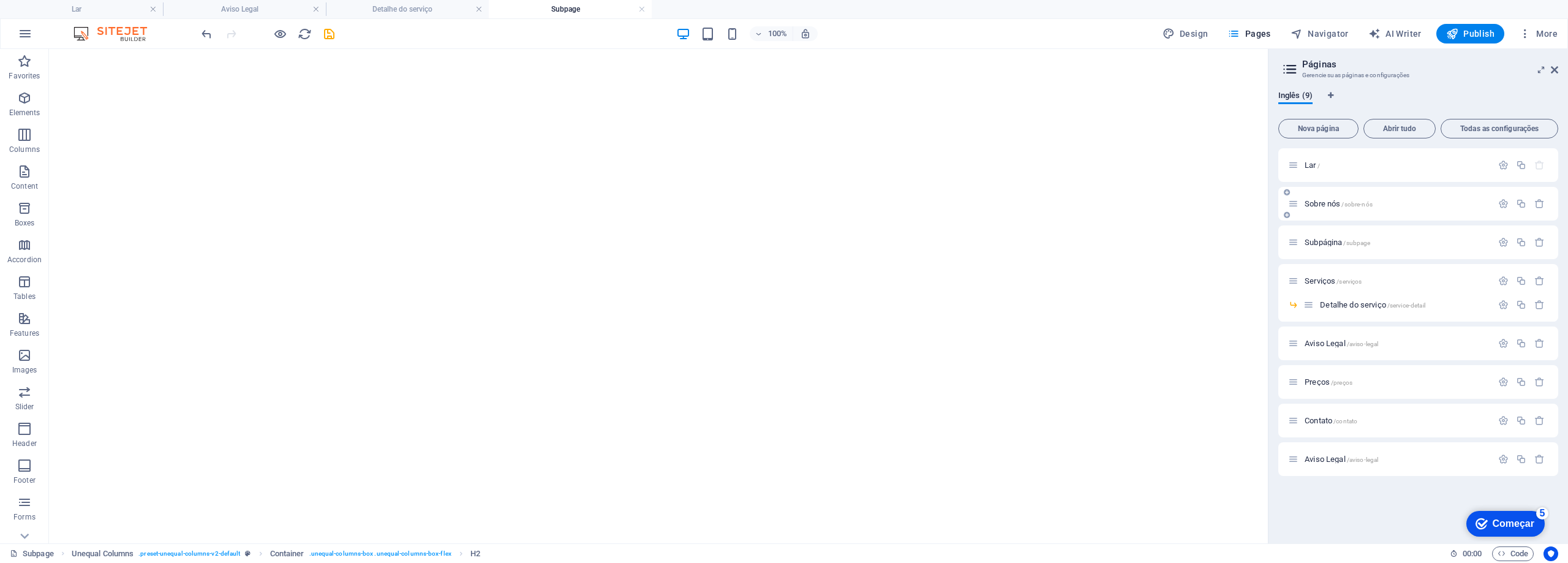
click at [1337, 214] on div "Sobre nós /sobre-nós" at bounding box center [1418, 203] width 280 height 34
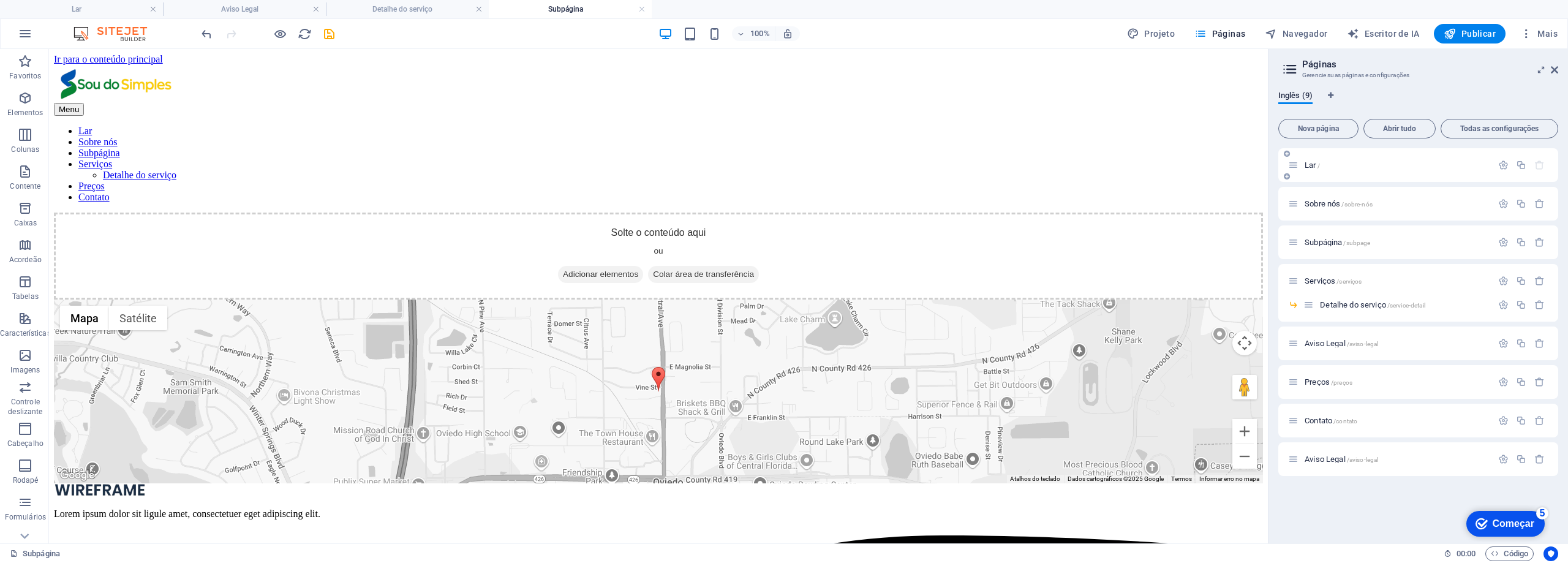
click at [1310, 169] on div "Lar /" at bounding box center [1390, 165] width 204 height 14
click at [1361, 306] on font "Detalhe do serviço" at bounding box center [1353, 305] width 66 height 9
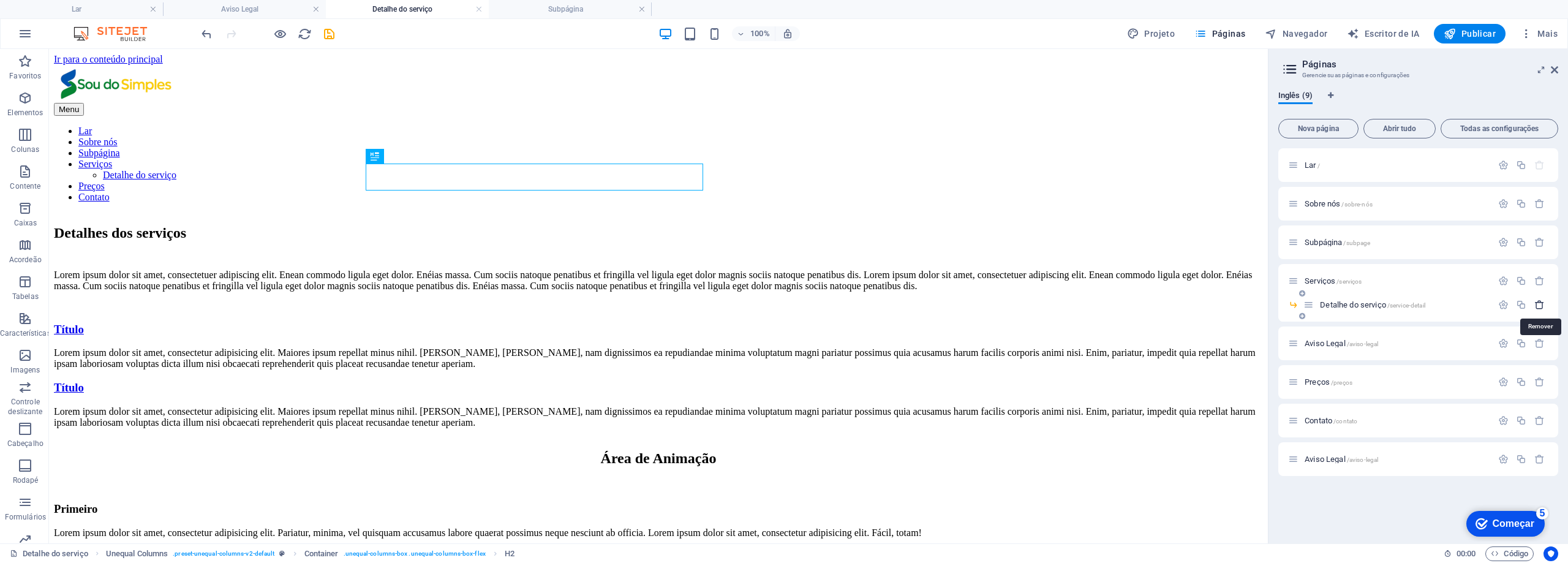
click at [1536, 309] on icon "button" at bounding box center [1540, 305] width 11 height 11
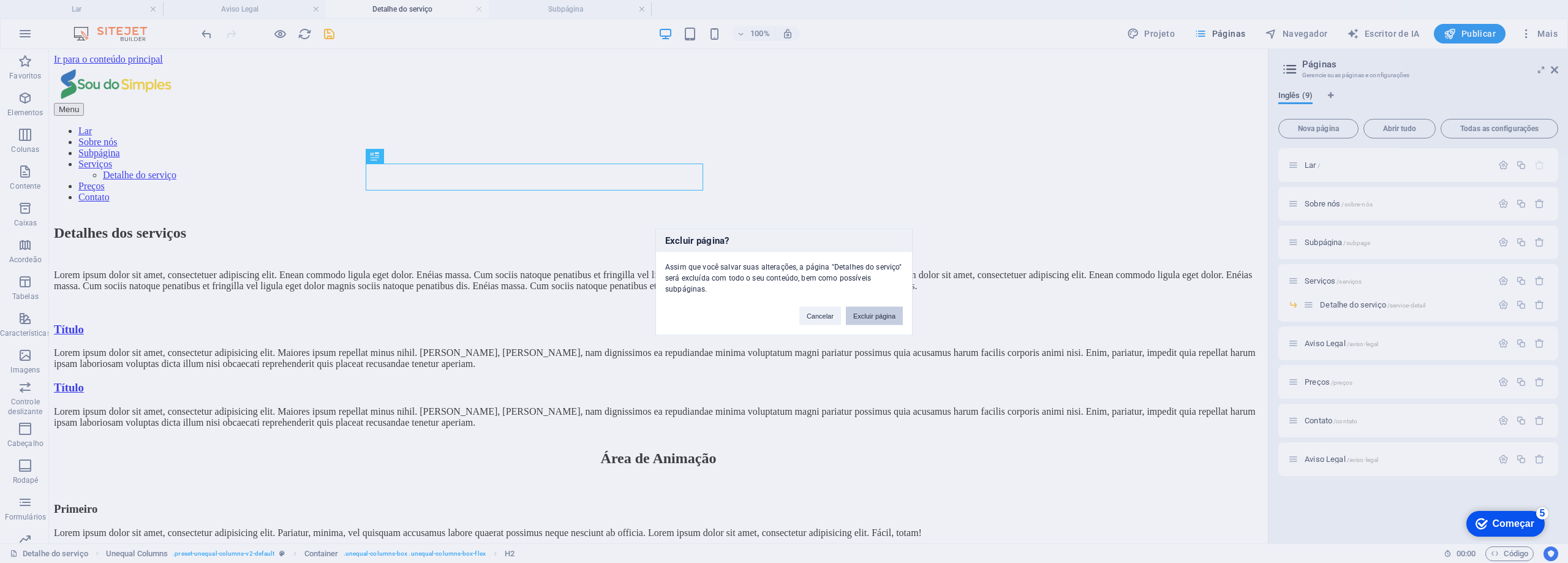
drag, startPoint x: 888, startPoint y: 319, endPoint x: 1203, endPoint y: 312, distance: 315.1
click at [888, 319] on button "Excluir página" at bounding box center [874, 315] width 57 height 18
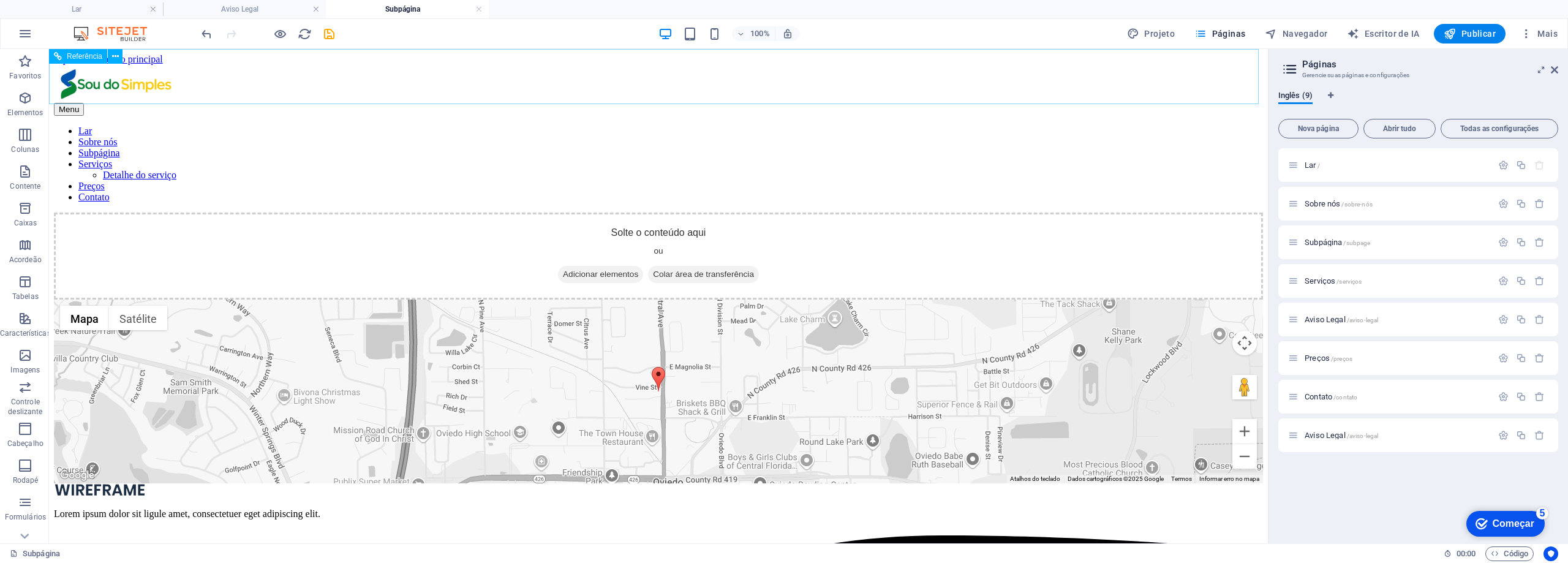
drag, startPoint x: 580, startPoint y: 74, endPoint x: 634, endPoint y: 74, distance: 54.0
click at [580, 125] on nav "Lar Sobre nós Subpágina Serviços Detalhe do serviço Preços Contato" at bounding box center [658, 164] width 1209 height 77
click at [1336, 203] on font "Sobre nós" at bounding box center [1323, 204] width 36 height 9
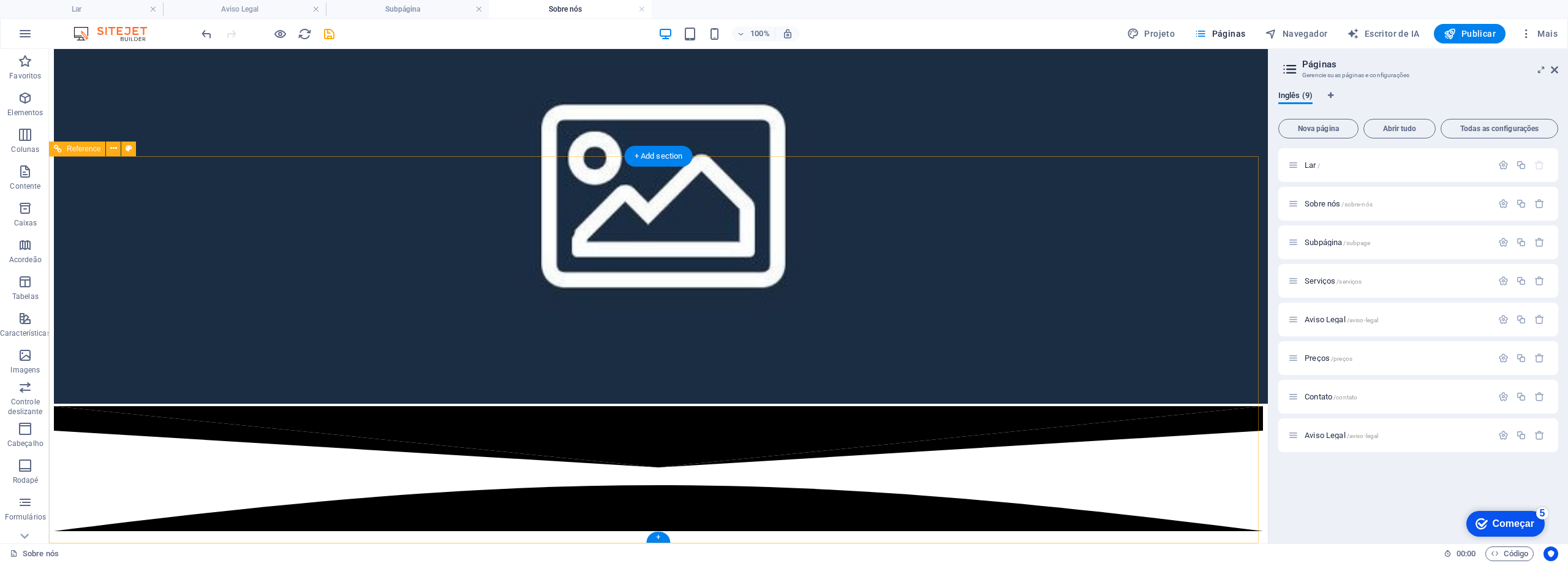
scroll to position [1102, 0]
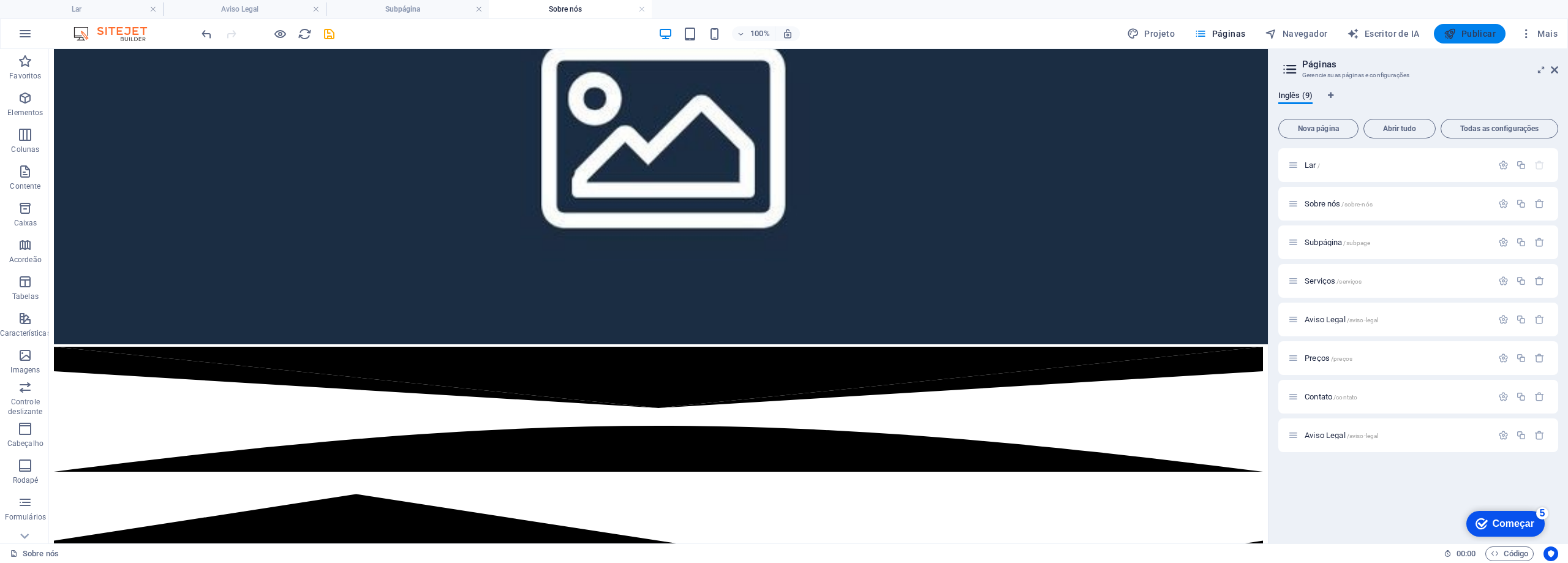
click at [1470, 25] on button "Publicar" at bounding box center [1470, 34] width 72 height 20
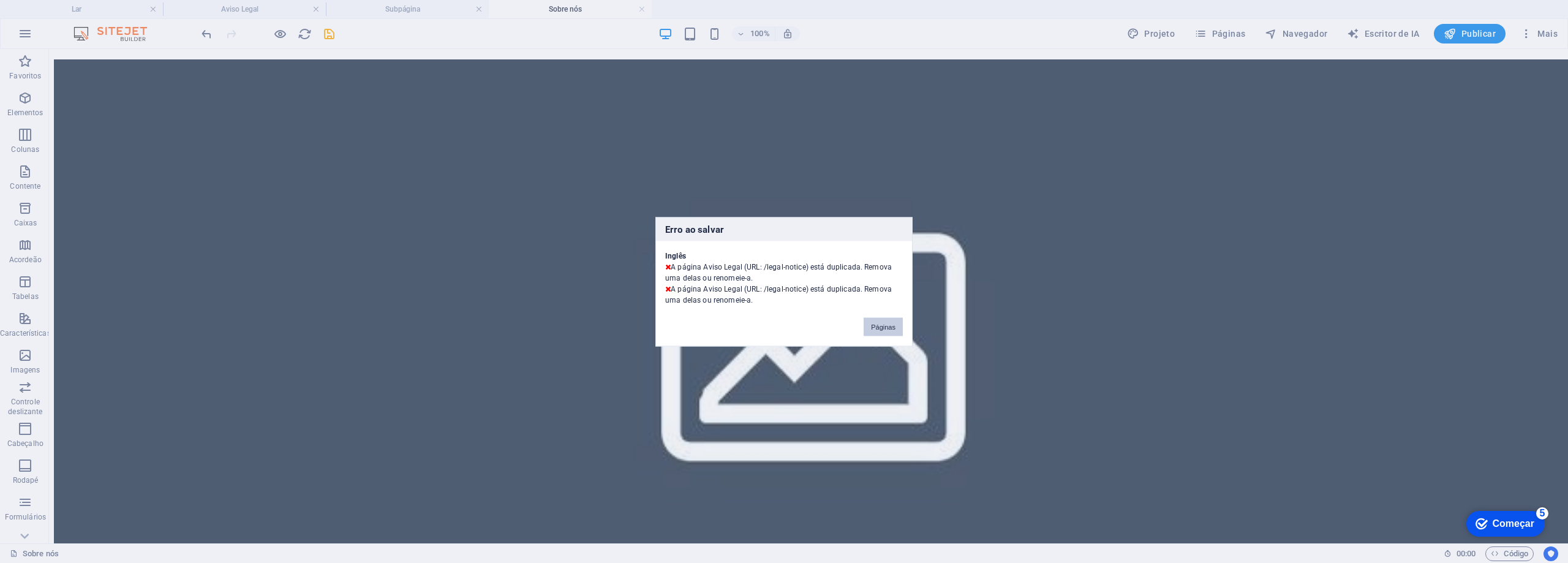
click at [877, 323] on font "Páginas" at bounding box center [883, 326] width 24 height 7
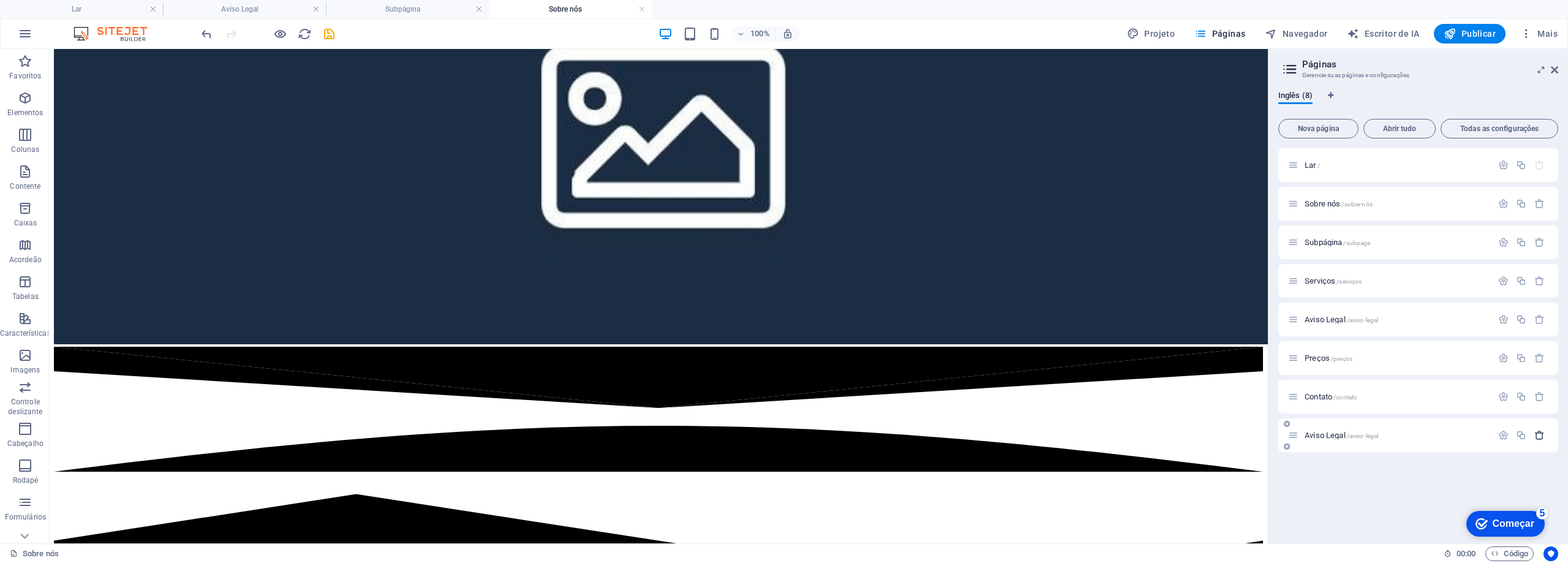
click at [1540, 433] on icon "button" at bounding box center [1540, 436] width 11 height 11
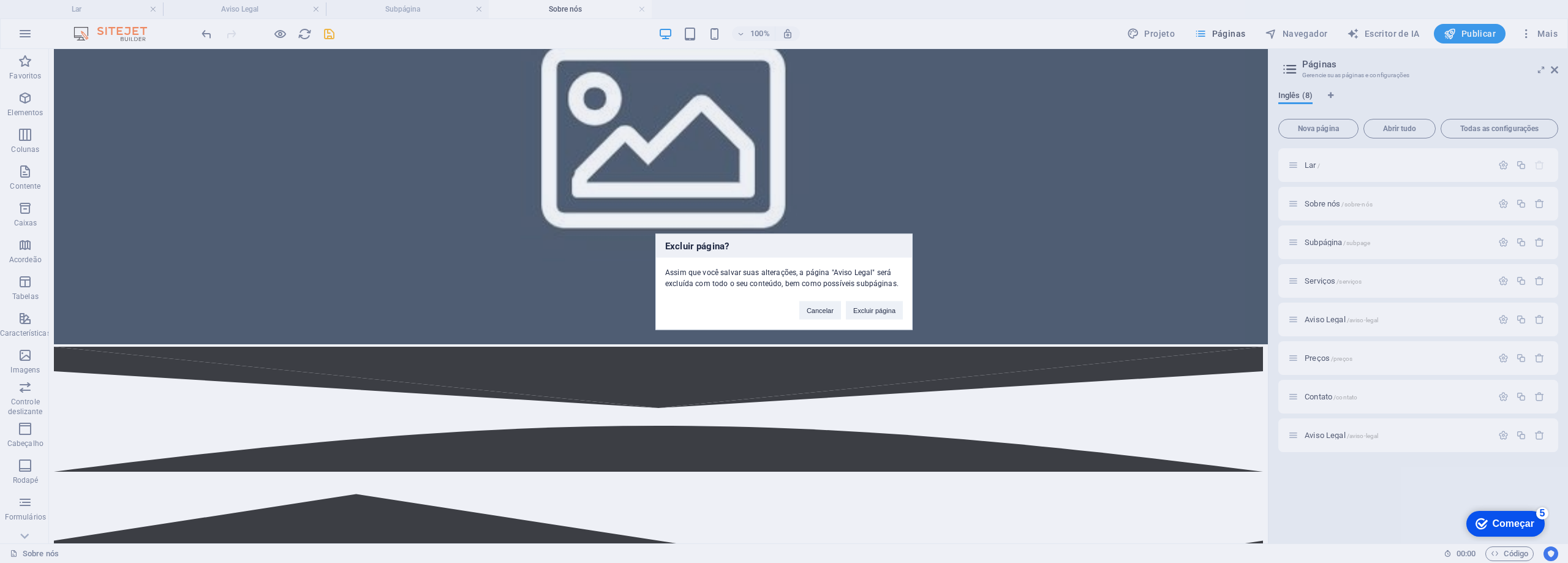
drag, startPoint x: 883, startPoint y: 308, endPoint x: 1547, endPoint y: 380, distance: 667.9
click at [883, 308] on font "Excluir página" at bounding box center [874, 310] width 42 height 7
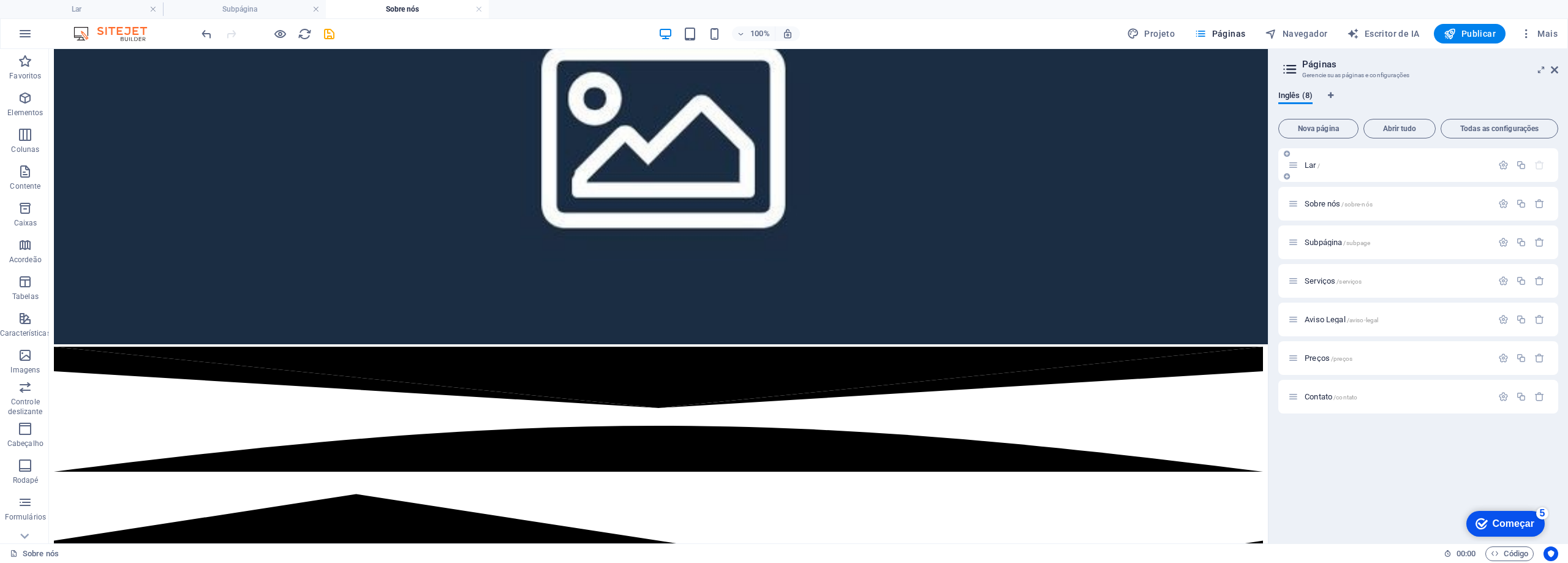
click at [1403, 162] on p "Lar /" at bounding box center [1396, 165] width 184 height 8
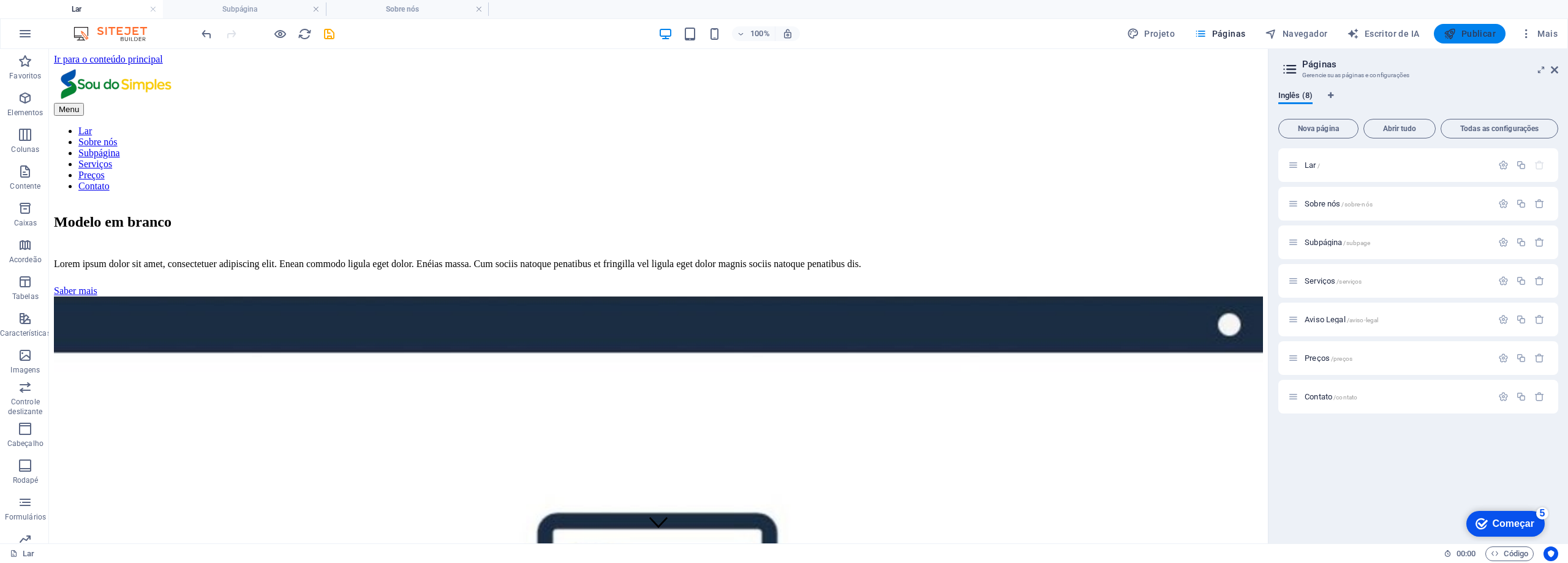
click at [1468, 29] on font "Publicar" at bounding box center [1478, 34] width 34 height 10
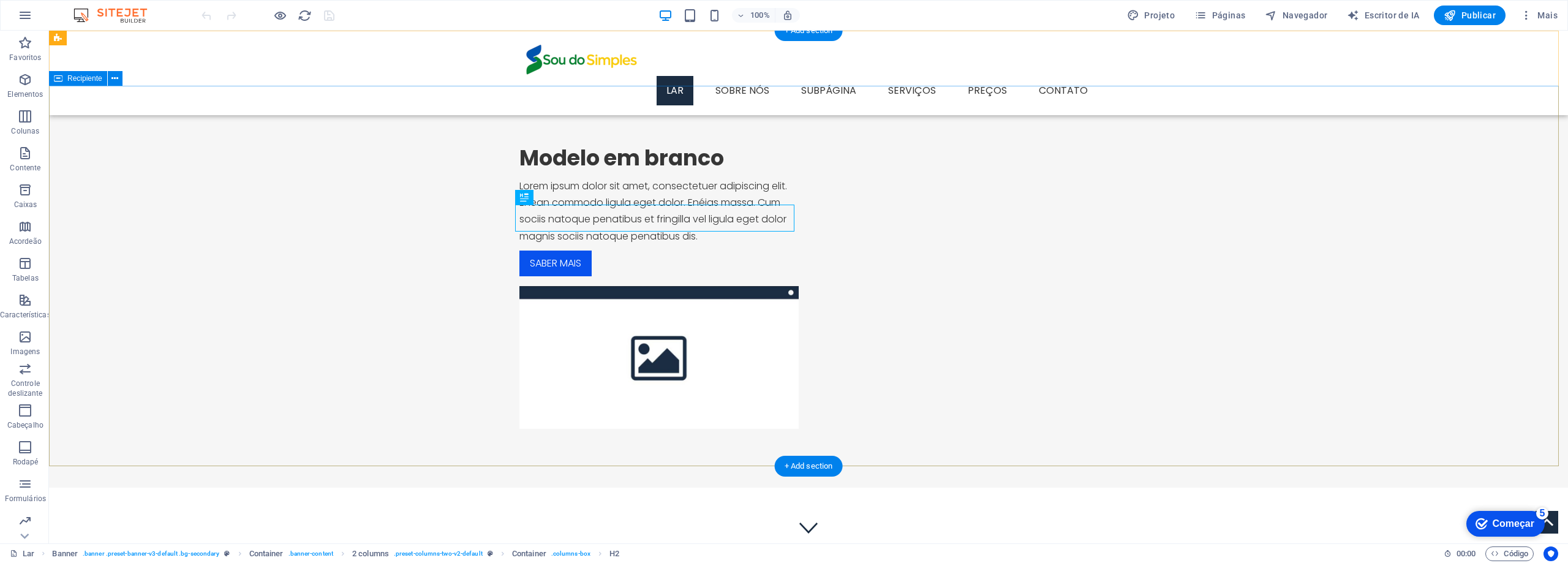
click at [1557, 215] on div "Modelo em branco Lorem ipsum dolor sit amet, consectetuer adipiscing elit. Enea…" at bounding box center [808, 286] width 1519 height 402
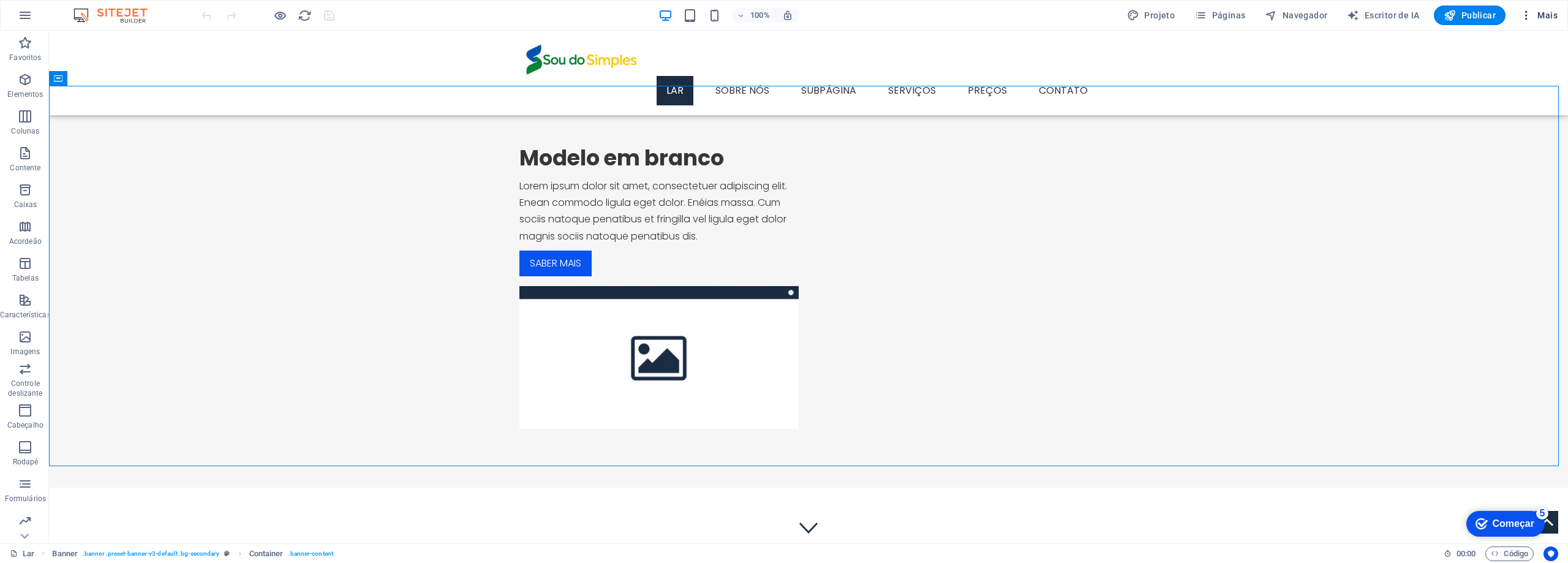
click at [1540, 17] on font "Mais" at bounding box center [1548, 15] width 20 height 10
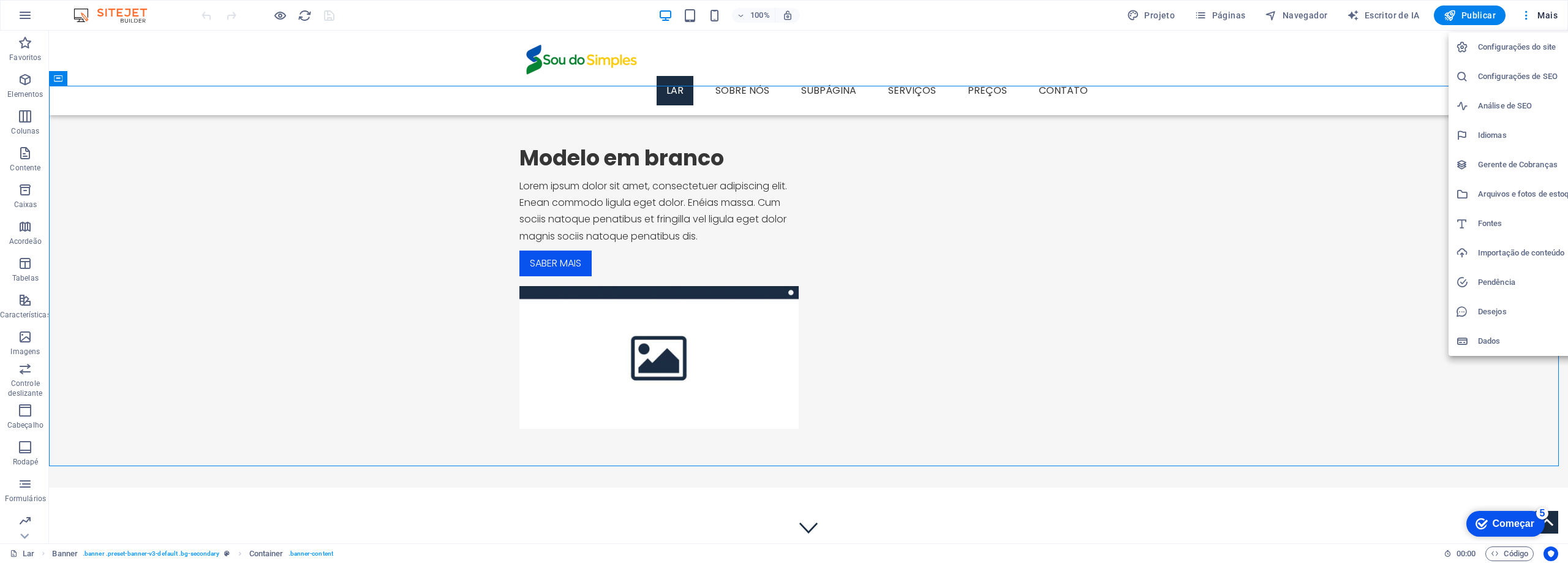
click at [1528, 53] on h6 "Configurações do site" at bounding box center [1528, 47] width 100 height 15
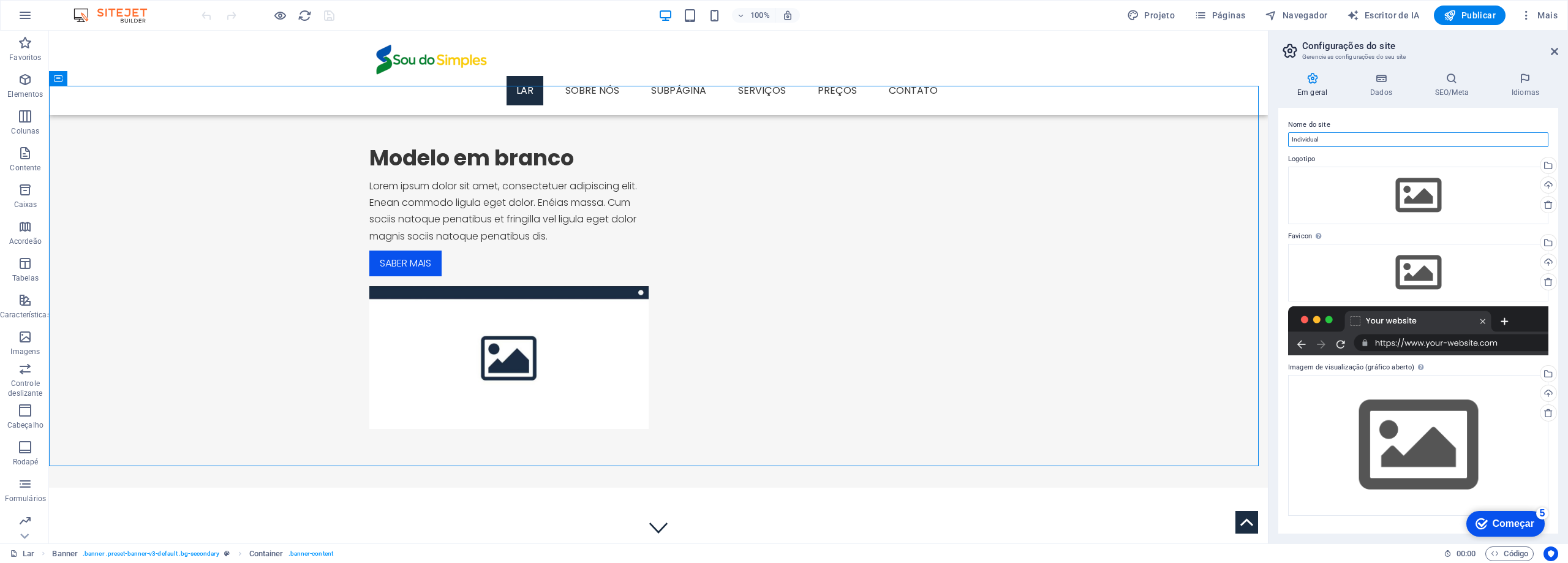
click at [1353, 138] on input "Individual" at bounding box center [1418, 140] width 261 height 15
drag, startPoint x: 1402, startPoint y: 168, endPoint x: 1253, endPoint y: 138, distance: 152.0
click at [1334, 136] on input "Individual" at bounding box center [1418, 140] width 261 height 15
click at [1334, 139] on input "Individual" at bounding box center [1418, 140] width 261 height 15
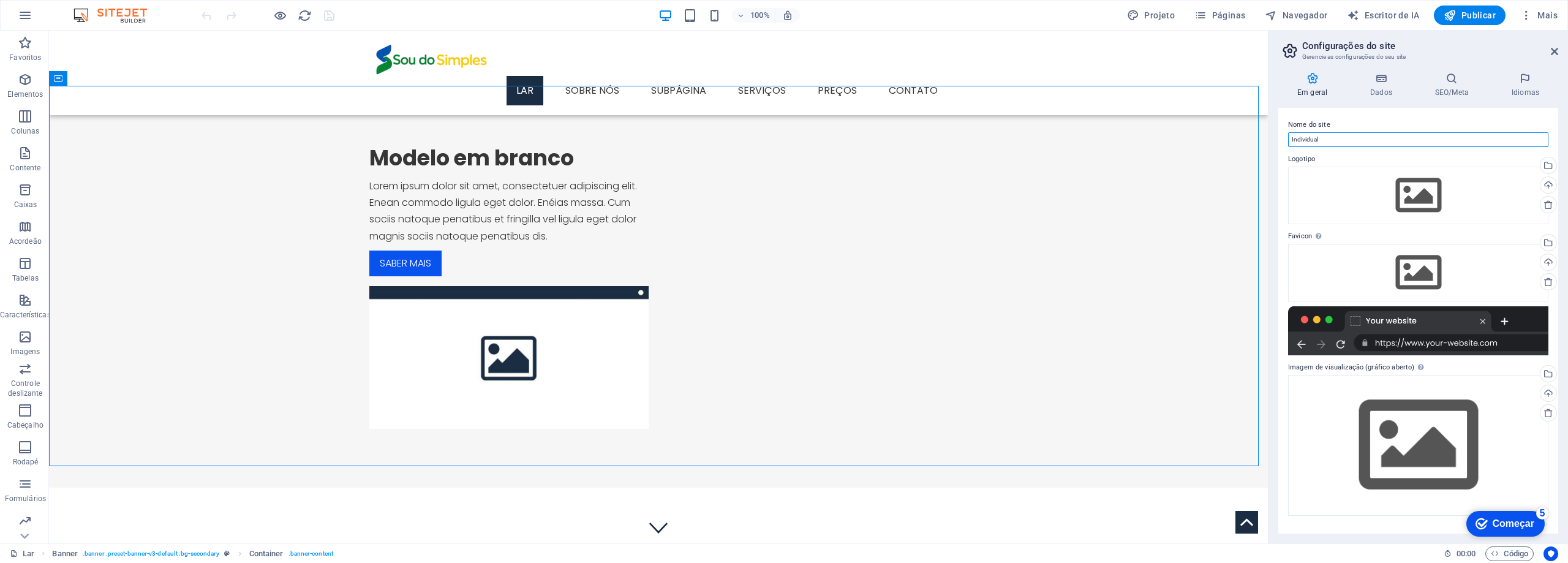
click at [1334, 139] on input "Individual" at bounding box center [1418, 140] width 261 height 15
type input "Sou do Simples"
click at [1408, 215] on div "Arraste os arquivos aqui, clique para escolher os arquivos ou selecione-os em […" at bounding box center [1418, 195] width 261 height 57
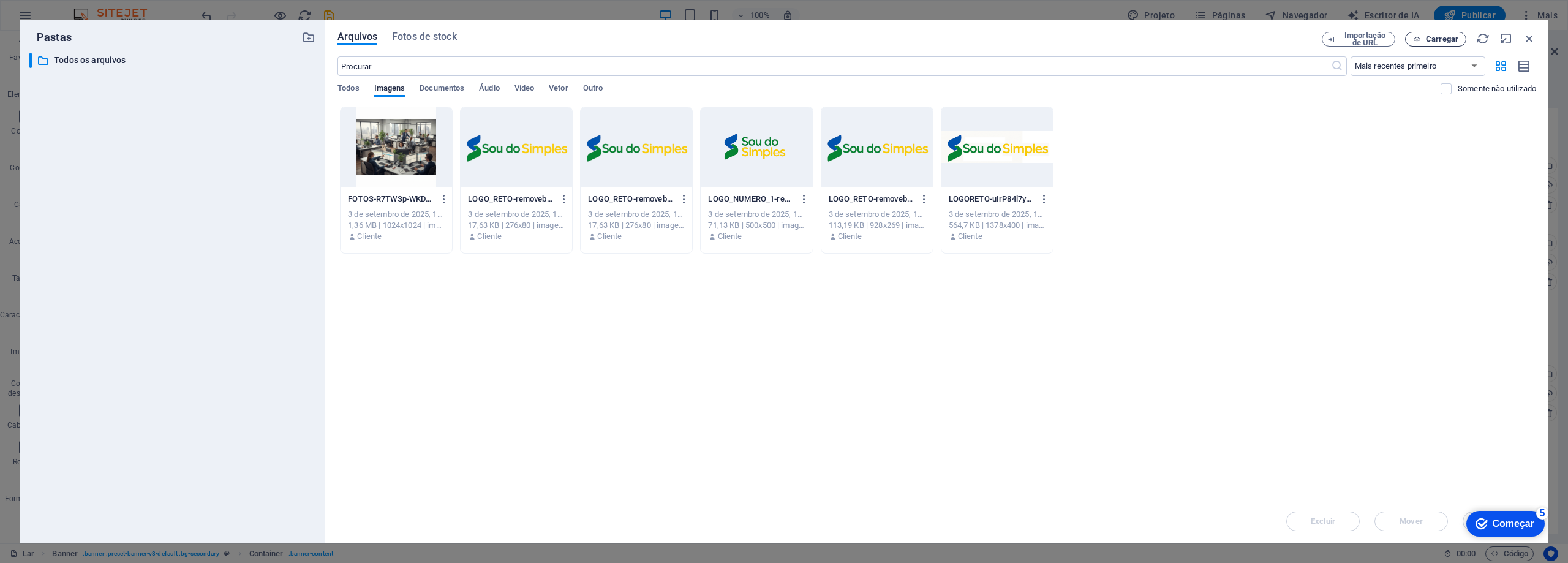
click at [1453, 40] on font "Carregar" at bounding box center [1442, 39] width 32 height 9
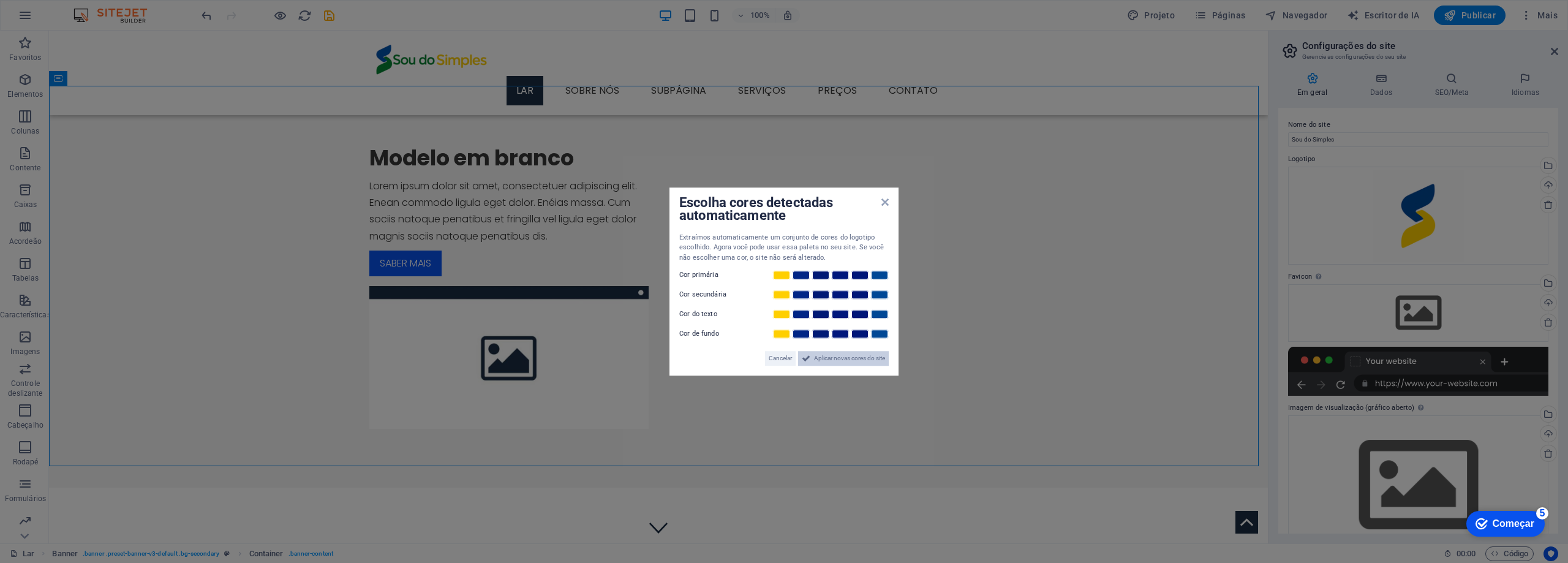
click at [852, 357] on font "Aplicar novas cores do site" at bounding box center [850, 358] width 71 height 7
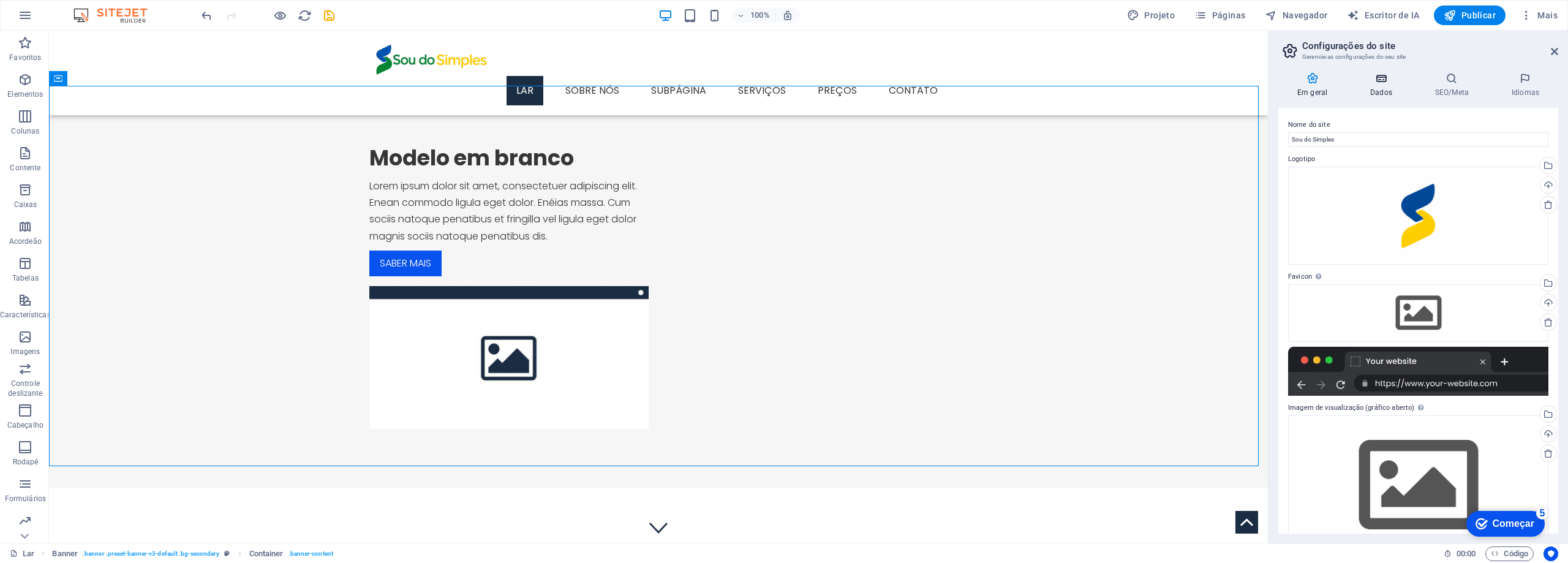
click at [1381, 90] on font "Dados" at bounding box center [1381, 92] width 22 height 9
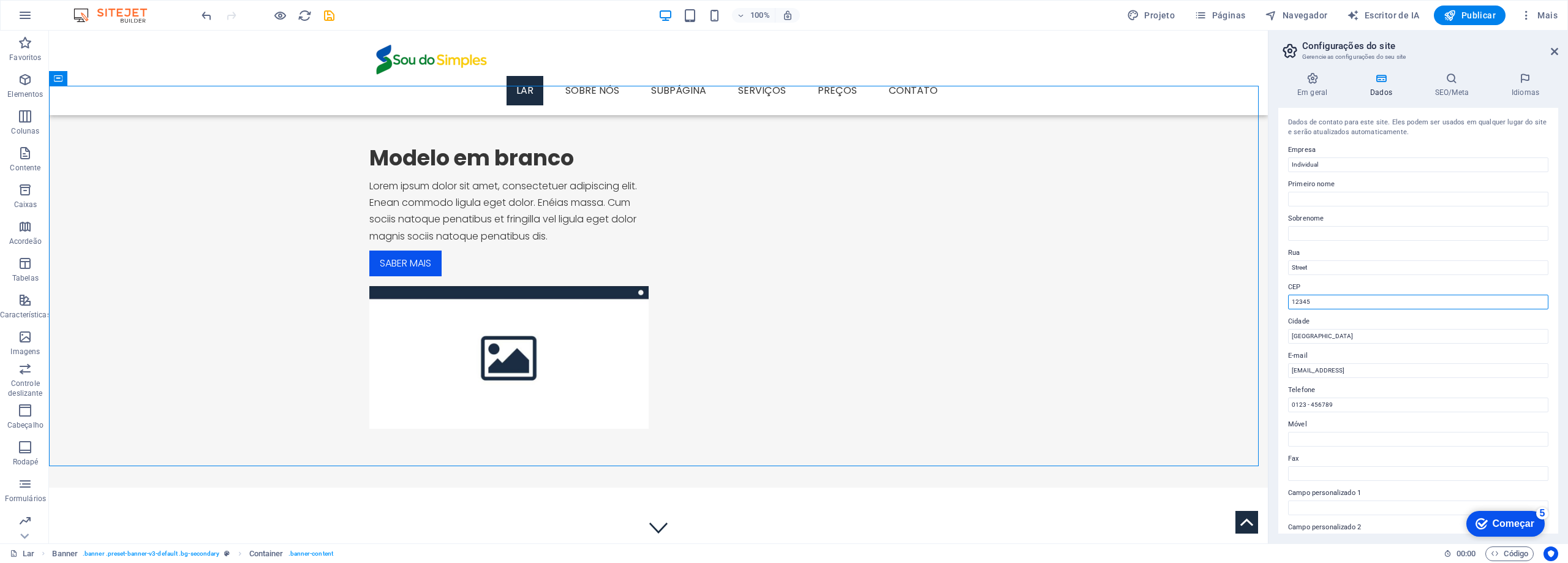
drag, startPoint x: 1387, startPoint y: 339, endPoint x: 1049, endPoint y: 304, distance: 339.8
type input "38445124"
type input "Araguari"
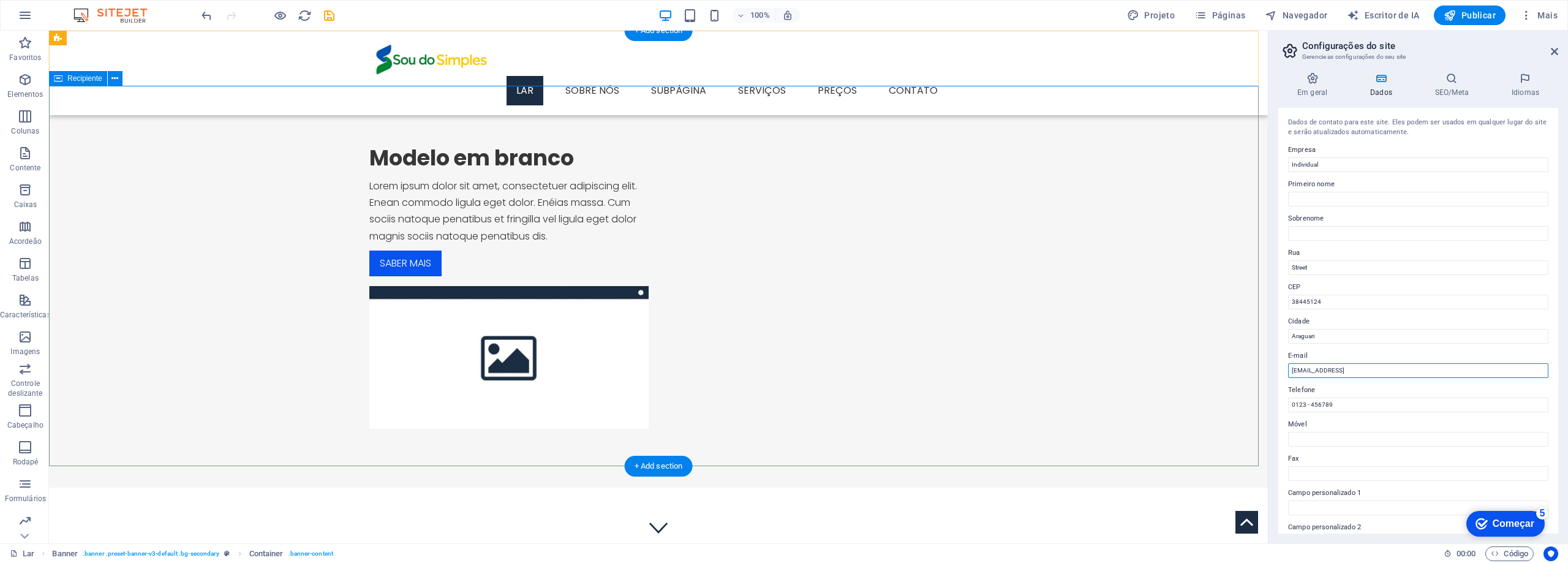
drag, startPoint x: 1490, startPoint y: 401, endPoint x: 1231, endPoint y: 350, distance: 264.0
type input "[EMAIL_ADDRESS][DOMAIN_NAME]"
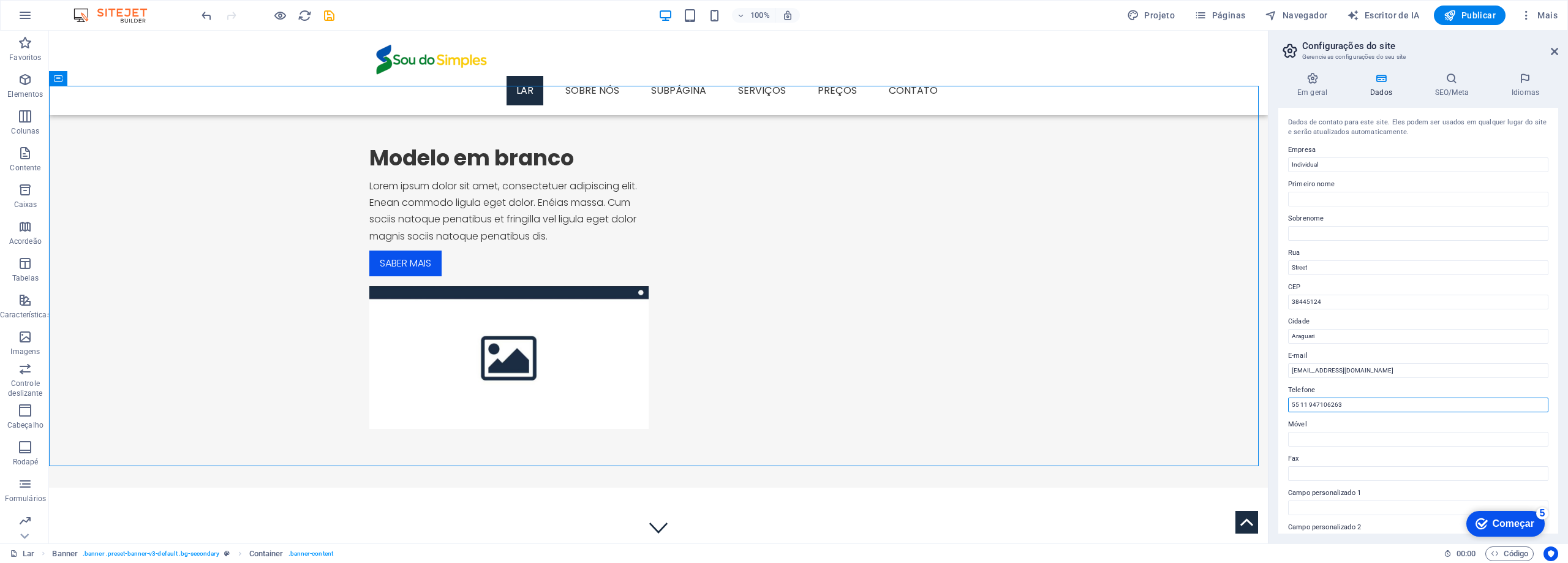
click at [1327, 407] on input "55 11 947106263" at bounding box center [1418, 405] width 261 height 15
type input "55 11 94710-6263"
click at [1315, 233] on input "Sobrenome" at bounding box center [1418, 234] width 261 height 15
drag, startPoint x: 1382, startPoint y: 192, endPoint x: 1133, endPoint y: 164, distance: 250.6
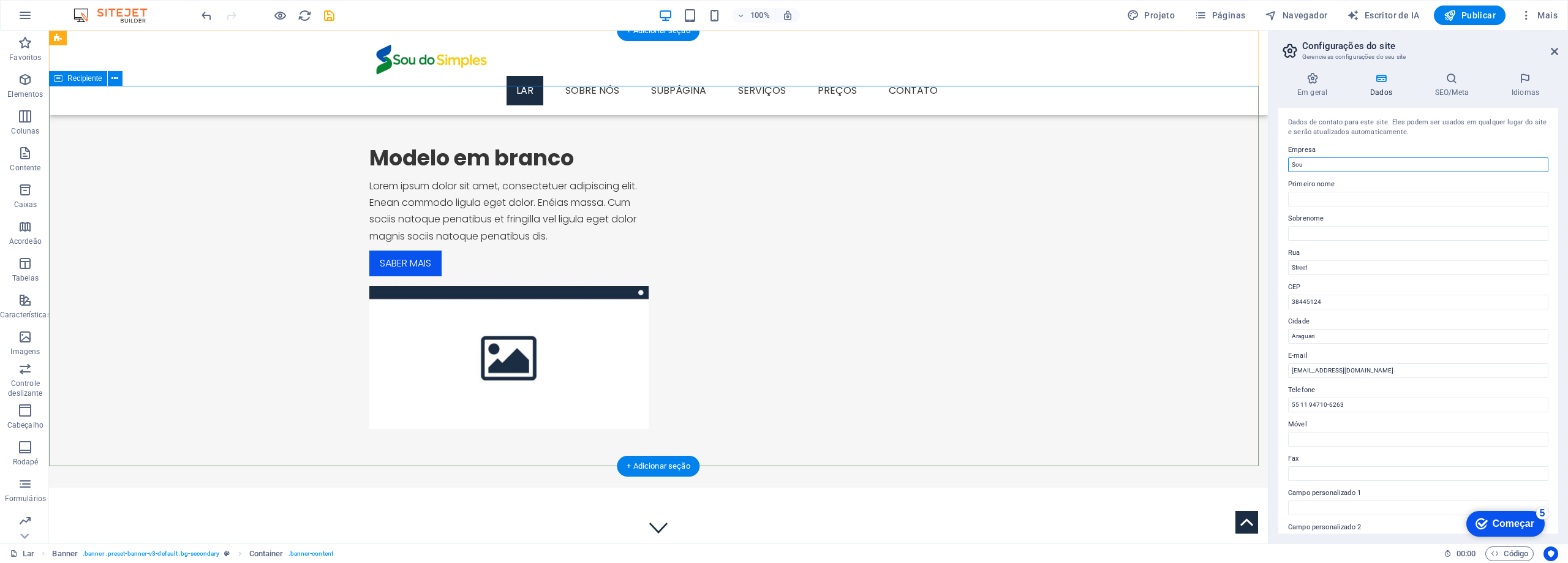
type input "Sou"
type input "do"
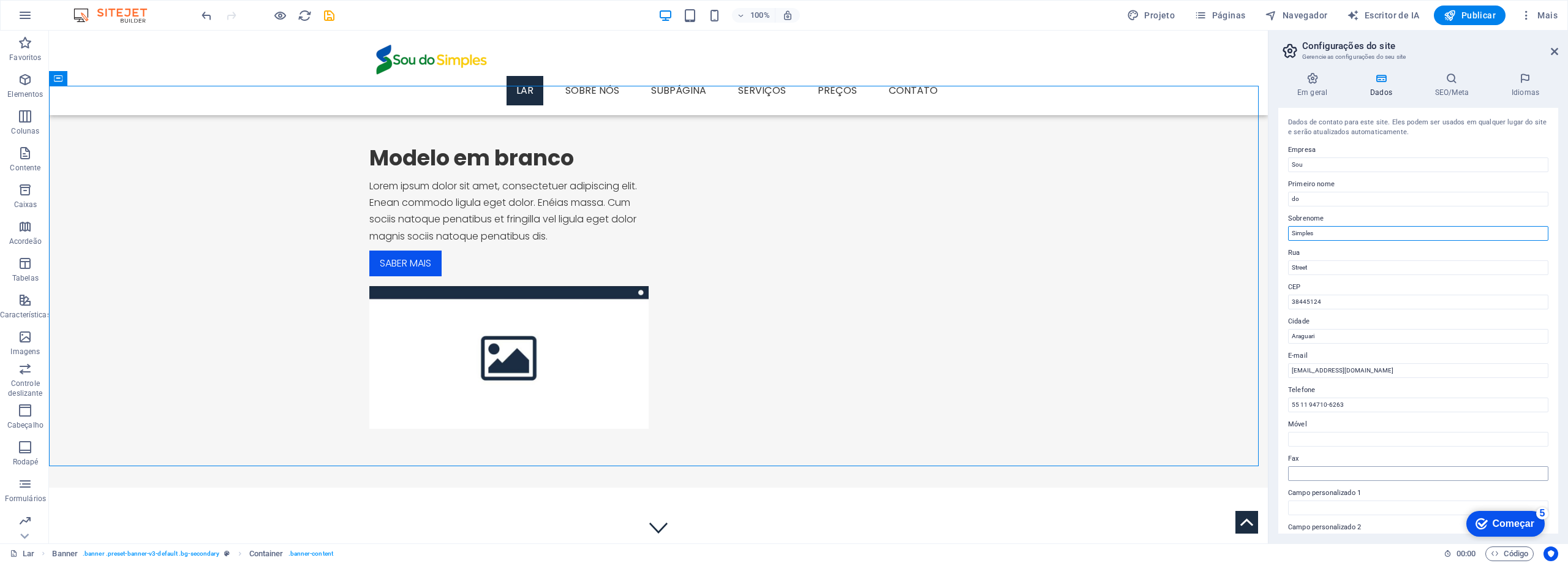
scroll to position [163, 0]
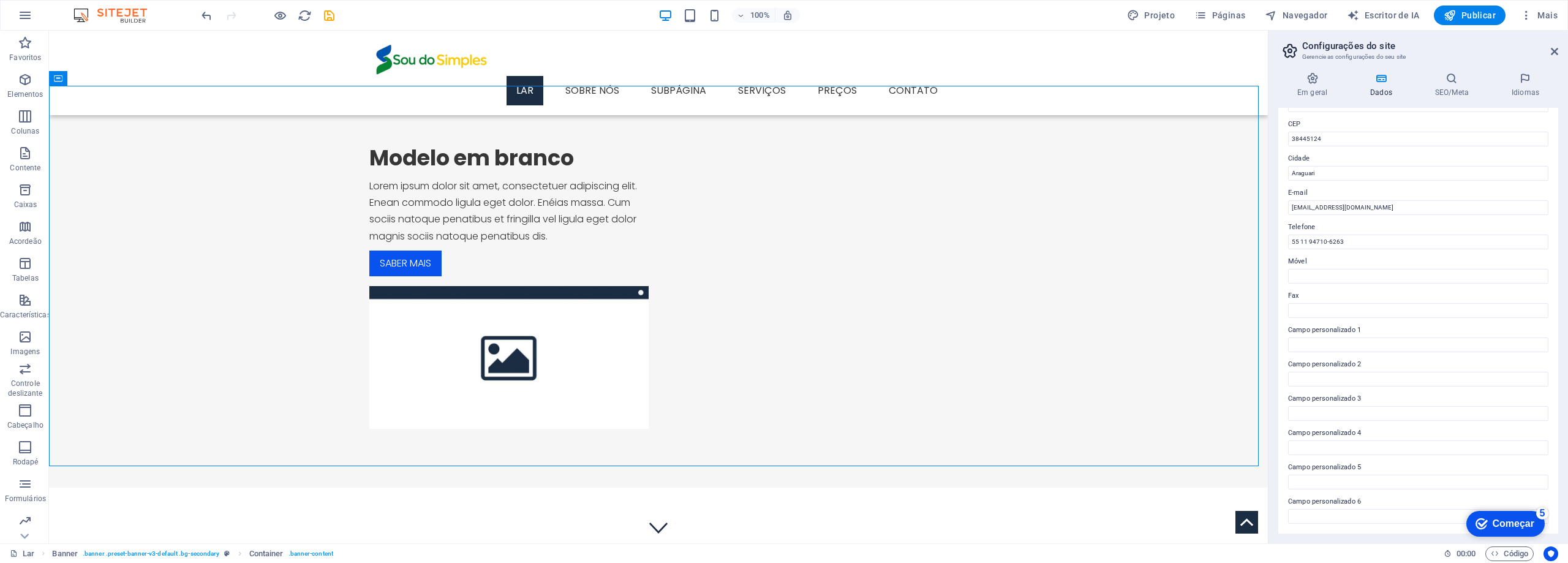
type input "Simples"
click at [1505, 520] on font "Começar" at bounding box center [1513, 524] width 42 height 11
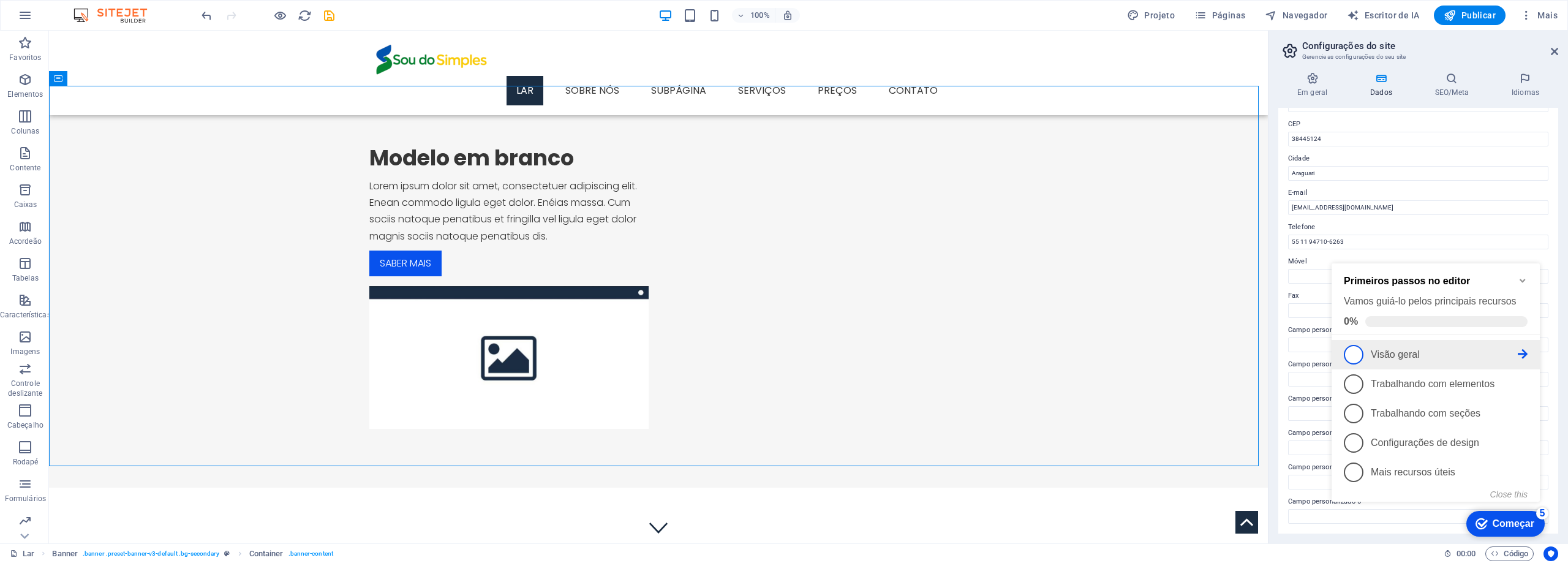
click at [1362, 353] on span "1" at bounding box center [1354, 355] width 20 height 20
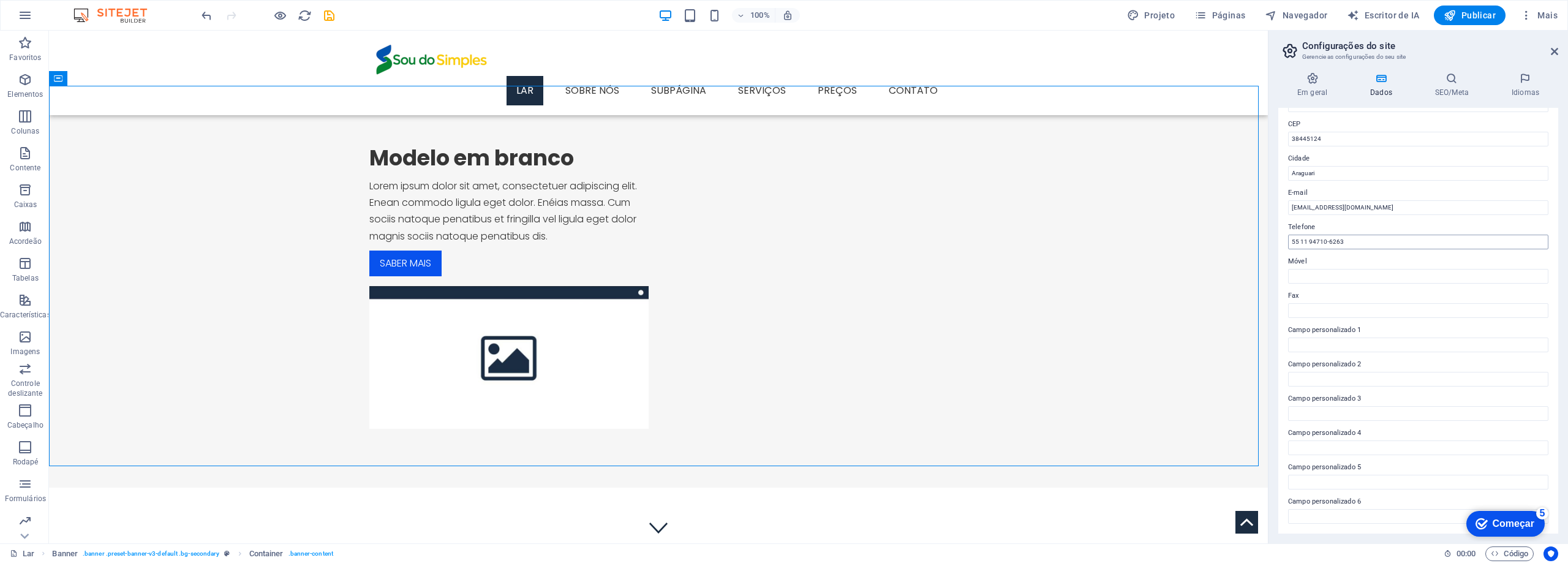
scroll to position [0, 0]
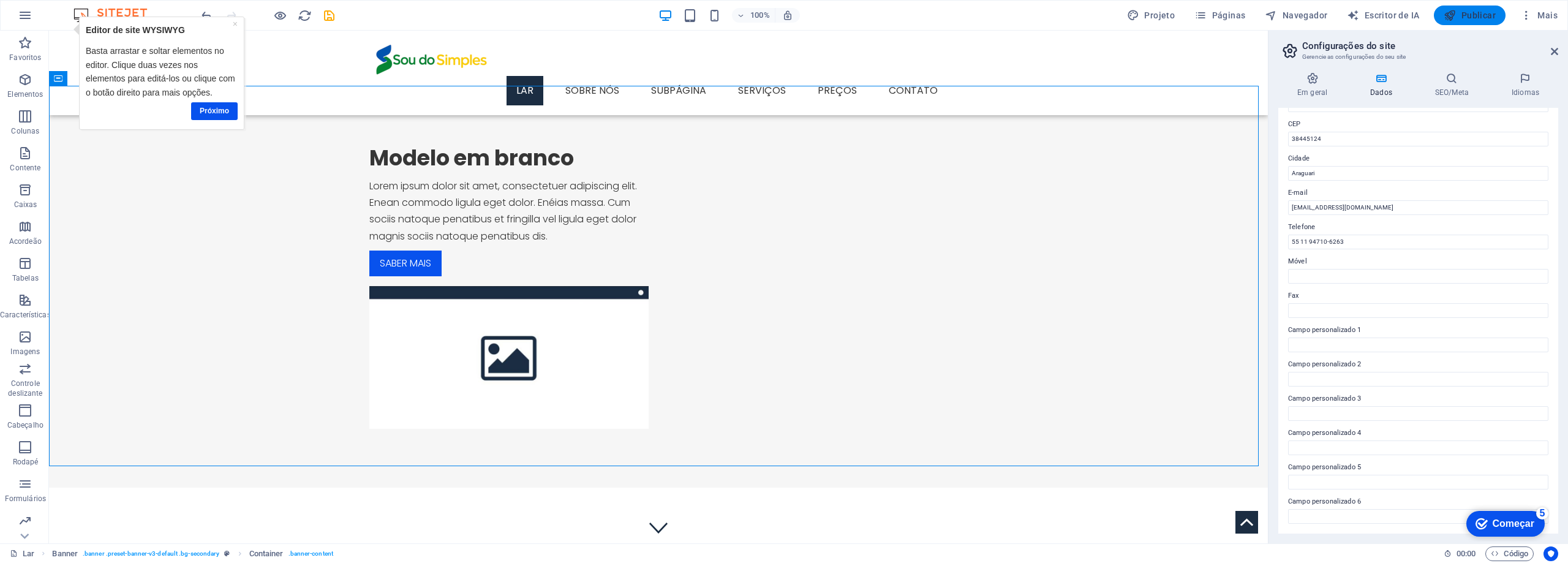
click at [1462, 15] on font "Publicar" at bounding box center [1478, 15] width 34 height 10
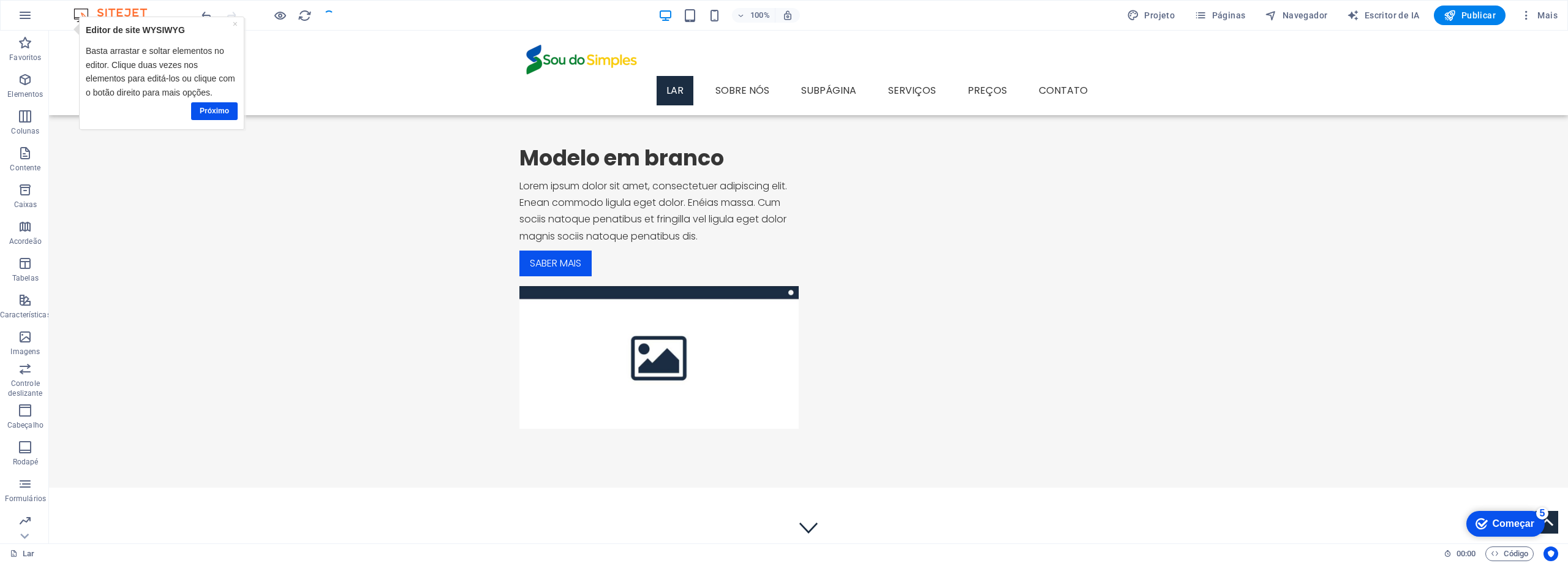
click at [212, 101] on div "Próximo" at bounding box center [162, 111] width 152 height 24
click at [212, 114] on font "Próximo" at bounding box center [214, 111] width 30 height 9
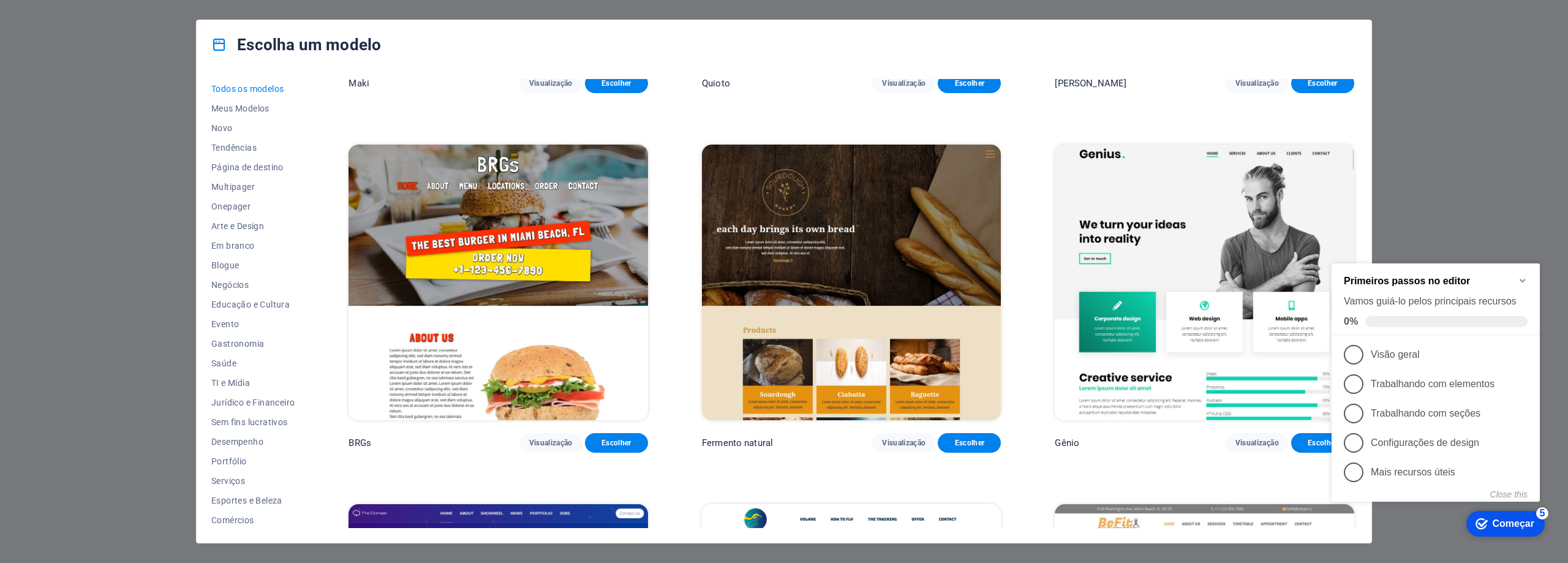
scroll to position [8519, 0]
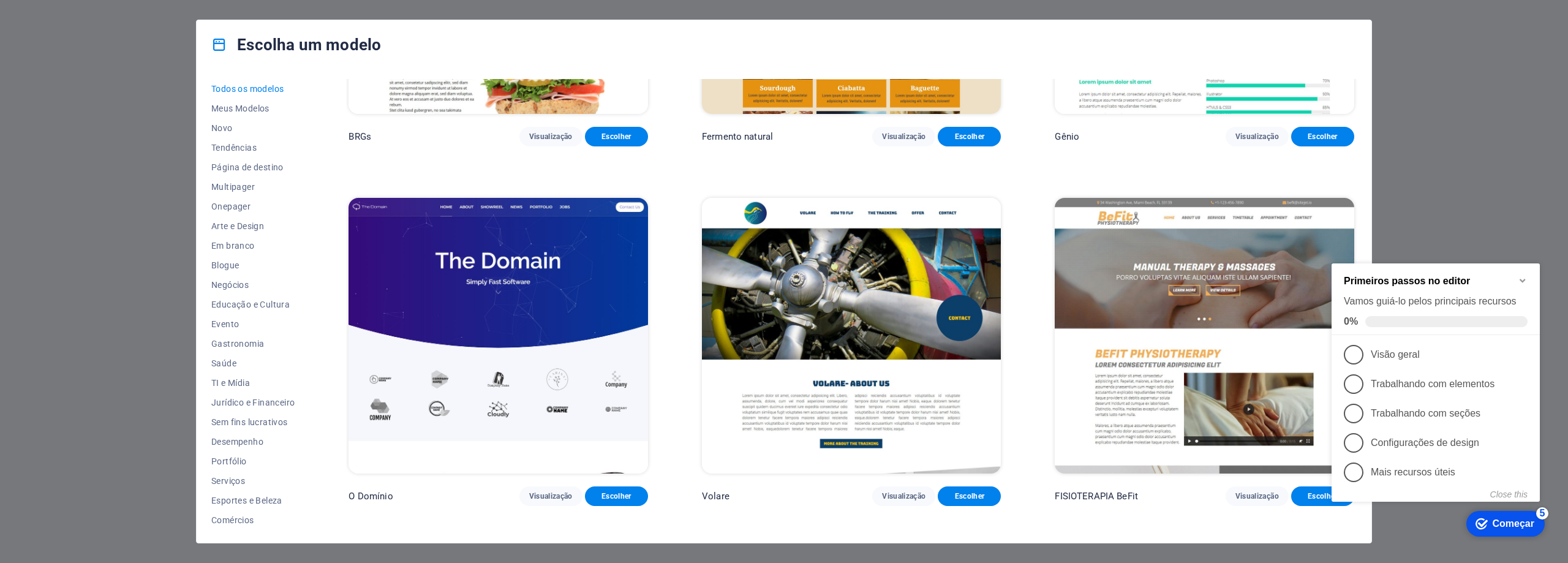
click at [514, 275] on img at bounding box center [498, 336] width 299 height 276
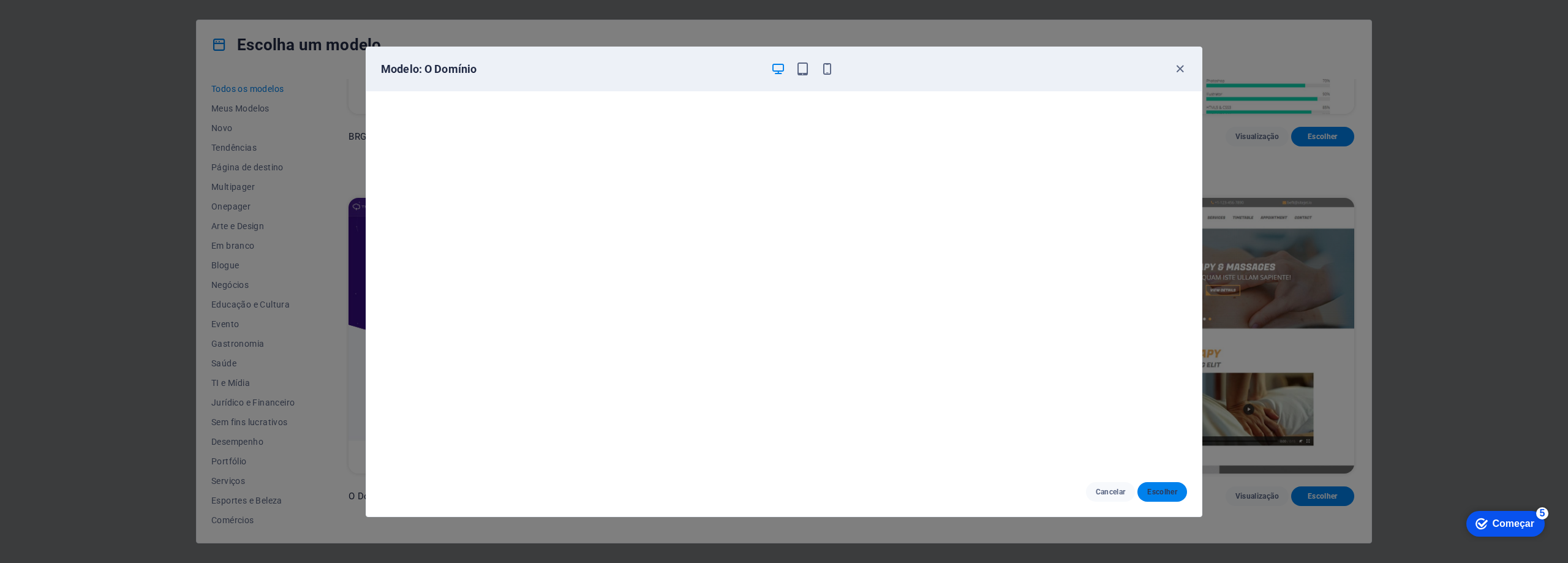
click at [1150, 490] on font "Escolher" at bounding box center [1162, 492] width 30 height 9
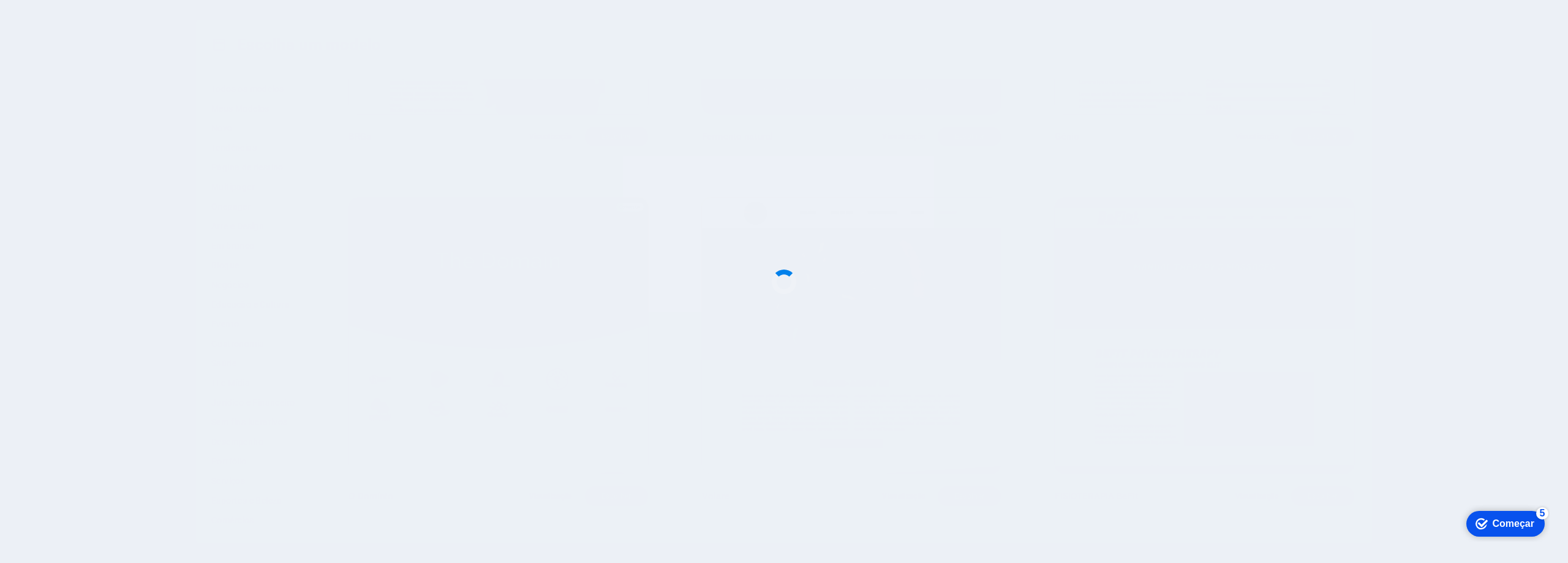
click at [1153, 491] on div at bounding box center [784, 281] width 1568 height 563
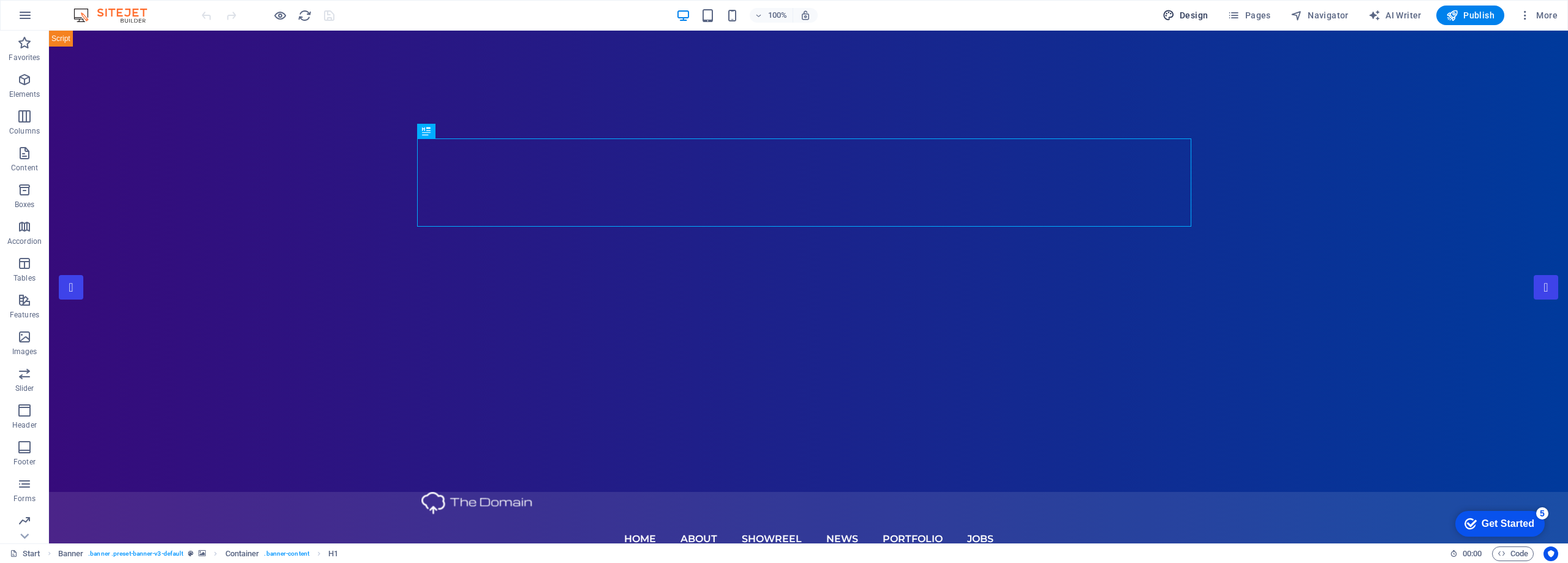
click at [1179, 16] on span "Design" at bounding box center [1185, 15] width 46 height 13
select select "px"
select select "300"
select select "px"
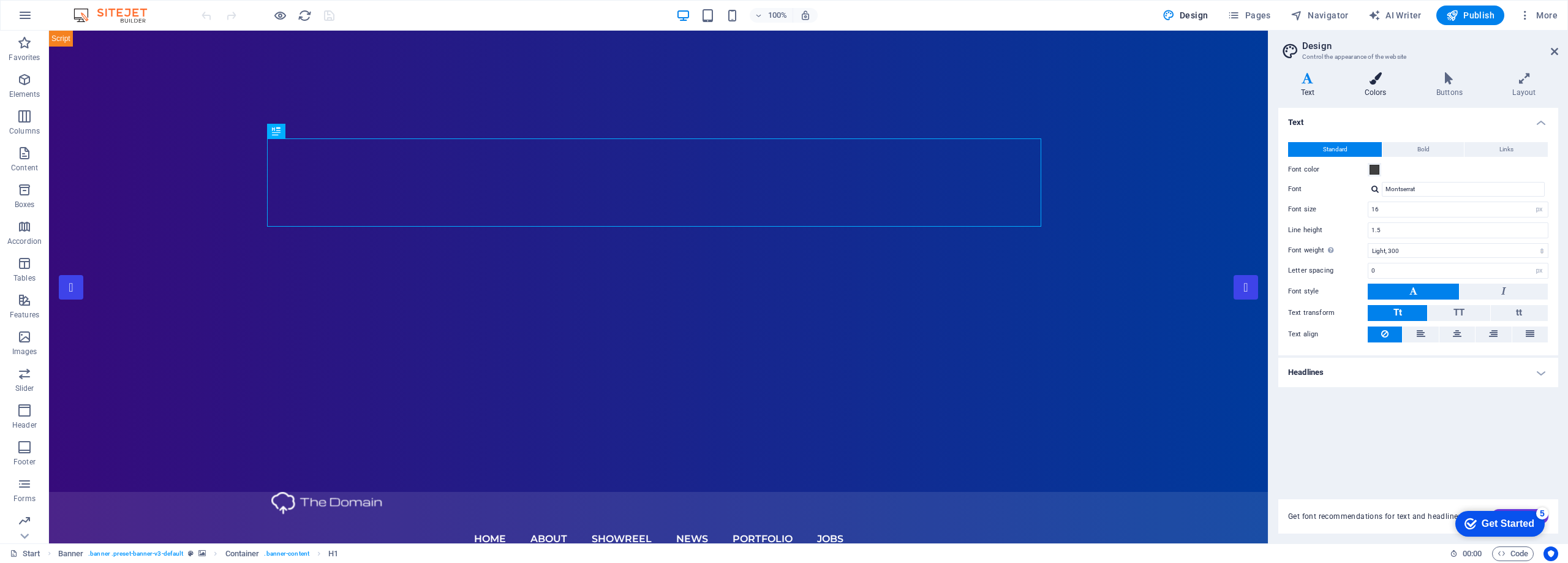
click at [1375, 87] on h4 "Colors" at bounding box center [1377, 85] width 72 height 26
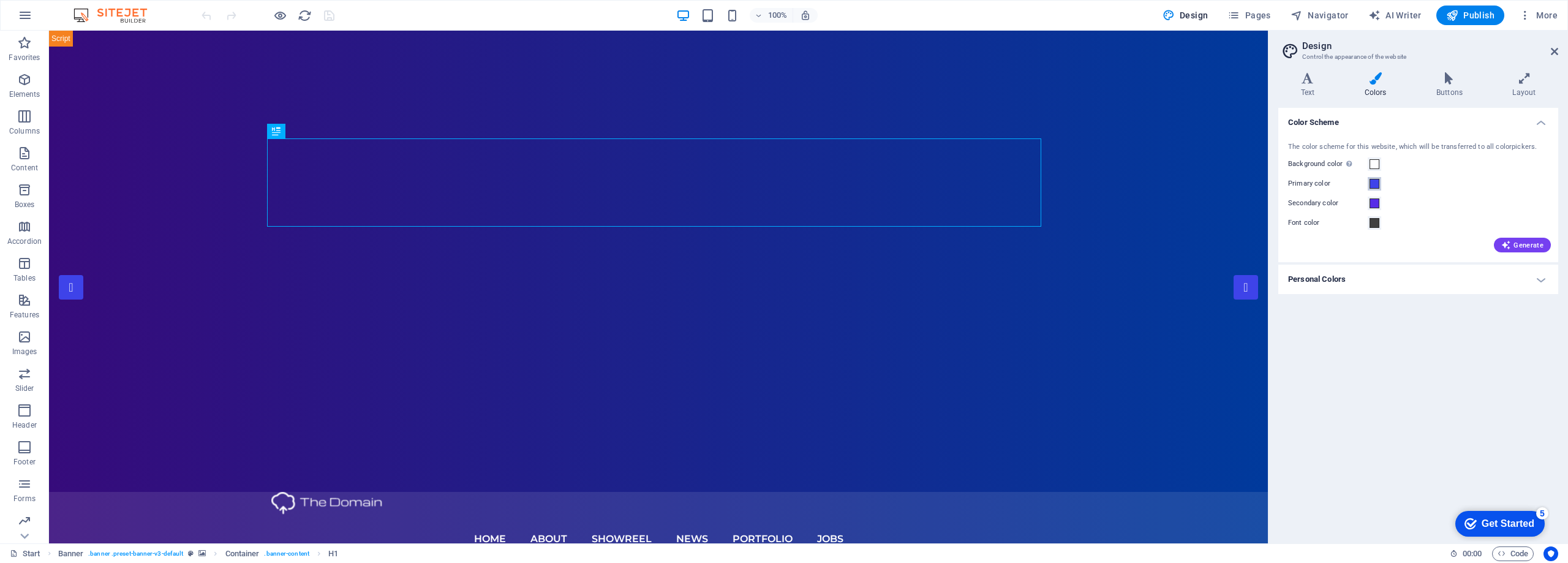
click at [1375, 184] on span at bounding box center [1374, 183] width 10 height 10
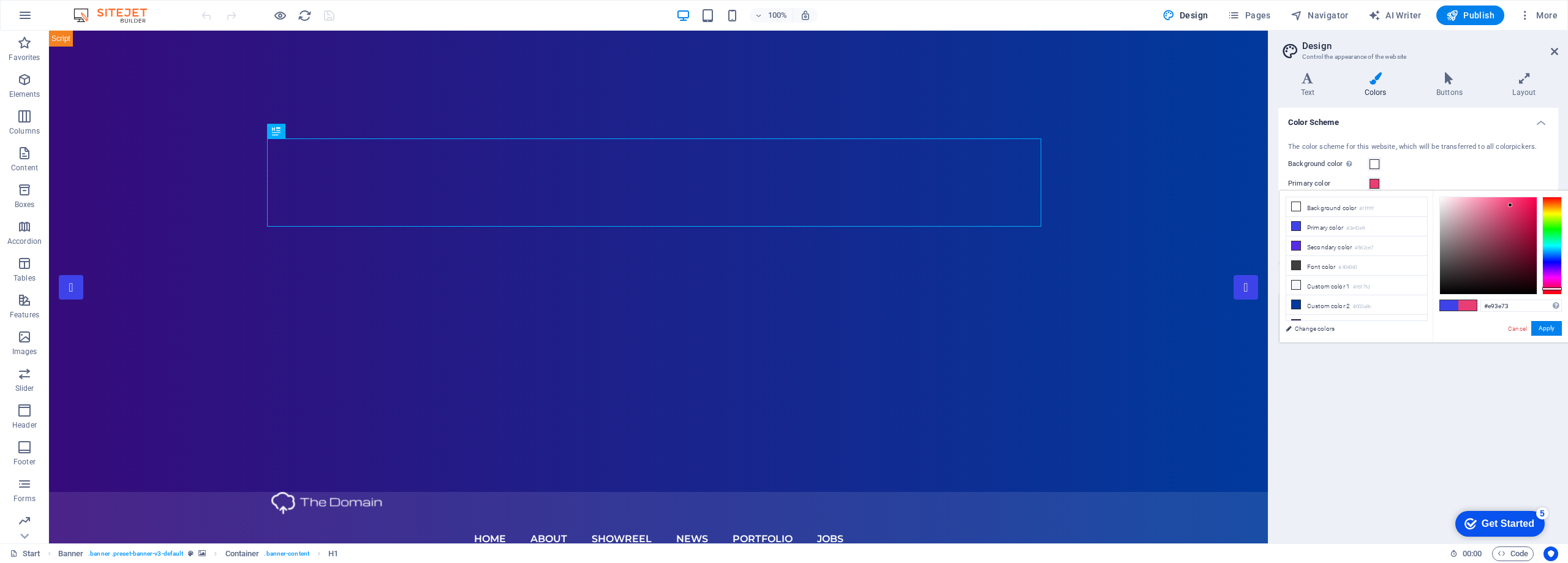
drag, startPoint x: 1549, startPoint y: 262, endPoint x: 1553, endPoint y: 288, distance: 26.3
click at [1553, 288] on div at bounding box center [1552, 288] width 20 height 3
type input "#ea1255"
drag, startPoint x: 1509, startPoint y: 203, endPoint x: 1529, endPoint y: 205, distance: 20.1
click at [1529, 205] on div at bounding box center [1528, 204] width 4 height 4
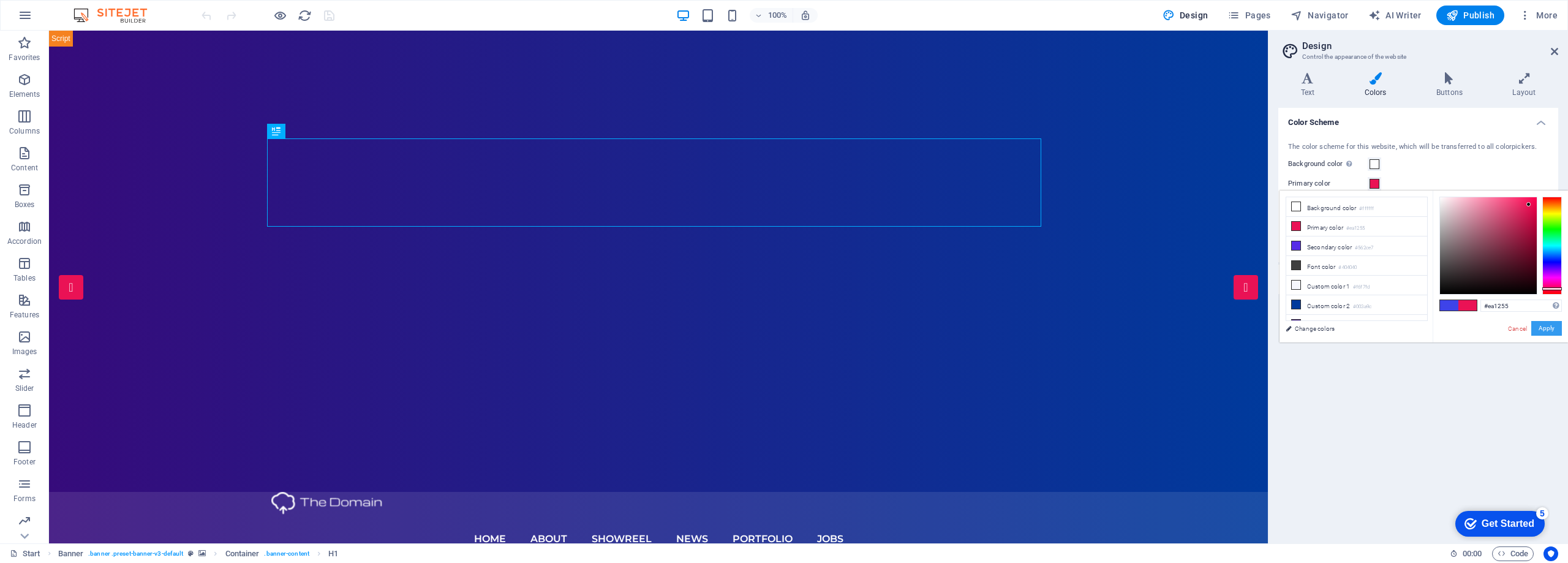
click at [1553, 335] on button "Apply" at bounding box center [1546, 329] width 30 height 15
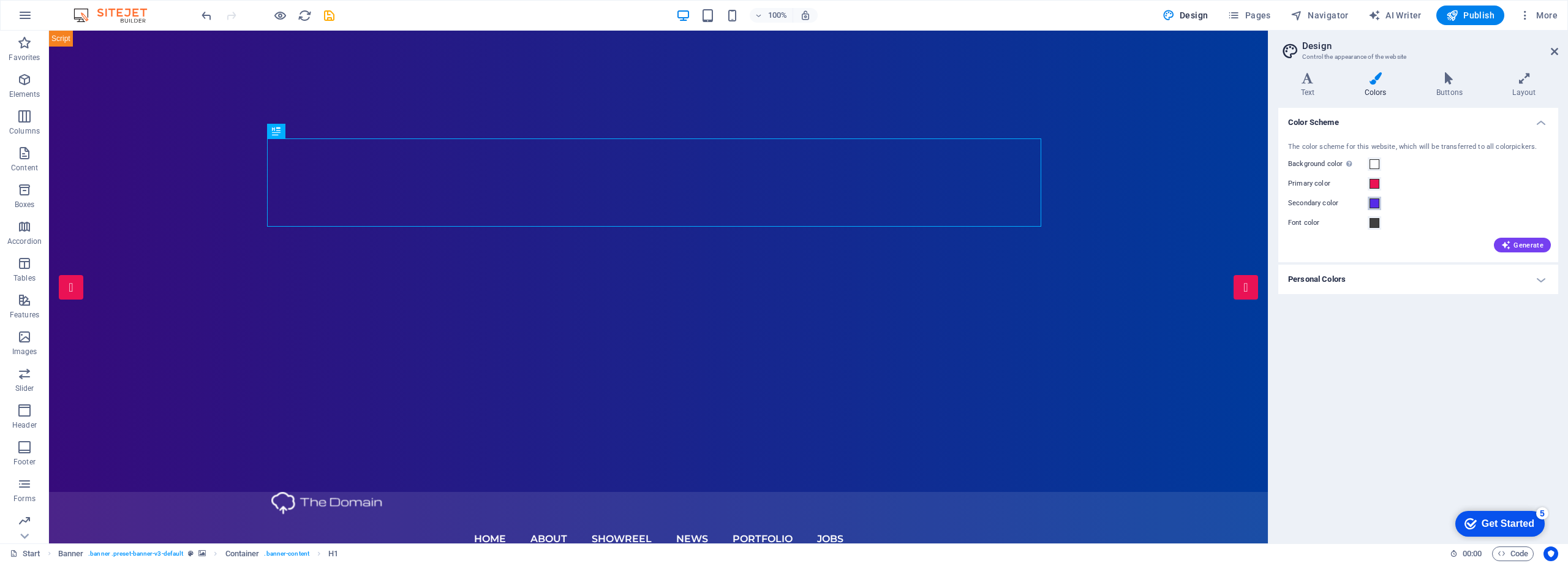
click at [1373, 202] on span at bounding box center [1374, 203] width 10 height 10
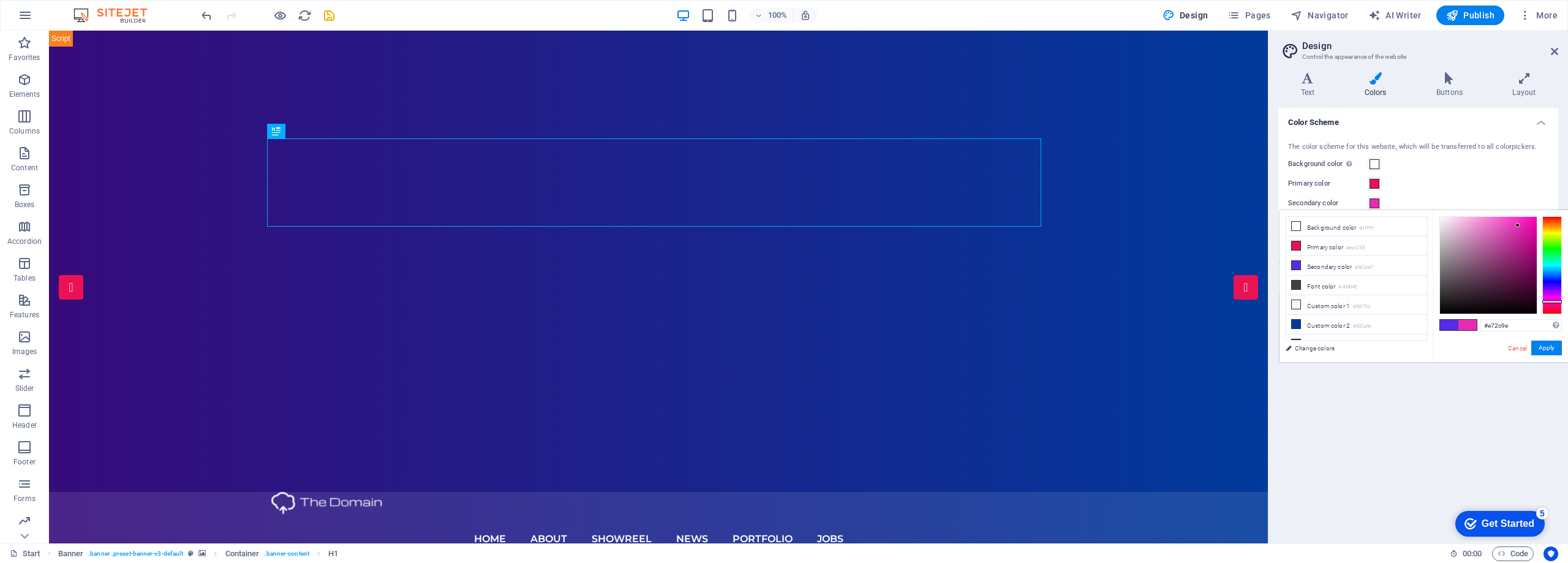
type input "#e72c97"
drag, startPoint x: 1552, startPoint y: 285, endPoint x: 1555, endPoint y: 304, distance: 19.2
click at [1555, 304] on div at bounding box center [1552, 304] width 20 height 3
click at [1542, 348] on button "Apply" at bounding box center [1546, 348] width 30 height 15
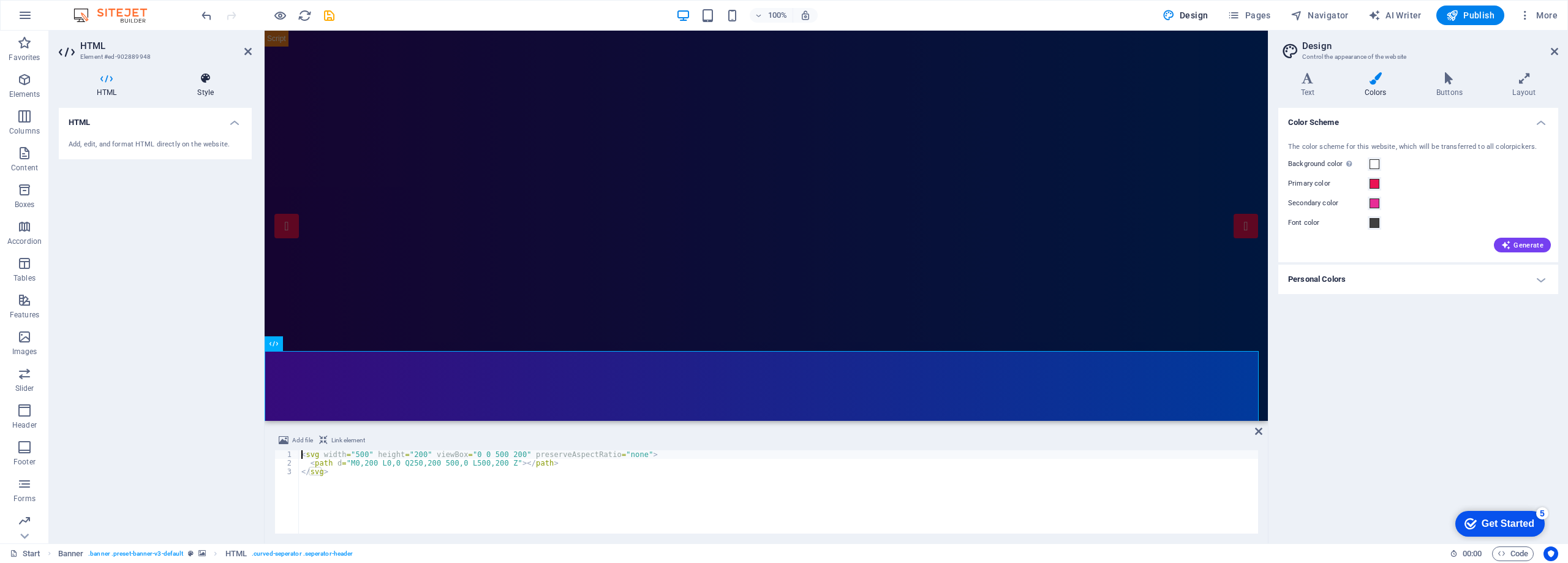
click at [198, 79] on icon at bounding box center [205, 79] width 92 height 13
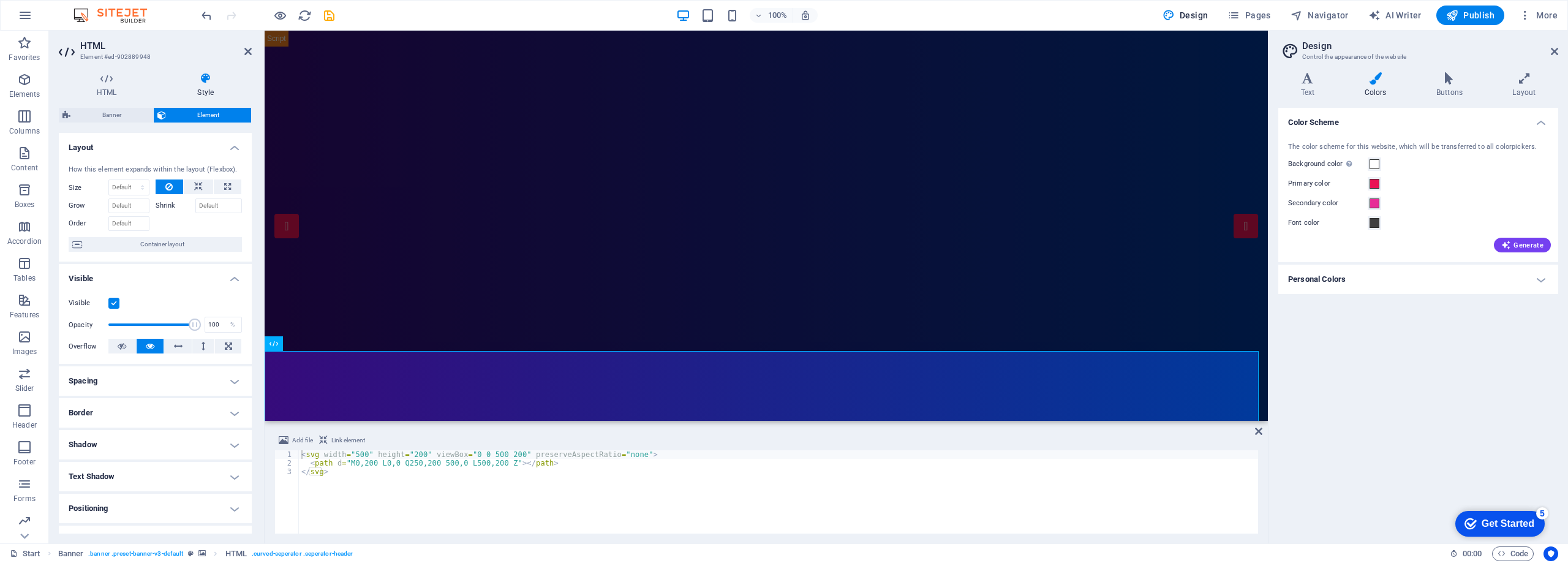
scroll to position [117, 0]
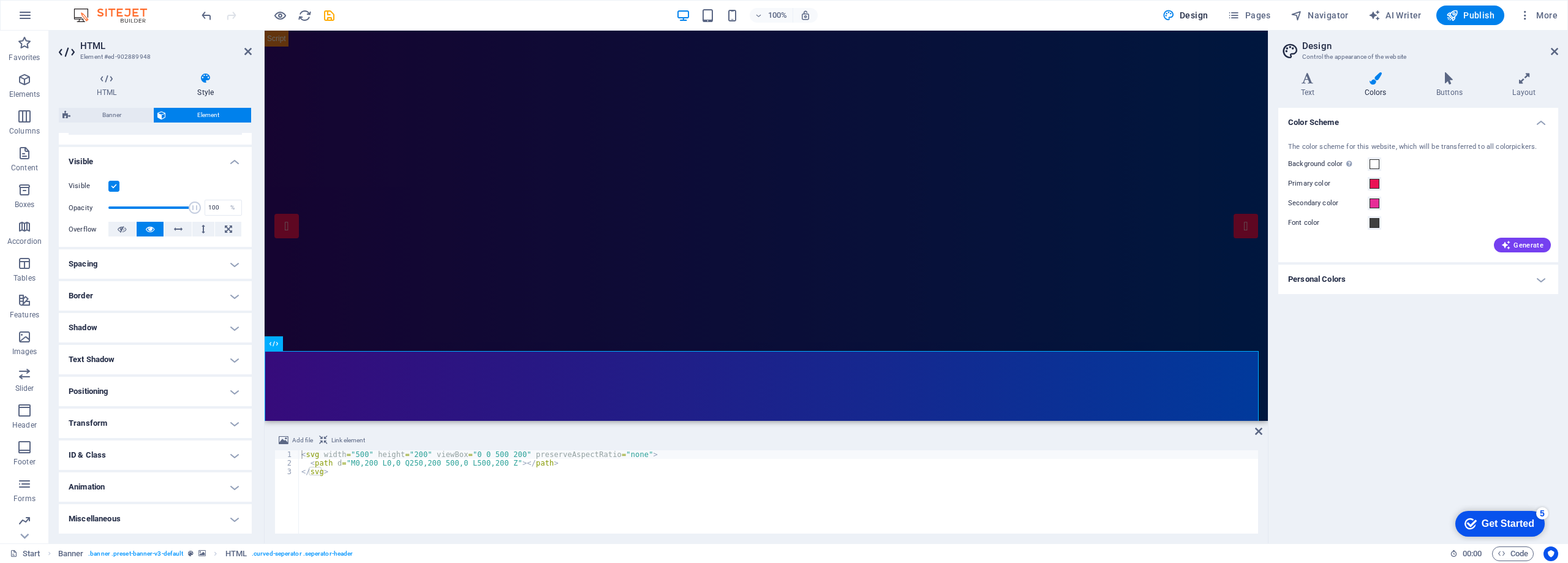
click at [209, 84] on h4 "Style" at bounding box center [205, 85] width 92 height 26
click at [327, 73] on icon at bounding box center [328, 73] width 7 height 13
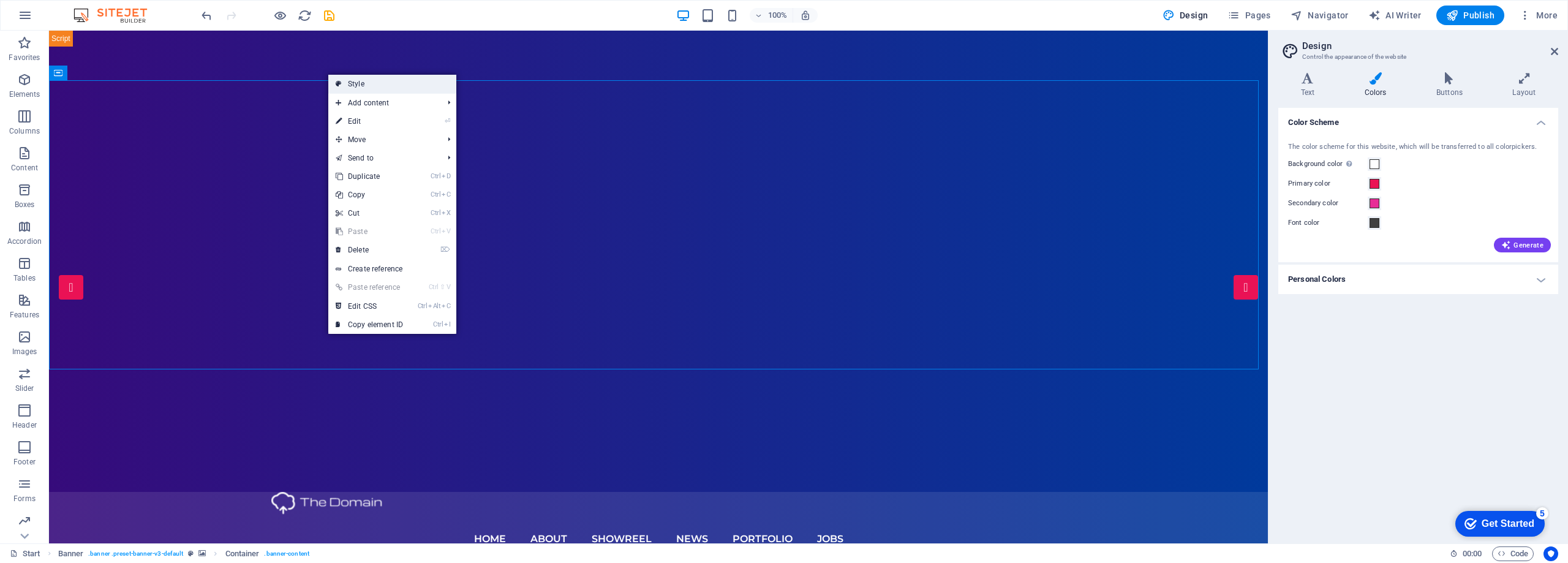
click at [354, 84] on link "Style" at bounding box center [392, 84] width 128 height 18
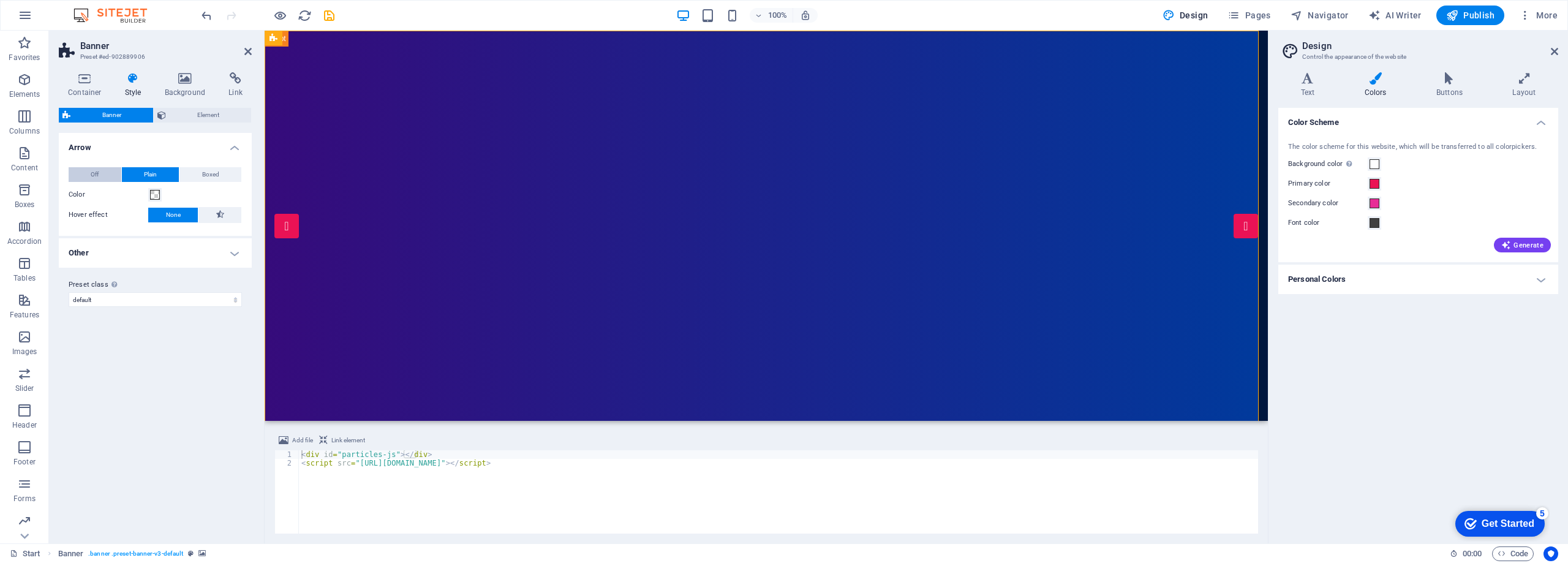
click at [106, 174] on button "Off" at bounding box center [95, 174] width 53 height 15
click at [148, 176] on span "Plain" at bounding box center [150, 174] width 13 height 15
click at [203, 176] on span "Boxed" at bounding box center [210, 174] width 17 height 15
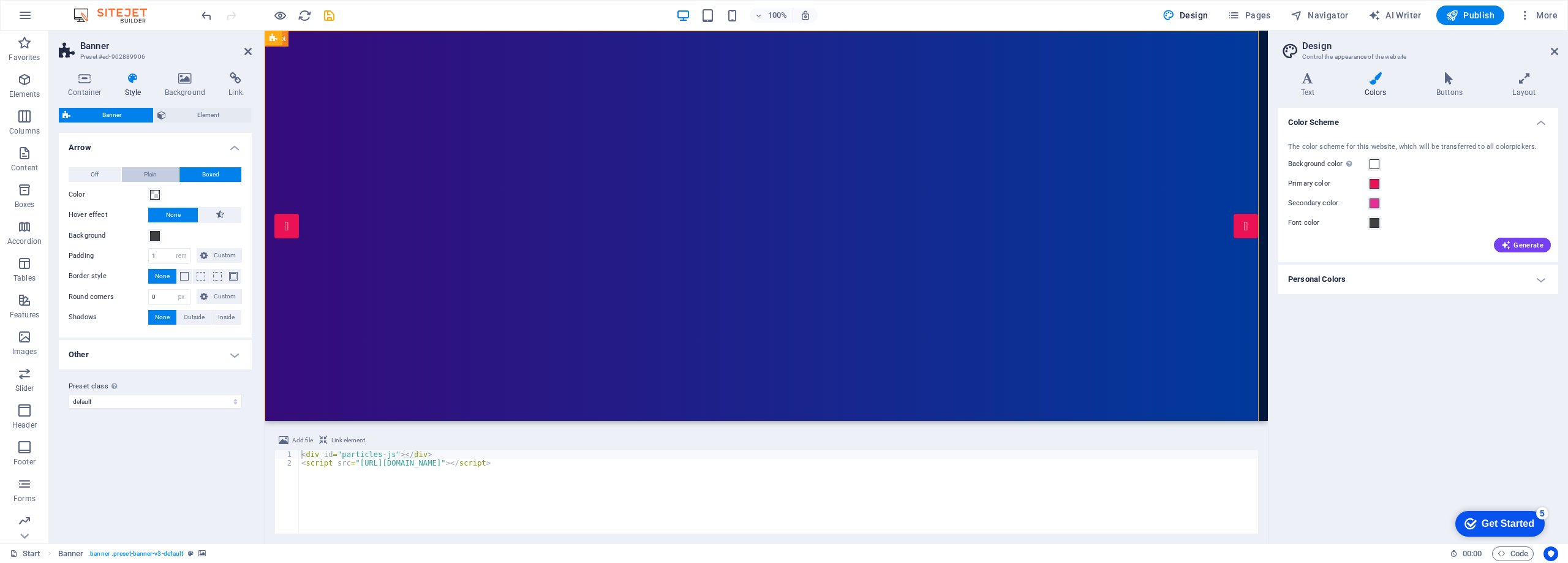
click at [152, 176] on span "Plain" at bounding box center [150, 174] width 13 height 15
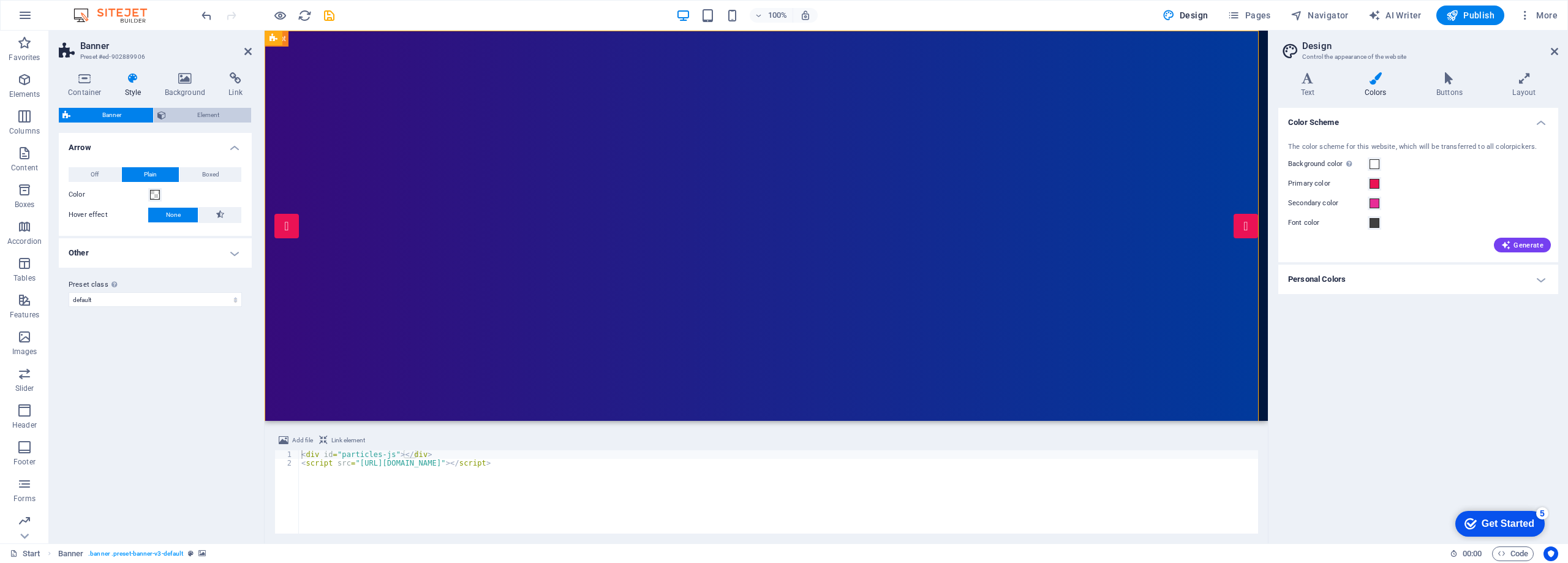
click at [172, 112] on span "Element" at bounding box center [208, 115] width 78 height 15
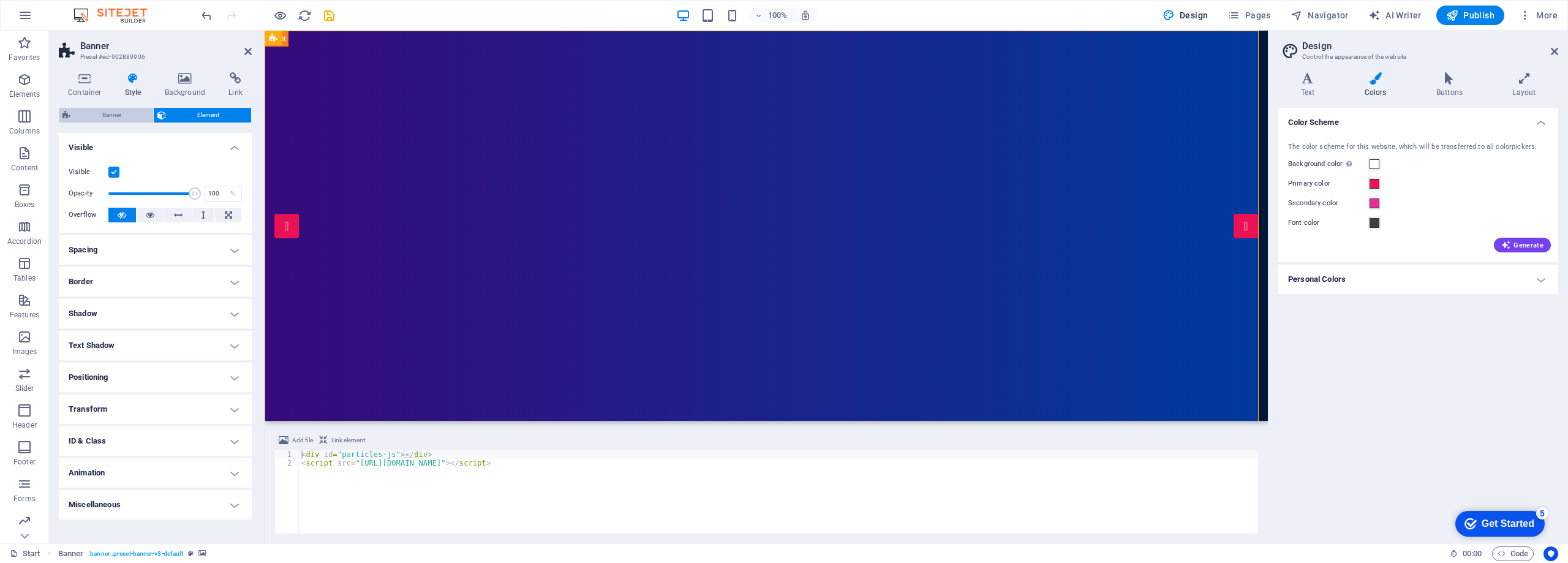
click at [131, 115] on span "Banner" at bounding box center [111, 115] width 75 height 15
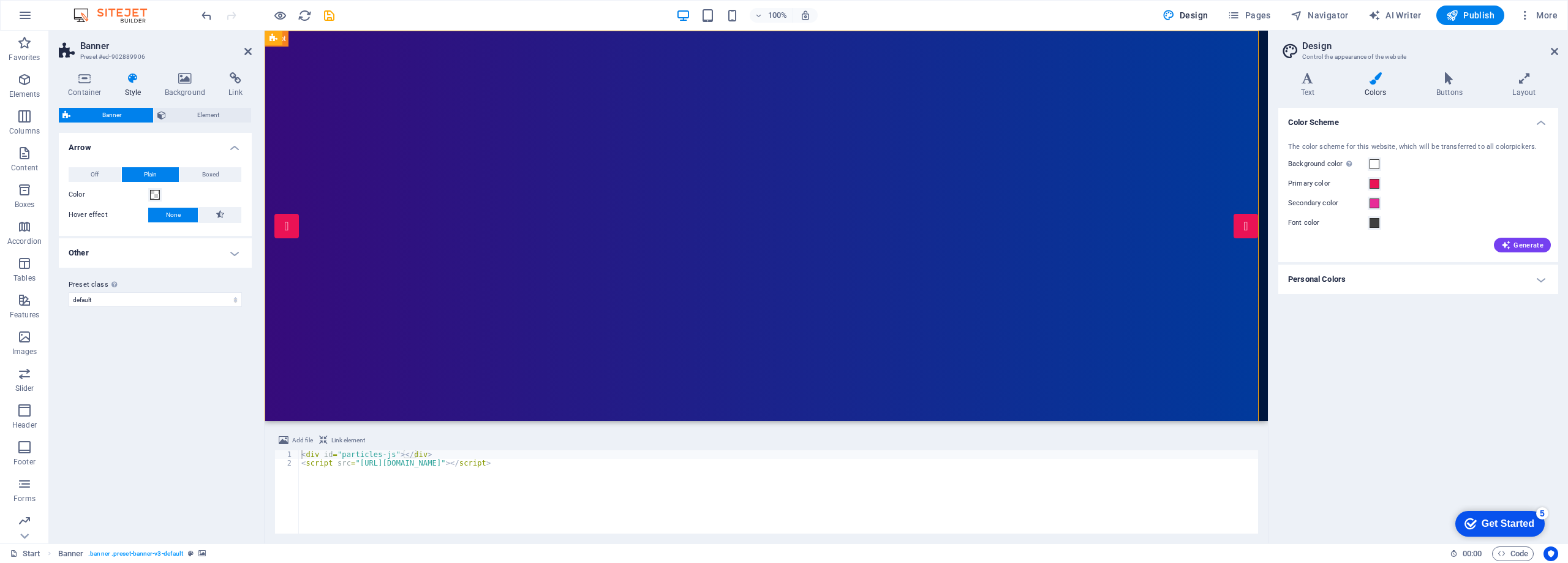
click at [136, 81] on icon at bounding box center [133, 79] width 35 height 13
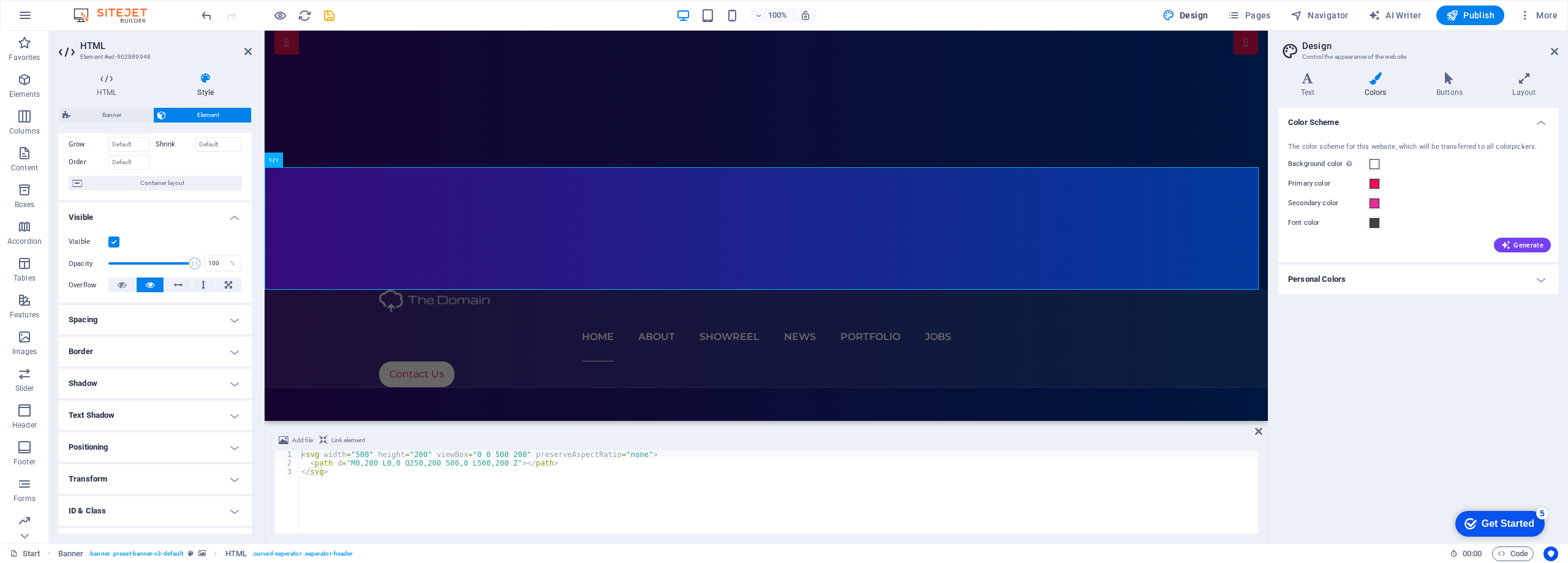
scroll to position [0, 0]
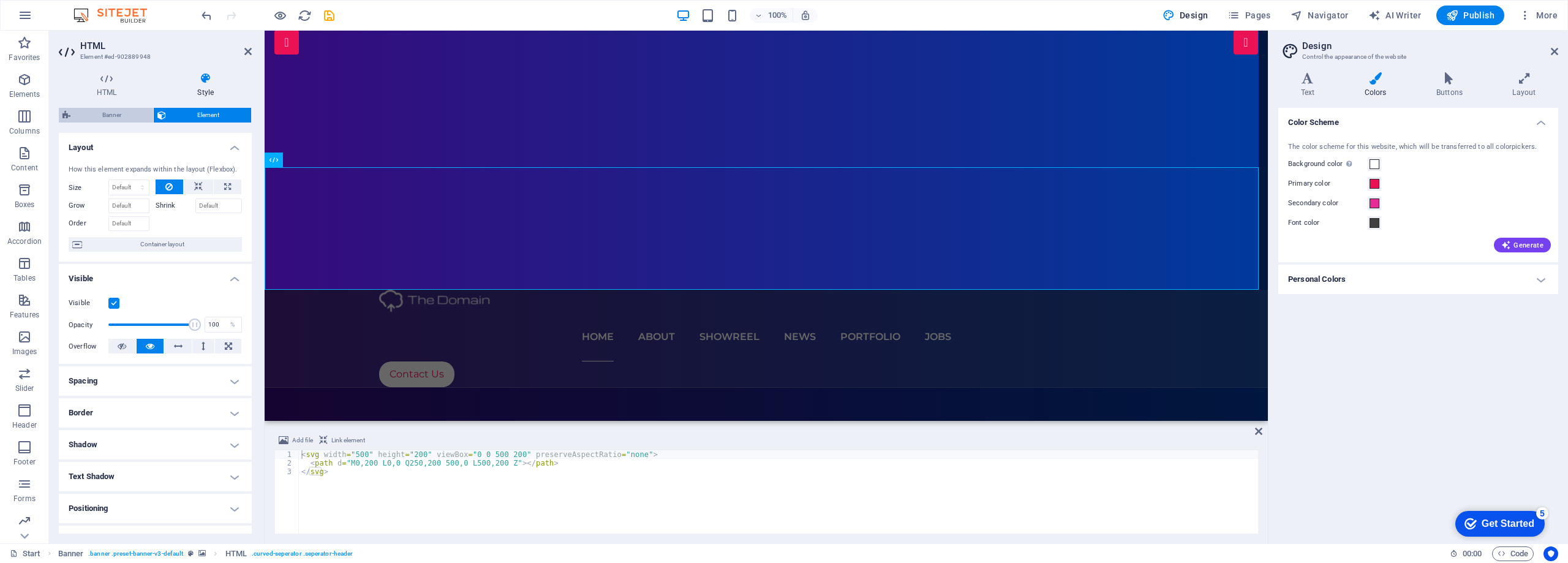
click at [126, 116] on span "Banner" at bounding box center [111, 115] width 75 height 15
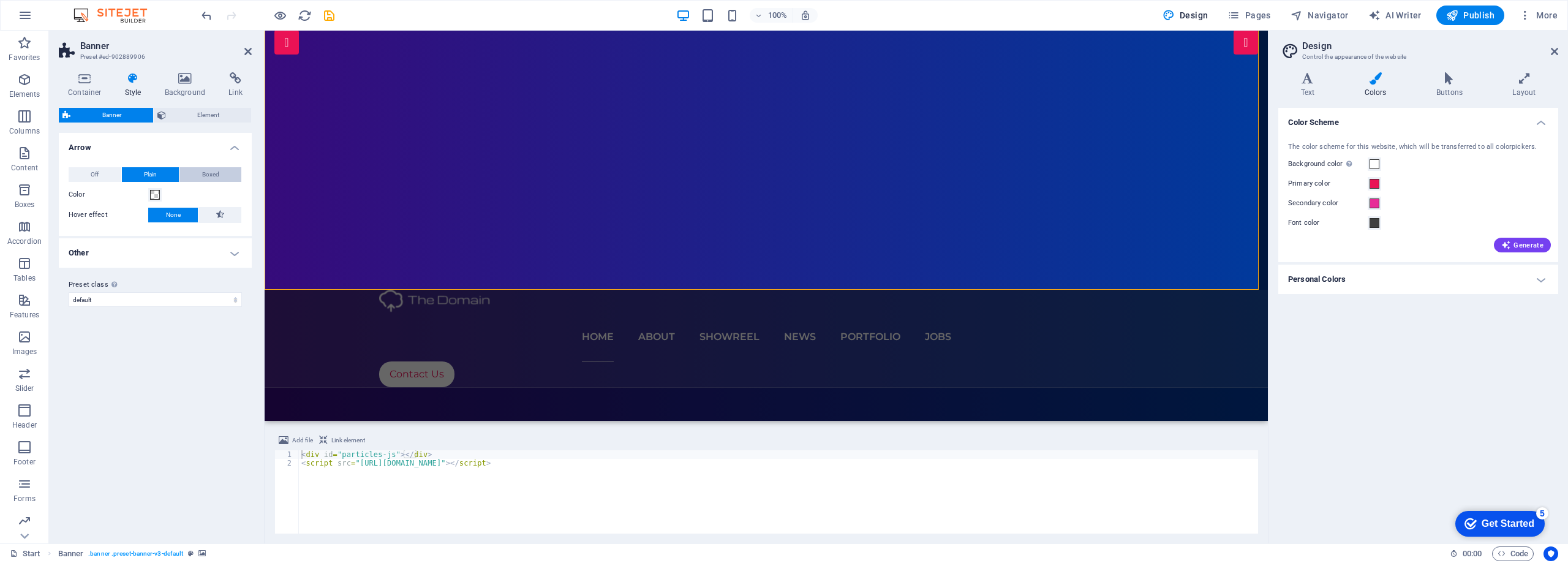
click at [214, 175] on span "Boxed" at bounding box center [210, 174] width 17 height 15
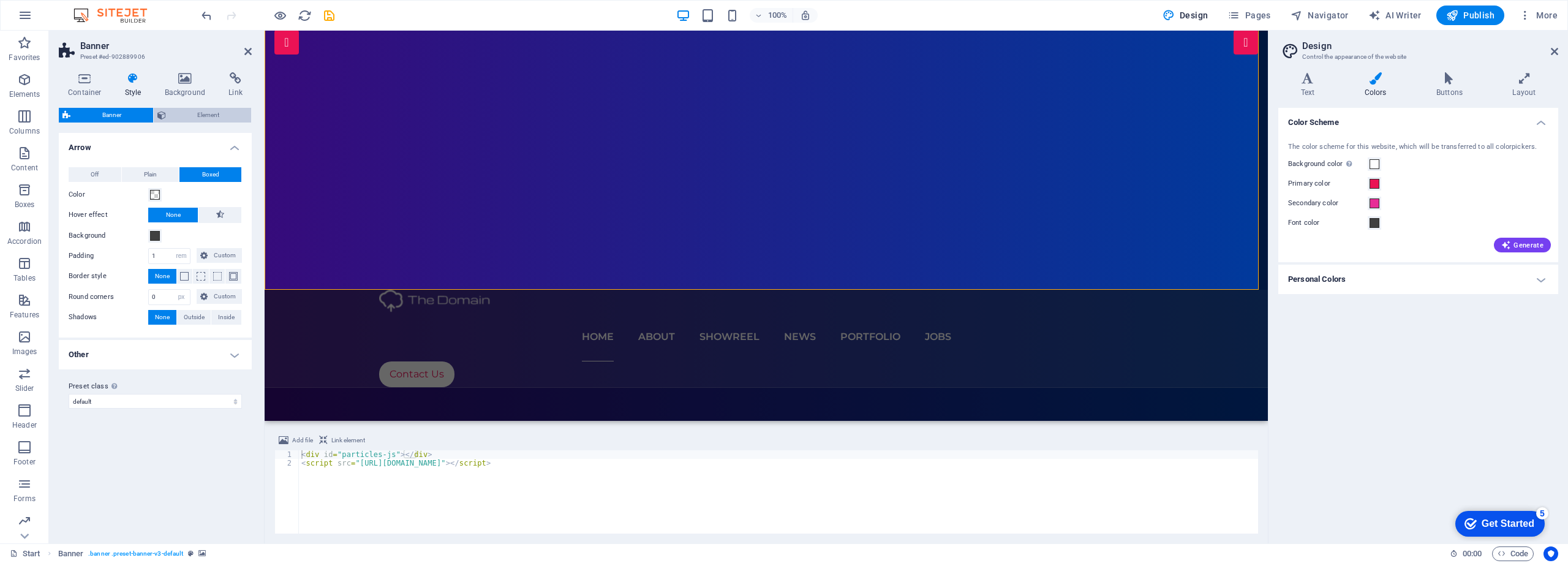
click at [206, 110] on span "Element" at bounding box center [208, 115] width 78 height 15
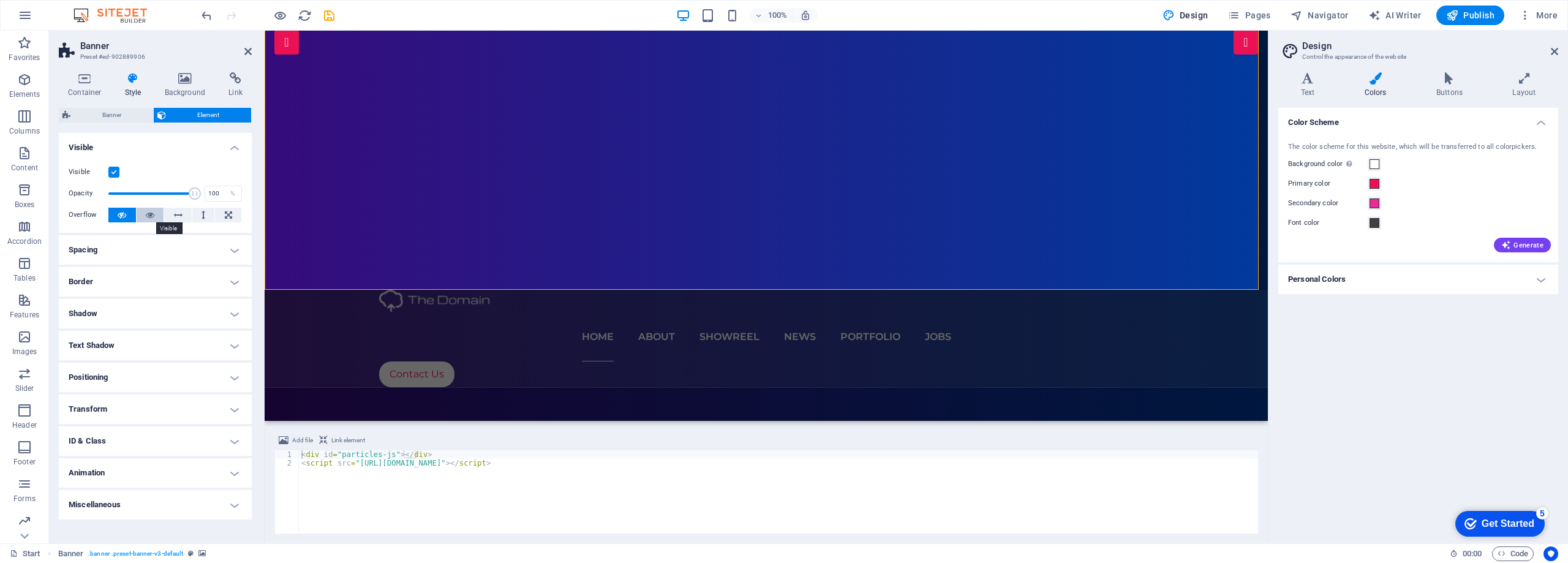
click at [153, 215] on icon at bounding box center [150, 215] width 9 height 15
click at [177, 246] on h4 "Spacing" at bounding box center [155, 250] width 193 height 30
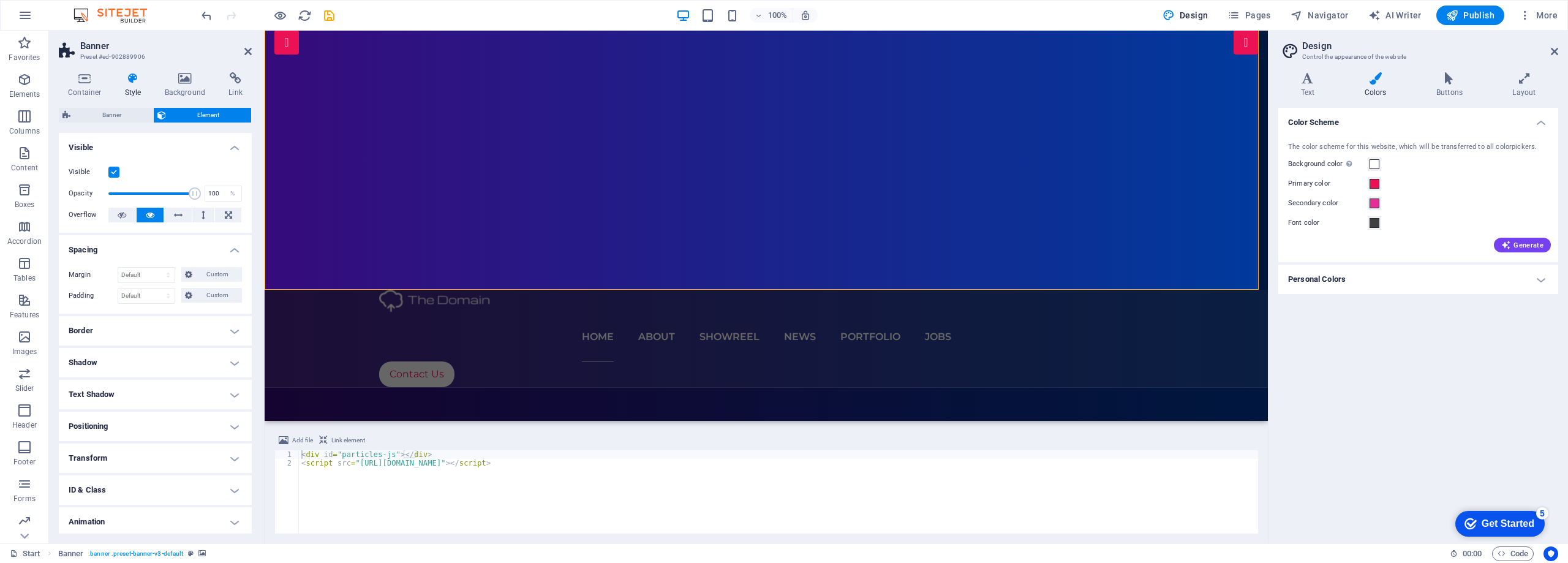
click at [177, 246] on h4 "Spacing" at bounding box center [155, 246] width 193 height 22
click at [175, 277] on h4 "Border" at bounding box center [155, 282] width 193 height 30
click at [175, 277] on h4 "Border" at bounding box center [155, 278] width 193 height 22
click at [175, 317] on h4 "Shadow" at bounding box center [155, 314] width 193 height 30
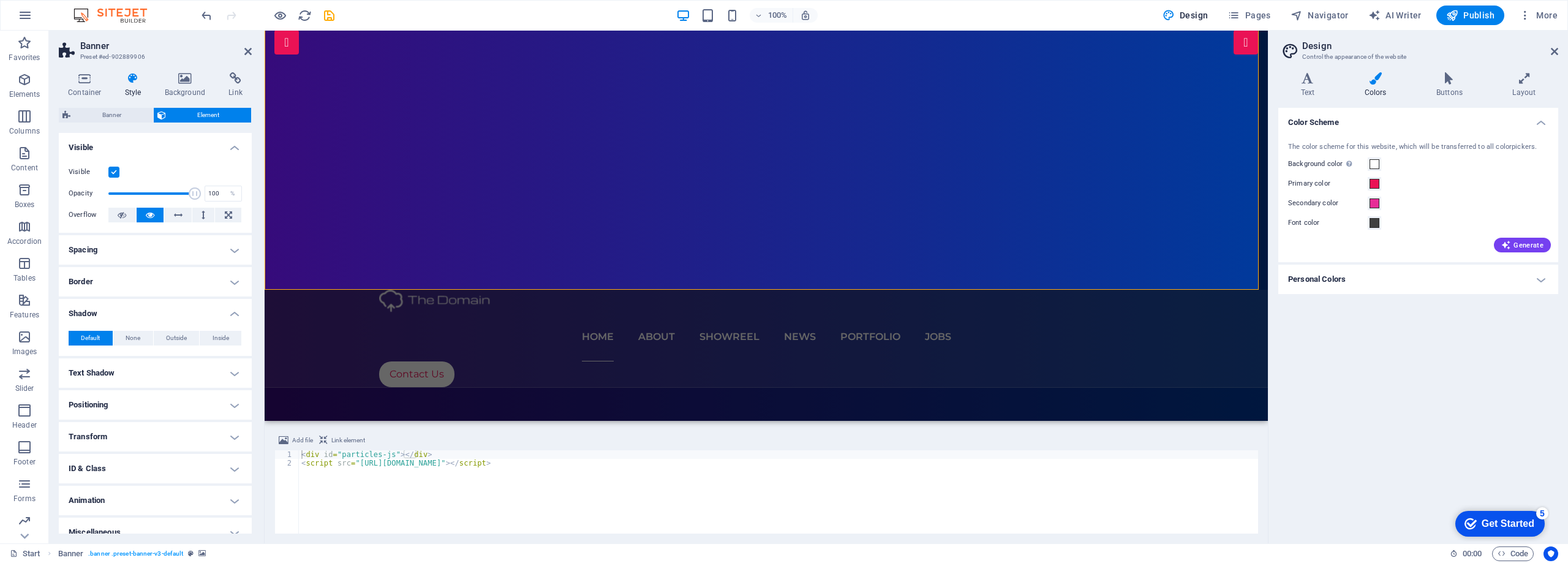
click at [175, 317] on h4 "Shadow" at bounding box center [155, 310] width 193 height 22
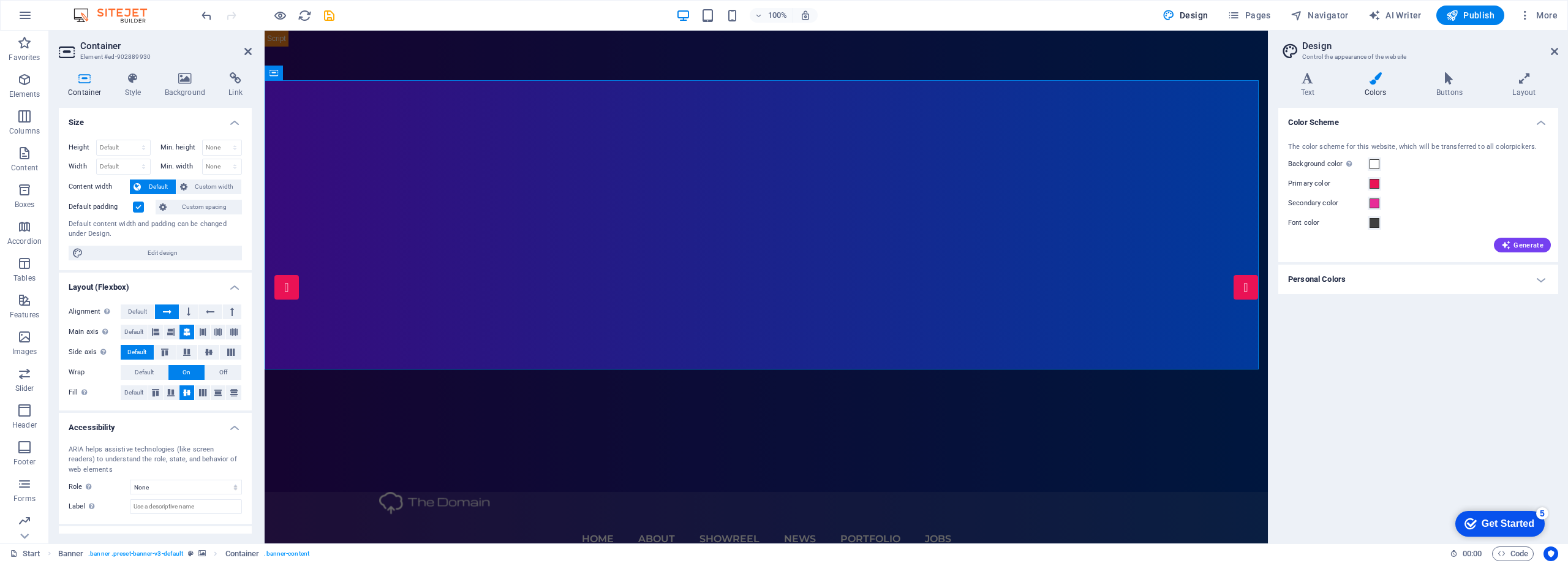
click at [154, 187] on span "Default" at bounding box center [158, 187] width 28 height 15
click at [136, 83] on icon at bounding box center [133, 79] width 35 height 13
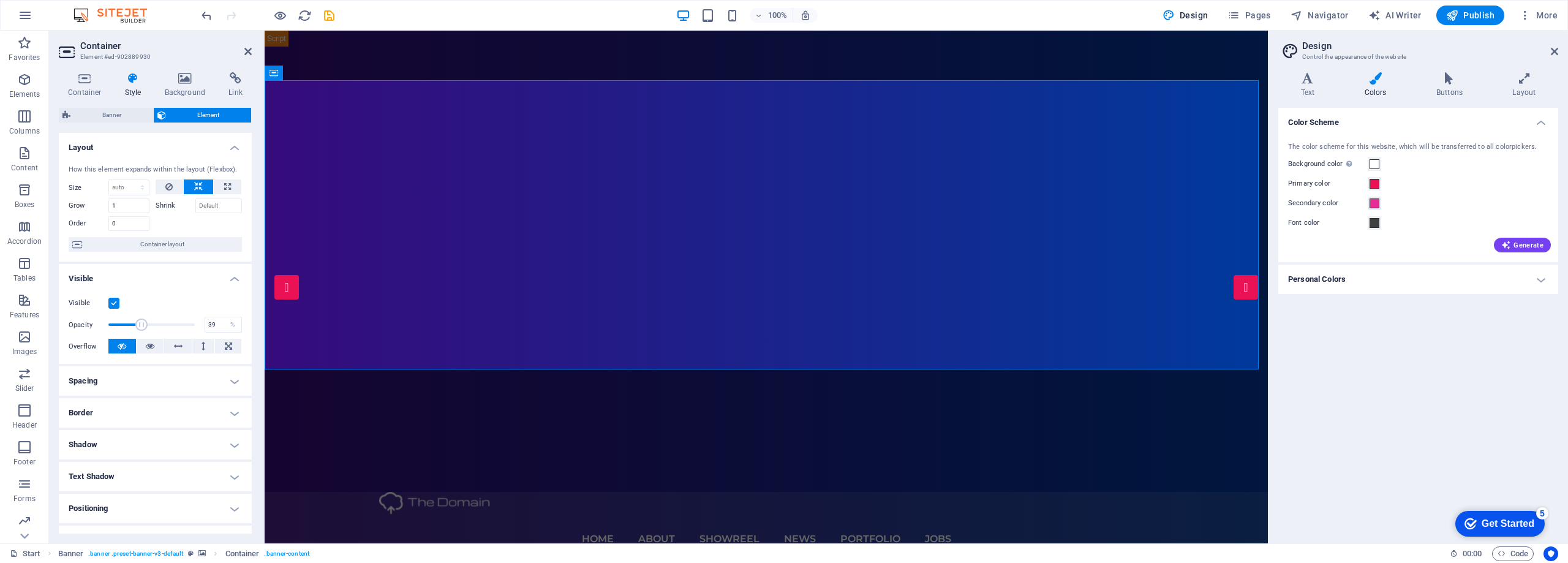
drag, startPoint x: 189, startPoint y: 325, endPoint x: 141, endPoint y: 331, distance: 48.4
click at [141, 331] on span at bounding box center [141, 325] width 13 height 13
type input "100"
drag, startPoint x: 140, startPoint y: 325, endPoint x: 207, endPoint y: 327, distance: 67.0
click at [207, 327] on div "Opacity 100 %" at bounding box center [155, 325] width 173 height 18
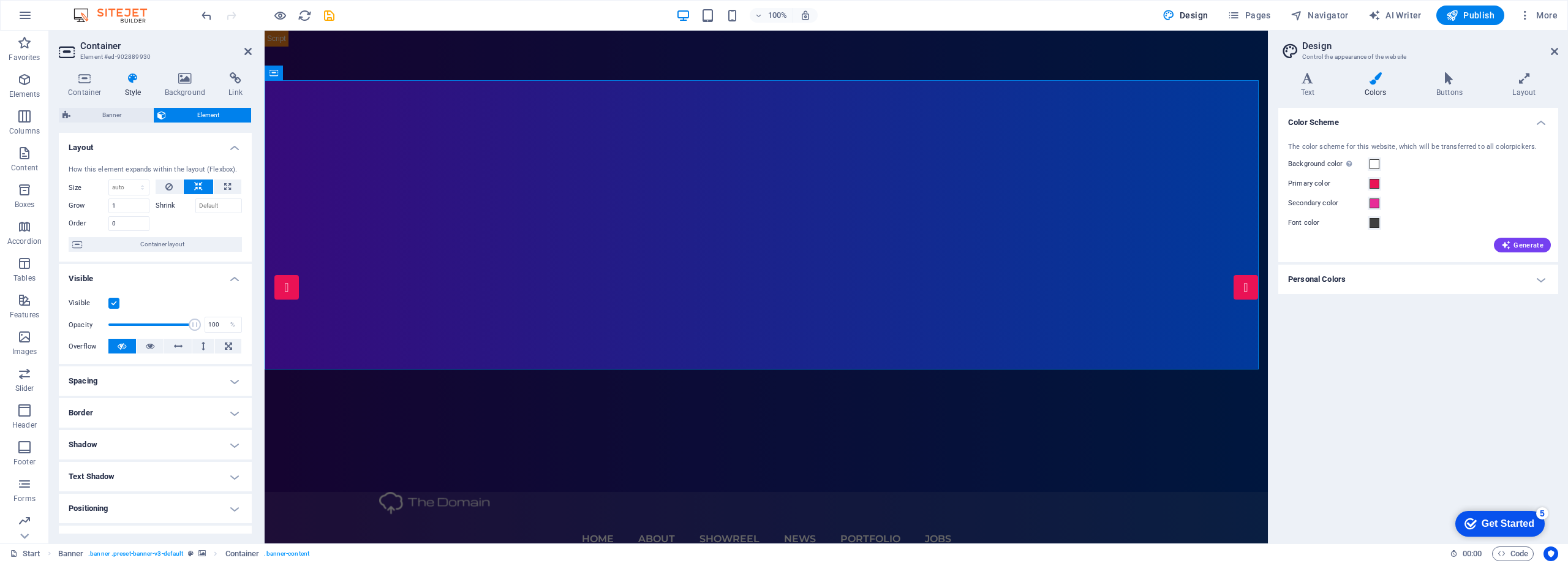
click at [227, 274] on h4 "Visible" at bounding box center [155, 275] width 193 height 22
click at [185, 81] on icon at bounding box center [185, 79] width 59 height 13
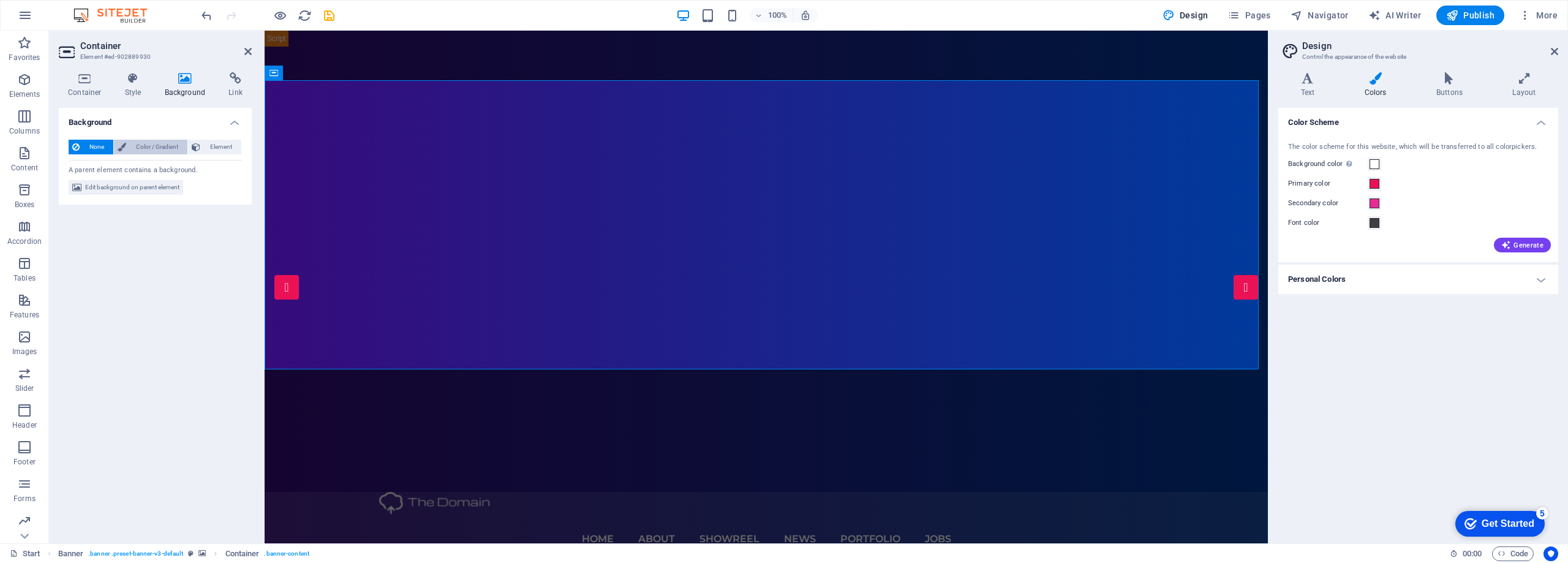
click at [142, 150] on span "Color / Gradient" at bounding box center [157, 147] width 54 height 15
click at [209, 149] on span "Element" at bounding box center [220, 147] width 34 height 15
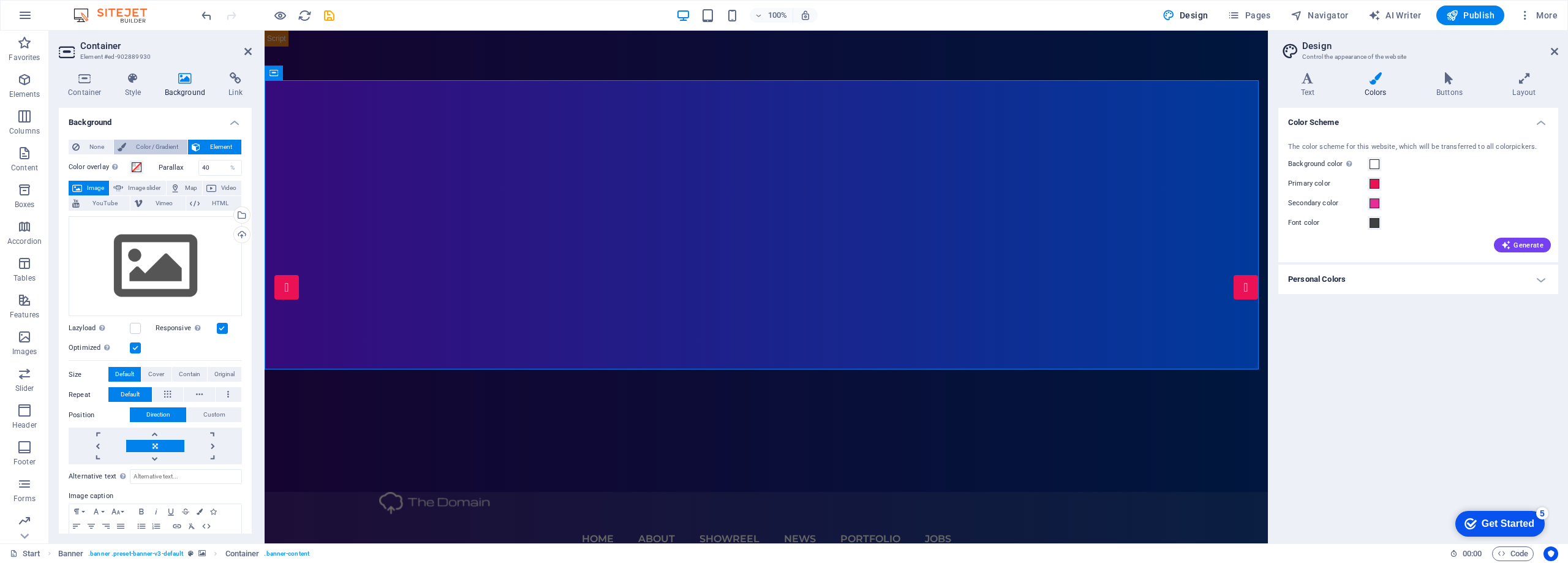
click at [158, 149] on span "Color / Gradient" at bounding box center [157, 147] width 54 height 15
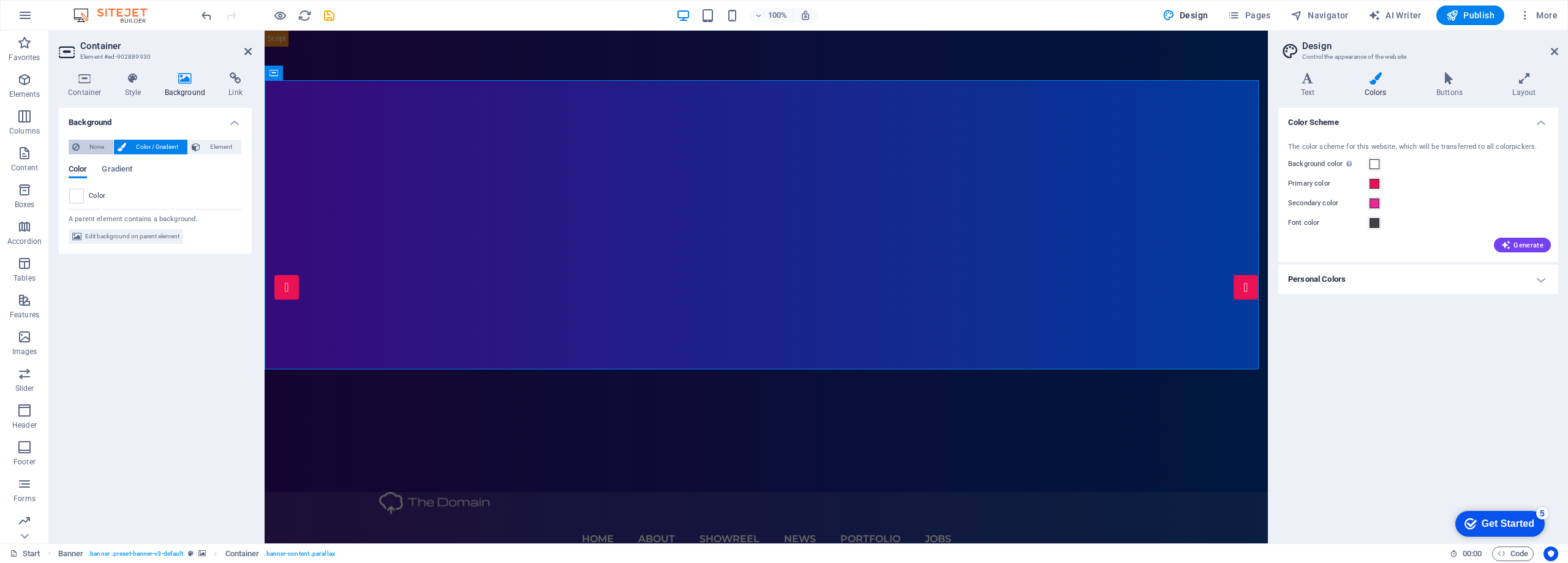
click at [84, 151] on span "None" at bounding box center [96, 147] width 26 height 15
click at [1451, 96] on h4 "Buttons" at bounding box center [1451, 85] width 76 height 26
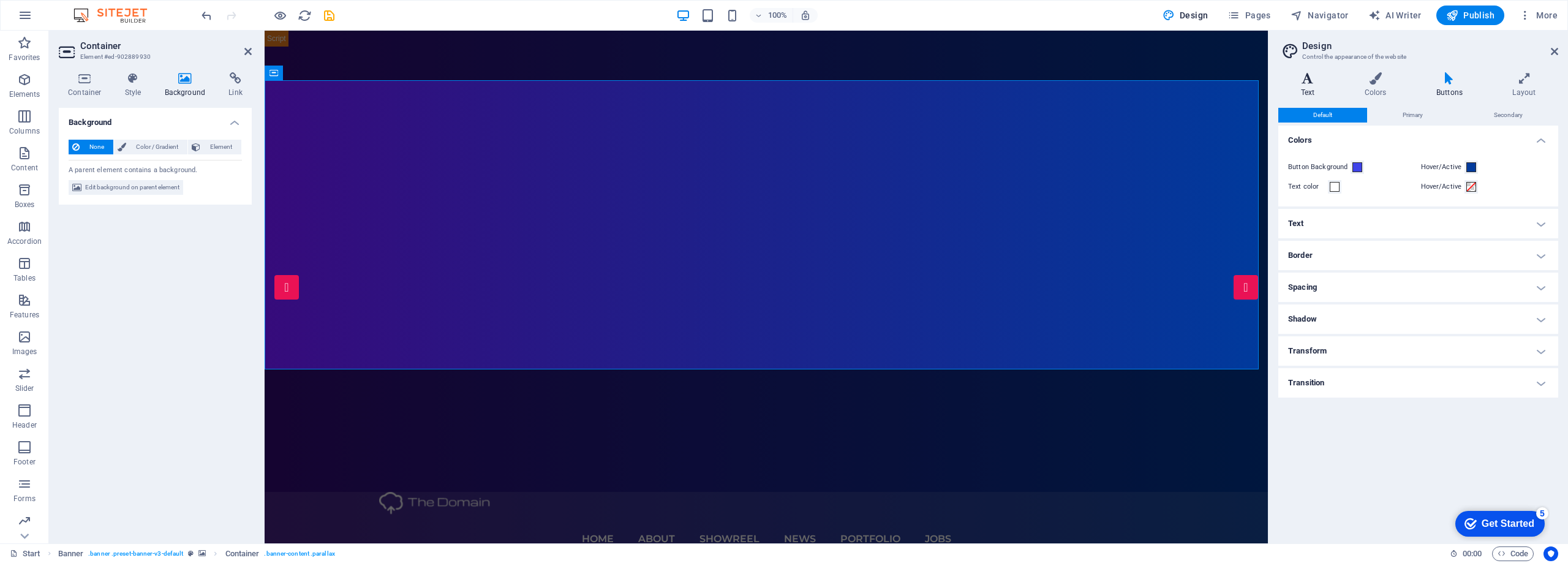
click at [1310, 90] on h4 "Text" at bounding box center [1310, 85] width 64 height 26
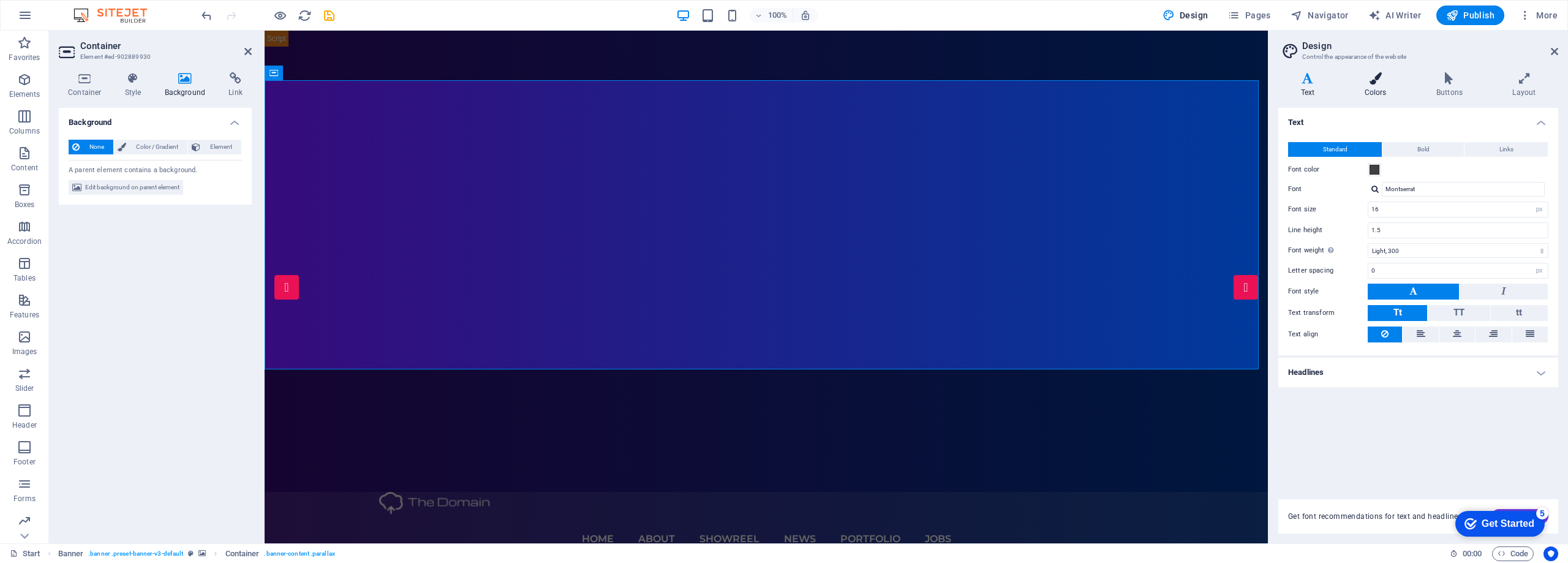
click at [1383, 92] on h4 "Colors" at bounding box center [1377, 85] width 72 height 26
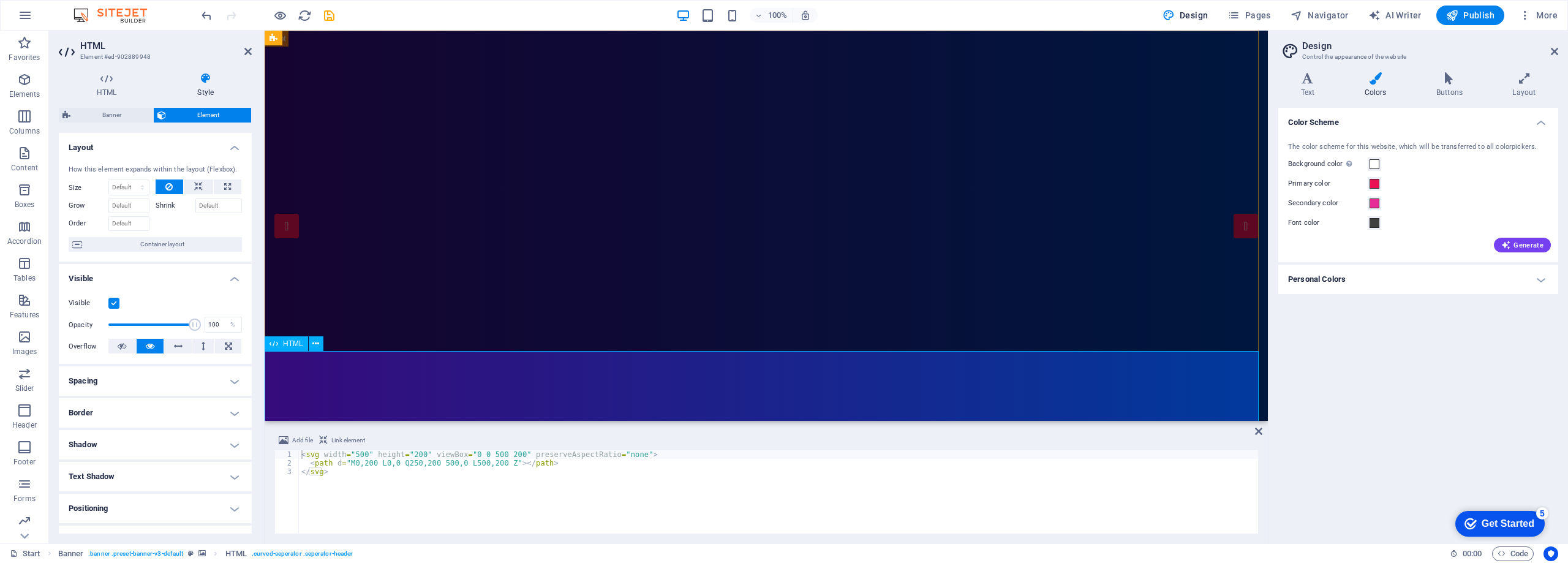
click at [1184, 15] on span "Design" at bounding box center [1185, 15] width 46 height 13
click at [1396, 16] on span "AI Writer" at bounding box center [1395, 15] width 53 height 13
select select "English"
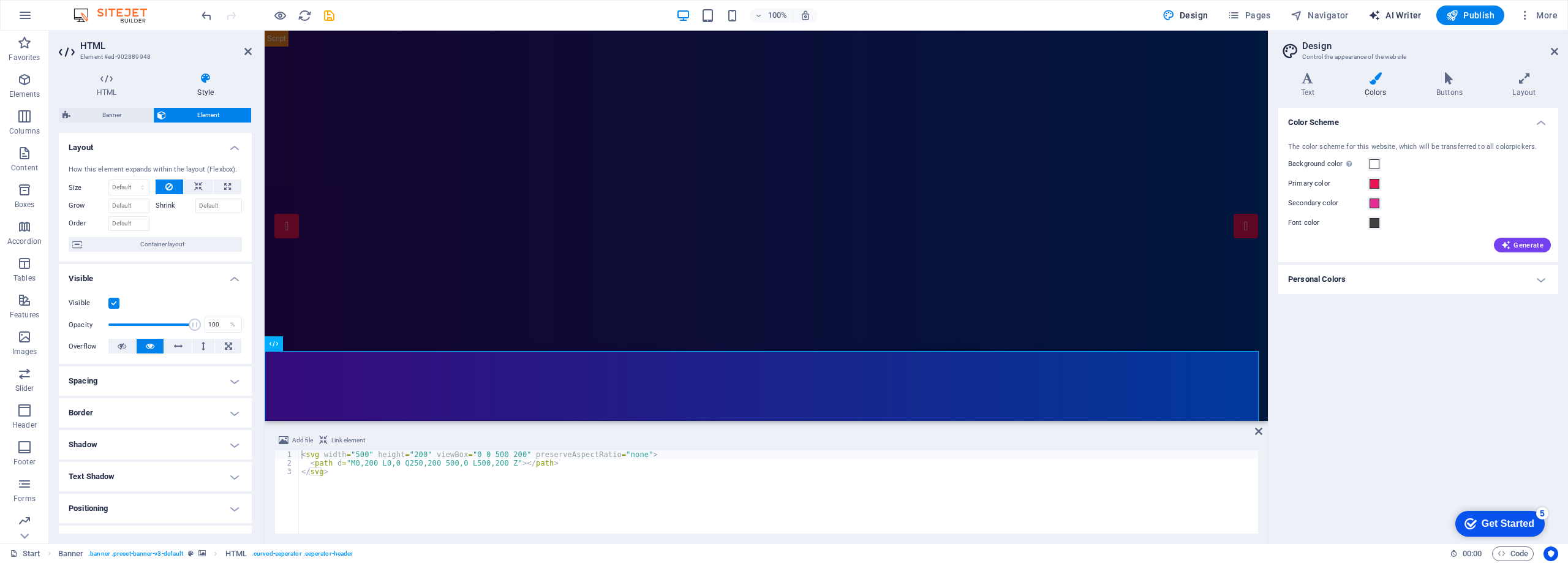
select select "English"
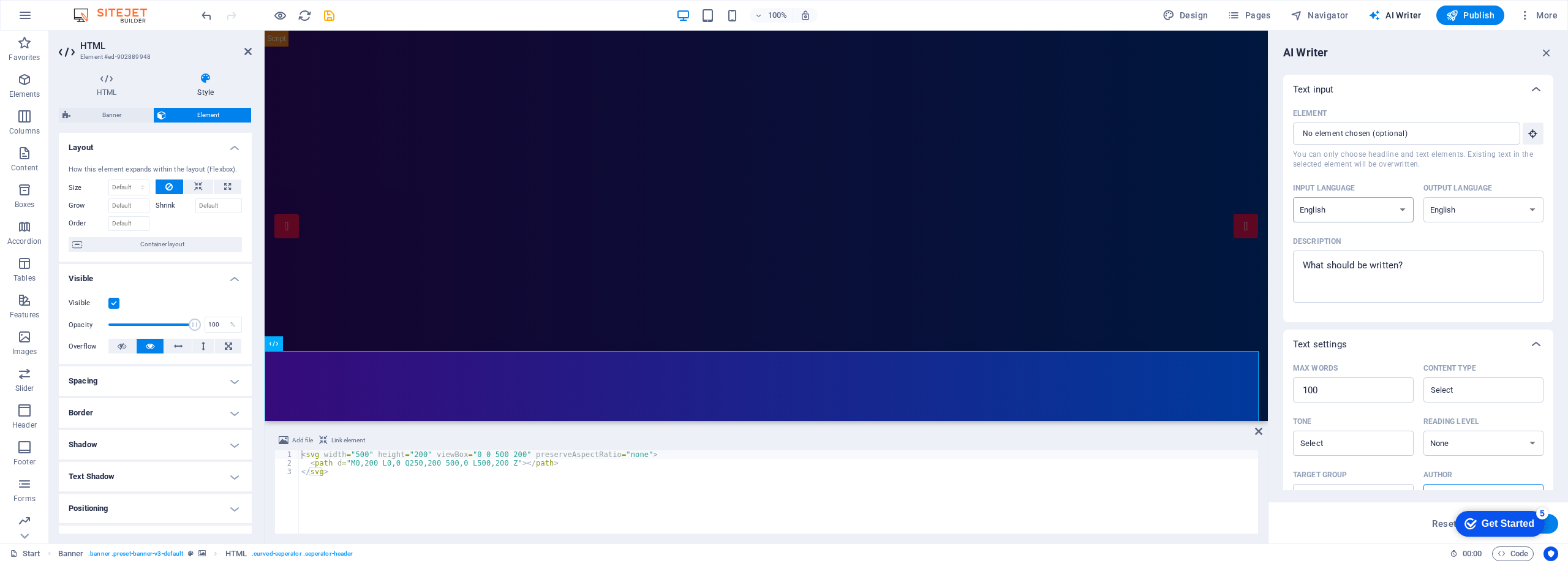
scroll to position [145, 0]
